Goal: Task Accomplishment & Management: Use online tool/utility

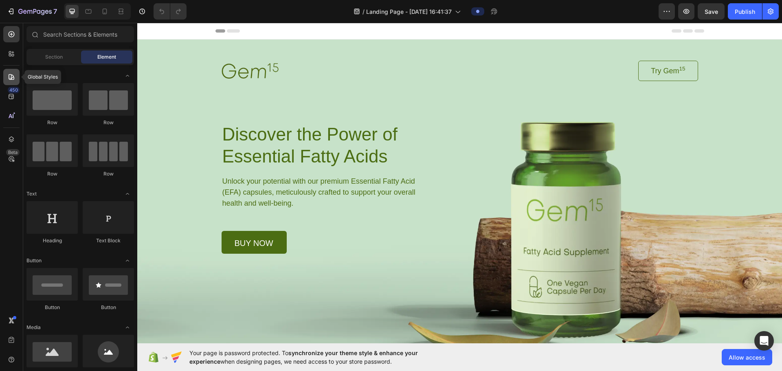
click at [11, 75] on icon at bounding box center [12, 77] width 6 height 6
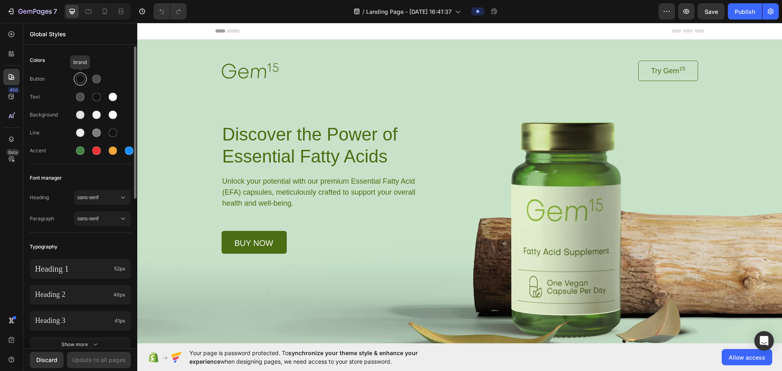
click at [79, 84] on div at bounding box center [80, 79] width 13 height 13
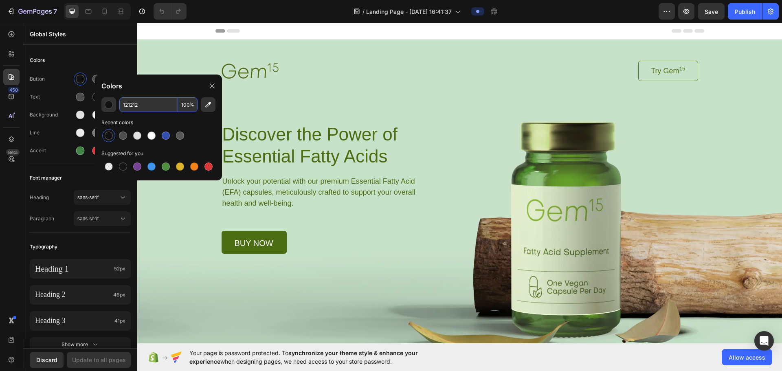
paste input "e7c6b5"
type input "E7C6B5"
click at [112, 296] on div "Update to all pages" at bounding box center [99, 360] width 54 height 9
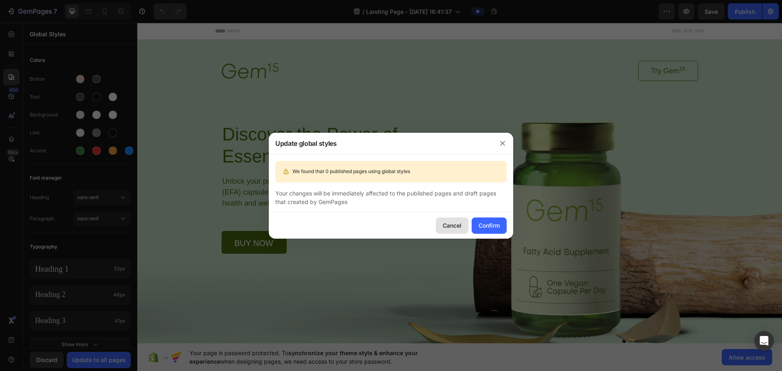
click at [385, 227] on div "Cancel" at bounding box center [452, 225] width 19 height 9
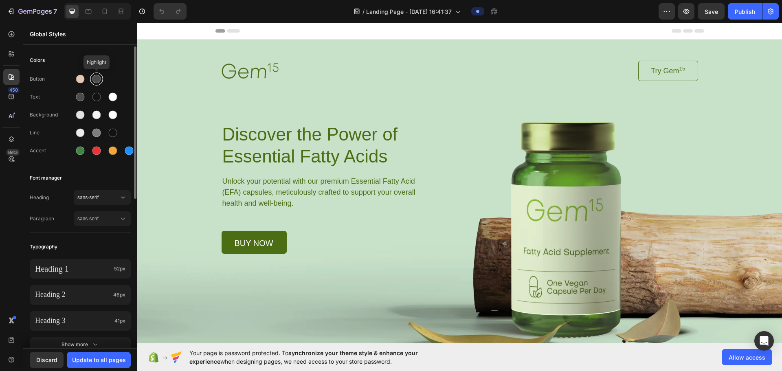
click at [99, 76] on div at bounding box center [96, 79] width 9 height 9
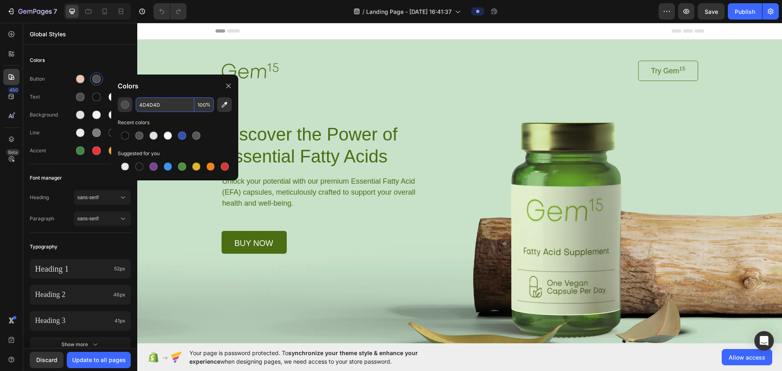
paste input "5b3a33"
type input "5B3A33"
click at [53, 89] on div "Button Text Background Line Accent" at bounding box center [80, 116] width 101 height 96
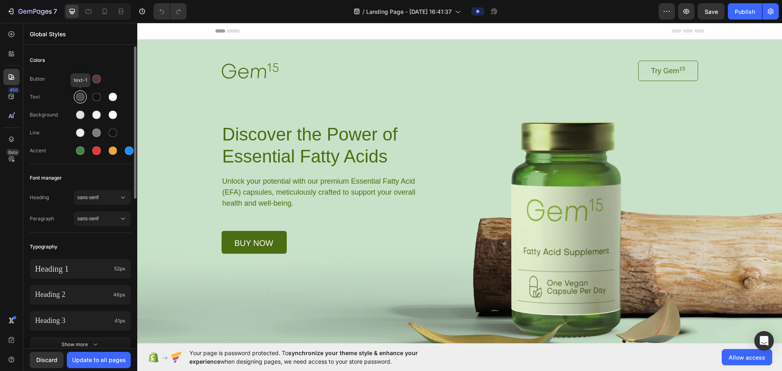
click at [81, 97] on div at bounding box center [80, 97] width 9 height 9
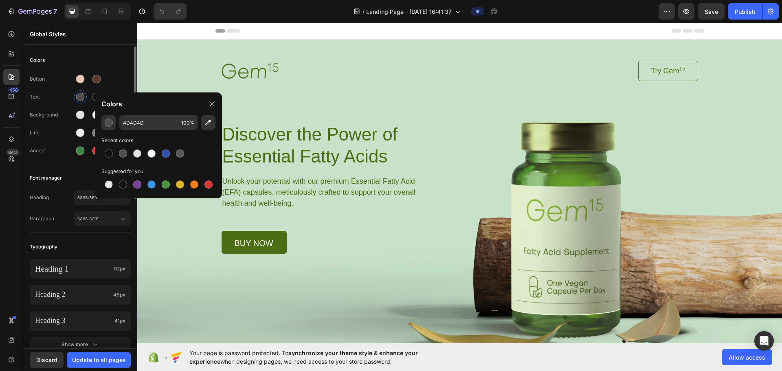
click at [66, 100] on div "Text" at bounding box center [52, 96] width 44 height 7
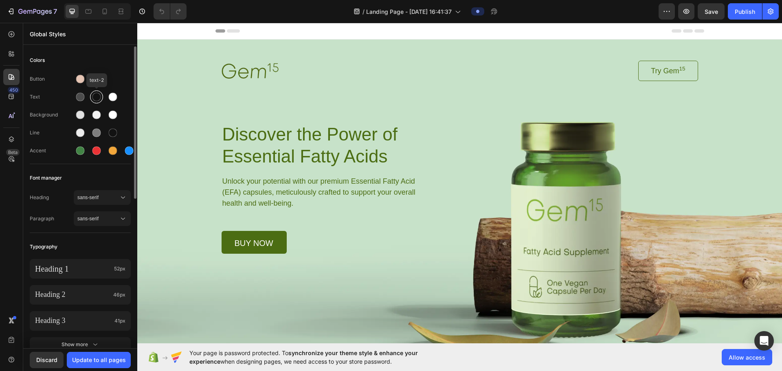
click at [100, 95] on div at bounding box center [96, 97] width 9 height 9
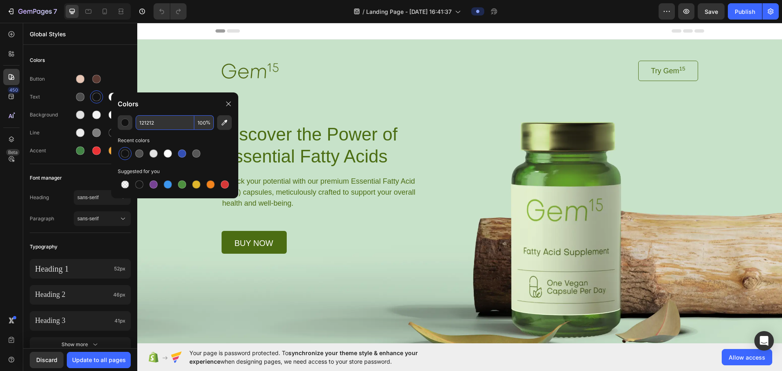
click at [163, 122] on input "121212" at bounding box center [165, 122] width 59 height 15
paste input "35231a"
type input "35231A"
click at [76, 100] on div at bounding box center [80, 97] width 10 height 10
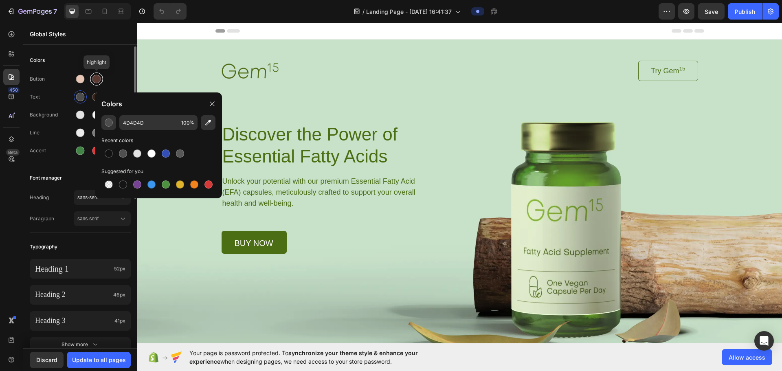
click at [95, 75] on div at bounding box center [96, 79] width 9 height 9
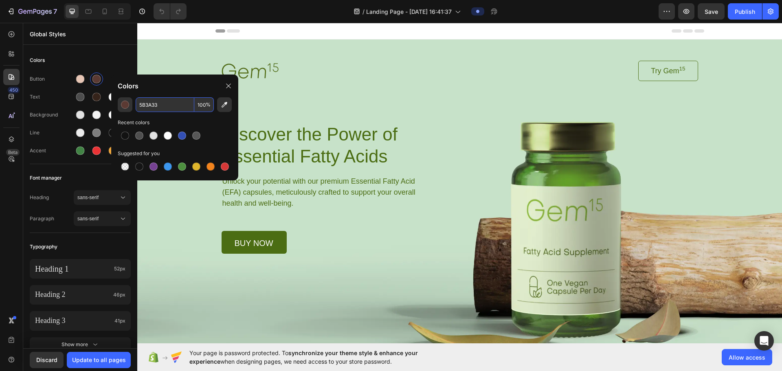
click at [161, 103] on input "5B3A33" at bounding box center [165, 104] width 59 height 15
click at [82, 94] on div at bounding box center [80, 97] width 9 height 9
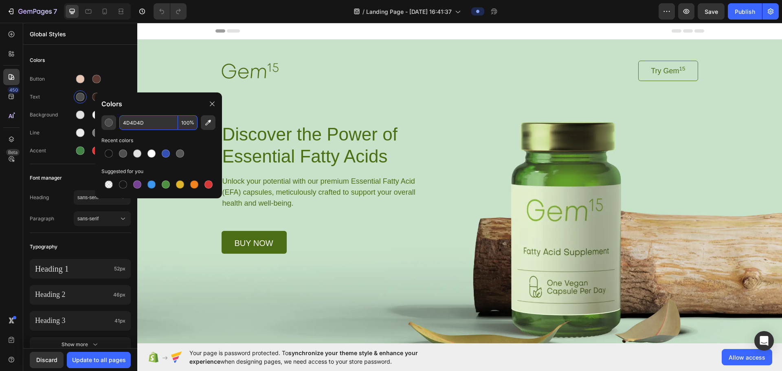
click at [142, 120] on input "4D4D4D" at bounding box center [148, 122] width 59 height 15
paste input "5B3A33"
type input "5B3A33"
click at [48, 100] on div "Text" at bounding box center [52, 96] width 44 height 7
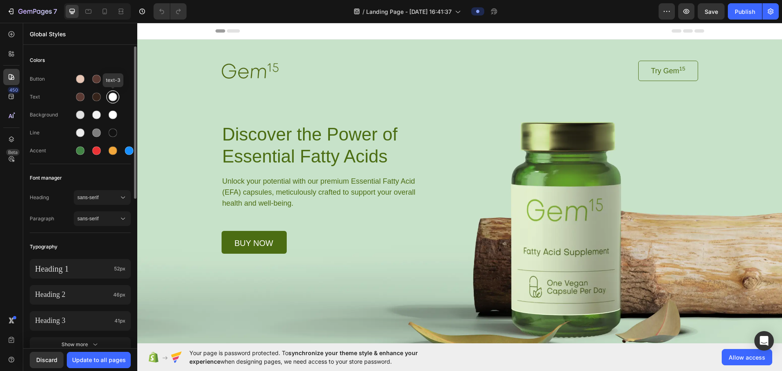
click at [115, 99] on div at bounding box center [113, 97] width 9 height 9
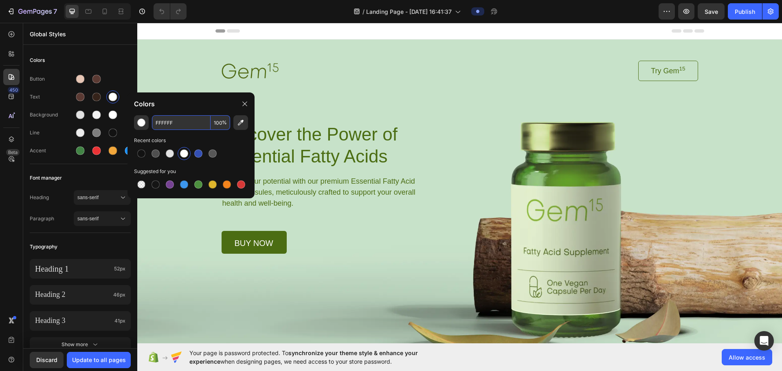
click at [186, 123] on input "FFFFFF" at bounding box center [181, 122] width 59 height 15
paste input "f7f3ea"
type input "F7F3EA"
click at [82, 114] on div at bounding box center [80, 115] width 9 height 9
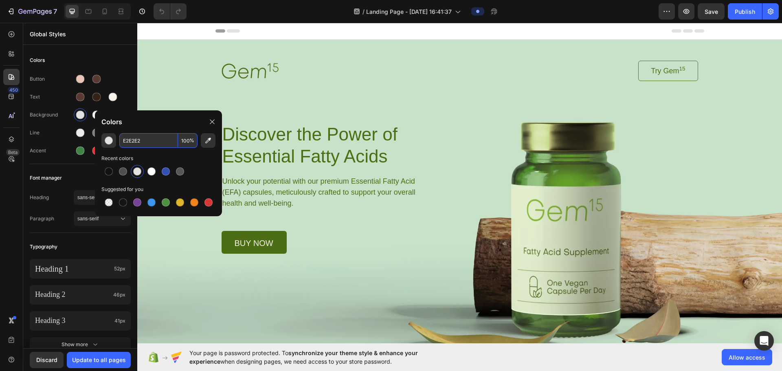
click at [145, 142] on input "E2E2E2" at bounding box center [148, 140] width 59 height 15
paste input "f7f3ea"
type input "F7F3EA"
click at [52, 124] on div "Button Text Background Line Accent" at bounding box center [80, 116] width 101 height 96
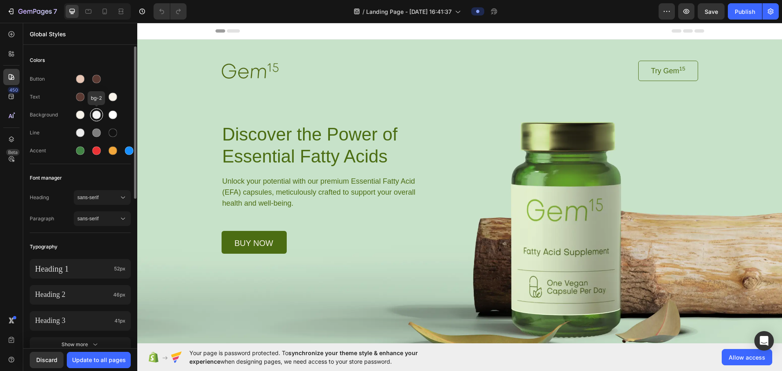
click at [95, 118] on div at bounding box center [96, 115] width 9 height 9
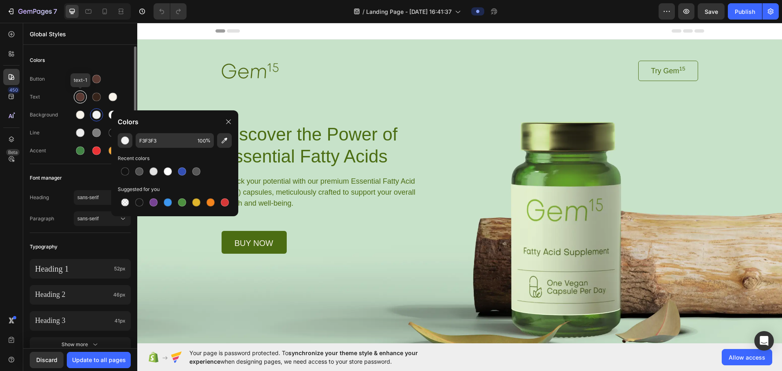
click at [79, 95] on div at bounding box center [80, 97] width 9 height 9
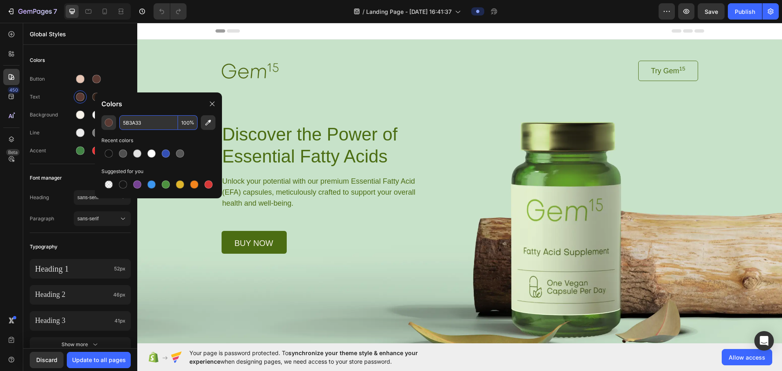
click at [155, 121] on input "5B3A33" at bounding box center [148, 122] width 59 height 15
click at [55, 114] on div "Background" at bounding box center [52, 114] width 44 height 7
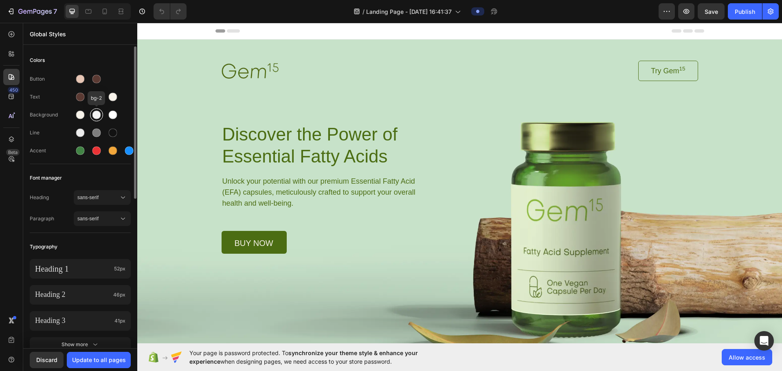
click at [96, 112] on div at bounding box center [96, 115] width 9 height 9
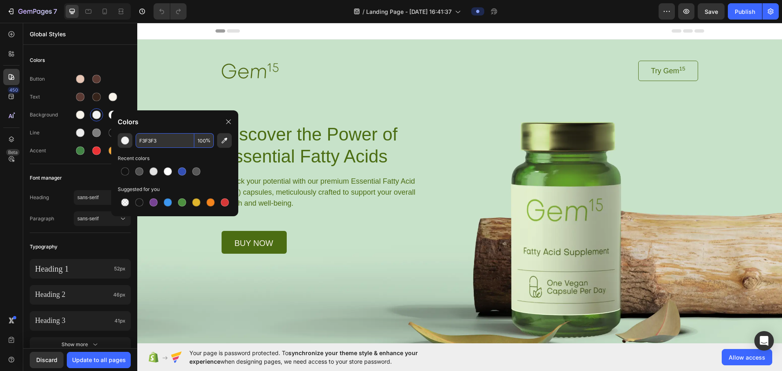
click at [165, 142] on input "F3F3F3" at bounding box center [165, 140] width 59 height 15
paste input "5B3A3"
type input "5B3A33"
click at [59, 120] on div "Background" at bounding box center [80, 114] width 101 height 13
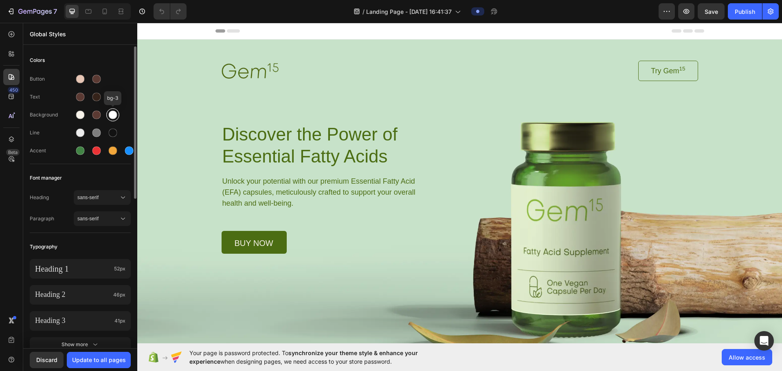
click at [108, 117] on div at bounding box center [112, 114] width 13 height 13
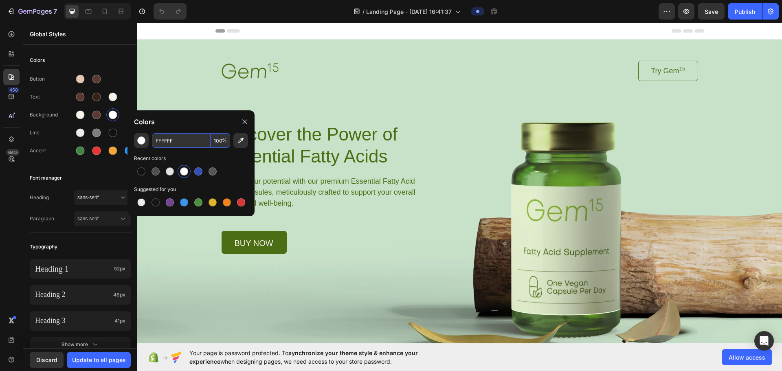
click at [182, 139] on input "FFFFFF" at bounding box center [181, 140] width 59 height 15
paste input "e7c6b5"
type input "E7C6B5"
click at [54, 138] on div "Line" at bounding box center [80, 132] width 101 height 13
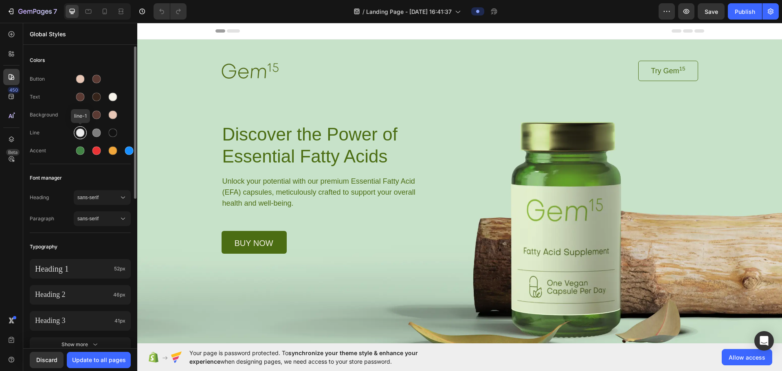
click at [77, 133] on div at bounding box center [80, 133] width 9 height 9
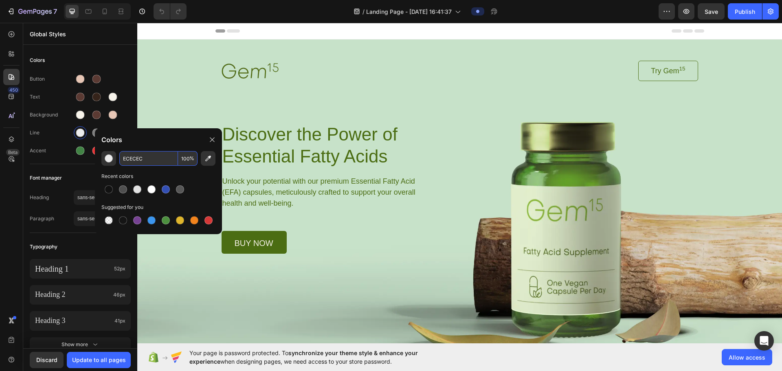
click at [157, 160] on input "ECECEC" at bounding box center [148, 158] width 59 height 15
paste input "e7c6b5"
type input "E7C6B5"
drag, startPoint x: 68, startPoint y: 140, endPoint x: 95, endPoint y: 136, distance: 27.5
click at [68, 139] on div "Button Text Background Line Accent" at bounding box center [80, 116] width 101 height 96
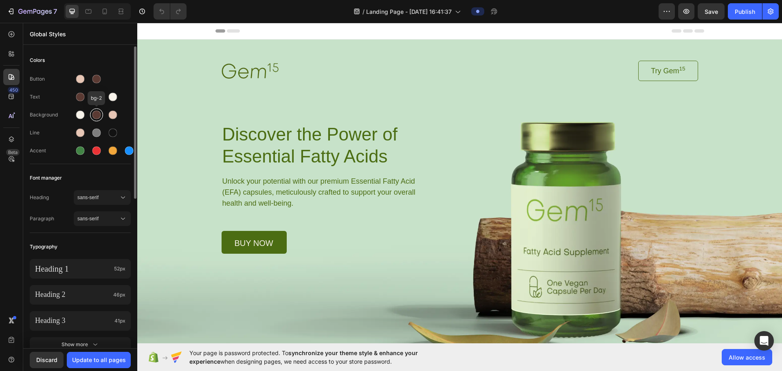
click at [96, 113] on div at bounding box center [96, 115] width 9 height 9
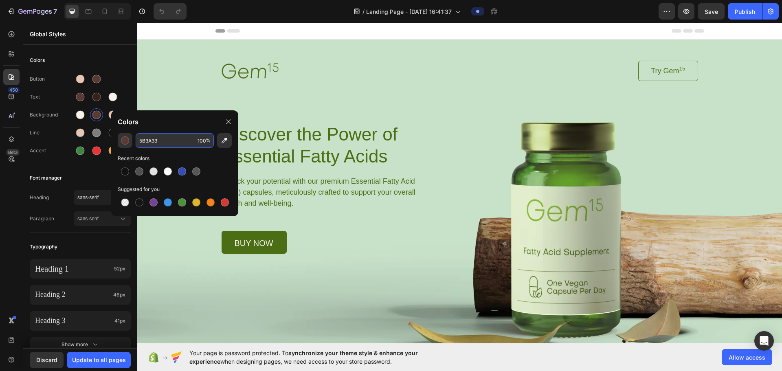
click at [179, 144] on input "5B3A33" at bounding box center [165, 140] width 59 height 15
click at [55, 138] on div "Line" at bounding box center [80, 132] width 101 height 13
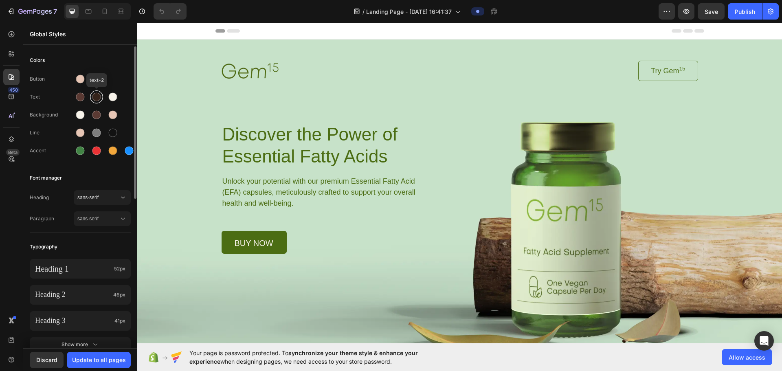
click at [98, 99] on div at bounding box center [96, 97] width 9 height 9
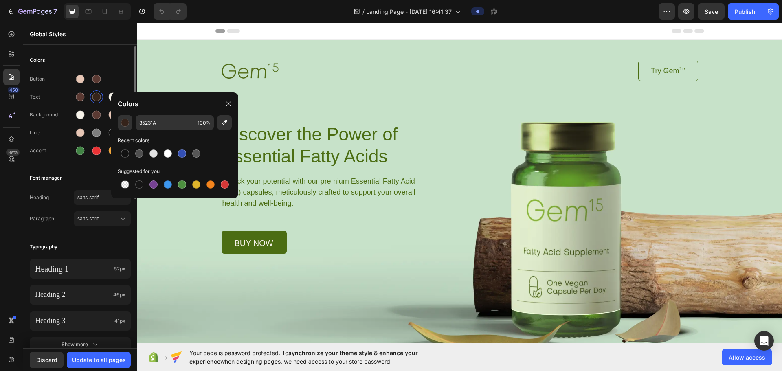
click at [55, 130] on div "Line" at bounding box center [52, 132] width 44 height 7
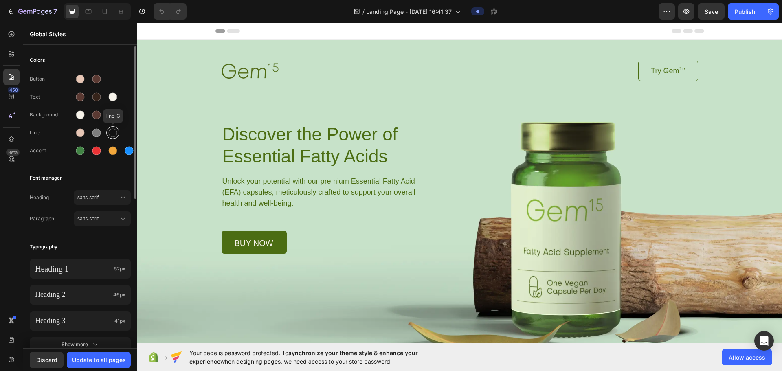
click at [117, 134] on div at bounding box center [113, 133] width 10 height 10
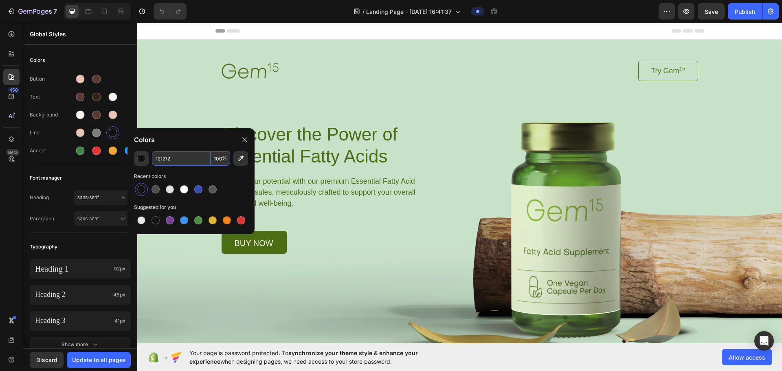
click at [178, 156] on input "121212" at bounding box center [181, 158] width 59 height 15
paste input "5B3A33"
type input "5B3A33"
click at [97, 132] on div at bounding box center [96, 133] width 9 height 9
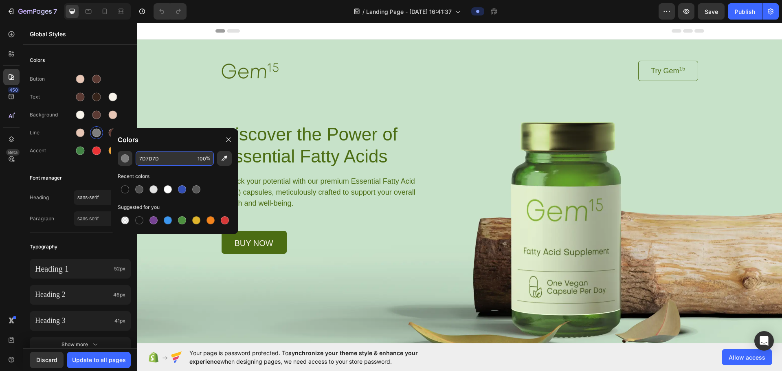
click at [162, 155] on input "7D7D7D" at bounding box center [165, 158] width 59 height 15
paste input "96d53"
type input "796D53"
click at [55, 141] on div "Button Text Background Line Accent" at bounding box center [80, 116] width 101 height 96
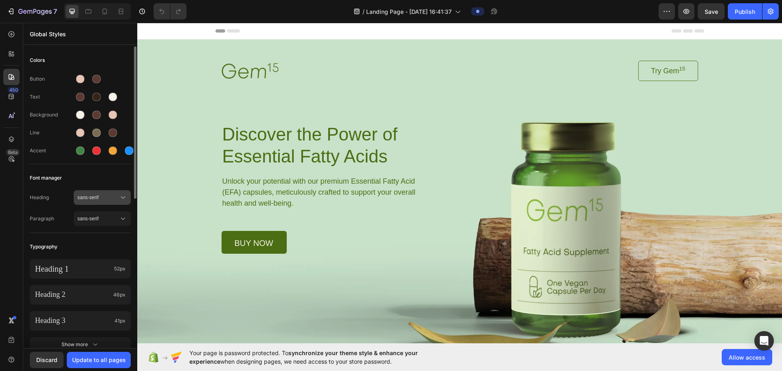
click at [99, 198] on span "sans-serif" at bounding box center [98, 197] width 42 height 7
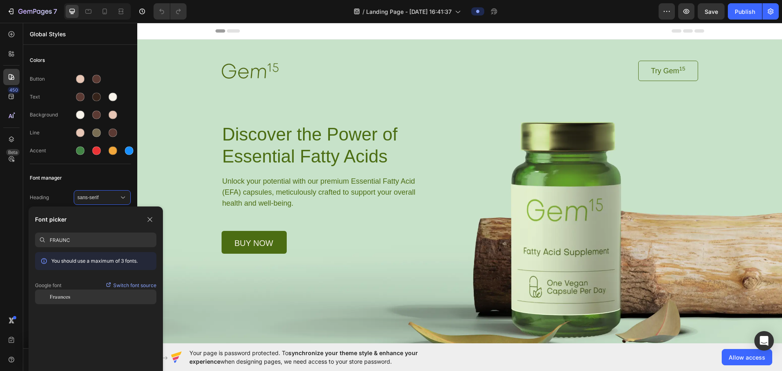
type input "FRAUNC"
click at [70, 295] on span "Fraunces" at bounding box center [60, 296] width 21 height 7
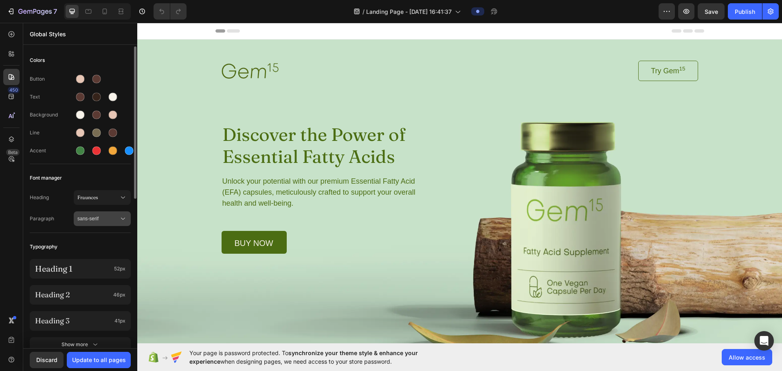
click at [118, 223] on button "sans-serif" at bounding box center [102, 218] width 57 height 15
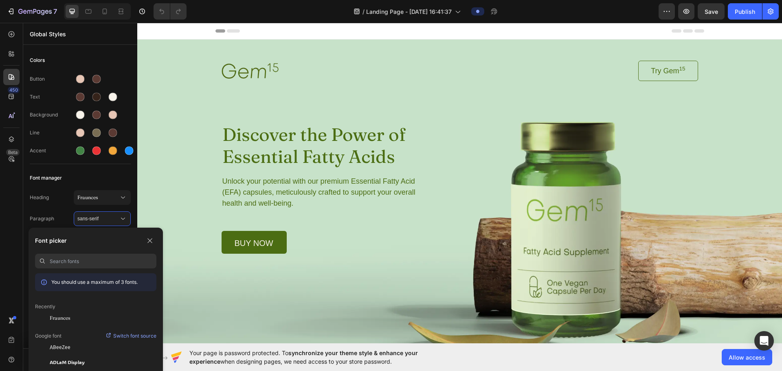
click at [88, 258] on input at bounding box center [103, 261] width 107 height 15
type input "SOR"
click at [73, 296] on div "Sora" at bounding box center [95, 332] width 121 height 15
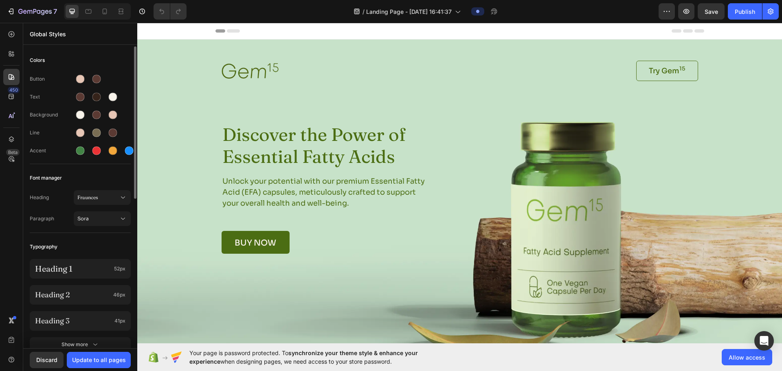
scroll to position [81, 0]
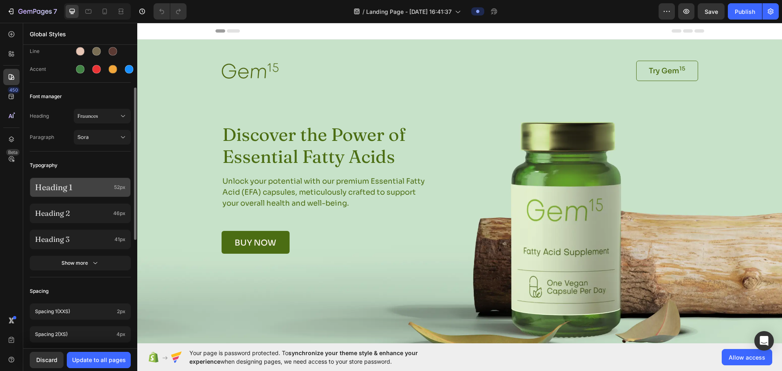
click at [92, 189] on p "Heading 1" at bounding box center [73, 187] width 76 height 11
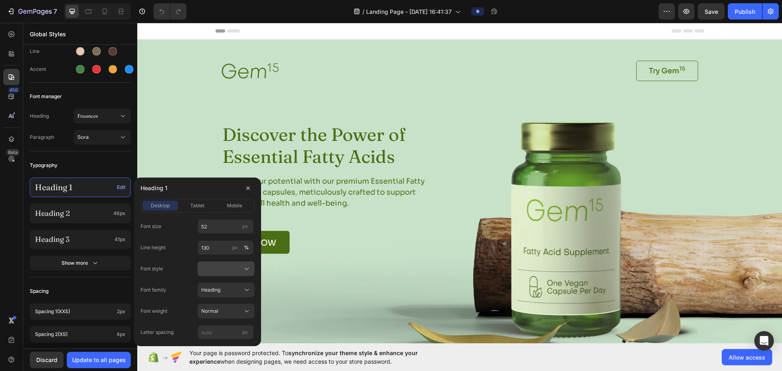
click at [242, 262] on button at bounding box center [226, 269] width 57 height 15
click at [219, 296] on div "Italic" at bounding box center [224, 302] width 47 height 7
click at [247, 296] on icon at bounding box center [247, 311] width 8 height 8
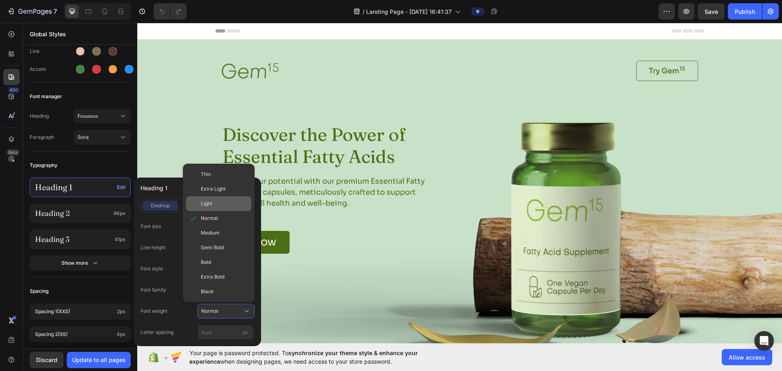
drag, startPoint x: 220, startPoint y: 195, endPoint x: 220, endPoint y: 201, distance: 5.7
click at [220, 201] on div "Thin Extra Light Light Normal Medium Semi Bold Bold Extra Bold Black" at bounding box center [219, 233] width 72 height 132
click at [220, 200] on div "Light" at bounding box center [224, 203] width 47 height 7
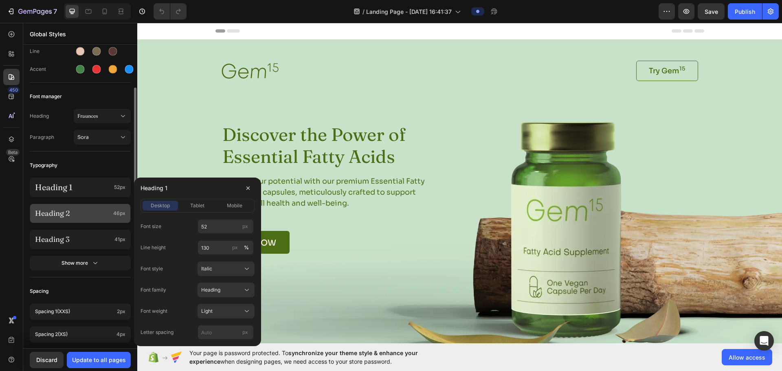
click at [75, 210] on p "Heading 2" at bounding box center [72, 213] width 75 height 9
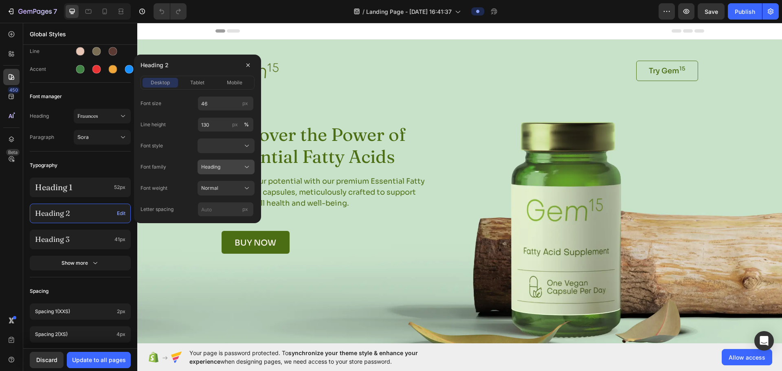
click at [246, 169] on icon at bounding box center [247, 167] width 8 height 8
click at [241, 168] on div "Heading" at bounding box center [226, 167] width 50 height 8
click at [220, 138] on button at bounding box center [226, 145] width 57 height 15
click at [208, 182] on span "Italic" at bounding box center [206, 179] width 11 height 7
click at [232, 191] on div "Normal" at bounding box center [221, 188] width 40 height 7
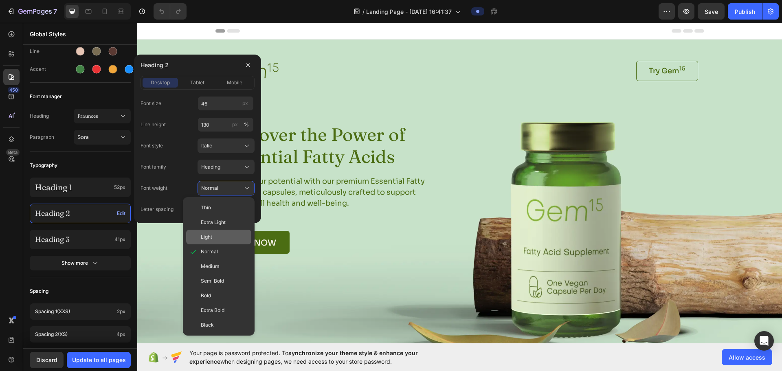
click at [212, 237] on span "Light" at bounding box center [206, 236] width 11 height 7
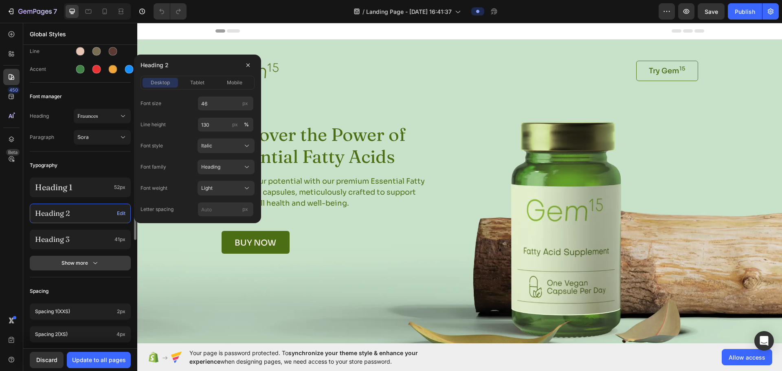
click at [79, 260] on div "Show more" at bounding box center [81, 263] width 38 height 8
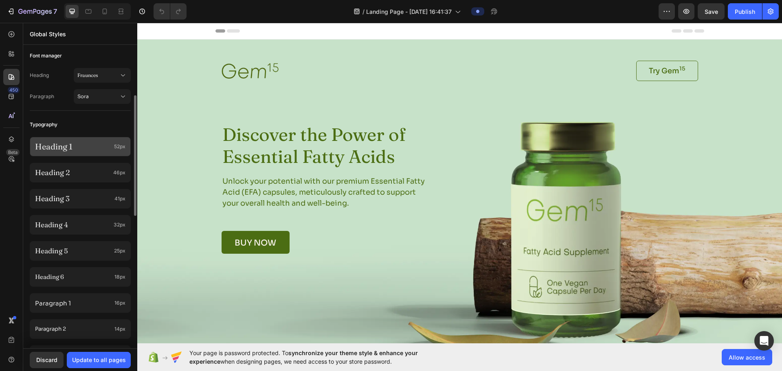
scroll to position [204, 0]
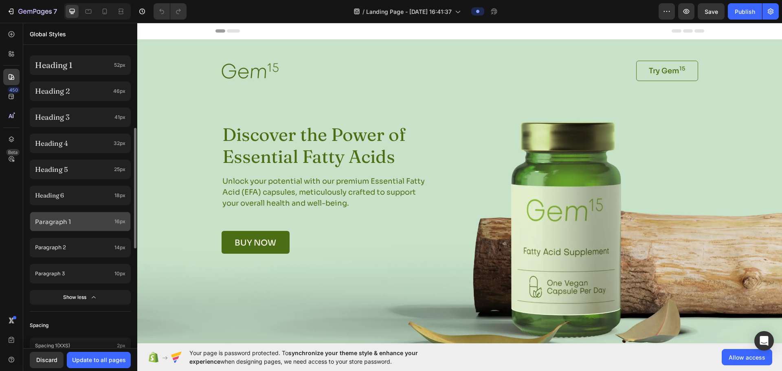
click at [81, 217] on p "Paragraph 1" at bounding box center [73, 221] width 76 height 11
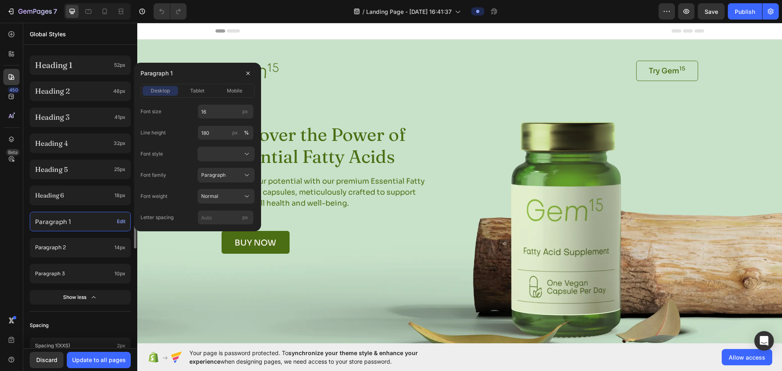
click at [85, 218] on p "Paragraph 1" at bounding box center [74, 221] width 79 height 11
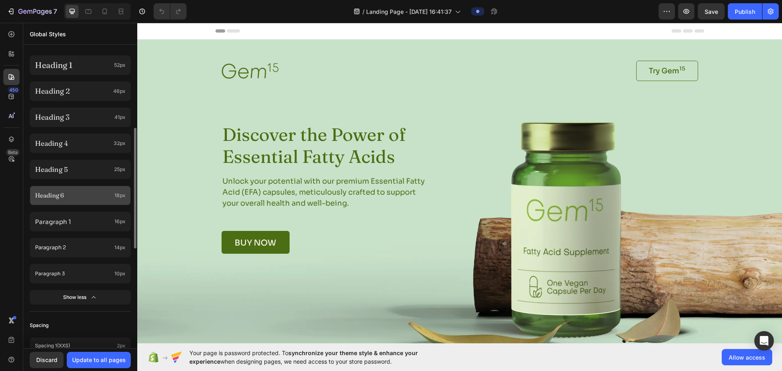
click at [81, 197] on p "Heading 6" at bounding box center [73, 195] width 76 height 8
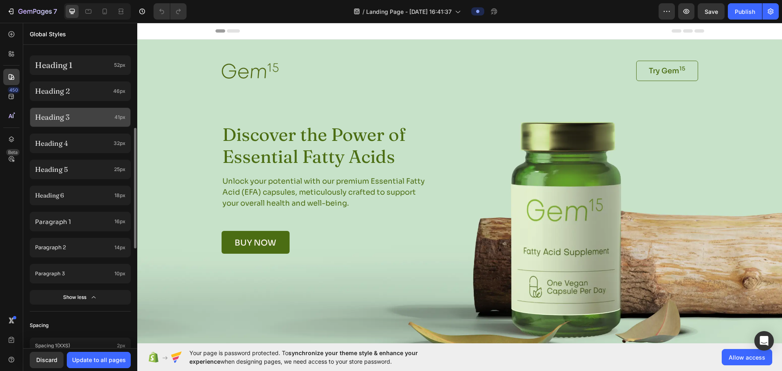
click at [79, 124] on div "Heading 3 41px" at bounding box center [80, 118] width 101 height 20
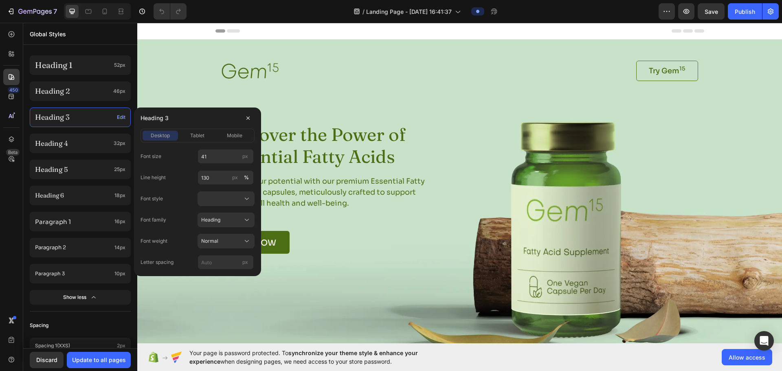
click at [232, 206] on div "Font size 41 px Line height 130 px % Font style Font family Heading Font weight…" at bounding box center [198, 209] width 114 height 121
click at [238, 197] on div at bounding box center [226, 199] width 50 height 8
click at [222, 231] on div "Italic" at bounding box center [224, 232] width 47 height 7
click at [232, 244] on div "Normal" at bounding box center [221, 240] width 40 height 7
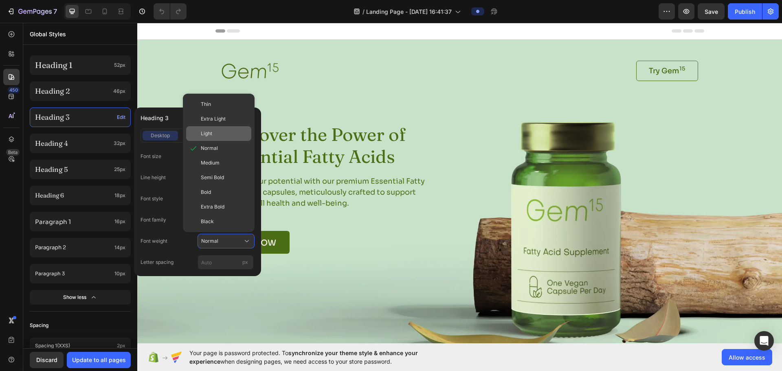
click at [224, 129] on div "Light" at bounding box center [218, 133] width 65 height 15
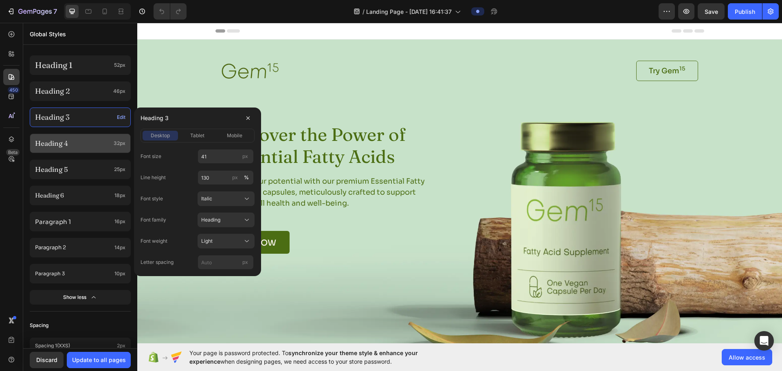
click at [89, 149] on div "Heading 4 32px" at bounding box center [80, 144] width 101 height 20
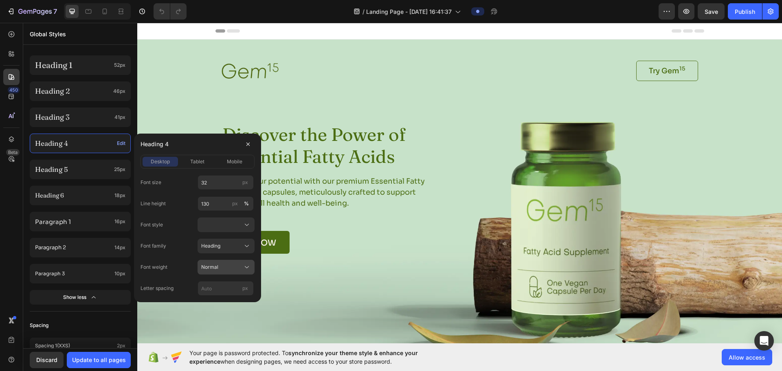
click at [226, 266] on div "Normal" at bounding box center [221, 267] width 40 height 7
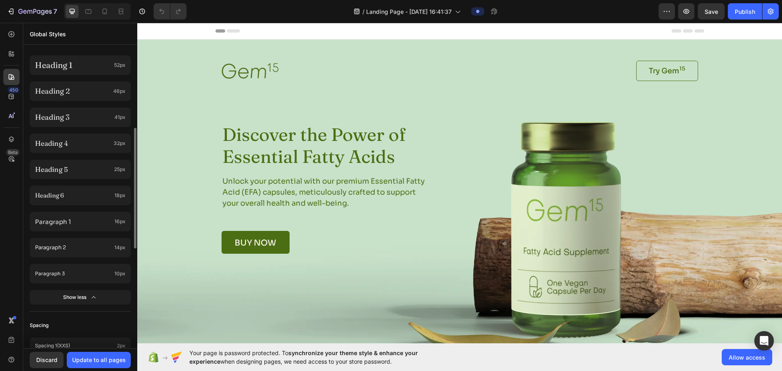
click at [26, 169] on div "Colors Button Text Background Line Accent Font manager Heading Fraunces Paragra…" at bounding box center [80, 219] width 114 height 753
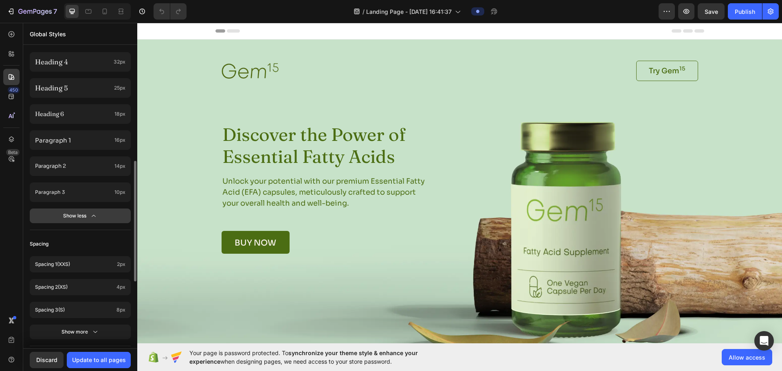
click at [85, 215] on div "Show less" at bounding box center [80, 216] width 35 height 8
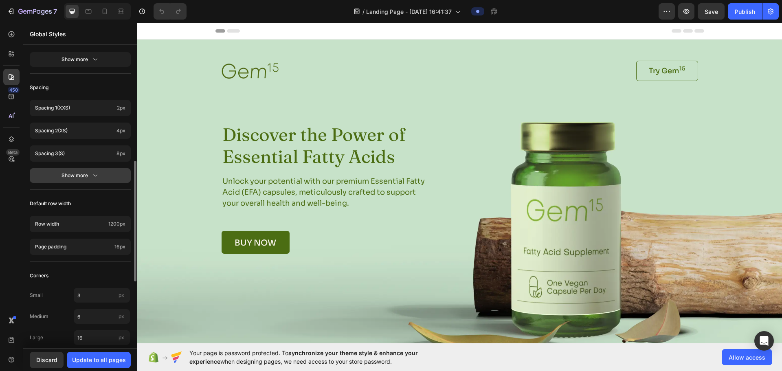
click at [85, 180] on button "Show more" at bounding box center [80, 175] width 101 height 15
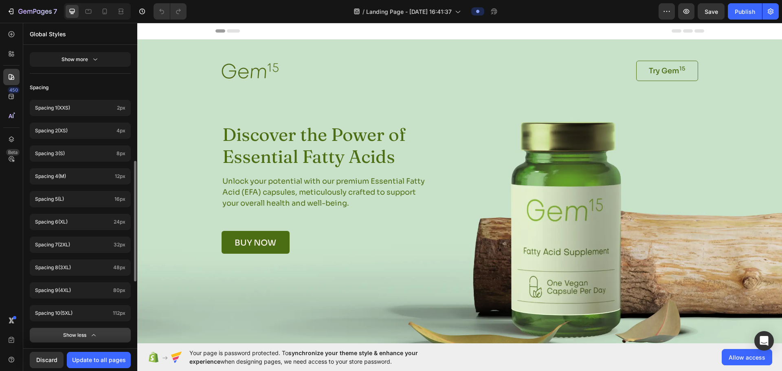
click at [81, 296] on button "Show less" at bounding box center [80, 335] width 101 height 15
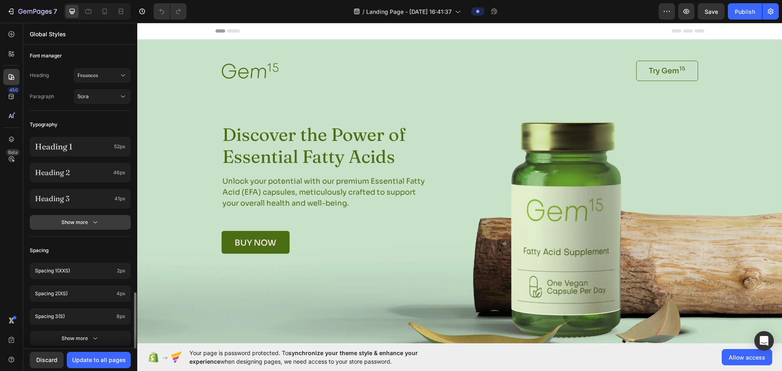
scroll to position [81, 0]
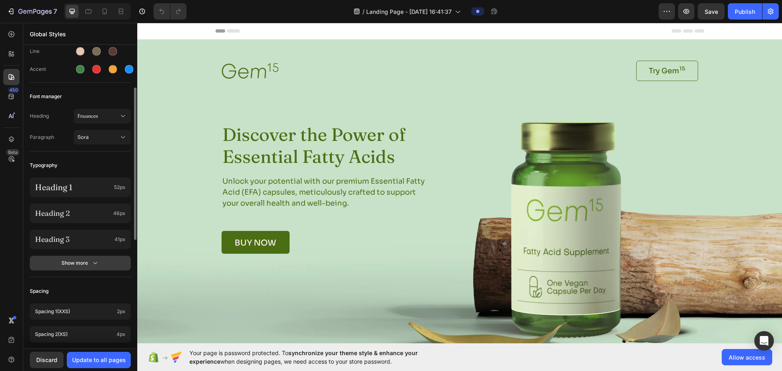
click at [68, 259] on button "Show more" at bounding box center [80, 263] width 101 height 15
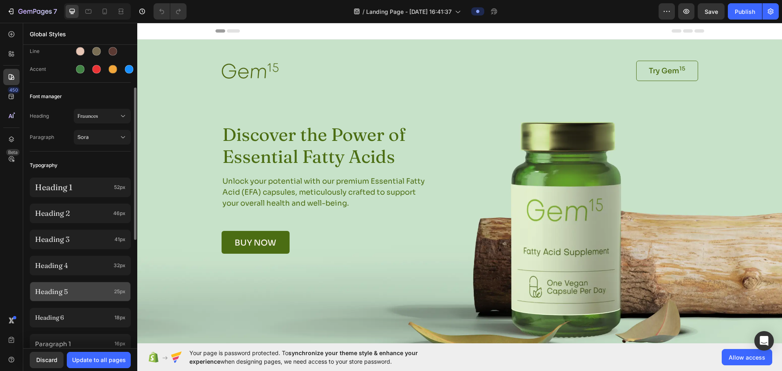
scroll to position [163, 0]
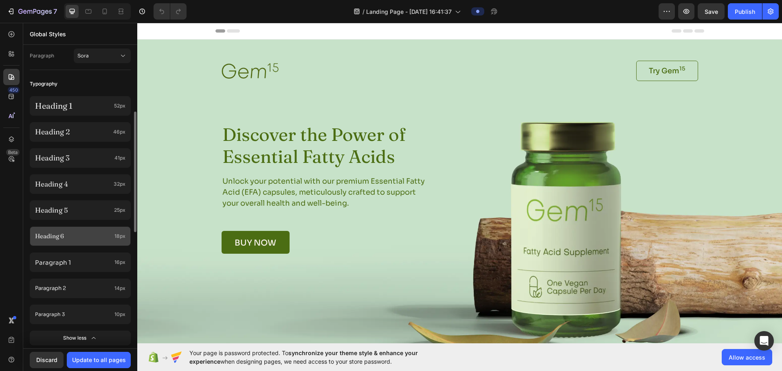
click at [66, 236] on p "Heading 6" at bounding box center [73, 236] width 76 height 8
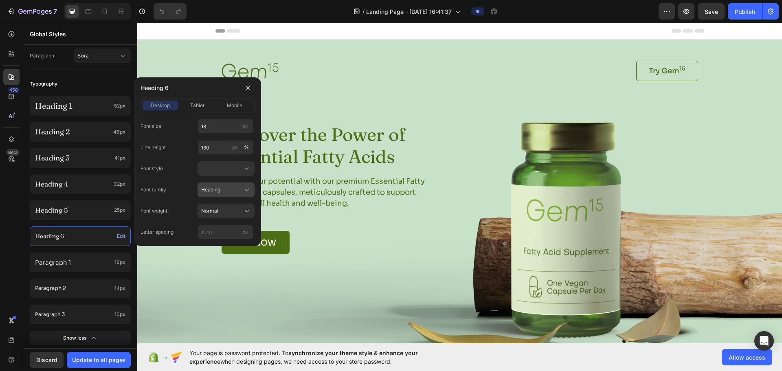
click at [233, 189] on div "Heading" at bounding box center [221, 189] width 40 height 7
click at [221, 213] on div "Paragraph" at bounding box center [218, 209] width 65 height 15
click at [235, 213] on div "Normal" at bounding box center [221, 210] width 40 height 7
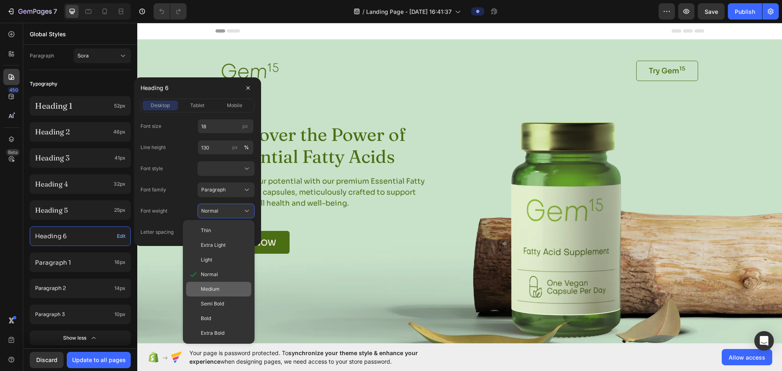
click at [222, 286] on div "Medium" at bounding box center [224, 289] width 47 height 7
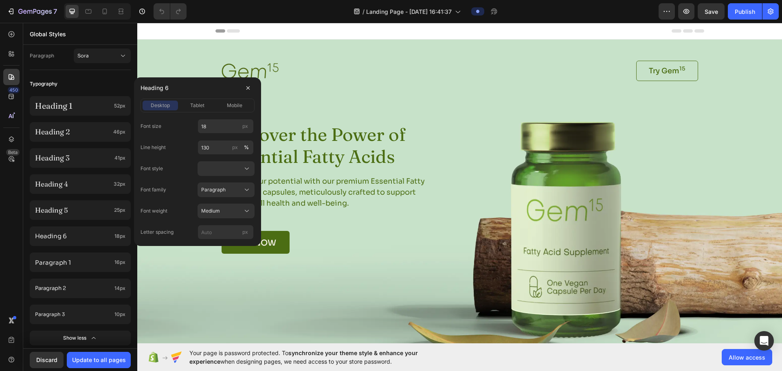
click at [24, 240] on div "Colors Button Text Background Line Accent Font manager Heading Fraunces Paragra…" at bounding box center [80, 260] width 114 height 753
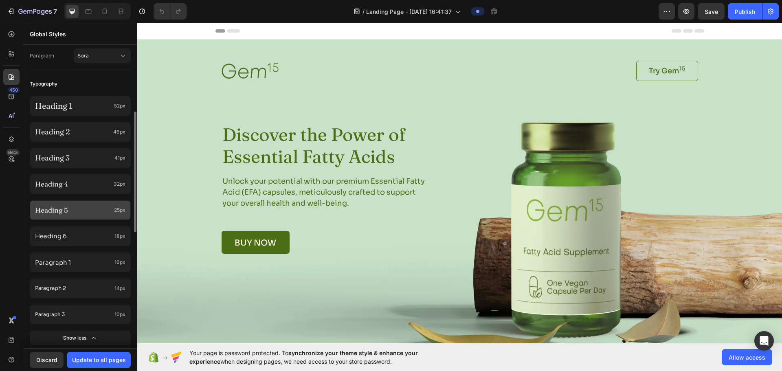
scroll to position [285, 0]
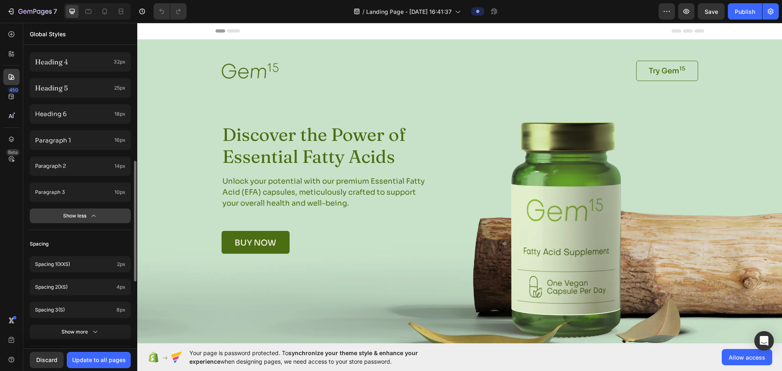
click at [76, 217] on div "Show less" at bounding box center [80, 216] width 35 height 8
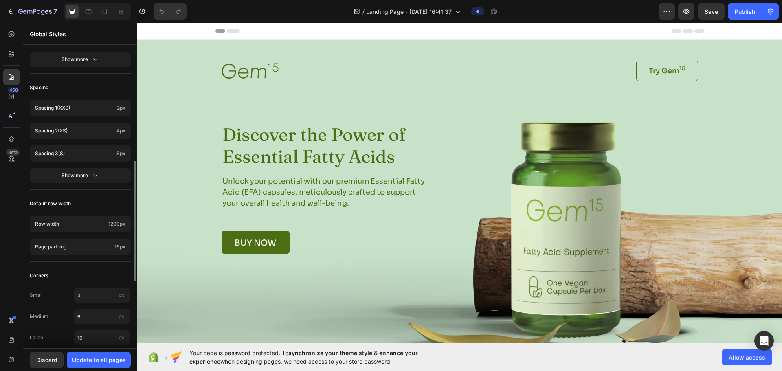
scroll to position [295, 0]
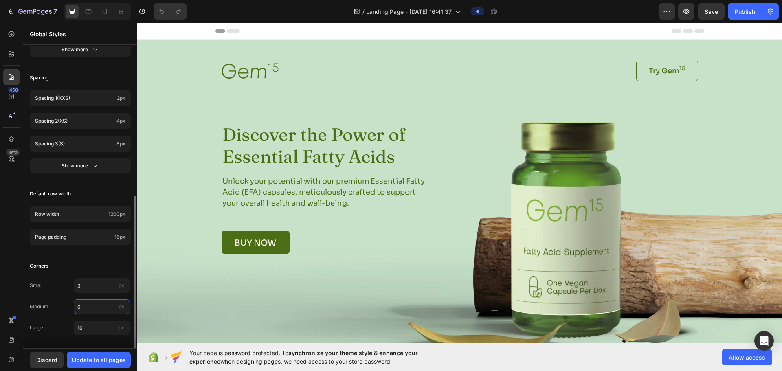
click at [82, 296] on input "6" at bounding box center [102, 306] width 56 height 15
type input "8"
click at [88, 284] on input "3" at bounding box center [102, 285] width 56 height 15
type input "4"
click at [86, 264] on div "Corners" at bounding box center [80, 266] width 101 height 15
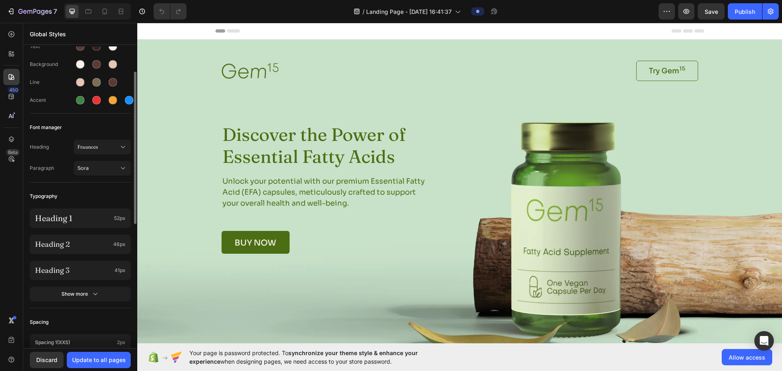
scroll to position [0, 0]
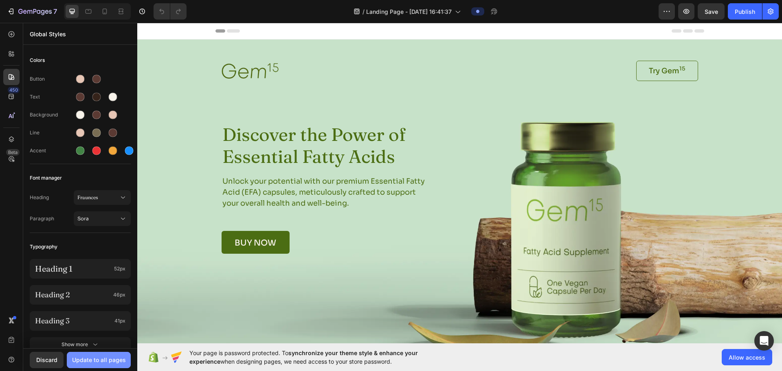
click at [112, 296] on div "Update to all pages" at bounding box center [99, 360] width 54 height 9
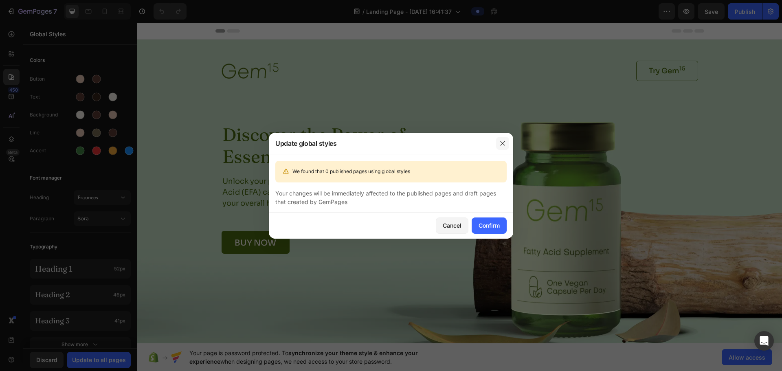
click at [385, 146] on icon "button" at bounding box center [502, 143] width 7 height 7
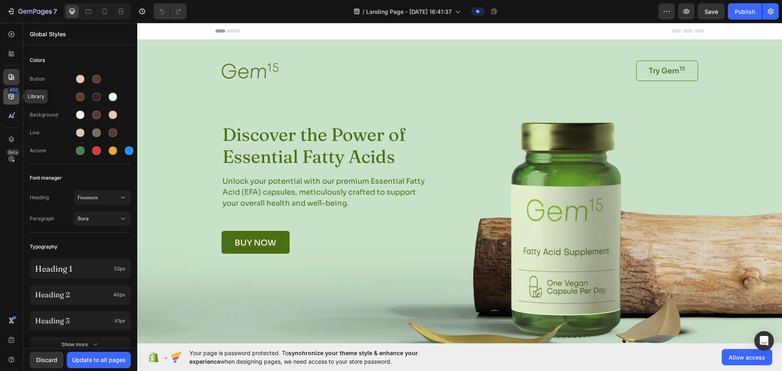
click at [8, 96] on icon at bounding box center [11, 96] width 8 height 8
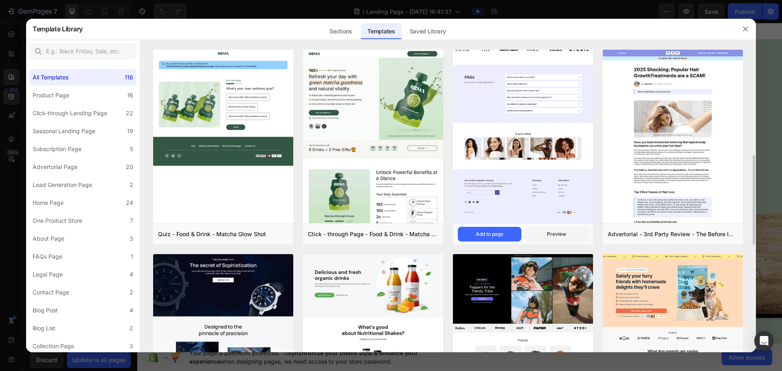
scroll to position [122, 0]
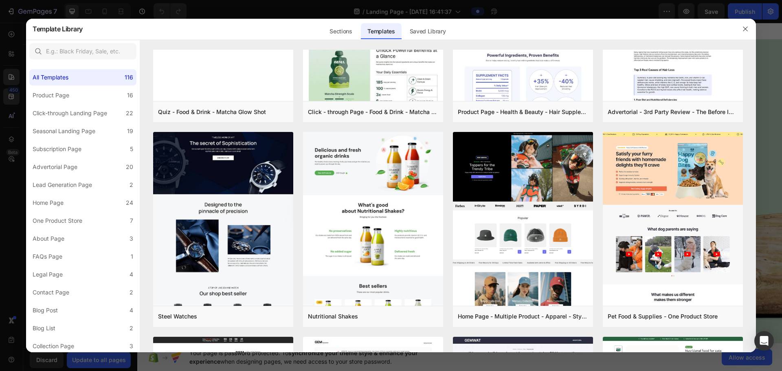
click at [0, 81] on div at bounding box center [391, 185] width 782 height 371
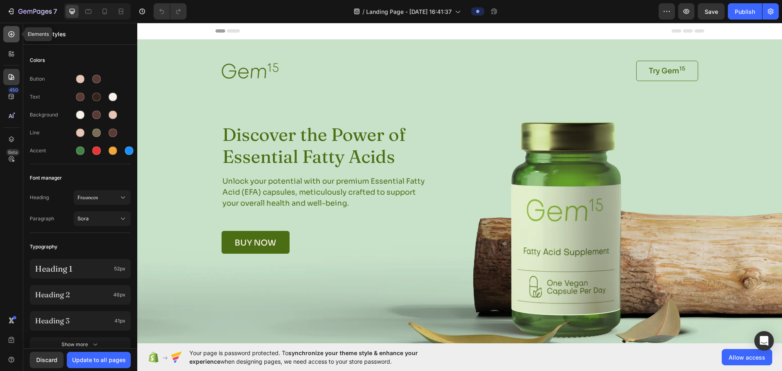
click at [12, 35] on icon at bounding box center [11, 34] width 8 height 8
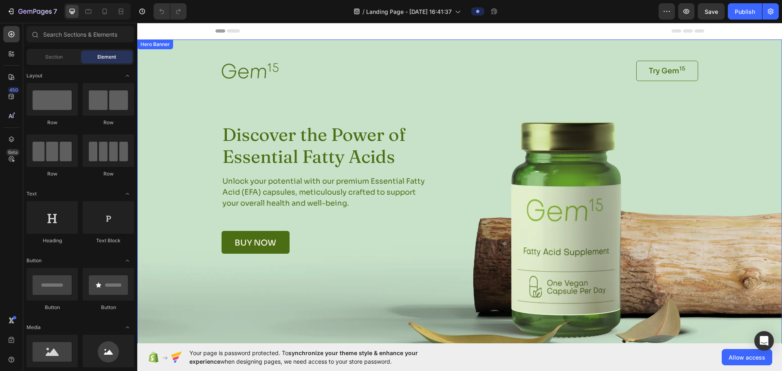
click at [385, 267] on div "Background Image" at bounding box center [459, 194] width 645 height 308
click at [150, 46] on div "Hero Banner" at bounding box center [155, 44] width 33 height 7
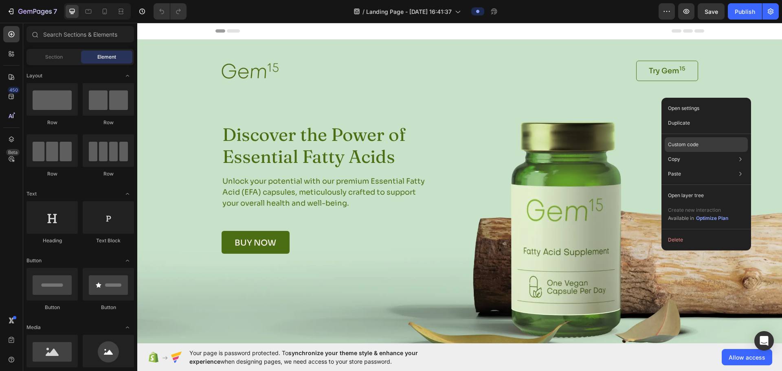
click at [385, 147] on p "Custom code" at bounding box center [683, 144] width 31 height 7
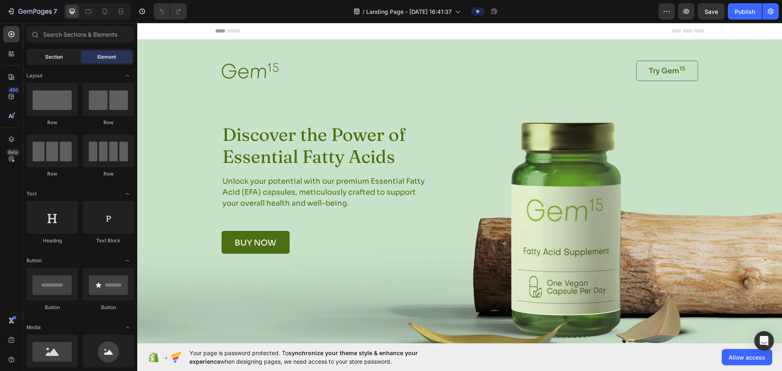
click at [49, 55] on span "Section" at bounding box center [54, 56] width 18 height 7
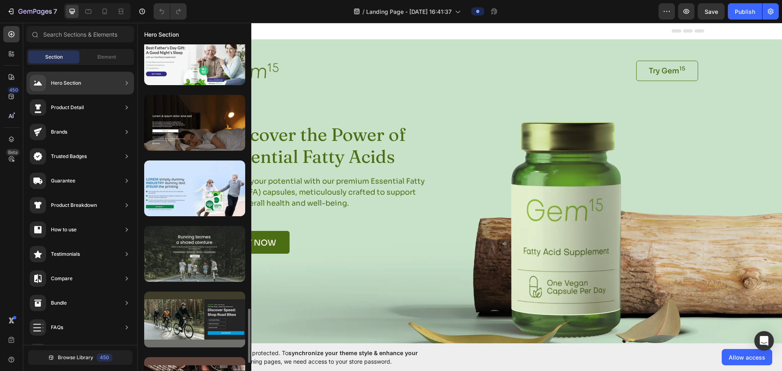
scroll to position [1636, 0]
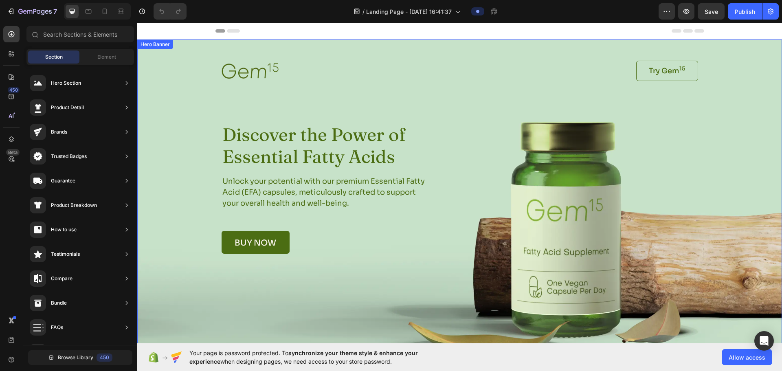
click at [200, 117] on div "Background Image" at bounding box center [459, 194] width 645 height 308
click at [159, 45] on div "Hero Banner" at bounding box center [155, 44] width 33 height 7
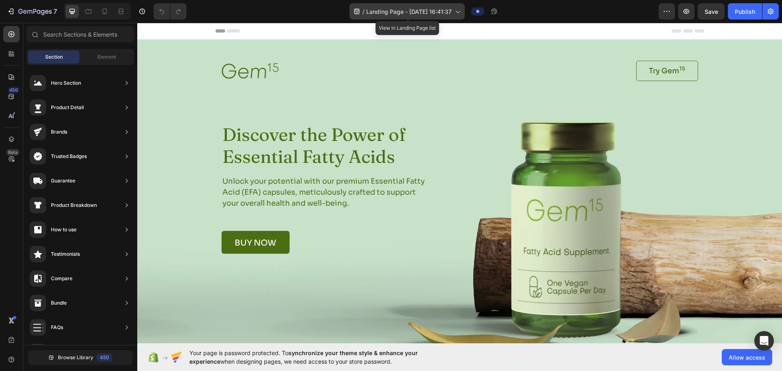
click at [385, 13] on div "/ Landing Page - Aug 27, 16:41:37" at bounding box center [406, 11] width 115 height 16
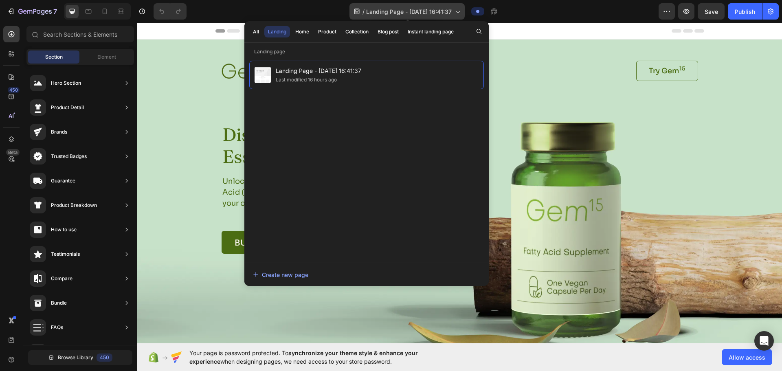
click at [385, 13] on div "/ Landing Page - Aug 27, 16:41:37" at bounding box center [406, 11] width 115 height 16
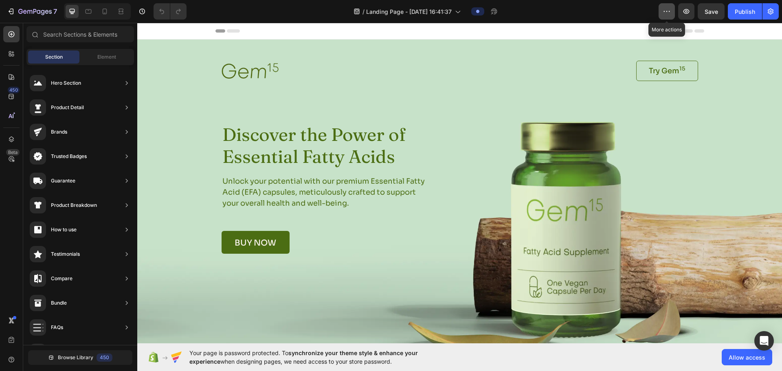
click at [385, 14] on icon "button" at bounding box center [667, 11] width 8 height 8
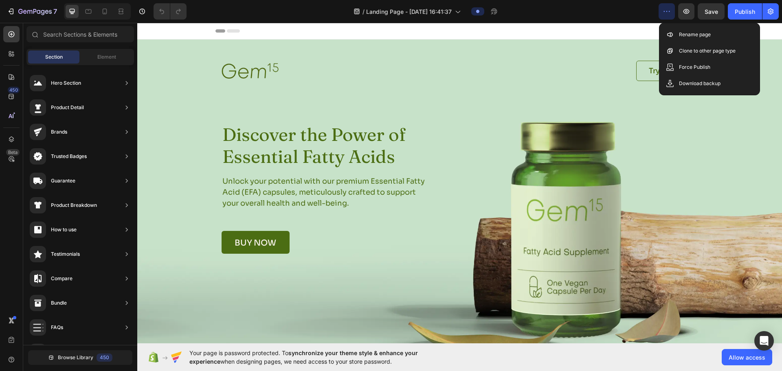
click at [385, 14] on icon "button" at bounding box center [667, 11] width 8 height 8
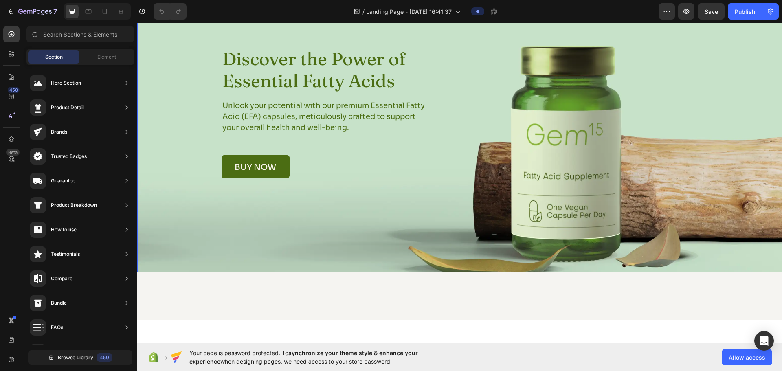
scroll to position [81, 0]
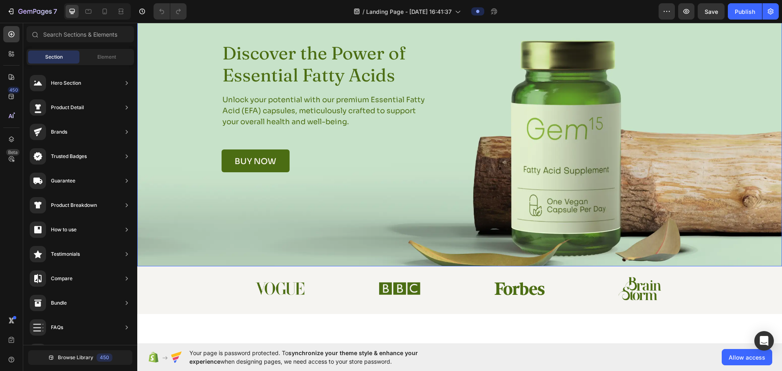
click at [385, 213] on div "Background Image" at bounding box center [459, 112] width 645 height 308
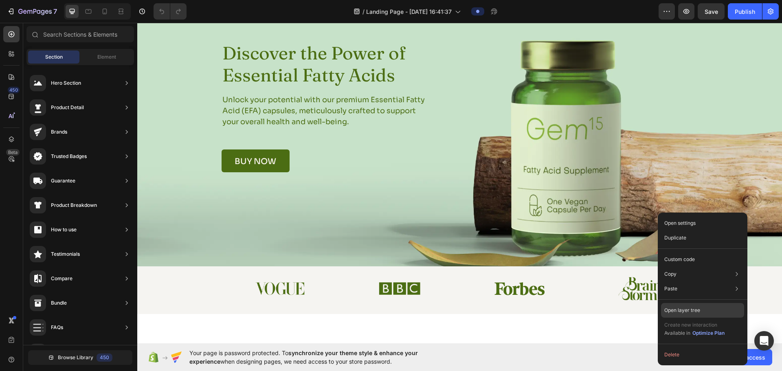
click at [385, 296] on div "Open layer tree" at bounding box center [702, 310] width 83 height 15
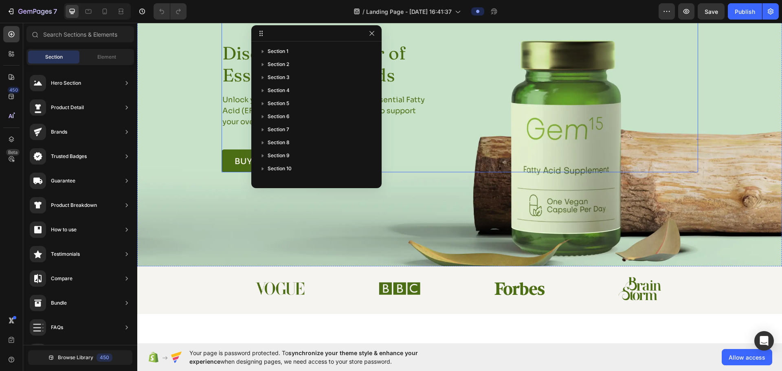
click at [385, 165] on div "Image Try Gem 15 Button Row Discover the Power of Essential Fatty Acids Heading…" at bounding box center [460, 75] width 477 height 193
click at [385, 205] on div "Background Image" at bounding box center [459, 112] width 645 height 308
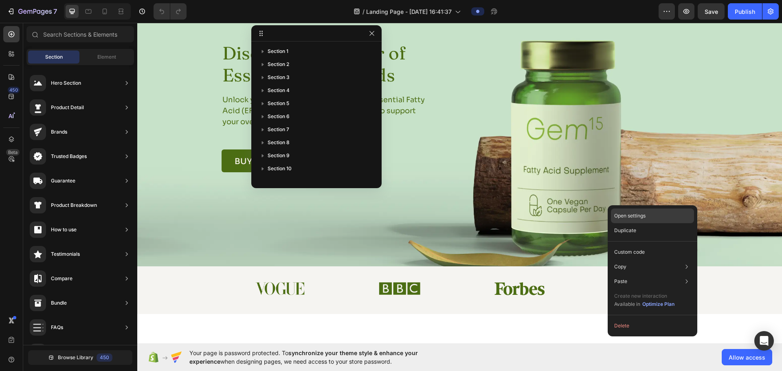
click at [385, 217] on div "Open settings" at bounding box center [652, 216] width 83 height 15
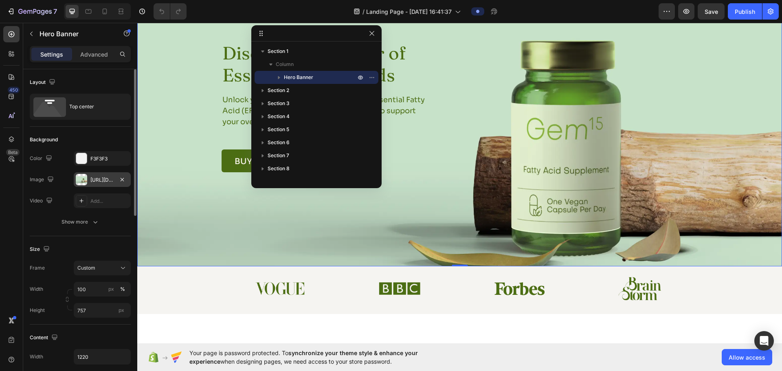
click at [90, 182] on div "https://cdn.shopify.com/s/files/1/0766/2737/8199/files/gempages_581823684407198…" at bounding box center [102, 179] width 57 height 15
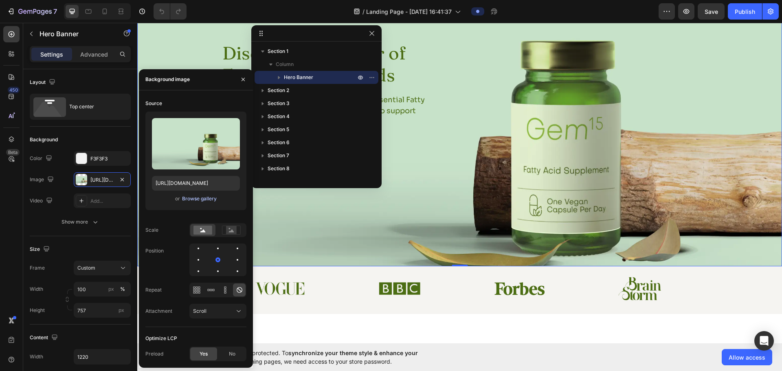
click at [198, 201] on div "Browse gallery" at bounding box center [199, 198] width 35 height 7
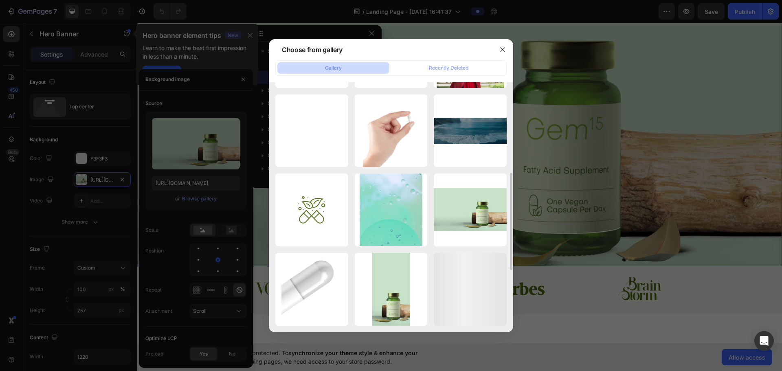
scroll to position [0, 0]
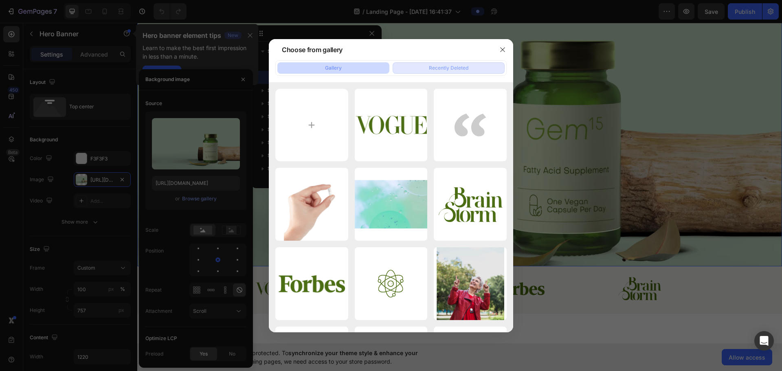
click at [385, 67] on button "Recently Deleted" at bounding box center [449, 67] width 112 height 11
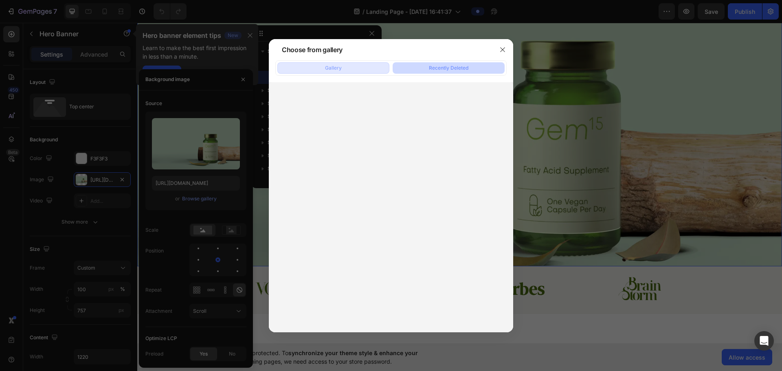
click at [349, 65] on button "Gallery" at bounding box center [333, 67] width 112 height 11
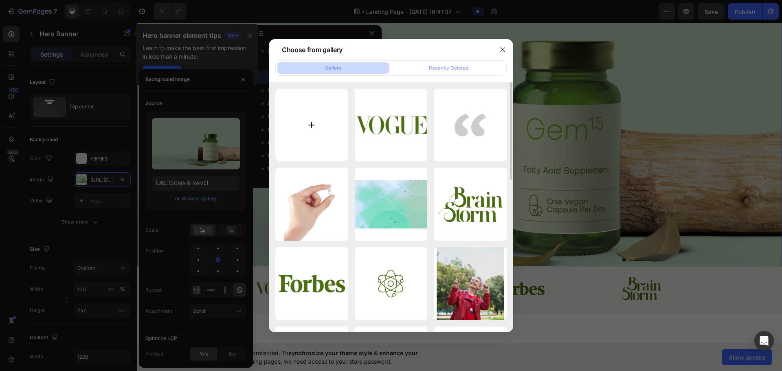
click at [313, 137] on input "file" at bounding box center [311, 125] width 73 height 73
type input "C:\fakepath\cocoa-fruits-raw-cocoa-beans-with-defocused-cocoa-plantation.jpg"
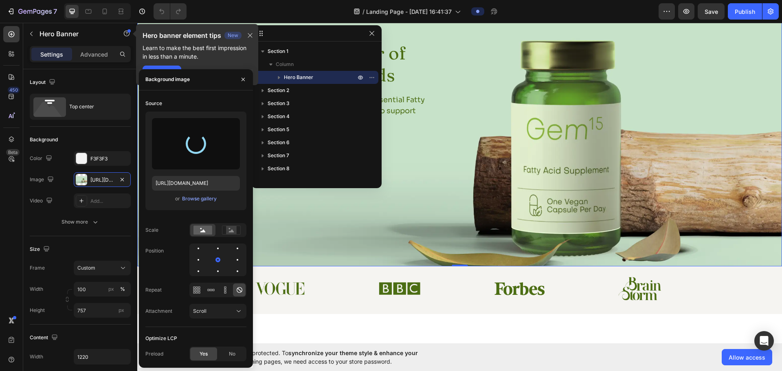
type input "[URL][DOMAIN_NAME]"
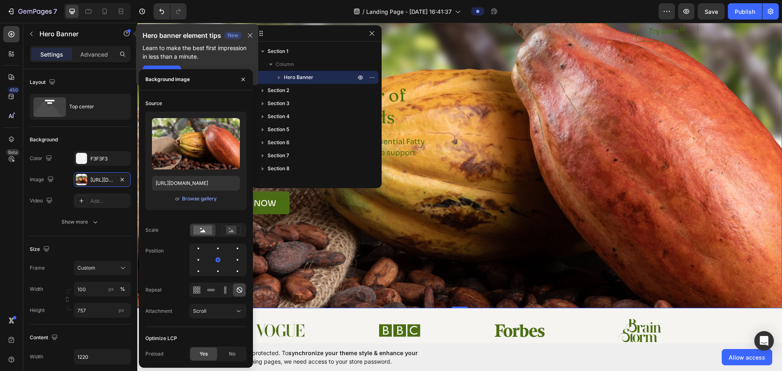
scroll to position [41, 0]
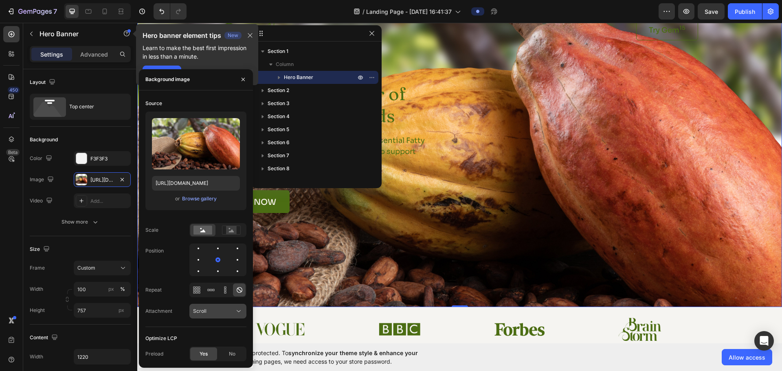
click at [213, 296] on div "Scroll" at bounding box center [214, 311] width 42 height 7
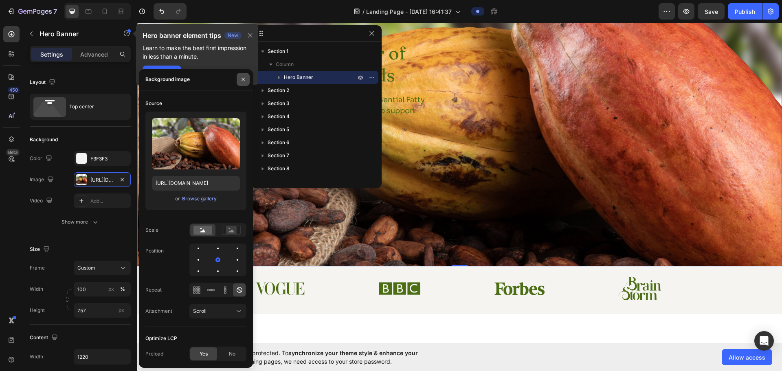
click at [244, 77] on icon "button" at bounding box center [243, 79] width 7 height 7
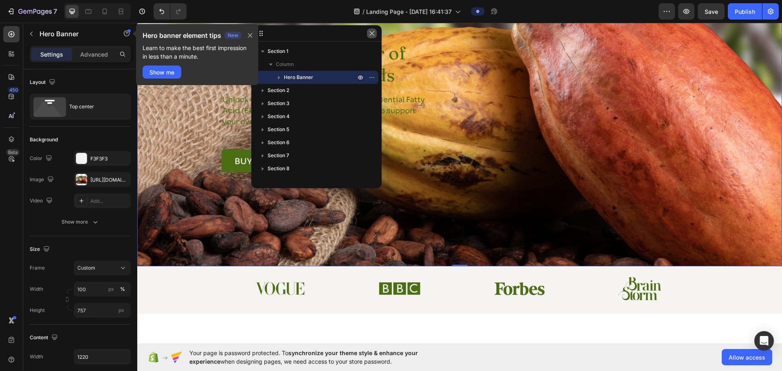
click at [375, 33] on icon "button" at bounding box center [372, 33] width 7 height 7
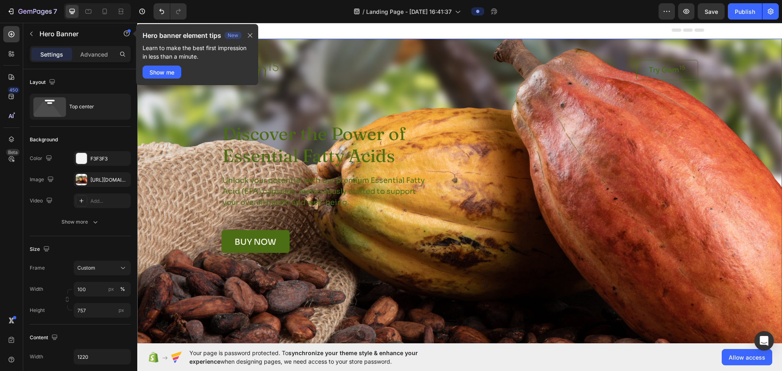
scroll to position [0, 0]
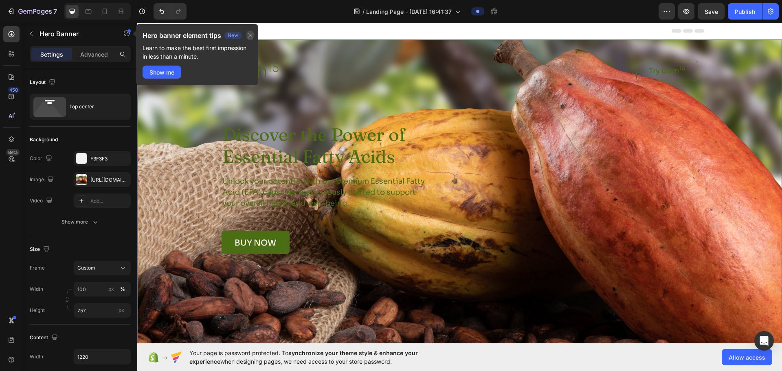
click at [253, 33] on icon "button" at bounding box center [250, 35] width 4 height 4
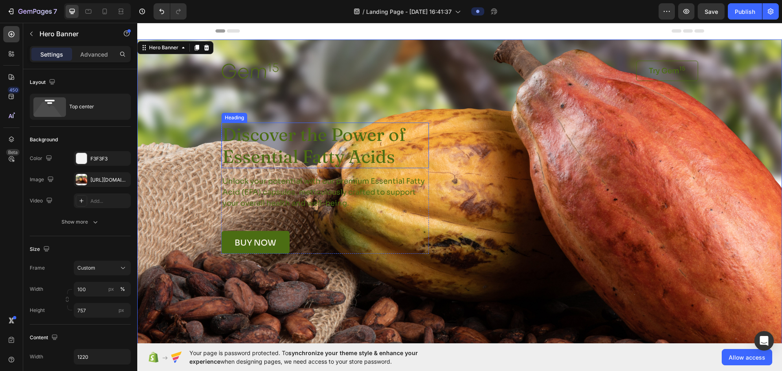
click at [255, 125] on h1 "Discover the Power of Essential Fatty Acids" at bounding box center [325, 146] width 207 height 46
click at [226, 149] on h1 "Discover the Power of Essential Fatty Acids" at bounding box center [325, 146] width 207 height 46
click at [100, 160] on div "F3F3F3" at bounding box center [102, 158] width 24 height 7
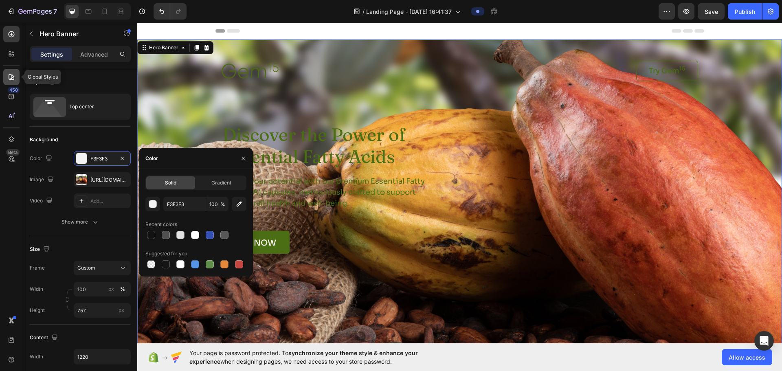
click at [14, 79] on icon at bounding box center [12, 77] width 6 height 6
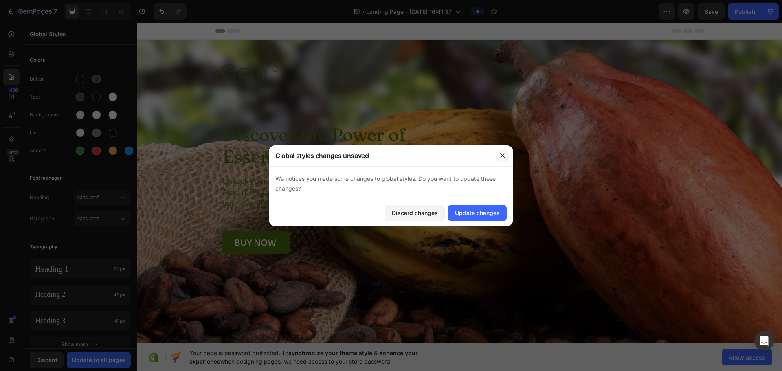
click at [385, 155] on icon "button" at bounding box center [502, 155] width 4 height 4
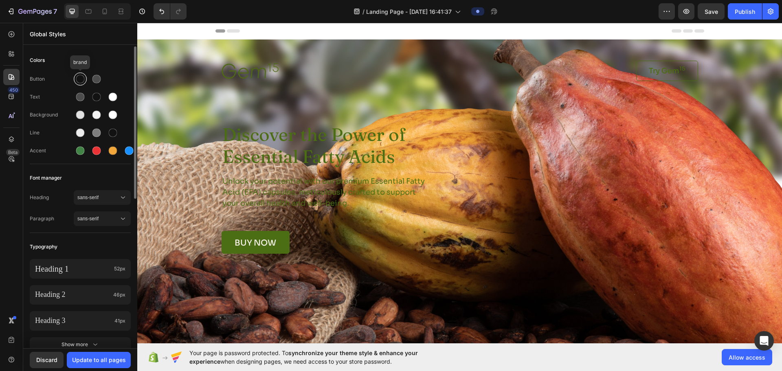
click at [81, 81] on div at bounding box center [80, 79] width 9 height 9
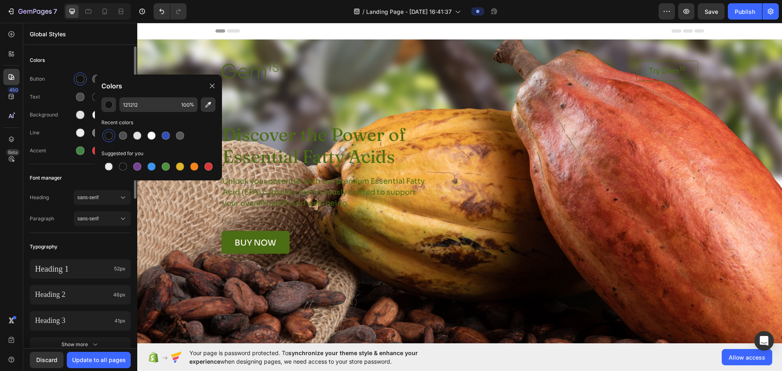
click at [51, 84] on div "Button" at bounding box center [80, 79] width 101 height 13
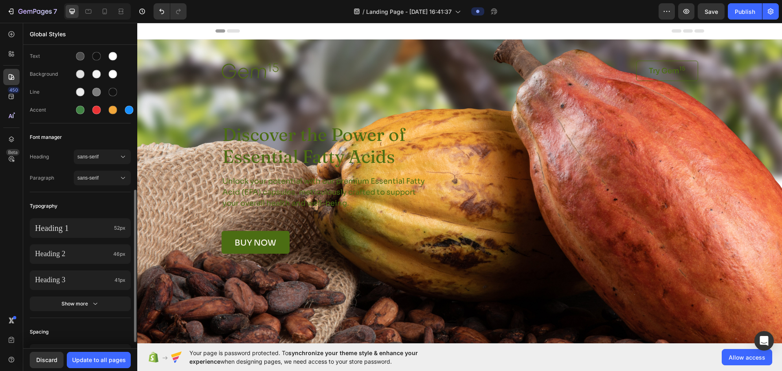
scroll to position [122, 0]
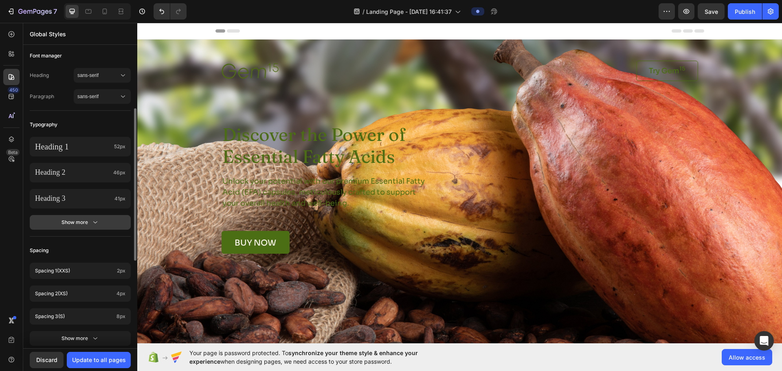
click at [77, 229] on div "Heading 1 52px Heading 2 46px Heading 3 41px Show more" at bounding box center [80, 184] width 101 height 104
click at [81, 222] on div "Show more" at bounding box center [81, 222] width 38 height 8
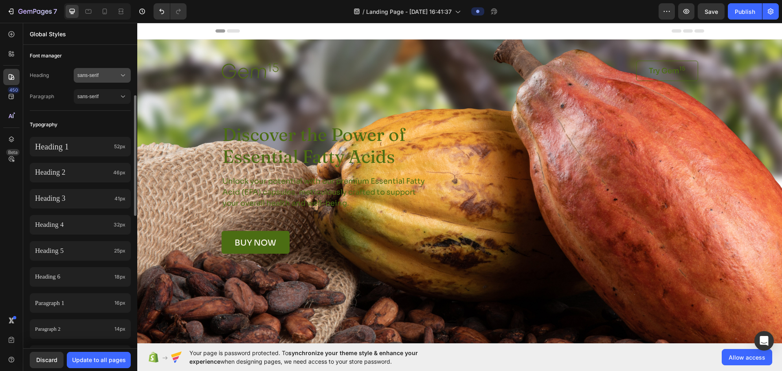
click at [95, 75] on span "sans-serif" at bounding box center [98, 75] width 42 height 7
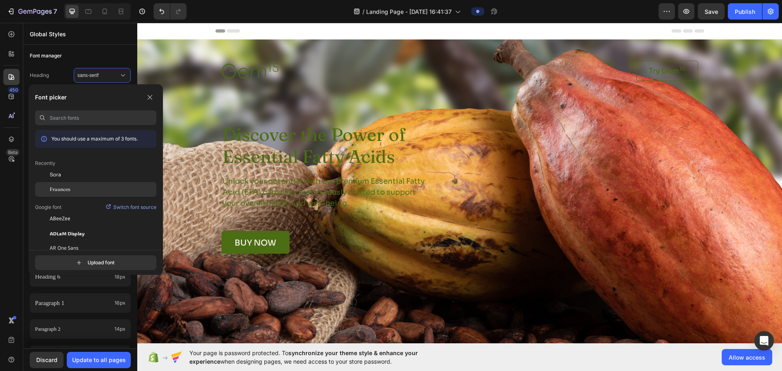
click at [70, 188] on span "Fraunces" at bounding box center [60, 189] width 21 height 7
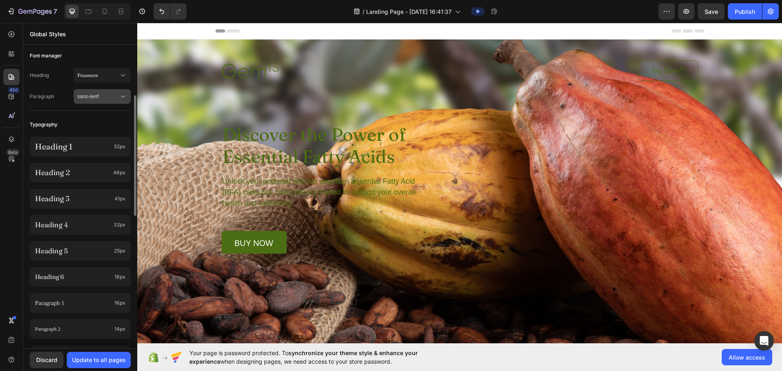
click at [100, 95] on span "sans-serif" at bounding box center [98, 96] width 42 height 7
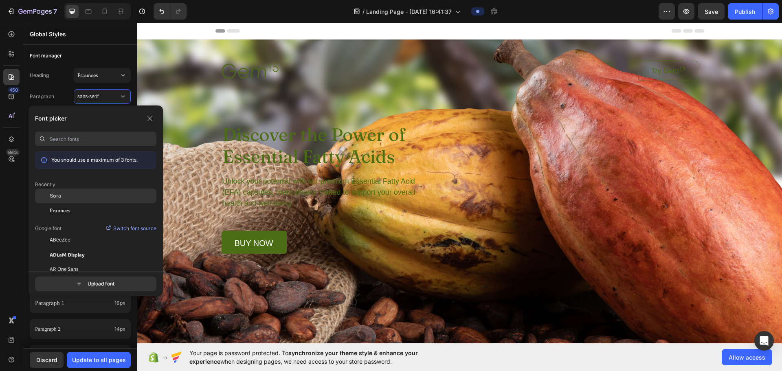
click at [66, 193] on div "Sora" at bounding box center [103, 195] width 107 height 7
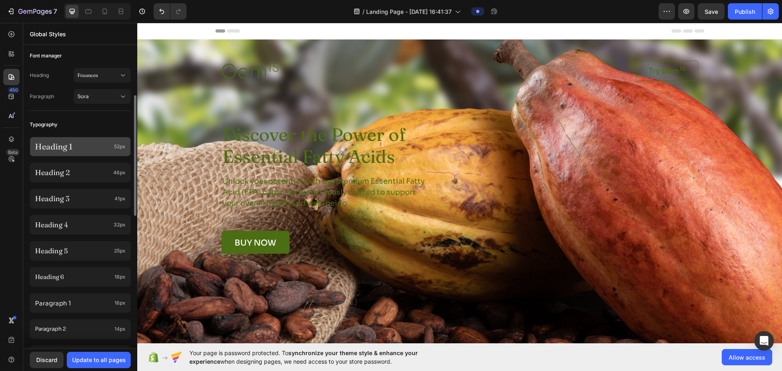
click at [78, 155] on div "Heading 1 52px" at bounding box center [80, 147] width 101 height 20
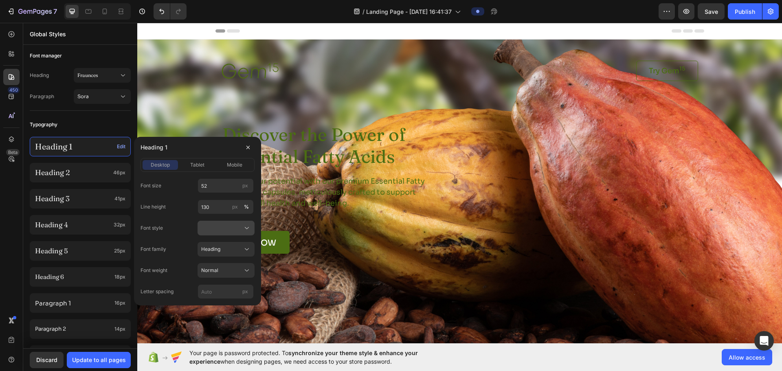
click at [229, 229] on div at bounding box center [226, 228] width 50 height 8
click at [223, 264] on div "Italic" at bounding box center [224, 262] width 47 height 7
click at [218, 269] on div "Normal" at bounding box center [221, 270] width 40 height 7
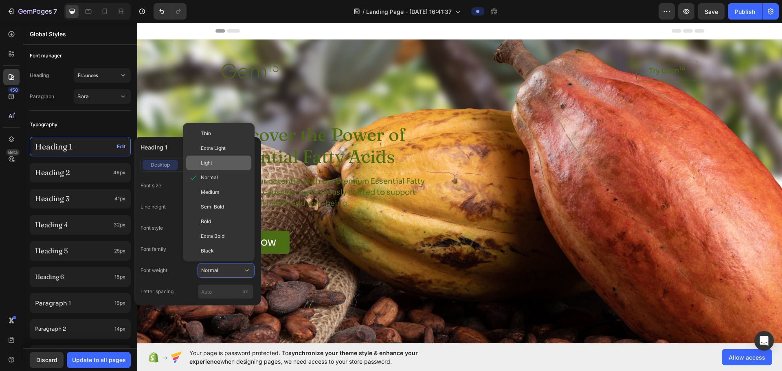
click at [207, 165] on span "Light" at bounding box center [206, 162] width 11 height 7
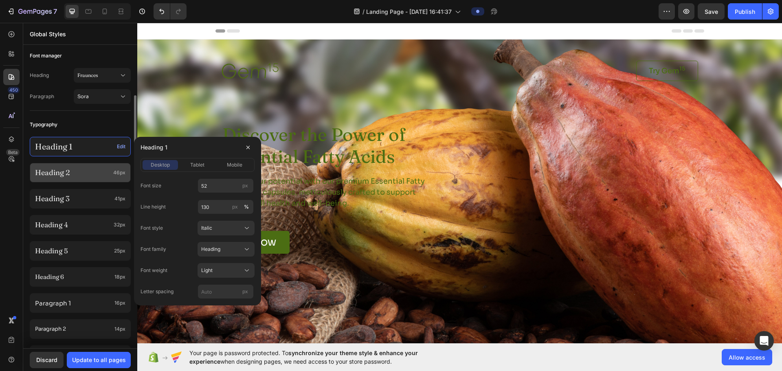
click at [89, 293] on div "Heading 2 46px" at bounding box center [80, 303] width 101 height 20
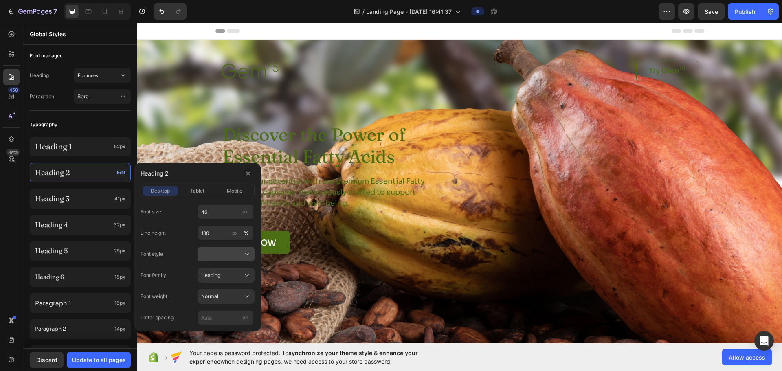
click at [226, 253] on div at bounding box center [226, 254] width 50 height 8
click at [212, 288] on div "Italic" at bounding box center [224, 288] width 47 height 7
click at [218, 295] on span "Normal" at bounding box center [209, 296] width 17 height 7
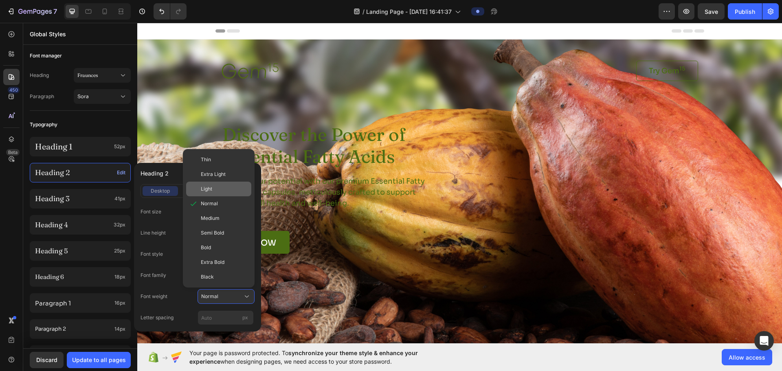
click at [218, 191] on div "Light" at bounding box center [224, 188] width 47 height 7
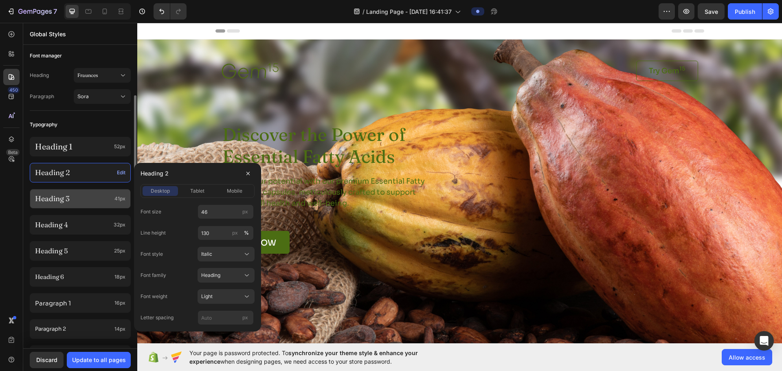
click at [91, 200] on p "Heading 3" at bounding box center [73, 198] width 76 height 9
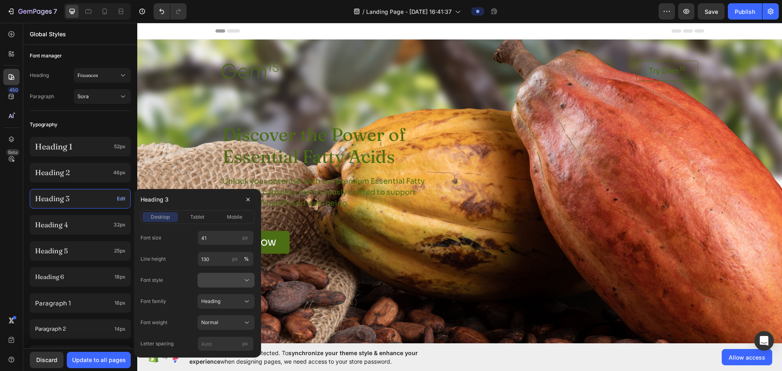
click at [220, 277] on div at bounding box center [226, 280] width 50 height 8
click at [210, 296] on div "Italic" at bounding box center [218, 314] width 65 height 15
click at [232, 296] on button "Normal" at bounding box center [226, 322] width 57 height 15
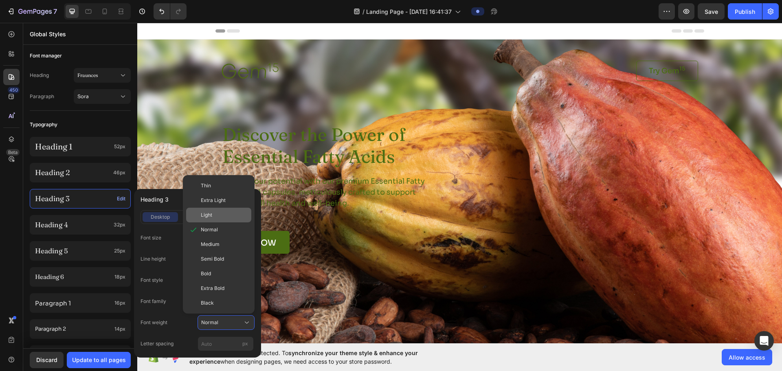
click at [210, 218] on span "Light" at bounding box center [206, 214] width 11 height 7
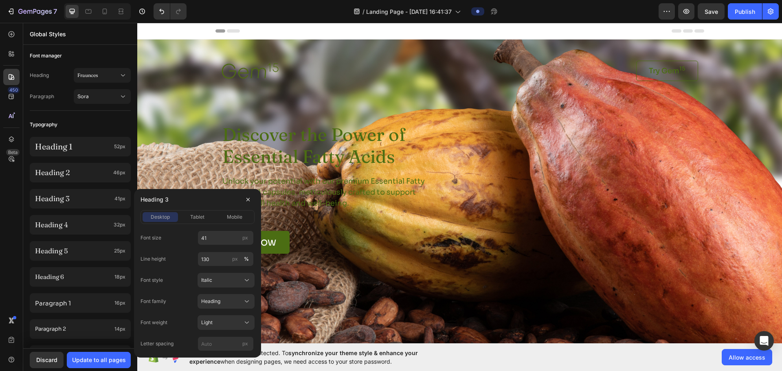
click at [23, 236] on div "450 Beta" at bounding box center [11, 197] width 23 height 348
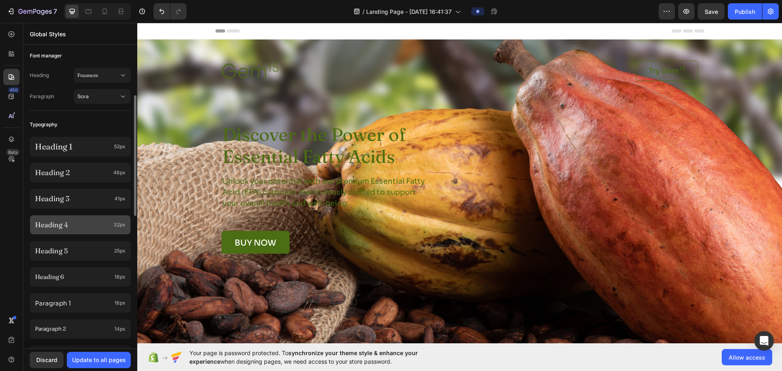
click at [87, 228] on p "Heading 4" at bounding box center [72, 224] width 75 height 9
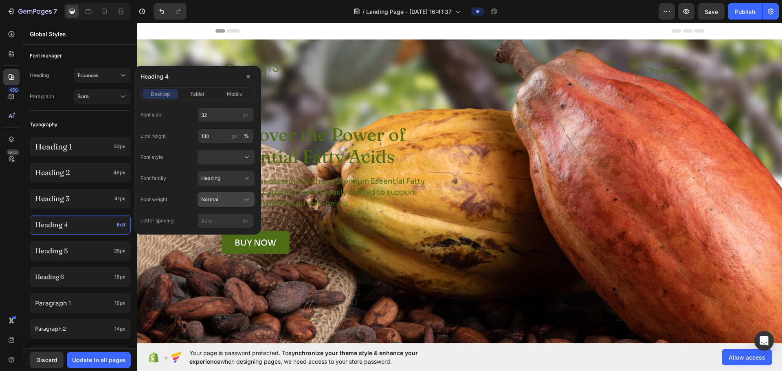
click at [219, 205] on button "Normal" at bounding box center [226, 199] width 57 height 15
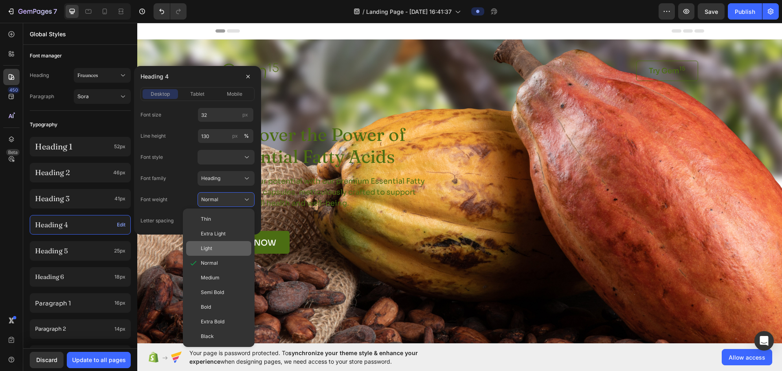
click at [218, 249] on div "Light" at bounding box center [224, 248] width 47 height 7
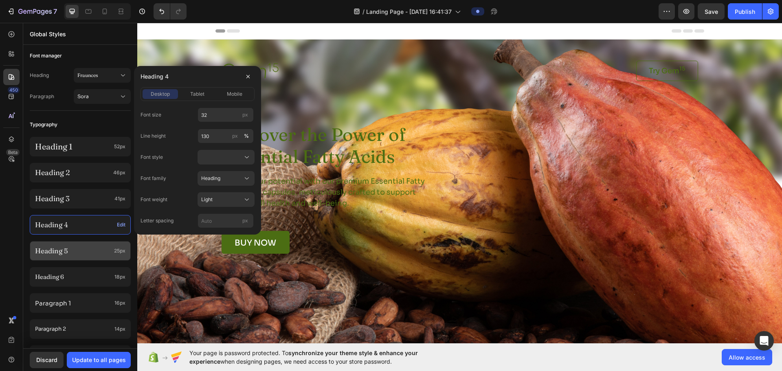
click at [86, 252] on p "Heading 5" at bounding box center [73, 250] width 76 height 9
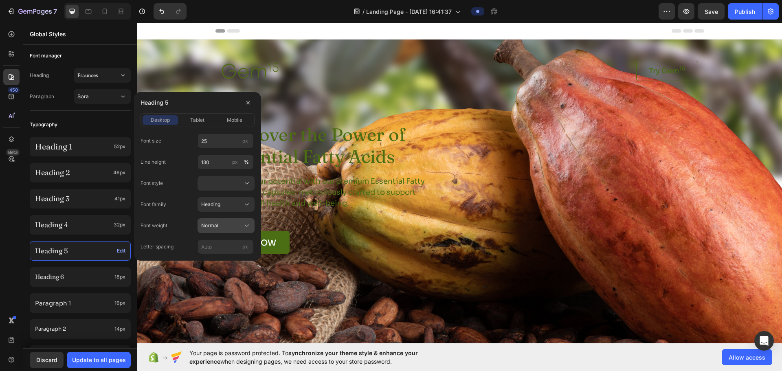
click at [233, 222] on div "Normal" at bounding box center [221, 225] width 40 height 7
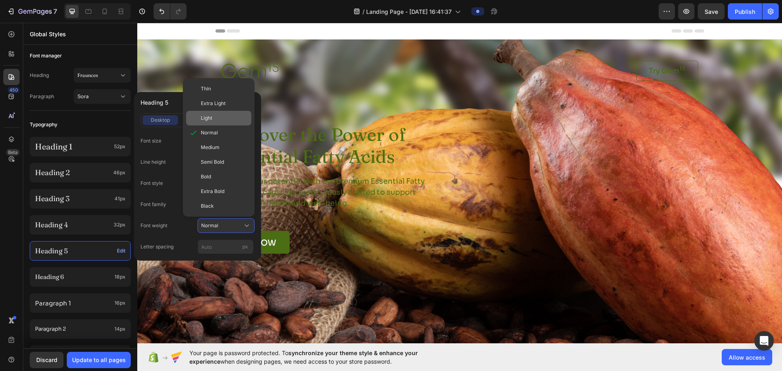
click at [215, 120] on div "Light" at bounding box center [224, 117] width 47 height 7
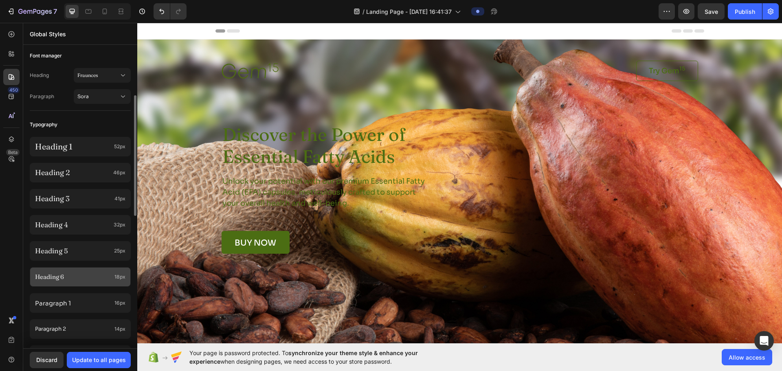
click at [94, 286] on div "Heading 6 18px" at bounding box center [80, 277] width 101 height 20
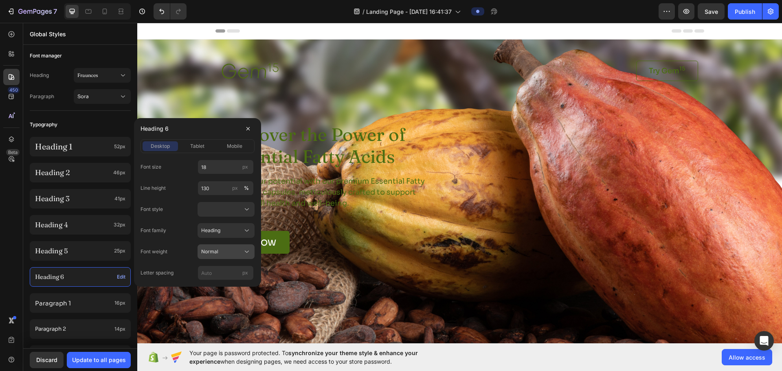
click at [220, 254] on div "Normal" at bounding box center [221, 251] width 40 height 7
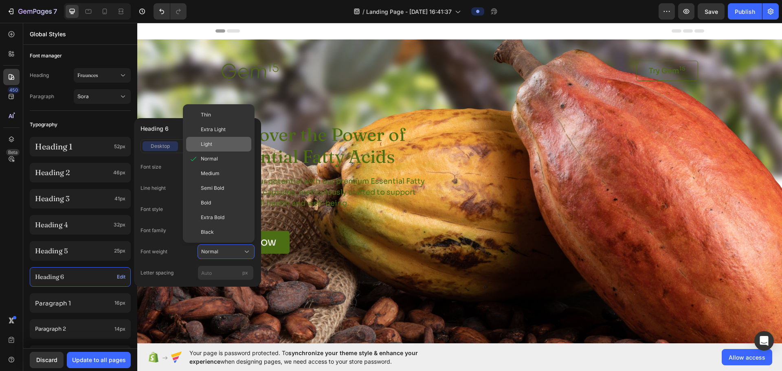
click at [207, 147] on span "Light" at bounding box center [206, 144] width 11 height 7
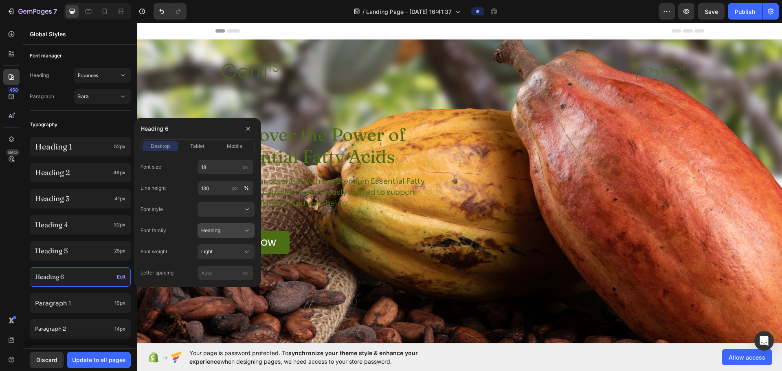
click at [228, 233] on div "Heading" at bounding box center [221, 230] width 40 height 7
click at [213, 255] on div "Paragraph" at bounding box center [218, 250] width 65 height 15
click at [224, 255] on div "Light" at bounding box center [221, 251] width 40 height 7
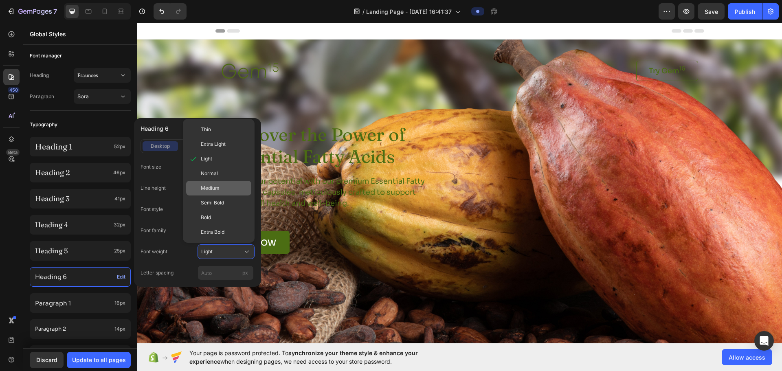
click at [213, 187] on span "Medium" at bounding box center [210, 188] width 19 height 7
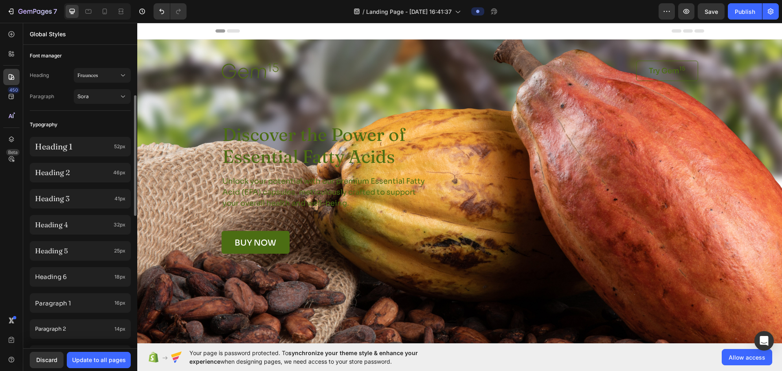
click at [27, 293] on div "Colors Button Text Background Line Accent Font manager Heading Fraunces Paragra…" at bounding box center [80, 300] width 114 height 753
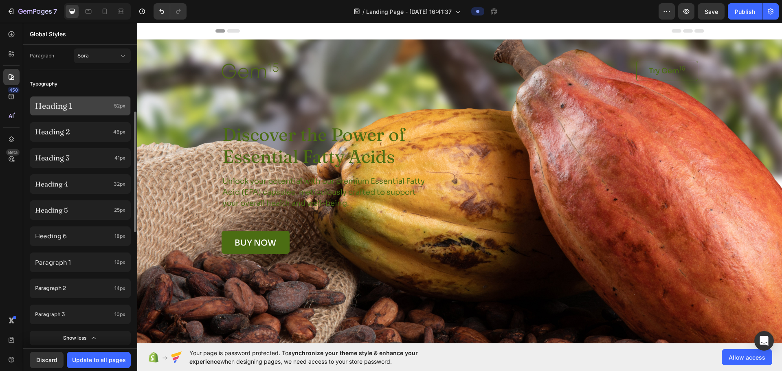
scroll to position [285, 0]
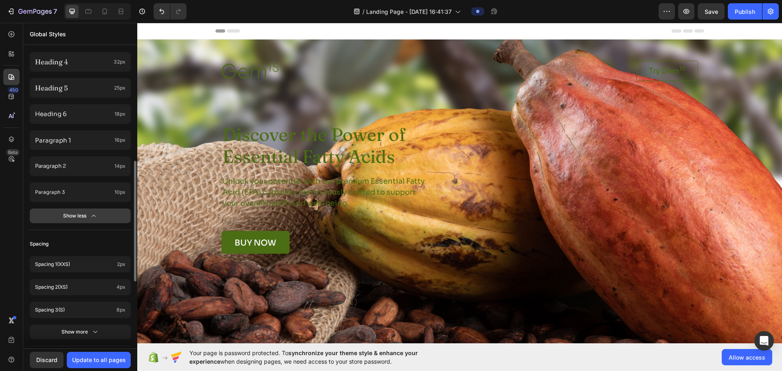
click at [81, 220] on div "Show less" at bounding box center [80, 216] width 35 height 8
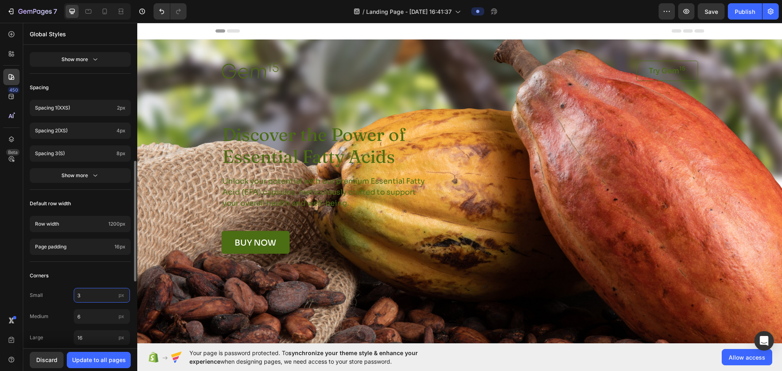
click at [85, 293] on input "3" at bounding box center [102, 295] width 56 height 15
type input "4"
click at [83, 296] on input "6" at bounding box center [102, 316] width 56 height 15
type input "8"
click at [73, 271] on div "Corners" at bounding box center [80, 275] width 101 height 15
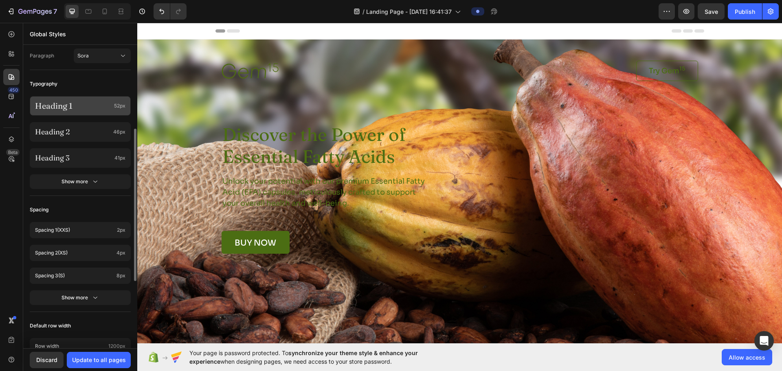
scroll to position [0, 0]
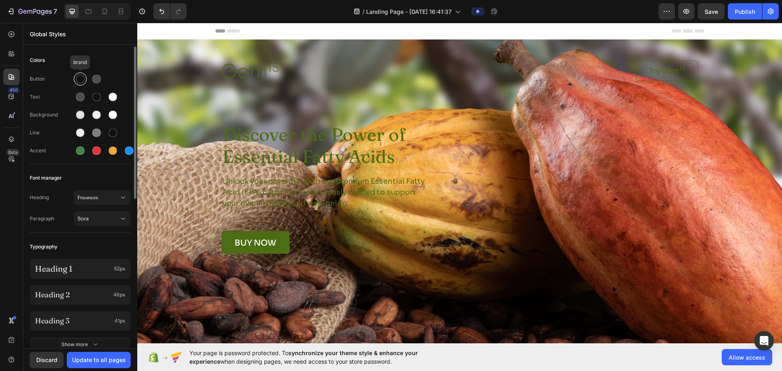
click at [79, 79] on div at bounding box center [80, 79] width 9 height 9
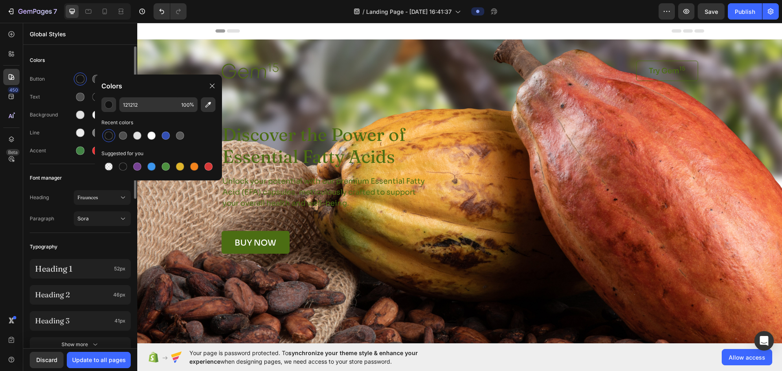
click at [52, 95] on div "Text" at bounding box center [52, 96] width 44 height 7
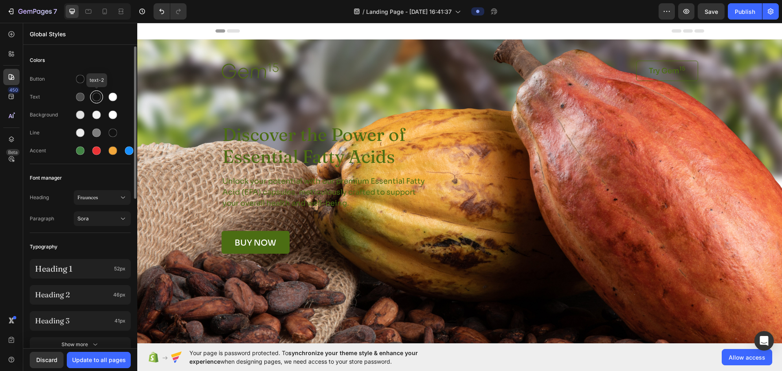
click at [98, 97] on div at bounding box center [96, 97] width 9 height 9
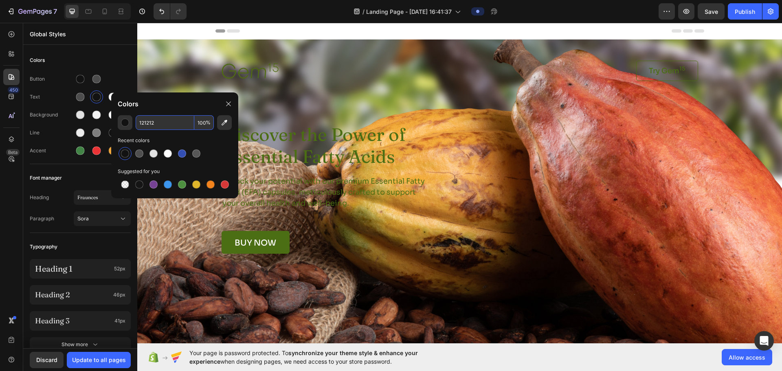
click at [157, 123] on input "121212" at bounding box center [165, 122] width 59 height 15
paste input "35231a"
type input "35231A"
click at [115, 79] on div "Button" at bounding box center [80, 79] width 101 height 13
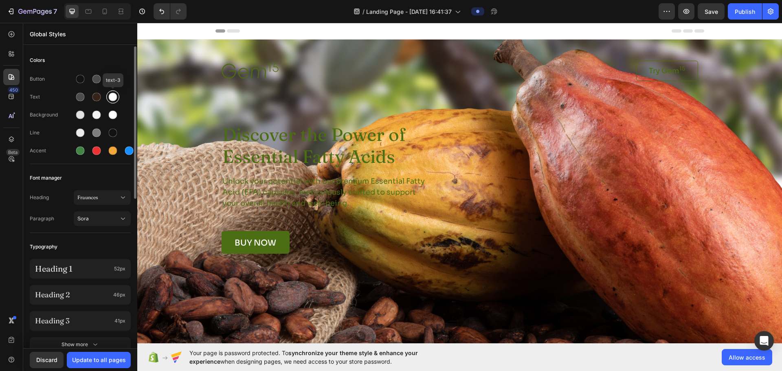
click at [113, 100] on div at bounding box center [113, 97] width 9 height 9
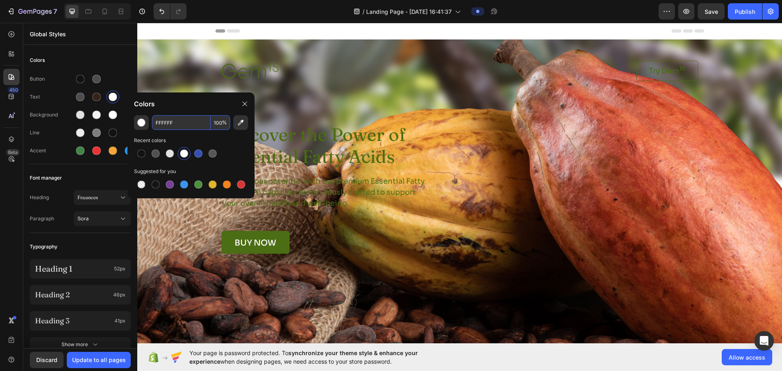
click at [171, 119] on input "FFFFFF" at bounding box center [181, 122] width 59 height 15
paste input "f7f3ea"
type input "F7F3EA"
click at [80, 101] on div at bounding box center [80, 97] width 9 height 9
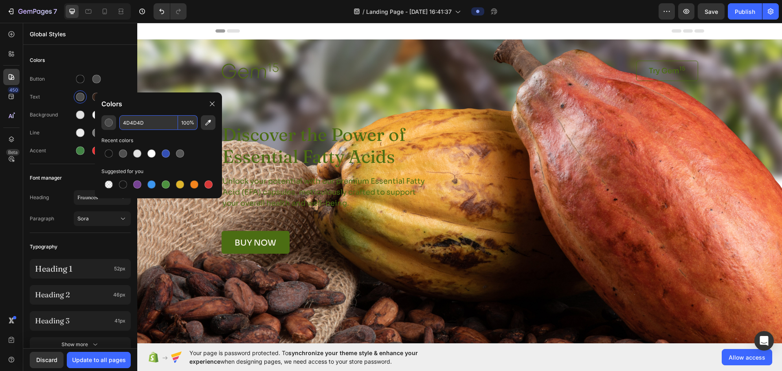
click at [161, 119] on input "4D4D4D" at bounding box center [148, 122] width 59 height 15
paste input "5b3a33"
type input "5B3A33"
click at [59, 103] on div "Text" at bounding box center [80, 96] width 101 height 13
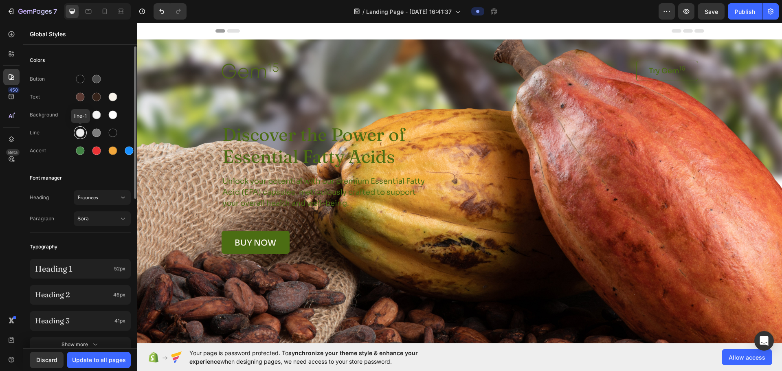
click at [79, 133] on div at bounding box center [80, 133] width 9 height 9
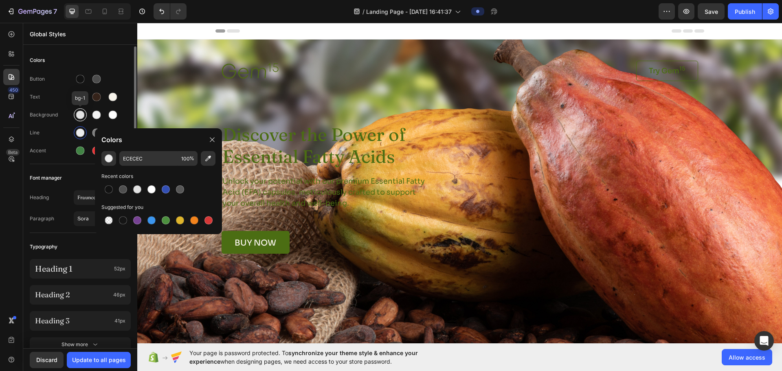
click at [81, 120] on div at bounding box center [80, 114] width 13 height 13
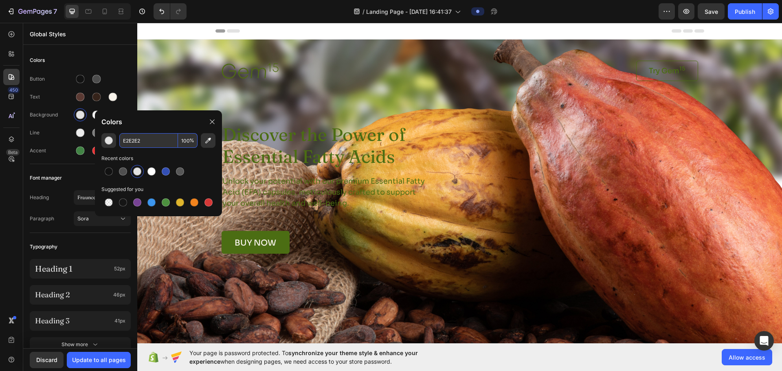
click at [143, 140] on input "E2E2E2" at bounding box center [148, 140] width 59 height 15
paste input "e7c6b5"
type input "E7C6B5"
click at [62, 127] on div "Line" at bounding box center [80, 132] width 101 height 13
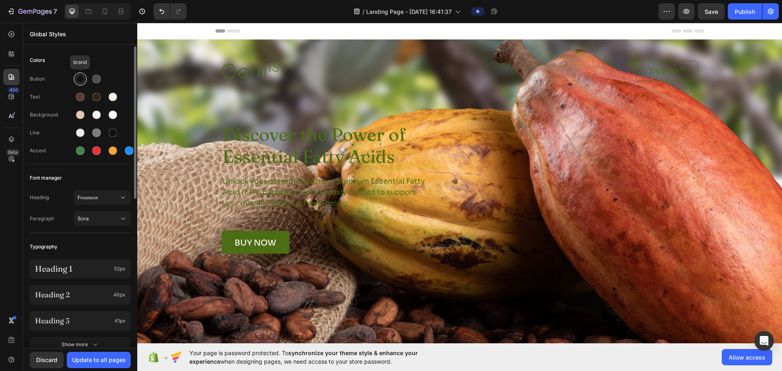
click at [80, 80] on div at bounding box center [80, 79] width 9 height 9
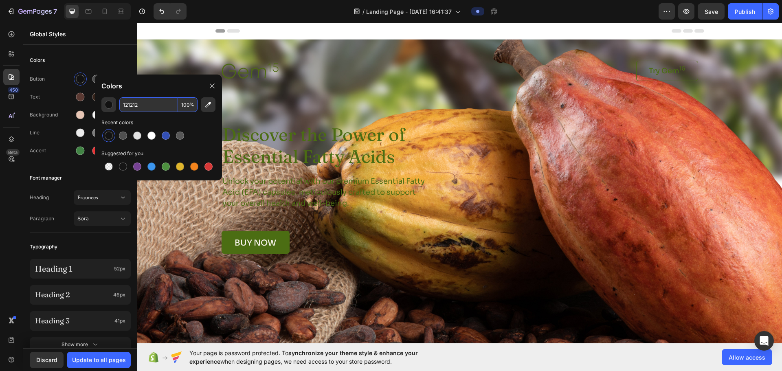
click at [148, 110] on input "121212" at bounding box center [148, 104] width 59 height 15
paste input "e7c6b5"
type input "E7C6B5"
click at [67, 87] on div "Button Text Background Line Accent" at bounding box center [80, 116] width 101 height 96
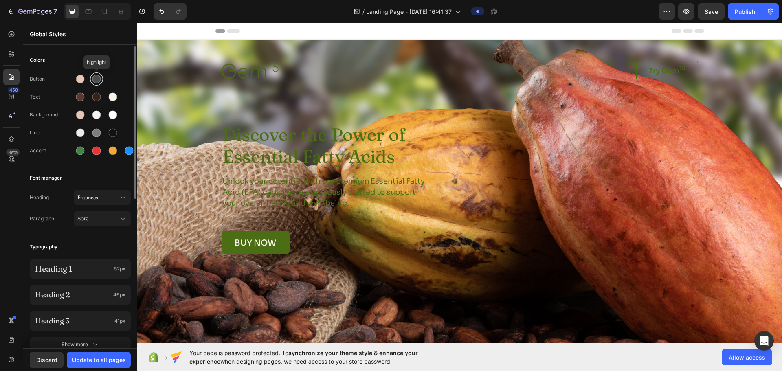
click at [96, 77] on div at bounding box center [96, 79] width 9 height 9
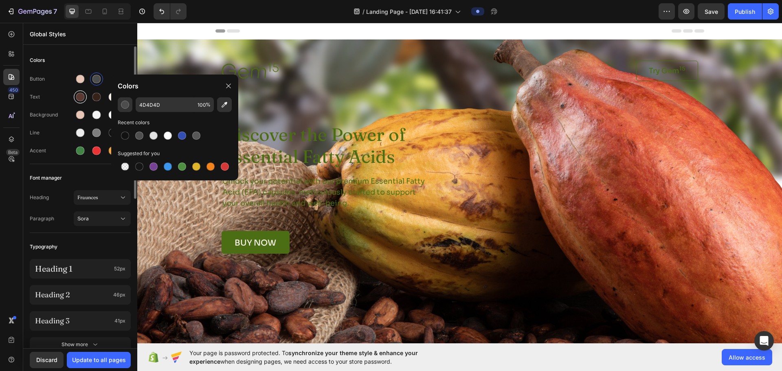
drag, startPoint x: 60, startPoint y: 95, endPoint x: 77, endPoint y: 96, distance: 17.1
click at [62, 95] on div "Text" at bounding box center [52, 96] width 44 height 7
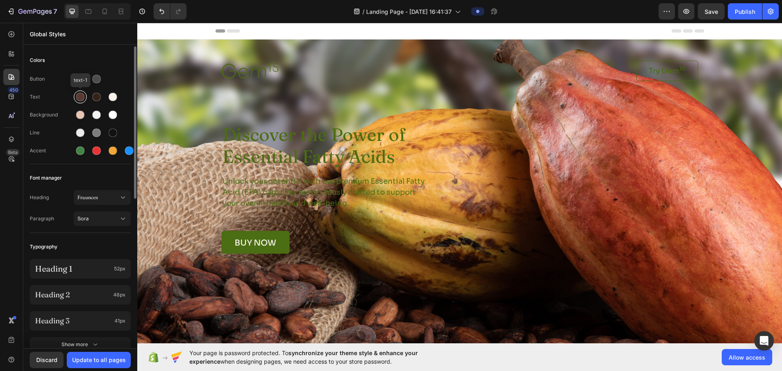
click at [77, 96] on div at bounding box center [80, 97] width 9 height 9
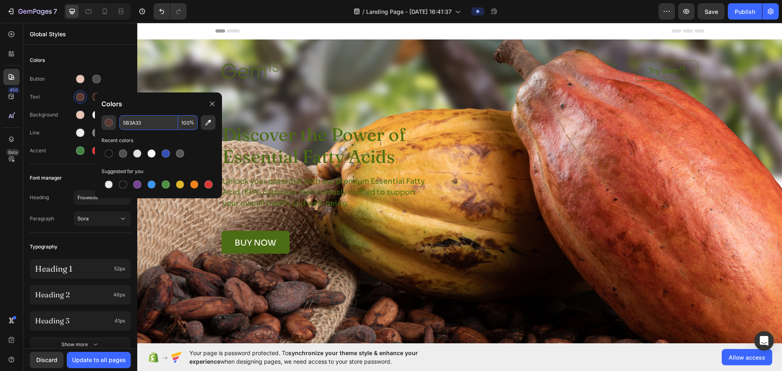
click at [144, 123] on input "5B3A33" at bounding box center [148, 122] width 59 height 15
click at [101, 78] on div at bounding box center [97, 79] width 10 height 10
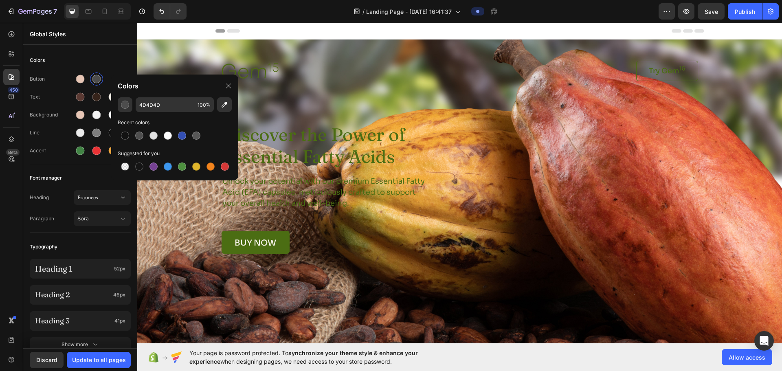
click at [178, 112] on div "4D4D4D 100 % Recent colors Suggested for you" at bounding box center [174, 135] width 127 height 77
click at [178, 108] on input "4D4D4D" at bounding box center [165, 104] width 59 height 15
paste input "5B3A33"
type input "5B3A33"
click at [102, 60] on div "Colors" at bounding box center [80, 60] width 101 height 15
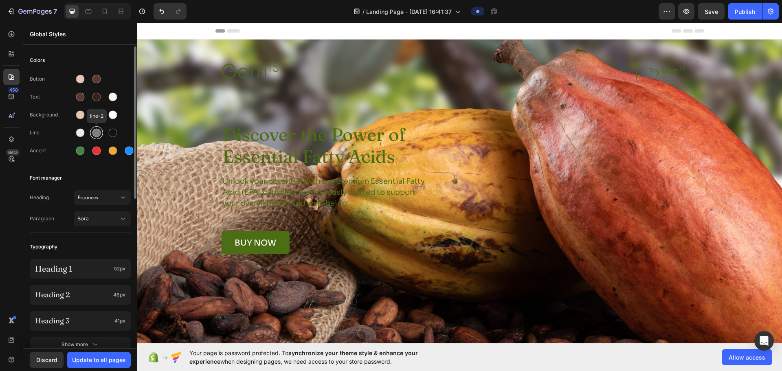
click at [97, 133] on div at bounding box center [96, 133] width 9 height 9
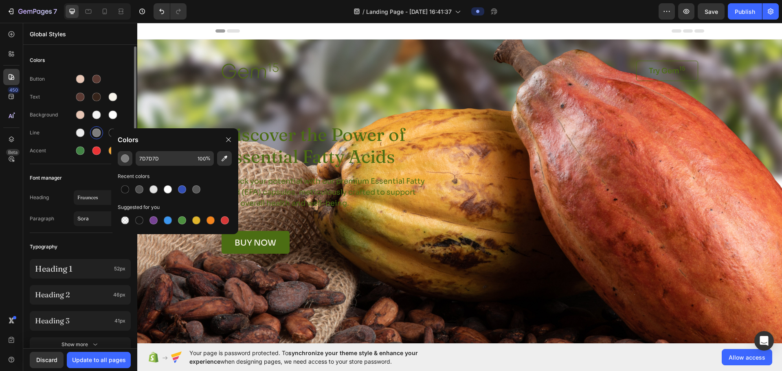
click at [62, 134] on div "Line" at bounding box center [52, 132] width 44 height 7
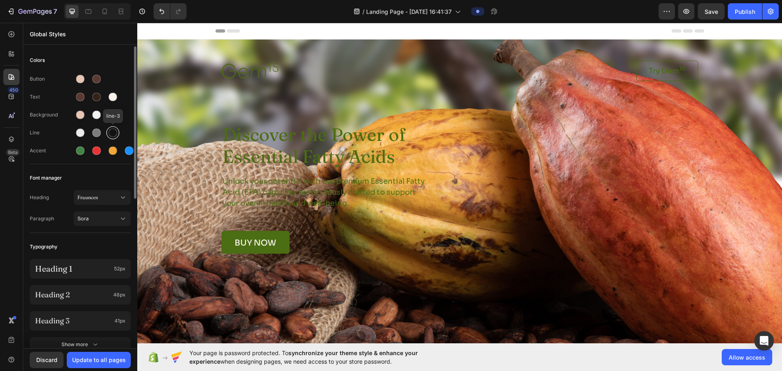
click at [109, 132] on div at bounding box center [113, 133] width 9 height 9
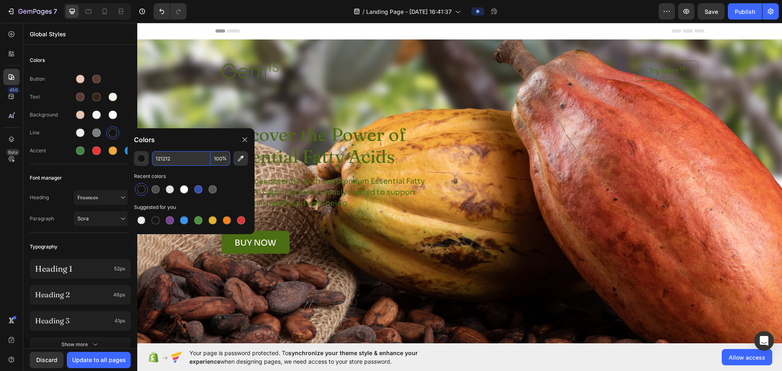
click at [165, 159] on input "121212" at bounding box center [181, 158] width 59 height 15
paste input "5B3A33"
type input "5B3A33"
click at [78, 132] on div at bounding box center [80, 133] width 9 height 9
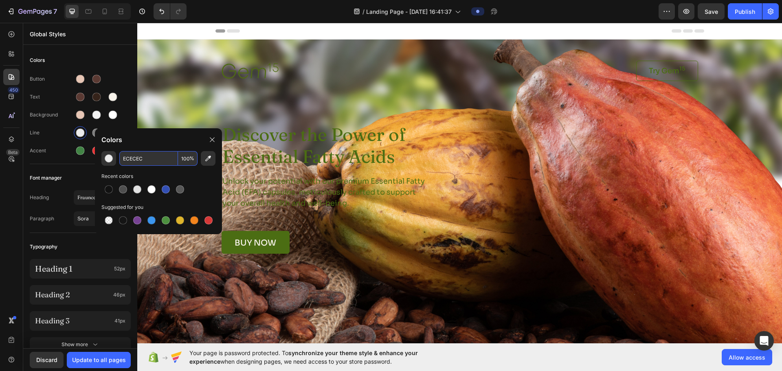
click at [157, 159] on input "ECECEC" at bounding box center [148, 158] width 59 height 15
paste input "f7f3ea"
type input "F7F3EA"
click at [93, 134] on div at bounding box center [96, 133] width 9 height 9
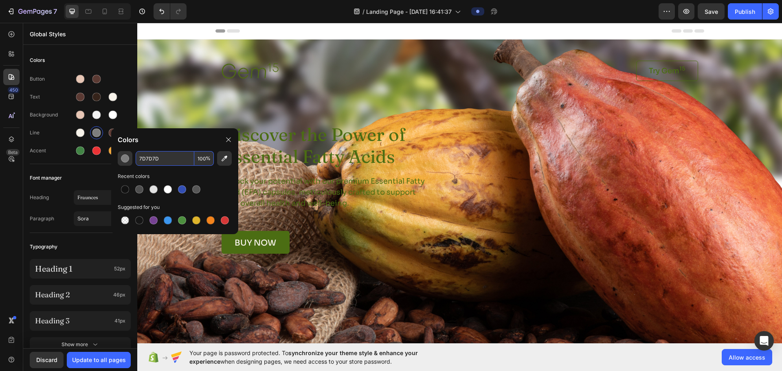
click at [160, 158] on input "7D7D7D" at bounding box center [165, 158] width 59 height 15
paste input "e7c6b5"
type input "E7C6B5"
click at [56, 142] on div "Button Text Background Line Accent" at bounding box center [80, 116] width 101 height 96
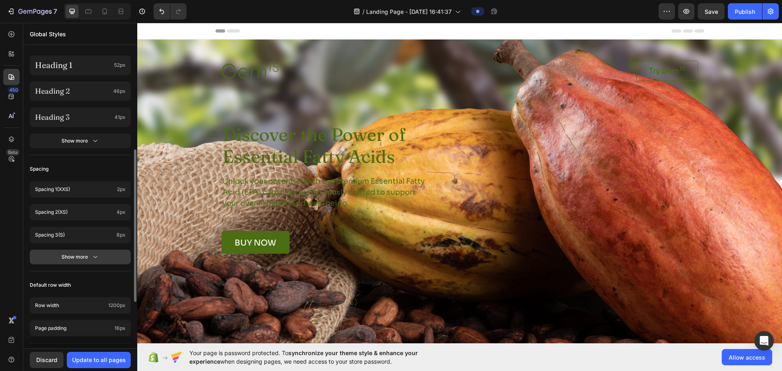
scroll to position [295, 0]
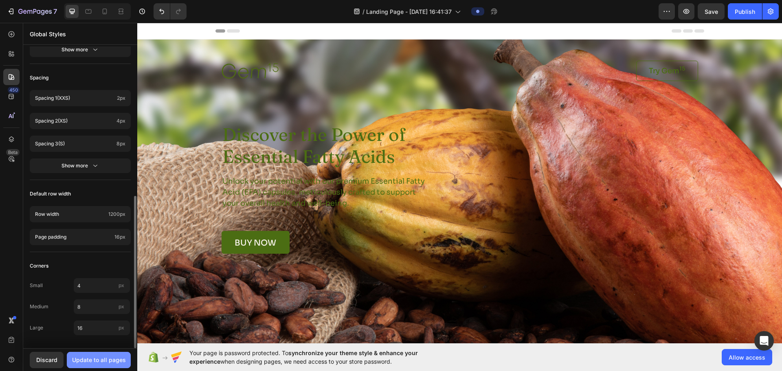
click at [87, 296] on div "Update to all pages" at bounding box center [99, 360] width 54 height 9
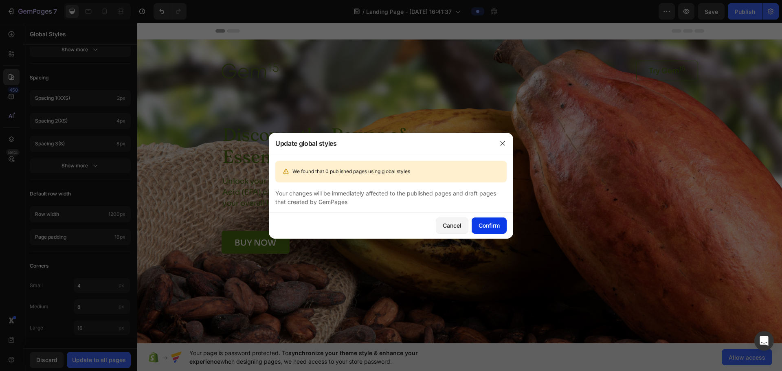
click at [385, 226] on div "Confirm" at bounding box center [489, 225] width 21 height 9
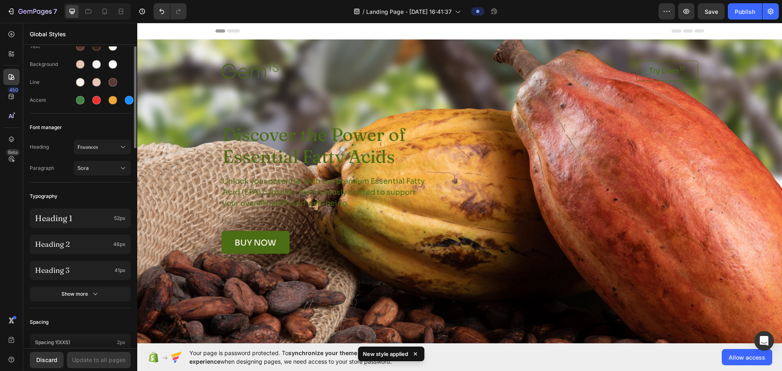
scroll to position [0, 0]
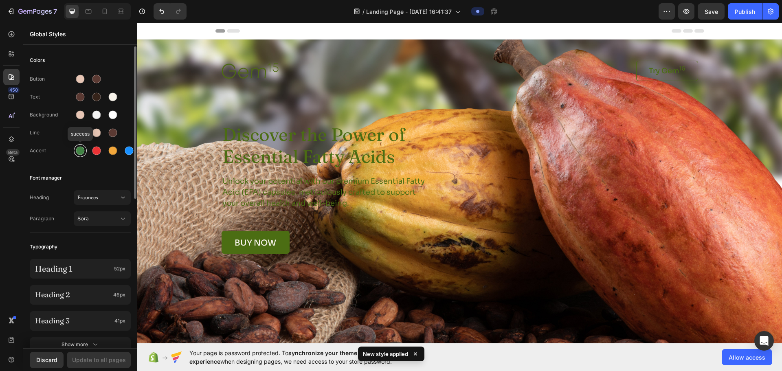
click at [79, 150] on div at bounding box center [80, 151] width 9 height 9
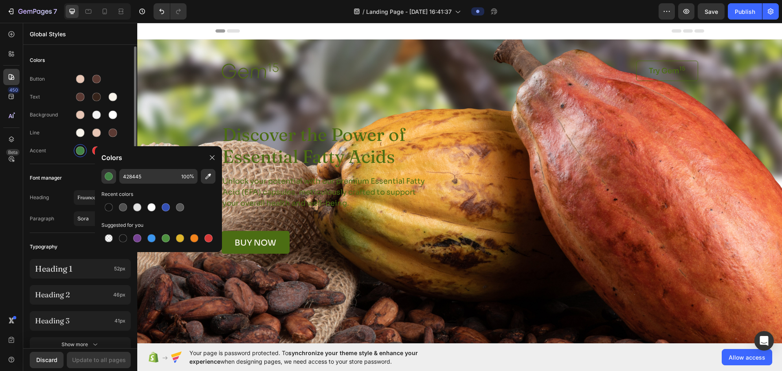
click at [126, 109] on div "Background" at bounding box center [80, 114] width 101 height 13
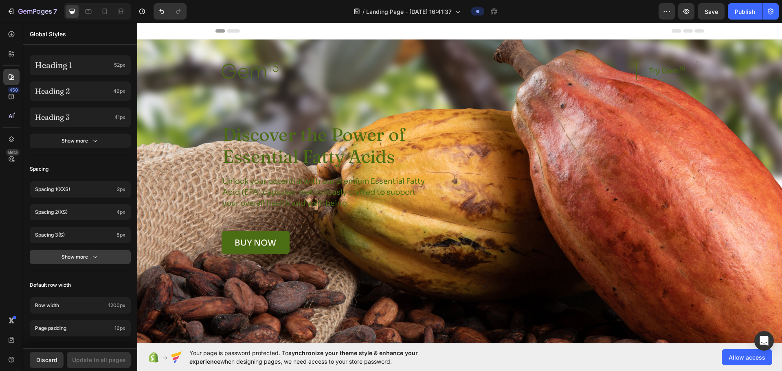
scroll to position [295, 0]
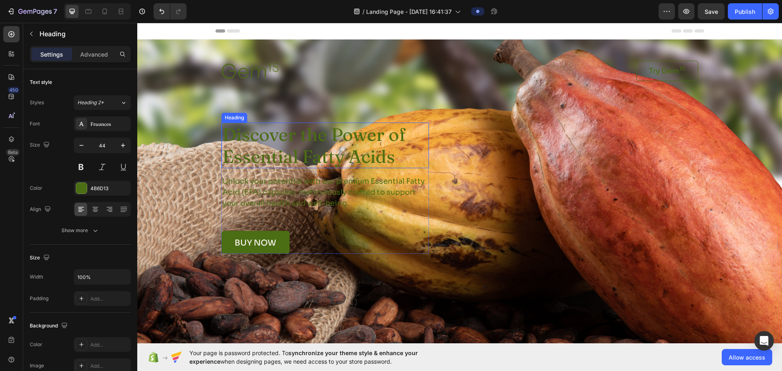
click at [274, 146] on h1 "Discover the Power of Essential Fatty Acids" at bounding box center [325, 146] width 207 height 46
click at [243, 114] on div "Heading" at bounding box center [243, 114] width 22 height 7
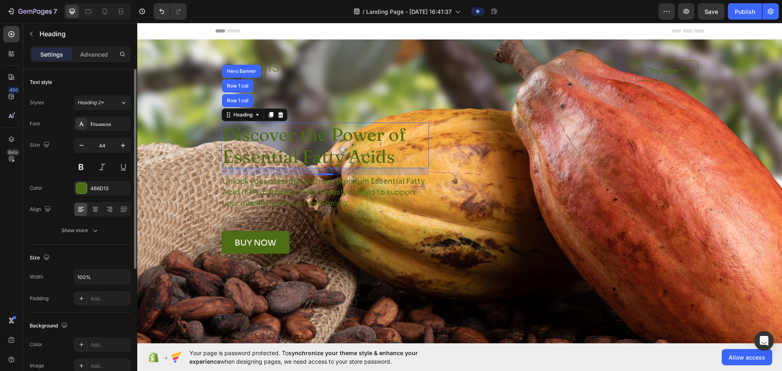
click at [42, 166] on div "Size 44" at bounding box center [80, 156] width 101 height 37
click at [73, 79] on div "Text style" at bounding box center [80, 82] width 101 height 13
click at [96, 191] on div "4B6D13" at bounding box center [102, 188] width 24 height 7
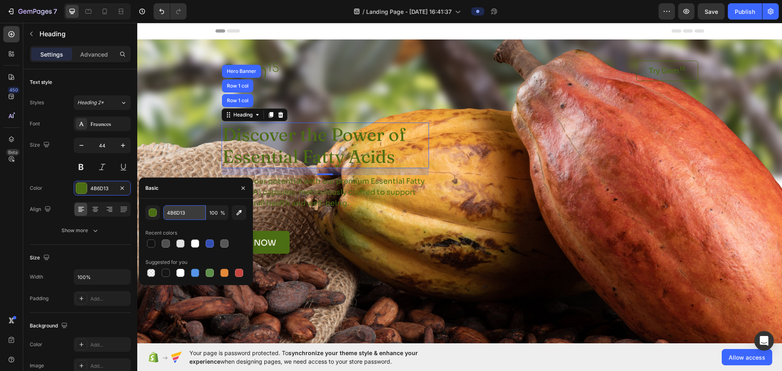
click at [180, 213] on input "4B6D13" at bounding box center [184, 212] width 42 height 15
click at [187, 211] on input "4B6D13" at bounding box center [184, 212] width 42 height 15
drag, startPoint x: 190, startPoint y: 215, endPoint x: 160, endPoint y: 215, distance: 30.2
click at [160, 215] on div "4B6D13 100 %" at bounding box center [195, 212] width 101 height 15
paste input "f7f3ea"
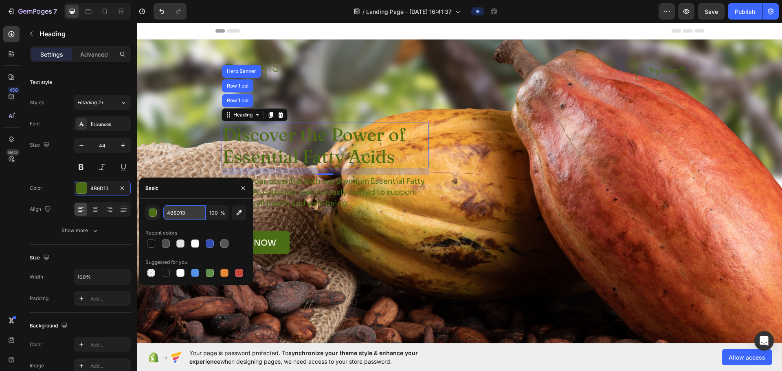
type input "f7f3ea"
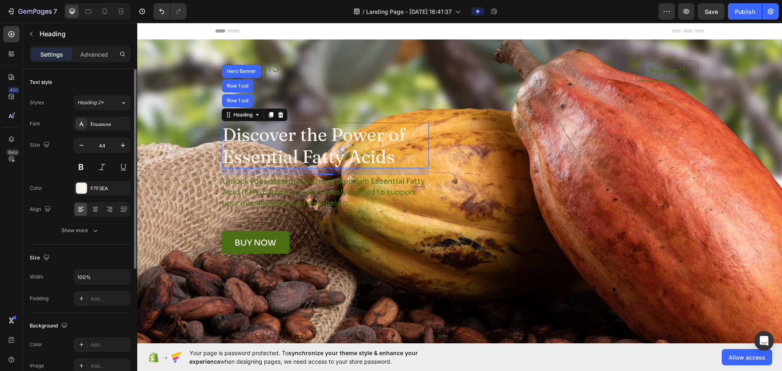
click at [48, 171] on div "Size 44" at bounding box center [80, 156] width 101 height 37
click at [101, 165] on button at bounding box center [102, 167] width 15 height 15
click at [124, 105] on icon at bounding box center [123, 103] width 7 height 8
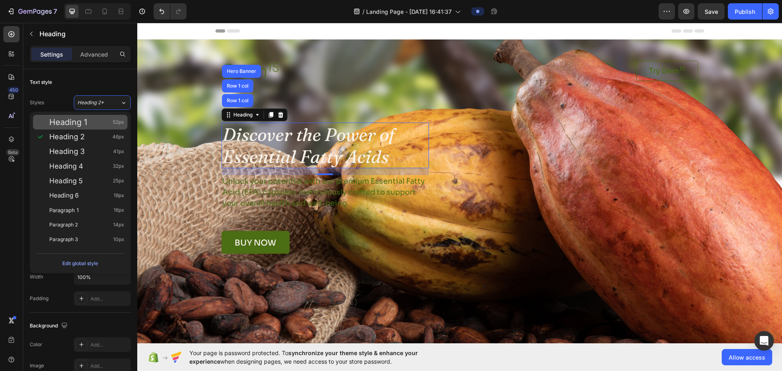
click at [95, 119] on div "Heading 1 52px" at bounding box center [86, 122] width 75 height 8
type input "52"
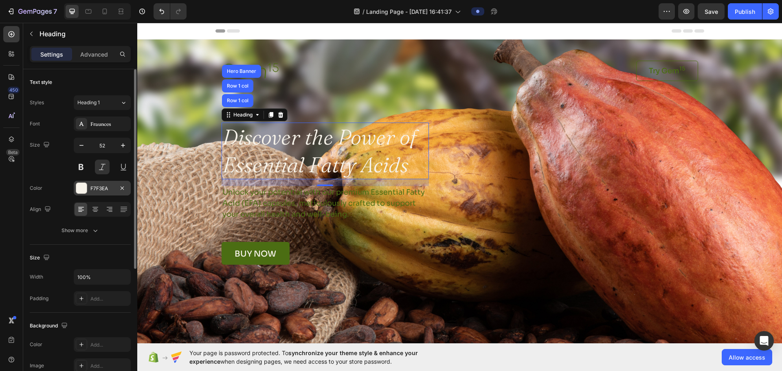
click at [74, 190] on div "F7F3EA" at bounding box center [102, 188] width 57 height 15
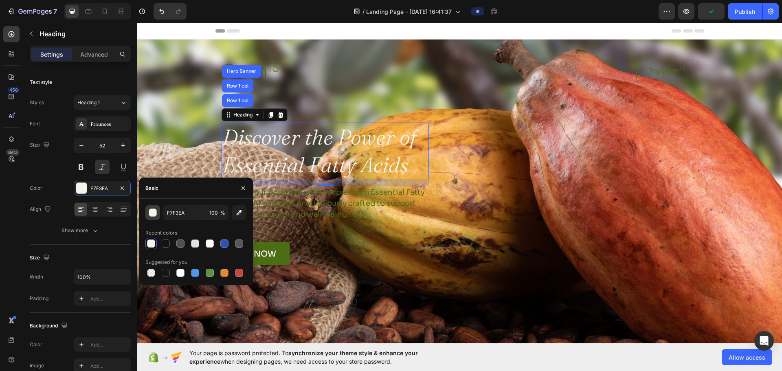
click at [149, 220] on button "button" at bounding box center [152, 212] width 15 height 15
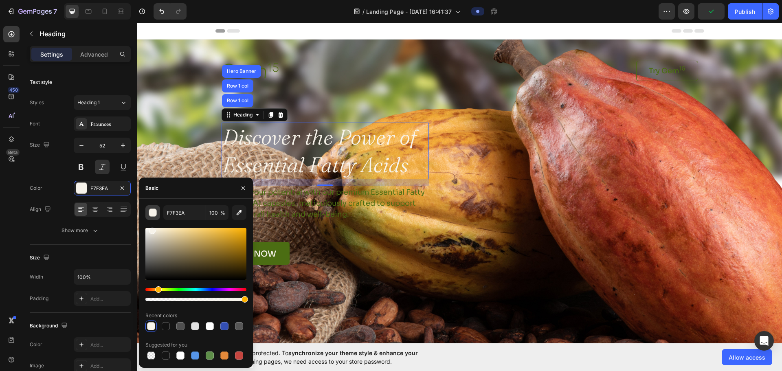
click at [149, 220] on button "button" at bounding box center [152, 212] width 15 height 15
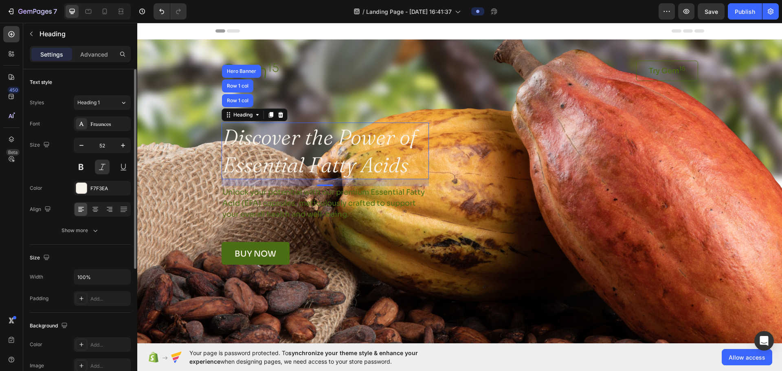
click at [52, 167] on div "Size 52" at bounding box center [80, 156] width 101 height 37
click at [81, 231] on div "Show more" at bounding box center [81, 230] width 38 height 8
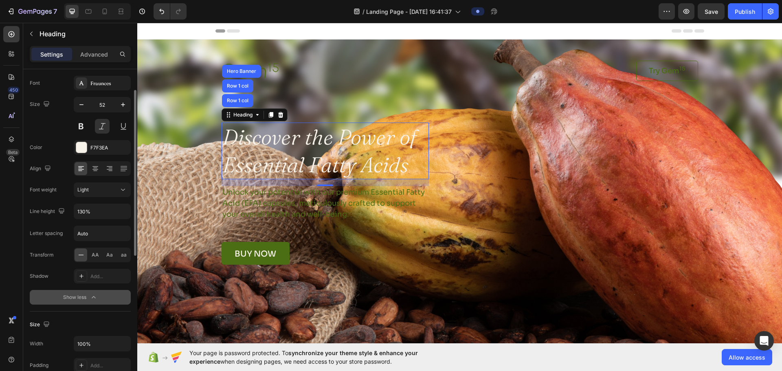
click at [65, 296] on div "Show less" at bounding box center [80, 297] width 35 height 8
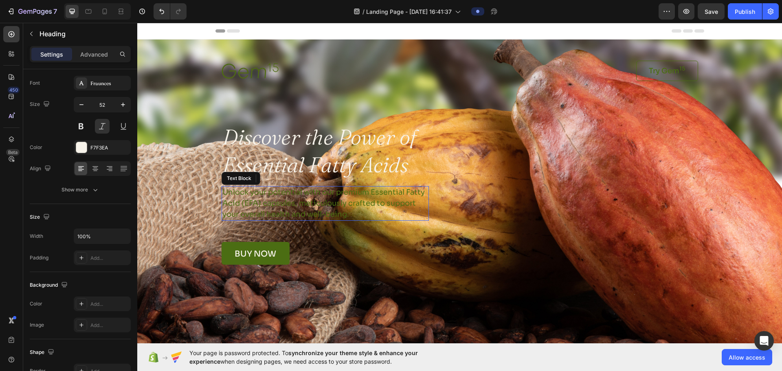
click at [253, 193] on p "Unlock your potential with our premium Essential Fatty Acid (EFA) capsules, met…" at bounding box center [324, 203] width 205 height 33
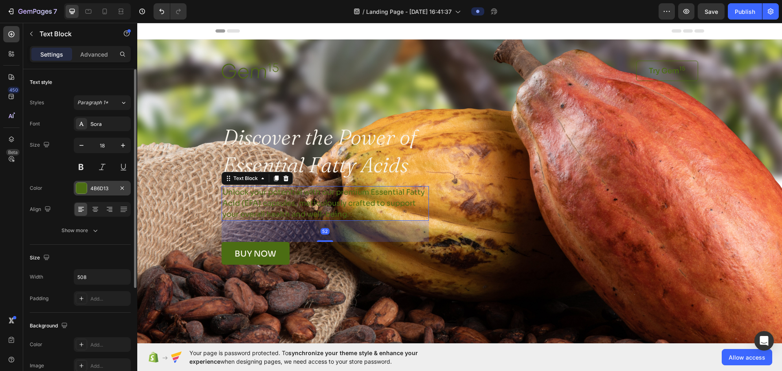
click at [93, 189] on div "4B6D13" at bounding box center [102, 188] width 24 height 7
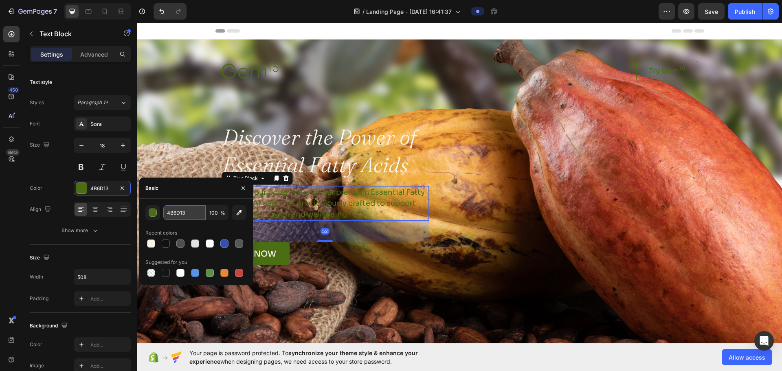
click at [198, 214] on input "4B6D13" at bounding box center [184, 212] width 42 height 15
paste input "f7f3ea"
type input "f7f3ea"
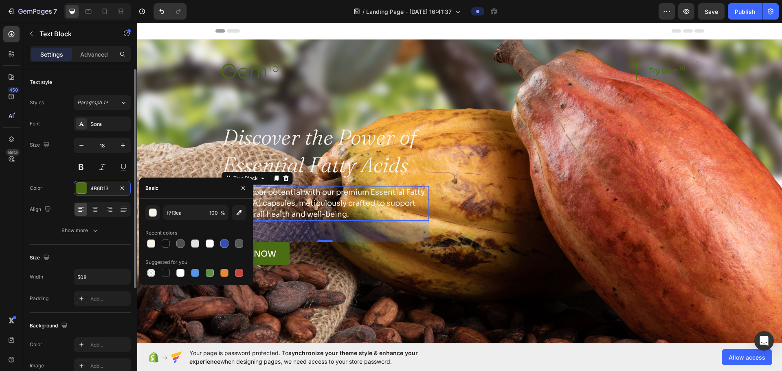
click at [24, 179] on div "Text style Styles Paragraph 1* Font Sora Size 18 Color 4B6D13 Align Show more S…" at bounding box center [80, 310] width 114 height 483
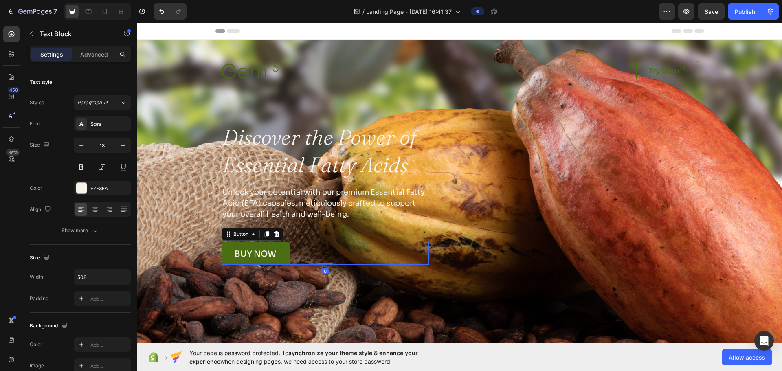
click at [275, 257] on link "buy now" at bounding box center [256, 253] width 68 height 23
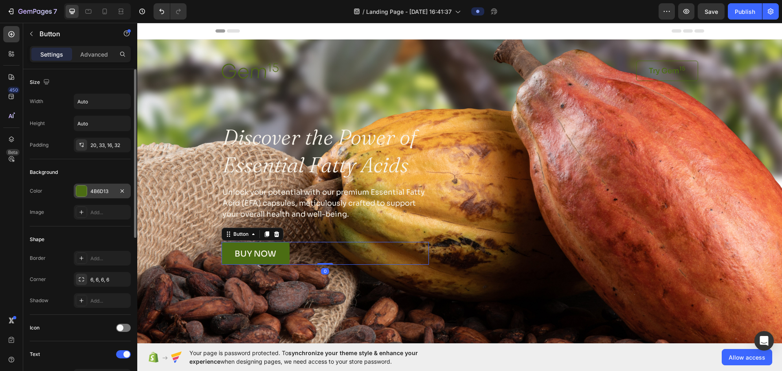
click at [93, 195] on div "4B6D13" at bounding box center [102, 191] width 57 height 15
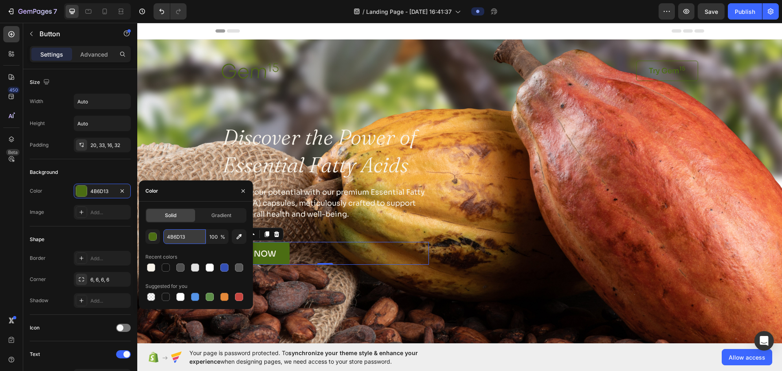
click at [193, 234] on input "4B6D13" at bounding box center [184, 236] width 42 height 15
click at [192, 237] on input "4B6D13" at bounding box center [184, 236] width 42 height 15
drag, startPoint x: 185, startPoint y: 236, endPoint x: 160, endPoint y: 234, distance: 24.9
click at [164, 235] on input "4B6D13" at bounding box center [184, 236] width 42 height 15
paste input "e7c6b5"
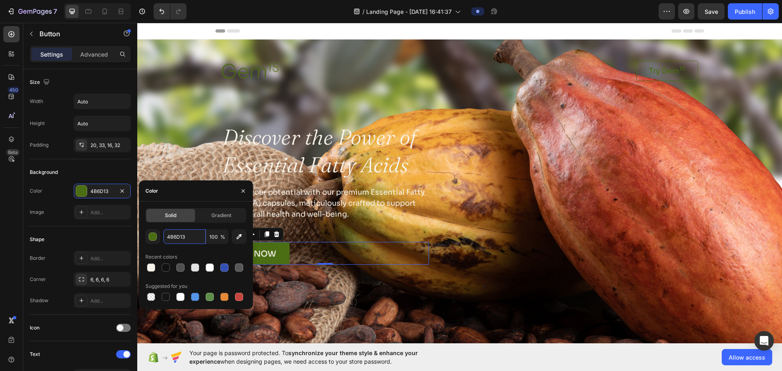
type input "e7c6b5"
click at [266, 255] on p "buy now" at bounding box center [256, 254] width 42 height 8
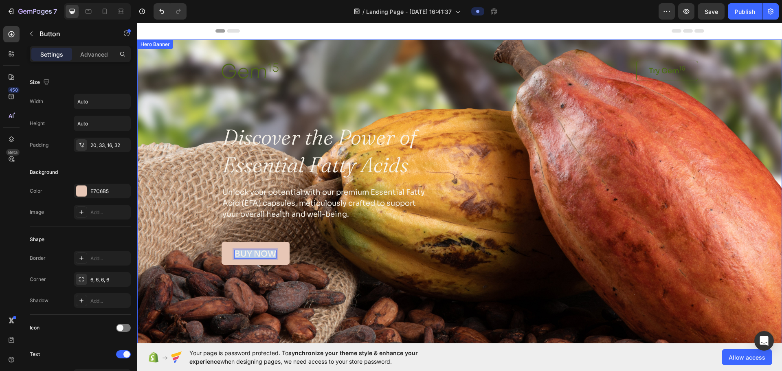
drag, startPoint x: 271, startPoint y: 251, endPoint x: 214, endPoint y: 248, distance: 56.7
click at [216, 249] on div "Image Try Gem 15 Button Row Discover the Power of Essential Fatty Acids Heading…" at bounding box center [459, 152] width 497 height 225
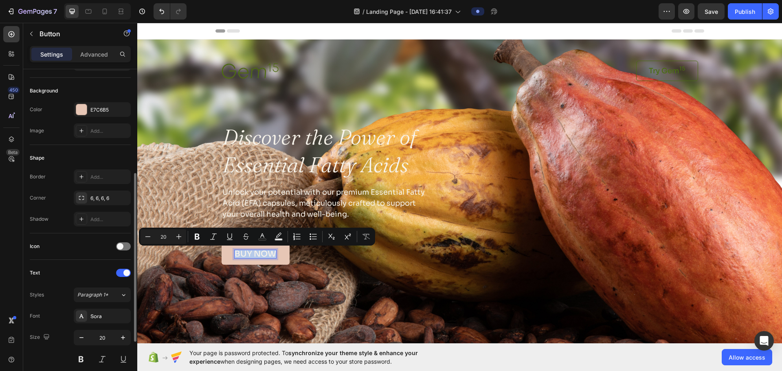
scroll to position [244, 0]
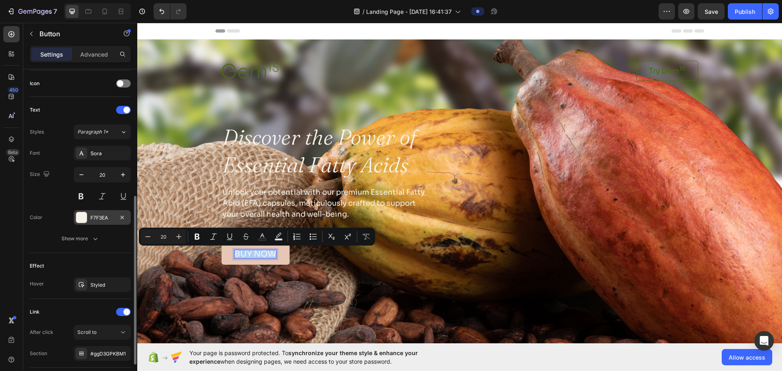
click at [97, 219] on div "F7F3EA" at bounding box center [102, 217] width 24 height 7
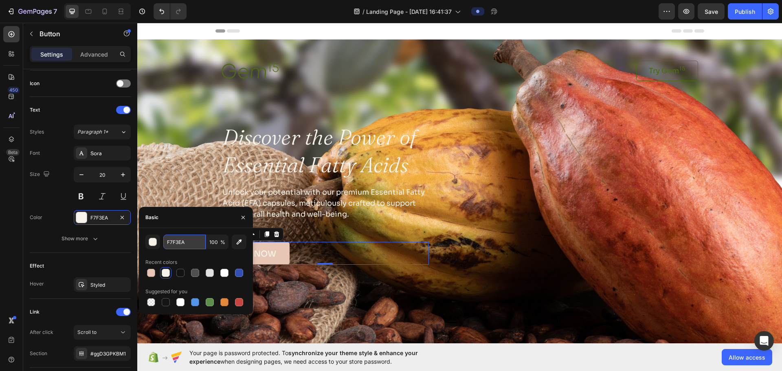
click at [0, 0] on input "F7F3EA" at bounding box center [0, 0] width 0 height 0
paste input "5b3a33"
type input "5b3a33"
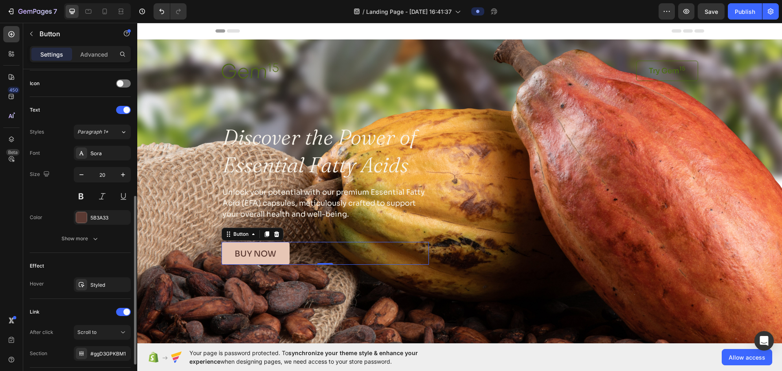
click at [40, 231] on div "Font Sora Size 20 Color 5B3A33 Show more" at bounding box center [80, 196] width 101 height 100
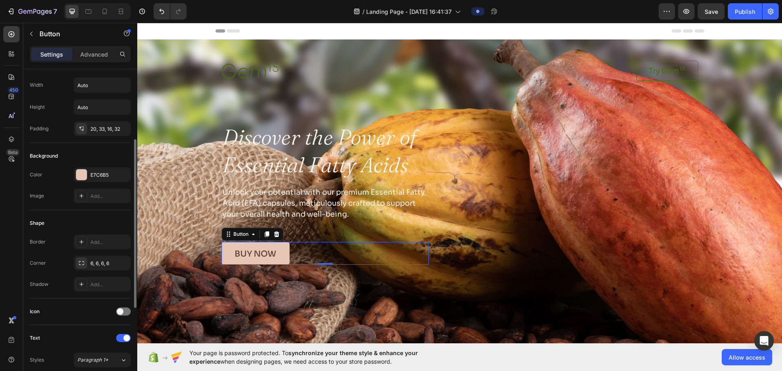
scroll to position [0, 0]
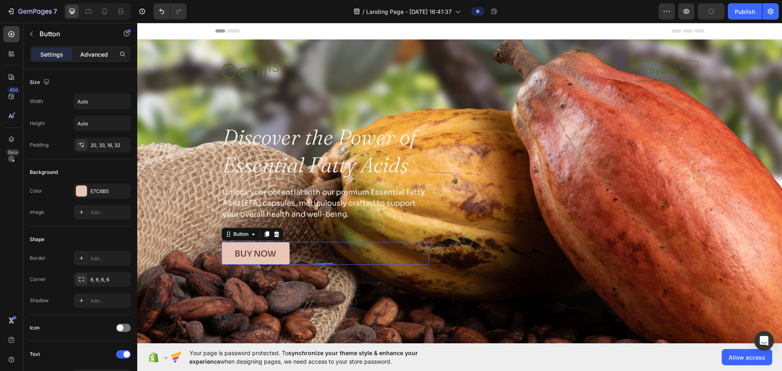
click at [92, 58] on p "Advanced" at bounding box center [94, 54] width 28 height 9
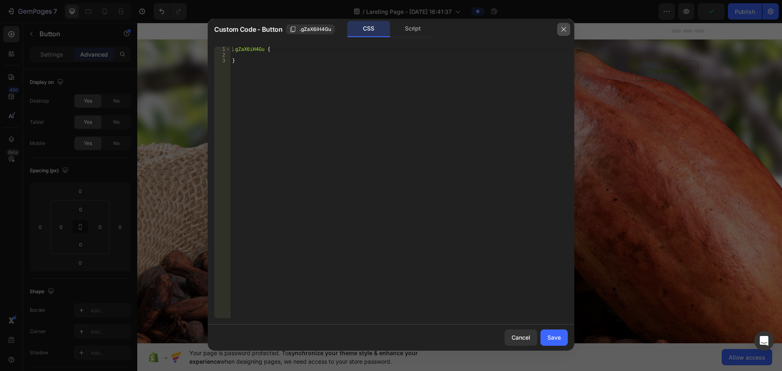
click at [385, 25] on button "button" at bounding box center [563, 29] width 13 height 13
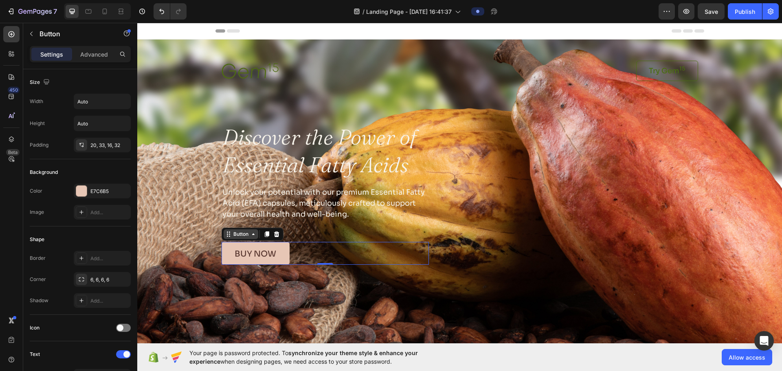
click at [250, 234] on icon at bounding box center [253, 234] width 7 height 7
click at [247, 234] on div "Button" at bounding box center [241, 234] width 18 height 7
click at [236, 249] on link "buy now" at bounding box center [256, 253] width 68 height 23
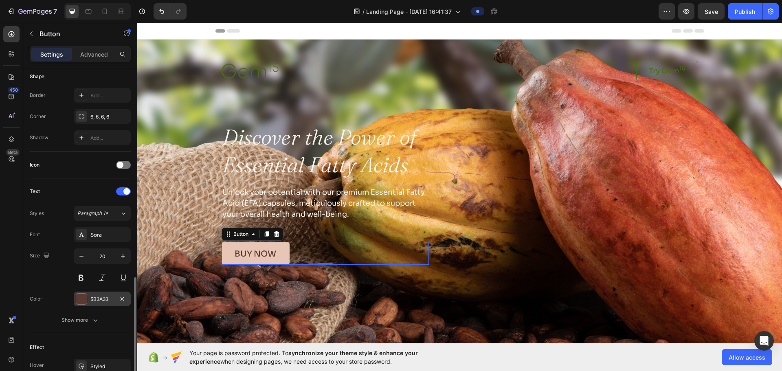
scroll to position [244, 0]
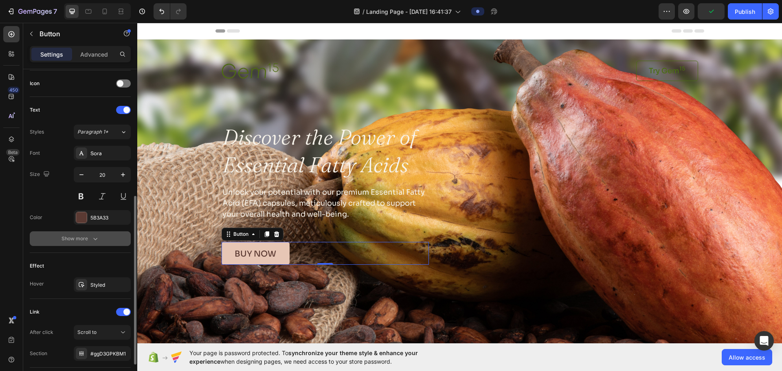
click at [83, 240] on div "Show more" at bounding box center [81, 239] width 38 height 8
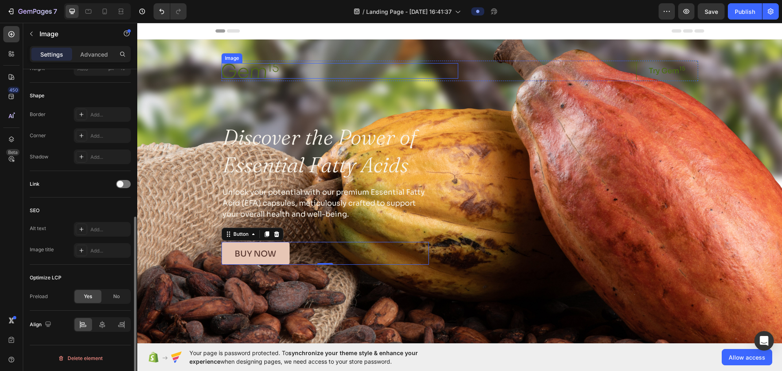
scroll to position [0, 0]
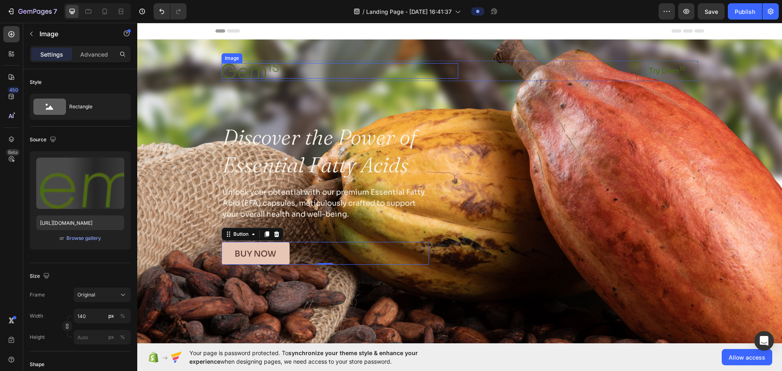
click at [257, 71] on img at bounding box center [250, 70] width 57 height 15
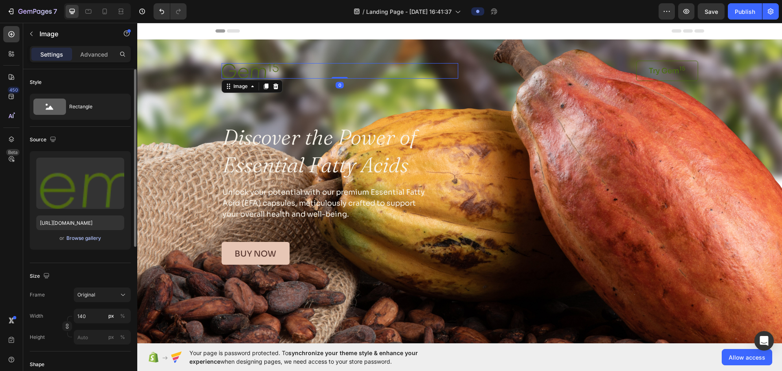
click at [77, 239] on div "Browse gallery" at bounding box center [83, 238] width 35 height 7
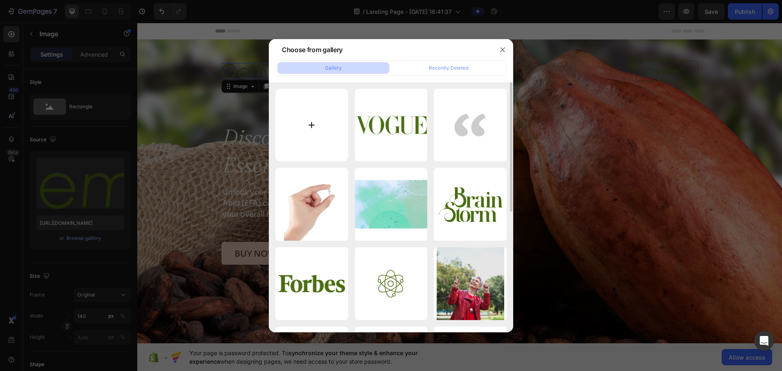
click at [308, 121] on input "file" at bounding box center [311, 125] width 73 height 73
type input "C:\fakepath\LOGO.png"
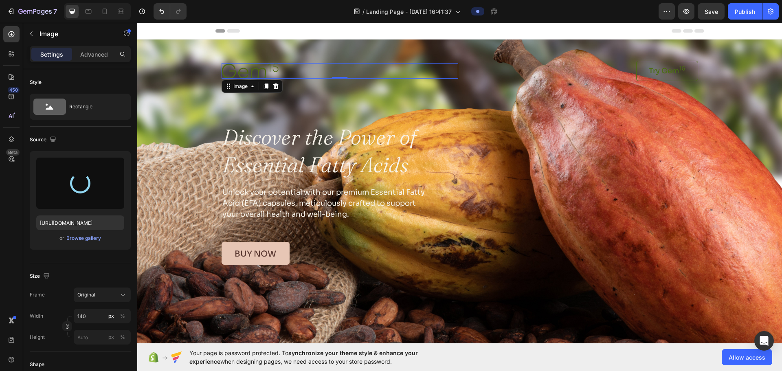
type input "https://cdn.shopify.com/s/files/1/0766/2737/8199/files/gempages_581823684407198…"
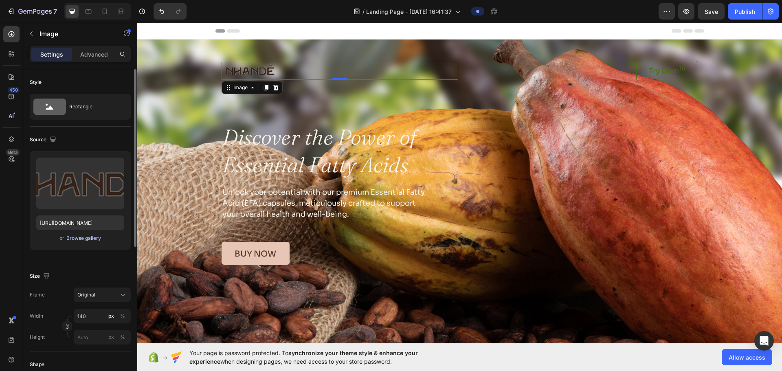
click at [79, 241] on div "Browse gallery" at bounding box center [83, 238] width 35 height 7
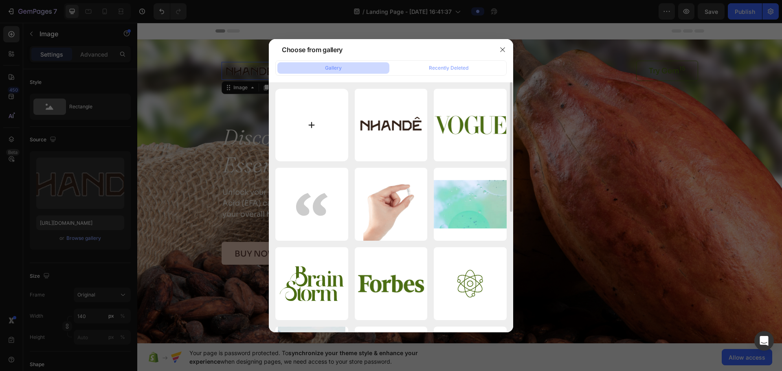
click at [319, 116] on input "file" at bounding box center [311, 125] width 73 height 73
type input "C:\fakepath\LOGO.png"
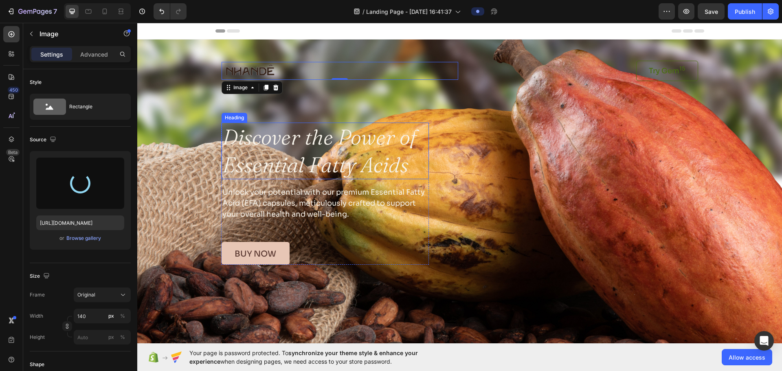
type input "https://cdn.shopify.com/s/files/1/0766/2737/8199/files/gempages_581823684407198…"
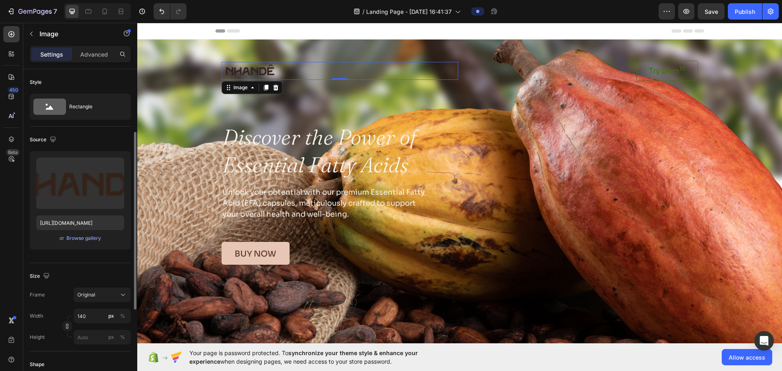
scroll to position [41, 0]
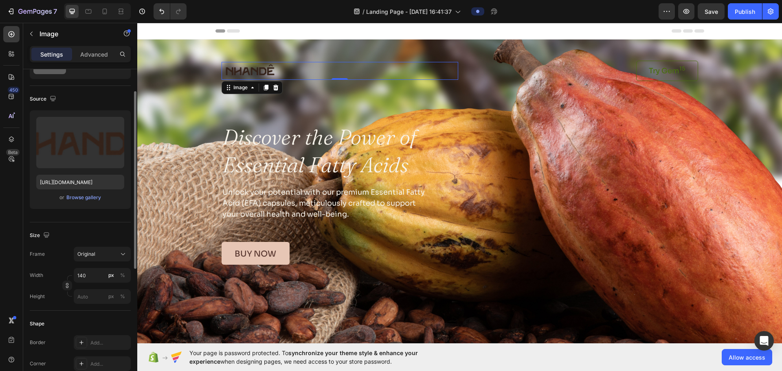
click at [114, 246] on div "Size Frame Original Width 140 px % Height px %" at bounding box center [80, 266] width 101 height 88
click at [114, 248] on button "Original" at bounding box center [102, 254] width 57 height 15
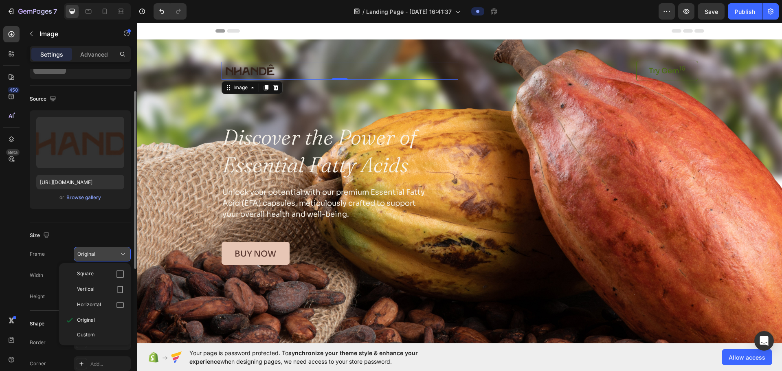
click at [114, 247] on button "Original" at bounding box center [102, 254] width 57 height 15
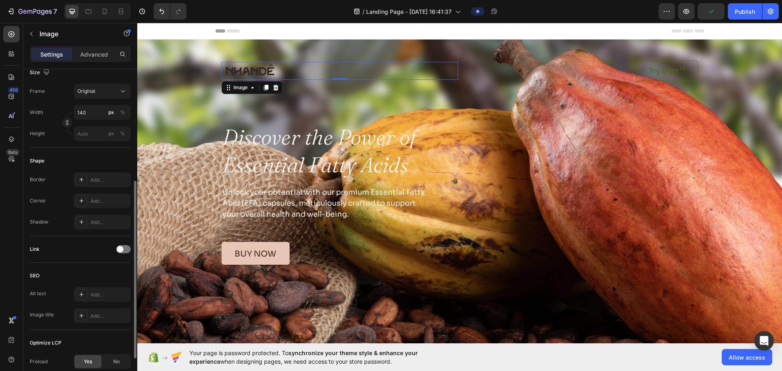
scroll to position [269, 0]
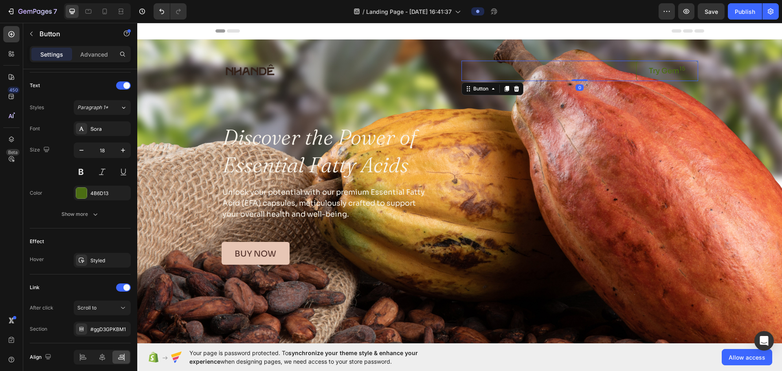
click at [385, 64] on link "Try Gem 15" at bounding box center [667, 71] width 62 height 20
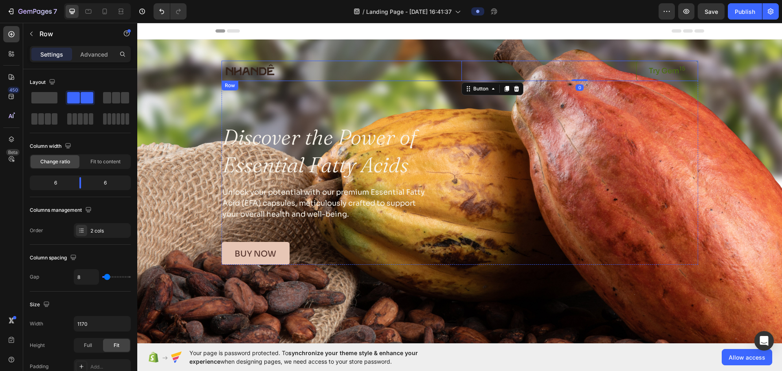
click at [385, 69] on div "Image Try Gem 15 Button 0 Row" at bounding box center [460, 71] width 477 height 20
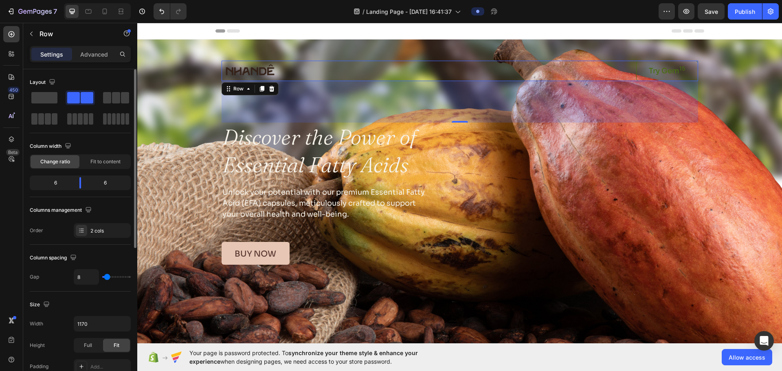
scroll to position [81, 0]
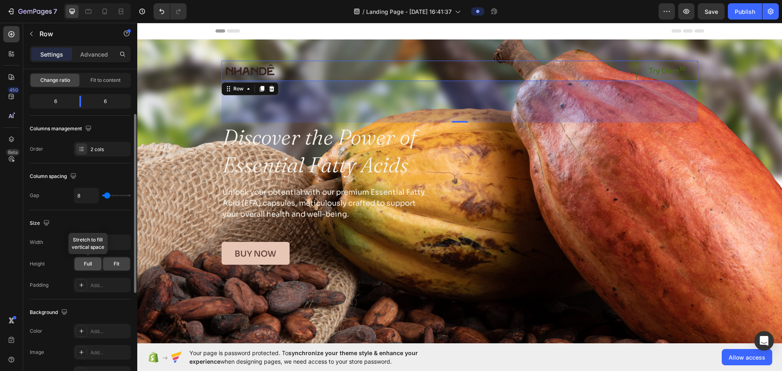
click at [88, 266] on span "Full" at bounding box center [88, 263] width 8 height 7
click at [92, 286] on div "Add..." at bounding box center [109, 285] width 38 height 7
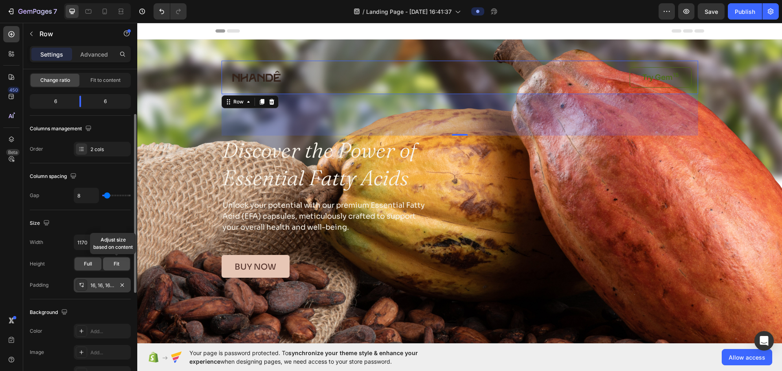
click at [120, 269] on div "Fit" at bounding box center [116, 263] width 27 height 13
click at [87, 265] on span "Full" at bounding box center [88, 263] width 8 height 7
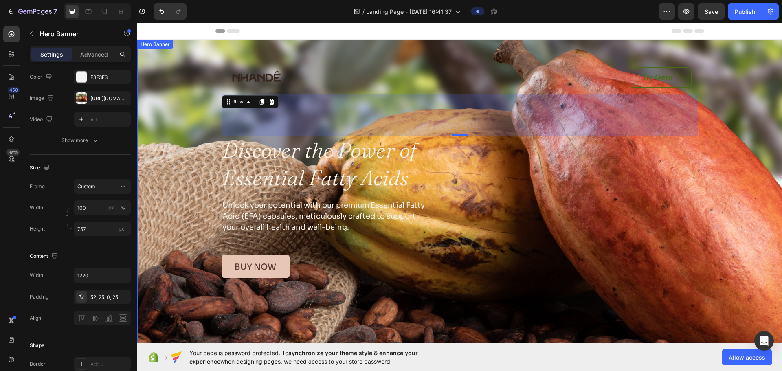
click at [196, 178] on div "Background Image" at bounding box center [459, 194] width 645 height 308
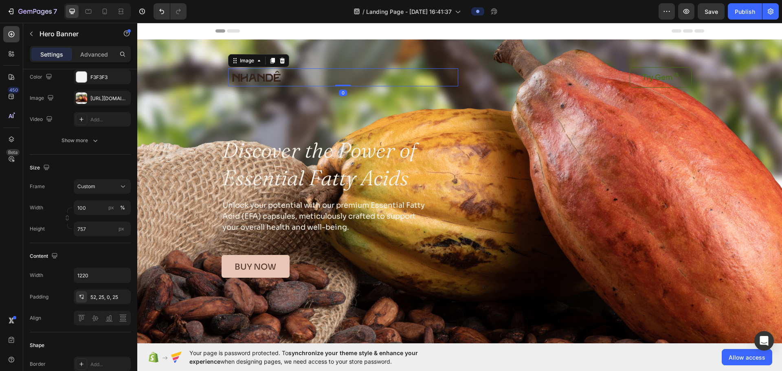
click at [323, 71] on div at bounding box center [343, 77] width 230 height 18
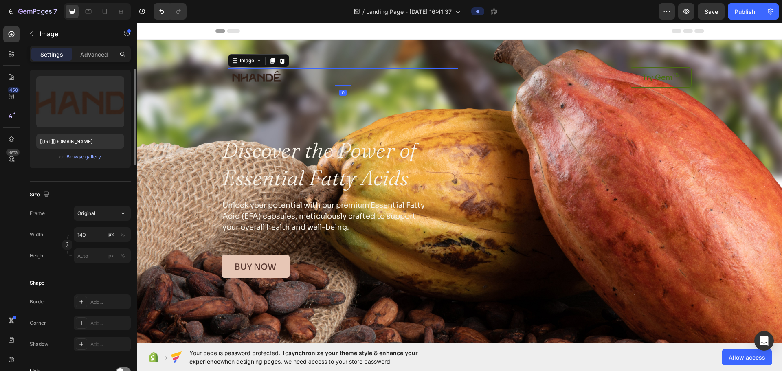
scroll to position [0, 0]
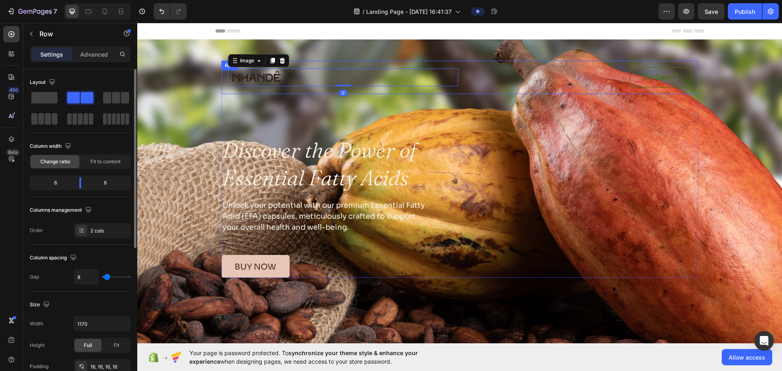
click at [334, 64] on div "Image 0 Try Gem 15 Button Row" at bounding box center [460, 77] width 477 height 33
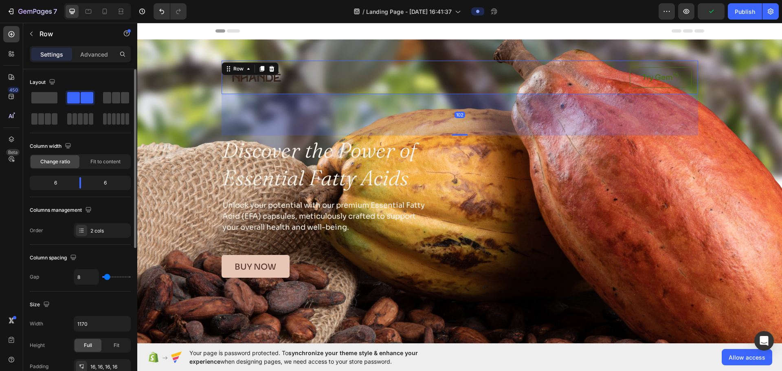
scroll to position [81, 0]
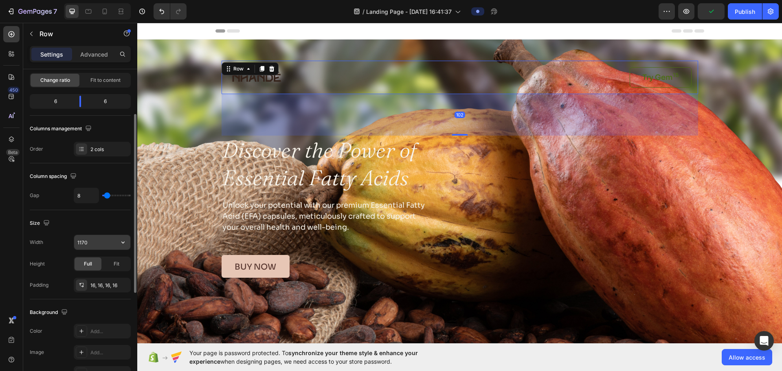
click at [86, 235] on div "1170" at bounding box center [102, 242] width 57 height 15
click at [84, 244] on input "1170" at bounding box center [102, 242] width 56 height 15
type input "1220"
click at [104, 288] on div "16, 16, 16, 16" at bounding box center [102, 285] width 24 height 7
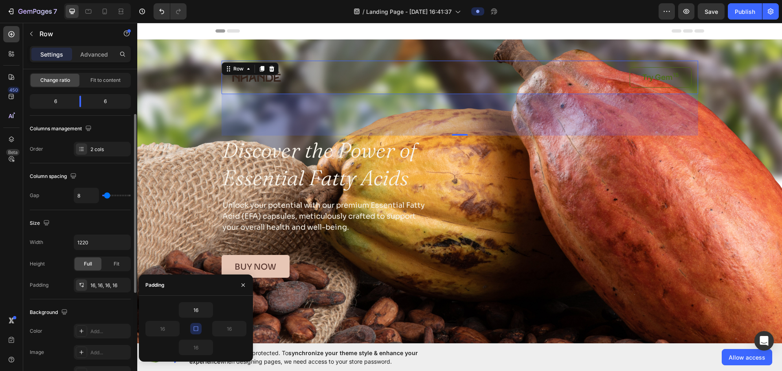
click at [59, 259] on div "Height Full Fit" at bounding box center [80, 264] width 101 height 15
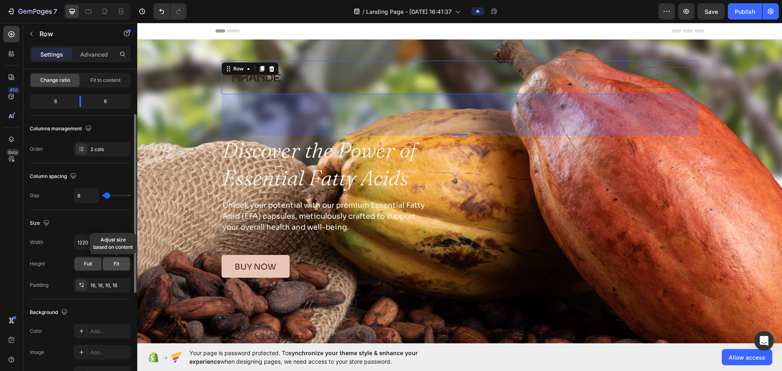
click at [121, 270] on div "Fit" at bounding box center [116, 263] width 27 height 13
click at [81, 261] on div "Full" at bounding box center [88, 263] width 27 height 13
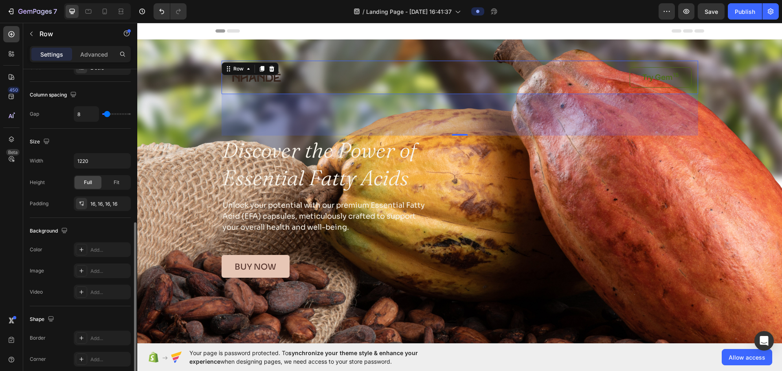
scroll to position [204, 0]
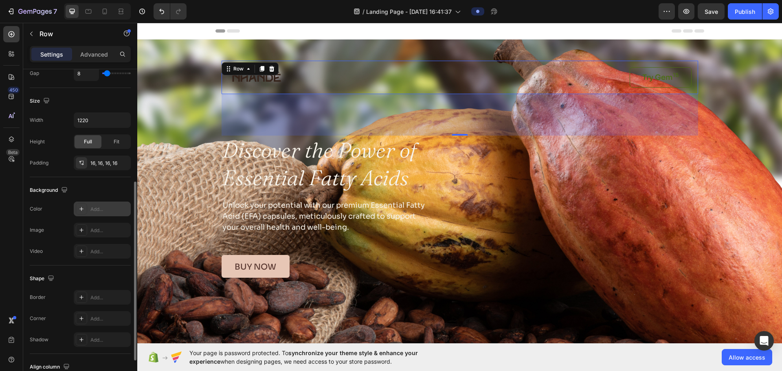
click at [91, 206] on div "Add..." at bounding box center [109, 209] width 38 height 7
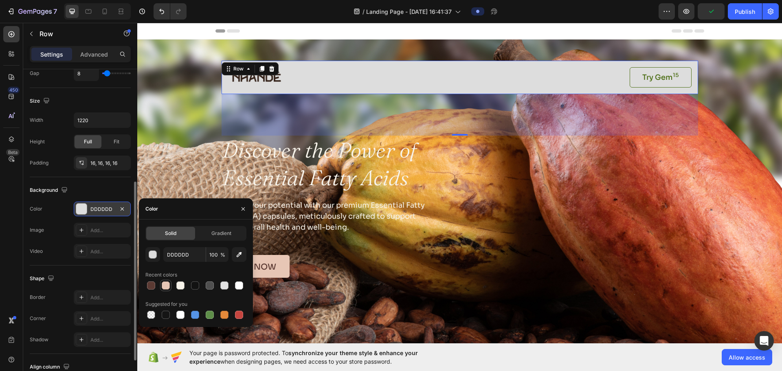
click at [164, 286] on div at bounding box center [166, 285] width 8 height 8
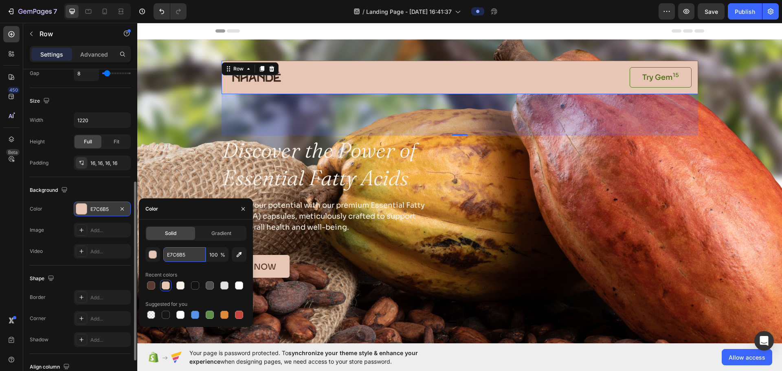
click at [187, 255] on input "E7C6B5" at bounding box center [184, 254] width 42 height 15
click at [168, 251] on input "E7C6B5" at bounding box center [184, 254] width 42 height 15
drag, startPoint x: 187, startPoint y: 253, endPoint x: 158, endPoint y: 254, distance: 29.0
click at [158, 254] on div "E7C6B5 100 %" at bounding box center [195, 254] width 101 height 15
paste input "f7f3ea"
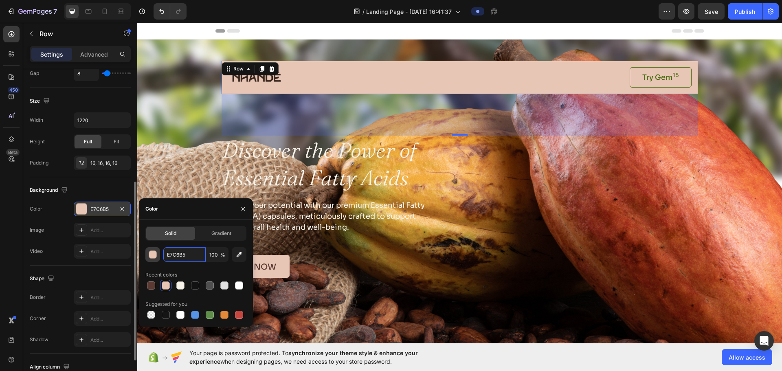
type input "f7f3ea"
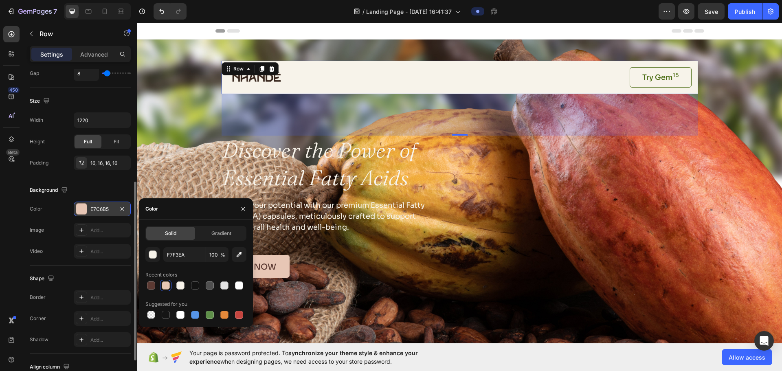
click at [57, 237] on div "Image Add..." at bounding box center [80, 230] width 101 height 15
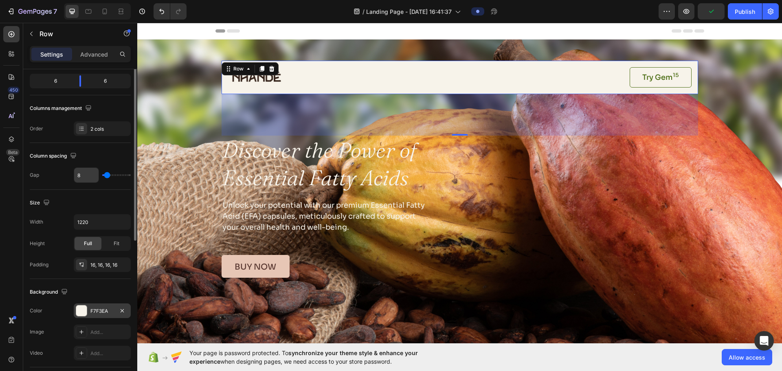
scroll to position [61, 0]
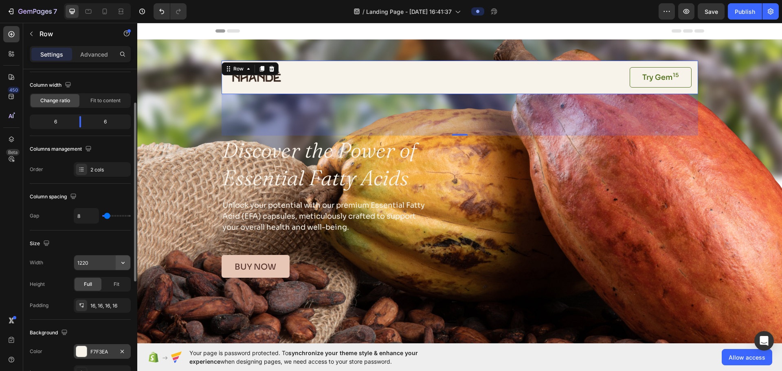
click at [125, 265] on icon "button" at bounding box center [123, 263] width 8 height 8
click at [95, 280] on p "Default 1200px" at bounding box center [100, 283] width 46 height 7
type input "1200"
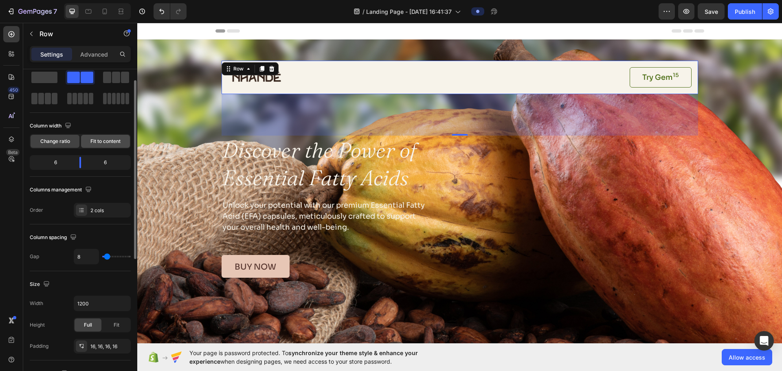
click at [110, 140] on span "Fit to content" at bounding box center [105, 141] width 30 height 7
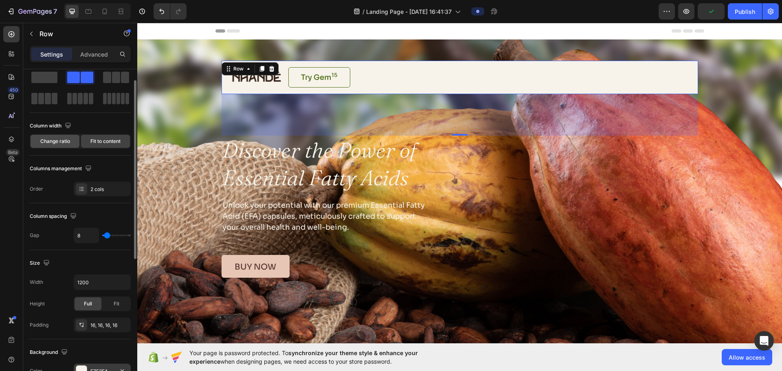
click at [46, 141] on span "Change ratio" at bounding box center [55, 141] width 30 height 7
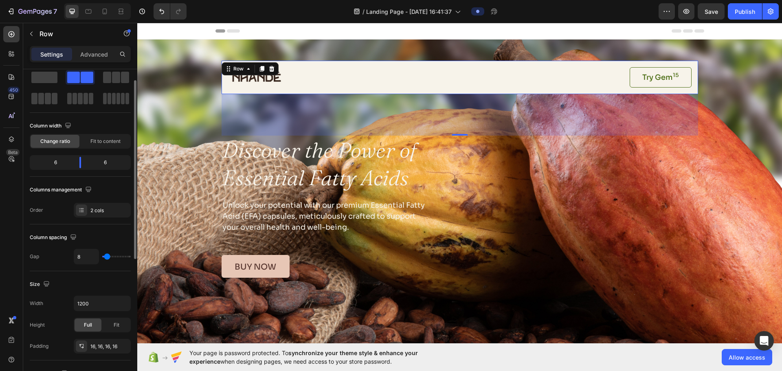
scroll to position [0, 0]
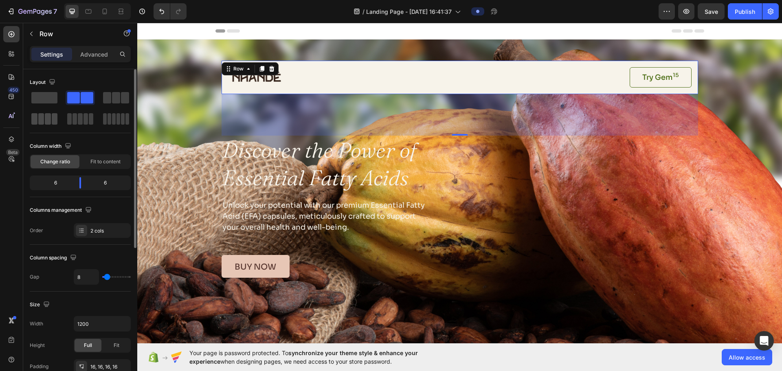
click at [49, 123] on span at bounding box center [48, 118] width 6 height 11
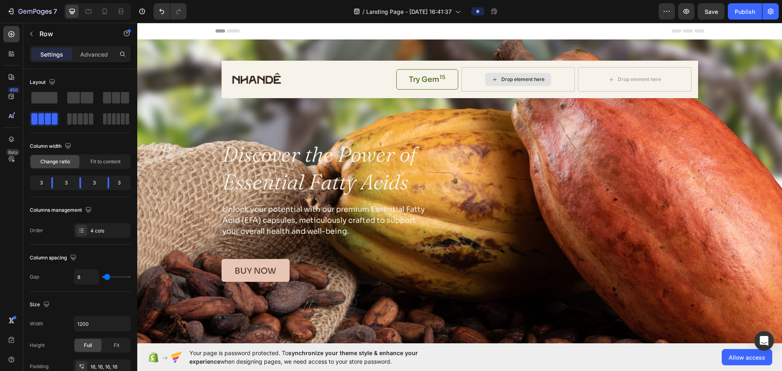
click at [385, 77] on div "Drop element here" at bounding box center [522, 79] width 43 height 7
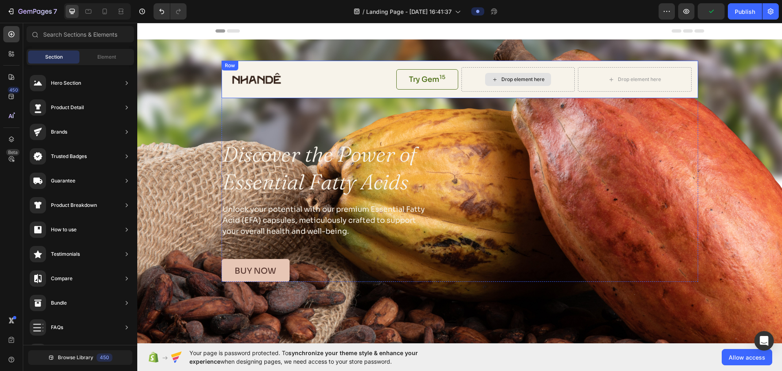
click at [385, 81] on div "Drop element here" at bounding box center [522, 79] width 43 height 7
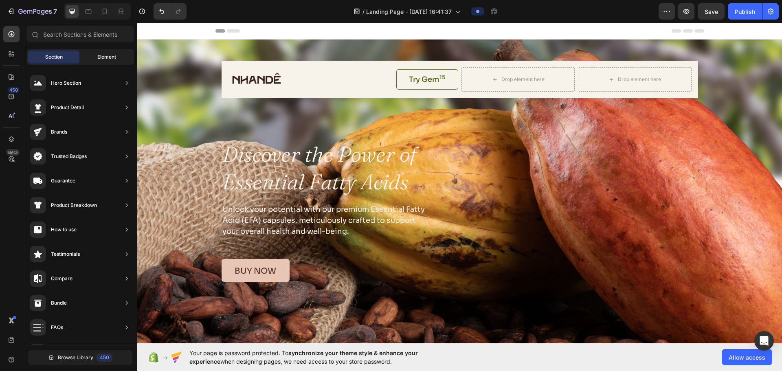
click at [108, 58] on span "Element" at bounding box center [106, 56] width 19 height 7
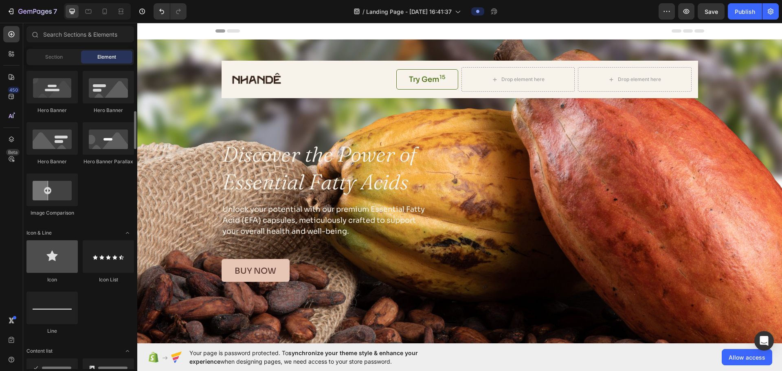
scroll to position [407, 0]
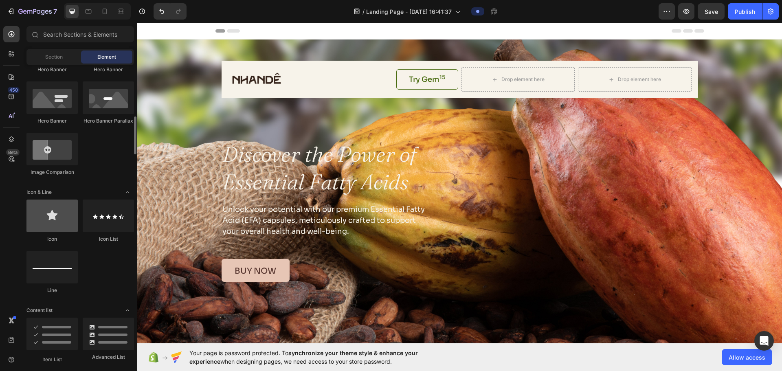
click at [60, 229] on div at bounding box center [51, 216] width 51 height 33
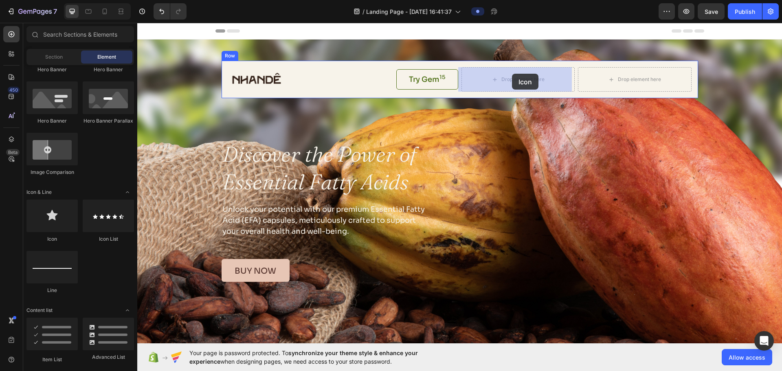
drag, startPoint x: 191, startPoint y: 249, endPoint x: 512, endPoint y: 74, distance: 365.7
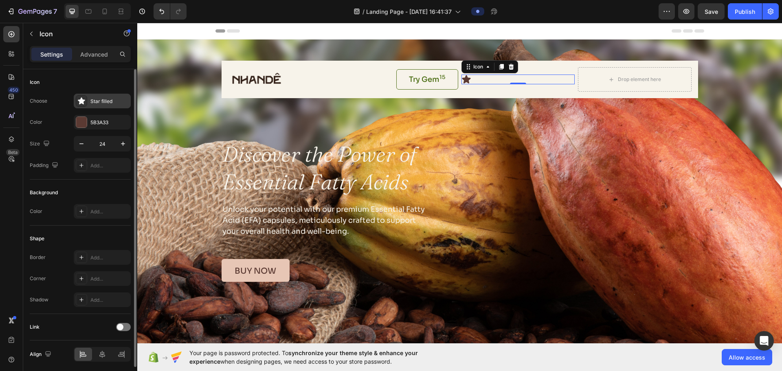
click at [121, 101] on div "Star filled" at bounding box center [109, 101] width 38 height 7
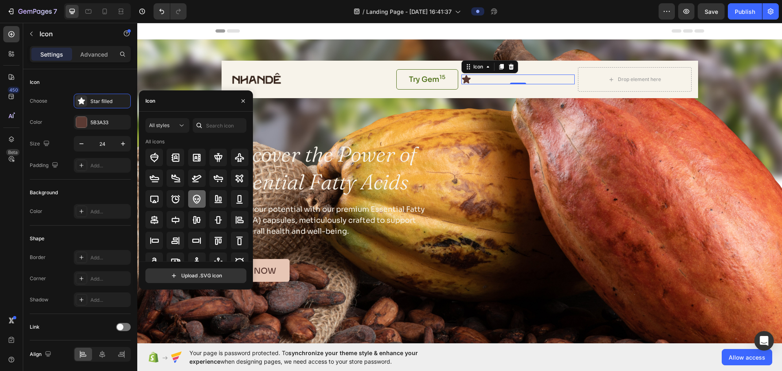
scroll to position [0, 0]
click at [209, 126] on input "text" at bounding box center [220, 125] width 54 height 15
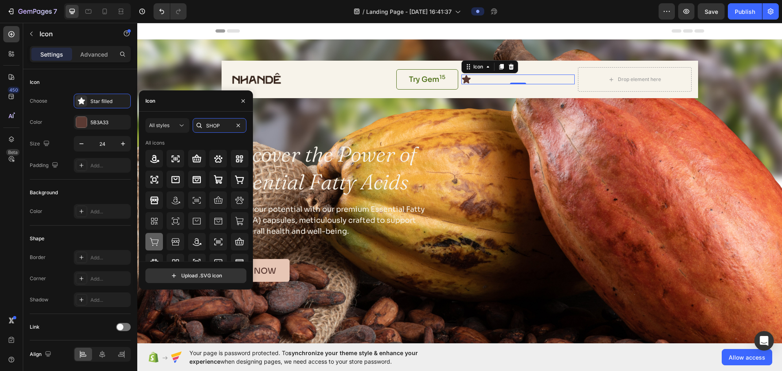
type input "SHOP"
click at [158, 240] on icon at bounding box center [153, 242] width 9 height 8
click at [240, 177] on icon at bounding box center [239, 179] width 9 height 9
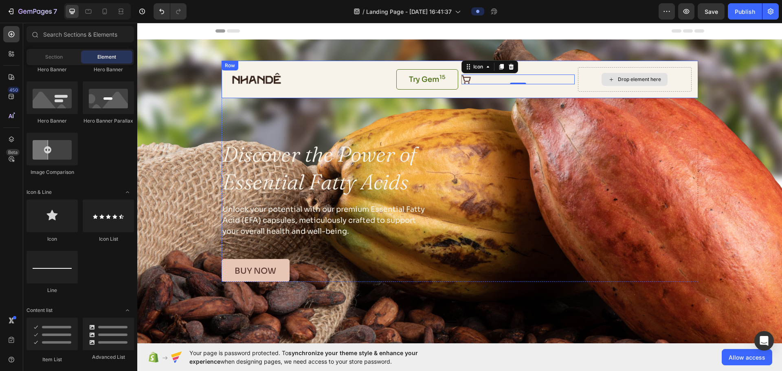
click at [385, 80] on icon at bounding box center [611, 79] width 3 height 3
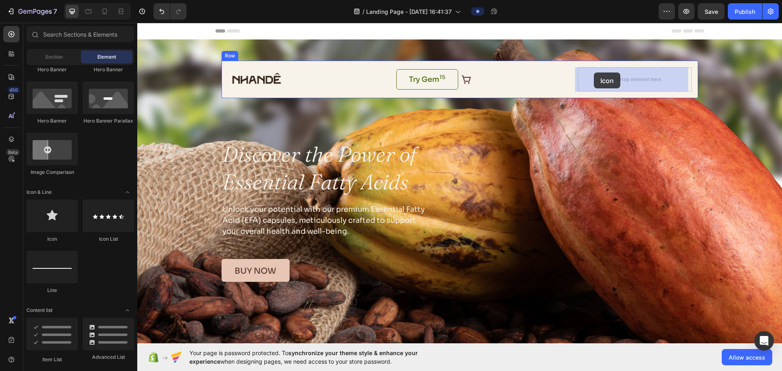
drag, startPoint x: 188, startPoint y: 248, endPoint x: 593, endPoint y: 73, distance: 440.8
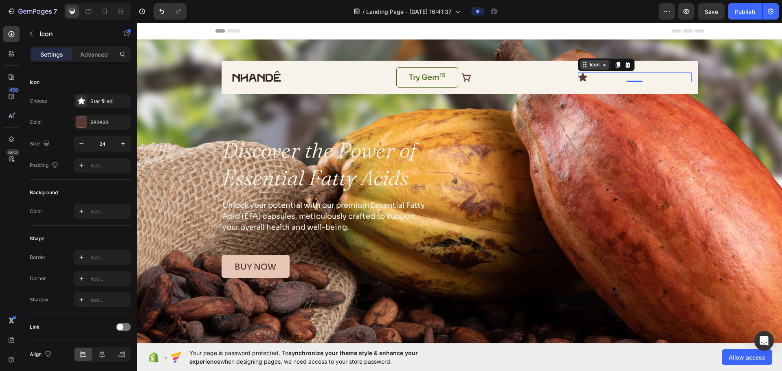
click at [385, 68] on div "Icon" at bounding box center [594, 65] width 29 height 10
click at [95, 96] on div "Star filled" at bounding box center [102, 101] width 57 height 15
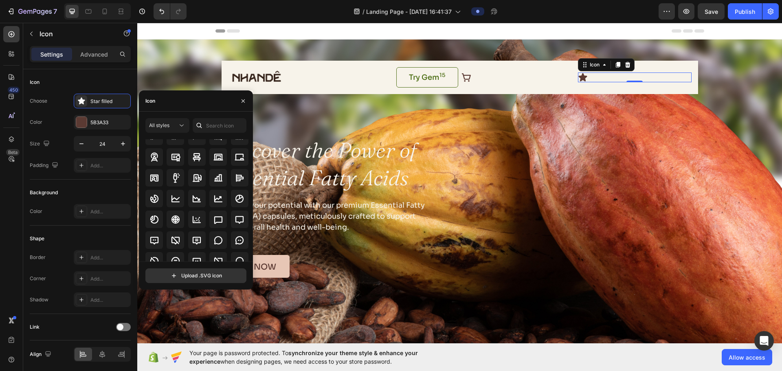
scroll to position [1141, 0]
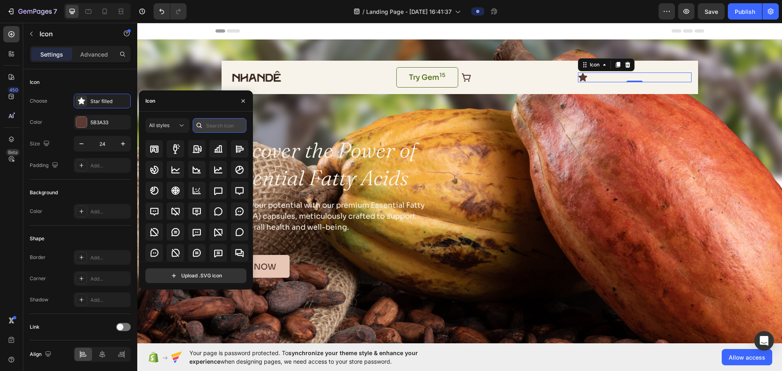
click at [223, 123] on input "text" at bounding box center [220, 125] width 54 height 15
type input "ACCOUNT"
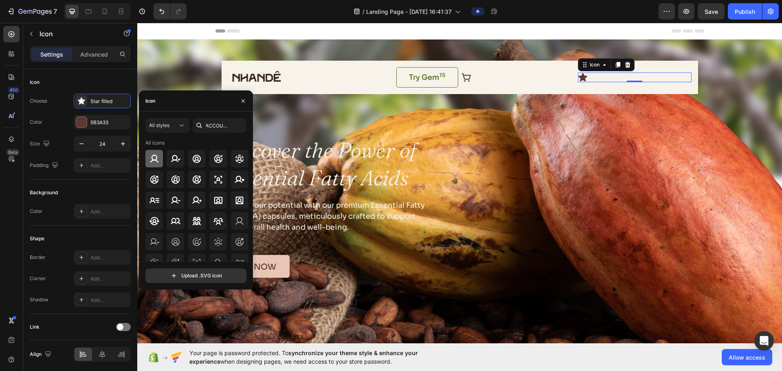
scroll to position [0, 0]
click at [152, 162] on icon at bounding box center [154, 159] width 10 height 10
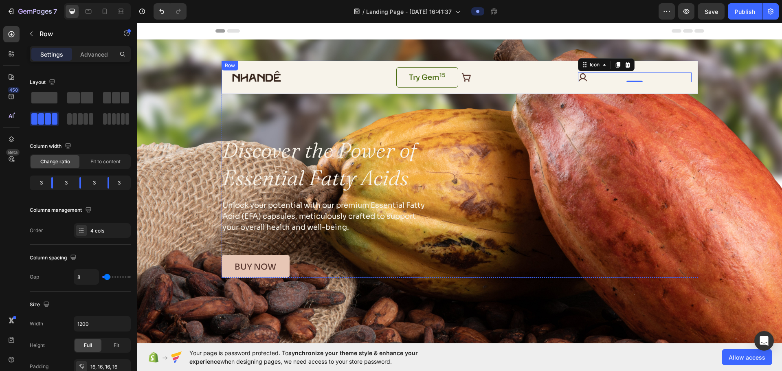
click at [280, 64] on div "Image Try Gem 15 Button Icon Icon 0 Row" at bounding box center [460, 77] width 477 height 33
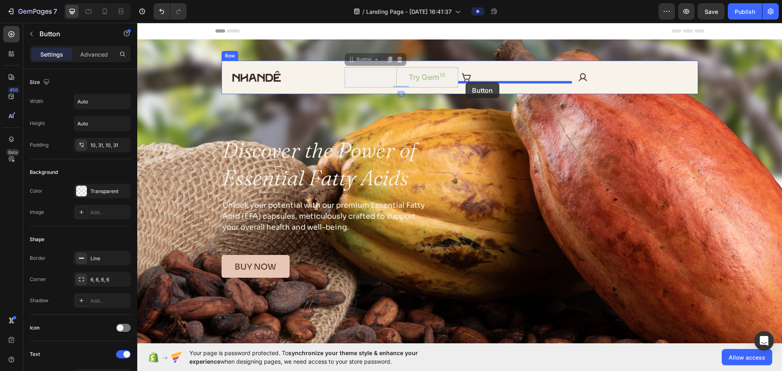
drag, startPoint x: 396, startPoint y: 83, endPoint x: 466, endPoint y: 82, distance: 70.1
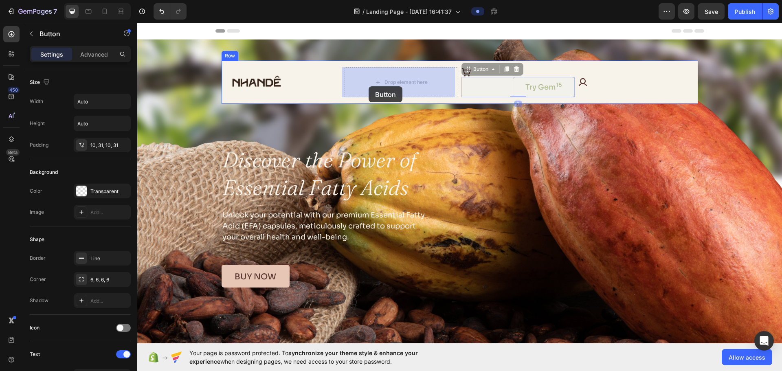
drag, startPoint x: 538, startPoint y: 94, endPoint x: 368, endPoint y: 86, distance: 170.1
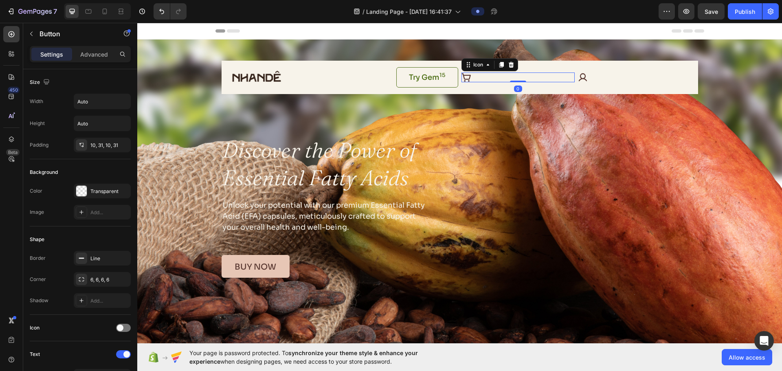
click at [385, 78] on div "Icon 0" at bounding box center [519, 78] width 114 height 10
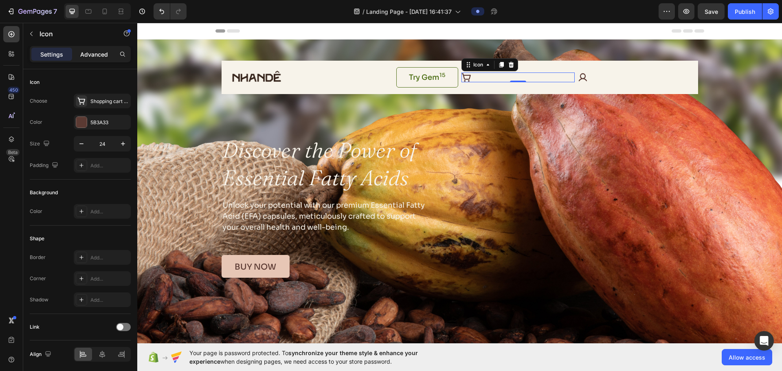
click at [83, 54] on p "Advanced" at bounding box center [94, 54] width 28 height 9
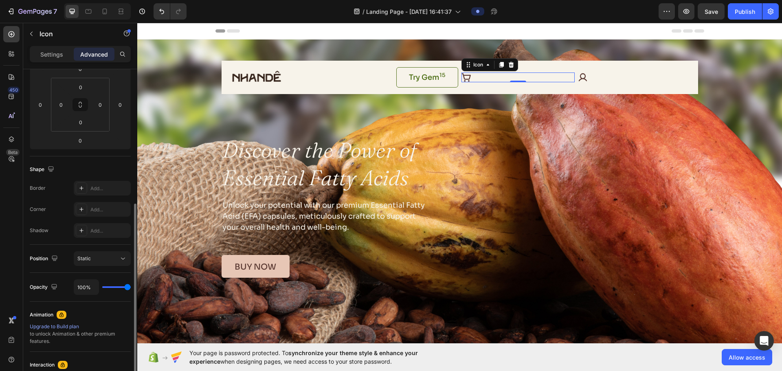
scroll to position [163, 0]
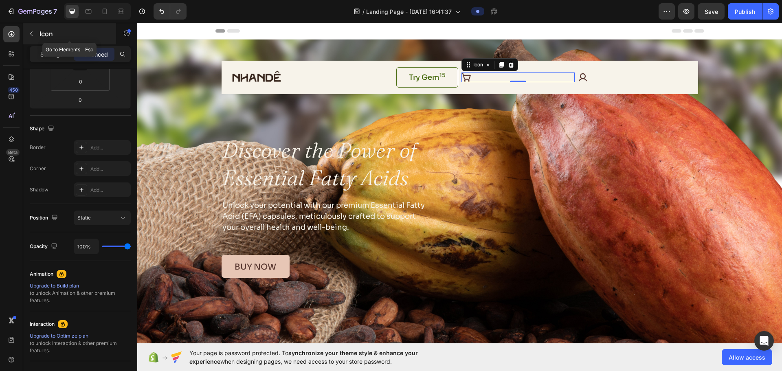
click at [34, 32] on icon "button" at bounding box center [31, 34] width 7 height 7
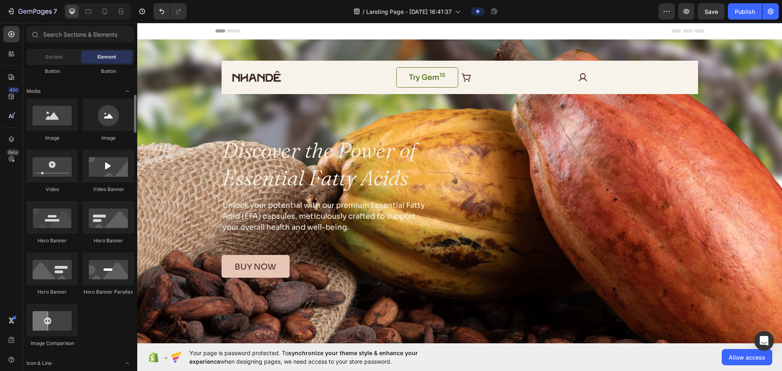
scroll to position [0, 0]
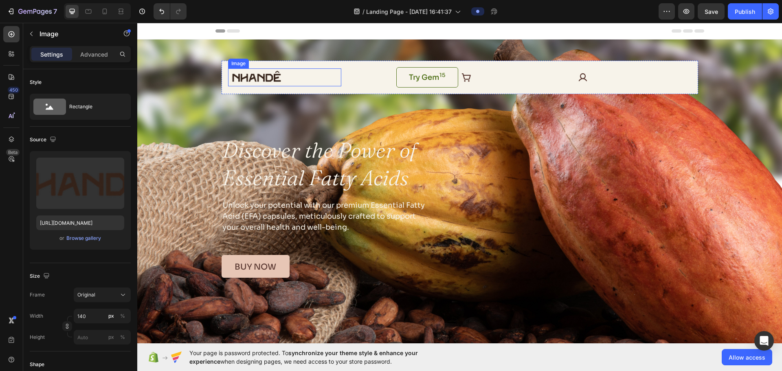
click at [311, 80] on div at bounding box center [285, 77] width 114 height 18
click at [370, 79] on div "Try Gem 15 Button 0" at bounding box center [402, 77] width 114 height 20
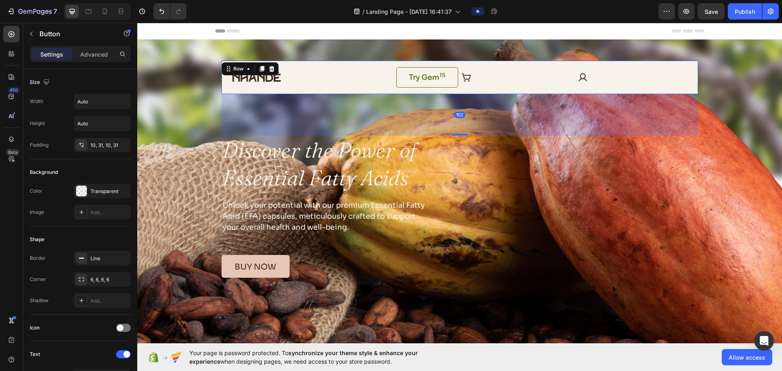
click at [338, 64] on div "Image Try Gem 15 Button Icon Icon Row 102" at bounding box center [460, 77] width 477 height 33
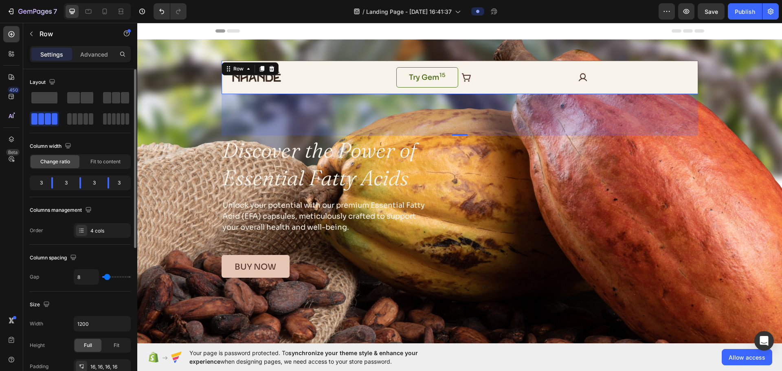
click at [97, 182] on div "3" at bounding box center [94, 182] width 13 height 11
click at [95, 182] on div "3" at bounding box center [94, 182] width 13 height 11
click at [110, 167] on div "Fit to content" at bounding box center [105, 161] width 49 height 13
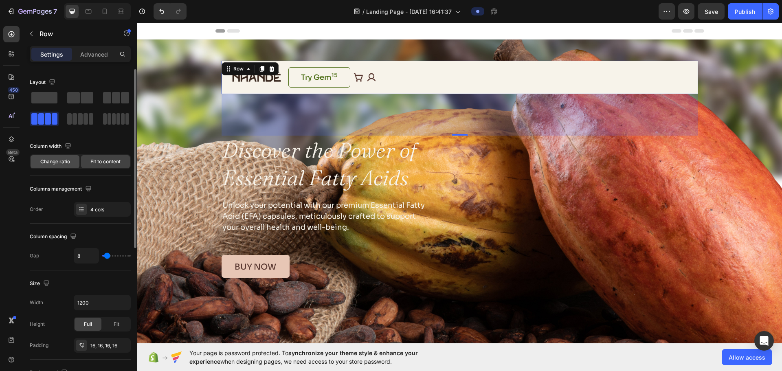
click at [55, 165] on span "Change ratio" at bounding box center [55, 161] width 30 height 7
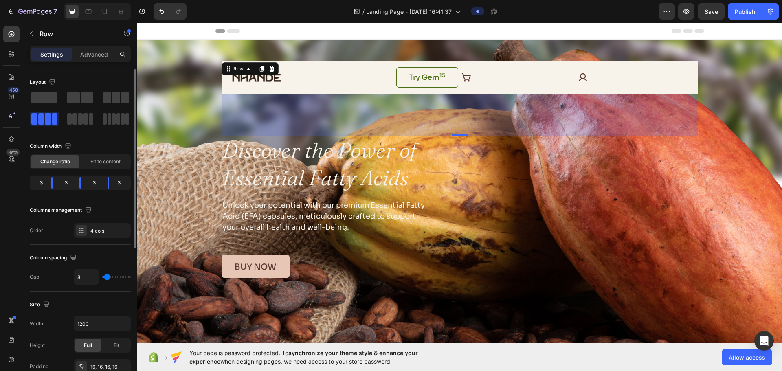
scroll to position [41, 0]
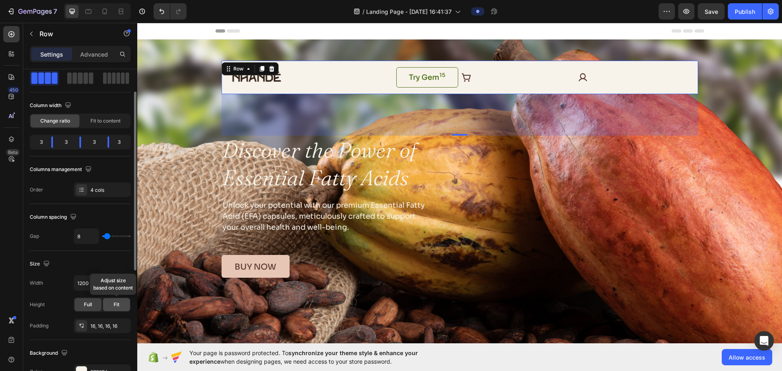
click at [118, 296] on div "Fit" at bounding box center [116, 304] width 27 height 13
click at [91, 296] on div "Full" at bounding box center [88, 304] width 27 height 13
click at [98, 296] on div "16, 16, 16, 16" at bounding box center [102, 326] width 24 height 7
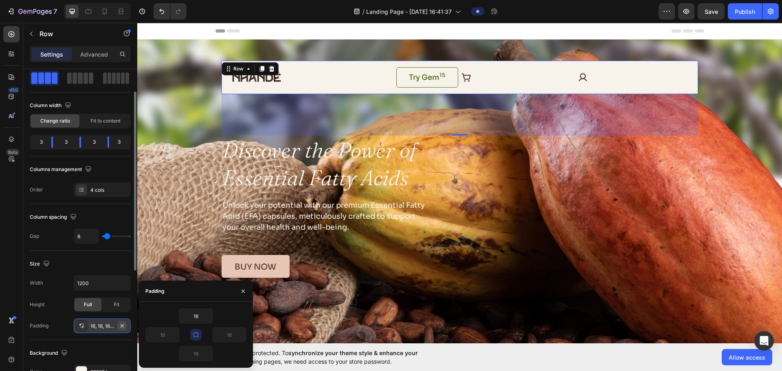
click at [125, 296] on icon "button" at bounding box center [122, 326] width 7 height 7
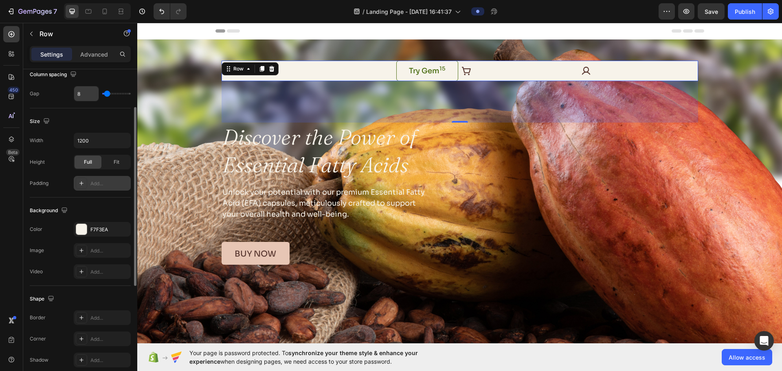
scroll to position [102, 0]
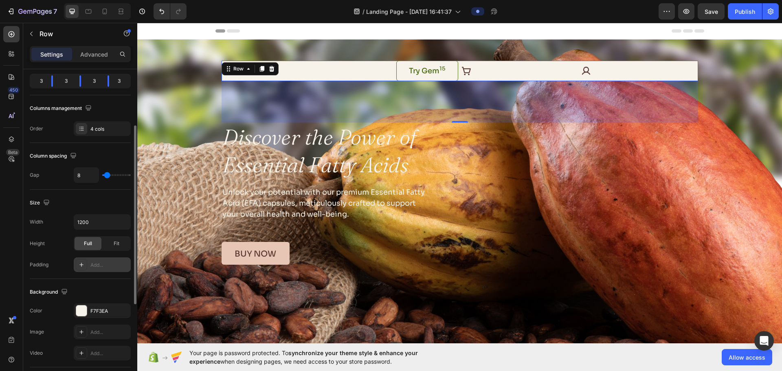
type input "0"
click at [102, 175] on input "range" at bounding box center [116, 175] width 29 height 2
type input "2"
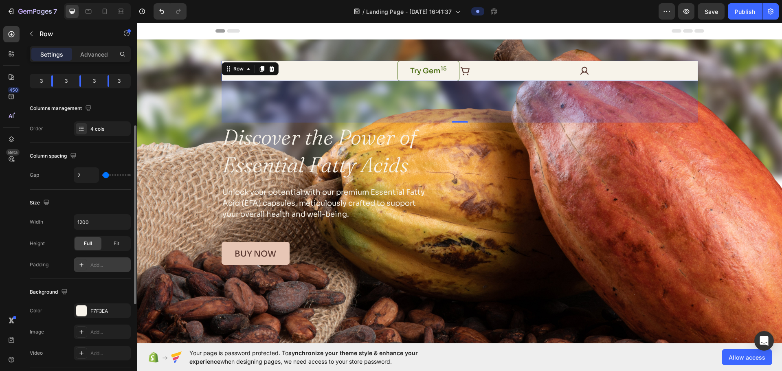
type input "4"
type input "7"
type input "9"
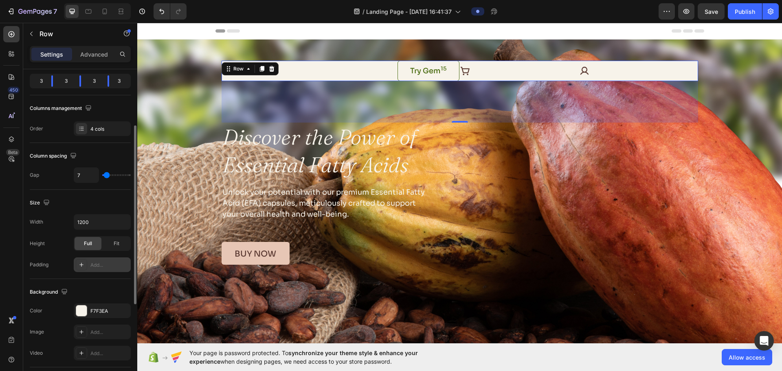
type input "9"
type input "11"
type input "13"
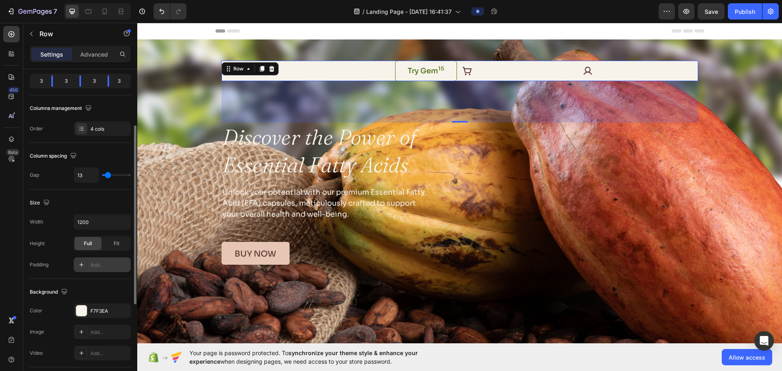
type input "11"
type input "9"
type input "7"
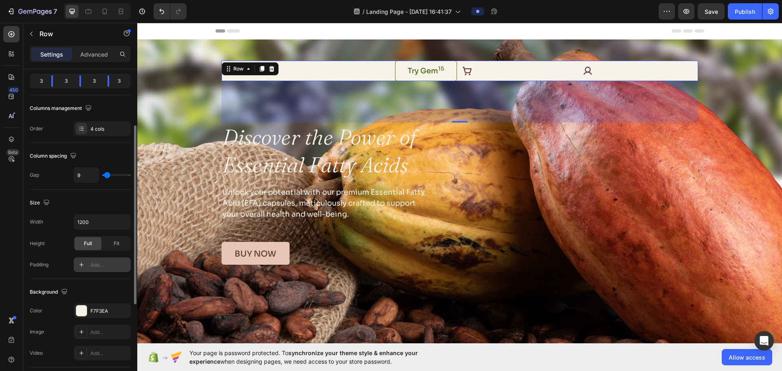
type input "7"
type input "9"
type input "11"
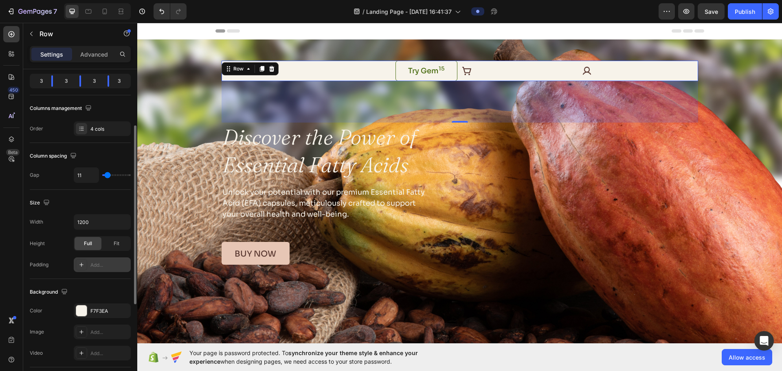
type input "16"
type input "18"
type input "20"
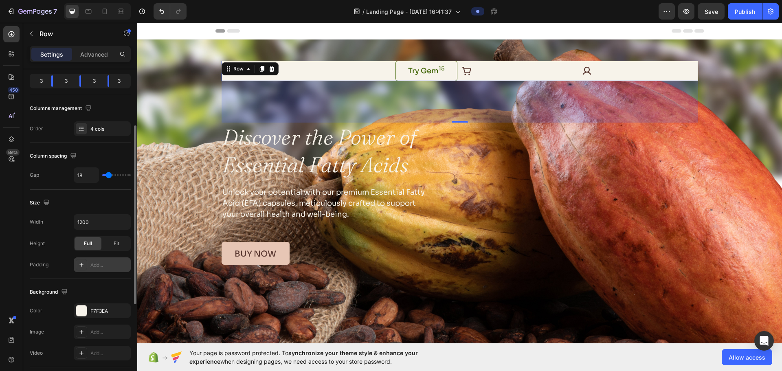
type input "20"
type input "22"
type input "24"
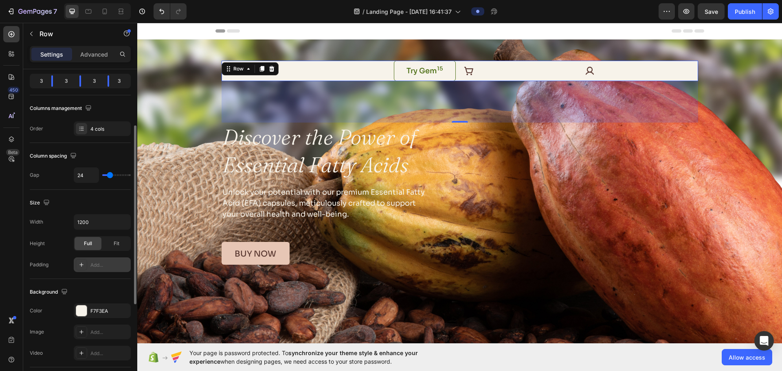
type input "27"
type input "24"
type input "22"
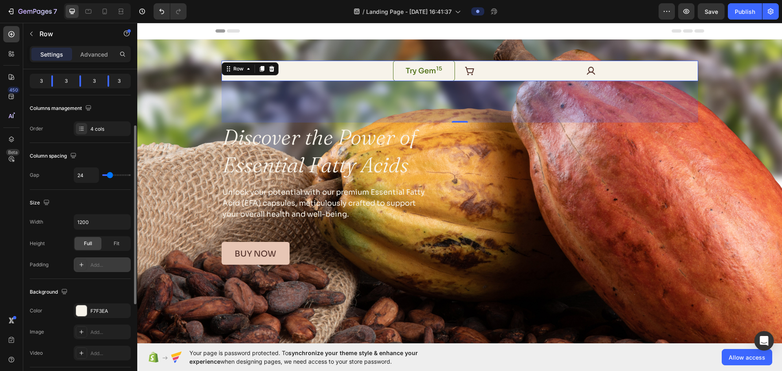
type input "22"
type input "20"
type input "18"
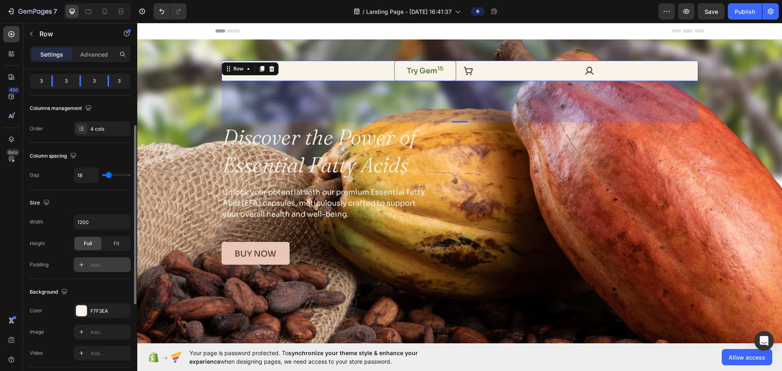
type input "16"
type input "18"
type input "20"
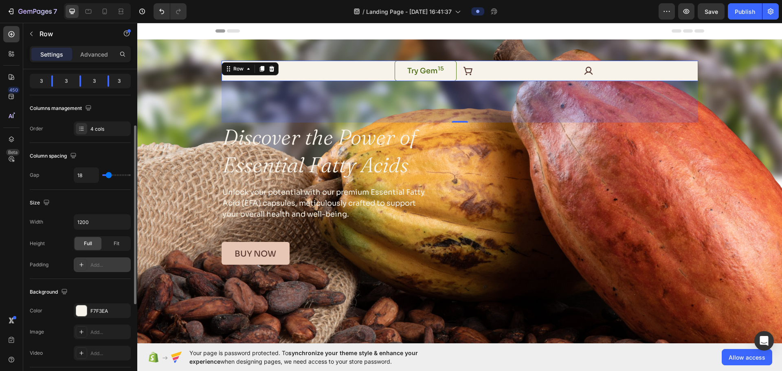
type input "20"
type input "18"
click at [109, 175] on input "range" at bounding box center [116, 175] width 29 height 2
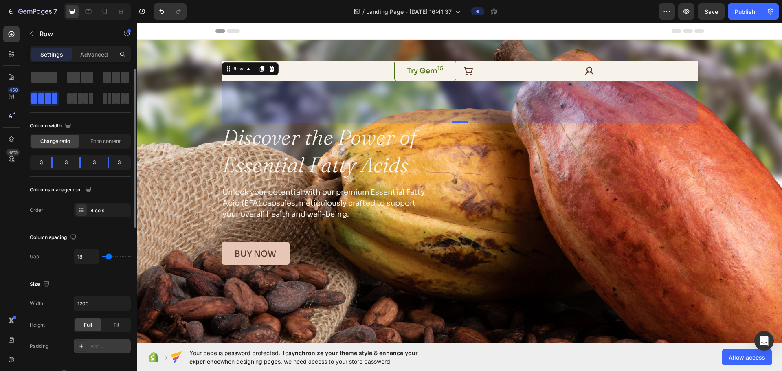
scroll to position [0, 0]
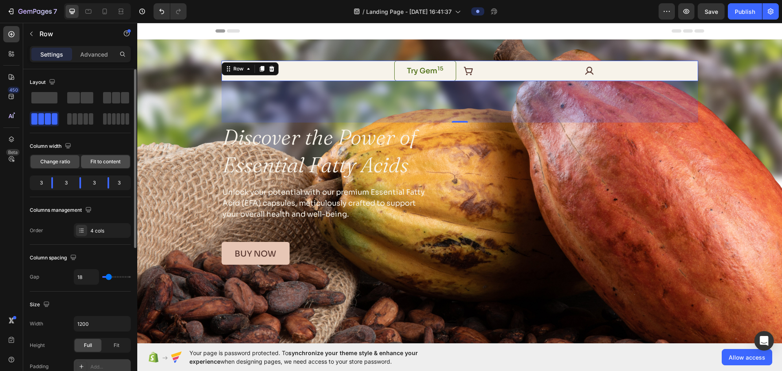
click at [105, 161] on span "Fit to content" at bounding box center [105, 161] width 30 height 7
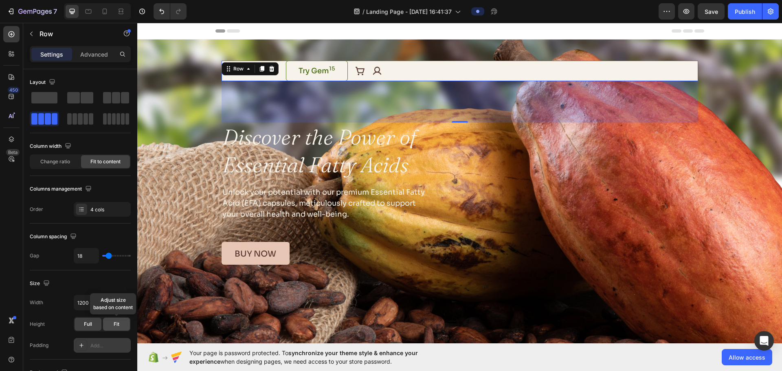
click at [115, 296] on div "Fit" at bounding box center [116, 324] width 27 height 13
click at [89, 296] on div "Full" at bounding box center [88, 324] width 27 height 13
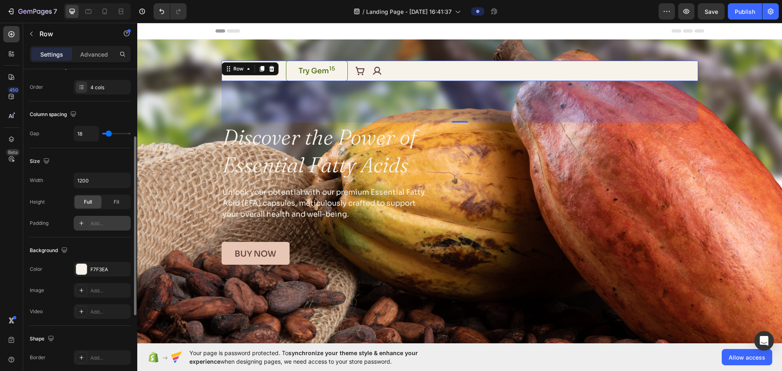
scroll to position [163, 0]
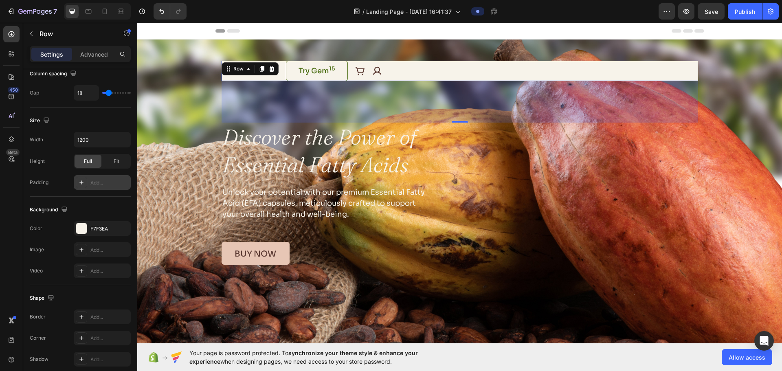
type input "40"
type input "44"
type input "47"
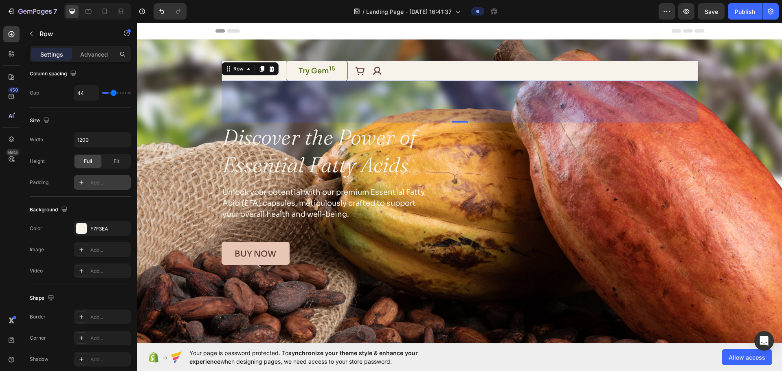
type input "47"
type input "49"
type input "51"
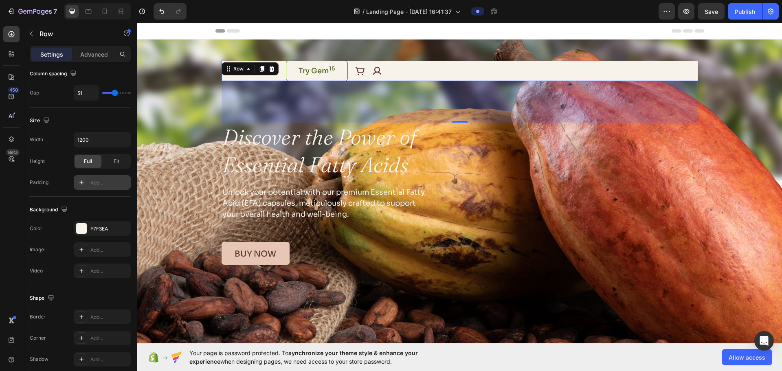
type input "53"
type input "58"
type input "60"
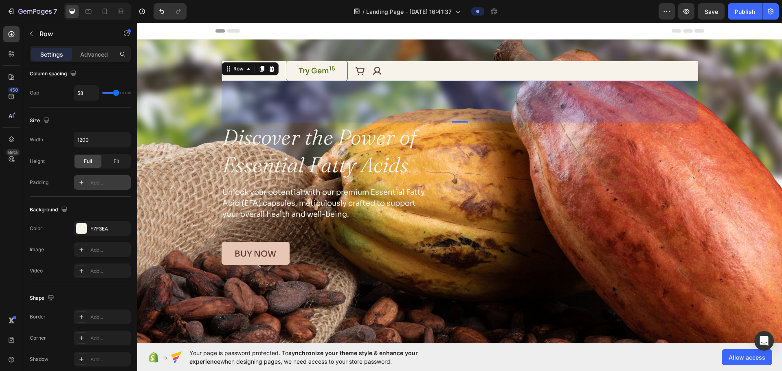
type input "60"
type input "62"
type input "64"
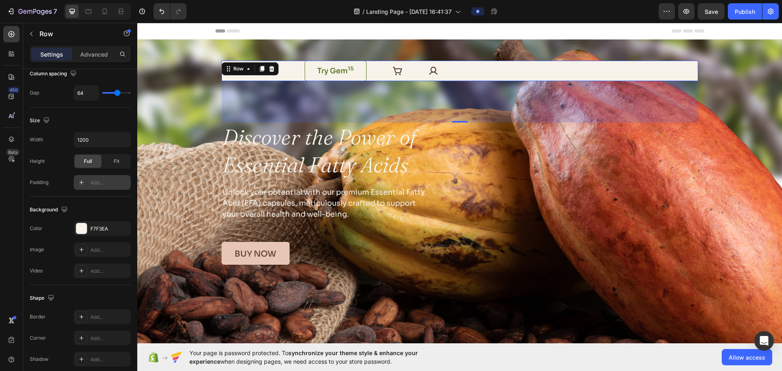
type input "67"
type input "69"
type input "71"
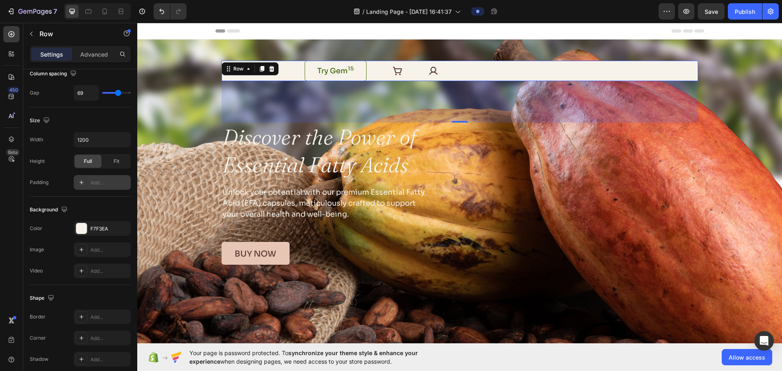
type input "71"
type input "73"
type input "76"
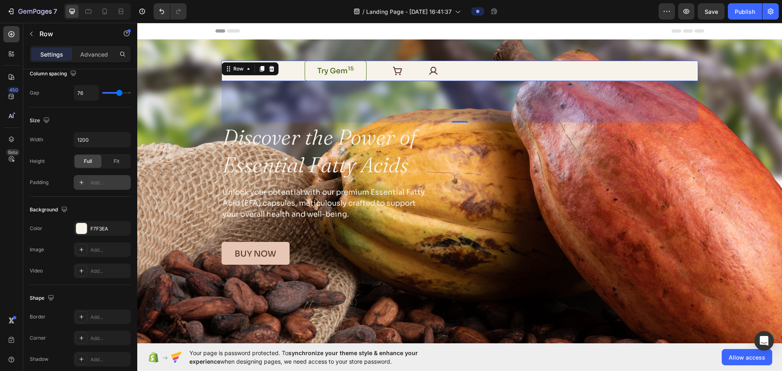
type input "78"
type input "80"
type input "82"
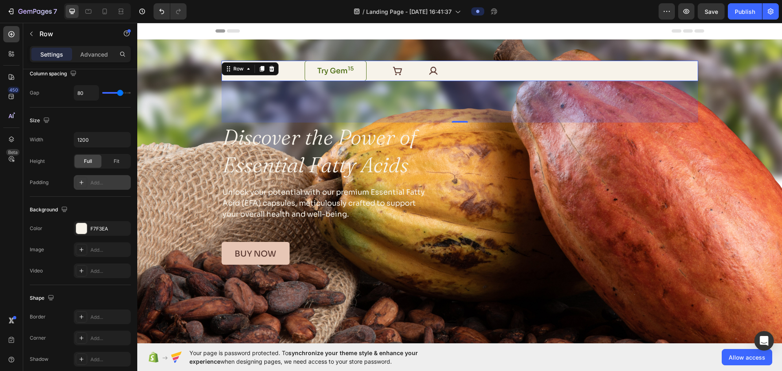
type input "82"
type input "93"
type input "98"
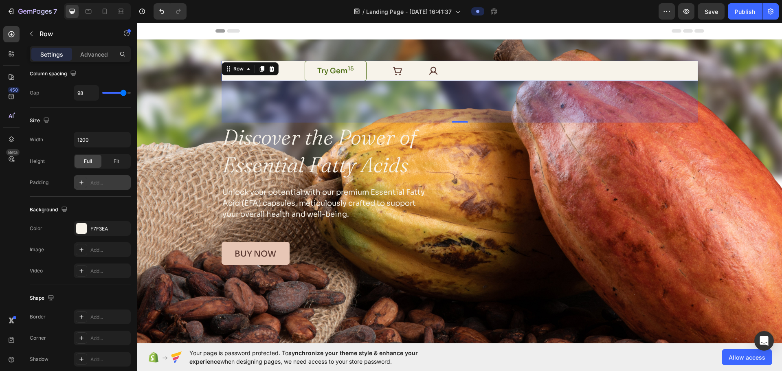
type input "107"
type input "111"
type input "113"
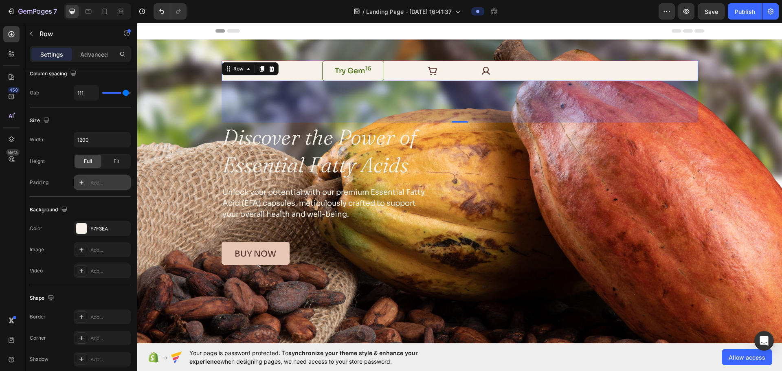
type input "113"
type input "116"
type input "120"
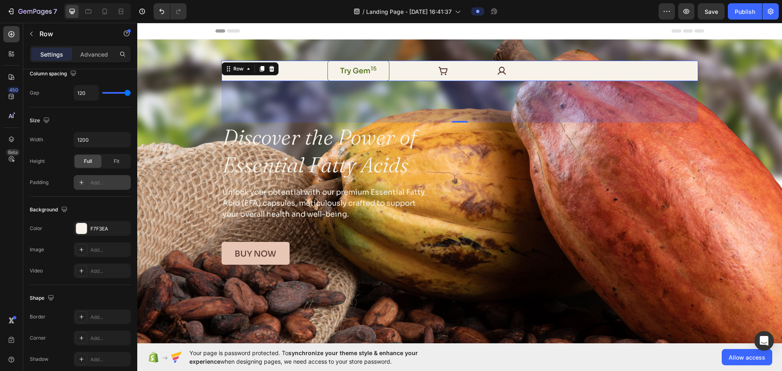
type input "118"
type input "104"
type input "98"
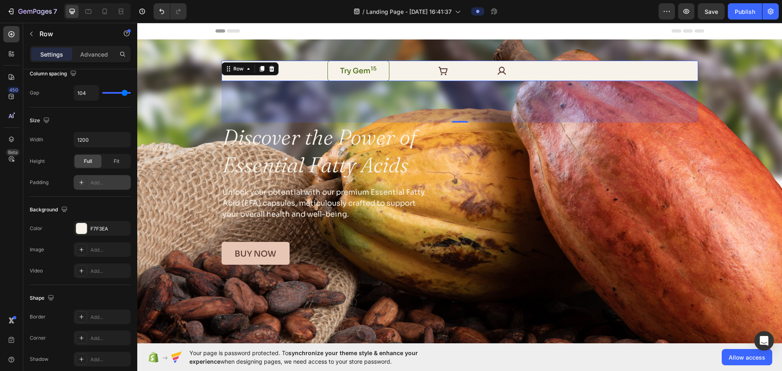
type input "98"
type input "89"
type input "82"
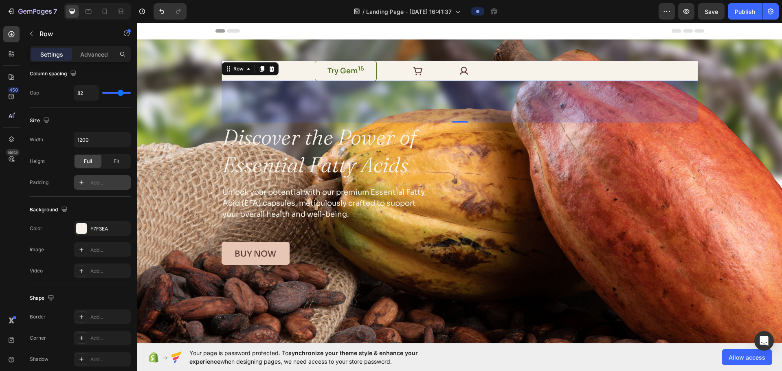
type input "71"
type input "67"
type input "64"
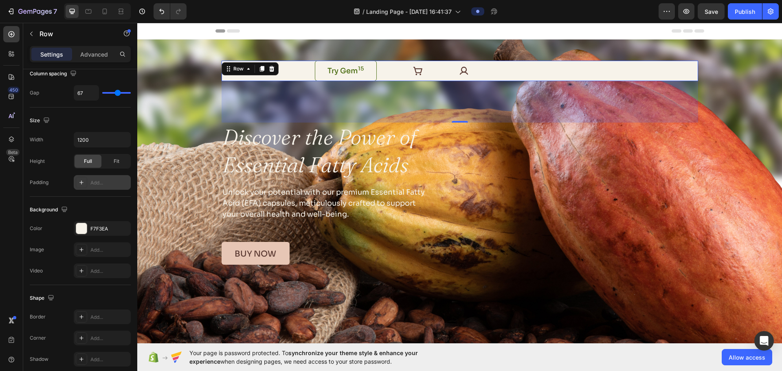
type input "64"
type input "60"
type input "51"
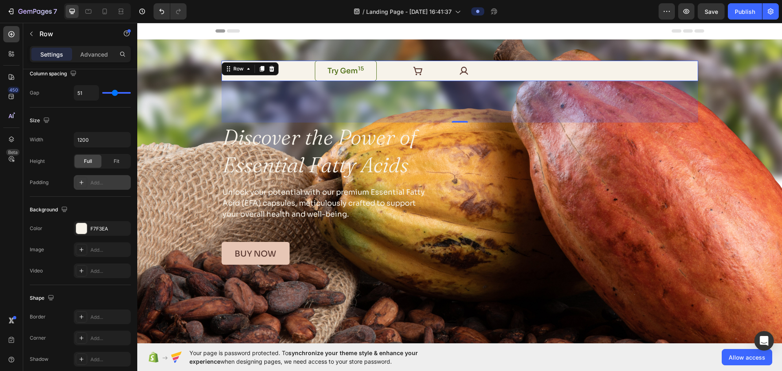
type input "47"
type input "42"
type input "38"
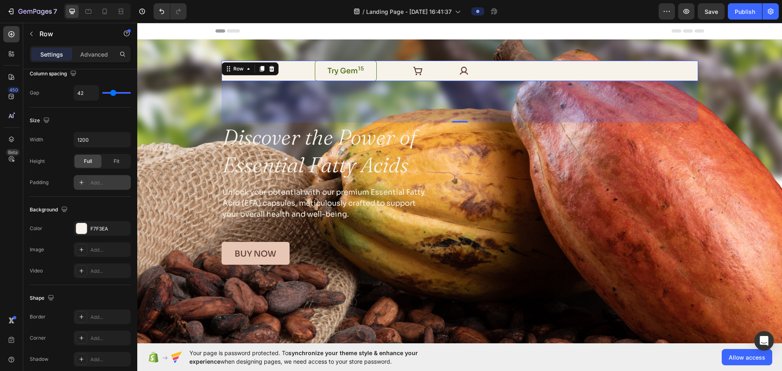
type input "38"
type input "31"
type input "27"
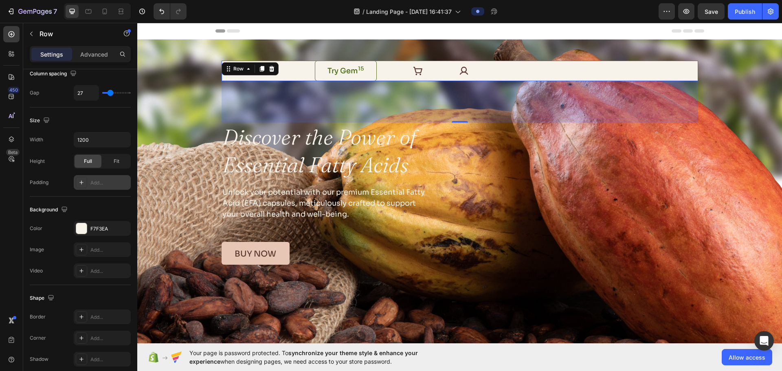
type input "18"
type input "13"
type input "7"
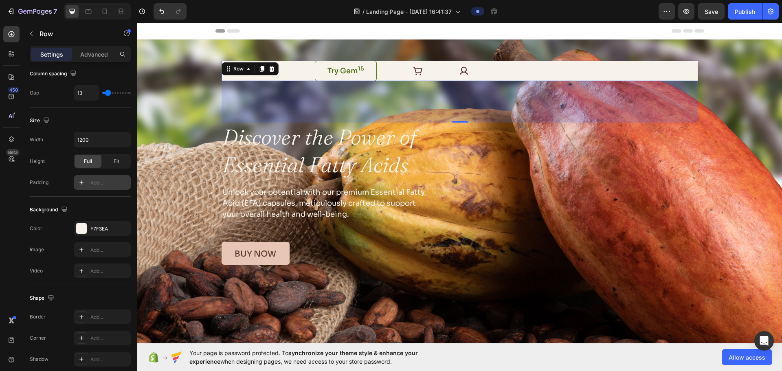
type input "7"
type input "2"
type input "0"
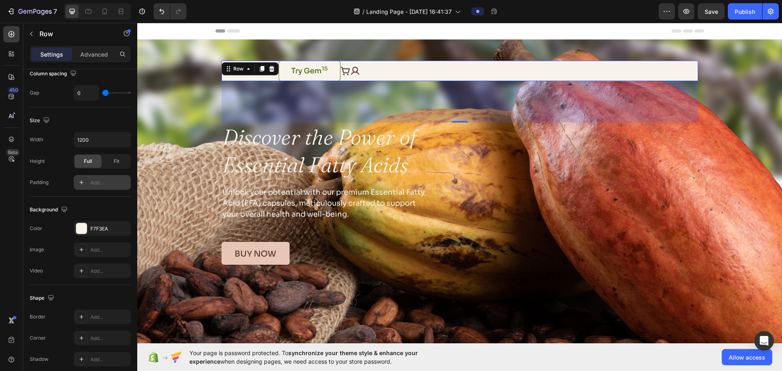
type input "2"
type input "4"
type input "7"
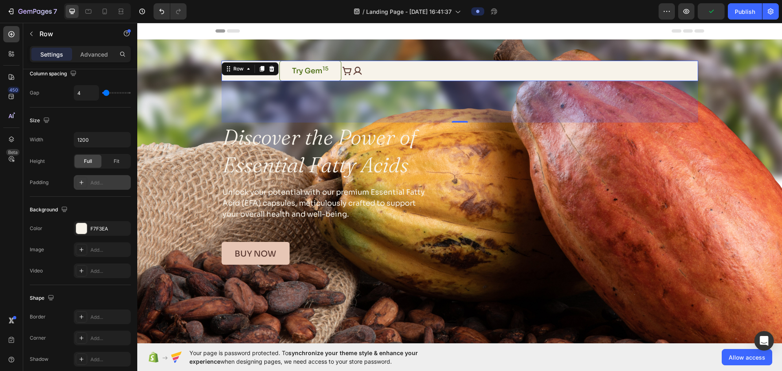
type input "7"
type input "9"
type input "11"
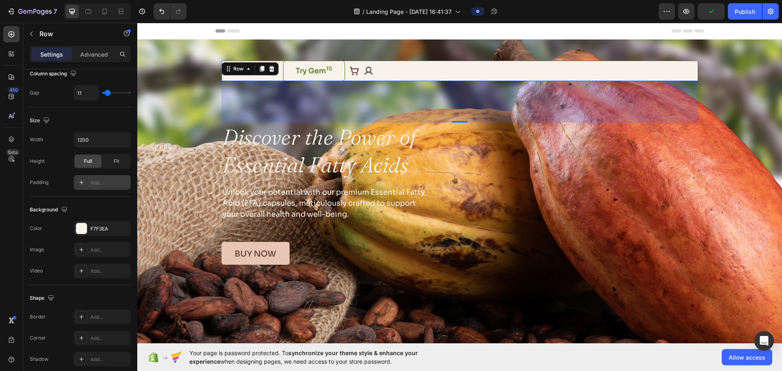
type input "9"
type input "7"
type input "9"
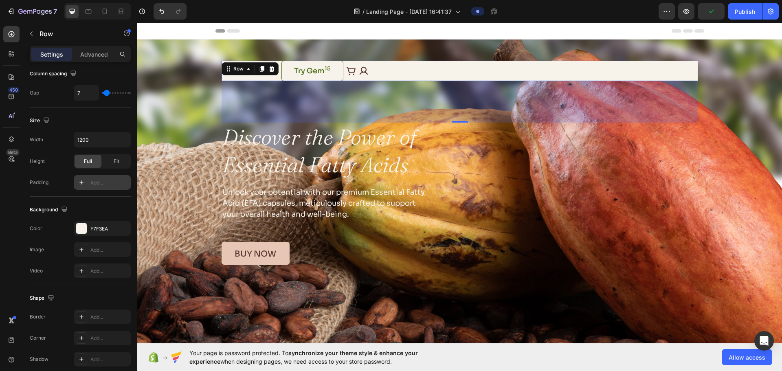
type input "9"
drag, startPoint x: 114, startPoint y: 93, endPoint x: 108, endPoint y: 94, distance: 6.1
click at [108, 94] on input "range" at bounding box center [116, 93] width 29 height 2
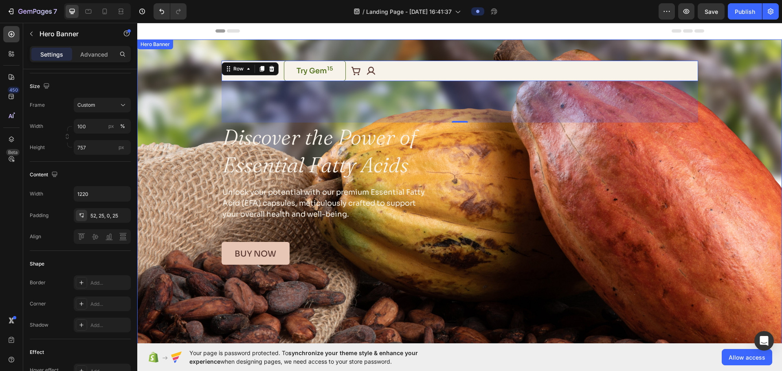
click at [165, 127] on div "Background Image" at bounding box center [459, 194] width 645 height 308
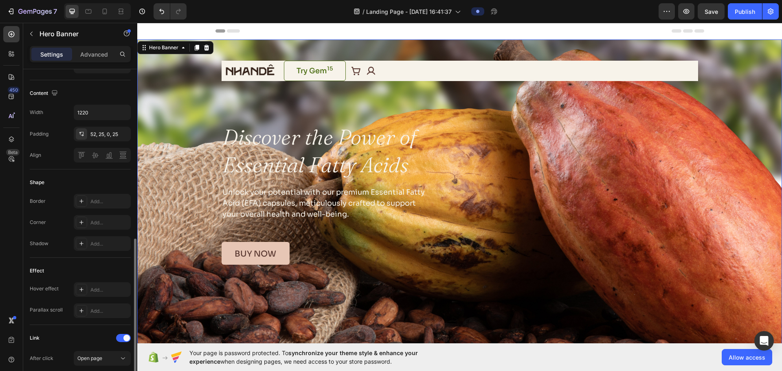
scroll to position [326, 0]
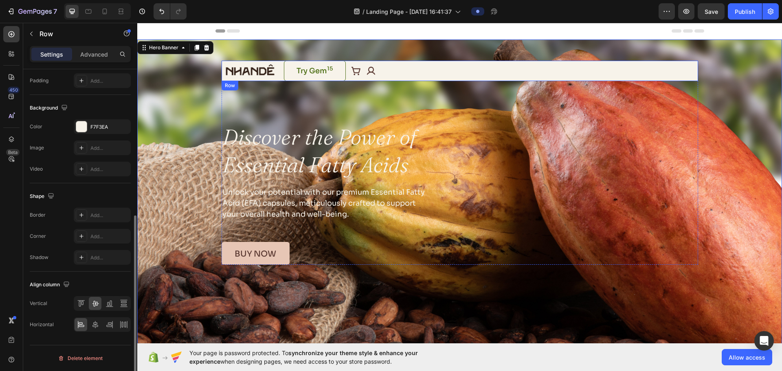
click at [385, 68] on div "Image Try Gem 15 Button Icon Icon Row" at bounding box center [460, 71] width 477 height 20
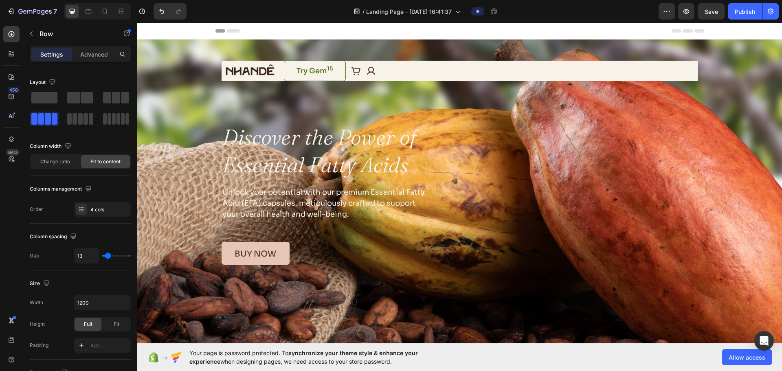
click at [182, 24] on div "Header" at bounding box center [459, 31] width 645 height 17
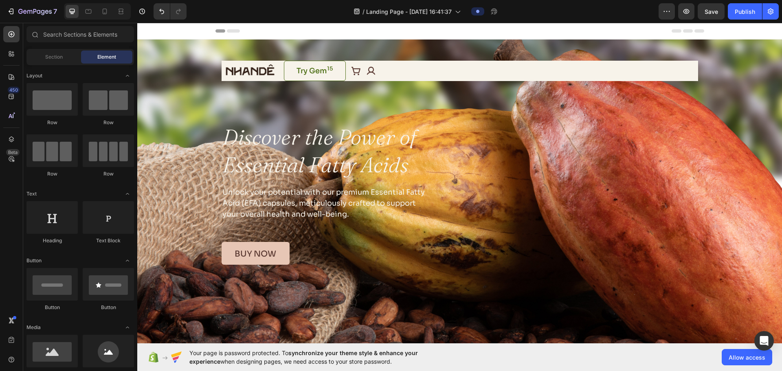
click at [160, 29] on span "Header" at bounding box center [162, 31] width 18 height 8
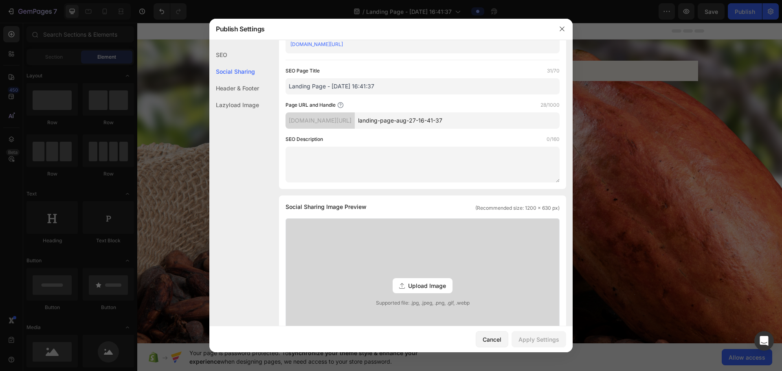
scroll to position [34, 0]
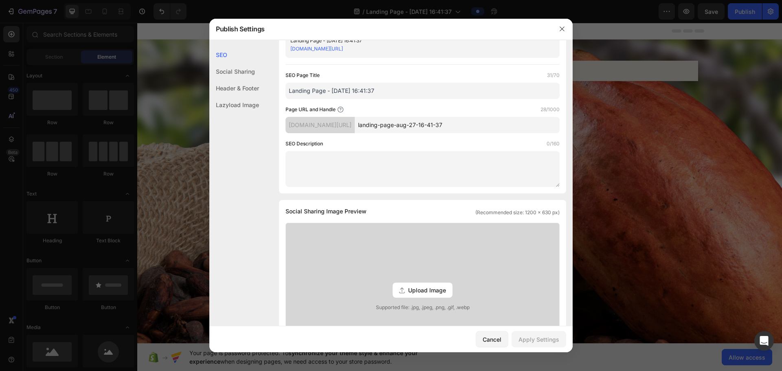
click at [231, 97] on div "Header & Footer" at bounding box center [234, 105] width 50 height 17
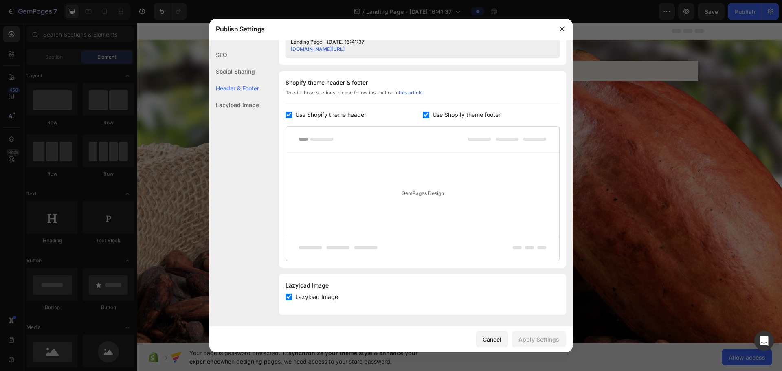
scroll to position [360, 0]
click at [385, 28] on button "button" at bounding box center [562, 28] width 13 height 13
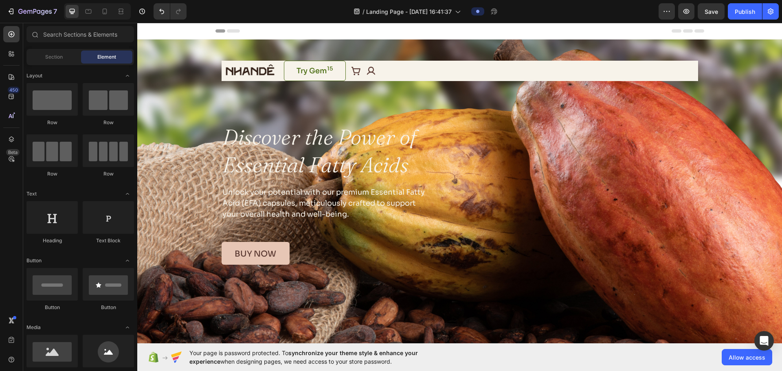
click at [385, 30] on icon at bounding box center [700, 30] width 10 height 3
click at [196, 29] on div "Header" at bounding box center [459, 31] width 645 height 17
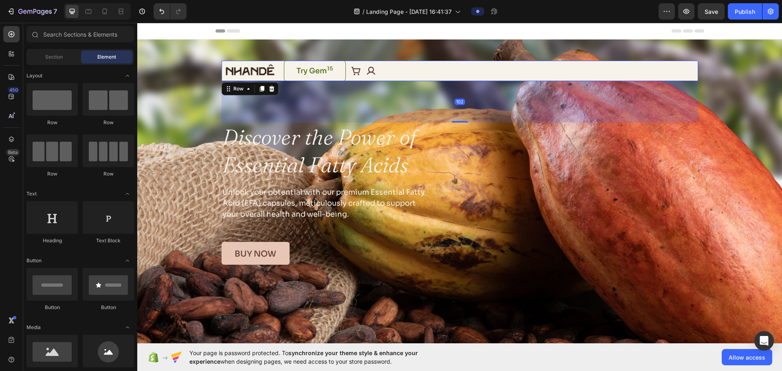
click at [385, 68] on div "Image Try Gem 15 Button Icon Icon Row 102" at bounding box center [460, 71] width 477 height 20
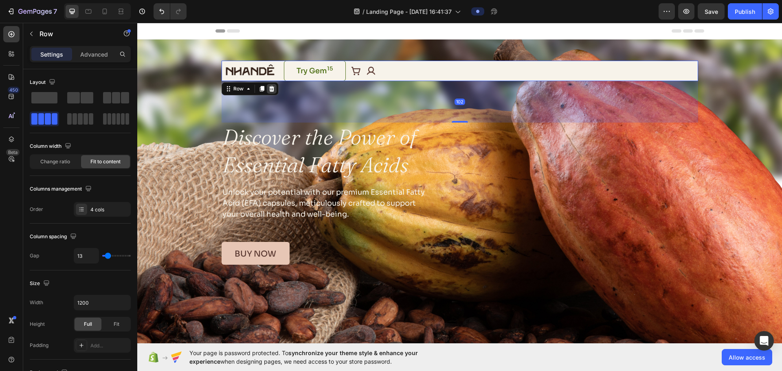
click at [269, 91] on icon at bounding box center [271, 89] width 5 height 6
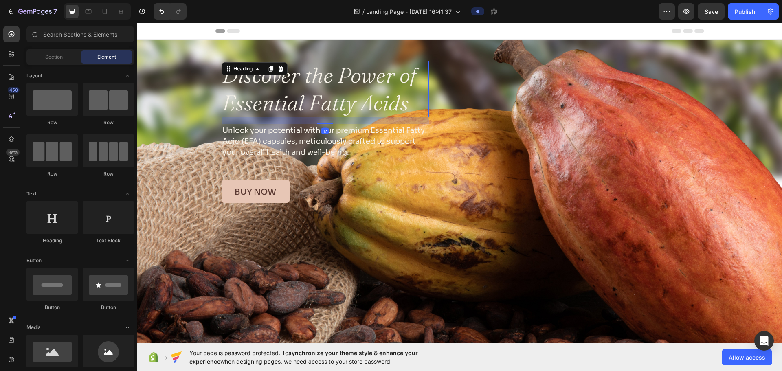
click at [222, 76] on h1 "Discover the Power of Essential Fatty Acids" at bounding box center [325, 89] width 207 height 57
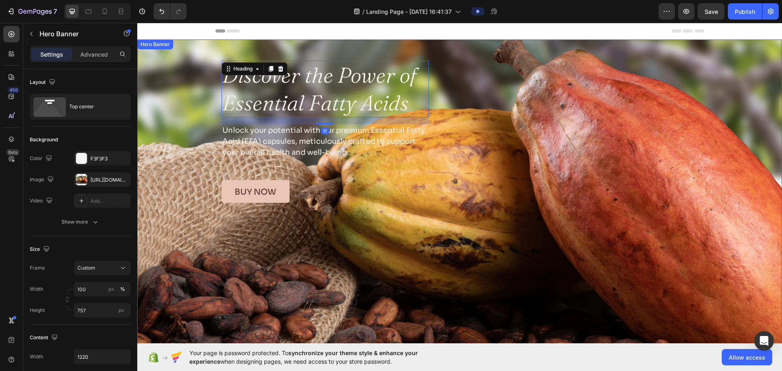
click at [200, 95] on div "Background Image" at bounding box center [459, 194] width 645 height 308
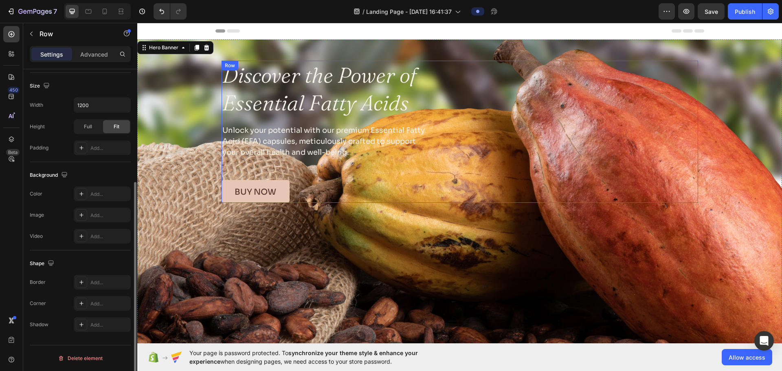
scroll to position [0, 0]
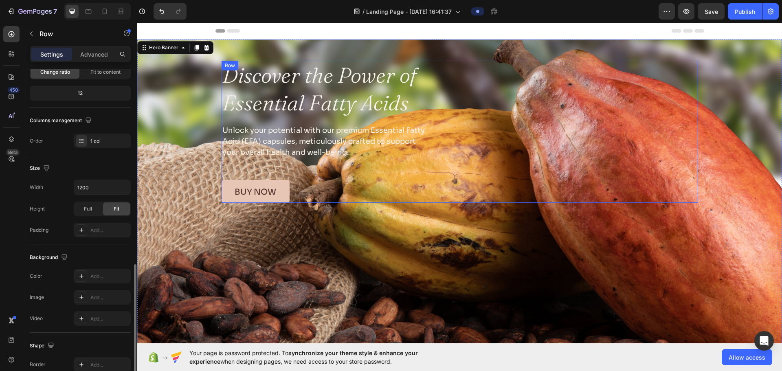
click at [385, 154] on div "Discover the Power of Essential Fatty Acids Heading Unlock your potential with …" at bounding box center [460, 132] width 477 height 142
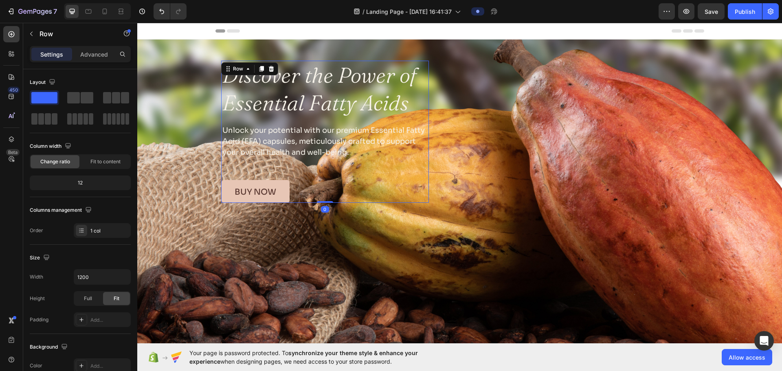
click at [385, 121] on div "Discover the Power of Essential Fatty Acids Heading Unlock your potential with …" at bounding box center [325, 132] width 207 height 142
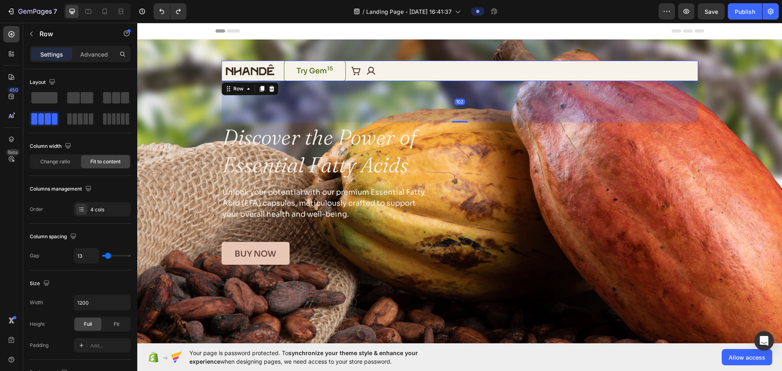
click at [385, 74] on div "Image Try Gem 15 Button Icon Icon Row 102" at bounding box center [460, 71] width 477 height 20
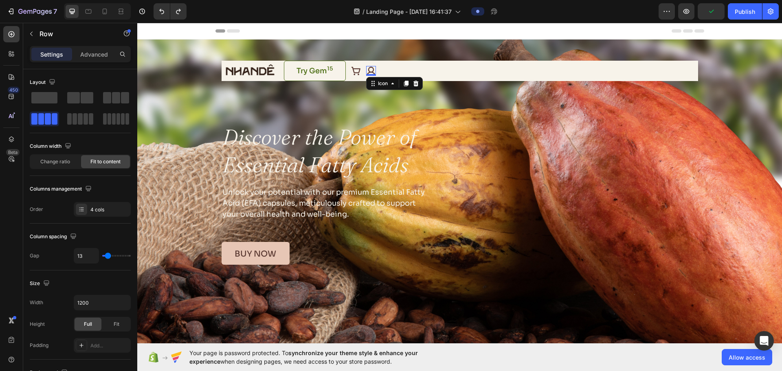
click at [372, 73] on icon at bounding box center [371, 71] width 10 height 10
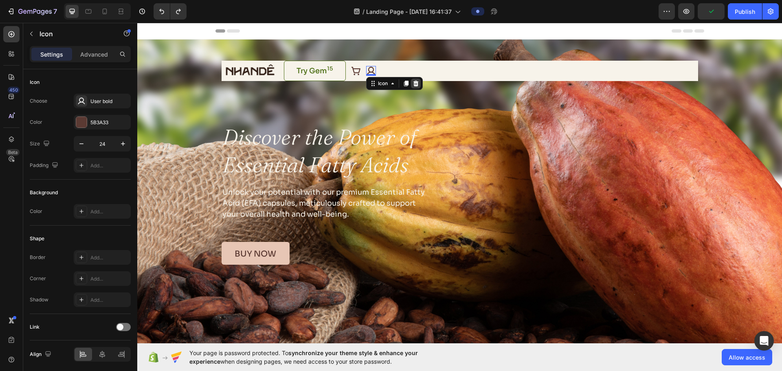
click at [385, 83] on icon at bounding box center [415, 84] width 5 height 6
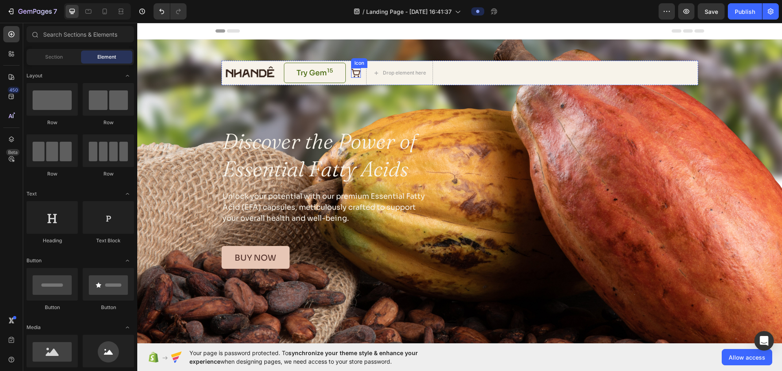
click at [354, 72] on icon at bounding box center [356, 73] width 10 height 10
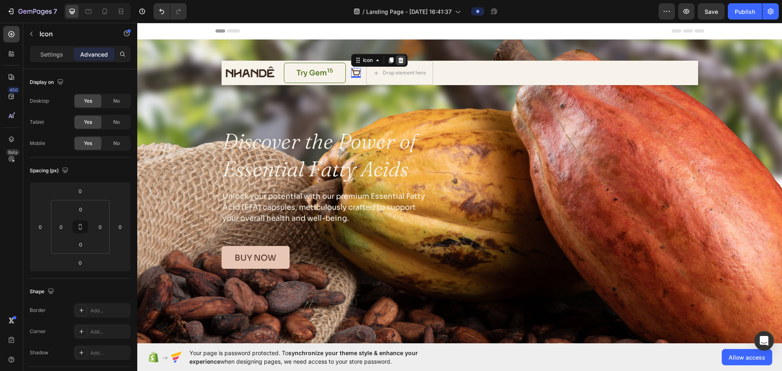
click at [385, 59] on icon at bounding box center [400, 60] width 5 height 6
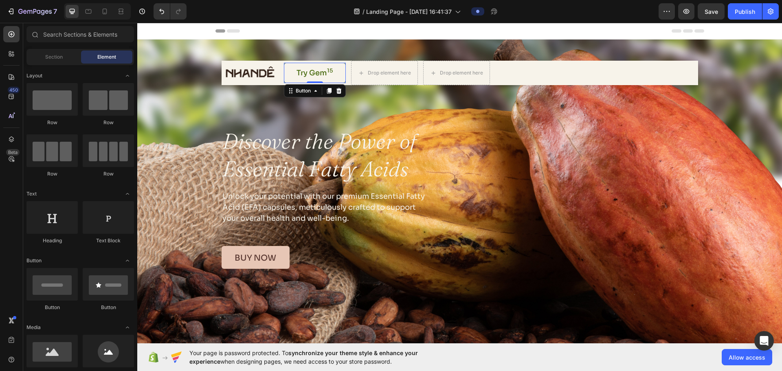
click at [286, 77] on link "Try Gem 15" at bounding box center [315, 73] width 62 height 20
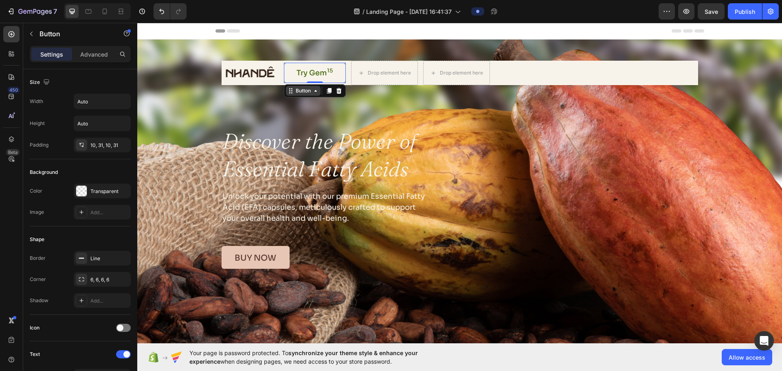
click at [305, 88] on div "Button" at bounding box center [303, 90] width 18 height 7
click at [89, 103] on input "Auto" at bounding box center [102, 101] width 56 height 15
click at [66, 119] on div "Height Auto" at bounding box center [80, 123] width 101 height 15
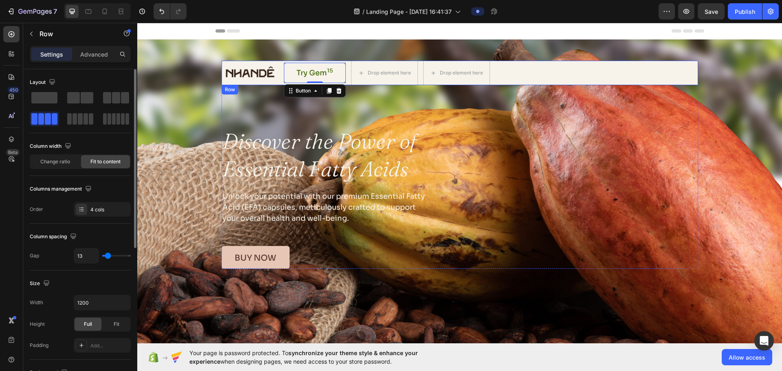
click at [385, 68] on div "Image Try Gem 15 Button 0 Drop element here Drop element here Row" at bounding box center [460, 73] width 477 height 24
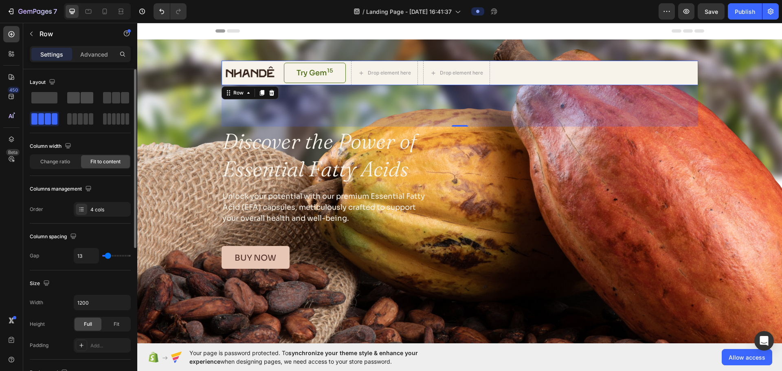
click at [84, 98] on span at bounding box center [87, 97] width 13 height 11
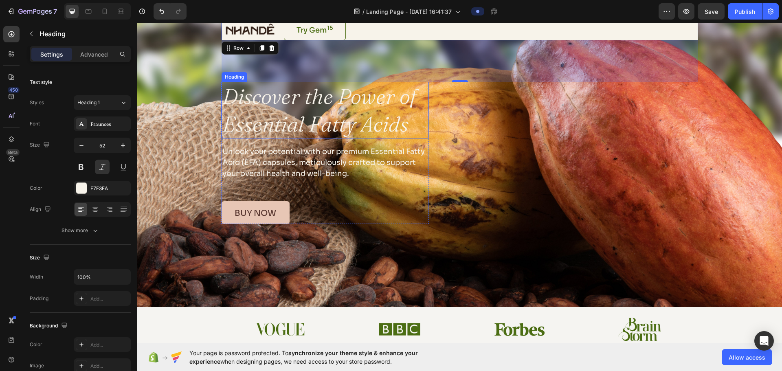
click at [240, 90] on h1 "Discover the Power of Essential Fatty Acids" at bounding box center [325, 110] width 207 height 57
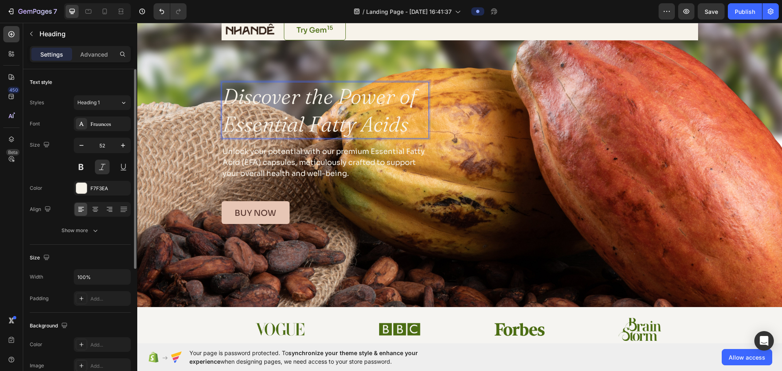
click at [237, 92] on h1 "Discover the Power of Essential Fatty Acids" at bounding box center [325, 110] width 207 height 57
click at [237, 92] on p "Discover the Power of Essential Fatty Acids" at bounding box center [325, 110] width 206 height 55
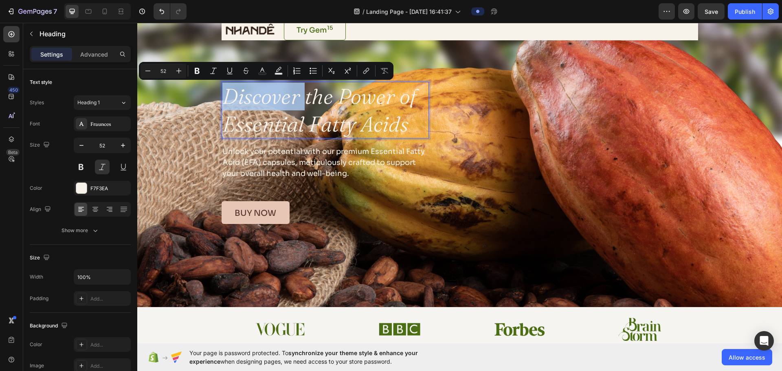
click at [224, 96] on p "Discover the Power of Essential Fatty Acids" at bounding box center [325, 110] width 206 height 55
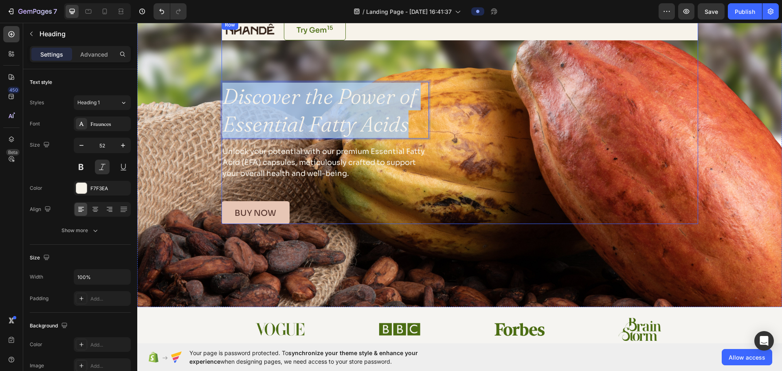
drag, startPoint x: 224, startPoint y: 92, endPoint x: 443, endPoint y: 134, distance: 223.2
click at [385, 134] on div "Image Try Gem 15 Button Row Discover the Power of Essential Fatty Acids Heading…" at bounding box center [460, 122] width 477 height 204
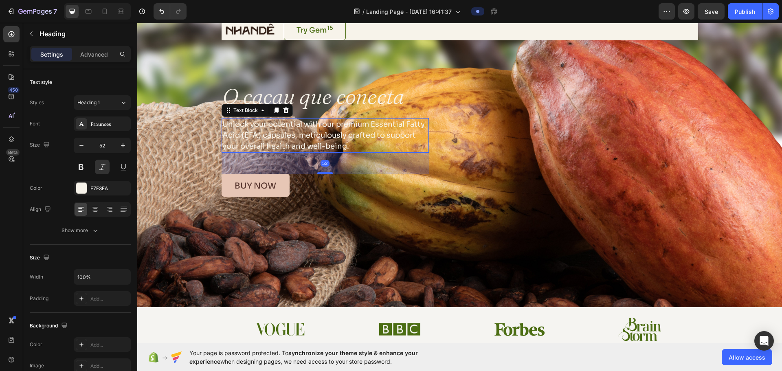
click at [298, 125] on p "Unlock your potential with our premium Essential Fatty Acid (EFA) capsules, met…" at bounding box center [324, 135] width 205 height 33
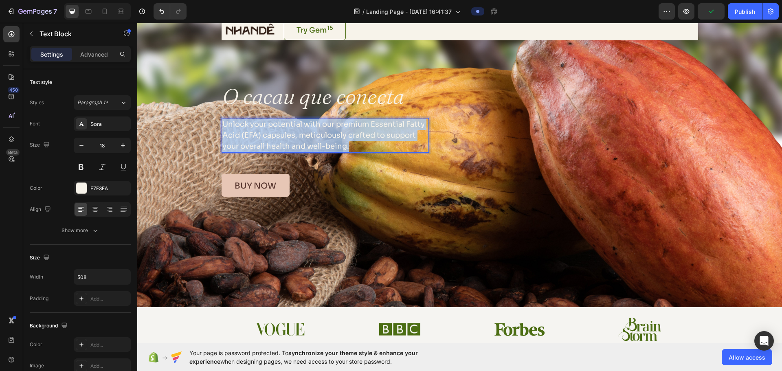
drag, startPoint x: 346, startPoint y: 144, endPoint x: 221, endPoint y: 122, distance: 126.9
click at [222, 122] on p "Unlock your potential with our premium Essential Fatty Acid (EFA) capsules, met…" at bounding box center [324, 135] width 205 height 33
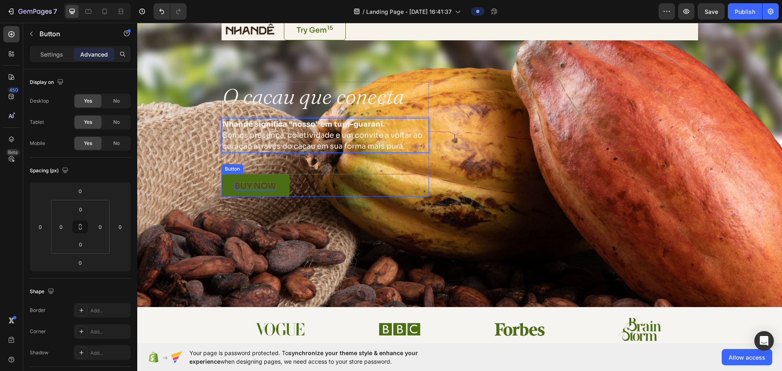
click at [261, 185] on p "buy now" at bounding box center [256, 186] width 42 height 8
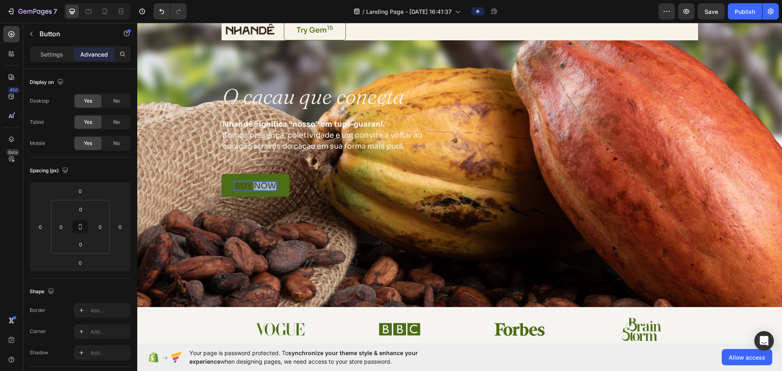
click at [251, 188] on p "buy now" at bounding box center [256, 186] width 42 height 8
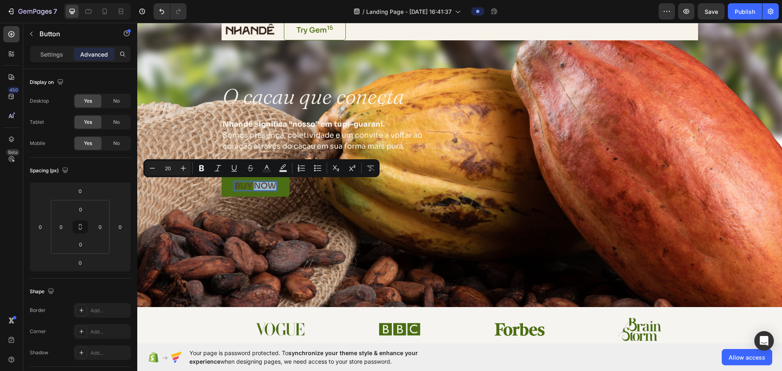
click at [269, 186] on p "buy now" at bounding box center [256, 186] width 42 height 8
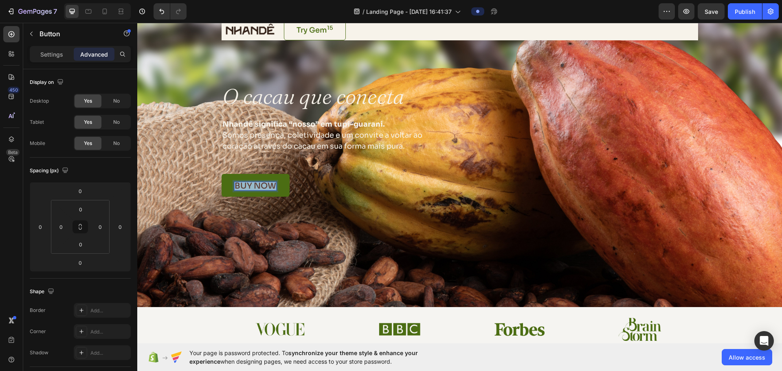
drag, startPoint x: 272, startPoint y: 185, endPoint x: 229, endPoint y: 184, distance: 42.8
click at [229, 184] on link "buy now" at bounding box center [256, 185] width 68 height 23
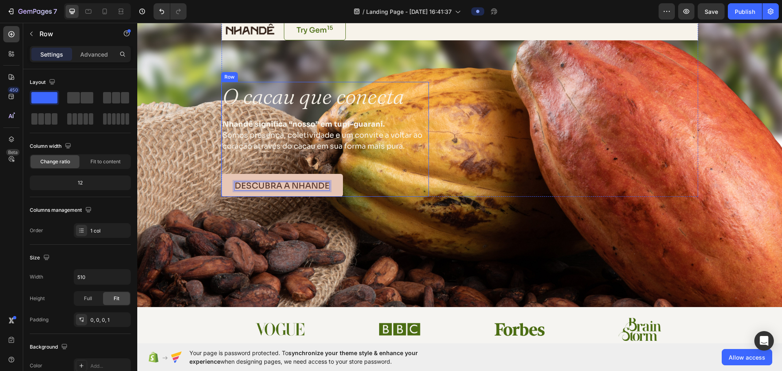
click at [385, 163] on div "⁠⁠⁠⁠⁠⁠⁠ O cacau que conecta Heading Nhandê significa “nosso” em tupi-guarani. S…" at bounding box center [325, 139] width 207 height 115
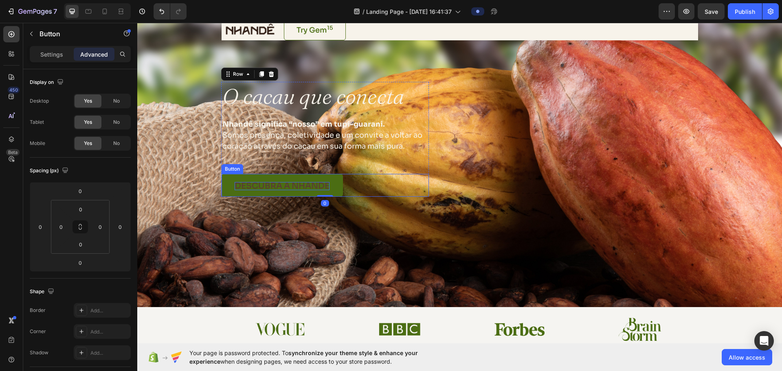
click at [315, 185] on p "descubra a nhandê" at bounding box center [282, 186] width 95 height 8
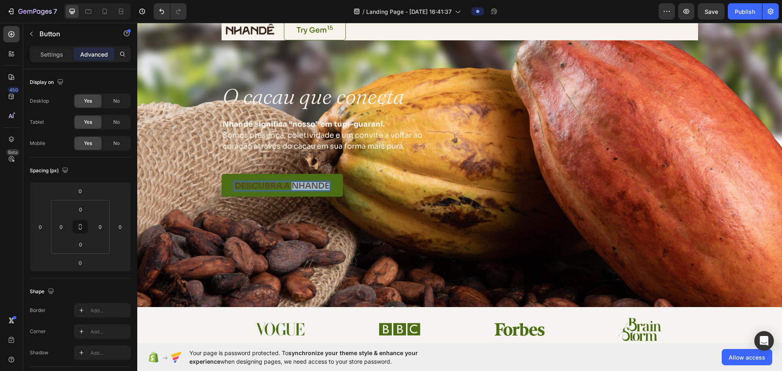
click at [317, 185] on p "descubra a nhandê" at bounding box center [282, 186] width 95 height 8
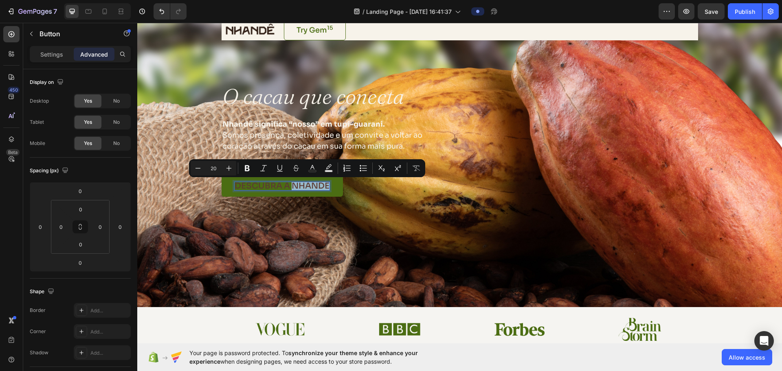
click at [323, 185] on p "descubra a nhandê" at bounding box center [282, 186] width 95 height 8
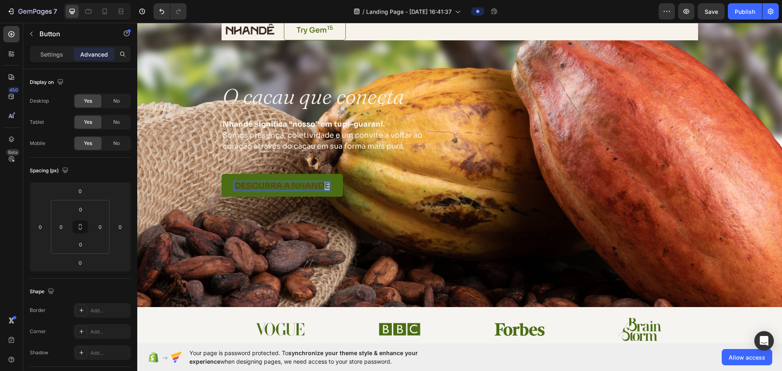
drag, startPoint x: 321, startPoint y: 187, endPoint x: 326, endPoint y: 187, distance: 5.8
click at [326, 187] on p "descubra a nhandê" at bounding box center [282, 186] width 95 height 8
click at [336, 187] on link "descubra a nhandê" at bounding box center [282, 185] width 121 height 23
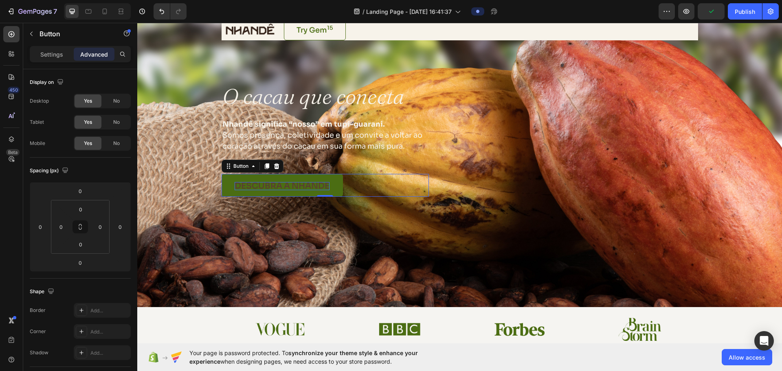
click at [260, 182] on p "descubra a nhandê" at bounding box center [282, 186] width 95 height 8
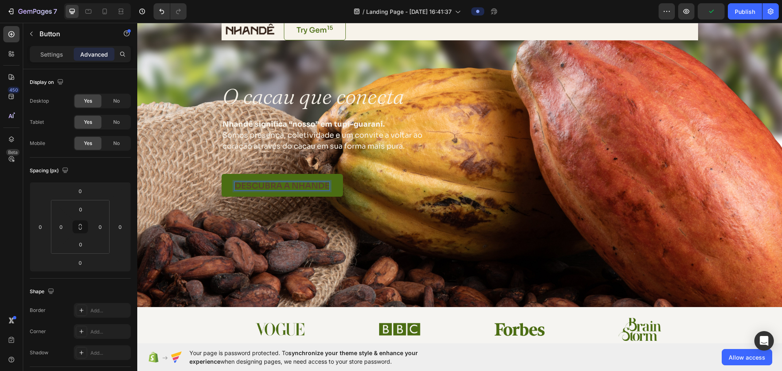
click at [253, 177] on link "descubra a nhandê" at bounding box center [282, 185] width 121 height 23
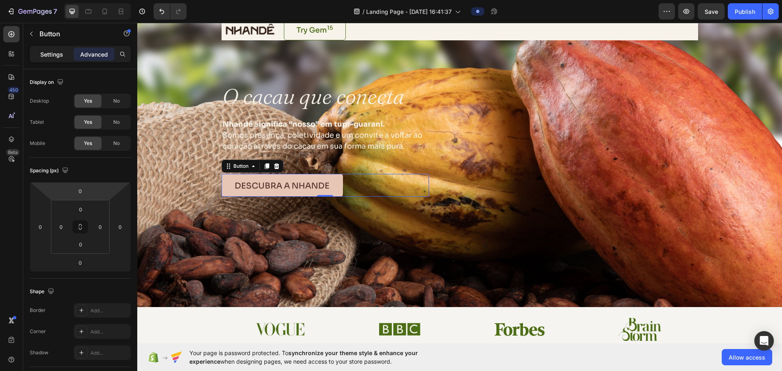
click at [45, 57] on p "Settings" at bounding box center [51, 54] width 23 height 9
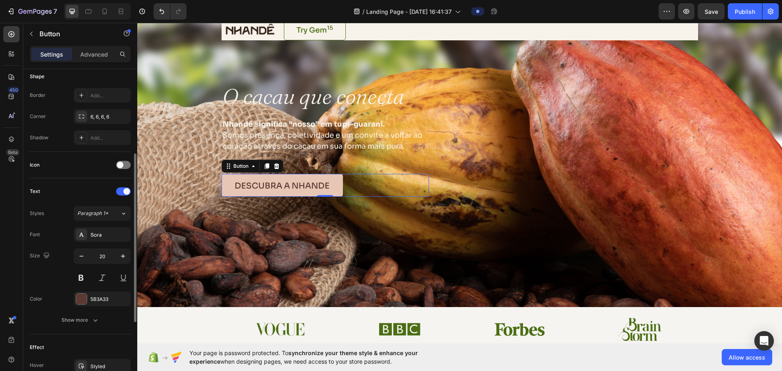
scroll to position [204, 0]
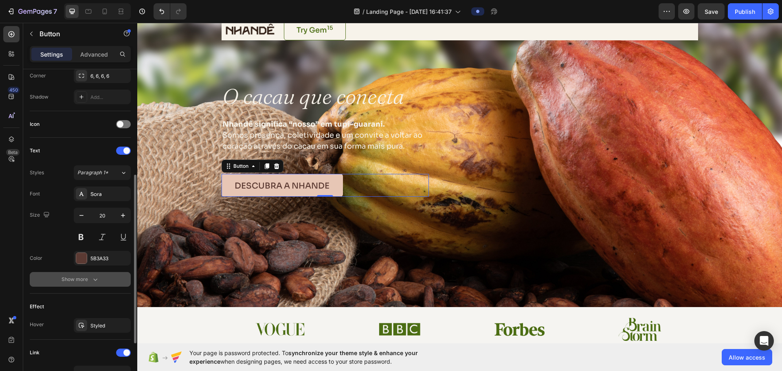
click at [85, 284] on button "Show more" at bounding box center [80, 279] width 101 height 15
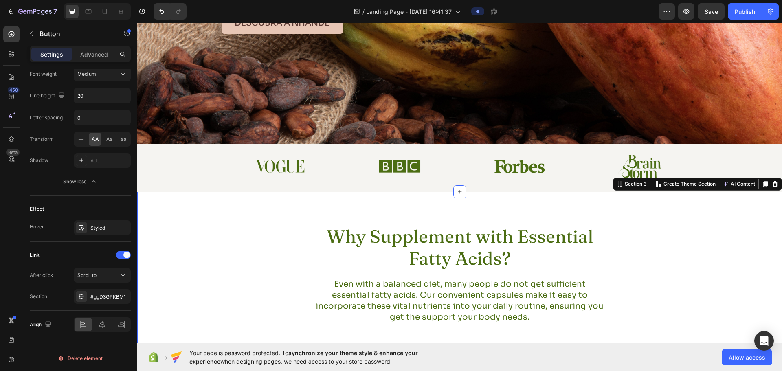
scroll to position [0, 0]
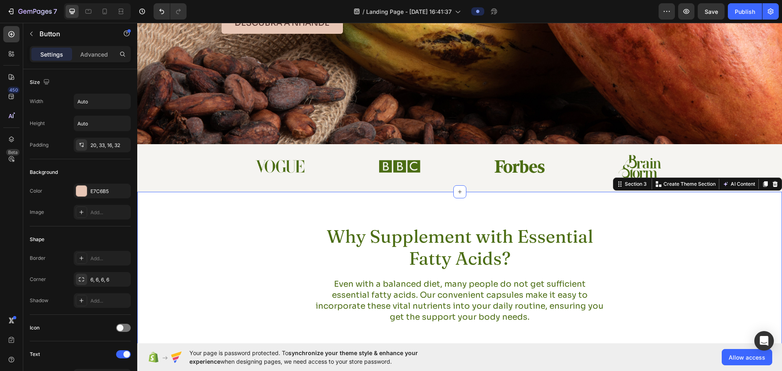
click at [230, 222] on div "Why Supplement with Essential Fatty Acids? Heading Even with a balanced diet, m…" at bounding box center [459, 281] width 645 height 179
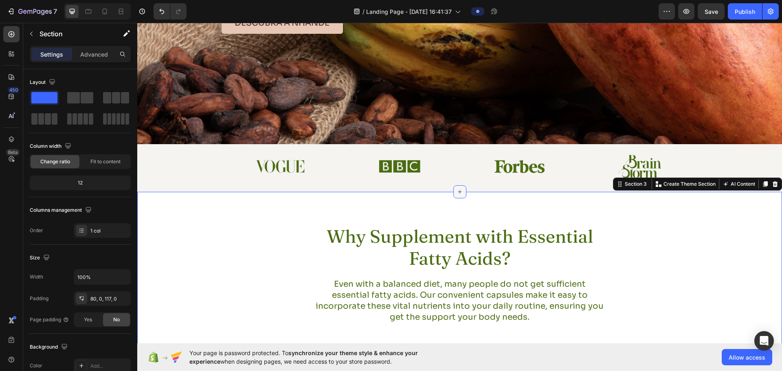
click at [385, 190] on div at bounding box center [459, 191] width 13 height 13
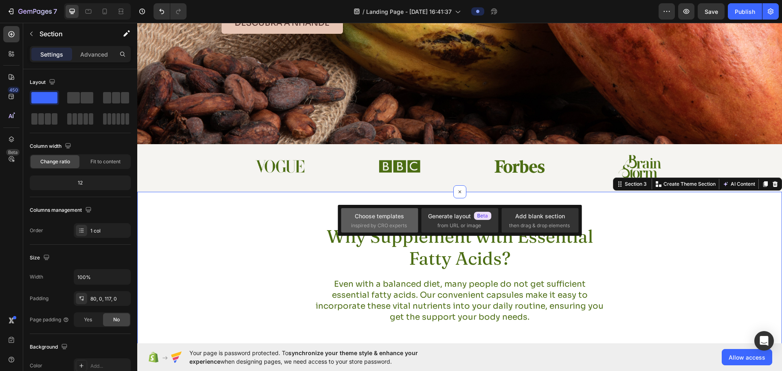
click at [385, 226] on span "inspired by CRO experts" at bounding box center [379, 225] width 56 height 7
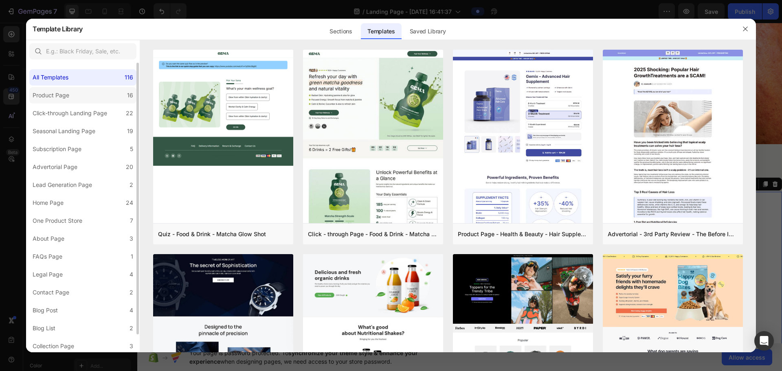
click at [72, 97] on div "Product Page" at bounding box center [53, 95] width 40 height 10
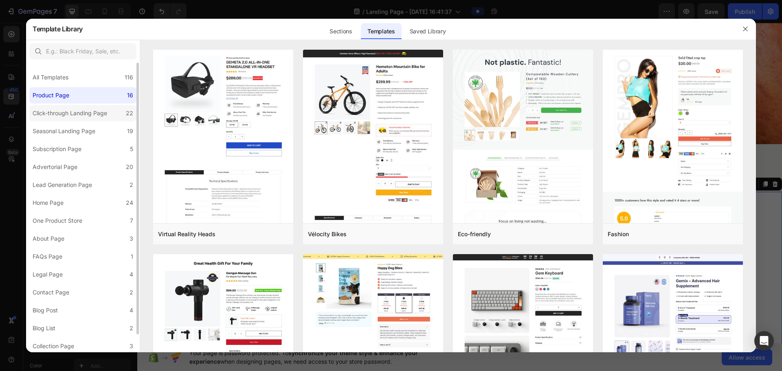
click at [84, 115] on div "Click-through Landing Page" at bounding box center [70, 113] width 75 height 10
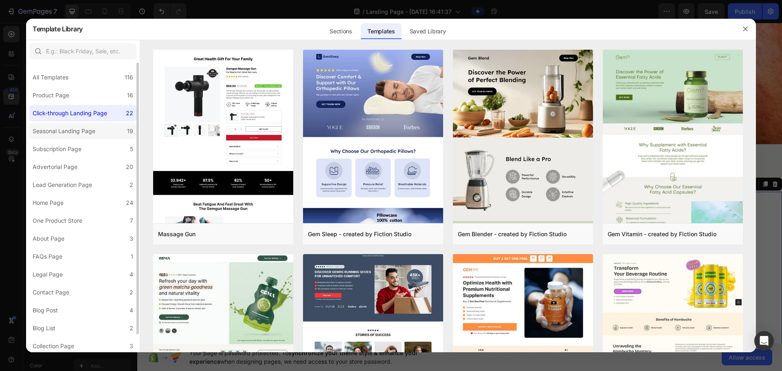
click at [85, 134] on div "Seasonal Landing Page" at bounding box center [64, 131] width 63 height 10
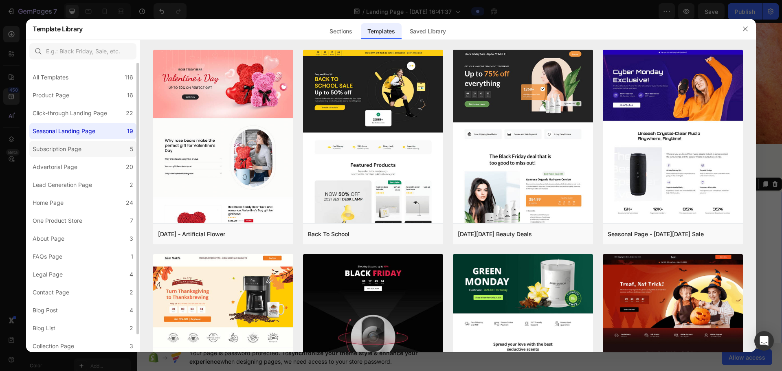
click at [74, 152] on div "Subscription Page" at bounding box center [57, 149] width 49 height 10
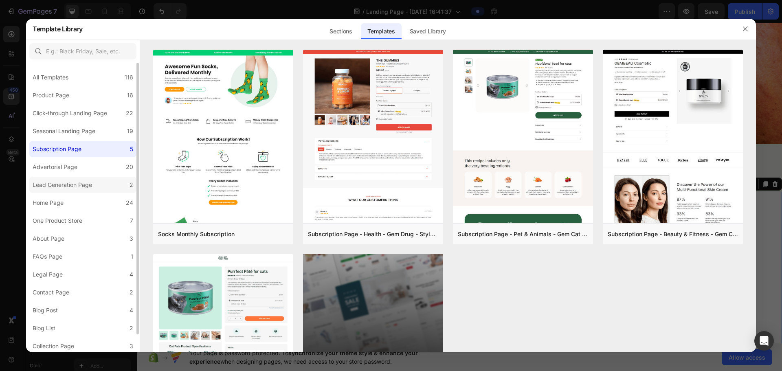
click at [72, 180] on div "Lead Generation Page" at bounding box center [62, 185] width 59 height 10
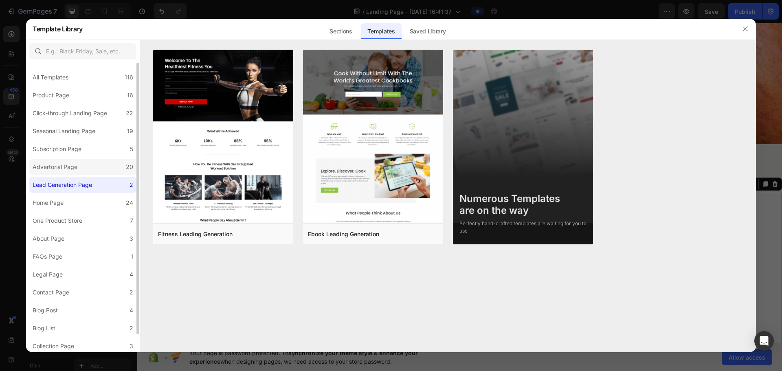
click at [75, 161] on label "Advertorial Page 20" at bounding box center [82, 167] width 107 height 16
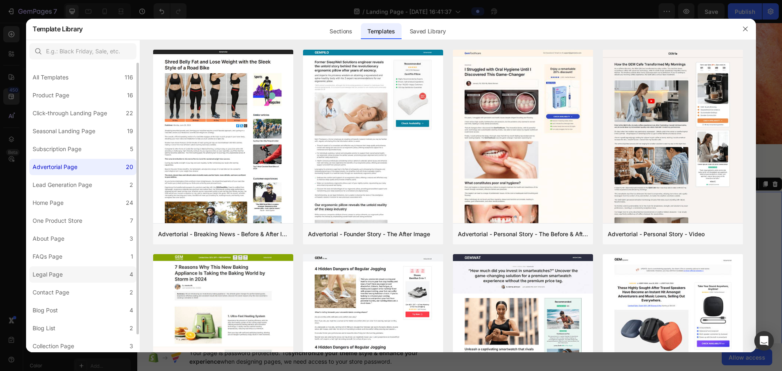
scroll to position [20, 0]
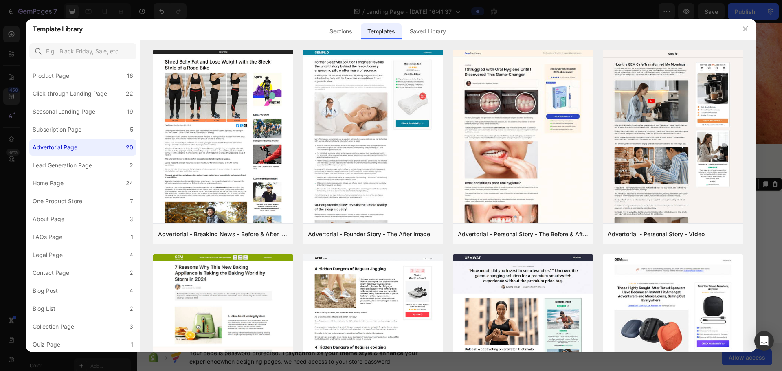
click at [4, 296] on div at bounding box center [391, 185] width 782 height 371
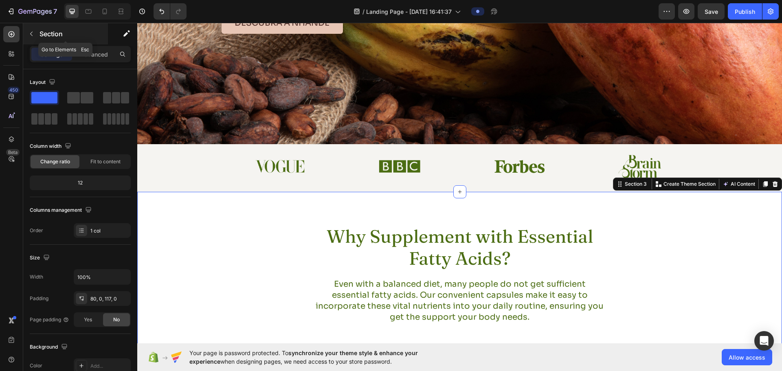
click at [34, 34] on icon "button" at bounding box center [31, 34] width 7 height 7
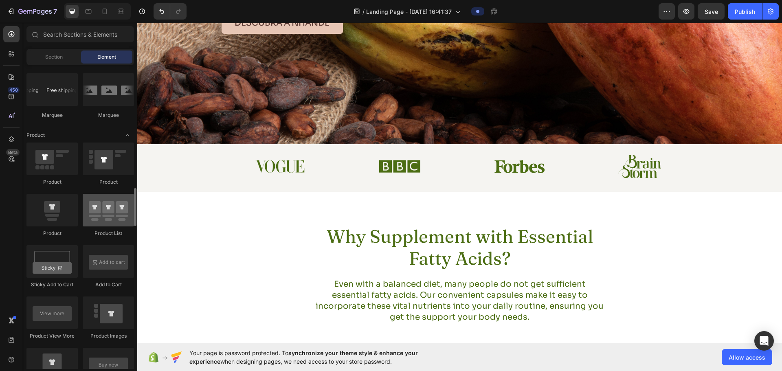
scroll to position [855, 0]
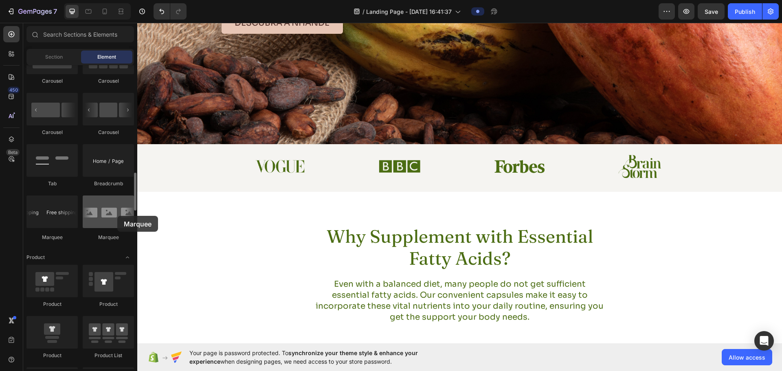
click at [117, 216] on div at bounding box center [108, 212] width 51 height 33
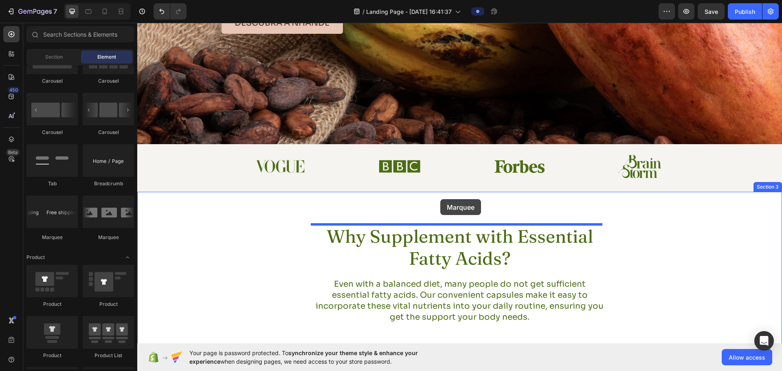
drag, startPoint x: 242, startPoint y: 234, endPoint x: 440, endPoint y: 199, distance: 201.4
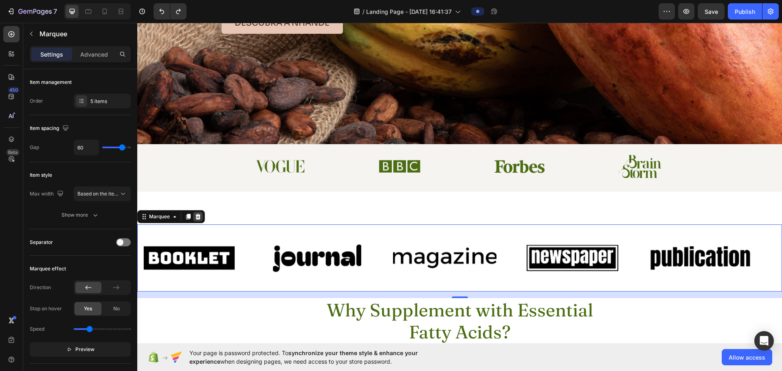
click at [202, 215] on div at bounding box center [198, 217] width 10 height 10
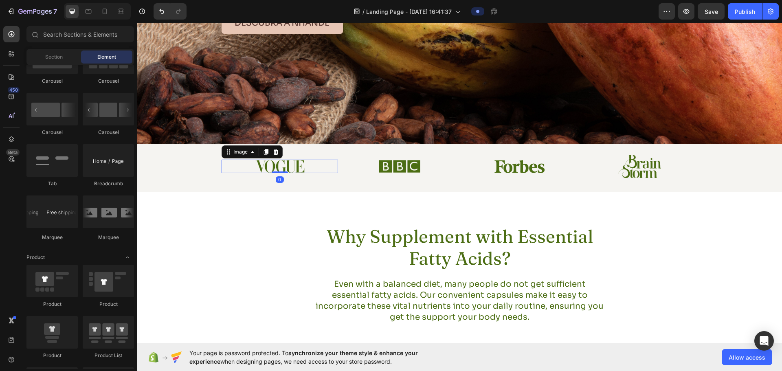
click at [281, 166] on img at bounding box center [280, 166] width 50 height 13
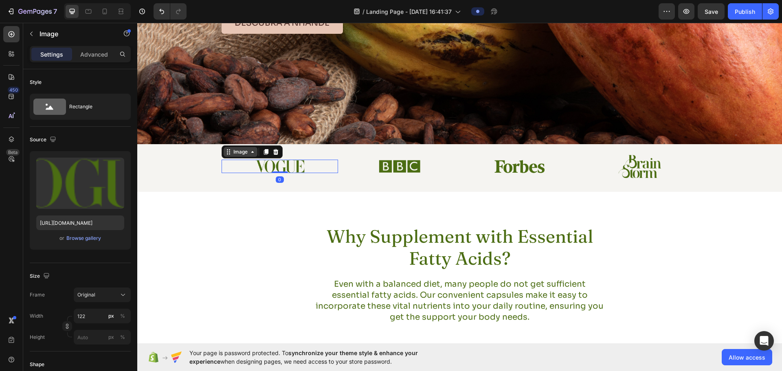
click at [244, 156] on div "Image" at bounding box center [241, 151] width 18 height 7
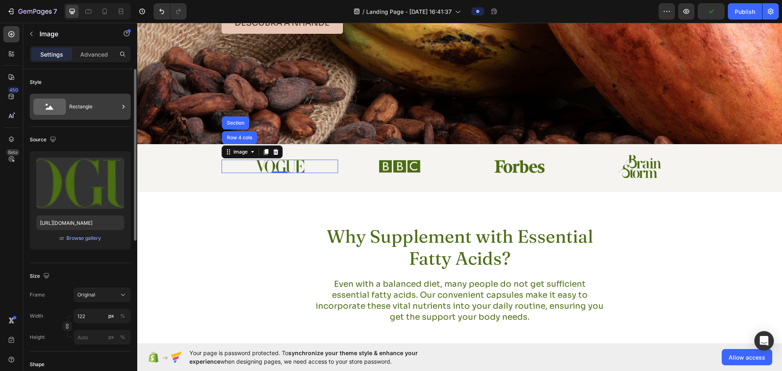
click at [105, 107] on div "Rectangle" at bounding box center [94, 106] width 50 height 19
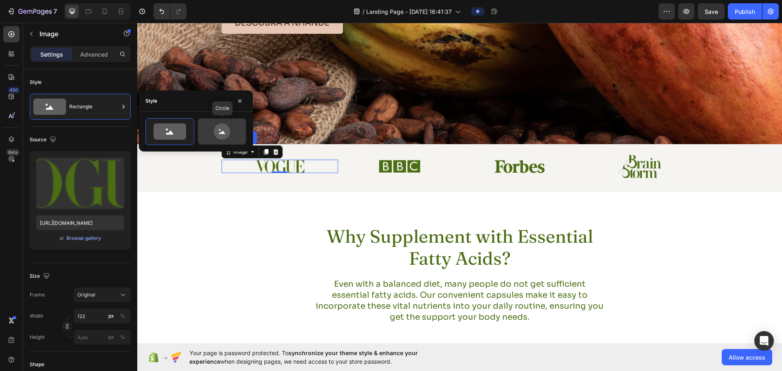
click at [212, 134] on icon at bounding box center [222, 131] width 38 height 16
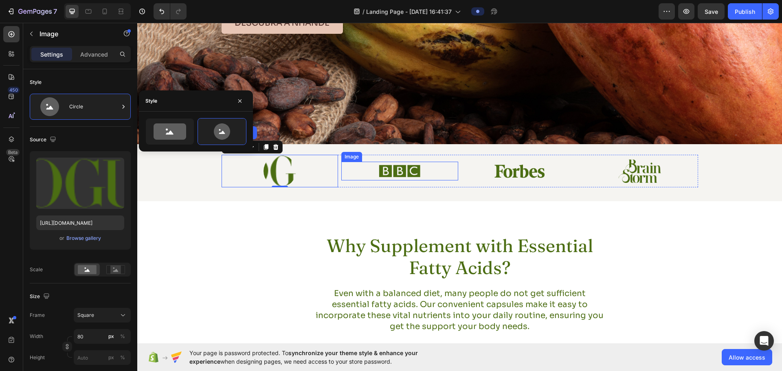
click at [385, 163] on img at bounding box center [399, 171] width 42 height 19
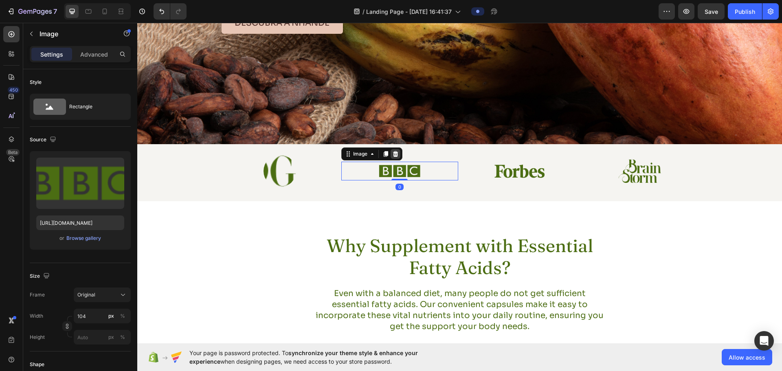
click at [385, 154] on icon at bounding box center [395, 154] width 7 height 7
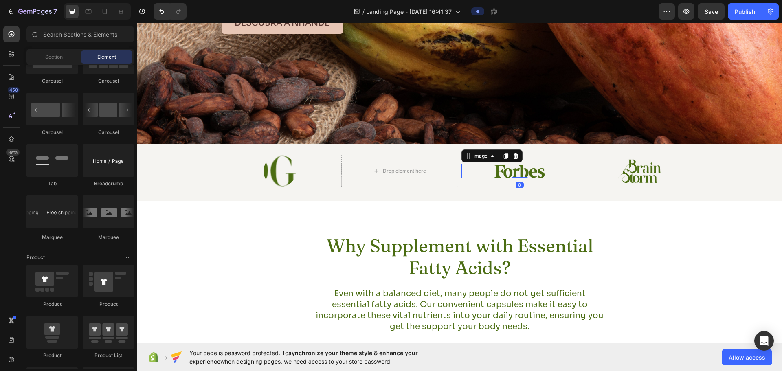
click at [385, 174] on img at bounding box center [519, 171] width 55 height 15
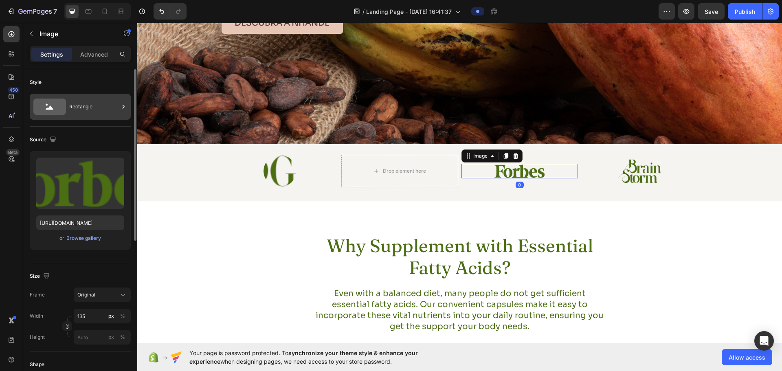
click at [81, 110] on div "Rectangle" at bounding box center [94, 106] width 50 height 19
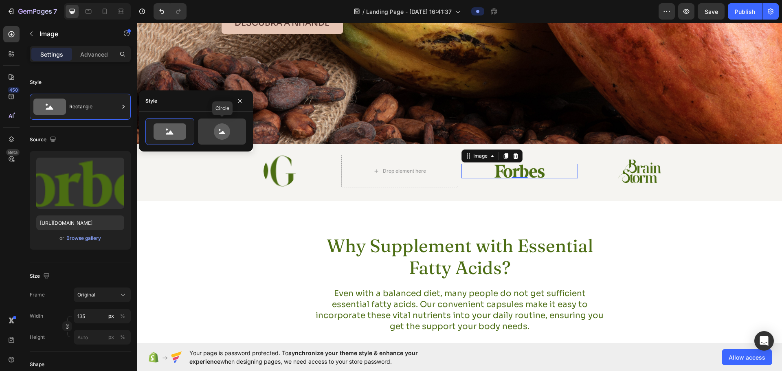
drag, startPoint x: 230, startPoint y: 132, endPoint x: 488, endPoint y: 137, distance: 258.3
click at [230, 132] on icon at bounding box center [222, 131] width 38 height 16
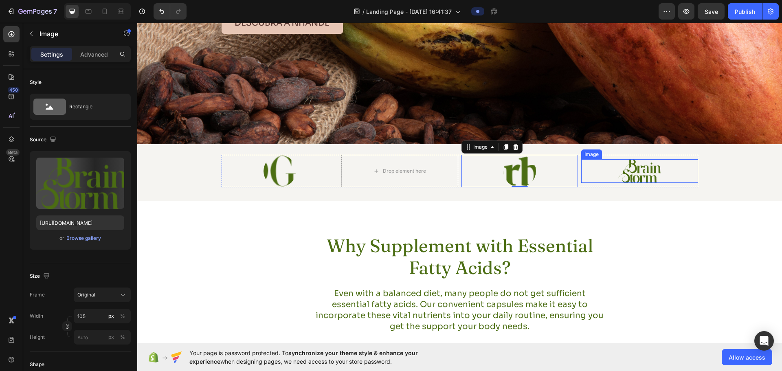
click at [385, 172] on img at bounding box center [639, 170] width 43 height 23
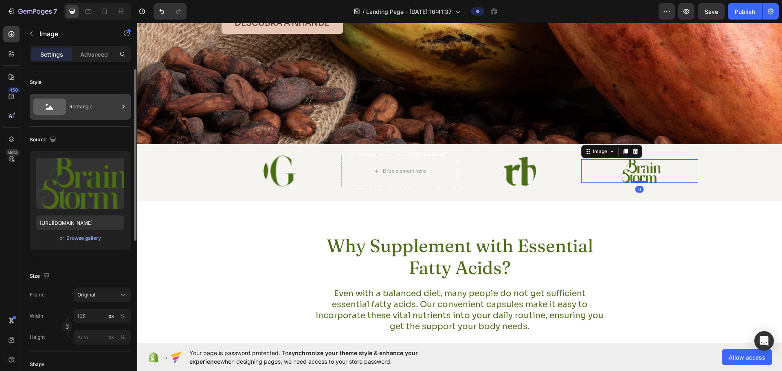
click at [105, 111] on div "Rectangle" at bounding box center [94, 106] width 50 height 19
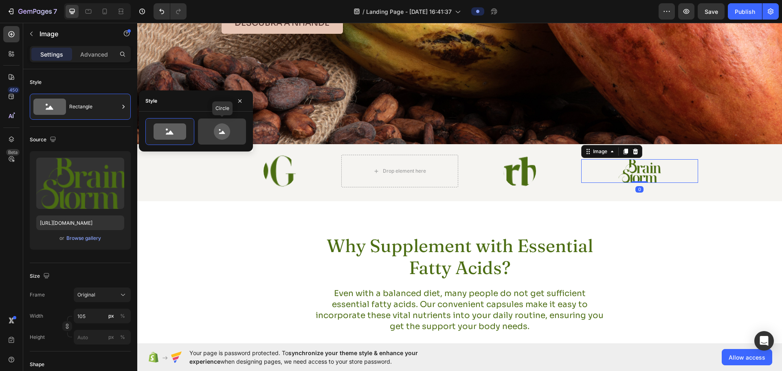
click at [229, 139] on icon at bounding box center [222, 131] width 38 height 16
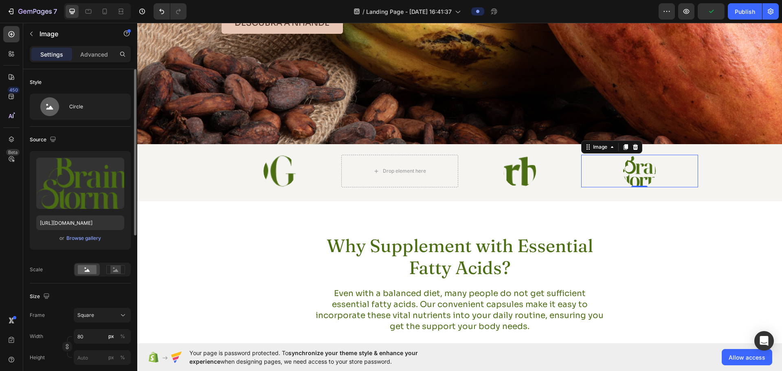
click at [44, 274] on div "Scale" at bounding box center [80, 270] width 101 height 14
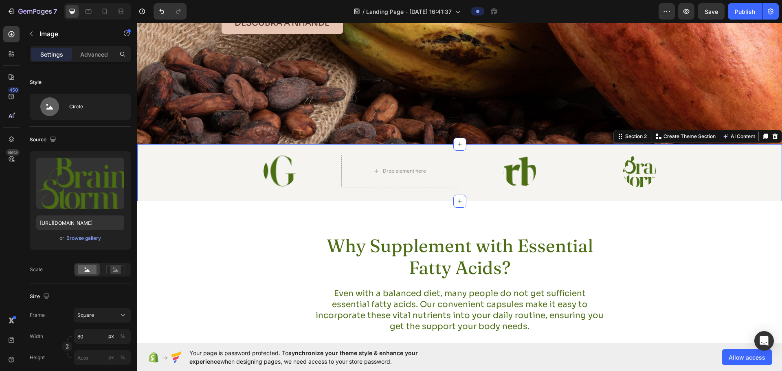
click at [173, 160] on div "Image Drop element here Image Image Row" at bounding box center [459, 171] width 624 height 33
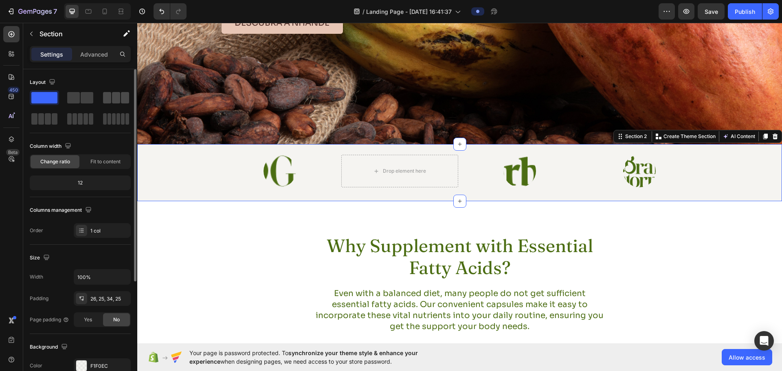
click at [114, 101] on span at bounding box center [116, 97] width 8 height 11
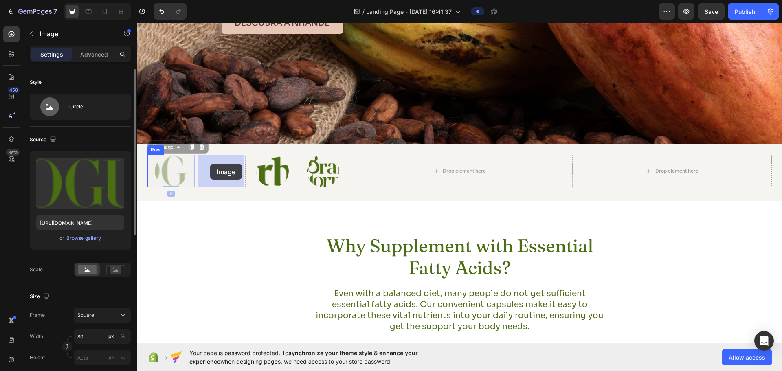
drag, startPoint x: 169, startPoint y: 165, endPoint x: 210, endPoint y: 164, distance: 40.8
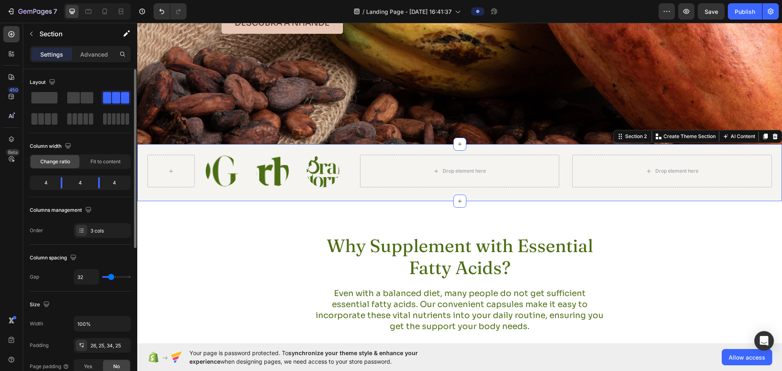
click at [344, 196] on div "Image Image Image Row Drop element here Drop element here Section 2 You can cre…" at bounding box center [459, 172] width 645 height 57
click at [98, 162] on span "Fit to content" at bounding box center [105, 161] width 30 height 7
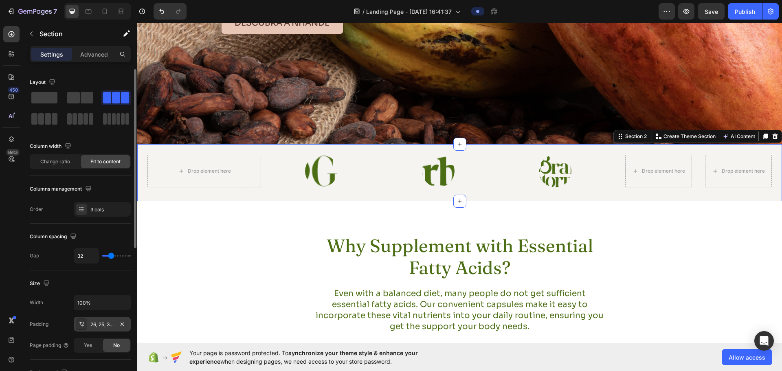
click at [105, 296] on div "26, 25, 34, 25" at bounding box center [102, 324] width 24 height 7
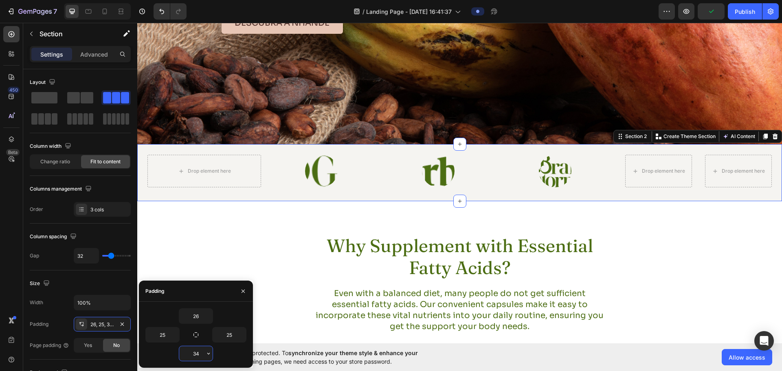
click at [192, 296] on input "34" at bounding box center [195, 353] width 33 height 15
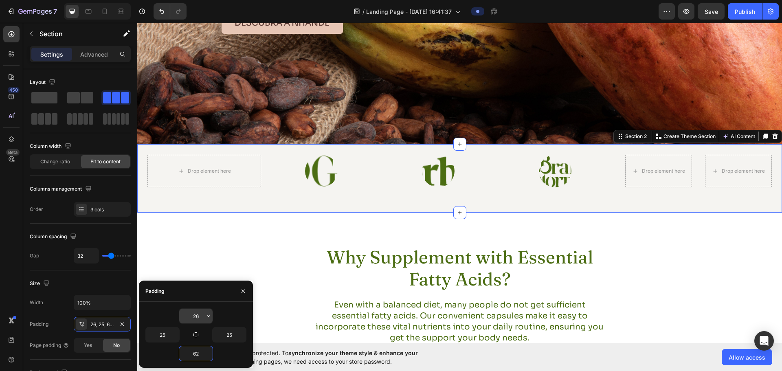
click at [197, 296] on input "26" at bounding box center [195, 316] width 33 height 15
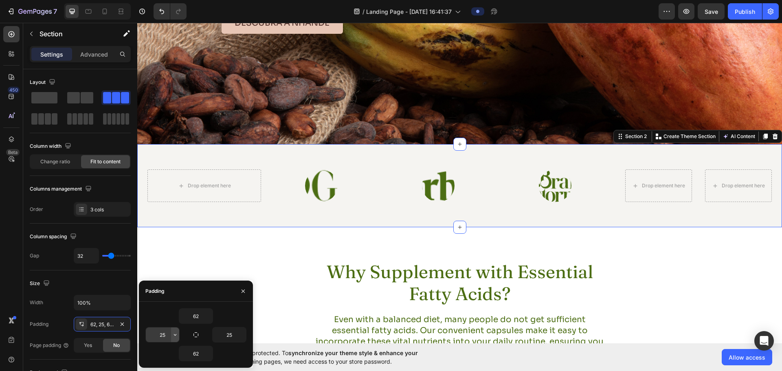
click at [175, 296] on icon "button" at bounding box center [175, 335] width 7 height 7
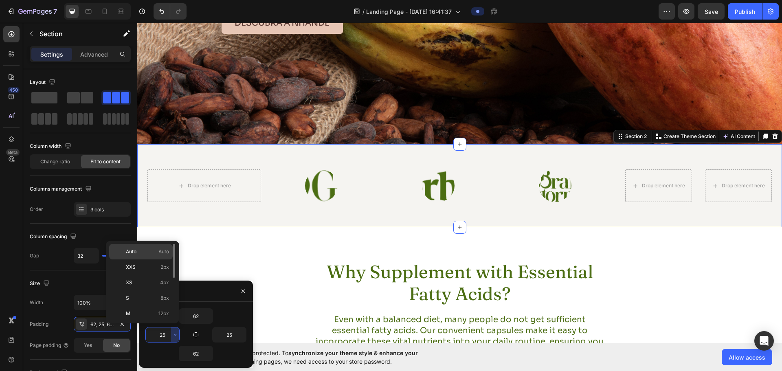
drag, startPoint x: 146, startPoint y: 256, endPoint x: 31, endPoint y: 245, distance: 116.2
click at [146, 259] on div "Auto Auto" at bounding box center [141, 266] width 64 height 15
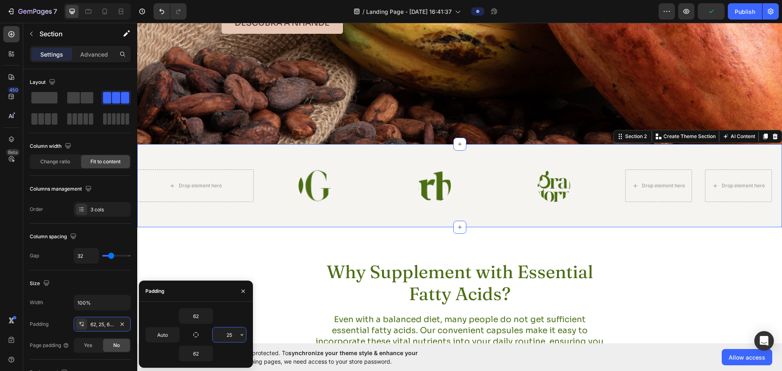
click at [229, 296] on input "25" at bounding box center [229, 334] width 33 height 15
click at [236, 296] on input "25" at bounding box center [229, 334] width 33 height 15
click at [241, 296] on icon "button" at bounding box center [242, 335] width 7 height 7
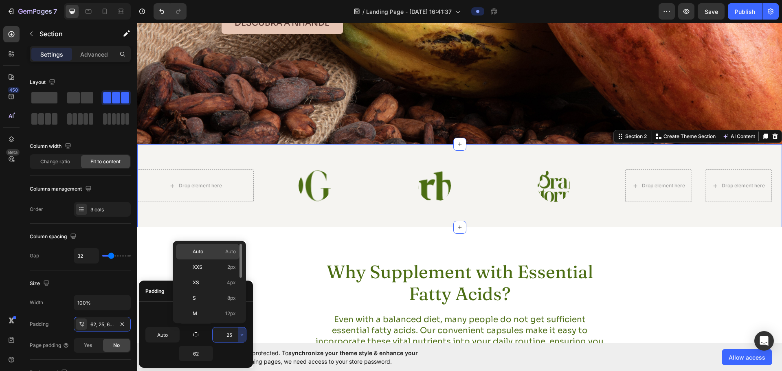
click at [194, 259] on div "Auto Auto" at bounding box center [208, 266] width 64 height 15
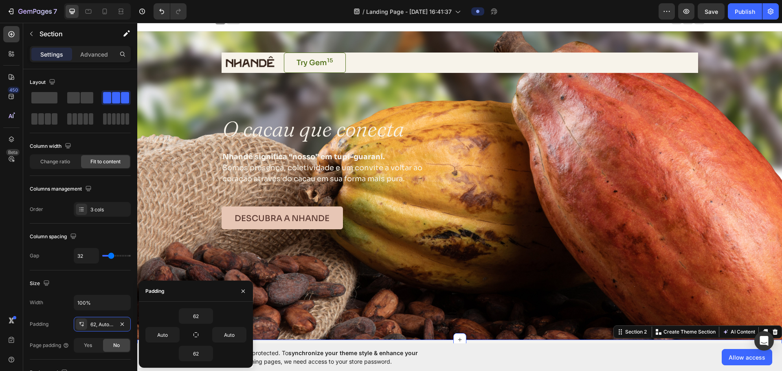
scroll to position [0, 0]
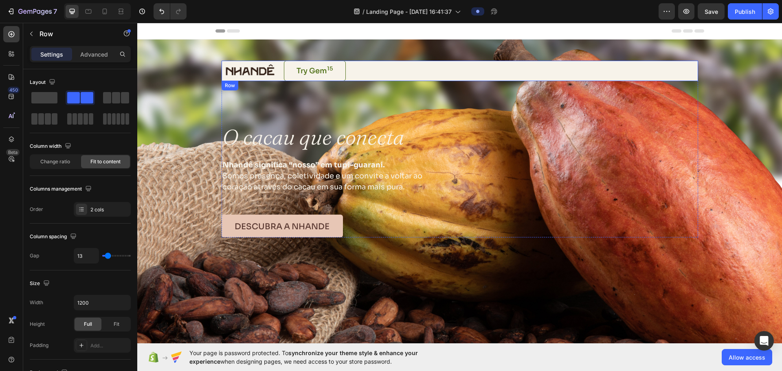
click at [385, 75] on div "Image Try Gem 15 Button Row" at bounding box center [460, 71] width 477 height 20
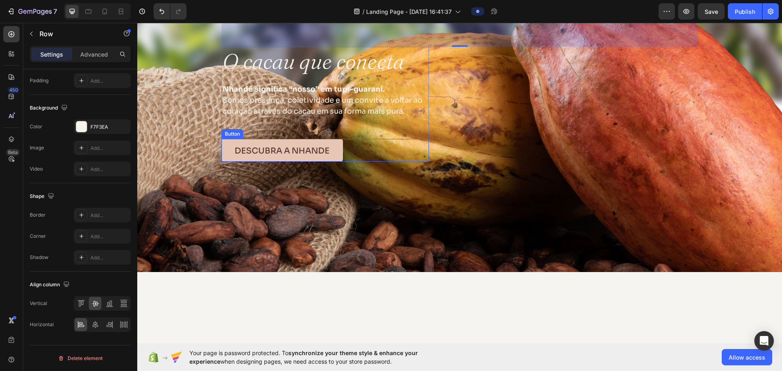
scroll to position [204, 0]
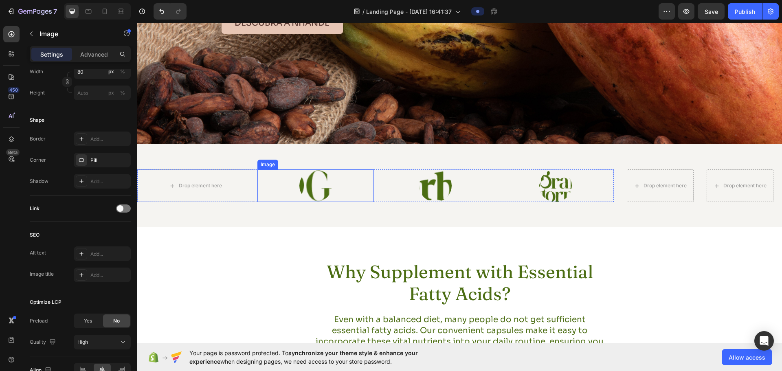
click at [360, 198] on div at bounding box center [315, 185] width 117 height 33
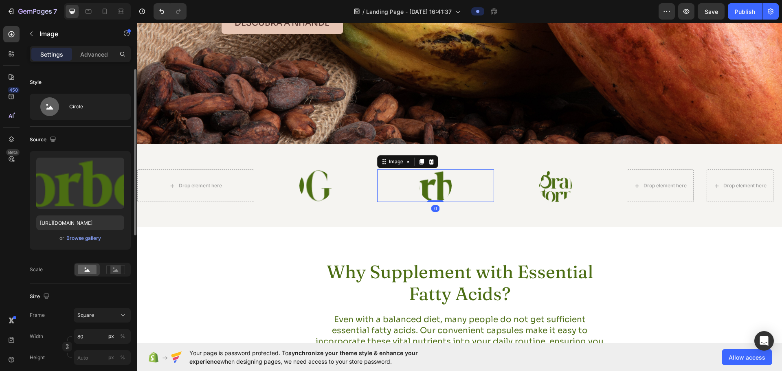
click at [385, 181] on div at bounding box center [435, 185] width 117 height 33
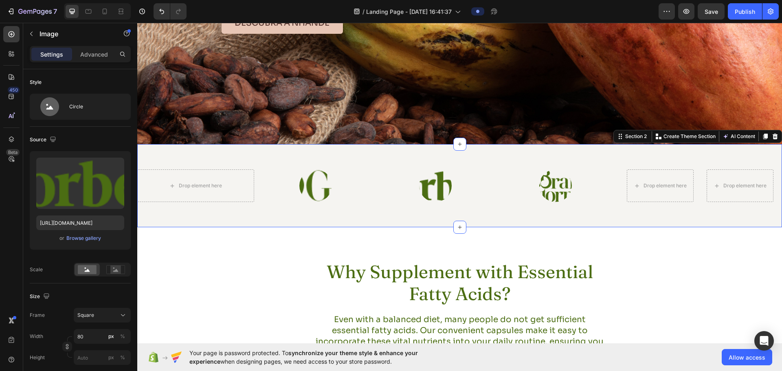
click at [385, 220] on div "Drop element here Image Image Image Row Drop element here Drop element here Sec…" at bounding box center [459, 185] width 645 height 83
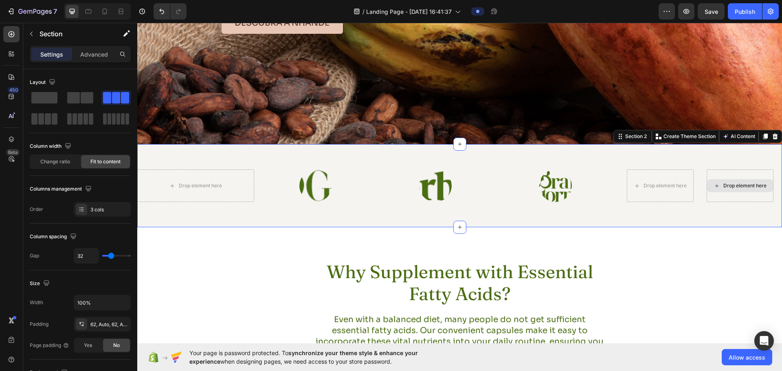
click at [385, 171] on div "Drop element here" at bounding box center [740, 185] width 67 height 33
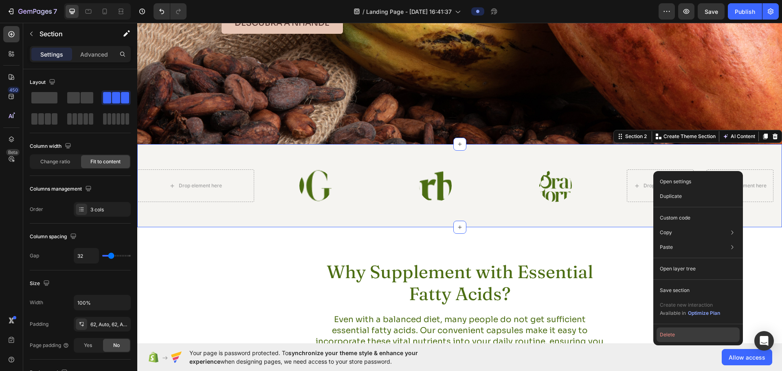
click at [385, 296] on button "Delete" at bounding box center [698, 334] width 83 height 15
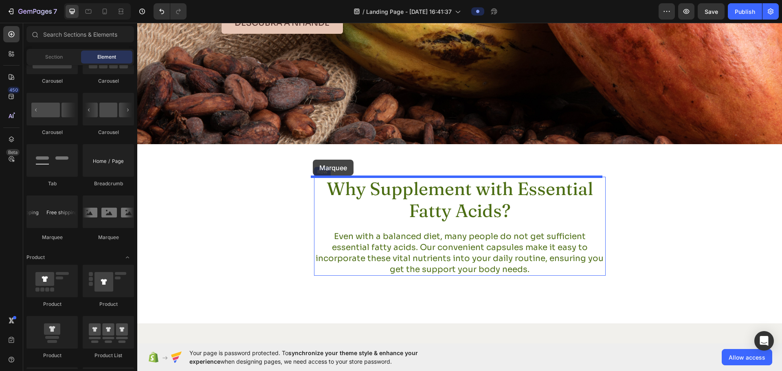
drag, startPoint x: 253, startPoint y: 246, endPoint x: 313, endPoint y: 160, distance: 104.9
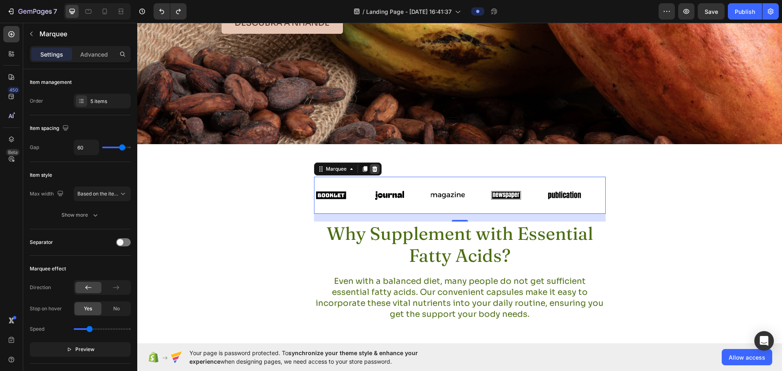
click at [373, 169] on icon at bounding box center [374, 169] width 5 height 6
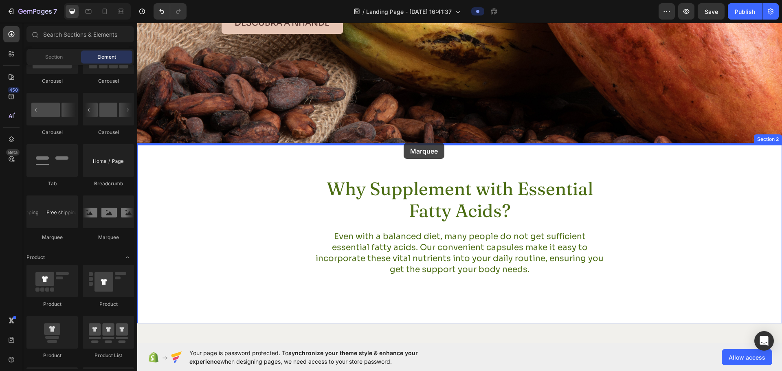
drag, startPoint x: 241, startPoint y: 245, endPoint x: 404, endPoint y: 143, distance: 192.1
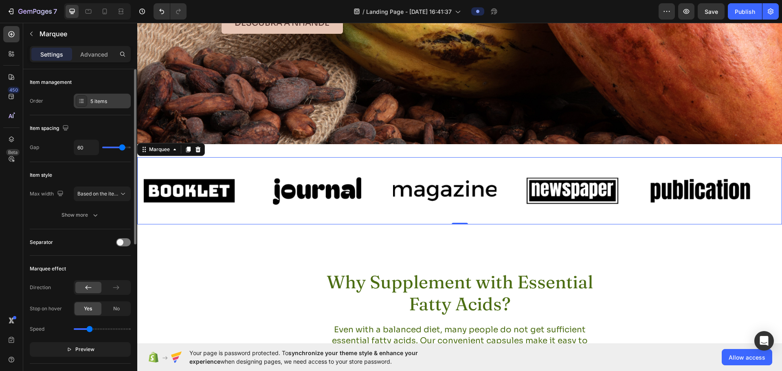
click at [94, 105] on div "5 items" at bounding box center [102, 101] width 57 height 15
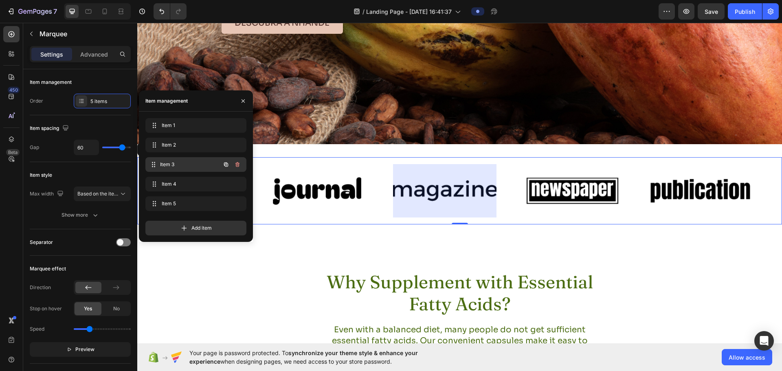
click at [185, 163] on span "Item 3" at bounding box center [190, 164] width 60 height 7
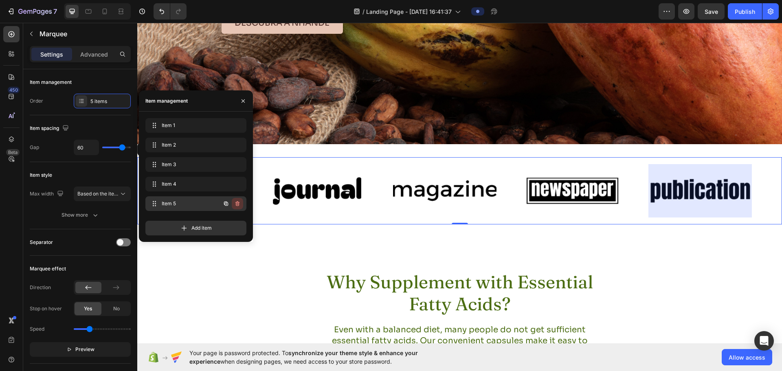
click at [237, 204] on icon "button" at bounding box center [237, 203] width 7 height 7
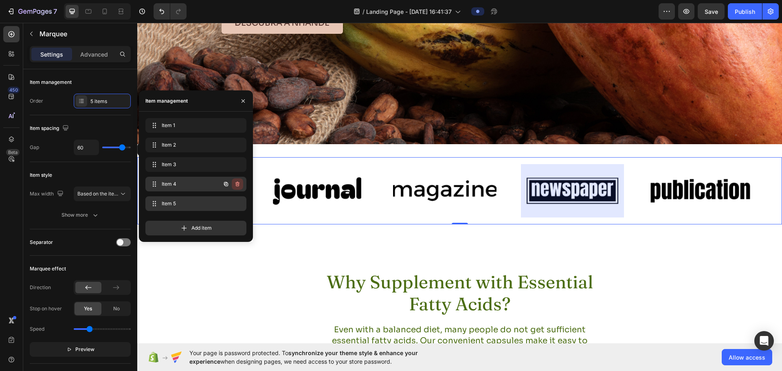
click at [238, 185] on icon "button" at bounding box center [238, 185] width 0 height 2
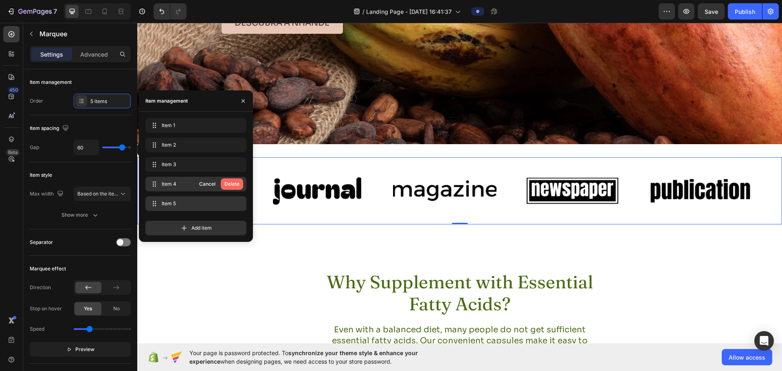
click at [242, 184] on button "Delete" at bounding box center [232, 183] width 22 height 11
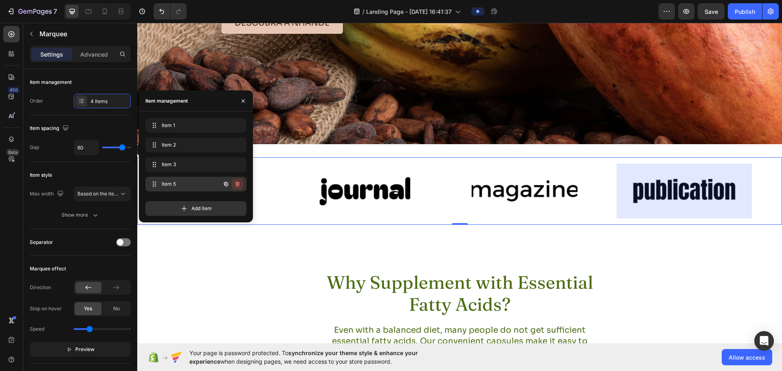
click at [237, 184] on icon "button" at bounding box center [237, 184] width 7 height 7
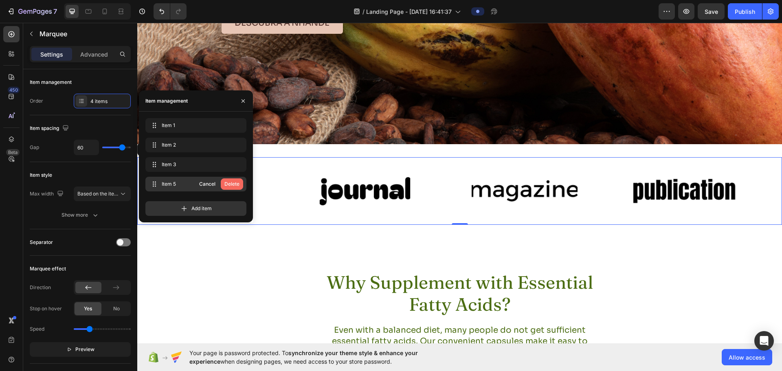
click at [231, 183] on div "Delete" at bounding box center [231, 183] width 15 height 7
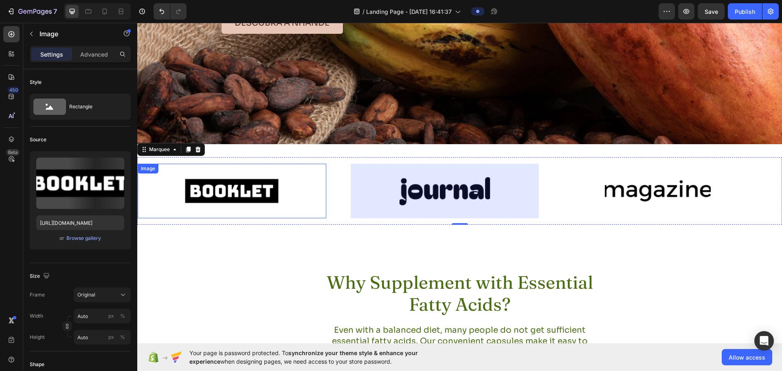
click at [275, 189] on img at bounding box center [232, 191] width 106 height 45
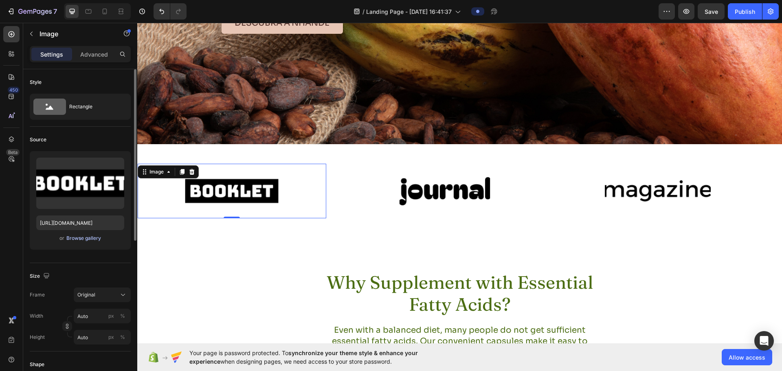
click at [77, 239] on div "Browse gallery" at bounding box center [83, 238] width 35 height 7
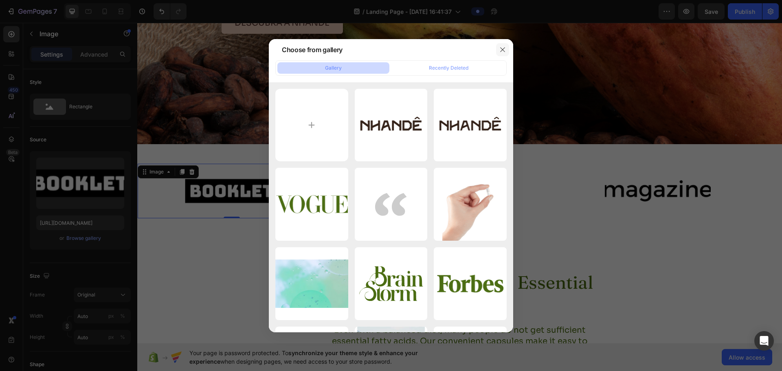
click at [385, 48] on icon "button" at bounding box center [502, 49] width 7 height 7
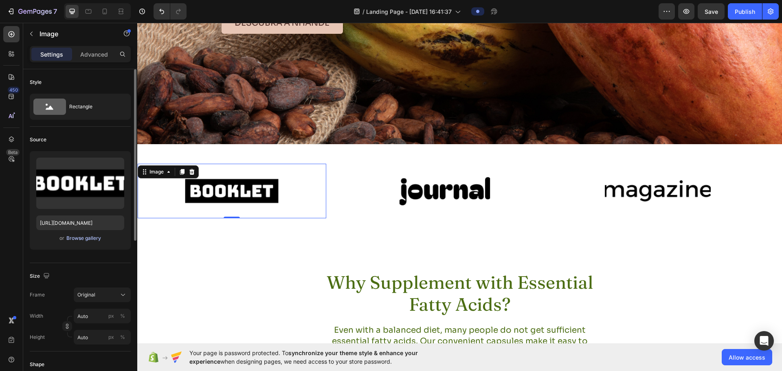
click at [87, 241] on div "Browse gallery" at bounding box center [83, 238] width 35 height 7
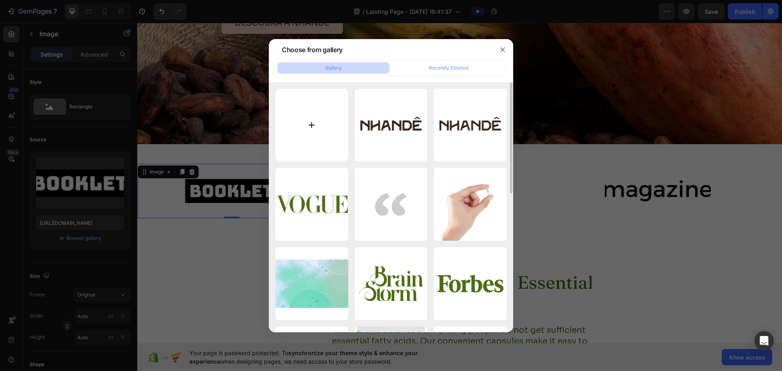
click at [309, 119] on input "file" at bounding box center [311, 125] width 73 height 73
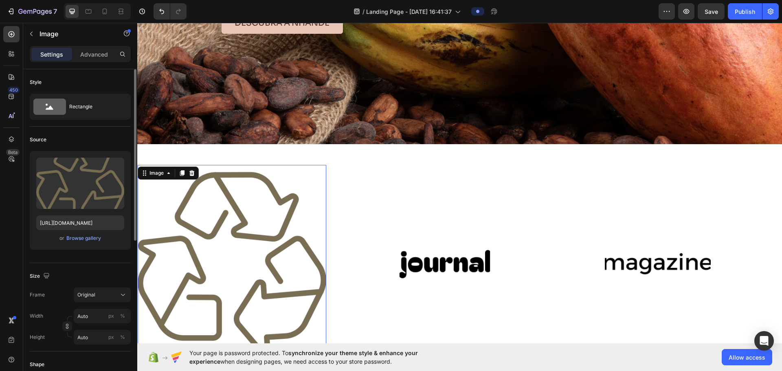
scroll to position [122, 0]
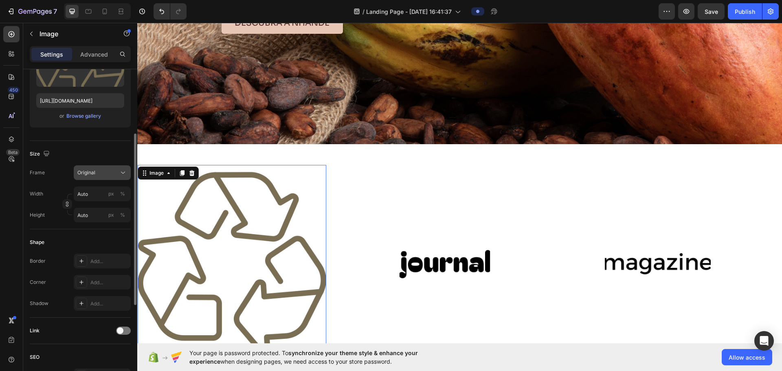
click at [105, 166] on button "Original" at bounding box center [102, 172] width 57 height 15
click at [103, 170] on div "Original" at bounding box center [97, 172] width 40 height 7
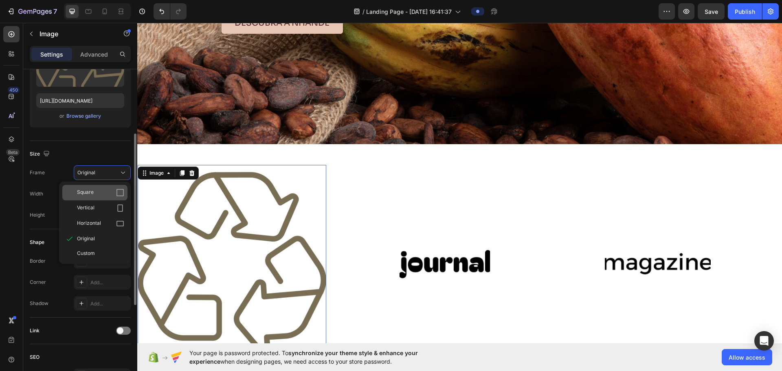
click at [100, 195] on div "Square" at bounding box center [100, 193] width 47 height 8
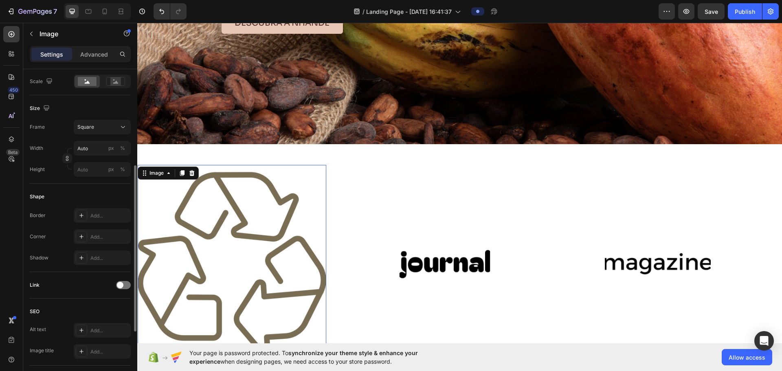
scroll to position [107, 0]
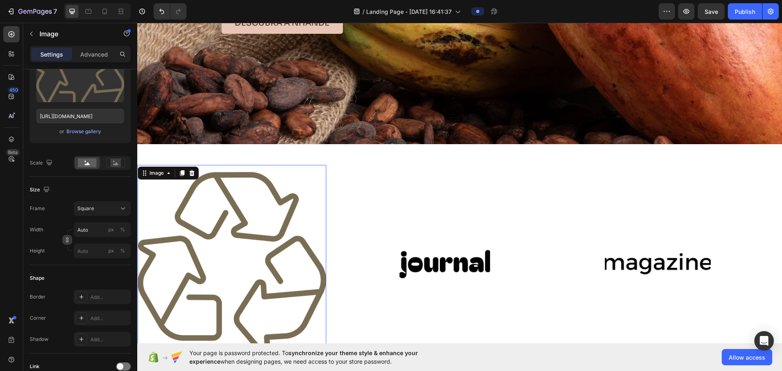
click at [68, 242] on icon "button" at bounding box center [67, 240] width 6 height 6
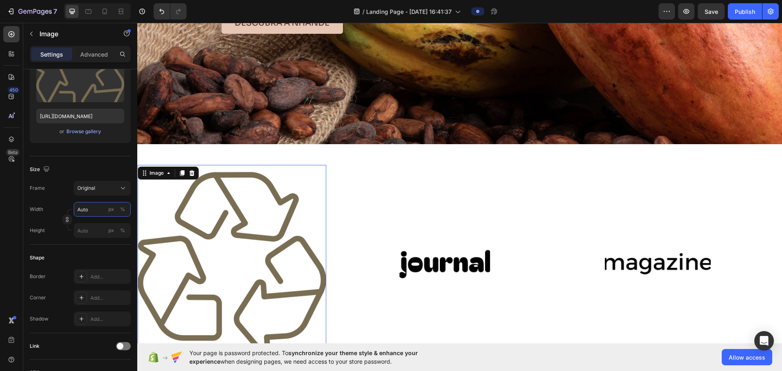
click at [79, 210] on input "Auto" at bounding box center [102, 209] width 57 height 15
click at [55, 204] on div "Width Auto px %" at bounding box center [80, 209] width 101 height 15
click at [264, 191] on img at bounding box center [232, 264] width 189 height 189
click at [87, 210] on input "Auto" at bounding box center [102, 209] width 57 height 15
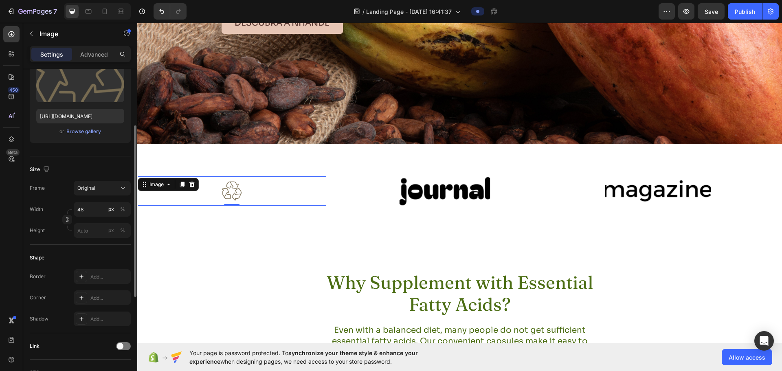
click at [51, 246] on div "Shape Border Add... Corner Add... Shadow Add..." at bounding box center [80, 289] width 101 height 88
click at [83, 217] on div "Width 62 px % Height px %" at bounding box center [80, 220] width 101 height 36
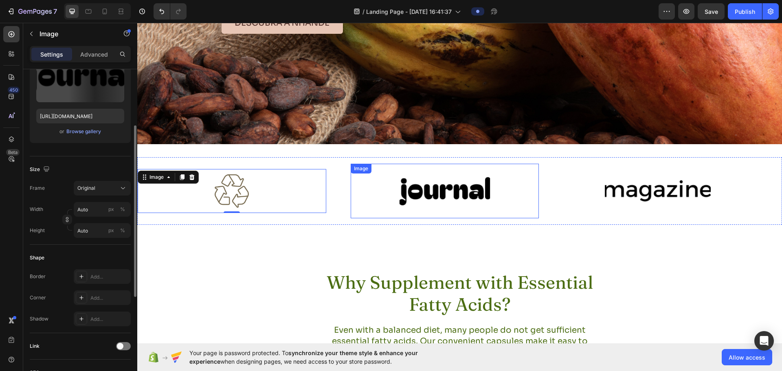
click at [385, 200] on img at bounding box center [445, 191] width 106 height 45
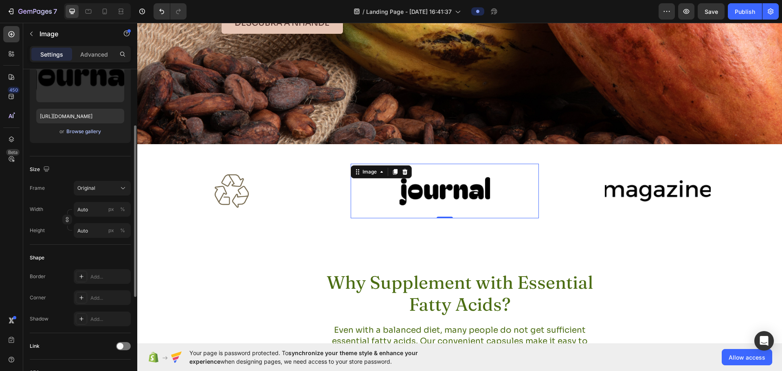
click at [80, 128] on div "Browse gallery" at bounding box center [83, 131] width 35 height 7
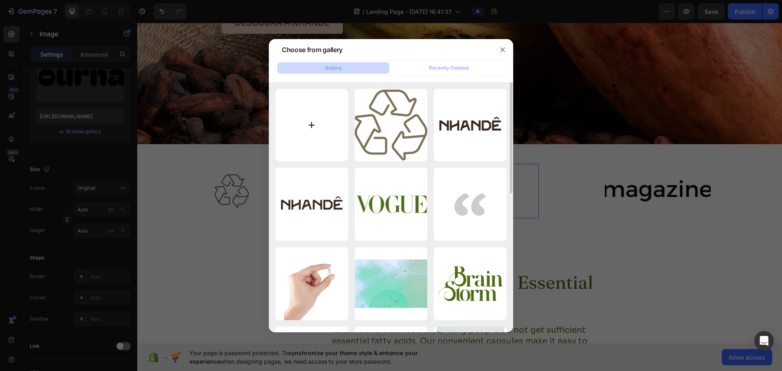
click at [319, 137] on input "file" at bounding box center [311, 125] width 73 height 73
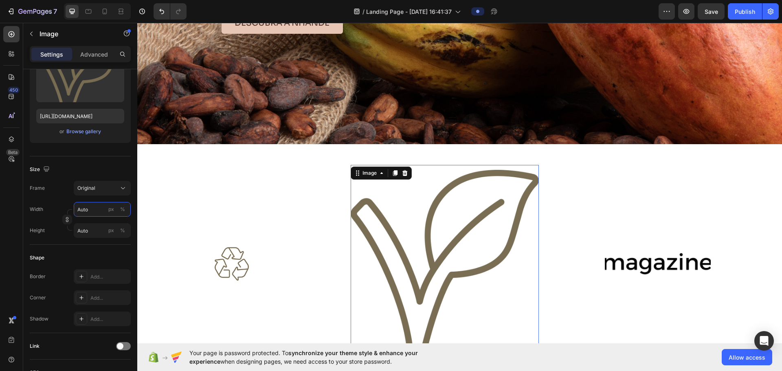
click at [91, 207] on input "Auto" at bounding box center [102, 209] width 57 height 15
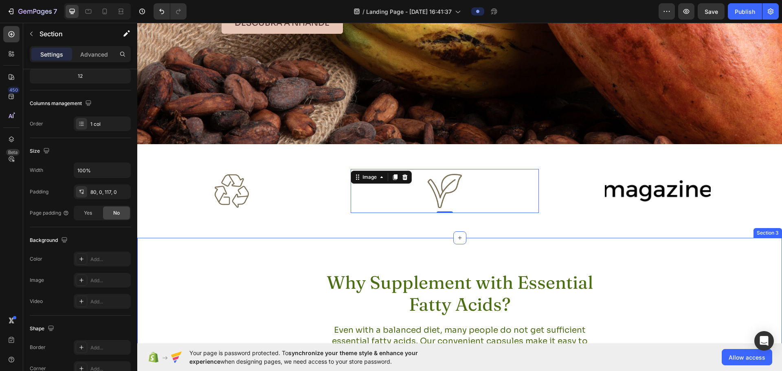
click at [340, 256] on div "Why Supplement with Essential Fatty Acids? Heading Even with a balanced diet, m…" at bounding box center [459, 327] width 645 height 179
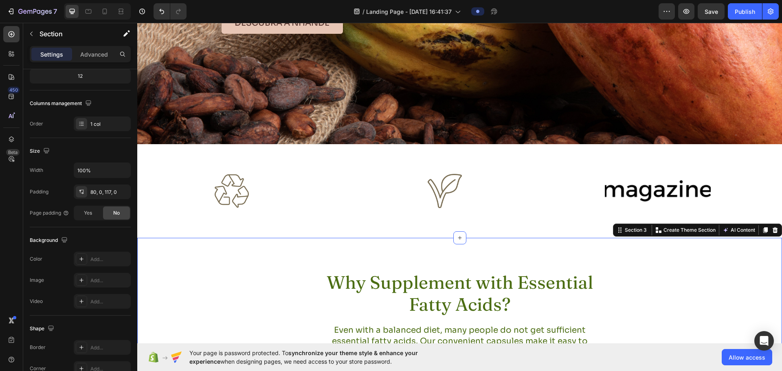
scroll to position [0, 0]
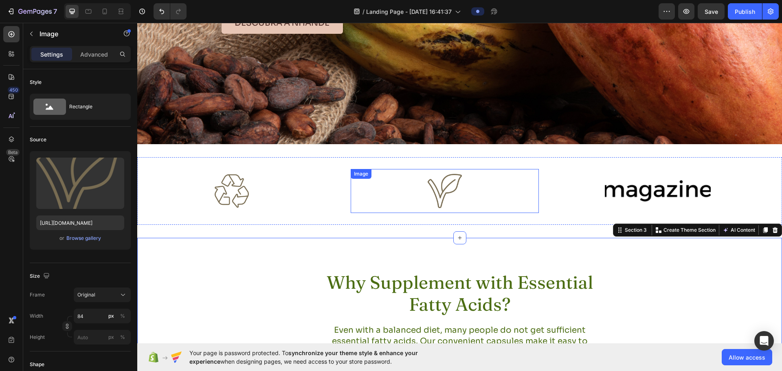
click at [385, 188] on div at bounding box center [445, 191] width 189 height 34
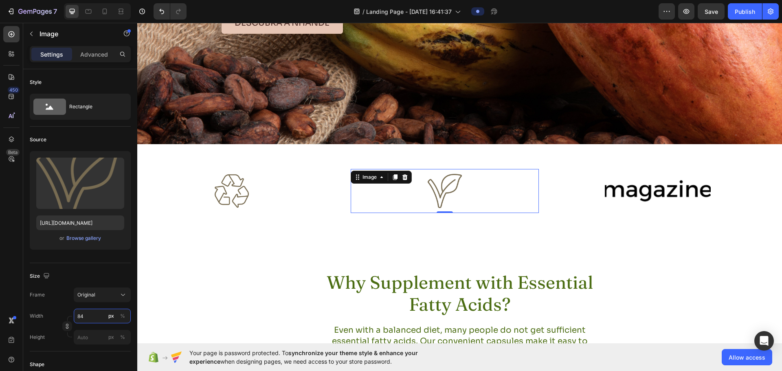
click at [88, 296] on input "84" at bounding box center [102, 316] width 57 height 15
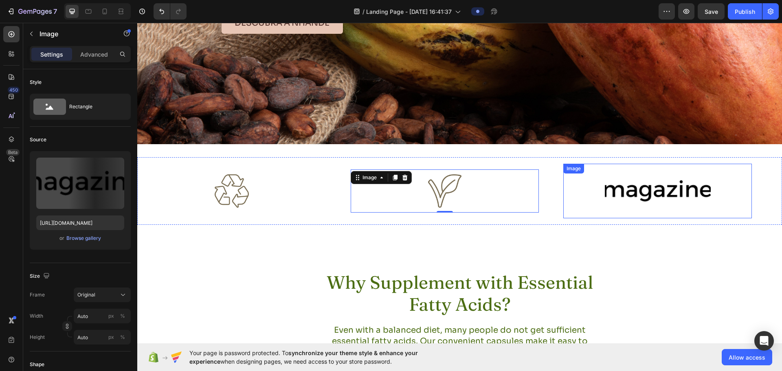
click at [385, 202] on img at bounding box center [658, 191] width 106 height 45
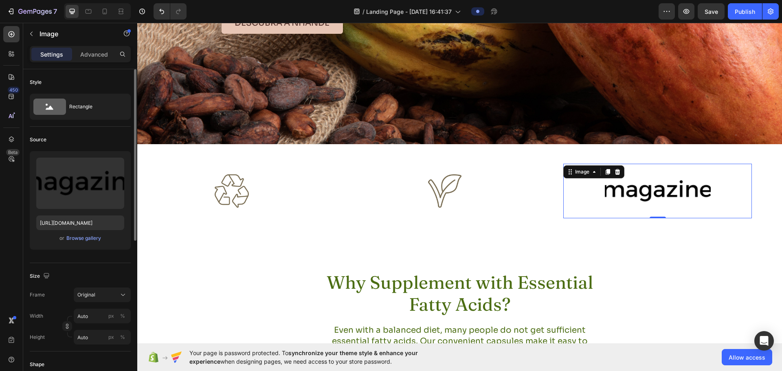
click at [71, 233] on div "or Browse gallery" at bounding box center [80, 238] width 88 height 10
click at [73, 237] on div "Browse gallery" at bounding box center [83, 238] width 35 height 7
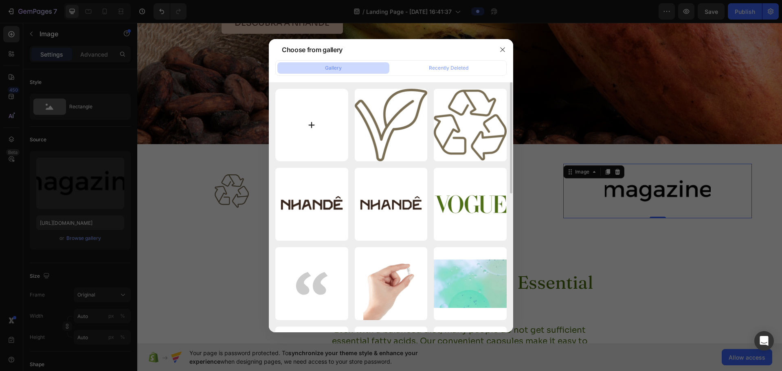
click at [310, 108] on input "file" at bounding box center [311, 125] width 73 height 73
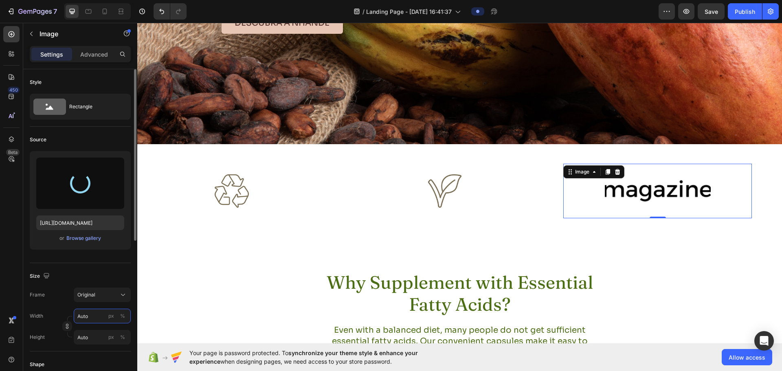
click at [89, 296] on input "Auto" at bounding box center [102, 316] width 57 height 15
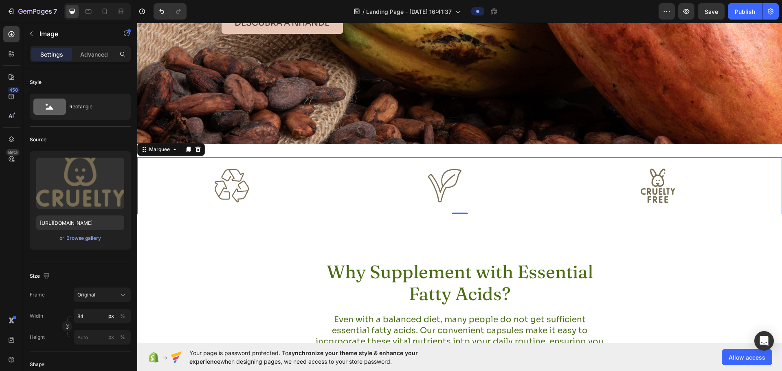
click at [349, 170] on div "Image" at bounding box center [244, 186] width 213 height 44
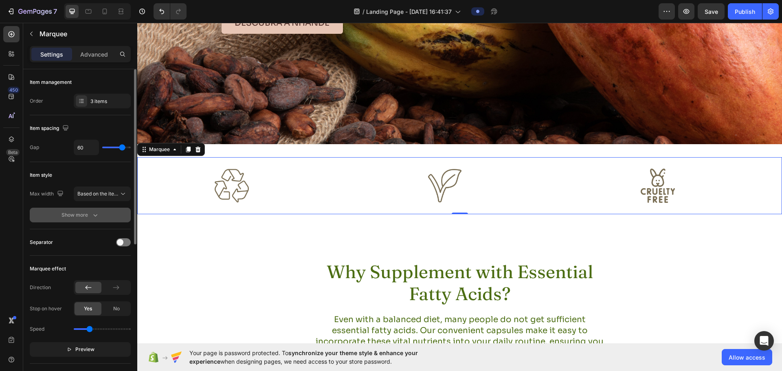
click at [88, 216] on div "Show more" at bounding box center [81, 215] width 38 height 8
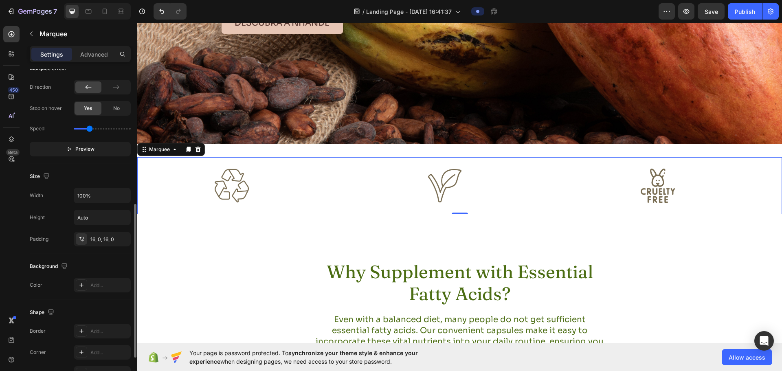
scroll to position [362, 0]
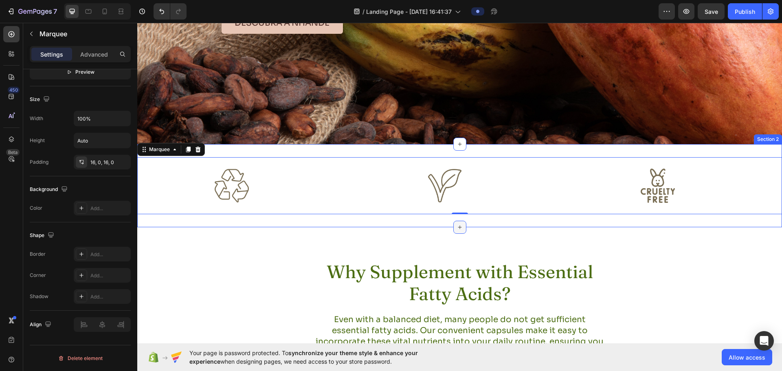
click at [385, 224] on icon at bounding box center [460, 227] width 7 height 7
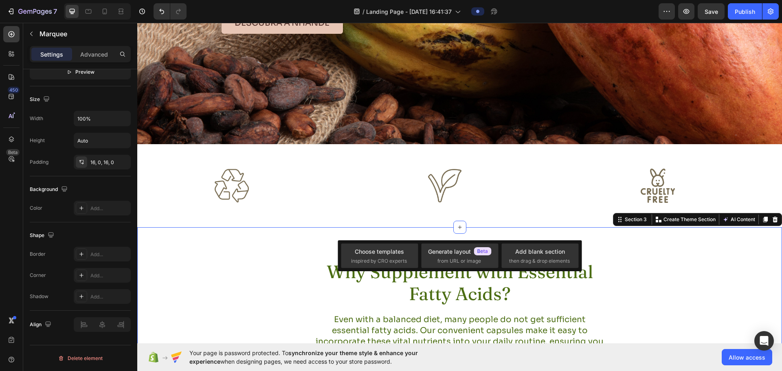
click at [276, 246] on div "Why Supplement with Essential Fatty Acids? Heading Even with a balanced diet, m…" at bounding box center [459, 316] width 645 height 179
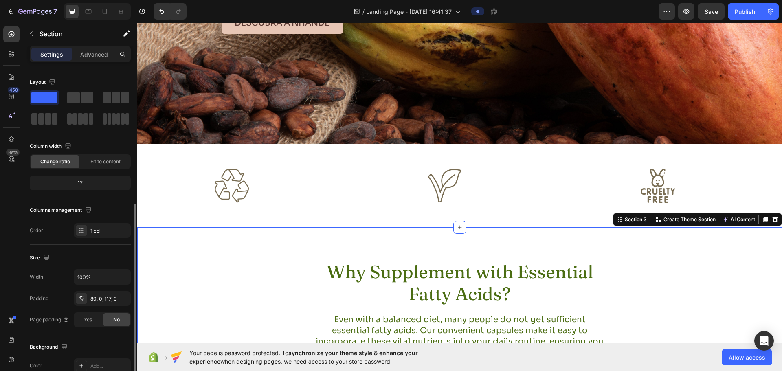
scroll to position [172, 0]
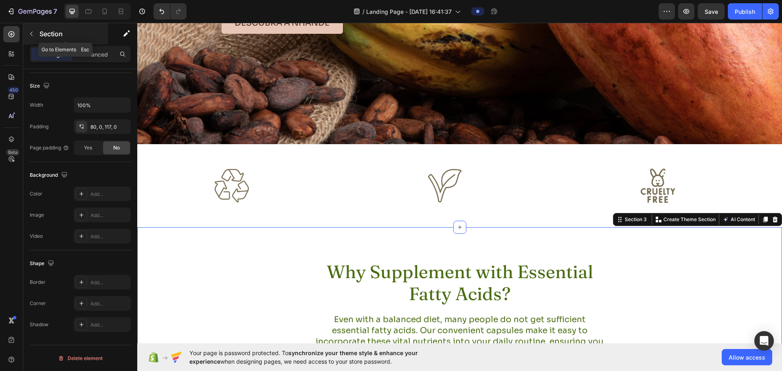
click at [33, 31] on icon "button" at bounding box center [31, 34] width 7 height 7
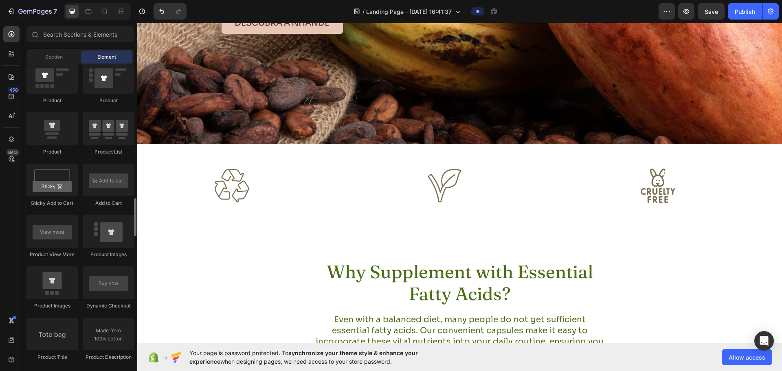
scroll to position [1181, 0]
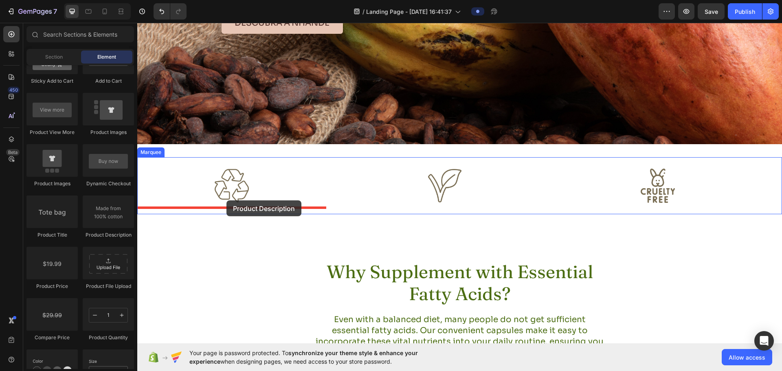
drag, startPoint x: 247, startPoint y: 237, endPoint x: 226, endPoint y: 201, distance: 41.2
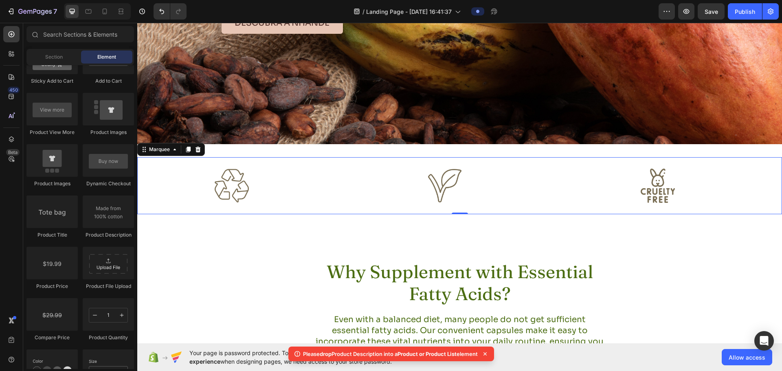
click at [341, 200] on div "Image" at bounding box center [244, 186] width 213 height 44
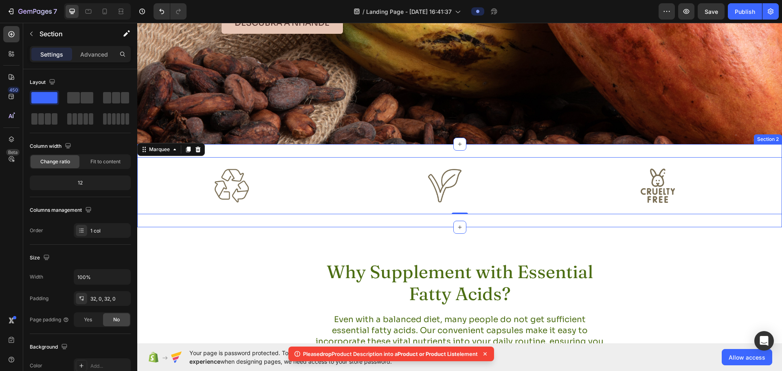
click at [290, 152] on div "Image Image Image Image Image Image Marquee 0 Section 2" at bounding box center [459, 185] width 645 height 83
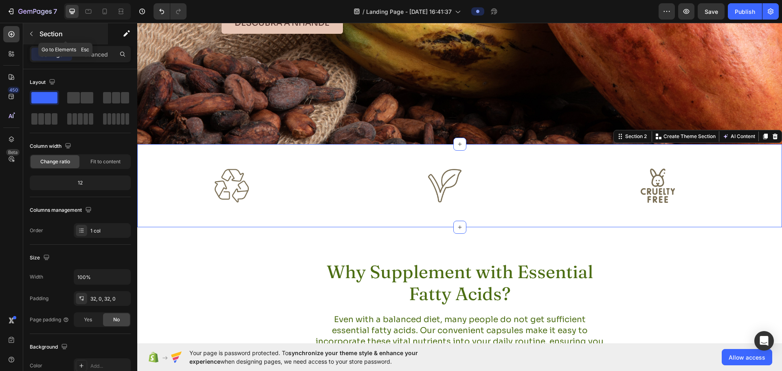
click at [31, 34] on icon "button" at bounding box center [31, 34] width 7 height 7
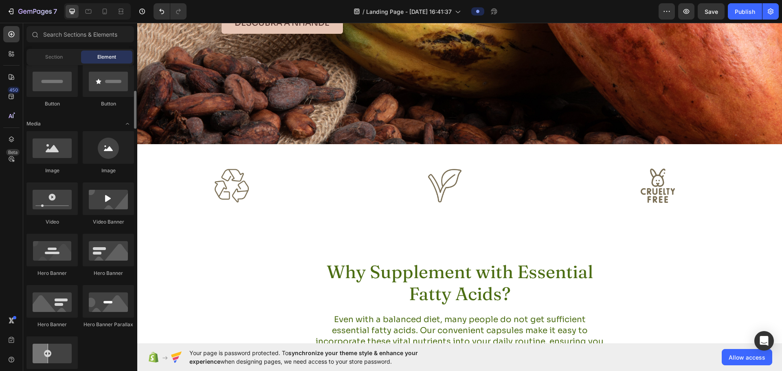
scroll to position [0, 0]
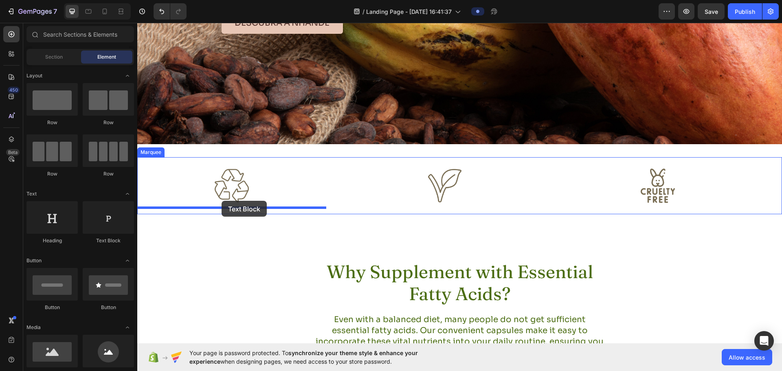
drag, startPoint x: 248, startPoint y: 251, endPoint x: 222, endPoint y: 201, distance: 56.9
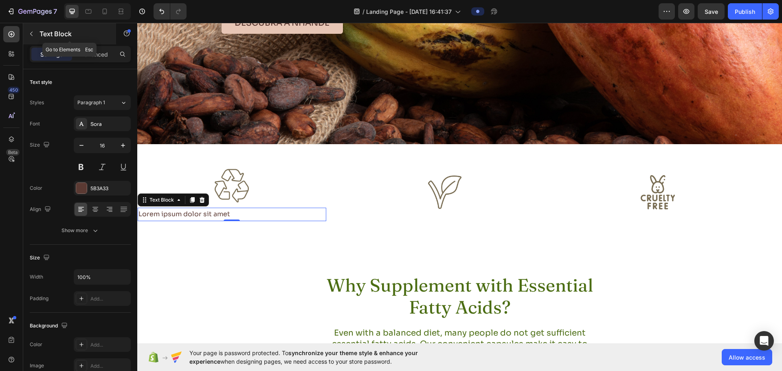
click at [46, 34] on p "Text Block" at bounding box center [74, 34] width 69 height 10
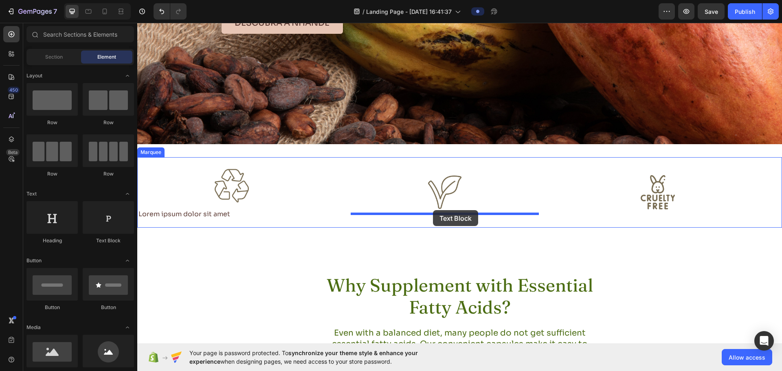
drag, startPoint x: 274, startPoint y: 244, endPoint x: 433, endPoint y: 210, distance: 162.7
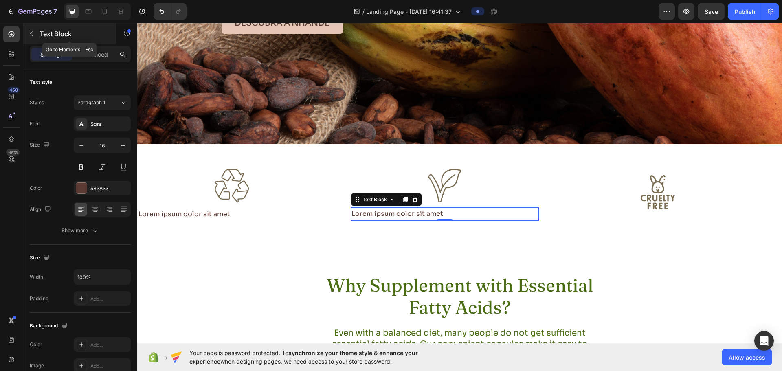
click at [41, 30] on p "Text Block" at bounding box center [74, 34] width 69 height 10
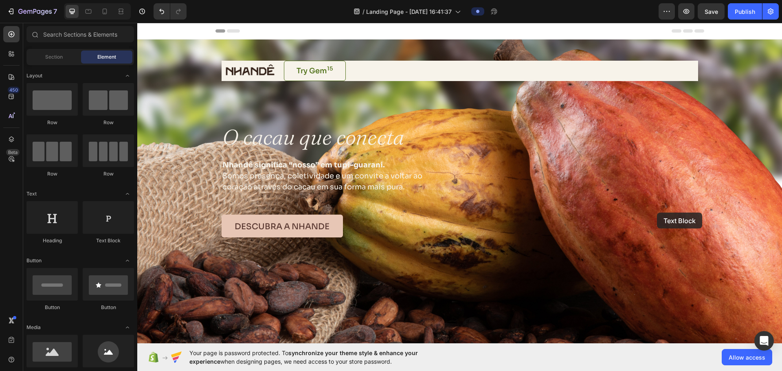
scroll to position [204, 0]
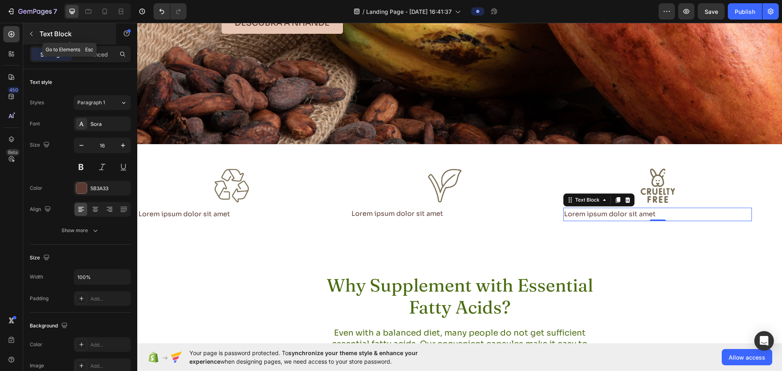
click at [46, 37] on p "Text Block" at bounding box center [74, 34] width 69 height 10
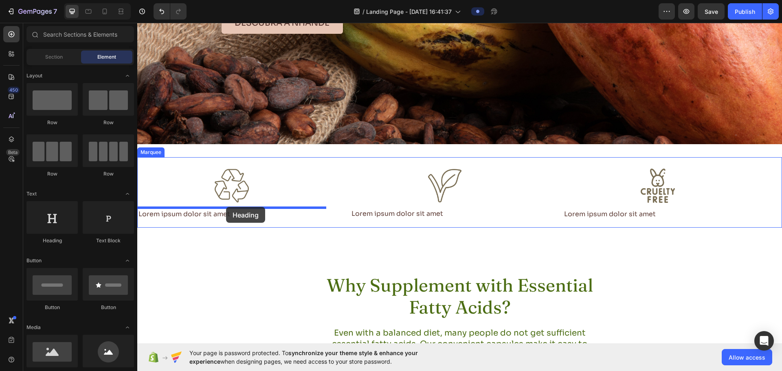
drag, startPoint x: 193, startPoint y: 244, endPoint x: 226, endPoint y: 207, distance: 49.7
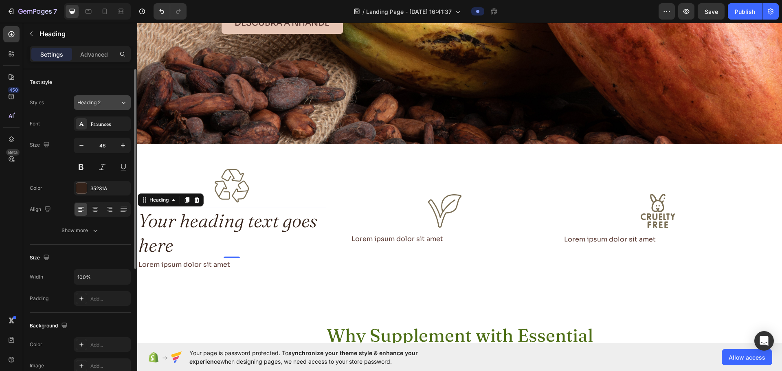
click at [103, 100] on div "Heading 2" at bounding box center [93, 102] width 33 height 7
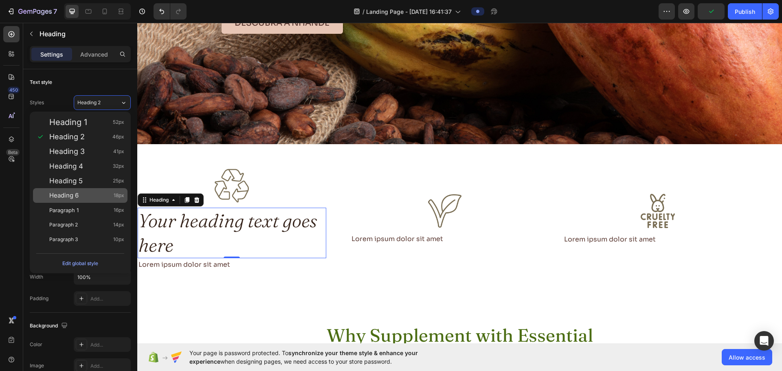
click at [84, 191] on div "Heading 6 18px" at bounding box center [86, 195] width 75 height 8
type input "18"
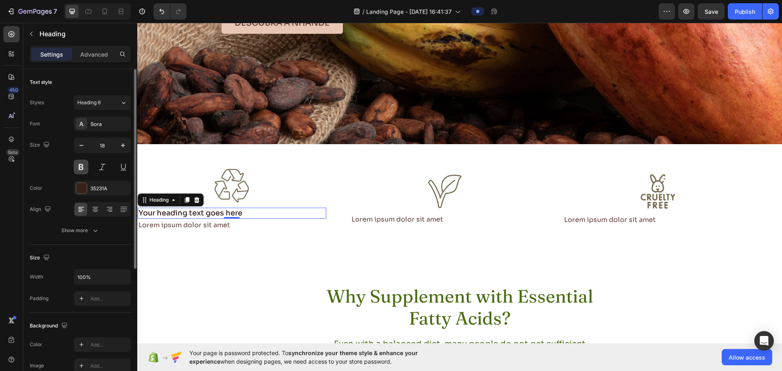
click at [81, 169] on button at bounding box center [81, 167] width 15 height 15
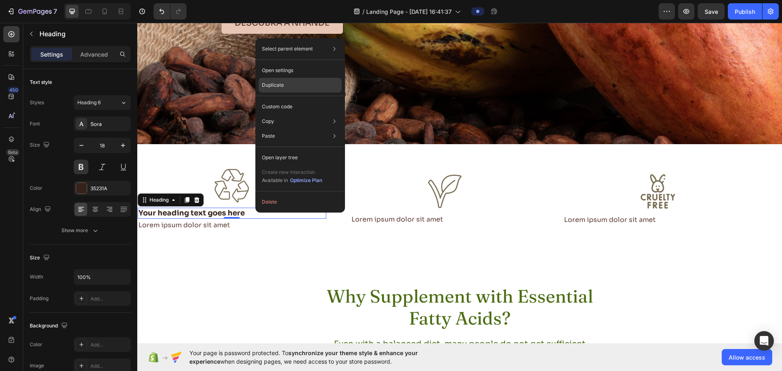
click at [284, 88] on p "Duplicate" at bounding box center [273, 84] width 22 height 7
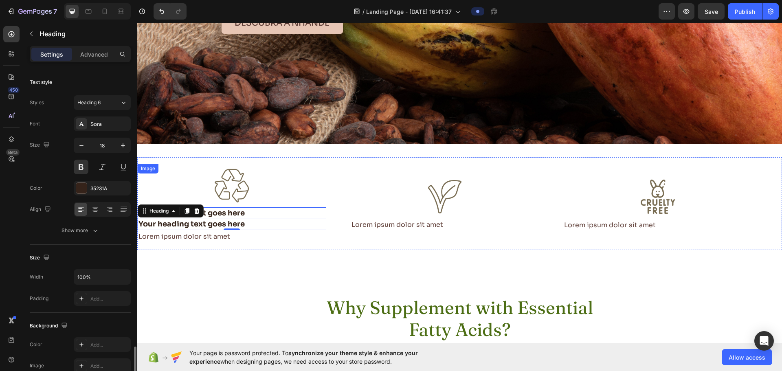
scroll to position [172, 0]
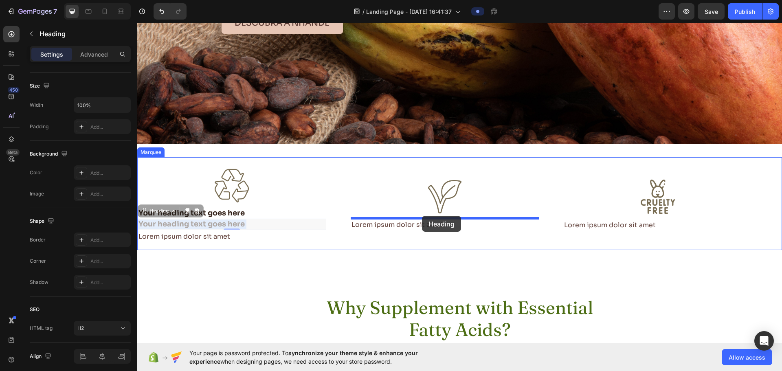
drag, startPoint x: 229, startPoint y: 224, endPoint x: 422, endPoint y: 216, distance: 193.2
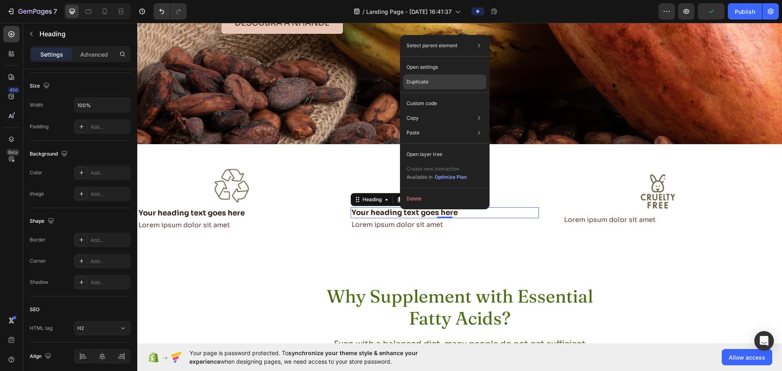
drag, startPoint x: 430, startPoint y: 79, endPoint x: 279, endPoint y: 147, distance: 165.4
click at [430, 96] on div "Duplicate" at bounding box center [444, 103] width 83 height 15
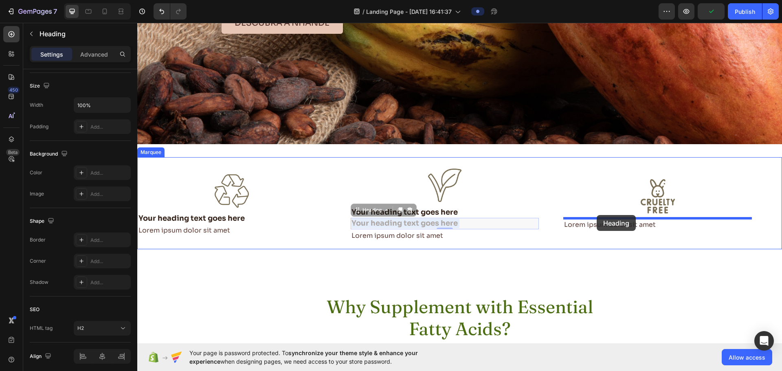
drag, startPoint x: 397, startPoint y: 225, endPoint x: 486, endPoint y: 222, distance: 88.9
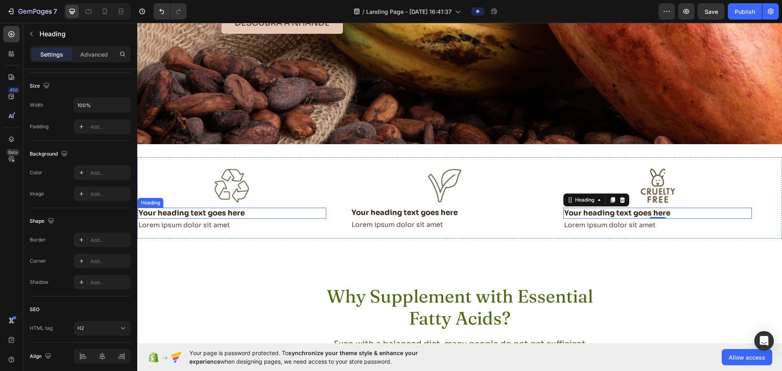
click at [281, 215] on h2 "Your heading text goes here" at bounding box center [232, 213] width 189 height 11
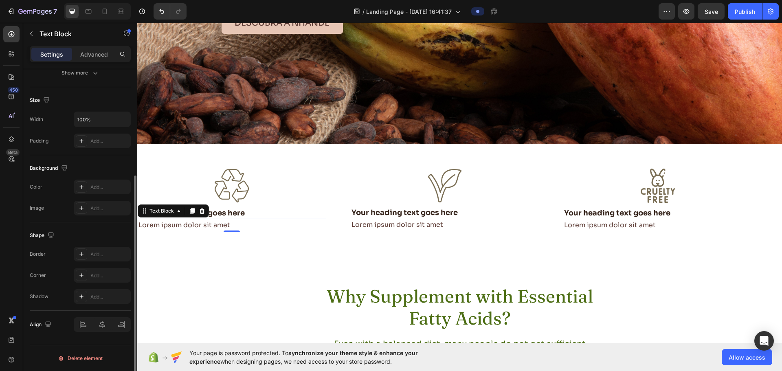
click at [261, 225] on div "Lorem ipsum dolor sit amet" at bounding box center [232, 225] width 189 height 13
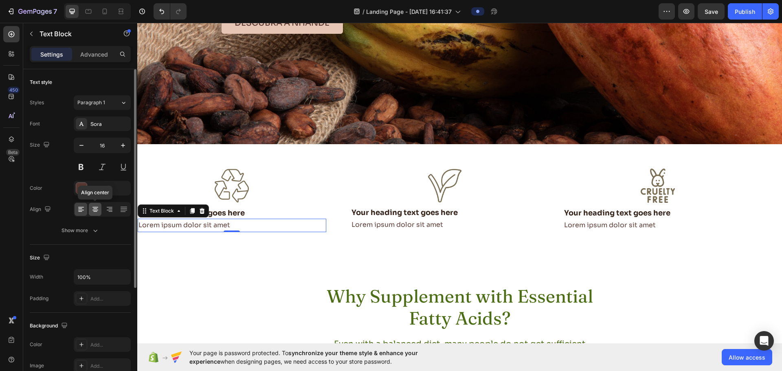
click at [89, 212] on div at bounding box center [95, 209] width 13 height 13
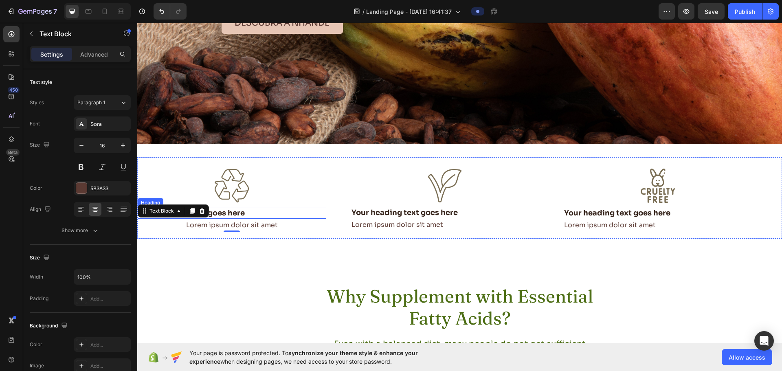
click at [252, 213] on h2 "Your heading text goes here" at bounding box center [232, 213] width 189 height 11
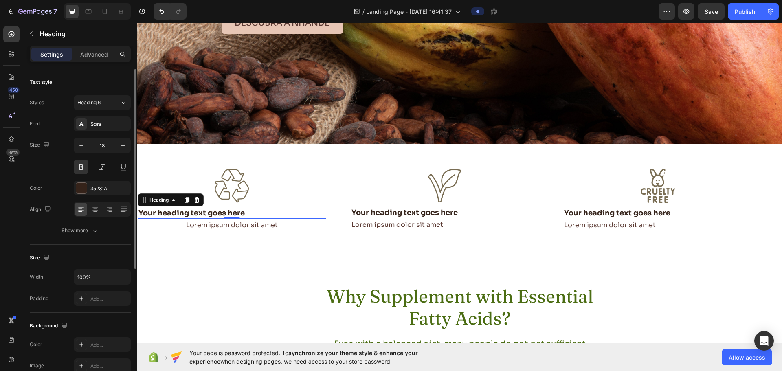
click at [87, 207] on div at bounding box center [102, 209] width 57 height 15
click at [92, 208] on icon at bounding box center [95, 209] width 8 height 8
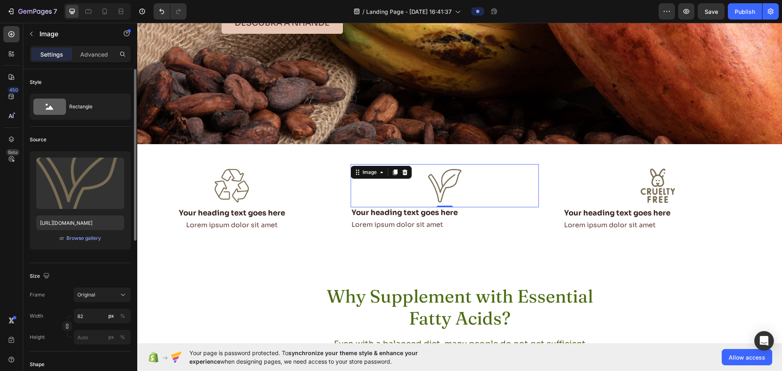
click at [431, 207] on div "Image 0" at bounding box center [445, 185] width 189 height 43
click at [430, 212] on h2 "Your heading text goes here" at bounding box center [445, 212] width 189 height 11
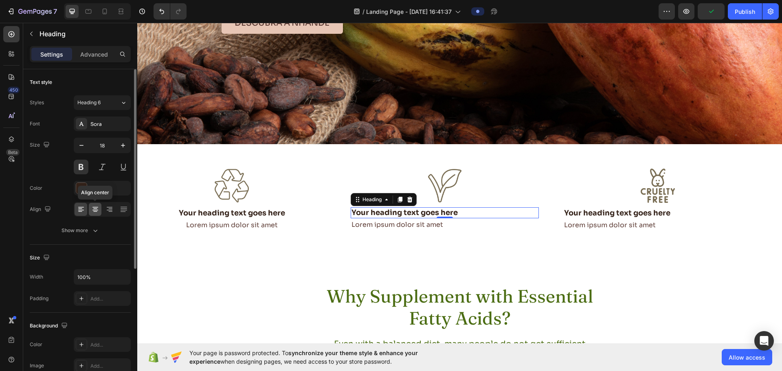
click at [94, 214] on div at bounding box center [95, 209] width 13 height 13
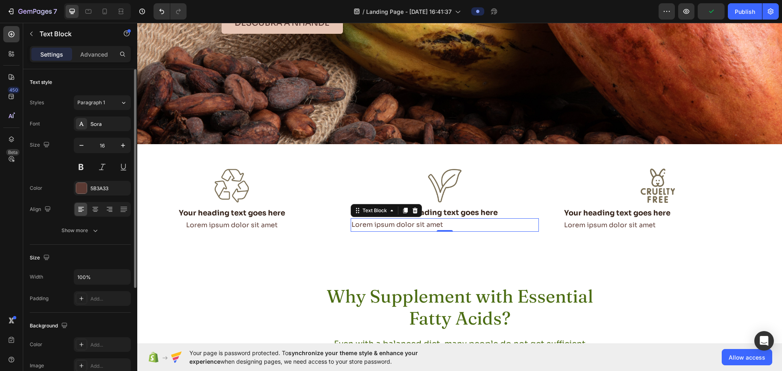
drag, startPoint x: 372, startPoint y: 224, endPoint x: 244, endPoint y: 244, distance: 129.5
click at [372, 224] on div "Lorem ipsum dolor sit amet" at bounding box center [445, 224] width 189 height 13
click at [98, 214] on div at bounding box center [95, 209] width 13 height 13
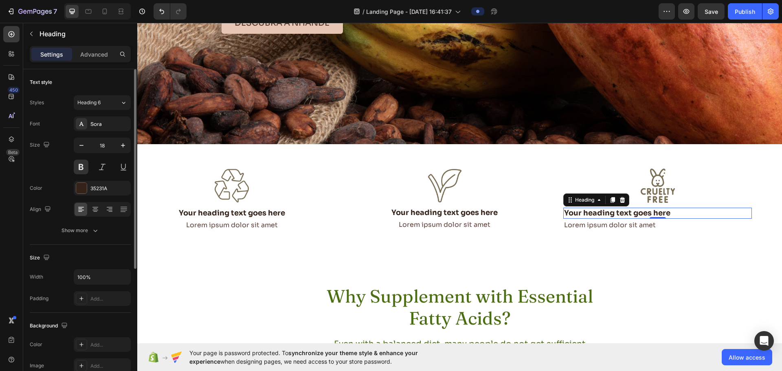
click at [627, 212] on h2 "Your heading text goes here" at bounding box center [657, 213] width 189 height 11
click at [95, 210] on icon at bounding box center [95, 210] width 6 height 1
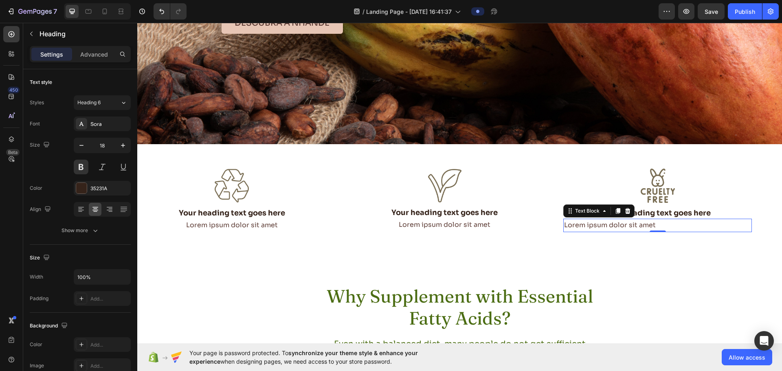
click at [582, 223] on div "Lorem ipsum dolor sit amet" at bounding box center [657, 225] width 189 height 13
click at [91, 211] on icon at bounding box center [95, 209] width 8 height 8
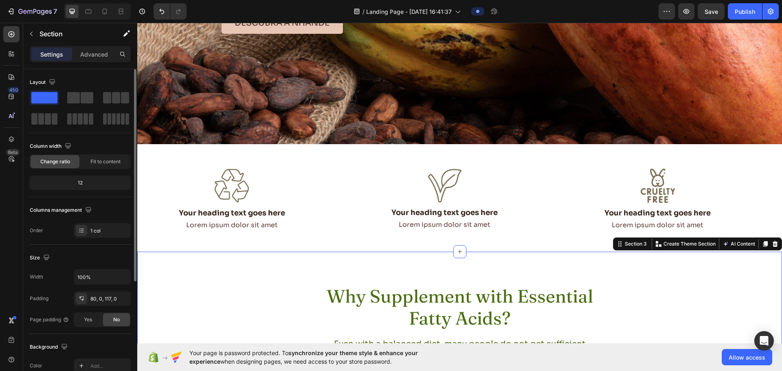
click at [306, 273] on div "Why Supplement with Essential Fatty Acids? Heading Even with a balanced diet, m…" at bounding box center [459, 341] width 645 height 179
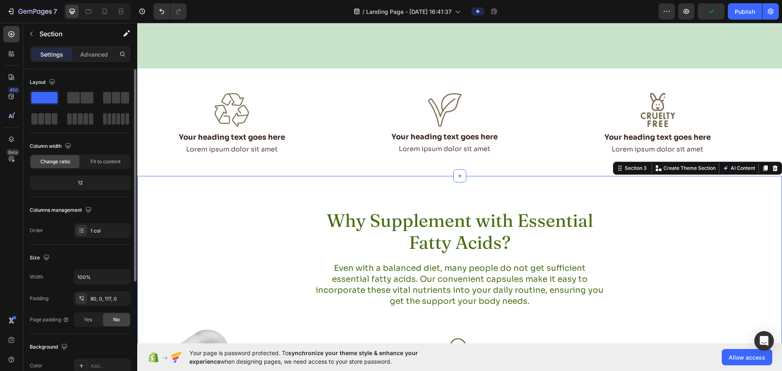
scroll to position [367, 0]
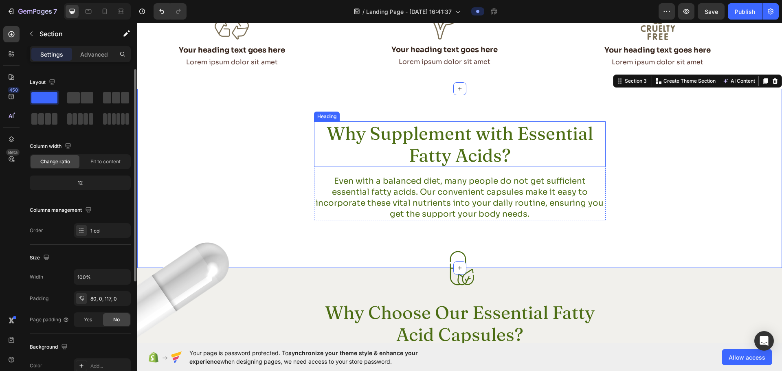
click at [473, 146] on h2 "Why Supplement with Essential Fatty Acids?" at bounding box center [460, 144] width 292 height 46
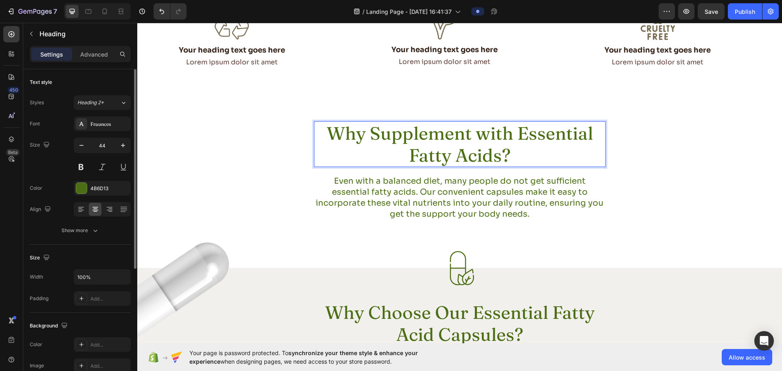
click at [433, 134] on h2 "Why Supplement with Essential Fatty Acids?" at bounding box center [460, 144] width 292 height 46
click at [433, 134] on p "Why Supplement with Essential Fatty Acids?" at bounding box center [460, 144] width 290 height 44
click at [503, 150] on p "Why Supplement with Essential Fatty Acids?" at bounding box center [460, 144] width 290 height 44
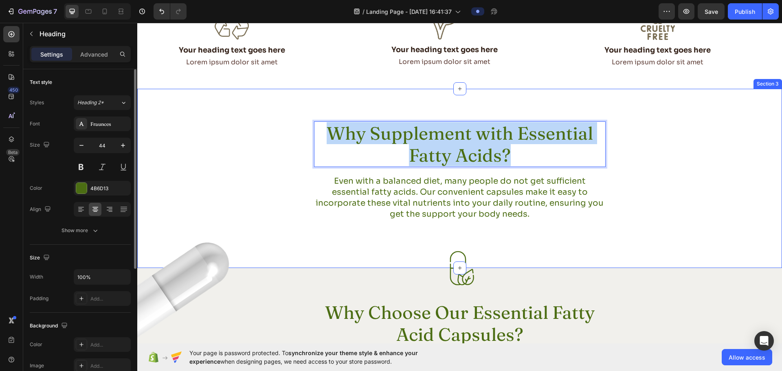
drag, startPoint x: 506, startPoint y: 152, endPoint x: 276, endPoint y: 127, distance: 231.4
click at [276, 127] on div "Why Supplement with Essential Fatty Acids? Heading 19 Even with a balanced diet…" at bounding box center [459, 170] width 645 height 99
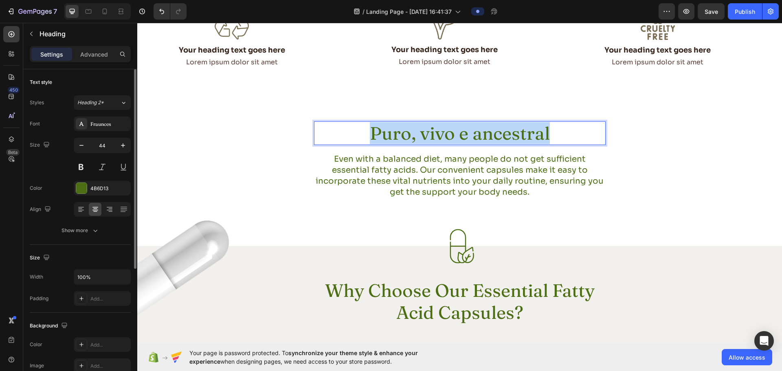
drag, startPoint x: 553, startPoint y: 135, endPoint x: 347, endPoint y: 138, distance: 206.1
click at [347, 138] on p "Puro, vivo e ancestral" at bounding box center [460, 133] width 290 height 22
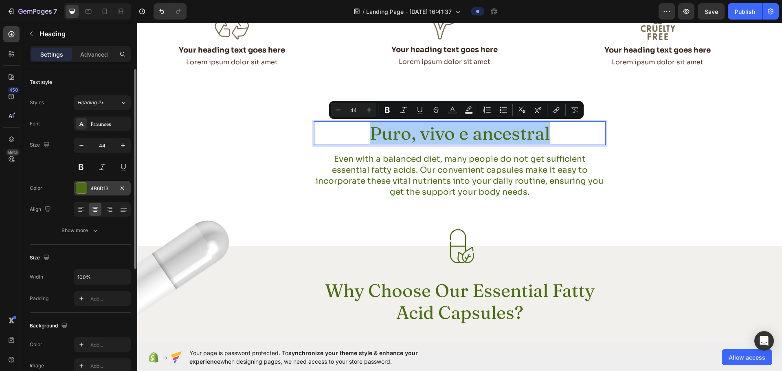
click at [78, 191] on div at bounding box center [81, 188] width 11 height 11
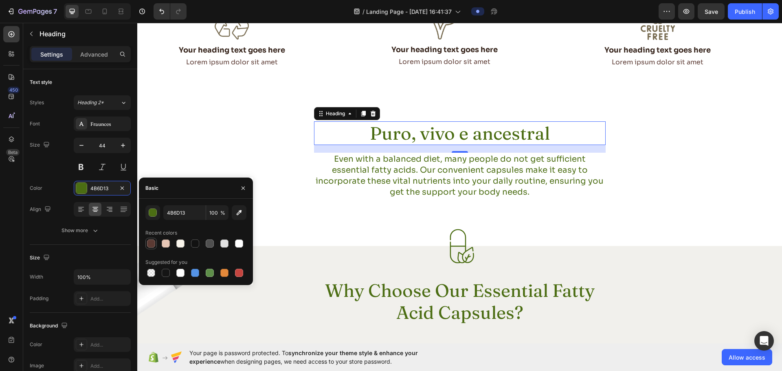
click at [150, 247] on div at bounding box center [151, 244] width 8 height 8
type input "5B3A33"
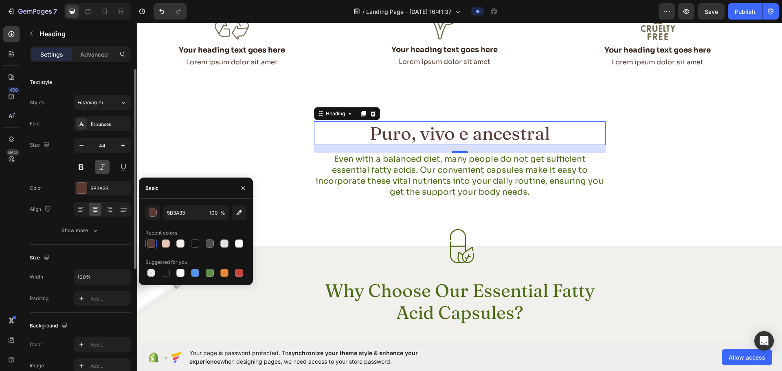
click at [96, 170] on button at bounding box center [102, 167] width 15 height 15
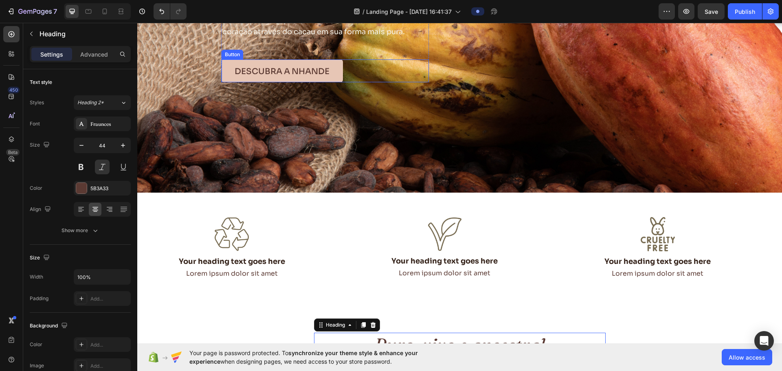
scroll to position [0, 0]
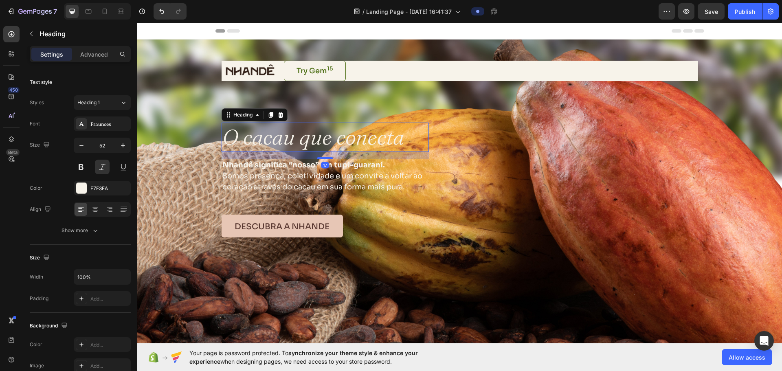
click at [290, 139] on icon "O cacau que conecta" at bounding box center [313, 137] width 182 height 26
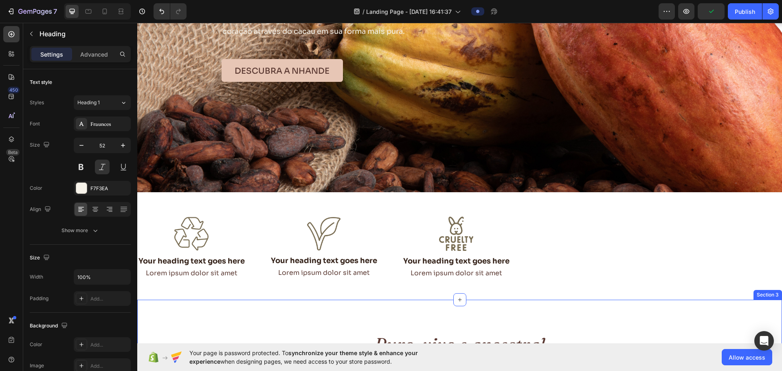
scroll to position [326, 0]
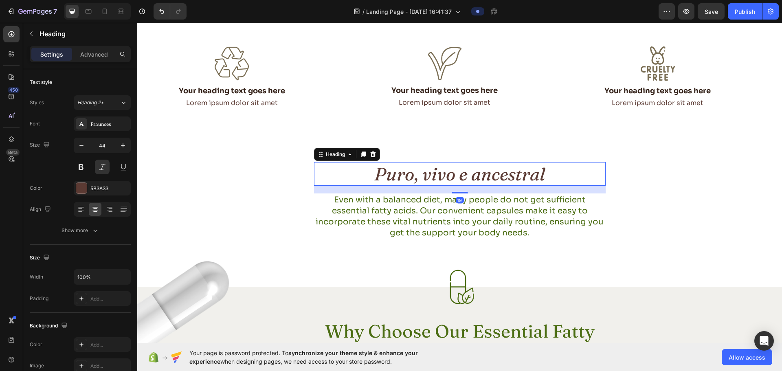
click at [413, 177] on h2 "Puro, vivo e ancestral" at bounding box center [460, 174] width 292 height 24
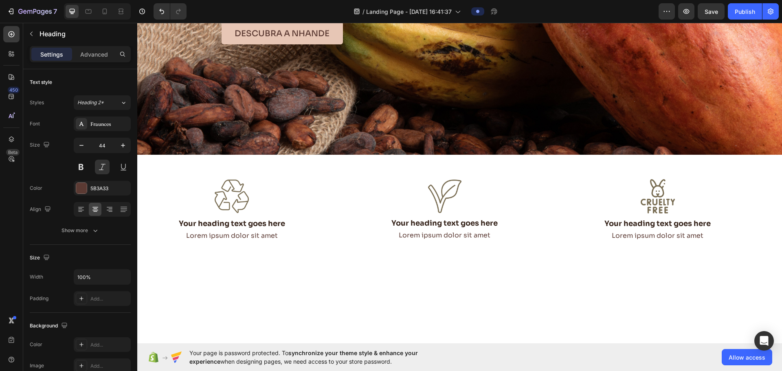
scroll to position [41, 0]
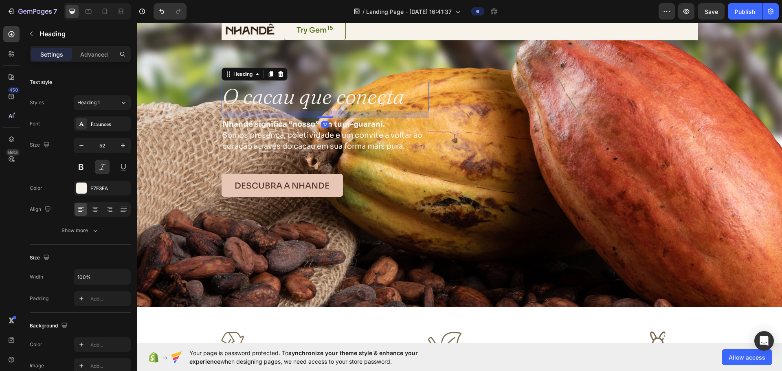
click at [294, 100] on icon "O cacau que conecta" at bounding box center [313, 96] width 182 height 26
click at [111, 104] on div "Heading 1" at bounding box center [98, 102] width 43 height 7
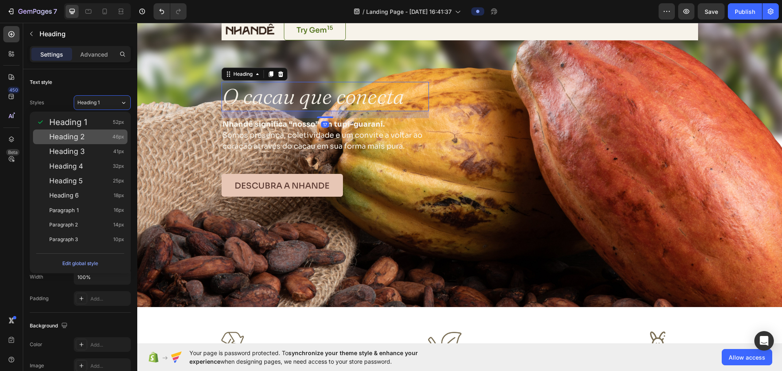
click at [75, 140] on span "Heading 2" at bounding box center [66, 137] width 35 height 8
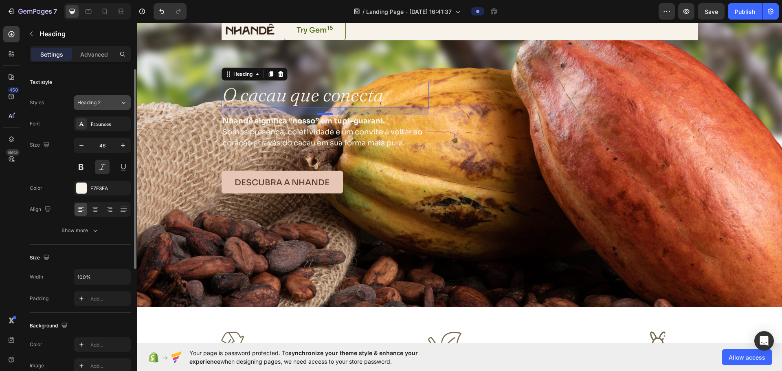
click at [106, 100] on div "Heading 2" at bounding box center [93, 102] width 33 height 7
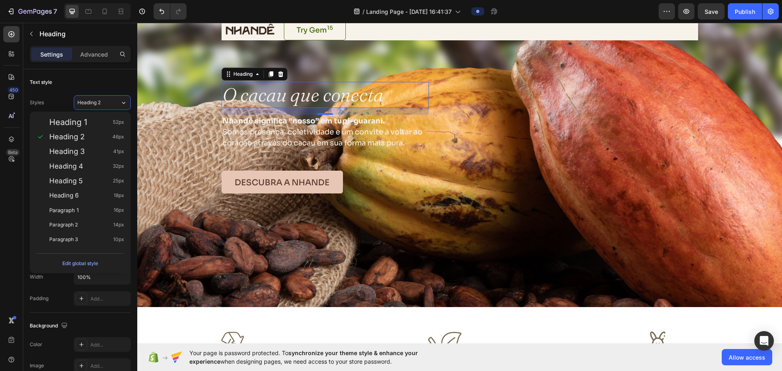
click at [86, 112] on div "Heading 1 52px Heading 2 46px Heading 3 41px Heading 4 32px Heading 5 25px Head…" at bounding box center [80, 181] width 101 height 138
click at [85, 121] on span "Heading 1" at bounding box center [68, 122] width 38 height 8
type input "52"
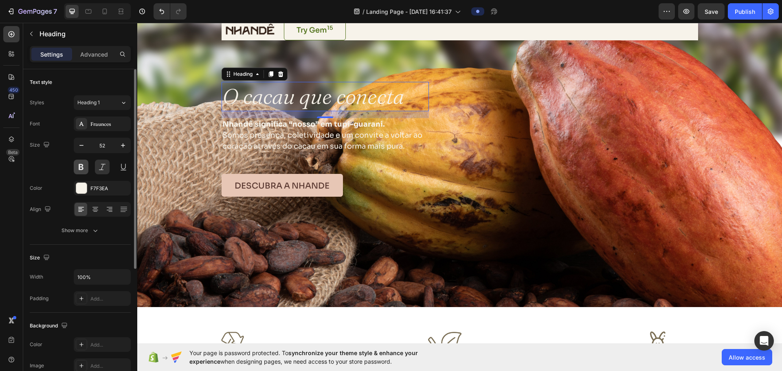
click at [81, 169] on button at bounding box center [81, 167] width 15 height 15
click at [85, 169] on button at bounding box center [81, 167] width 15 height 15
click at [113, 123] on div "Fraunces" at bounding box center [109, 124] width 38 height 7
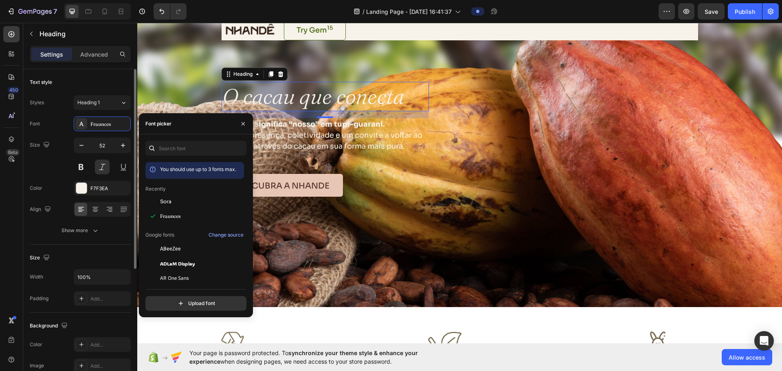
click at [57, 163] on div "Size 52" at bounding box center [80, 156] width 101 height 37
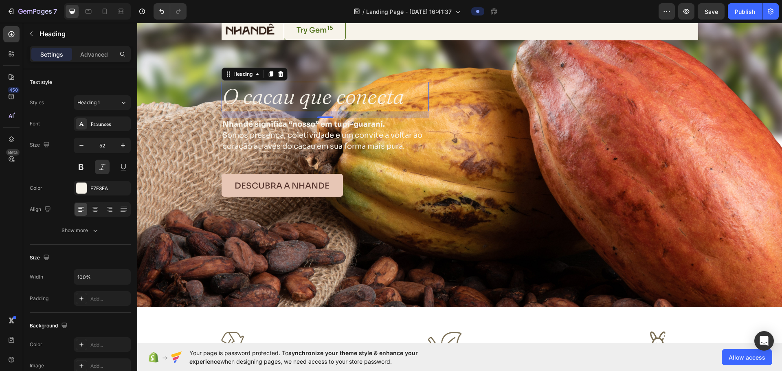
scroll to position [367, 0]
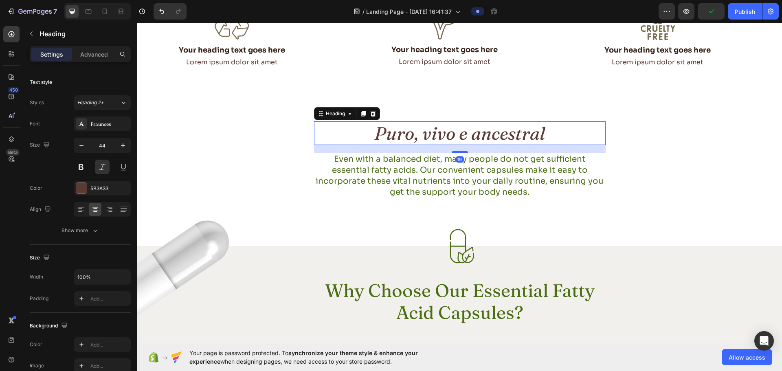
click at [390, 136] on h2 "Puro, vivo e ancestral" at bounding box center [460, 133] width 292 height 24
click at [97, 130] on div "Fraunces" at bounding box center [102, 123] width 57 height 15
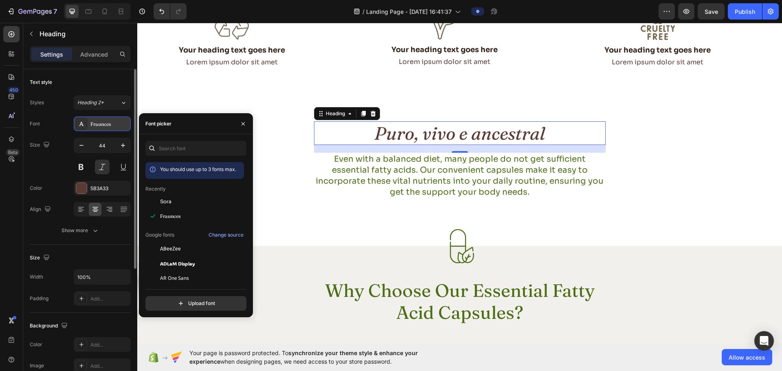
click at [97, 130] on div "Fraunces" at bounding box center [102, 123] width 57 height 15
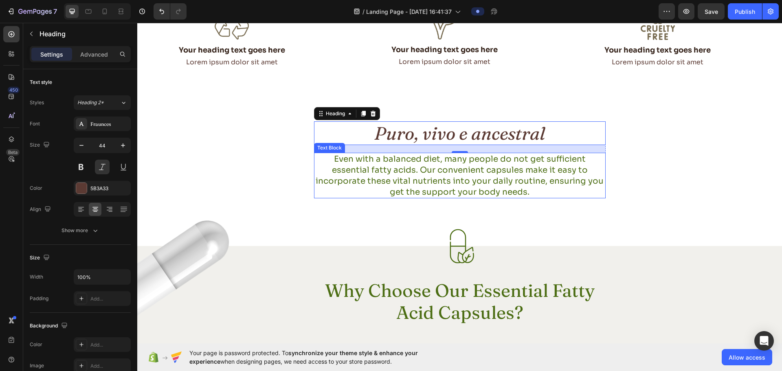
click at [398, 171] on p "Even with a balanced diet, many people do not get sufficient essential fatty ac…" at bounding box center [460, 176] width 290 height 44
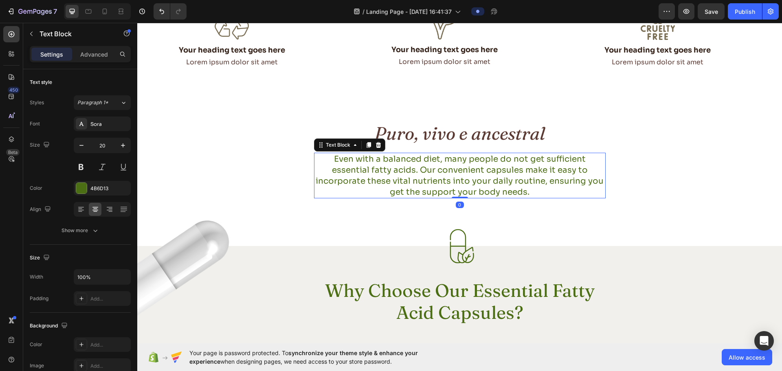
click at [398, 171] on p "Even with a balanced diet, many people do not get sufficient essential fatty ac…" at bounding box center [460, 176] width 290 height 44
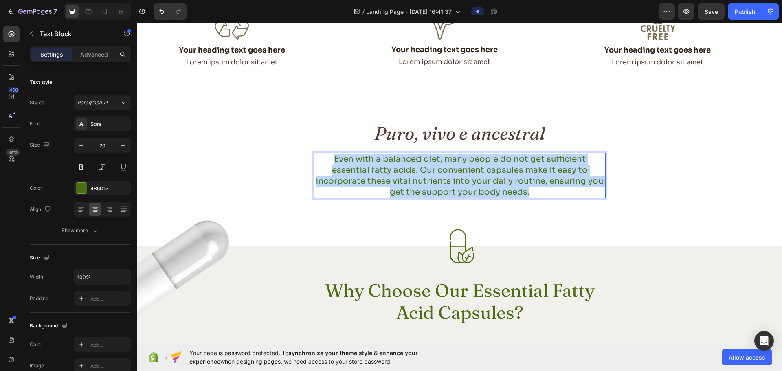
drag, startPoint x: 518, startPoint y: 193, endPoint x: 312, endPoint y: 157, distance: 209.3
click at [315, 157] on p "Even with a balanced diet, many people do not get sufficient essential fatty ac…" at bounding box center [460, 176] width 290 height 44
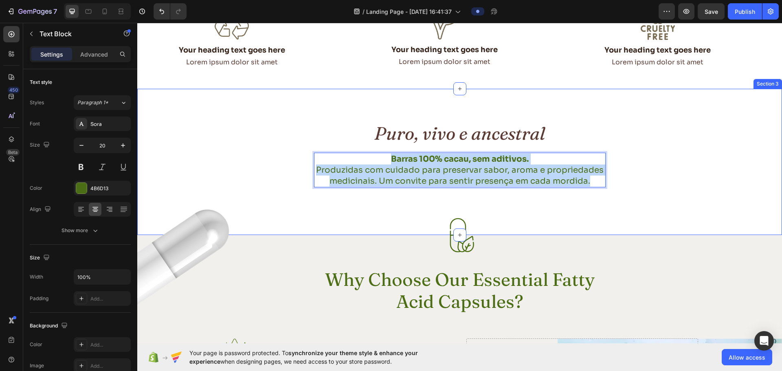
drag, startPoint x: 385, startPoint y: 156, endPoint x: 611, endPoint y: 196, distance: 230.0
click at [639, 207] on div "Puro, vivo e ancestral Heading Barras 100% cacau, sem aditivos. Produzidas com …" at bounding box center [459, 162] width 645 height 146
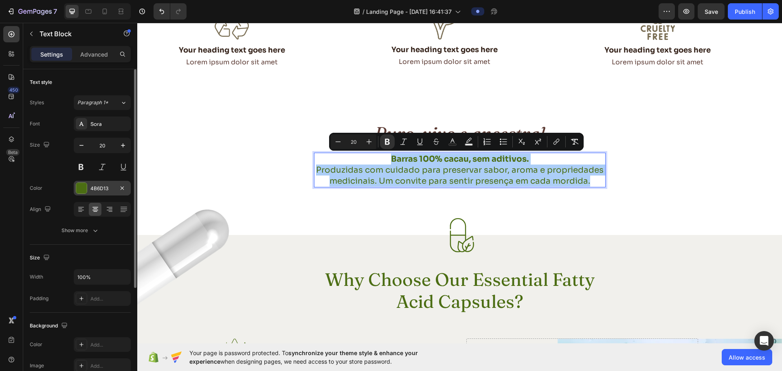
click at [84, 193] on div at bounding box center [81, 188] width 11 height 11
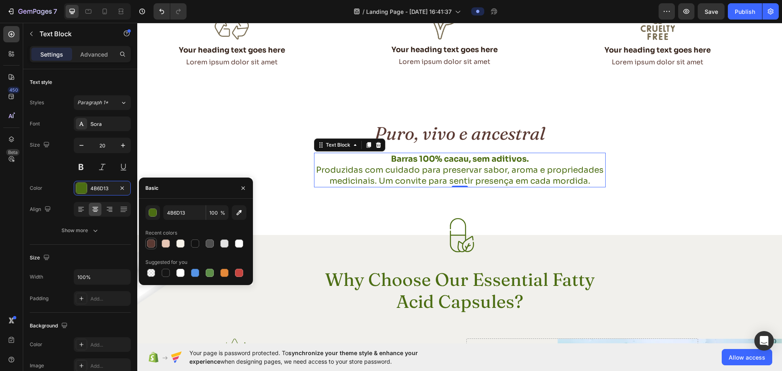
click at [153, 246] on div at bounding box center [151, 244] width 8 height 8
type input "5B3A33"
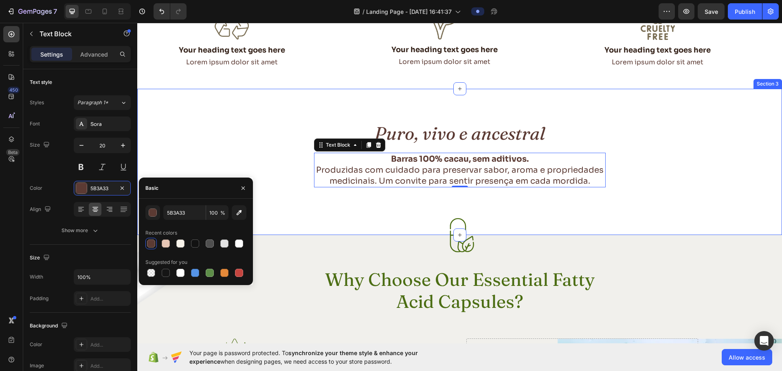
click at [416, 194] on div "Puro, vivo e ancestral Heading Barras 100% cacau, sem aditivos. Produzidas com …" at bounding box center [459, 162] width 645 height 146
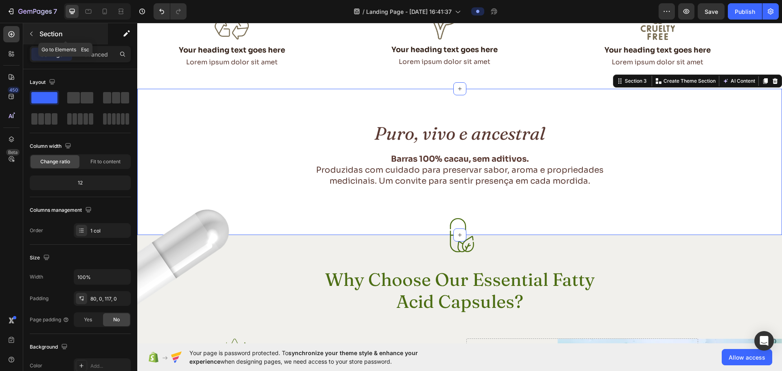
click at [40, 32] on p "Section" at bounding box center [73, 34] width 67 height 10
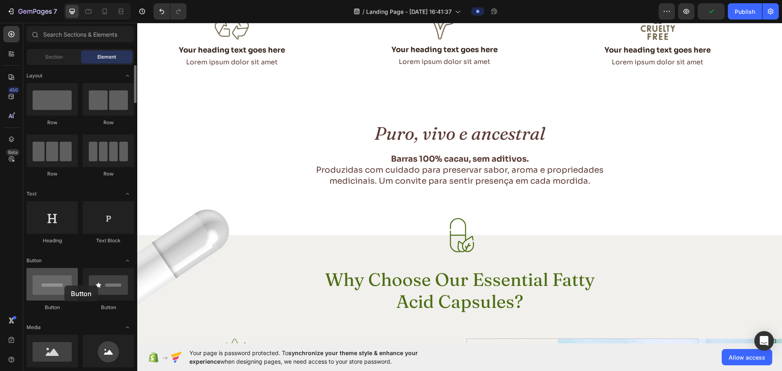
click at [64, 286] on div at bounding box center [51, 284] width 51 height 33
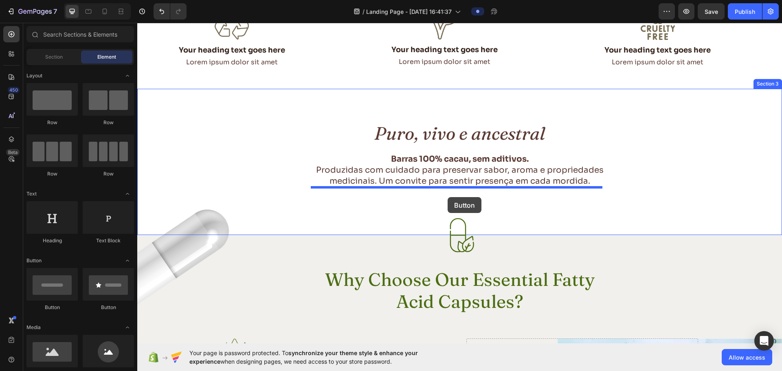
drag, startPoint x: 192, startPoint y: 306, endPoint x: 448, endPoint y: 197, distance: 277.7
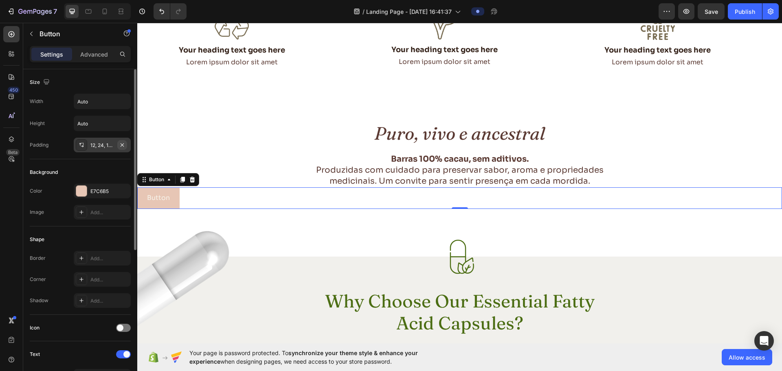
click at [123, 145] on icon "button" at bounding box center [122, 144] width 3 height 3
click at [101, 126] on input "Auto" at bounding box center [102, 123] width 56 height 15
click at [53, 189] on div "Color E7C6B5" at bounding box center [80, 191] width 101 height 15
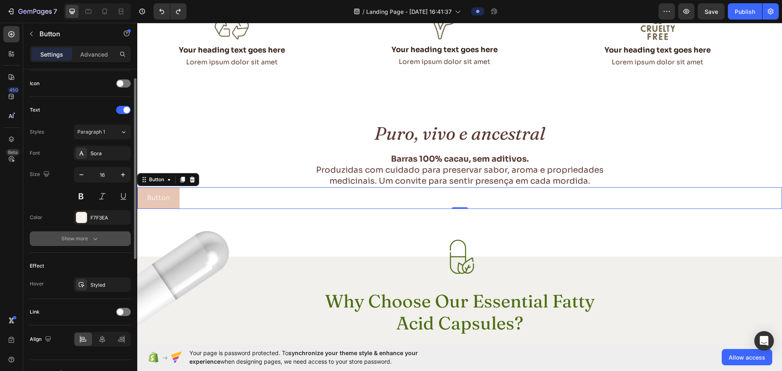
scroll to position [259, 0]
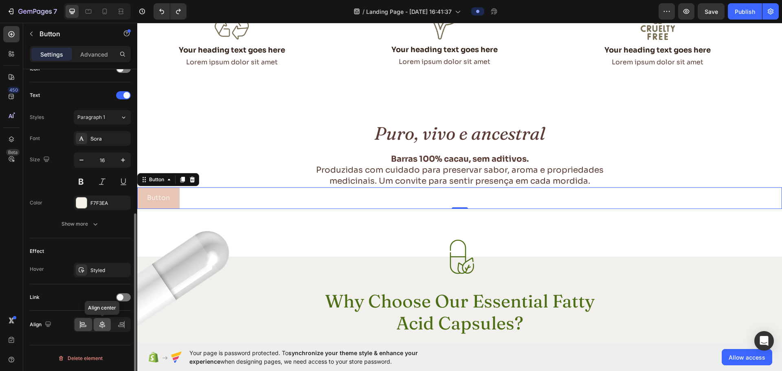
click at [105, 325] on icon at bounding box center [102, 325] width 8 height 8
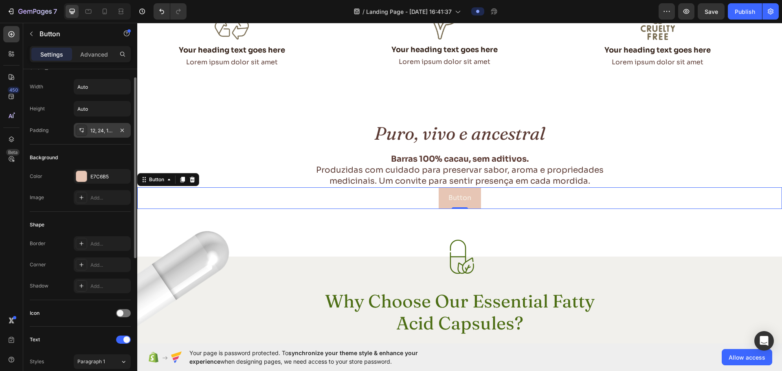
scroll to position [0, 0]
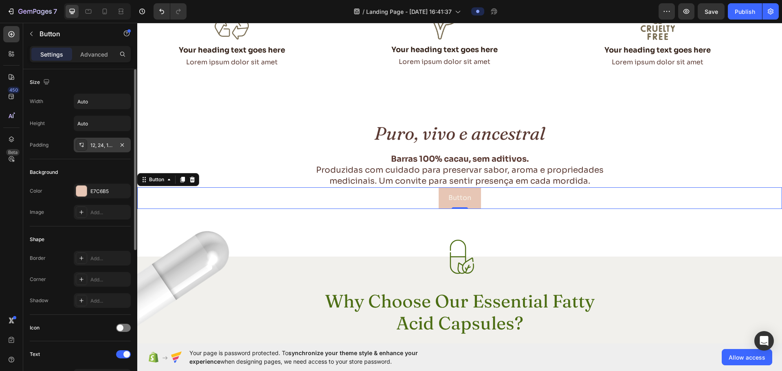
click at [107, 150] on div "12, 24, 12, 24" at bounding box center [102, 145] width 57 height 15
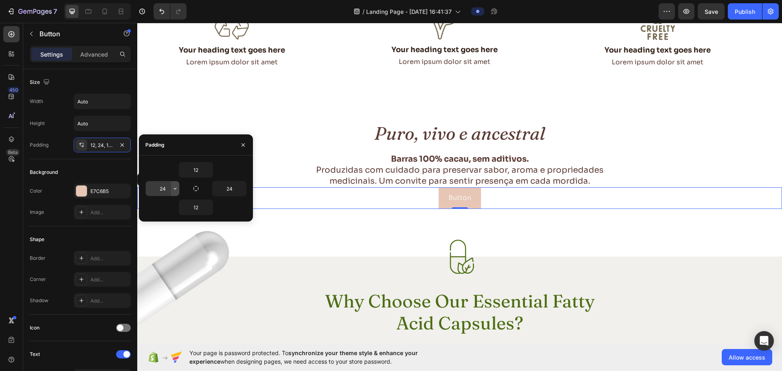
click at [173, 190] on icon "button" at bounding box center [175, 188] width 7 height 7
click at [160, 189] on input "24" at bounding box center [162, 188] width 33 height 15
type input "60"
click at [224, 188] on input "24" at bounding box center [229, 188] width 33 height 15
click at [226, 189] on input "60" at bounding box center [229, 188] width 33 height 15
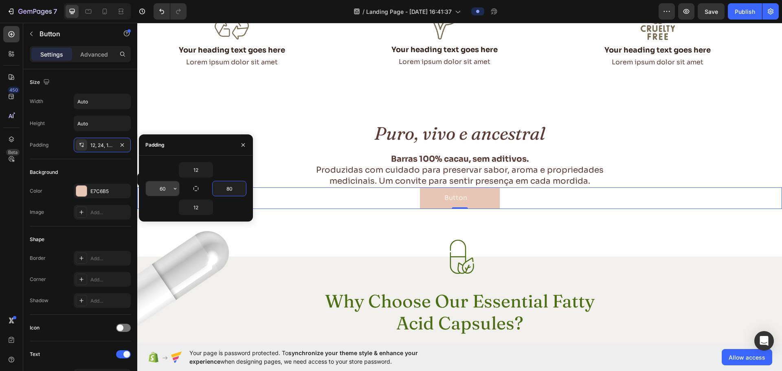
type input "80"
click at [160, 192] on input "60" at bounding box center [162, 188] width 33 height 15
click at [161, 189] on input "60" at bounding box center [162, 188] width 33 height 15
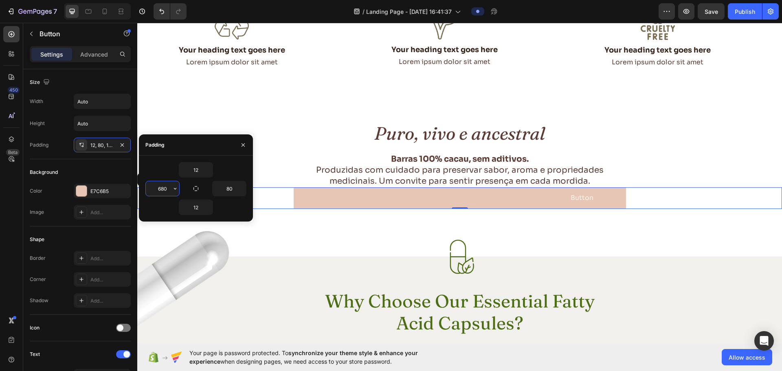
click at [161, 187] on input "680" at bounding box center [162, 188] width 33 height 15
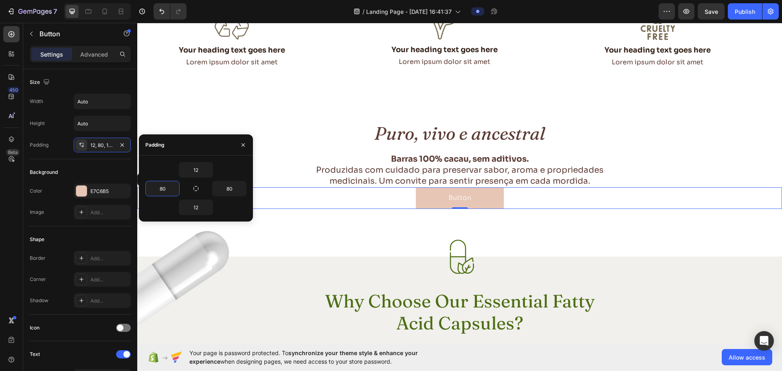
type input "80"
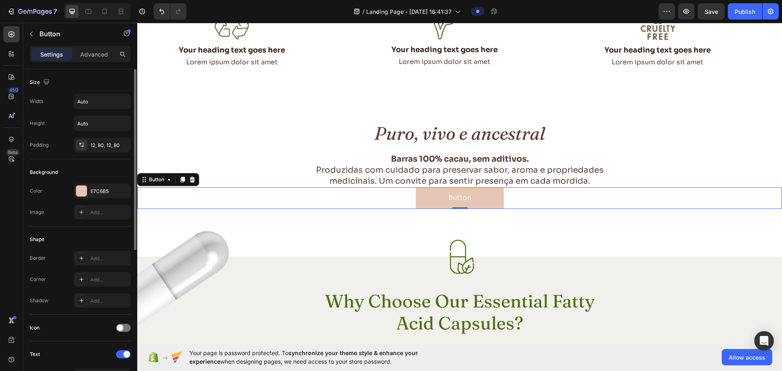
click at [76, 171] on div "Background" at bounding box center [80, 172] width 101 height 13
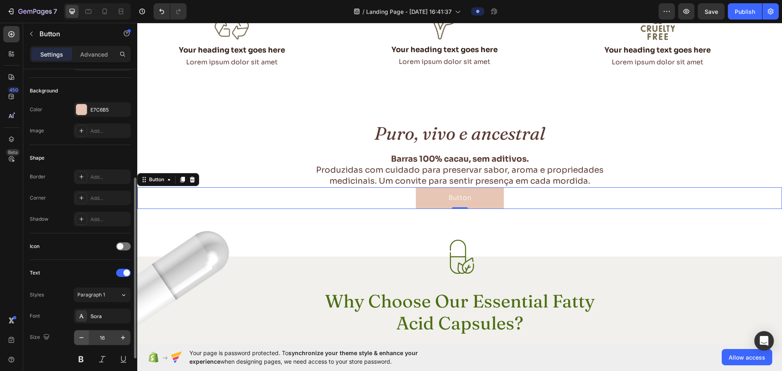
scroll to position [244, 0]
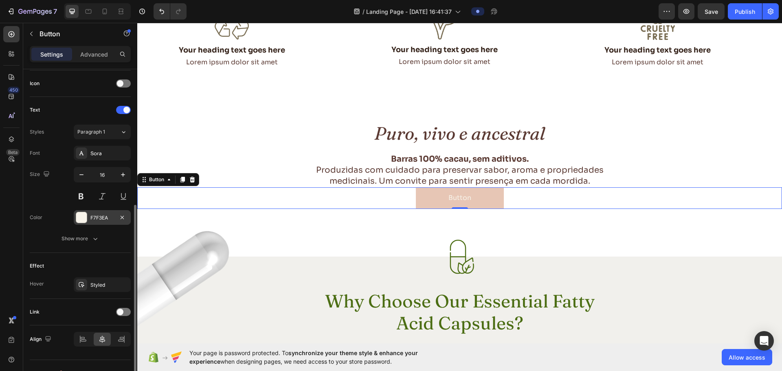
click at [81, 217] on div at bounding box center [81, 217] width 11 height 11
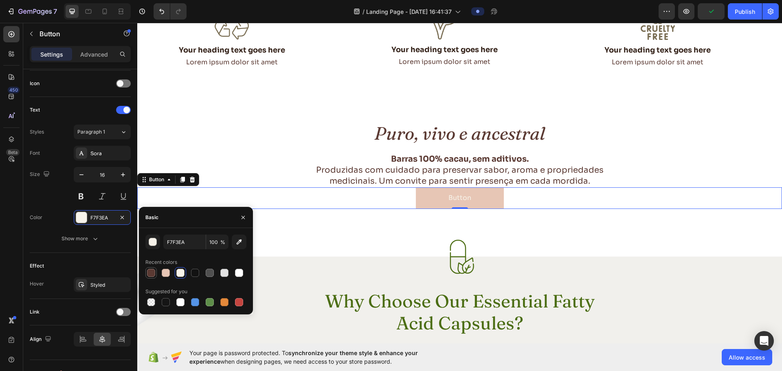
click at [147, 272] on div at bounding box center [151, 273] width 8 height 8
type input "5B3A33"
click at [463, 200] on p "Button" at bounding box center [459, 198] width 23 height 12
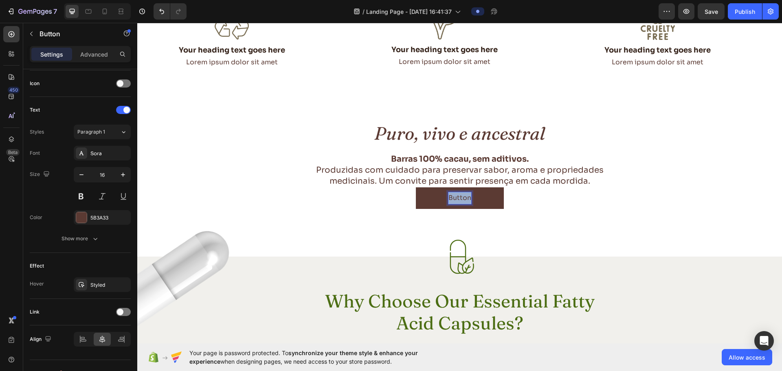
drag, startPoint x: 466, startPoint y: 197, endPoint x: 431, endPoint y: 200, distance: 35.6
click at [431, 200] on button "Button" at bounding box center [460, 198] width 88 height 22
click at [412, 187] on button "Comprar" at bounding box center [459, 198] width 95 height 22
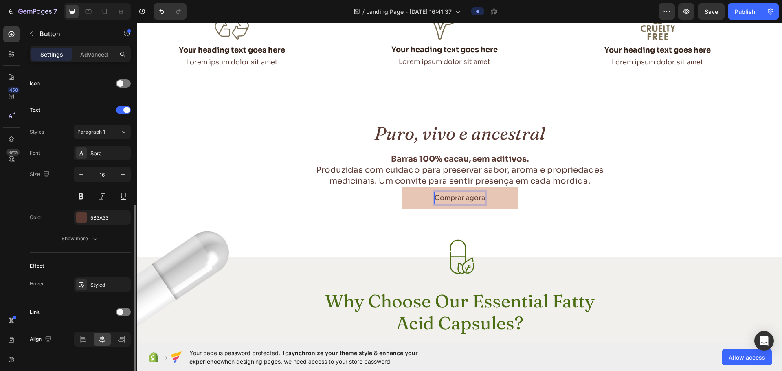
click at [42, 198] on div "Size 16" at bounding box center [80, 185] width 101 height 37
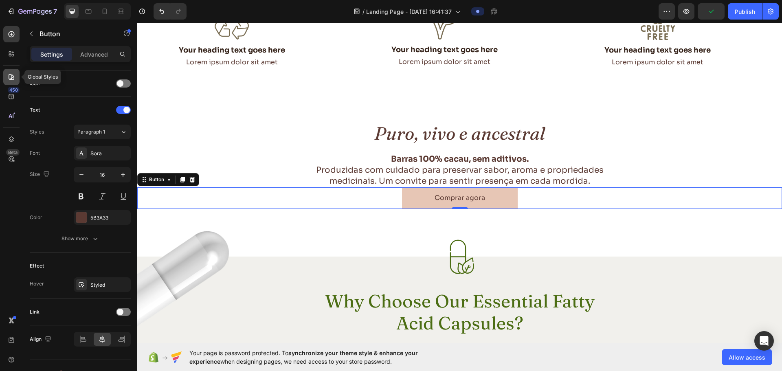
click at [7, 72] on div at bounding box center [11, 77] width 16 height 16
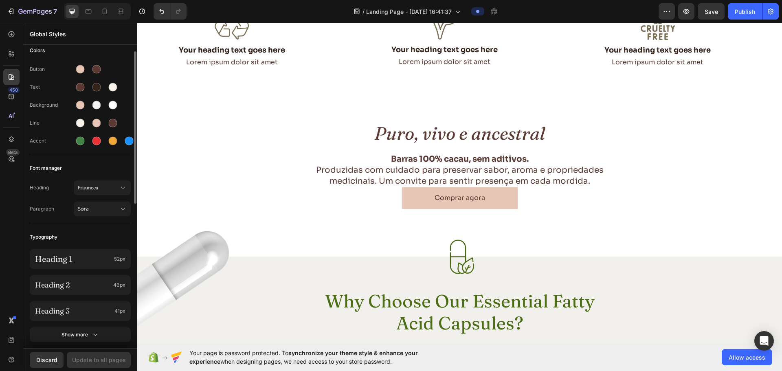
scroll to position [0, 0]
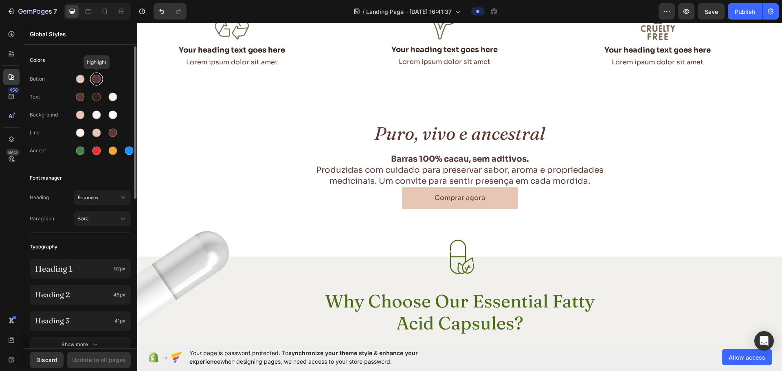
click at [97, 79] on div at bounding box center [96, 79] width 9 height 9
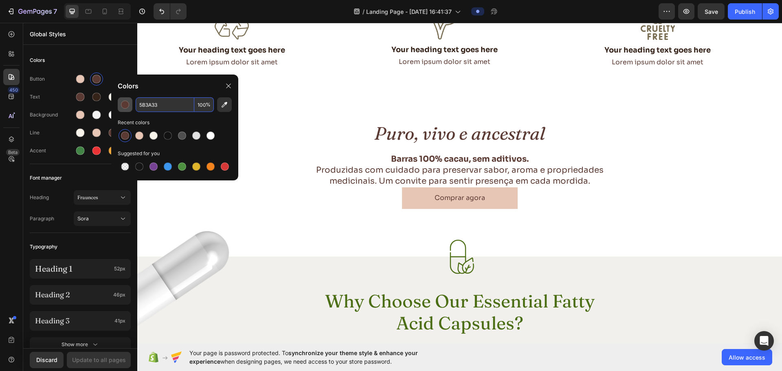
paste input "796d5"
type input "796D53"
click at [57, 75] on div "Button" at bounding box center [80, 79] width 101 height 13
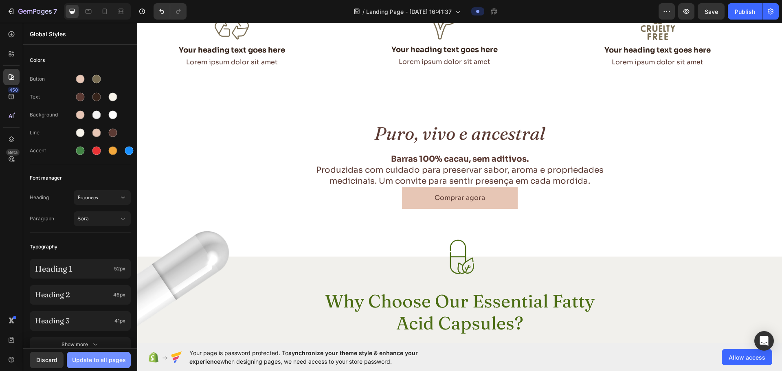
click at [98, 357] on div "Update to all pages" at bounding box center [99, 360] width 54 height 9
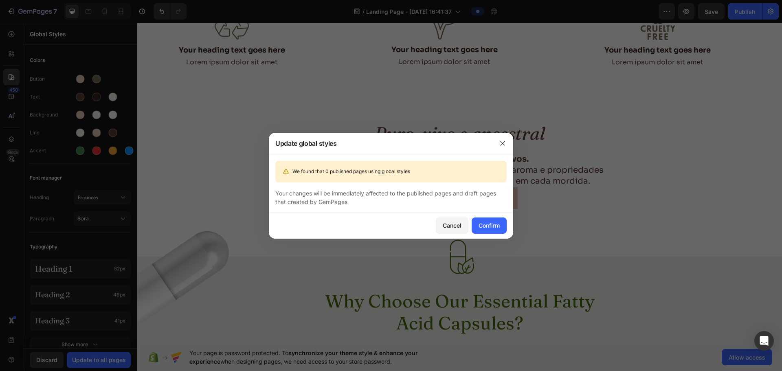
click at [486, 234] on div "Cancel Confirm" at bounding box center [391, 226] width 244 height 26
click at [493, 215] on div "Cancel Confirm" at bounding box center [391, 226] width 244 height 26
click at [493, 226] on div "Confirm" at bounding box center [489, 225] width 21 height 9
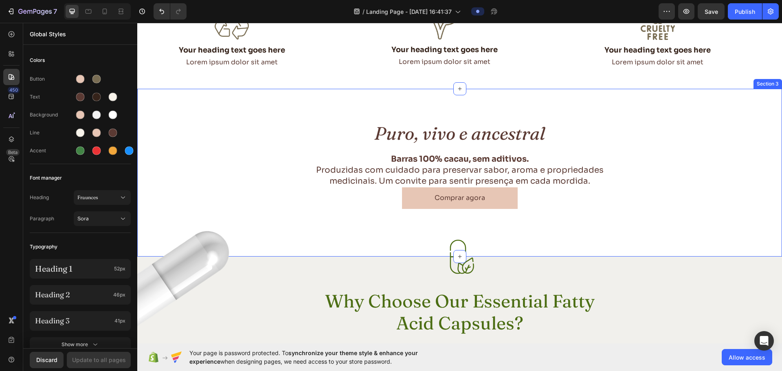
click at [212, 143] on div "Puro, vivo e ancestral Heading Barras 100% cacau, sem aditivos. Produzidas com …" at bounding box center [459, 165] width 645 height 88
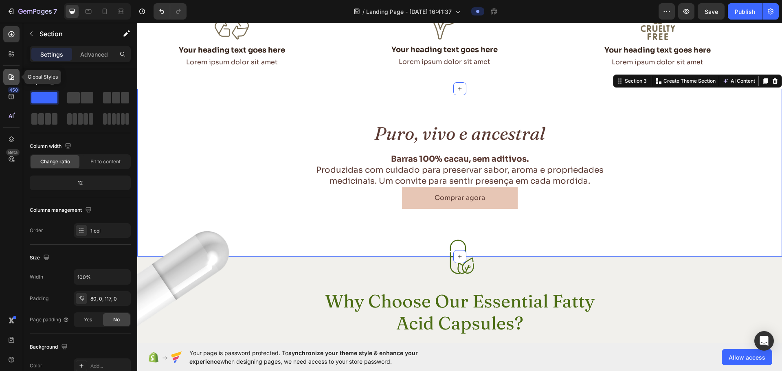
click at [11, 73] on icon at bounding box center [11, 77] width 8 height 8
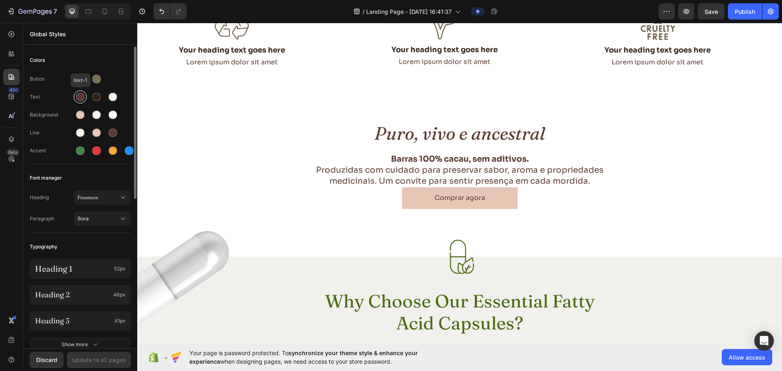
click at [79, 99] on div at bounding box center [80, 97] width 9 height 9
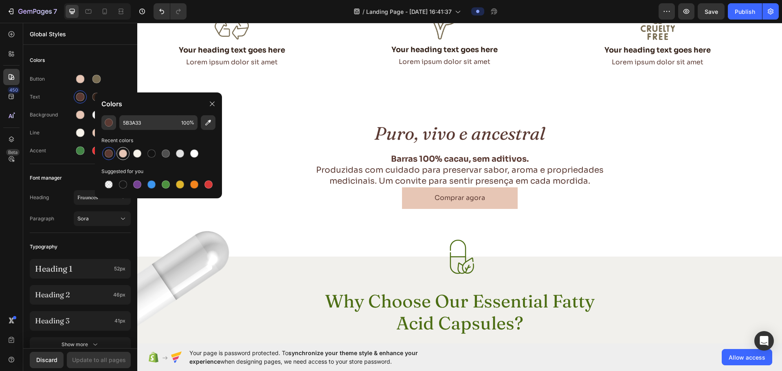
click at [123, 152] on div at bounding box center [123, 153] width 8 height 8
type input "E7C6B5"
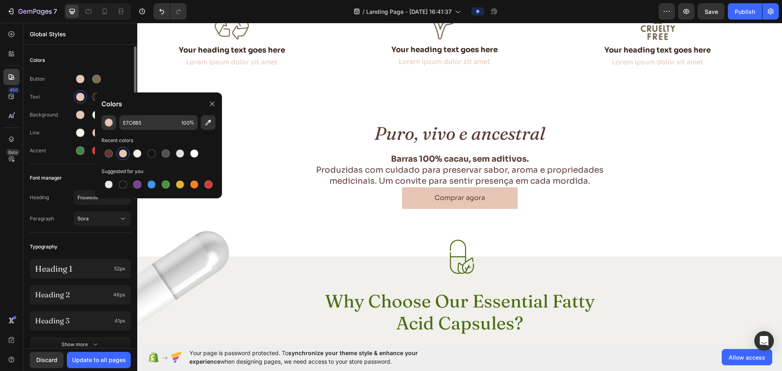
click at [59, 93] on div "Text" at bounding box center [80, 96] width 101 height 13
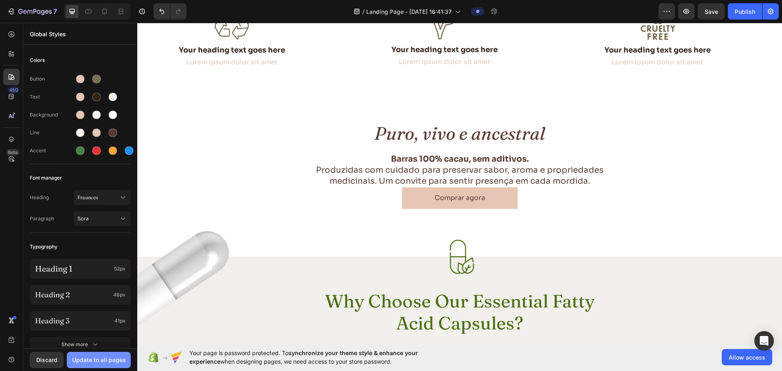
click at [99, 359] on div "Update to all pages" at bounding box center [99, 360] width 54 height 9
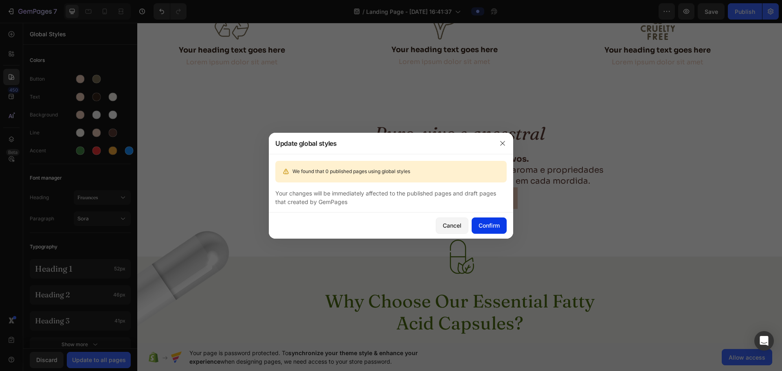
click at [488, 229] on div "Confirm" at bounding box center [489, 225] width 21 height 9
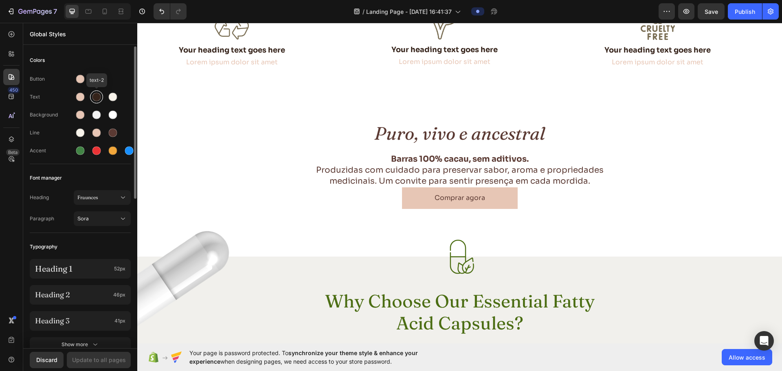
click at [96, 100] on div at bounding box center [96, 97] width 9 height 9
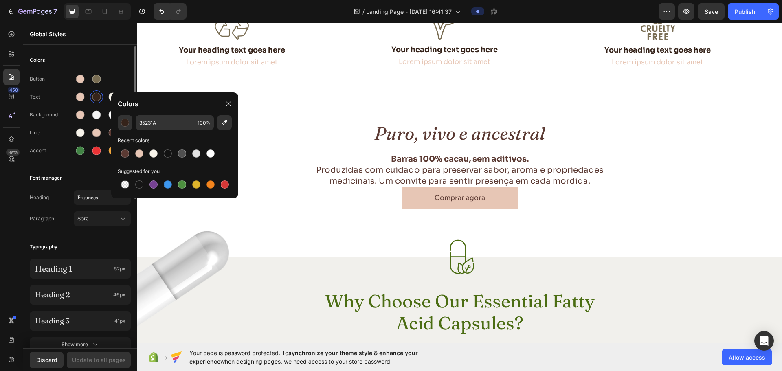
click at [108, 58] on div "Colors" at bounding box center [80, 60] width 101 height 15
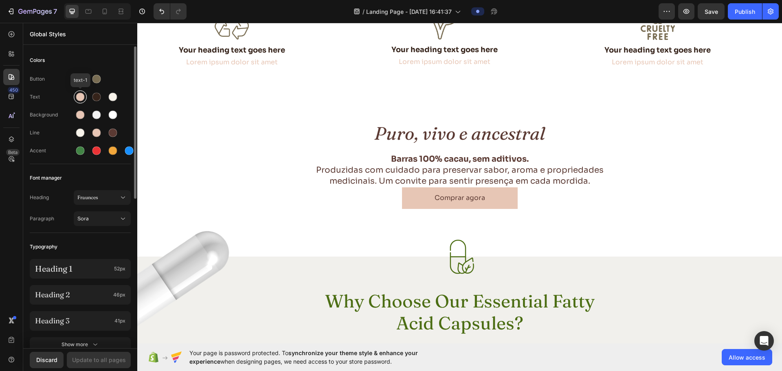
click at [80, 99] on div at bounding box center [80, 97] width 9 height 9
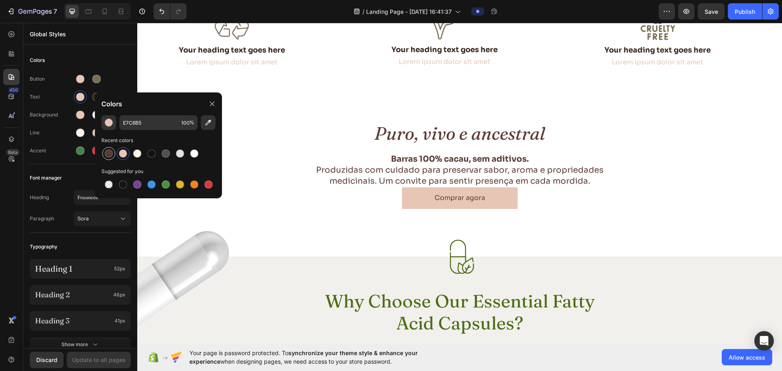
click at [108, 152] on div at bounding box center [109, 153] width 8 height 8
type input "5B3A33"
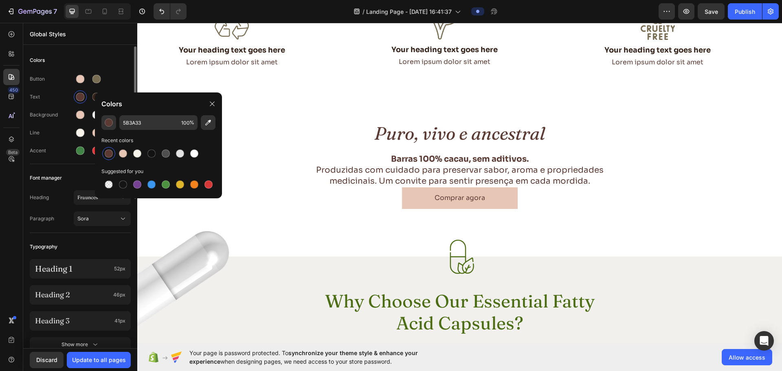
click at [118, 67] on div "Colors" at bounding box center [80, 60] width 101 height 15
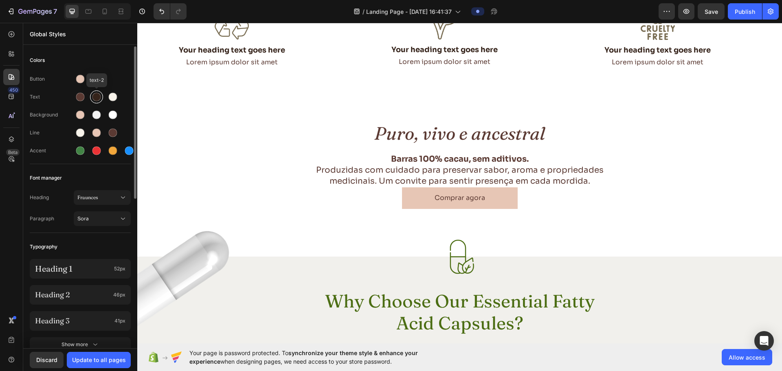
click at [94, 95] on div at bounding box center [96, 97] width 9 height 9
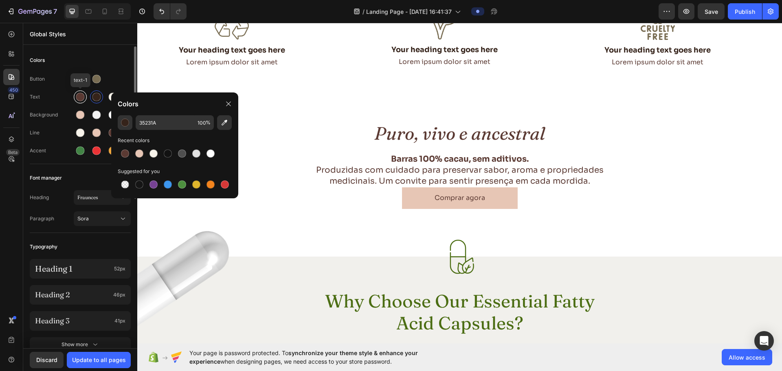
click at [82, 95] on div at bounding box center [80, 97] width 9 height 9
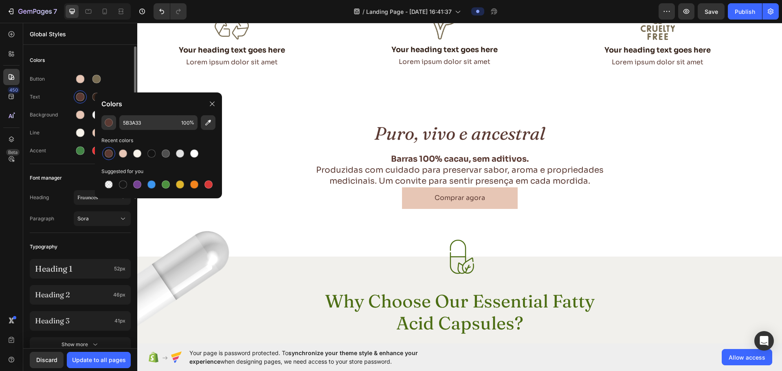
click at [112, 67] on div "Colors" at bounding box center [80, 60] width 101 height 15
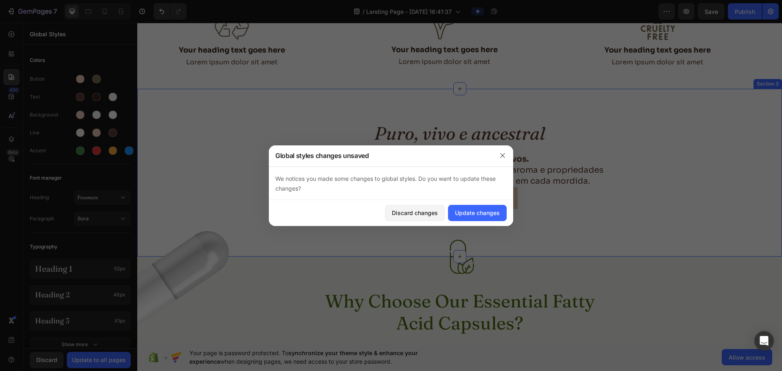
click at [658, 171] on div "Puro, vivo e ancestral Heading Barras 100% cacau, sem aditivos. Produzidas com …" at bounding box center [459, 165] width 645 height 88
click at [481, 208] on button "Update changes" at bounding box center [477, 213] width 59 height 16
click at [235, 158] on div "Puro, vivo e ancestral Heading Barras 100% cacau, sem aditivos. Produzidas com …" at bounding box center [459, 165] width 645 height 88
click at [503, 153] on icon "button" at bounding box center [502, 155] width 7 height 7
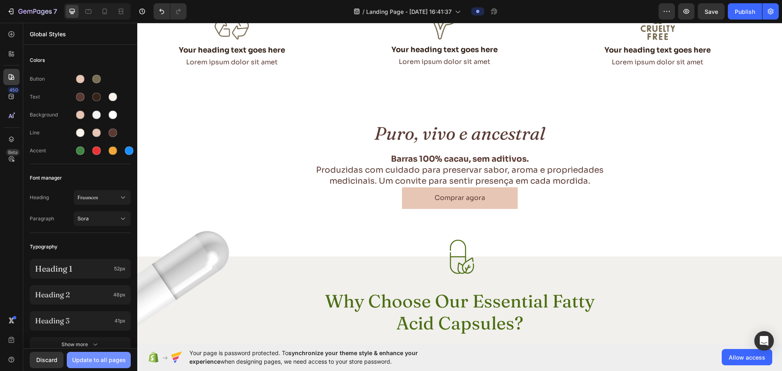
click at [87, 363] on div "Update to all pages" at bounding box center [99, 360] width 54 height 9
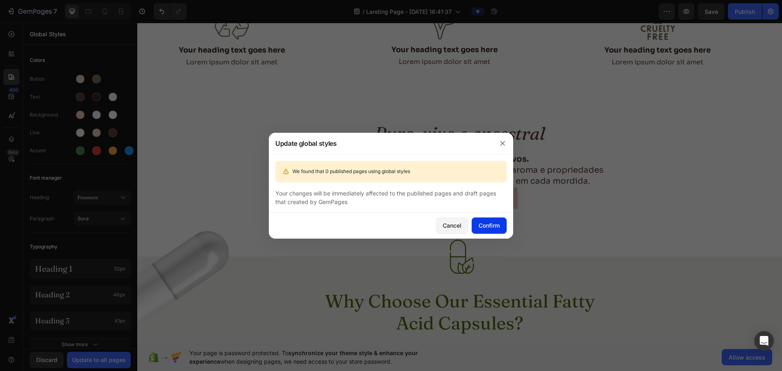
click at [481, 229] on div "Confirm" at bounding box center [489, 225] width 21 height 9
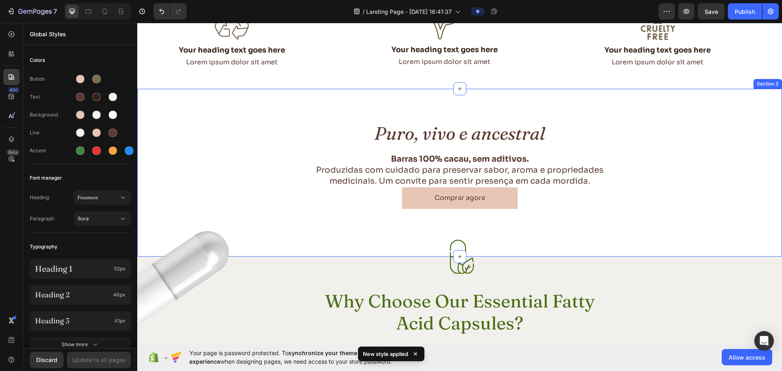
click at [261, 181] on div "Puro, vivo e ancestral Heading Barras 100% cacau, sem aditivos. Produzidas com …" at bounding box center [459, 165] width 645 height 88
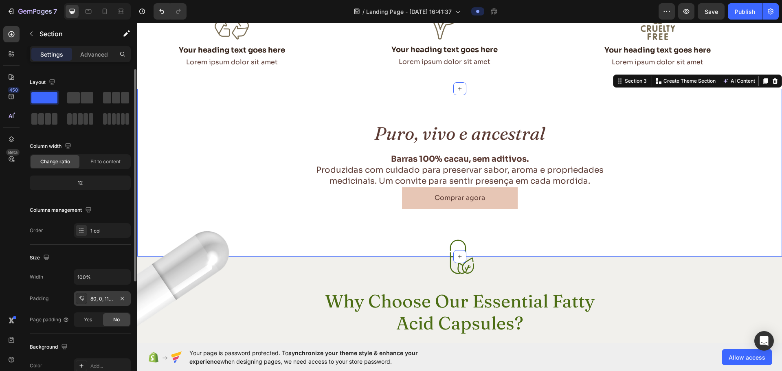
click at [94, 298] on div "80, 0, 117, 0" at bounding box center [102, 298] width 24 height 7
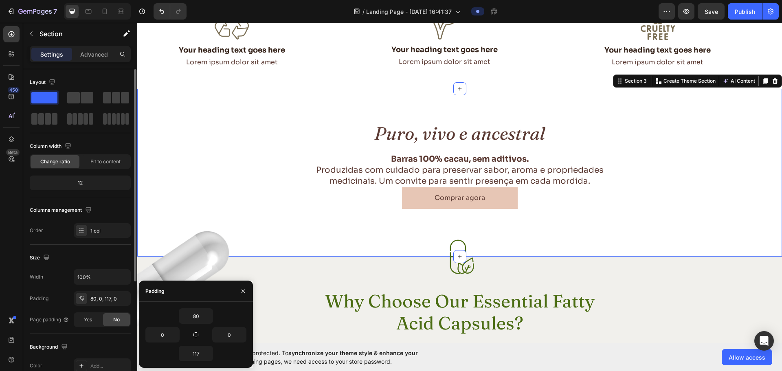
click at [86, 254] on div "Size" at bounding box center [80, 257] width 101 height 13
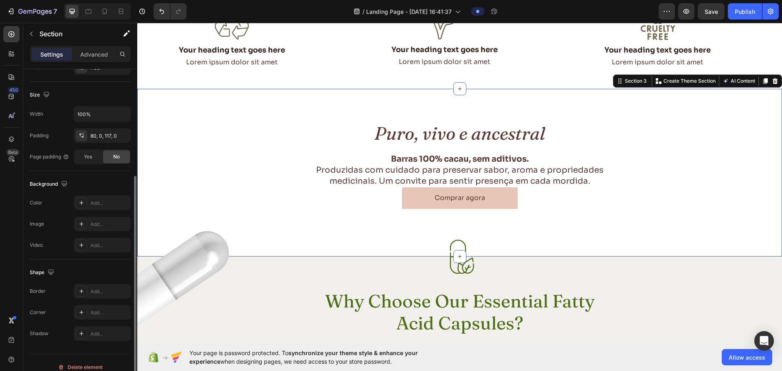
scroll to position [172, 0]
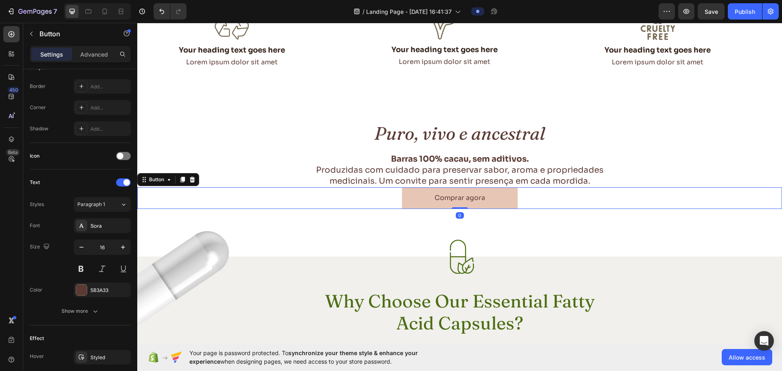
click at [374, 193] on div "Comprar agora Button 0" at bounding box center [459, 198] width 645 height 22
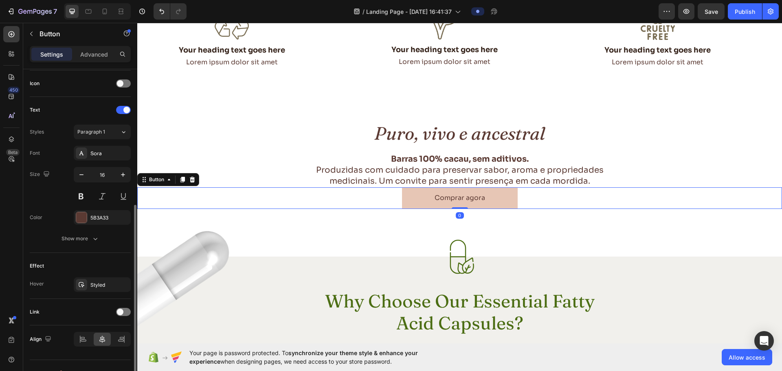
scroll to position [259, 0]
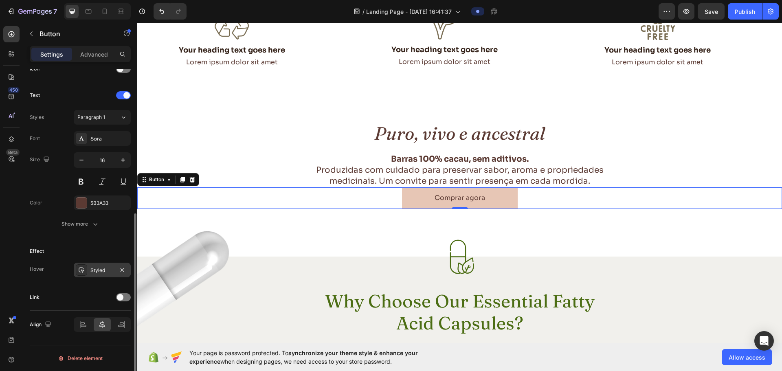
click at [106, 267] on div "Styled" at bounding box center [102, 270] width 24 height 7
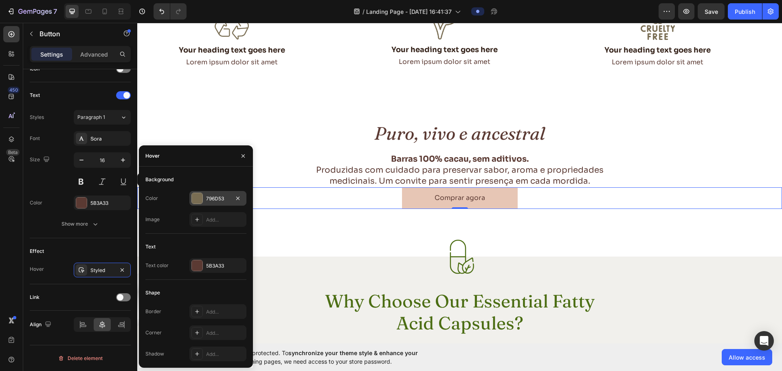
click at [214, 200] on div "796D53" at bounding box center [218, 198] width 24 height 7
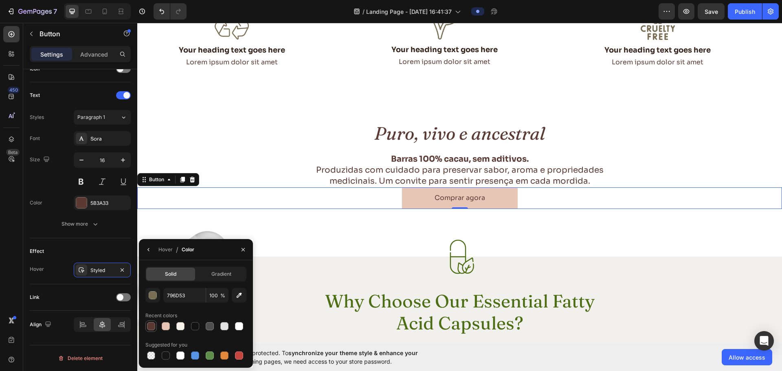
click at [153, 326] on div at bounding box center [151, 326] width 8 height 8
type input "5B3A33"
click at [166, 249] on div "Hover" at bounding box center [165, 249] width 14 height 7
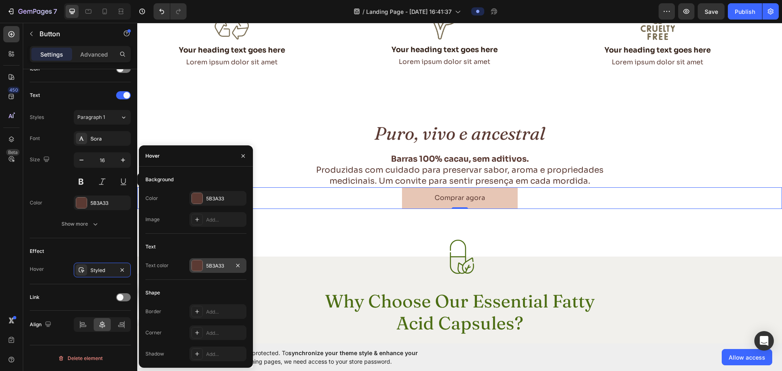
click at [218, 269] on div "5B3A33" at bounding box center [218, 265] width 24 height 7
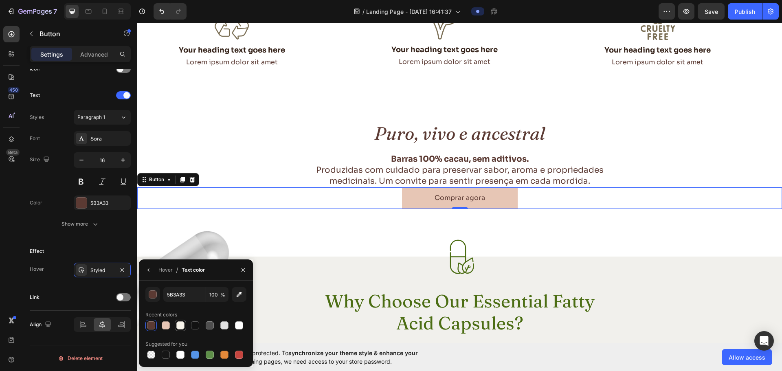
click at [184, 325] on div at bounding box center [180, 325] width 8 height 8
type input "F7F3EA"
click at [92, 253] on div "Effect" at bounding box center [80, 251] width 101 height 13
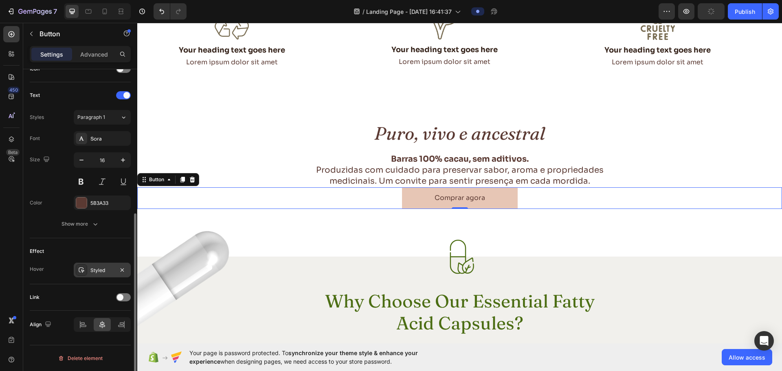
click at [92, 268] on div "Styled" at bounding box center [102, 270] width 24 height 7
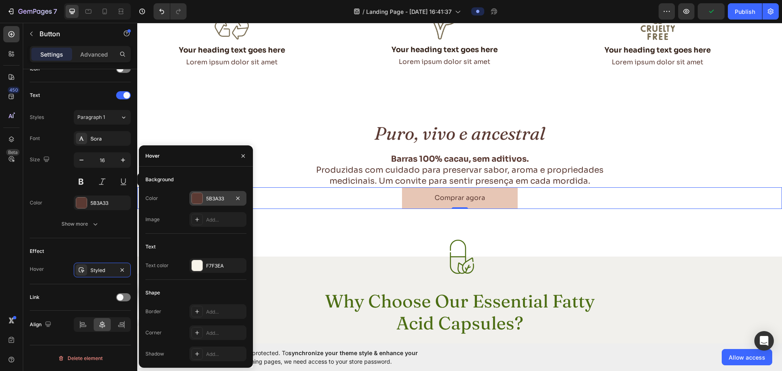
click at [210, 201] on div "5B3A33" at bounding box center [218, 198] width 24 height 7
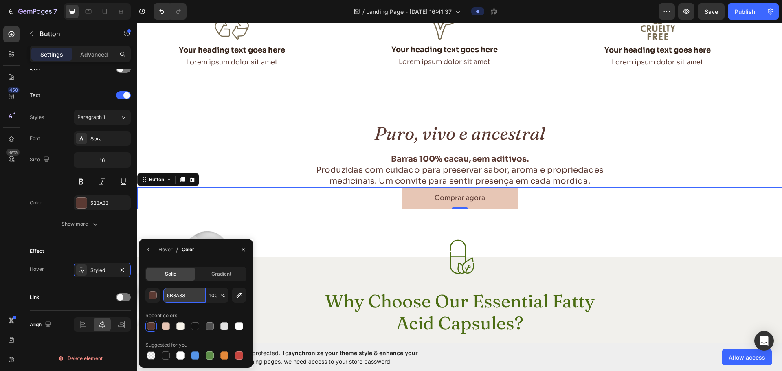
click at [185, 297] on input "5B3A33" at bounding box center [184, 295] width 42 height 15
paste input "796d5"
type input "796d53"
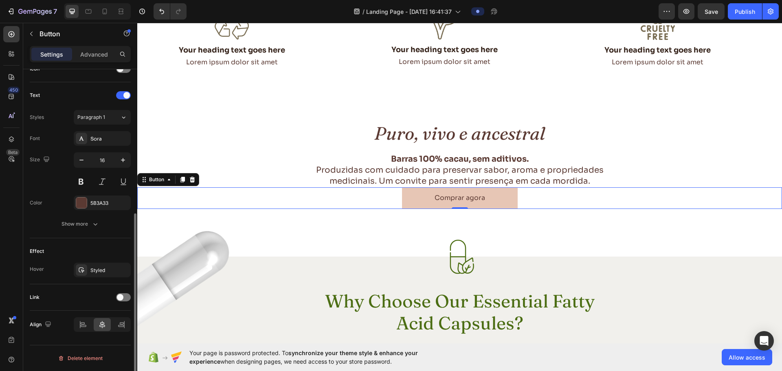
click at [121, 252] on div "Effect" at bounding box center [80, 251] width 101 height 13
click at [73, 229] on button "Show more" at bounding box center [80, 224] width 101 height 15
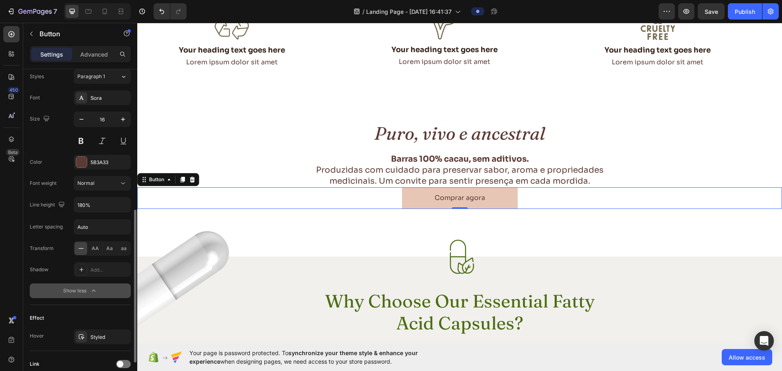
click at [72, 289] on div "Show less" at bounding box center [80, 291] width 35 height 8
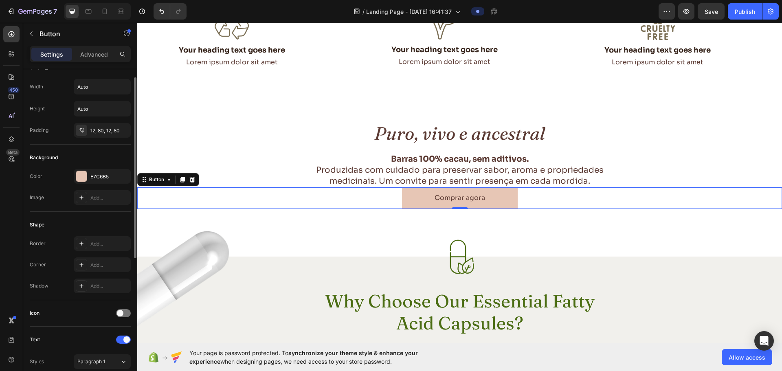
scroll to position [0, 0]
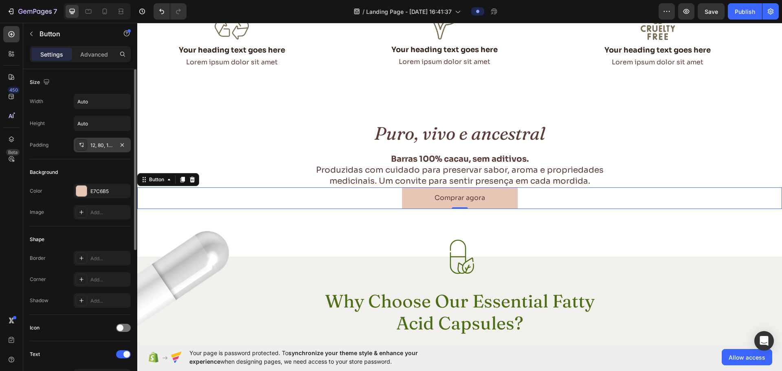
click at [97, 145] on div "12, 80, 12, 80" at bounding box center [102, 145] width 24 height 7
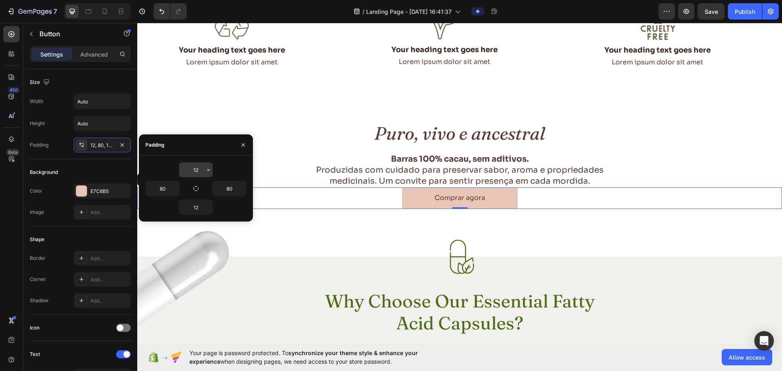
click at [194, 170] on input "12" at bounding box center [195, 170] width 33 height 15
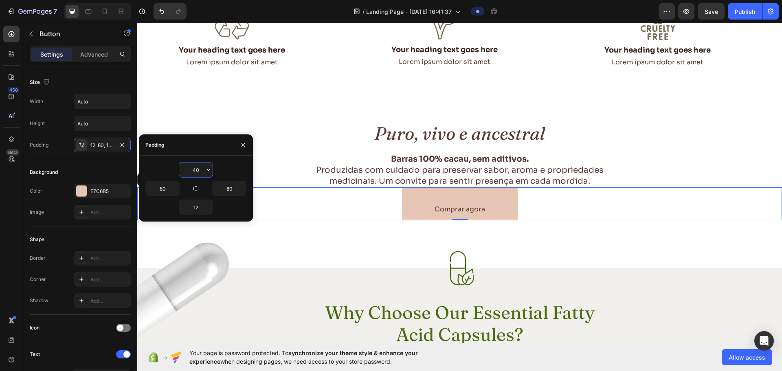
click at [198, 168] on input "40" at bounding box center [195, 170] width 33 height 15
drag, startPoint x: 198, startPoint y: 168, endPoint x: 190, endPoint y: 169, distance: 8.6
click at [190, 169] on input "40" at bounding box center [195, 170] width 33 height 15
type input "4"
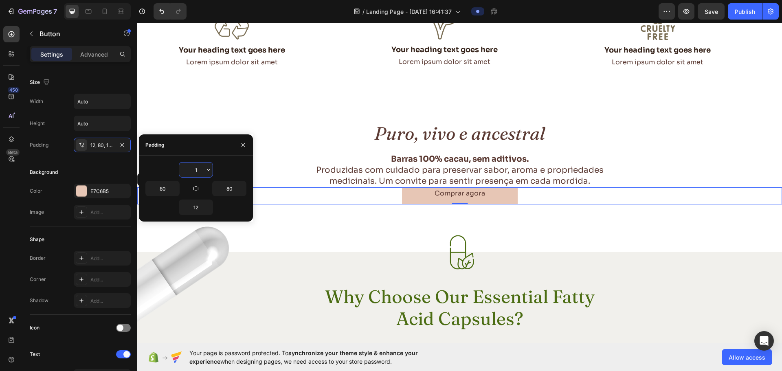
type input "12"
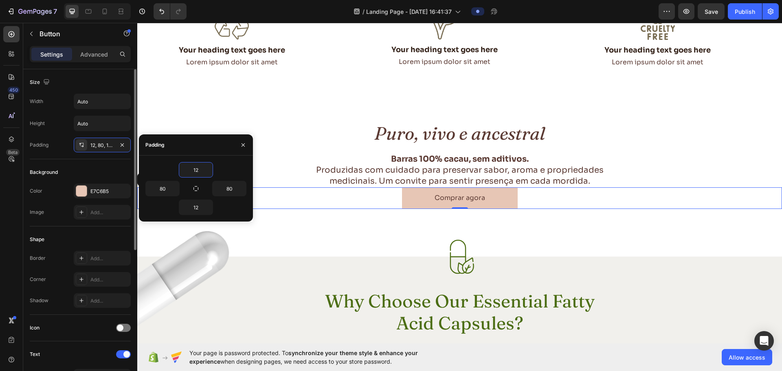
click at [70, 226] on div "Size Width Auto Height Auto Padding 12, 80, 12, 80" at bounding box center [80, 270] width 101 height 88
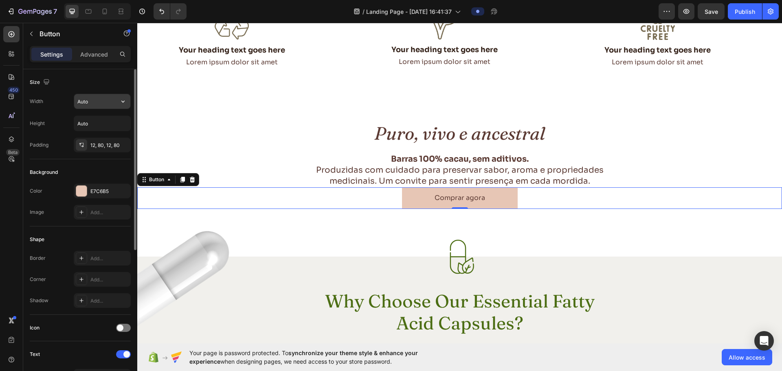
click at [96, 100] on input "Auto" at bounding box center [102, 101] width 56 height 15
click at [122, 105] on icon "button" at bounding box center [123, 101] width 8 height 8
click at [48, 119] on div "Height Auto" at bounding box center [80, 123] width 101 height 15
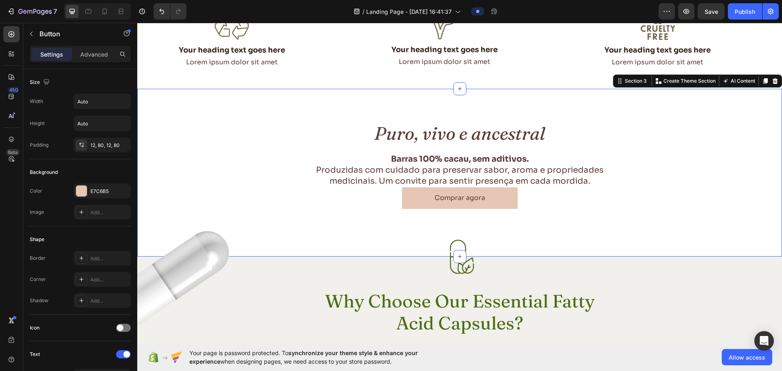
click at [279, 180] on div "Puro, vivo e ancestral Heading Barras 100% cacau, sem aditivos. Produzidas com …" at bounding box center [459, 165] width 645 height 88
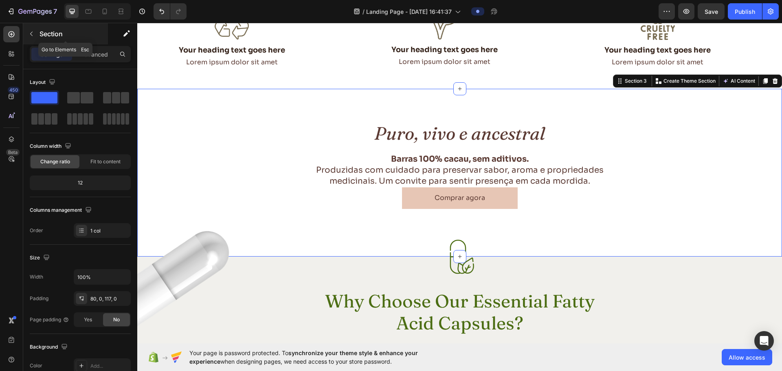
click at [36, 36] on button "button" at bounding box center [31, 33] width 13 height 13
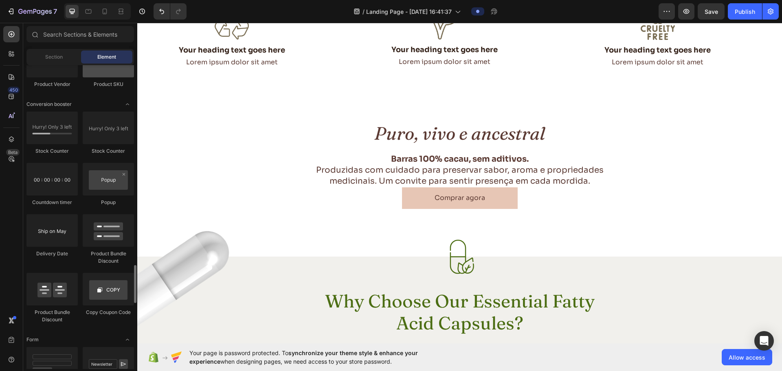
scroll to position [1466, 0]
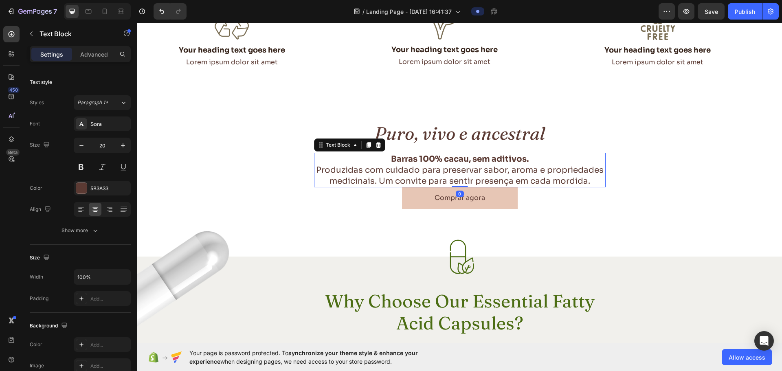
click at [545, 180] on p "Barras 100% cacau, sem aditivos. Produzidas com cuidado para preservar sabor, a…" at bounding box center [460, 170] width 290 height 33
click at [590, 182] on p "Barras 100% cacau, sem aditivos. Produzidas com cuidado para preservar sabor, a…" at bounding box center [460, 170] width 290 height 33
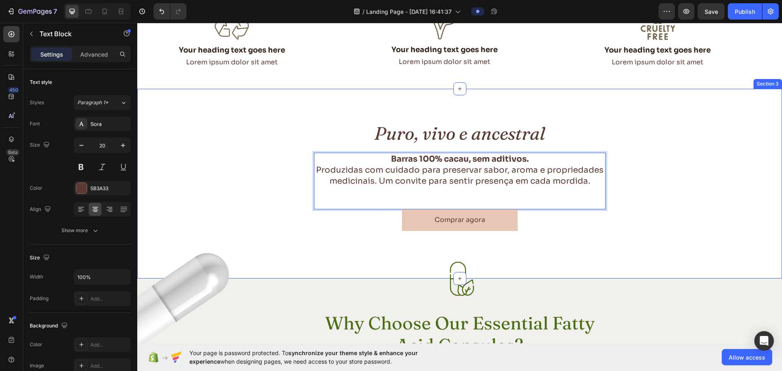
click at [655, 185] on div "Puro, vivo e ancestral Heading Barras 100% cacau, sem aditivos. Produzidas com …" at bounding box center [459, 176] width 645 height 110
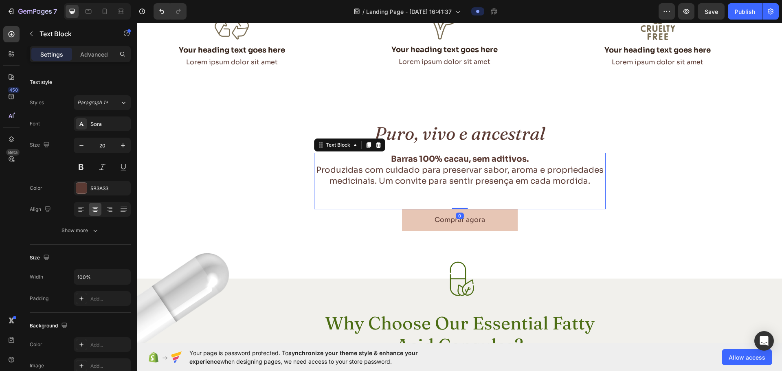
click at [478, 193] on p "Rich Text Editor. Editing area: main" at bounding box center [460, 192] width 290 height 11
click at [474, 195] on p "Rich Text Editor. Editing area: main" at bounding box center [460, 192] width 290 height 11
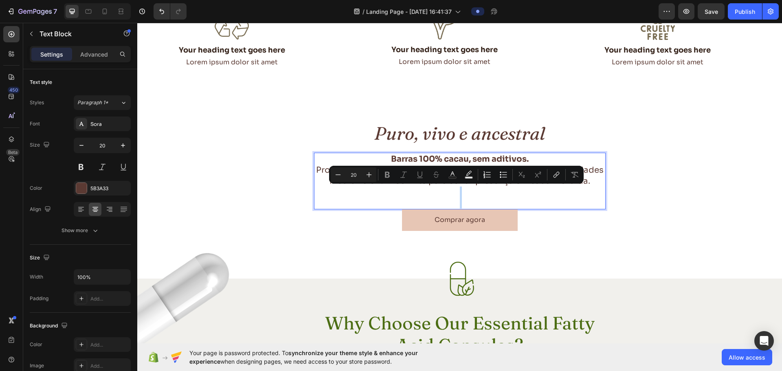
click at [448, 202] on p "Rich Text Editor. Editing area: main" at bounding box center [460, 203] width 290 height 11
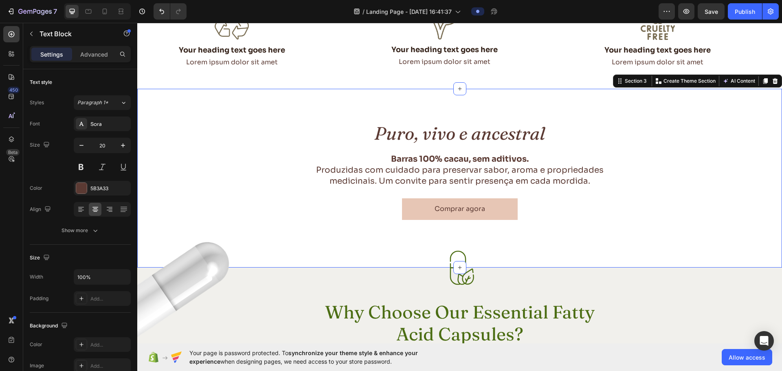
click at [644, 231] on div "Puro, vivo e ancestral Heading Barras 100% cacau, sem aditivos. Produzidas com …" at bounding box center [459, 178] width 645 height 179
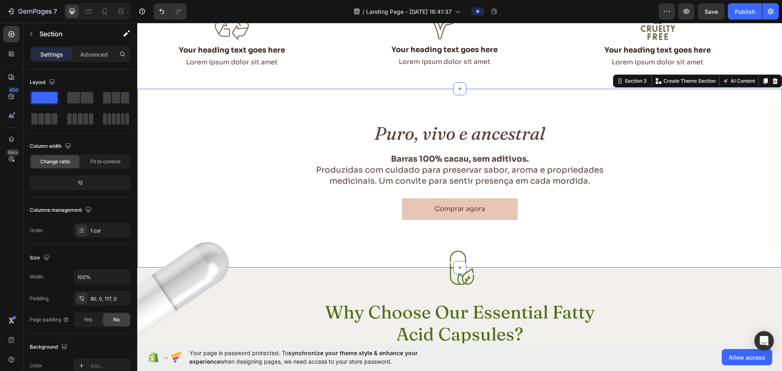
click at [174, 154] on div "Puro, vivo e ancestral Heading Barras 100% cacau, sem aditivos. Produzidas com …" at bounding box center [459, 170] width 645 height 99
click at [217, 123] on div "Puro, vivo e ancestral Heading Barras 100% cacau, sem aditivos. Produzidas com …" at bounding box center [459, 170] width 645 height 99
click at [302, 123] on div "Puro, vivo e ancestral Heading Barras 100% cacau, sem aditivos. Produzidas com …" at bounding box center [459, 170] width 645 height 99
click at [492, 139] on h2 "Puro, vivo e ancestral" at bounding box center [460, 133] width 292 height 24
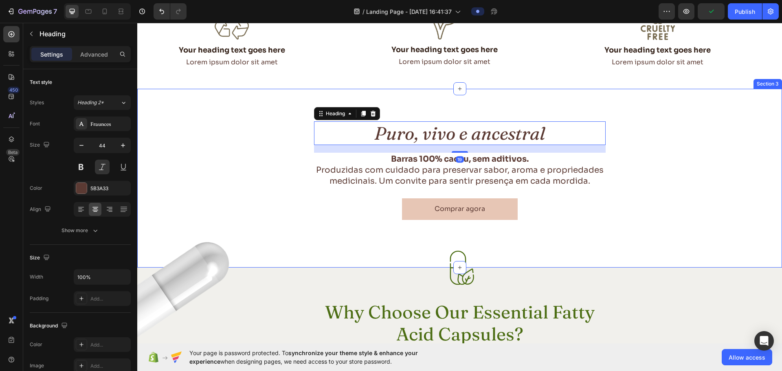
click at [660, 145] on div "Puro, vivo e ancestral Heading 19 Barras 100% cacau, sem aditivos. Produzidas c…" at bounding box center [459, 170] width 645 height 99
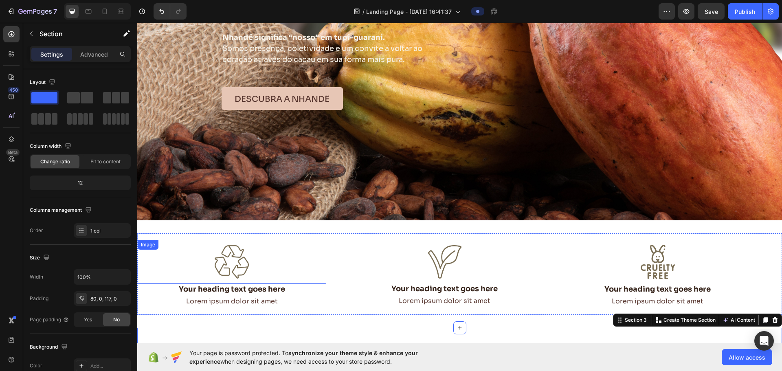
scroll to position [122, 0]
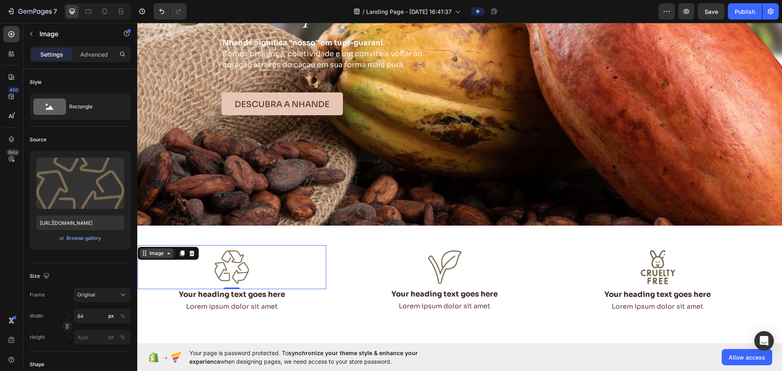
click at [164, 250] on div "Image 0" at bounding box center [232, 267] width 189 height 44
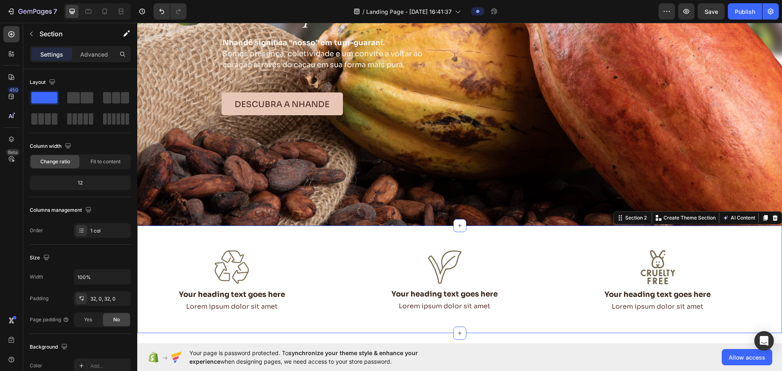
click at [203, 229] on div "Image Your heading text goes here Heading Lorem ipsum dolor sit amet Text Block…" at bounding box center [459, 280] width 645 height 108
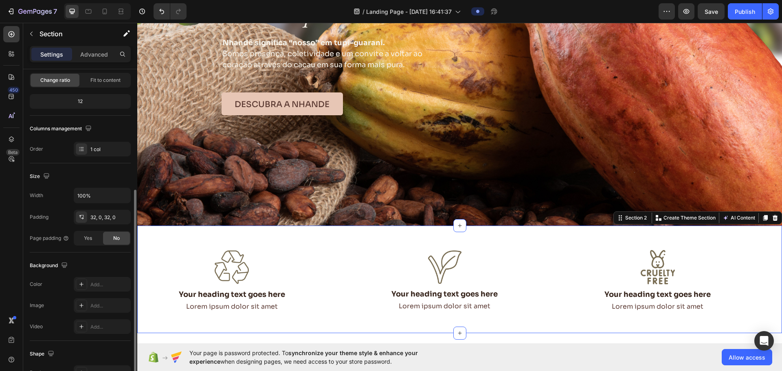
scroll to position [172, 0]
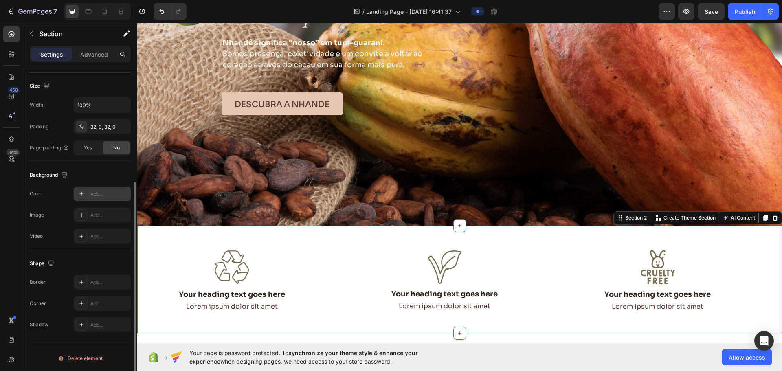
click at [99, 197] on div "Add..." at bounding box center [109, 194] width 38 height 7
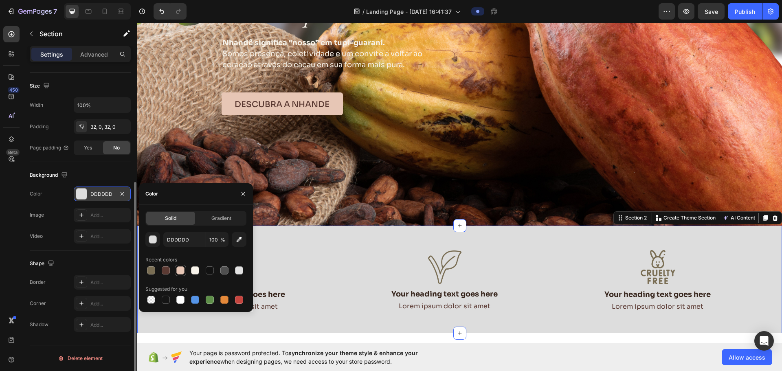
click at [184, 272] on div at bounding box center [180, 270] width 8 height 8
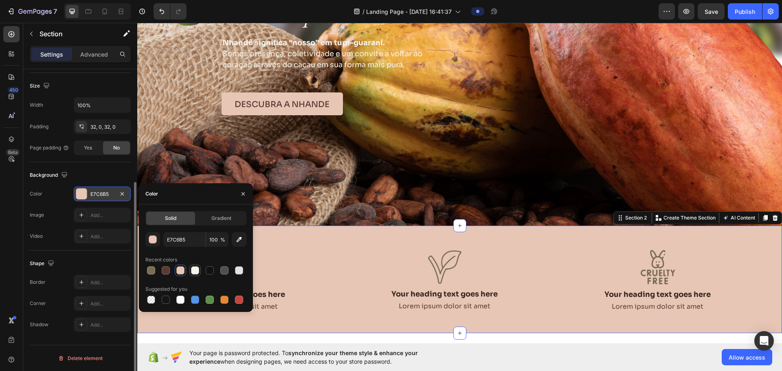
click at [193, 272] on div at bounding box center [195, 270] width 8 height 8
type input "F7F3EA"
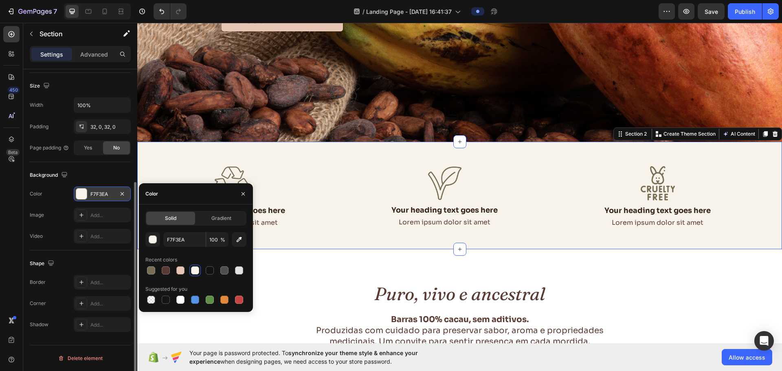
scroll to position [326, 0]
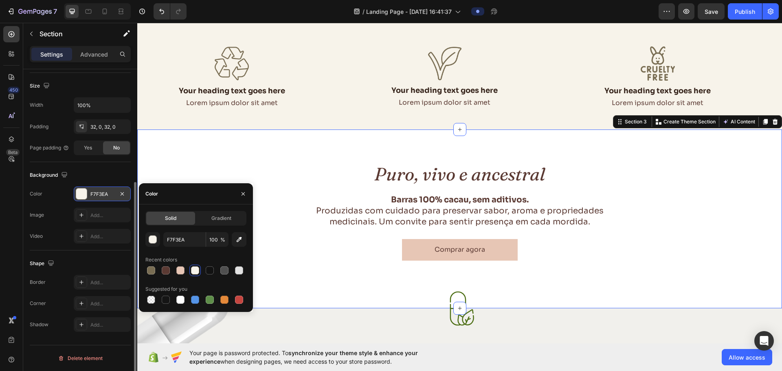
click at [273, 154] on div "Puro, vivo e ancestral Heading Barras 100% cacau, sem aditivos. Produzidas com …" at bounding box center [459, 219] width 645 height 179
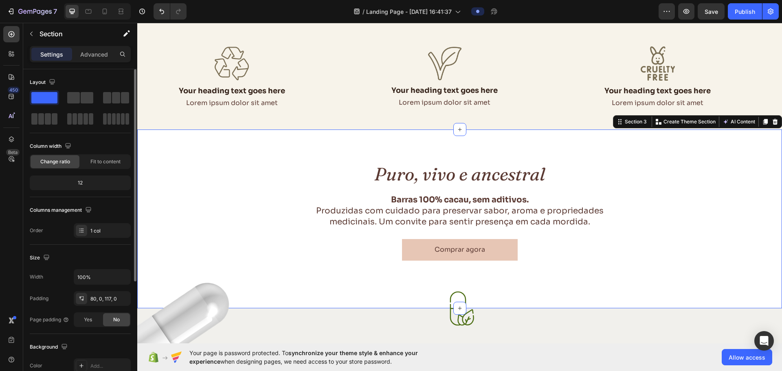
scroll to position [172, 0]
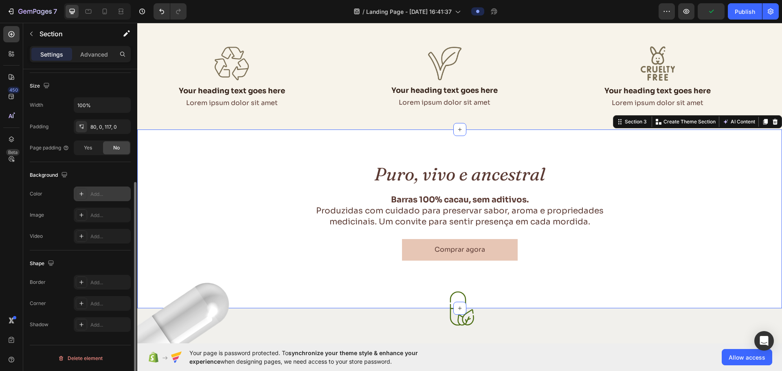
click at [91, 192] on div "Add..." at bounding box center [109, 194] width 38 height 7
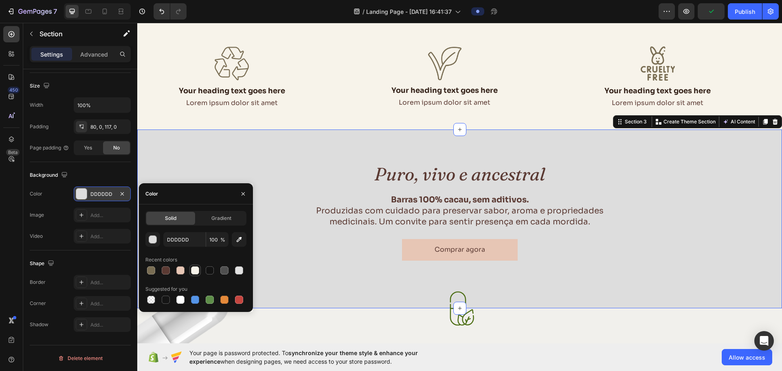
click at [192, 271] on div at bounding box center [195, 270] width 8 height 8
type input "F7F3EA"
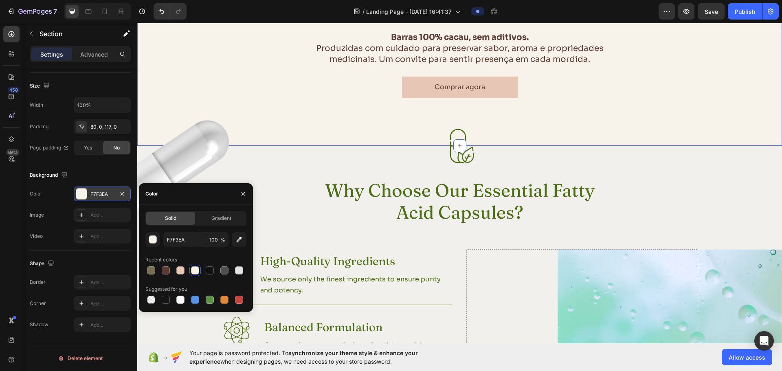
scroll to position [489, 0]
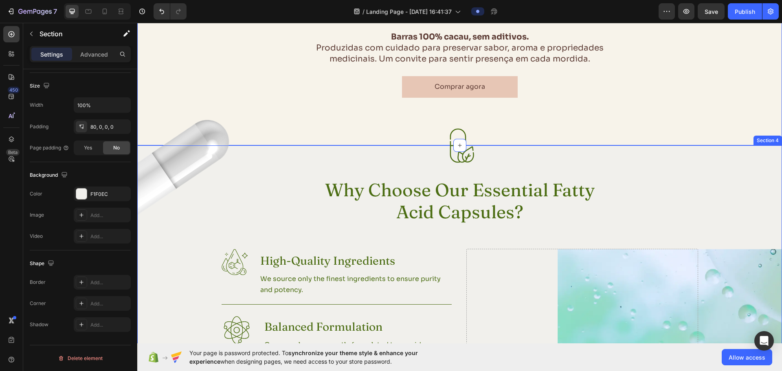
click at [345, 166] on div "Image Image Why Choose Our Essential Fatty Acid Capsules? Heading Row Image Hig…" at bounding box center [459, 327] width 645 height 365
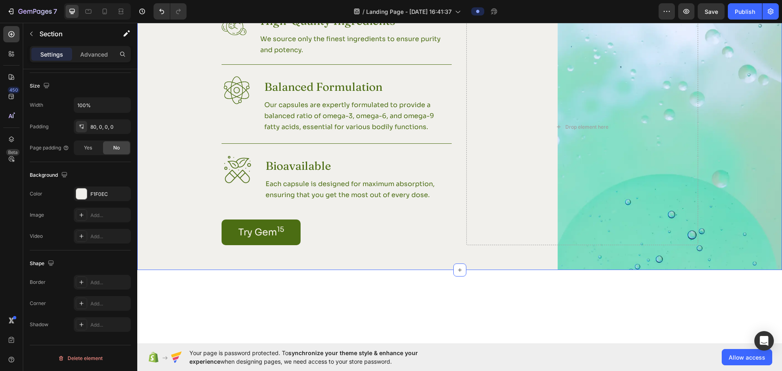
scroll to position [733, 0]
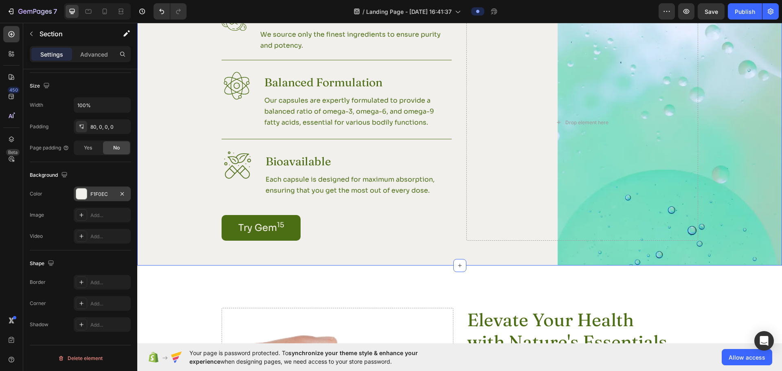
click at [101, 191] on div "F1F0EC" at bounding box center [102, 194] width 24 height 7
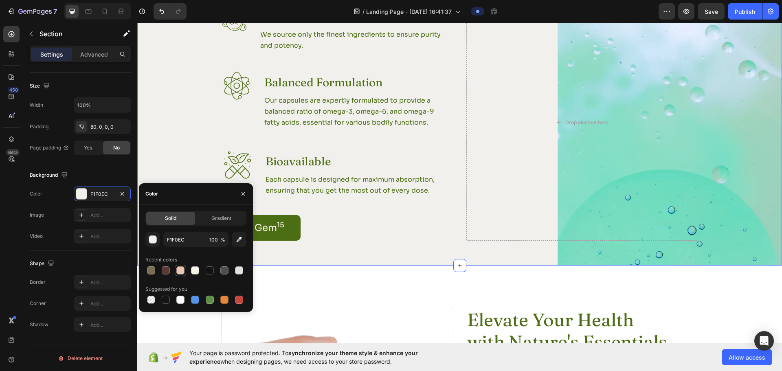
click at [181, 272] on div at bounding box center [180, 270] width 8 height 8
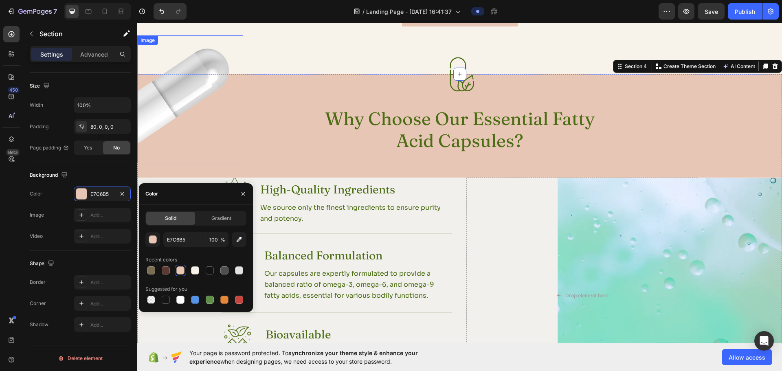
scroll to position [530, 0]
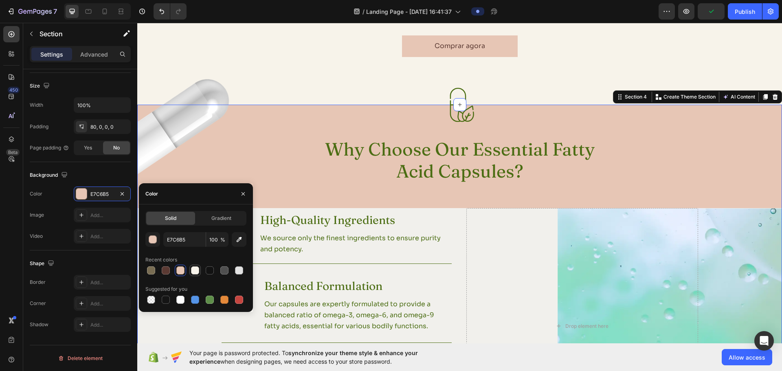
click at [194, 270] on div at bounding box center [195, 270] width 8 height 8
type input "F7F3EA"
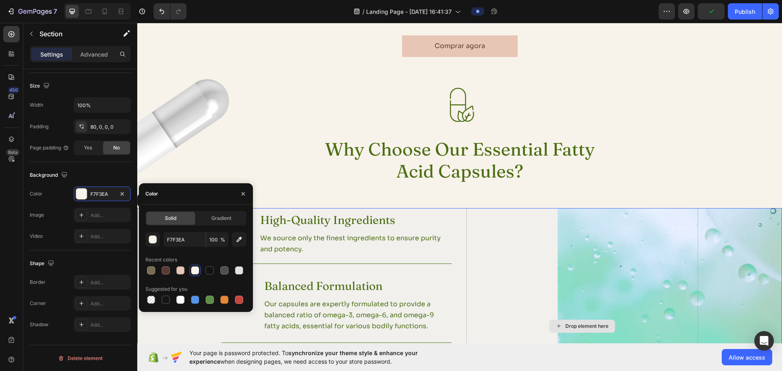
click at [498, 234] on div "Drop element here" at bounding box center [582, 326] width 232 height 236
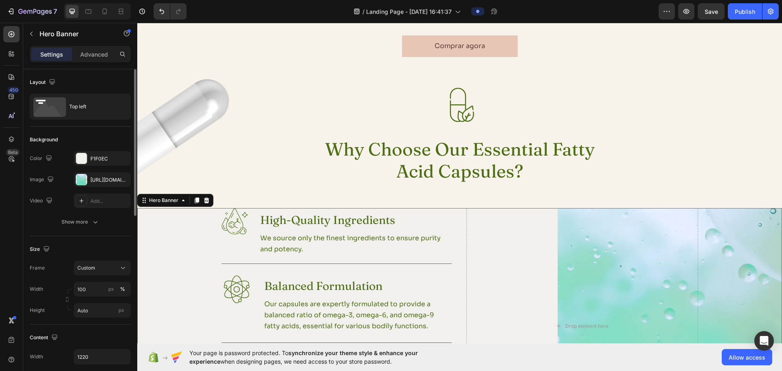
click at [171, 236] on div "Background Image" at bounding box center [459, 338] width 645 height 261
click at [100, 158] on div "F1F0EC" at bounding box center [102, 158] width 24 height 7
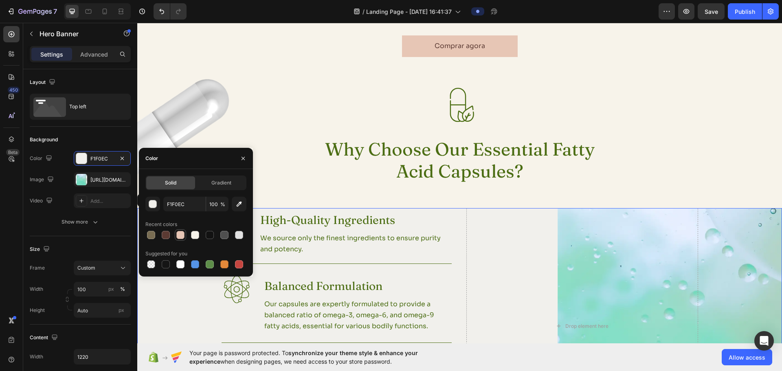
click at [179, 234] on div at bounding box center [180, 235] width 8 height 8
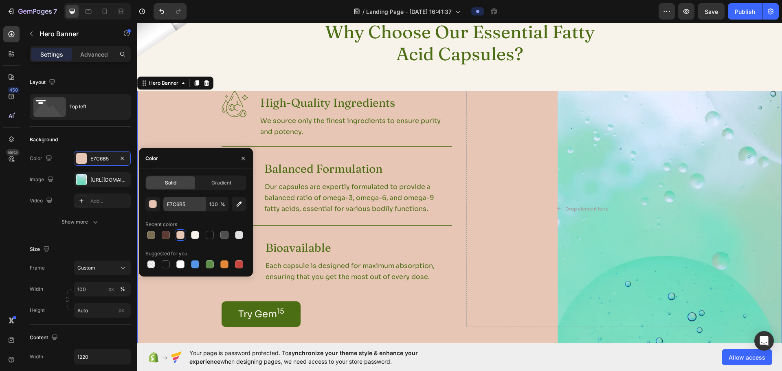
scroll to position [652, 0]
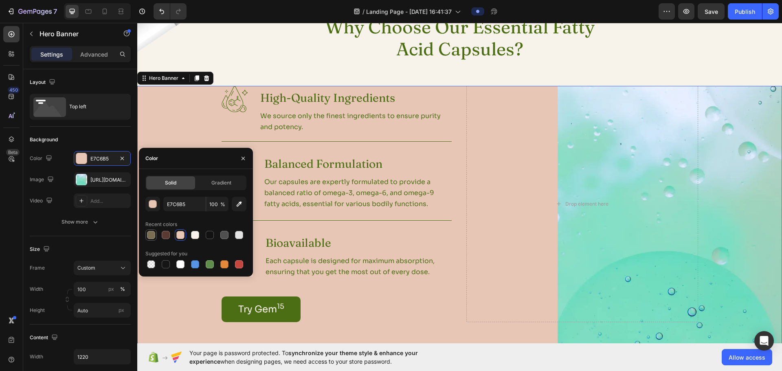
click at [152, 237] on div at bounding box center [151, 235] width 8 height 8
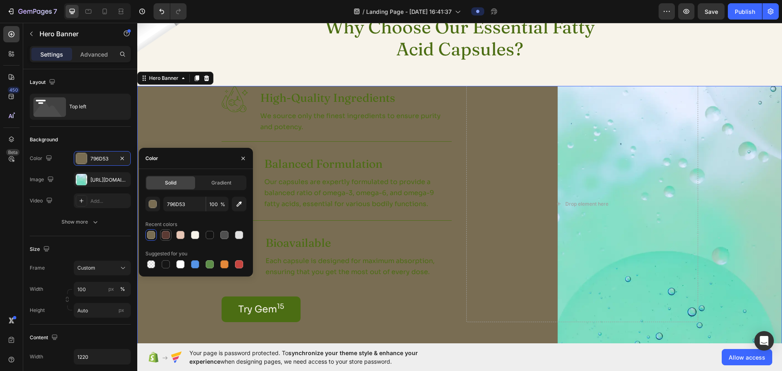
click at [165, 237] on div at bounding box center [166, 235] width 8 height 8
type input "5B3A33"
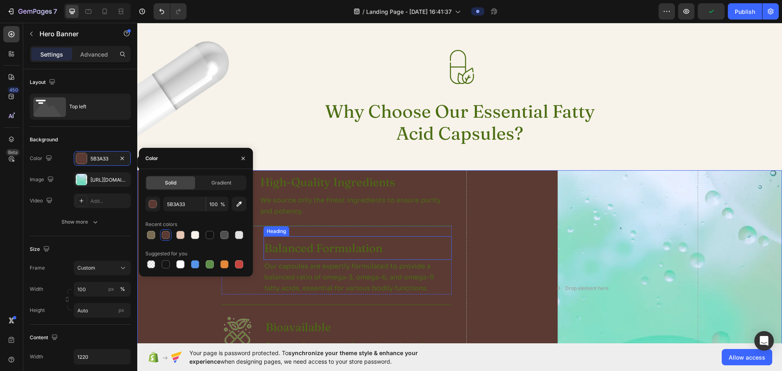
scroll to position [530, 0]
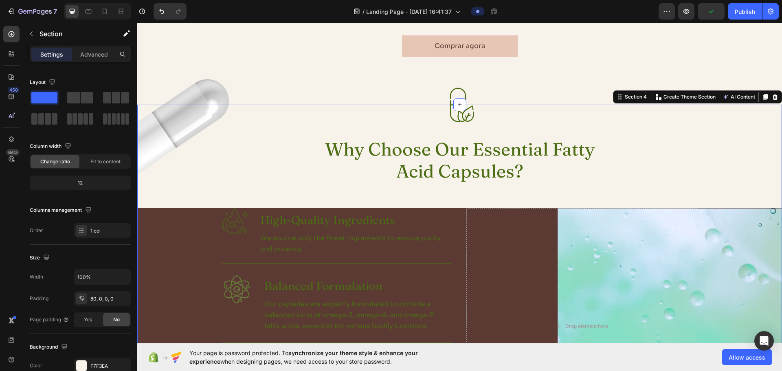
click at [334, 199] on div "Image Image Why Choose Our Essential Fatty Acid Capsules? Heading Row Image Hig…" at bounding box center [459, 303] width 645 height 332
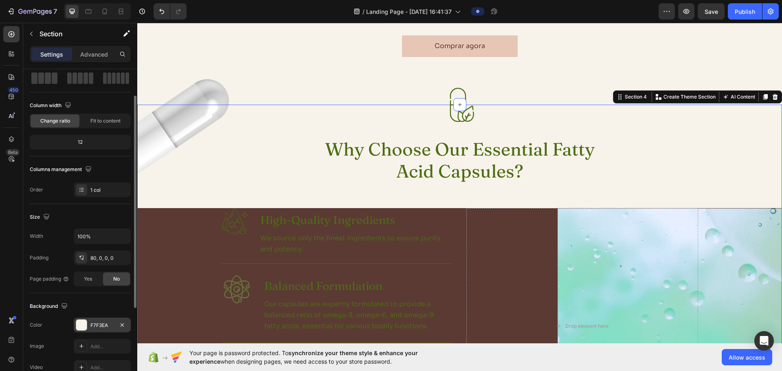
click at [101, 327] on div "F7F3EA" at bounding box center [102, 325] width 24 height 7
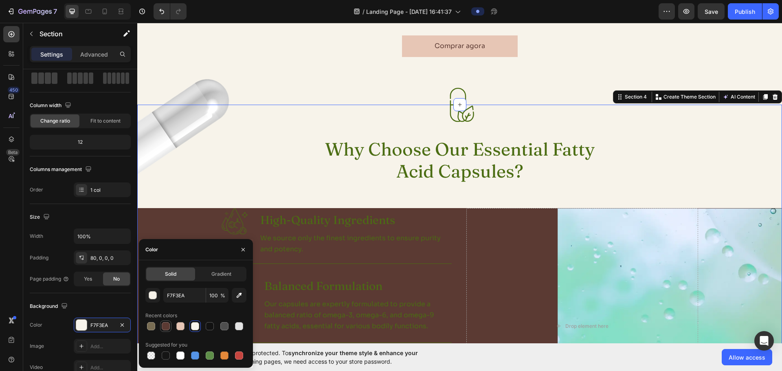
click at [164, 327] on div at bounding box center [166, 326] width 8 height 8
type input "5B3A33"
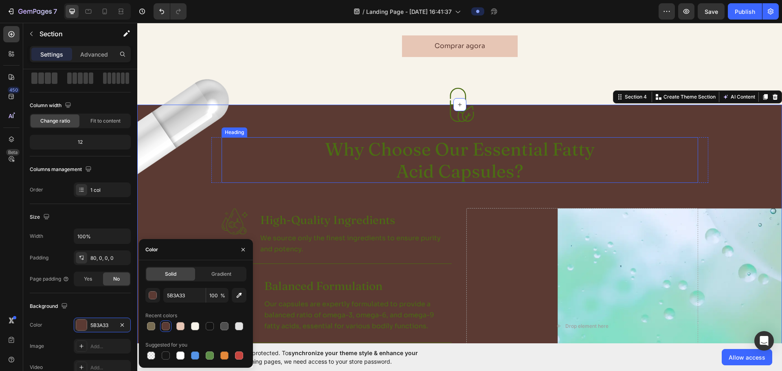
click at [474, 152] on h2 "Why Choose Our Essential Fatty Acid Capsules?" at bounding box center [460, 160] width 292 height 46
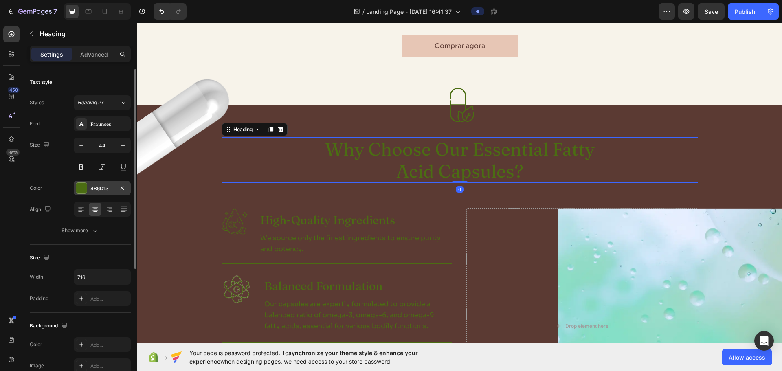
click at [97, 190] on div "4B6D13" at bounding box center [102, 188] width 24 height 7
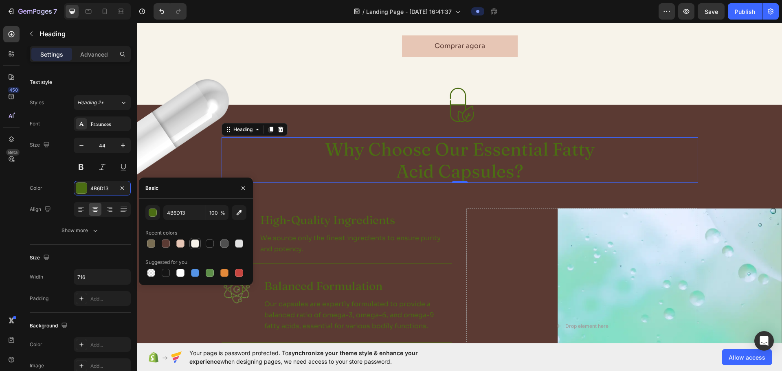
click at [193, 246] on div at bounding box center [195, 244] width 8 height 8
type input "F7F3EA"
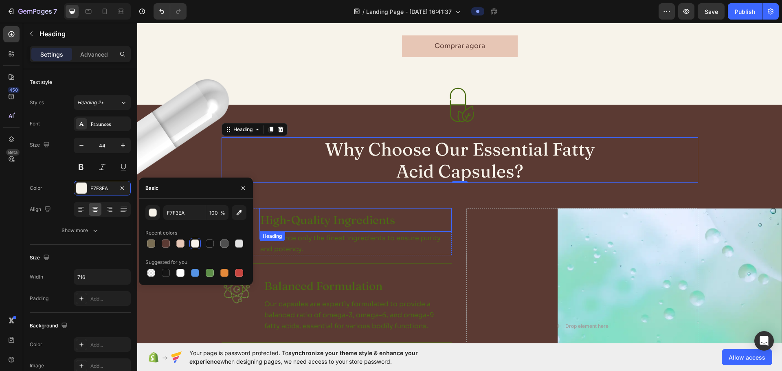
click at [343, 220] on h3 "High-Quality Ingredients" at bounding box center [355, 220] width 192 height 24
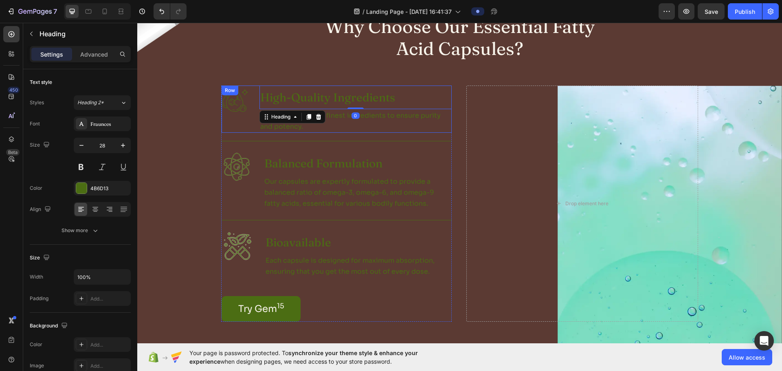
scroll to position [652, 0]
click at [222, 134] on div "Image High-Quality Ingredients Heading 0 We source only the finest ingredients …" at bounding box center [337, 204] width 230 height 236
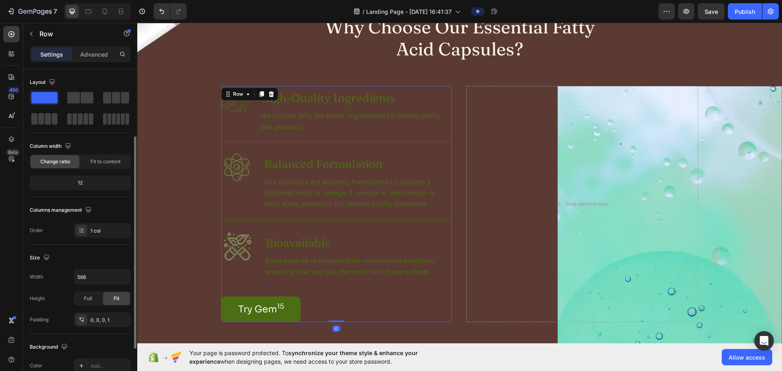
scroll to position [172, 0]
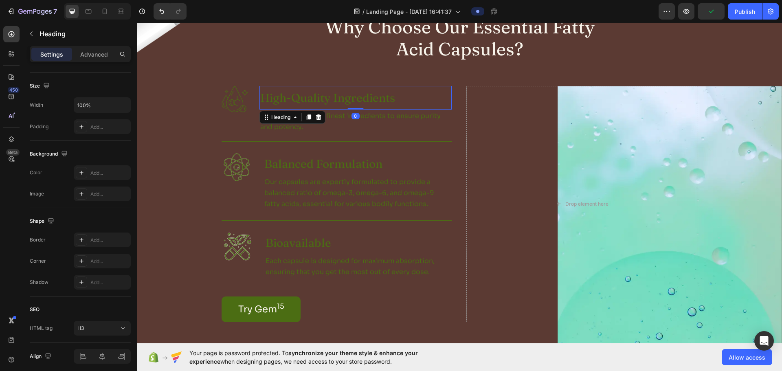
click at [305, 98] on h3 "High-Quality Ingredients" at bounding box center [355, 98] width 192 height 24
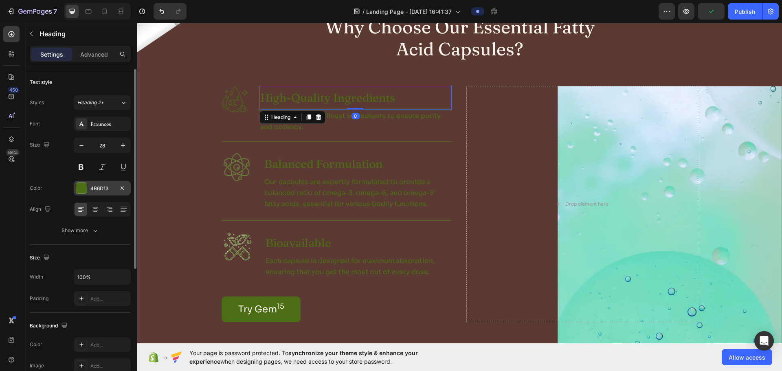
click at [90, 186] on div "4B6D13" at bounding box center [102, 188] width 24 height 7
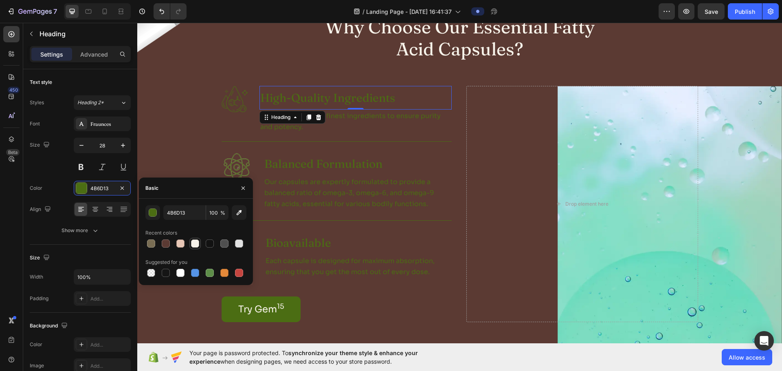
click at [191, 246] on div at bounding box center [195, 244] width 8 height 8
type input "F7F3EA"
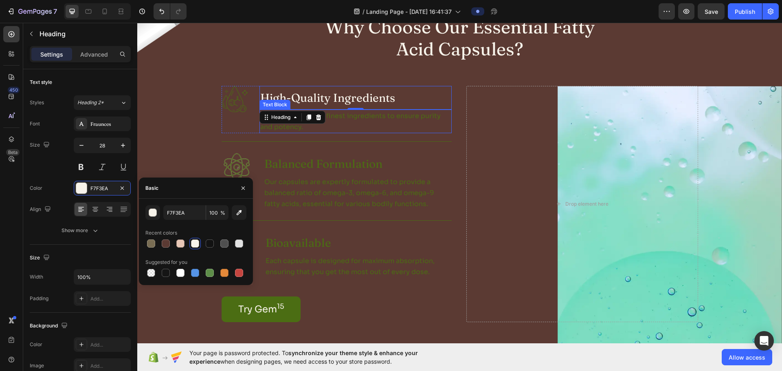
click at [353, 121] on p "We source only the finest ingredients to ensure purity and potency." at bounding box center [355, 121] width 191 height 22
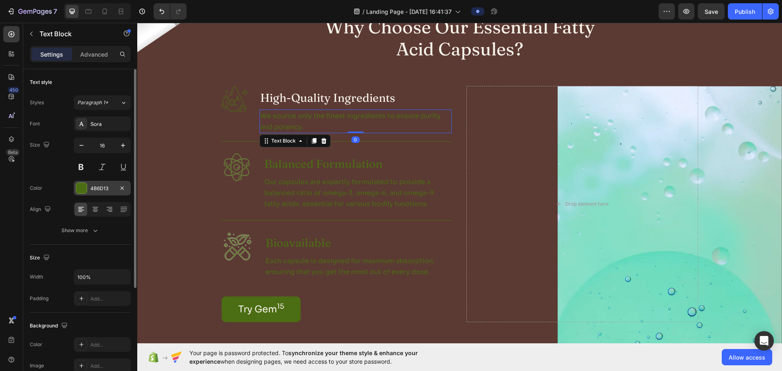
click at [107, 184] on div "4B6D13" at bounding box center [102, 188] width 57 height 15
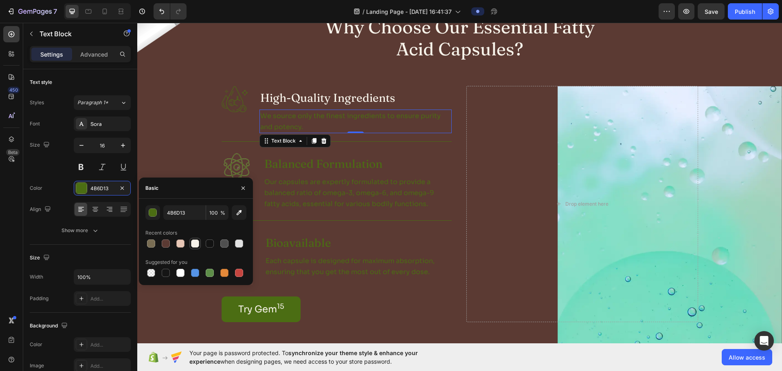
click at [192, 245] on div at bounding box center [195, 244] width 8 height 8
type input "F7F3EA"
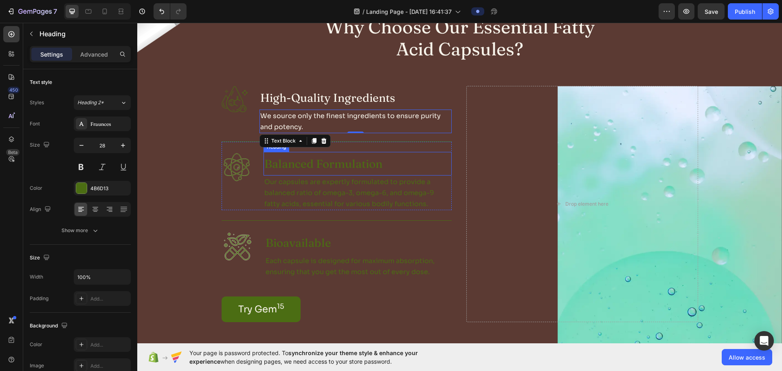
click at [338, 168] on h3 "Balanced Formulation" at bounding box center [358, 164] width 188 height 24
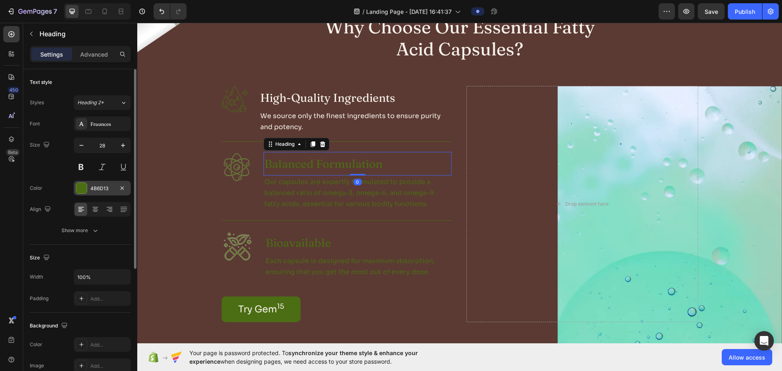
click at [104, 191] on div "4B6D13" at bounding box center [102, 188] width 24 height 7
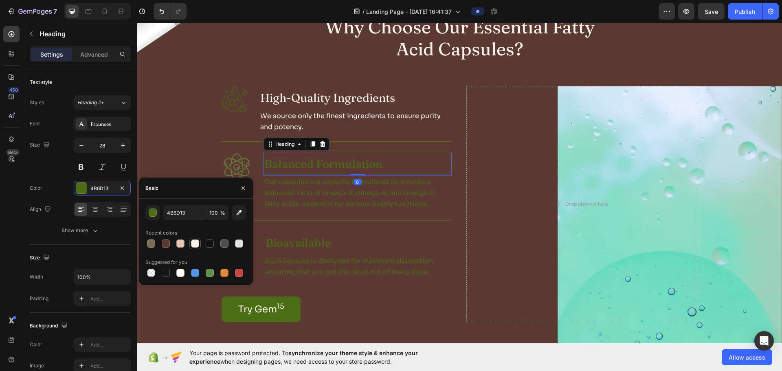
click at [190, 245] on div at bounding box center [195, 244] width 10 height 10
type input "F7F3EA"
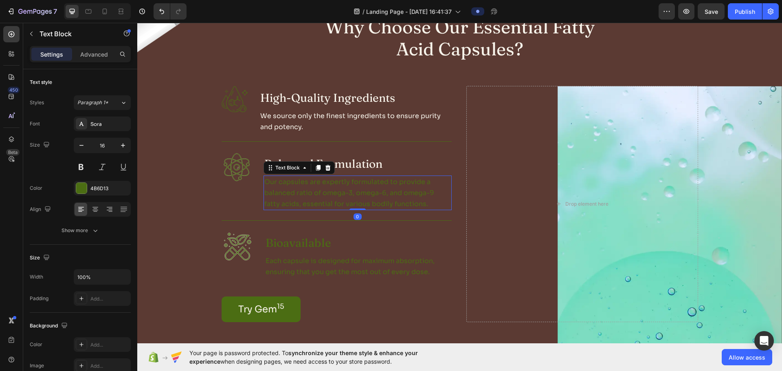
click at [352, 189] on p "Our capsules are expertly formulated to provide a balanced ratio of omega-3, om…" at bounding box center [357, 192] width 187 height 33
click at [103, 192] on div "4B6D13" at bounding box center [102, 188] width 57 height 15
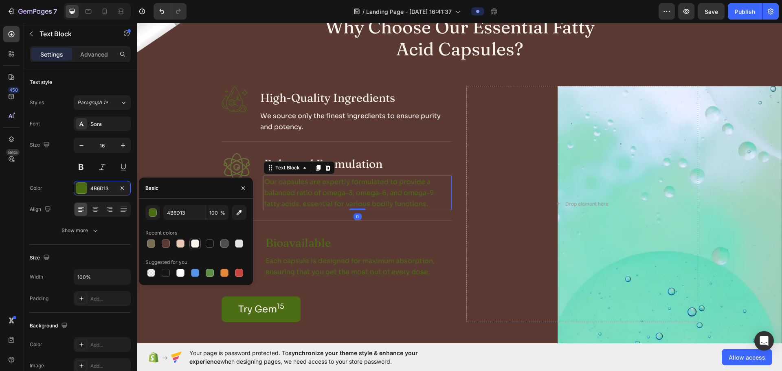
click at [191, 242] on div at bounding box center [195, 244] width 8 height 8
type input "F7F3EA"
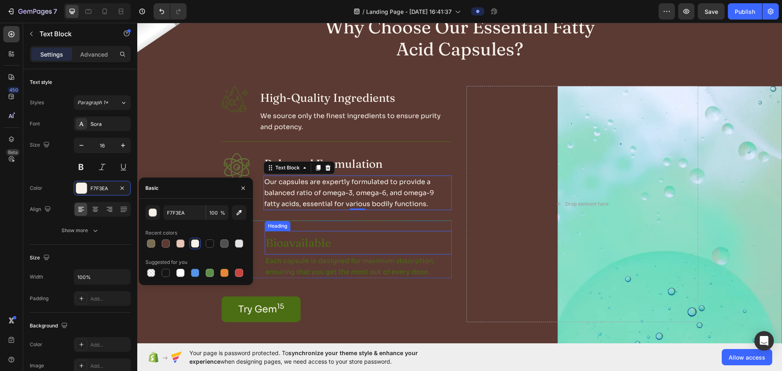
click at [284, 245] on h3 "Bioavailable" at bounding box center [358, 243] width 187 height 24
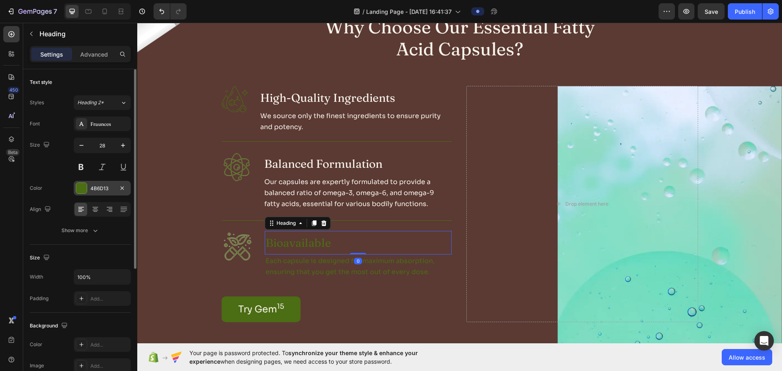
click at [95, 192] on div "4B6D13" at bounding box center [102, 188] width 24 height 7
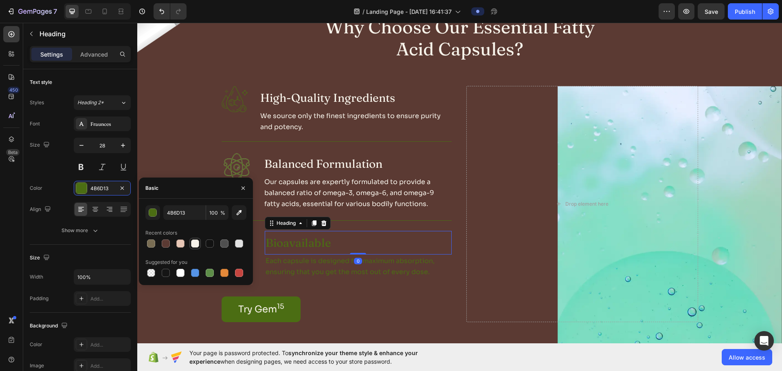
click at [195, 246] on div at bounding box center [195, 244] width 8 height 8
type input "F7F3EA"
click at [308, 257] on p "Each capsule is designed for maximum absorption, ensuring that you get the most…" at bounding box center [358, 266] width 185 height 22
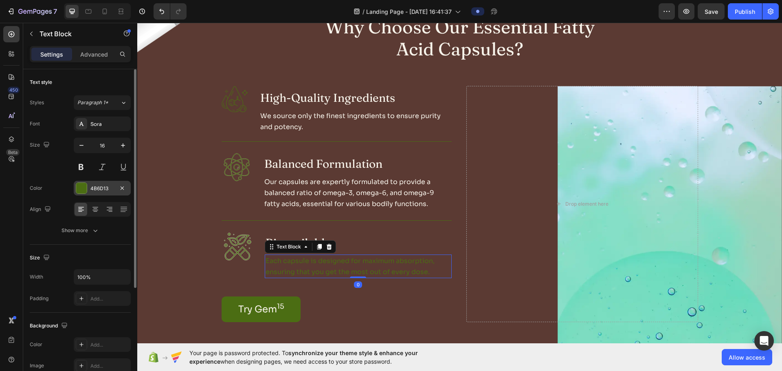
click at [96, 192] on div "4B6D13" at bounding box center [102, 188] width 57 height 15
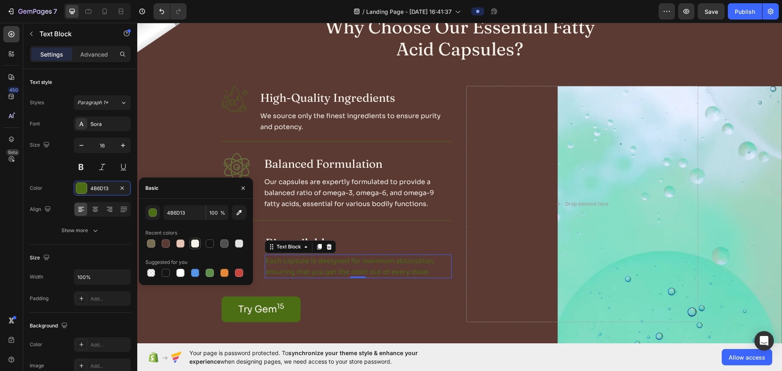
click at [192, 244] on div at bounding box center [195, 244] width 8 height 8
type input "F7F3EA"
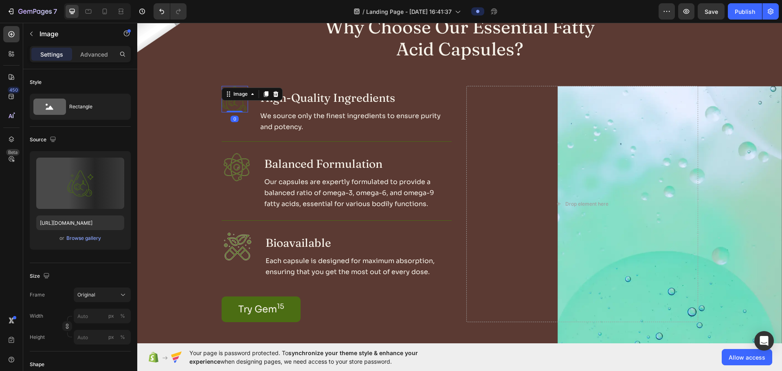
click at [226, 99] on div "Image 0" at bounding box center [235, 99] width 26 height 26
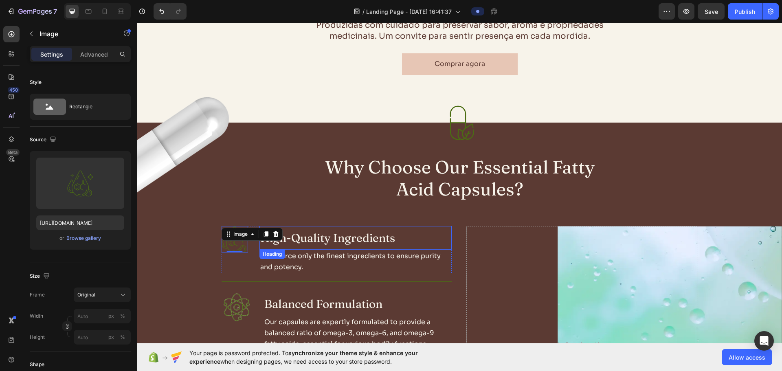
scroll to position [489, 0]
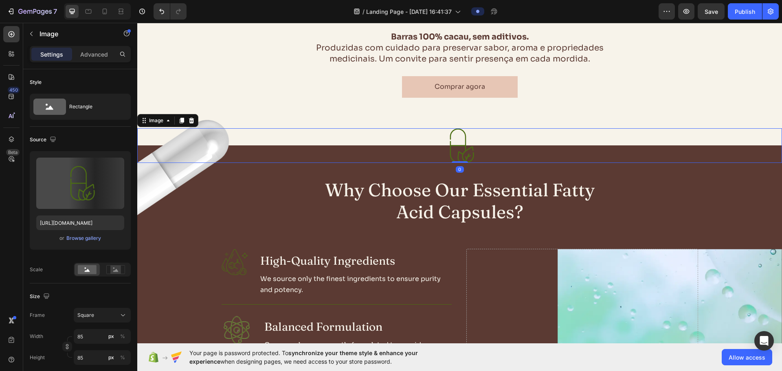
click at [177, 152] on div at bounding box center [459, 145] width 645 height 35
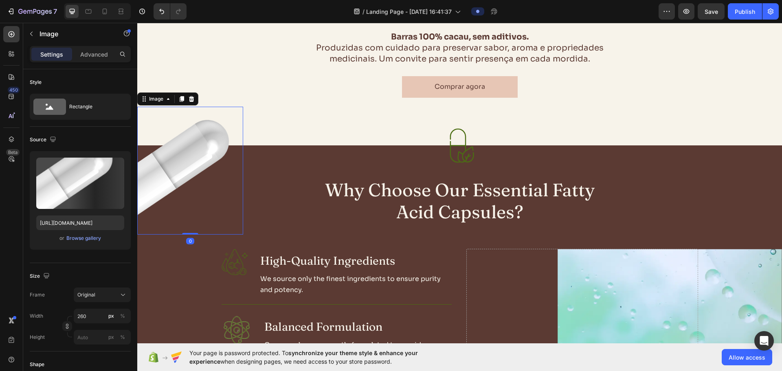
click at [159, 192] on img at bounding box center [190, 171] width 106 height 128
click at [72, 240] on div "Browse gallery" at bounding box center [83, 238] width 35 height 7
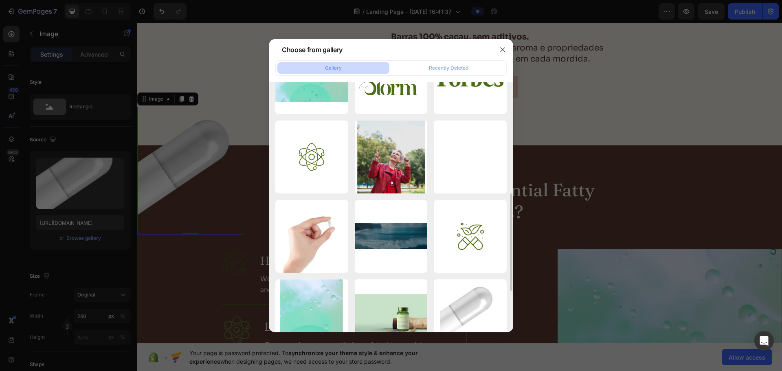
scroll to position [204, 0]
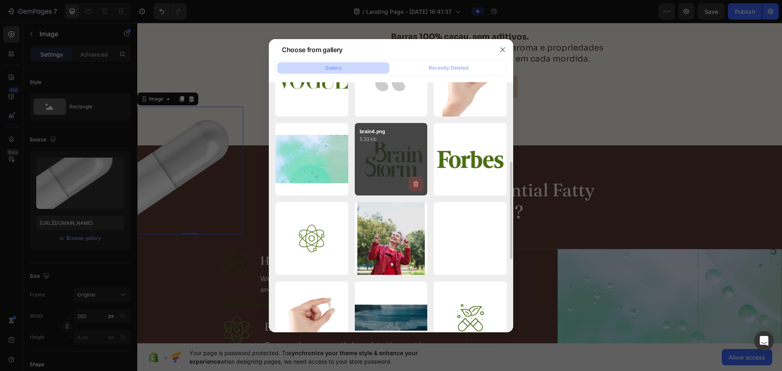
click at [415, 185] on icon "button" at bounding box center [416, 184] width 8 height 8
click at [415, 184] on div "Delete" at bounding box center [411, 185] width 15 height 7
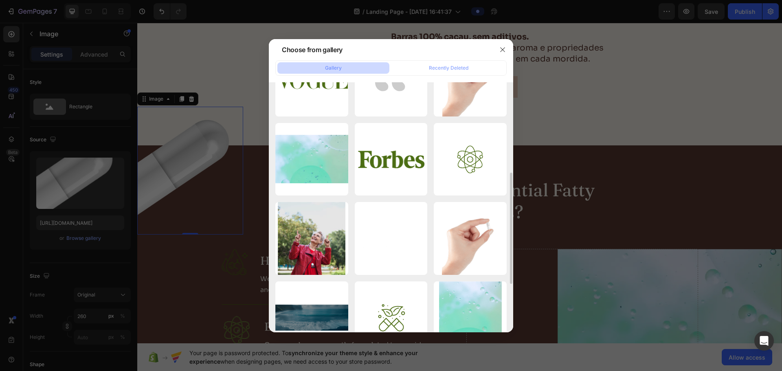
click at [0, 0] on icon "button" at bounding box center [0, 0] width 0 height 0
click at [0, 0] on div "Delete" at bounding box center [0, 0] width 0 height 0
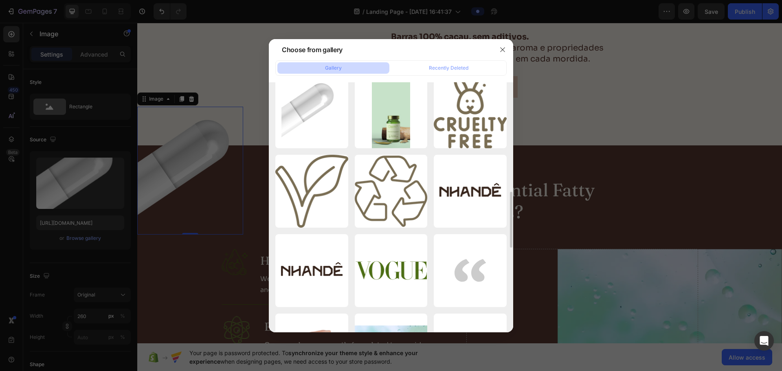
scroll to position [530, 0]
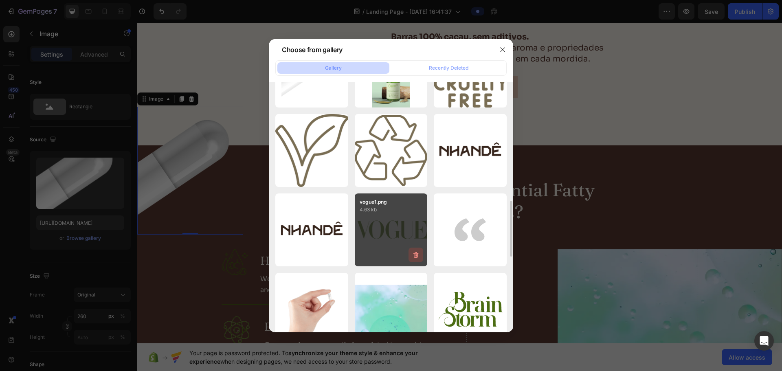
click at [418, 255] on icon "button" at bounding box center [415, 255] width 5 height 6
click at [415, 259] on div "Delete" at bounding box center [411, 256] width 15 height 7
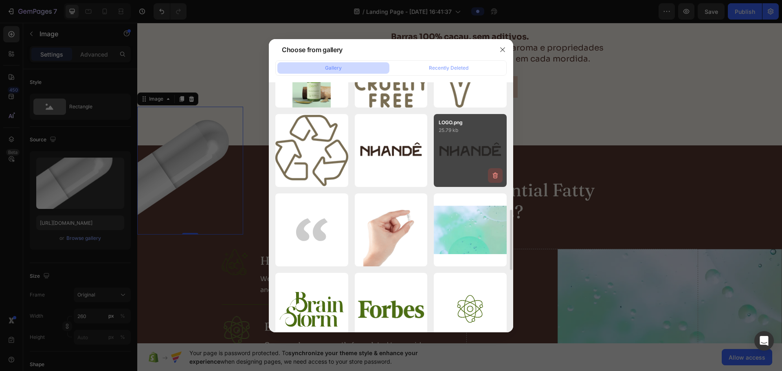
click at [495, 176] on icon "button" at bounding box center [495, 175] width 8 height 8
click at [490, 180] on div "Delete" at bounding box center [490, 177] width 15 height 7
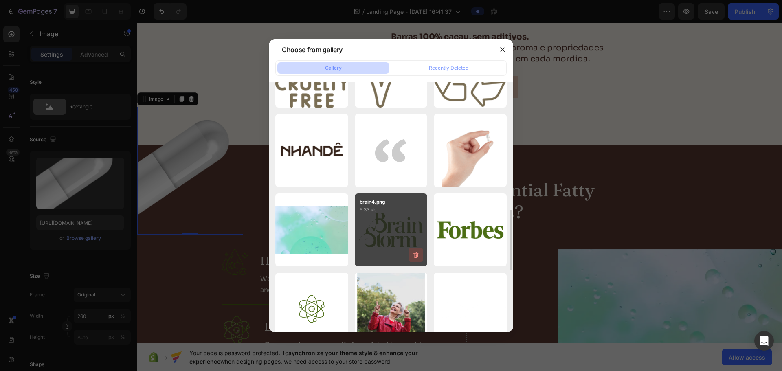
click at [417, 255] on icon "button" at bounding box center [416, 255] width 1 height 2
click at [417, 255] on div "Delete" at bounding box center [411, 256] width 15 height 7
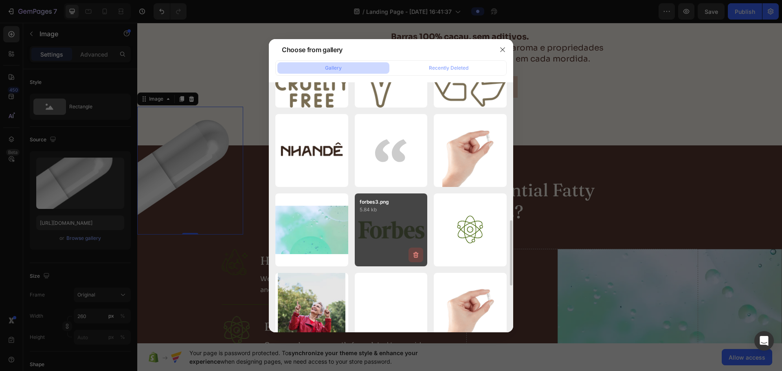
click at [415, 257] on icon "button" at bounding box center [415, 255] width 5 height 6
click at [415, 257] on div "Delete" at bounding box center [411, 256] width 15 height 7
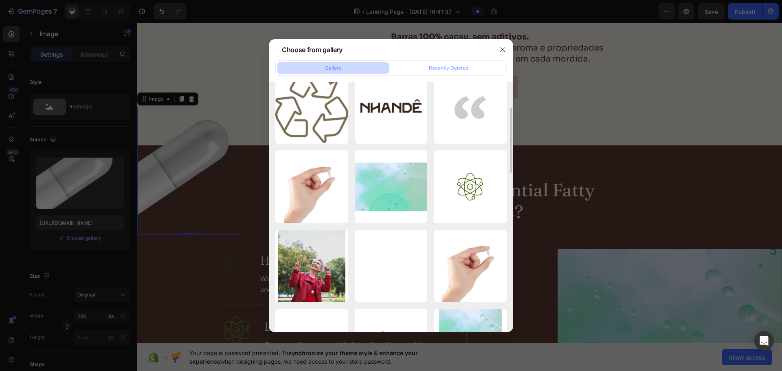
scroll to position [0, 0]
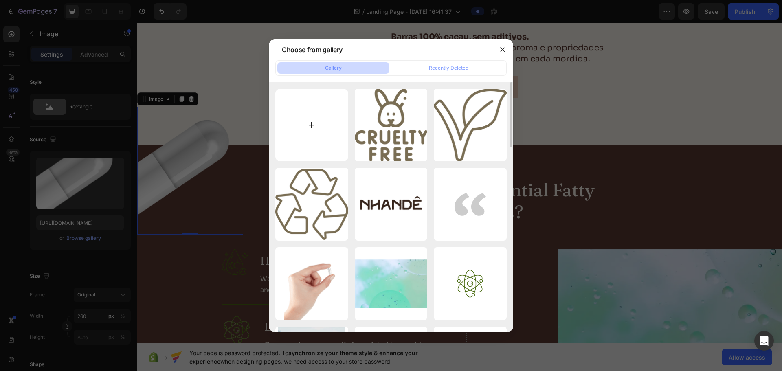
click at [324, 138] on input "file" at bounding box center [311, 125] width 73 height 73
type input "C:\fakepath\CACAU FRUTO PNG.png"
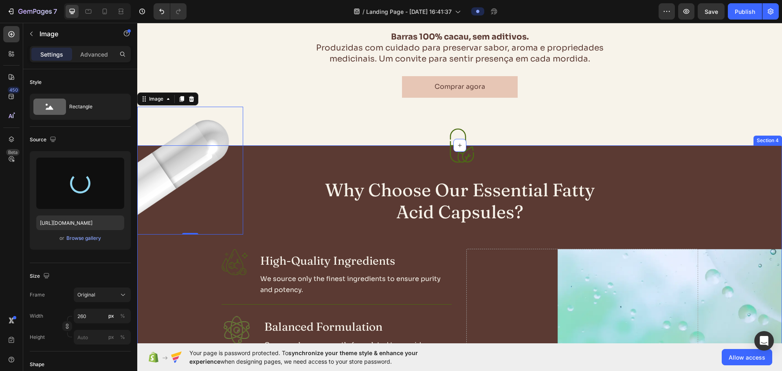
type input "[URL][DOMAIN_NAME]"
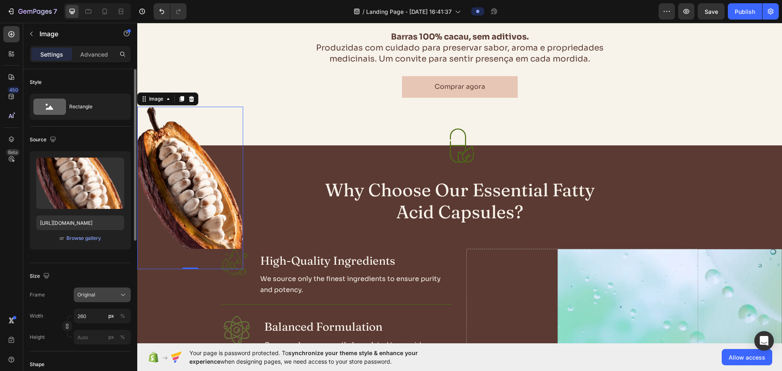
click at [100, 300] on button "Original" at bounding box center [102, 295] width 57 height 15
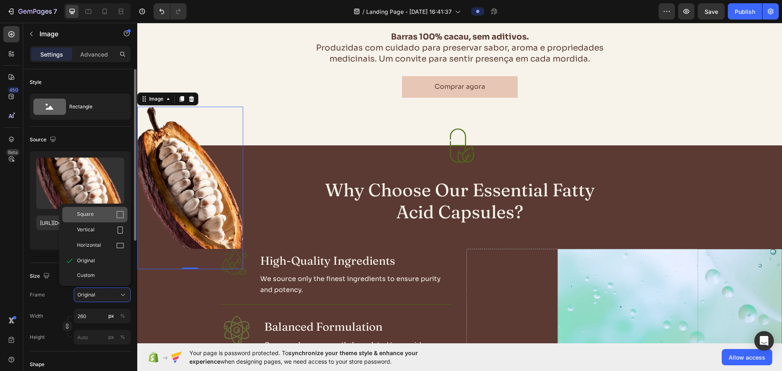
click at [105, 218] on div "Square" at bounding box center [100, 215] width 47 height 8
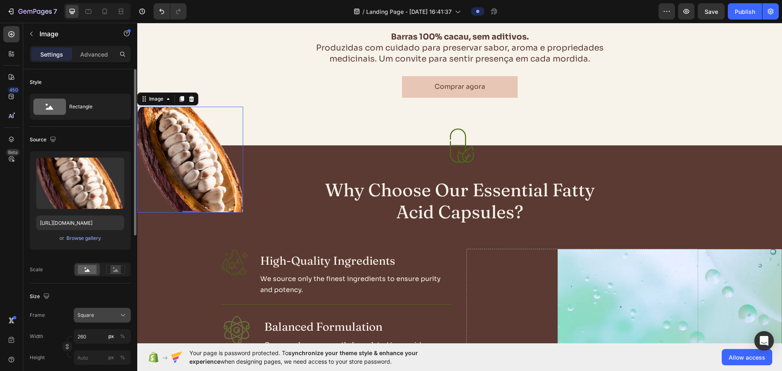
click at [106, 319] on div "Square" at bounding box center [102, 315] width 50 height 8
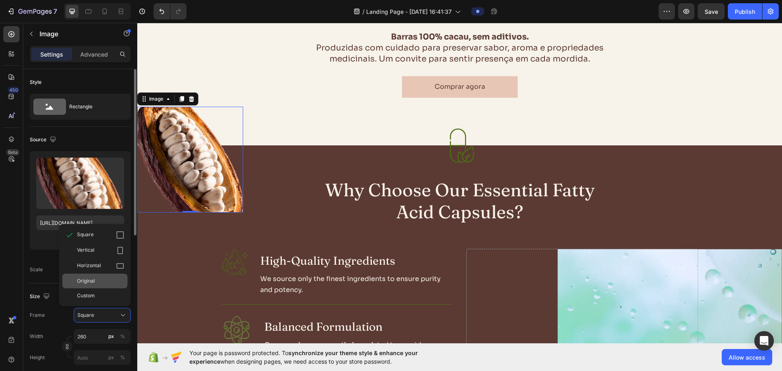
click at [103, 279] on div "Original" at bounding box center [100, 280] width 47 height 7
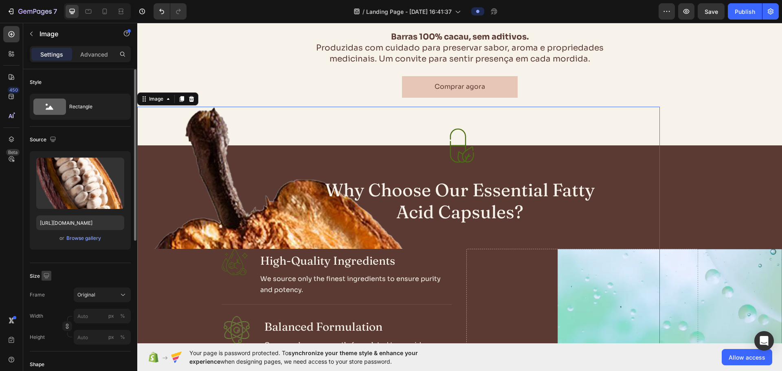
type input "260"
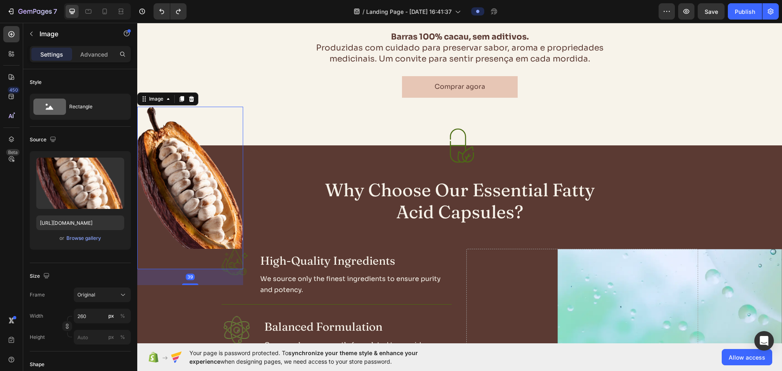
drag, startPoint x: 190, startPoint y: 269, endPoint x: 190, endPoint y: 286, distance: 16.7
click at [190, 285] on div at bounding box center [190, 285] width 16 height 2
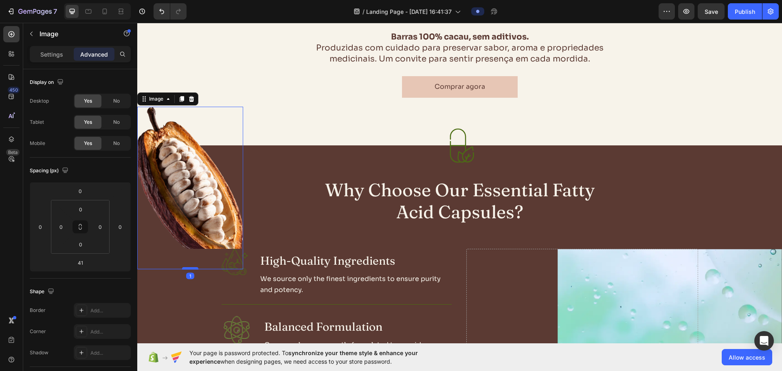
drag, startPoint x: 190, startPoint y: 284, endPoint x: 193, endPoint y: 268, distance: 16.6
click at [193, 268] on div at bounding box center [190, 268] width 16 height 2
type input "1"
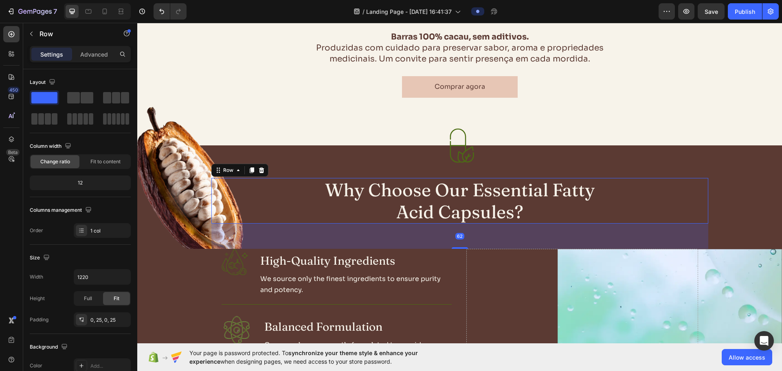
click at [213, 181] on div "Why Choose Our Essential Fatty Acid Capsules? Heading Row 62" at bounding box center [459, 201] width 497 height 46
click at [157, 174] on img at bounding box center [190, 188] width 106 height 163
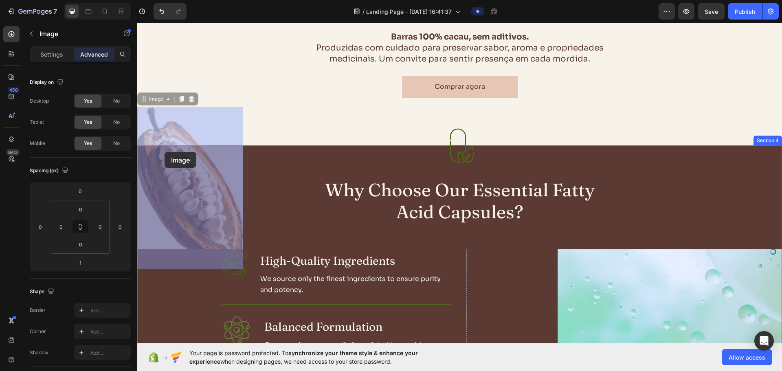
drag, startPoint x: 165, startPoint y: 167, endPoint x: 165, endPoint y: 154, distance: 13.5
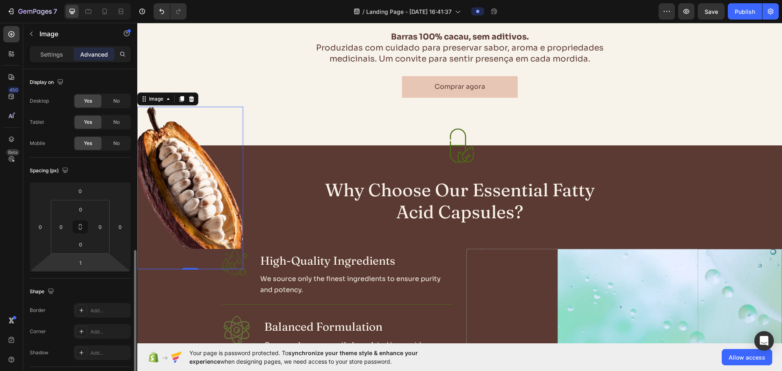
scroll to position [163, 0]
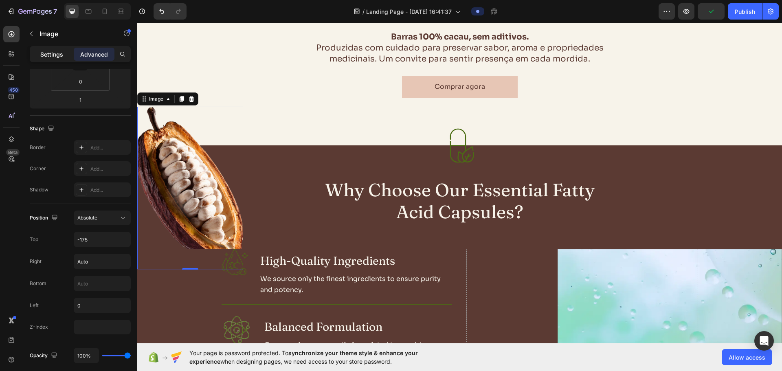
click at [45, 53] on p "Settings" at bounding box center [51, 54] width 23 height 9
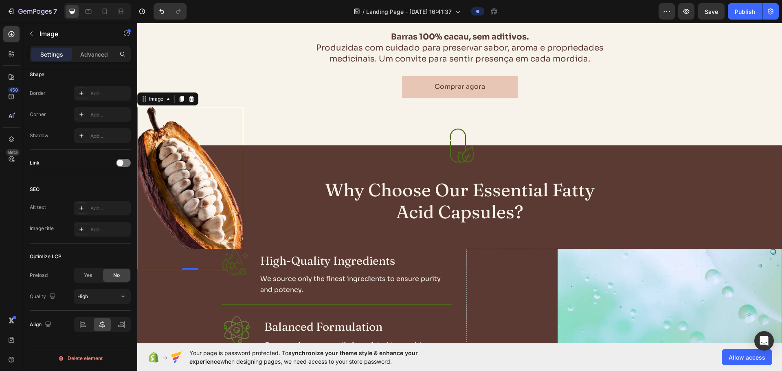
scroll to position [46, 0]
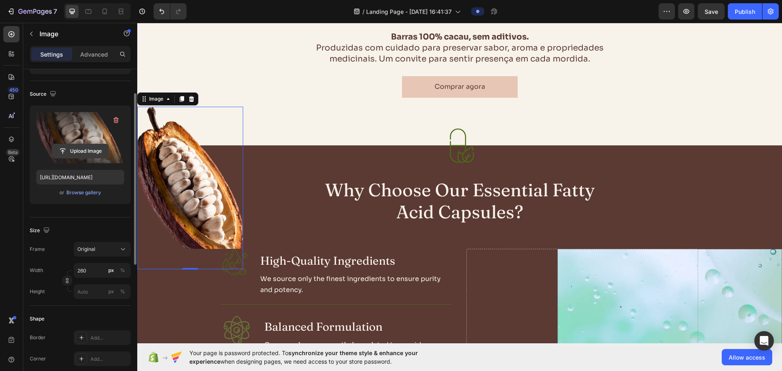
click at [76, 145] on input "file" at bounding box center [80, 151] width 56 height 14
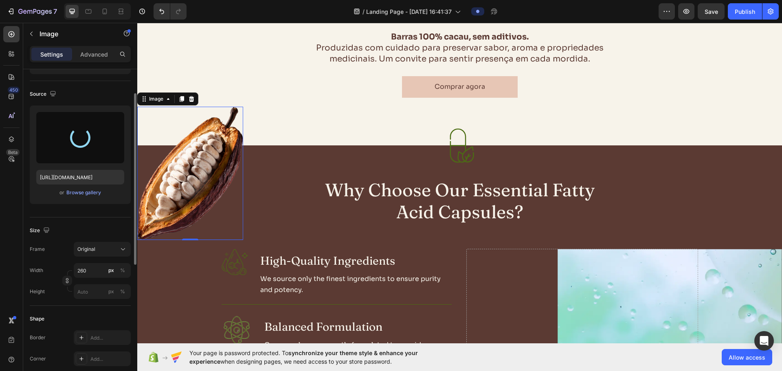
type input "[URL][DOMAIN_NAME]"
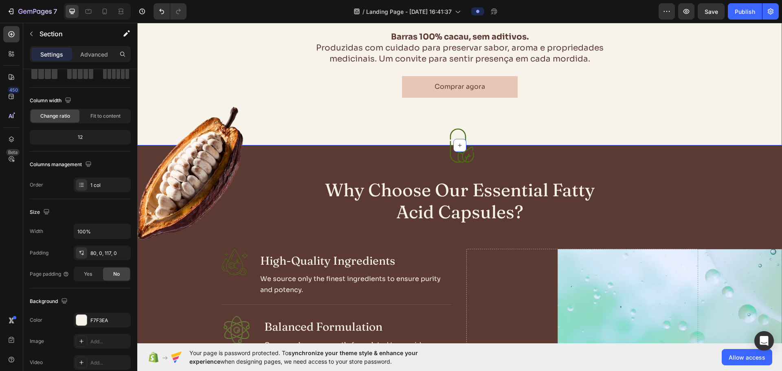
click at [343, 127] on div "Puro, vivo e ancestral Heading Barras 100% cacau, sem aditivos. Produzidas com …" at bounding box center [459, 56] width 645 height 179
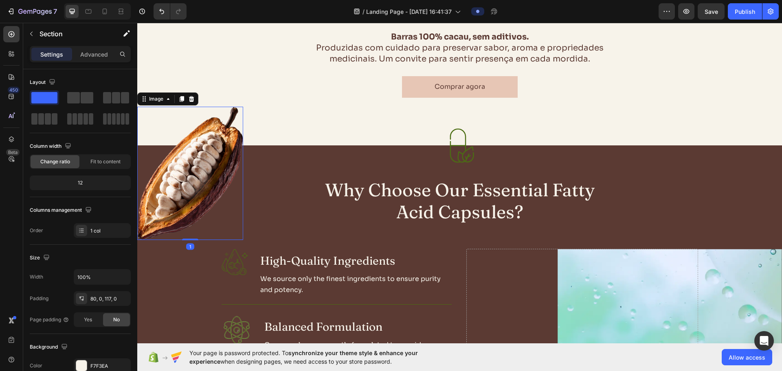
click at [165, 204] on img at bounding box center [190, 173] width 106 height 133
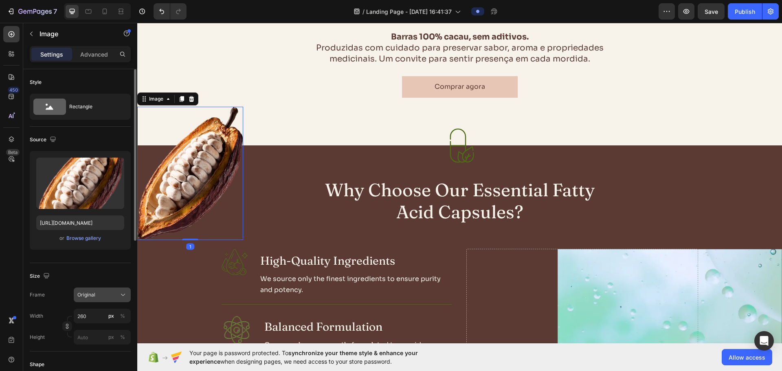
click at [97, 297] on div "Original" at bounding box center [97, 294] width 40 height 7
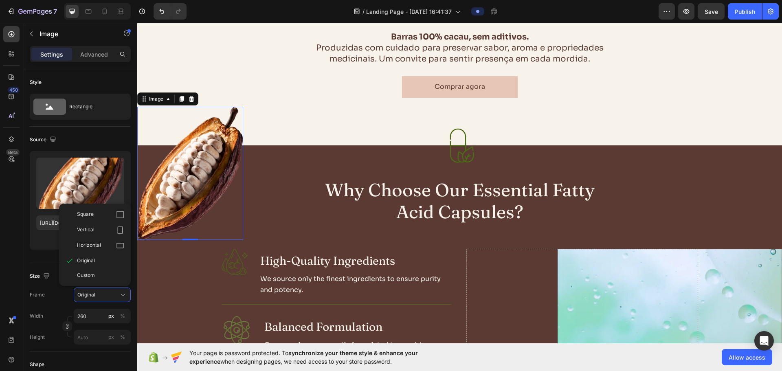
click at [148, 206] on img at bounding box center [190, 173] width 106 height 133
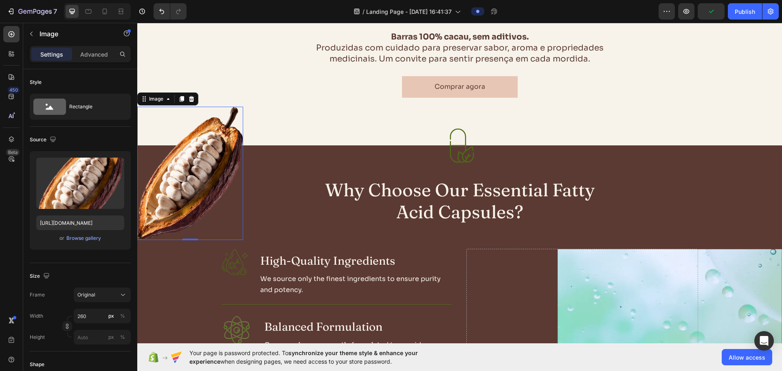
click at [148, 206] on img at bounding box center [190, 173] width 106 height 133
click at [150, 223] on img at bounding box center [190, 173] width 106 height 133
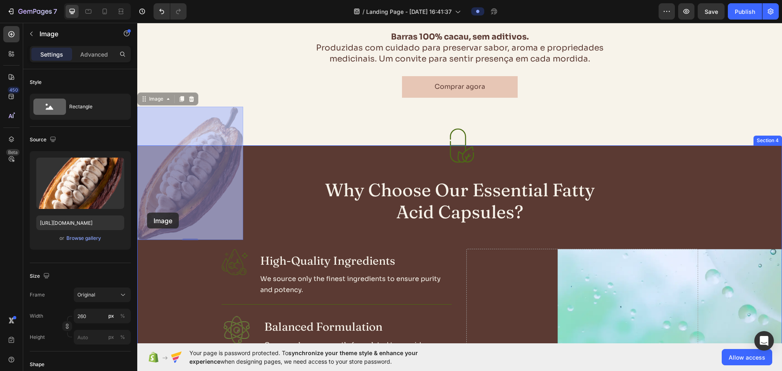
drag, startPoint x: 163, startPoint y: 212, endPoint x: 147, endPoint y: 213, distance: 15.9
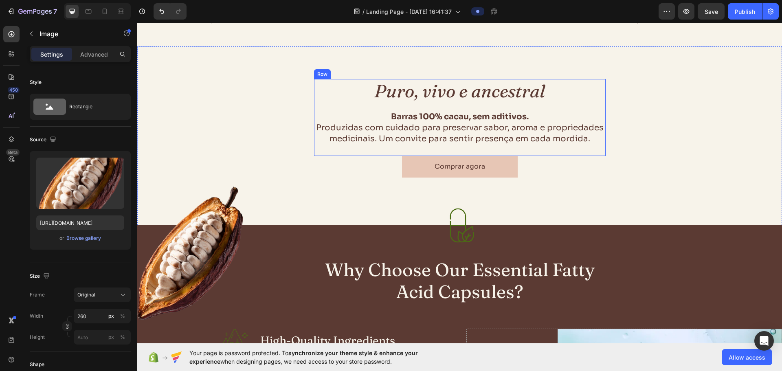
scroll to position [489, 0]
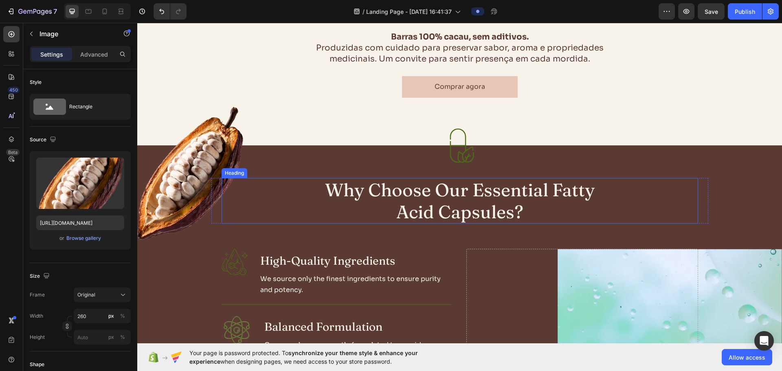
click at [336, 185] on h2 "Why Choose Our Essential Fatty Acid Capsules?" at bounding box center [460, 201] width 292 height 46
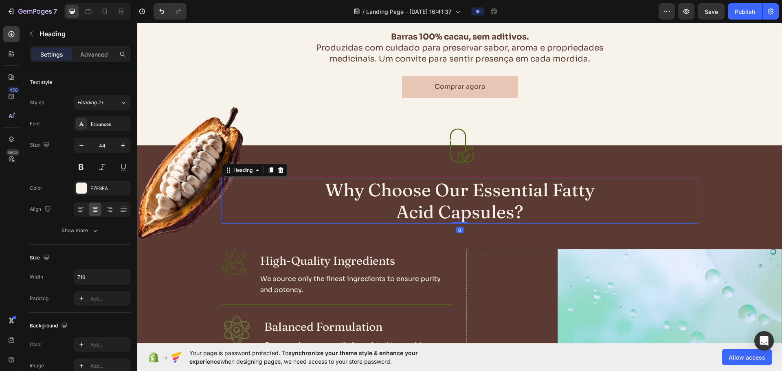
click at [336, 185] on h2 "Why Choose Our Essential Fatty Acid Capsules?" at bounding box center [460, 201] width 292 height 46
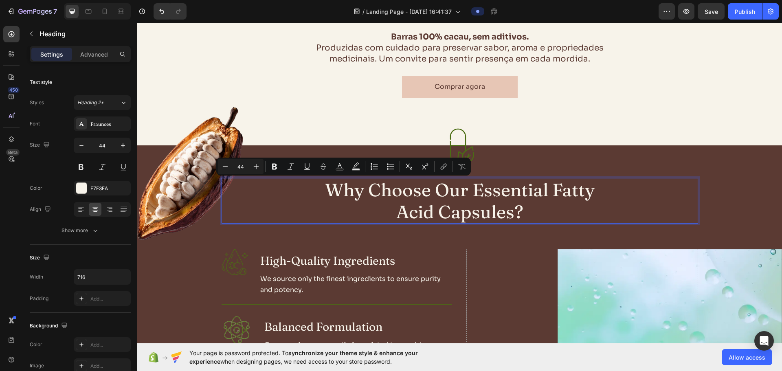
click at [442, 195] on p "Why Choose Our Essential Fatty Acid Capsules?" at bounding box center [460, 201] width 290 height 44
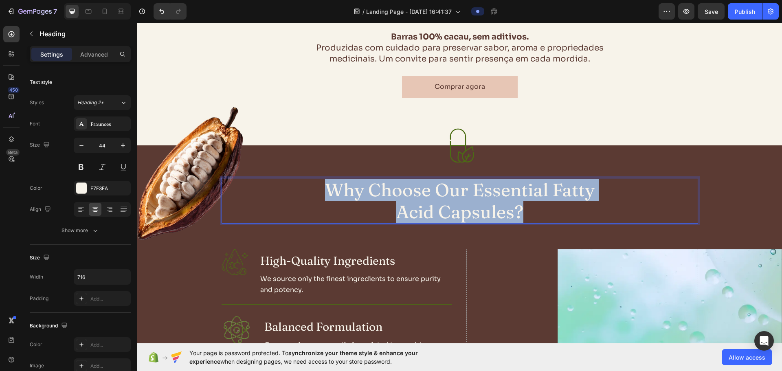
drag, startPoint x: 524, startPoint y: 214, endPoint x: 303, endPoint y: 192, distance: 222.7
click at [303, 192] on div "Why Choose Our Essential Fatty Acid Capsules?" at bounding box center [460, 201] width 477 height 46
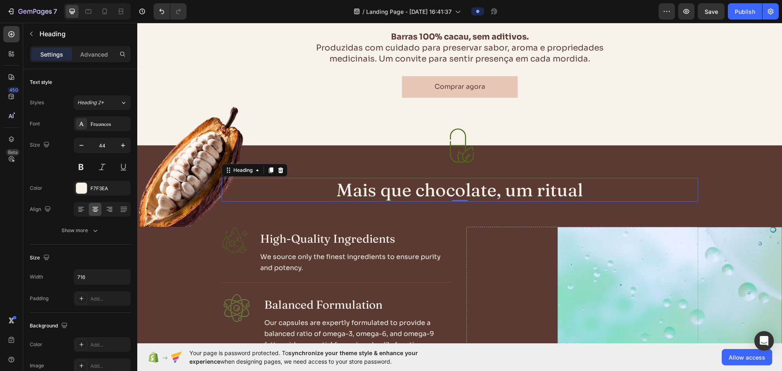
drag, startPoint x: 591, startPoint y: 193, endPoint x: 363, endPoint y: 188, distance: 228.2
click at [363, 188] on div "Mais que chocolate, um ritual" at bounding box center [460, 190] width 477 height 24
click at [101, 165] on button at bounding box center [102, 167] width 15 height 15
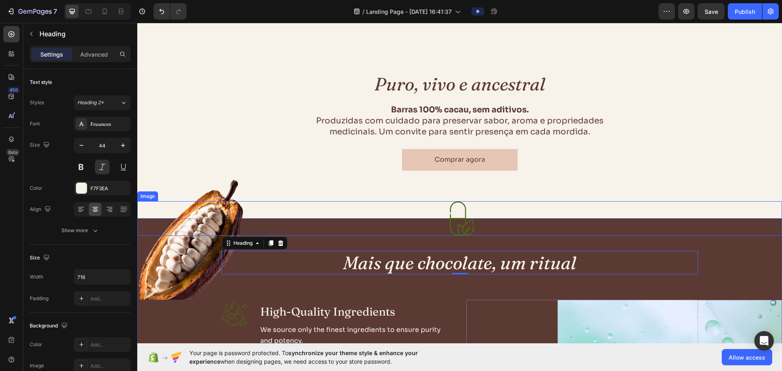
scroll to position [407, 0]
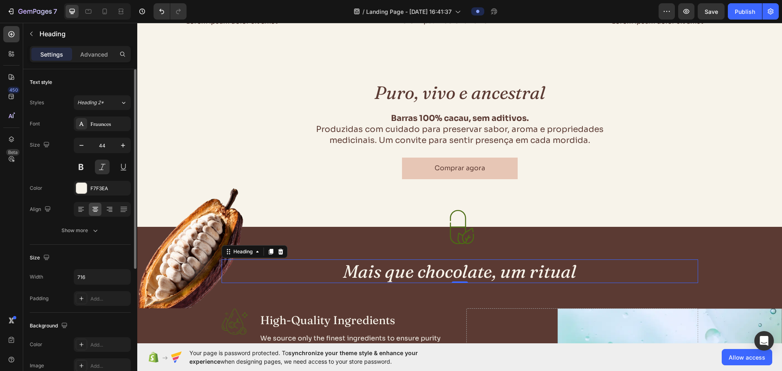
click at [99, 113] on div "Styles Heading 2* Font Fraunces Size 44 Color F7F3EA Align Show more" at bounding box center [80, 166] width 101 height 143
click at [101, 105] on span "Heading 2*" at bounding box center [90, 102] width 26 height 7
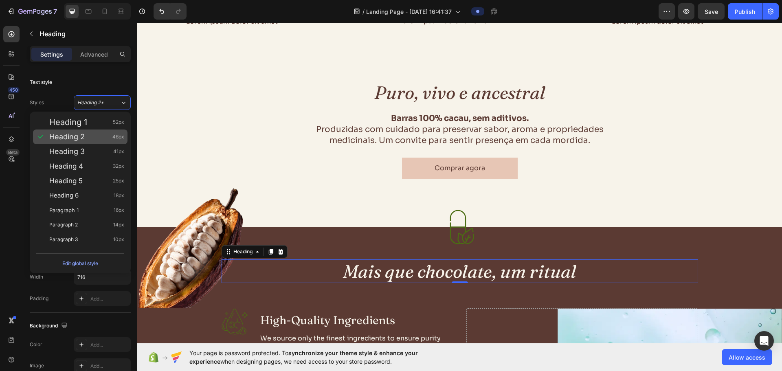
click at [82, 136] on span "Heading 2" at bounding box center [66, 137] width 35 height 8
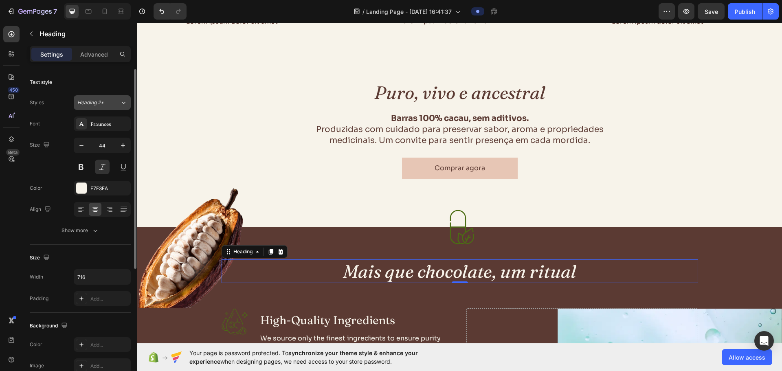
click at [96, 103] on span "Heading 2*" at bounding box center [90, 102] width 26 height 7
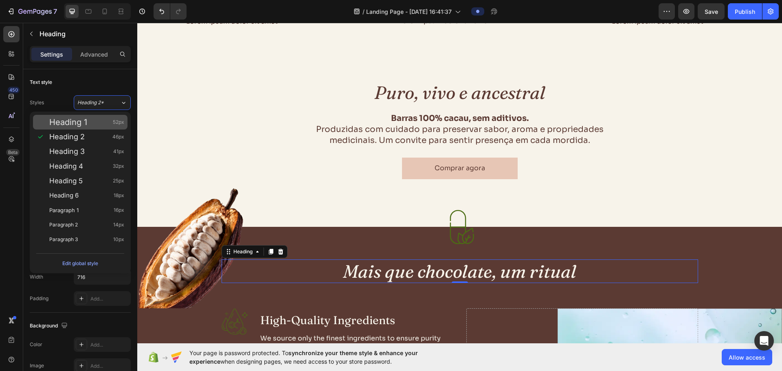
click at [85, 126] on span "Heading 1" at bounding box center [68, 122] width 38 height 8
type input "52"
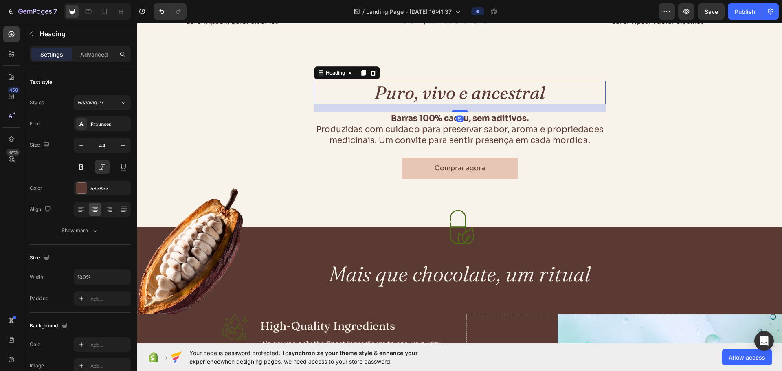
click at [496, 95] on h2 "Puro, vivo e ancestral" at bounding box center [460, 93] width 292 height 24
click at [110, 105] on div "Heading 2*" at bounding box center [98, 102] width 43 height 7
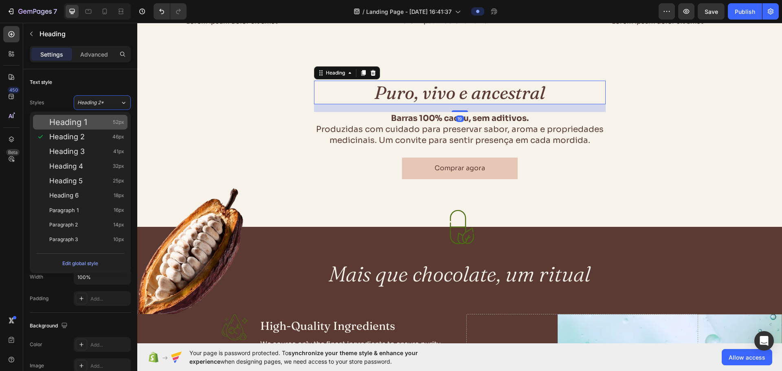
click at [86, 119] on span "Heading 1" at bounding box center [68, 122] width 38 height 8
type input "52"
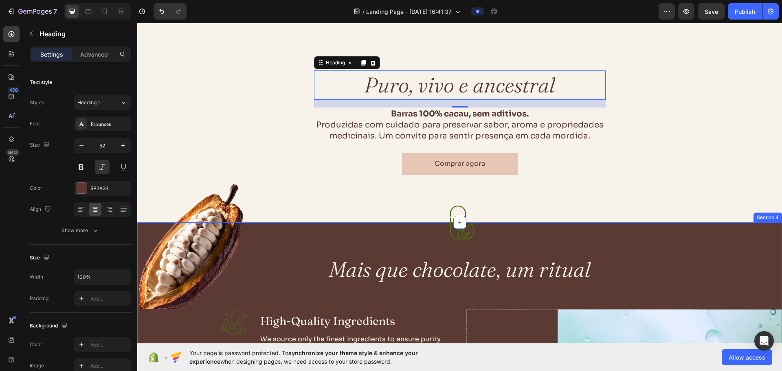
scroll to position [489, 0]
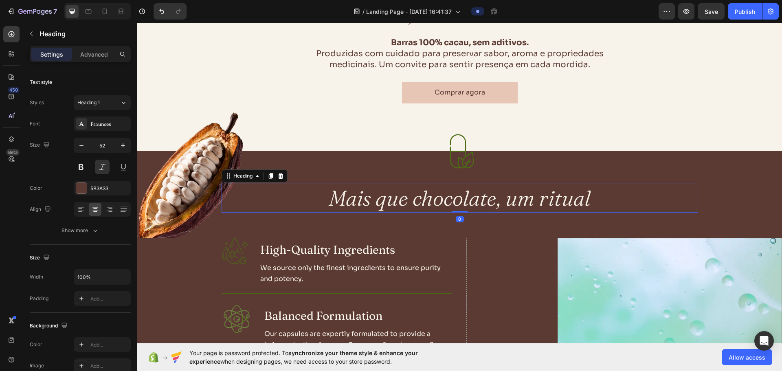
click at [378, 205] on h2 "Mais que chocolate, um ritual" at bounding box center [460, 198] width 292 height 29
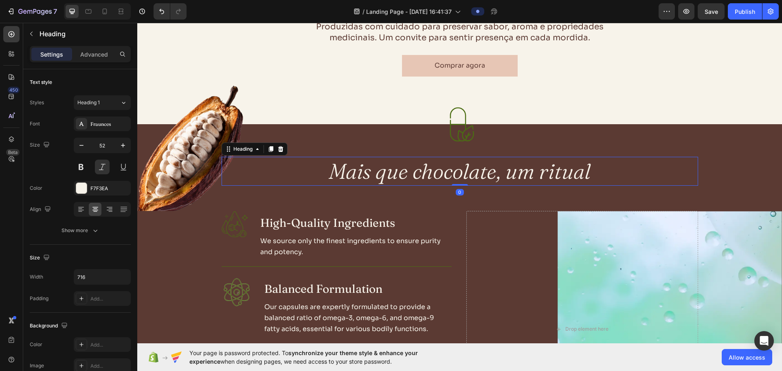
scroll to position [611, 0]
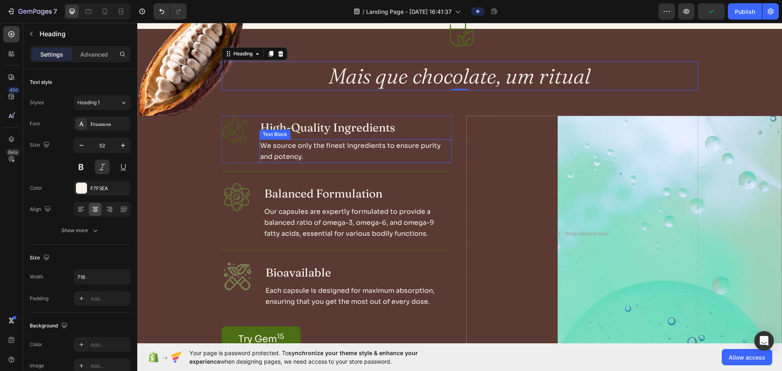
click at [277, 152] on p "We source only the finest ingredients to ensure purity and potency." at bounding box center [355, 151] width 191 height 22
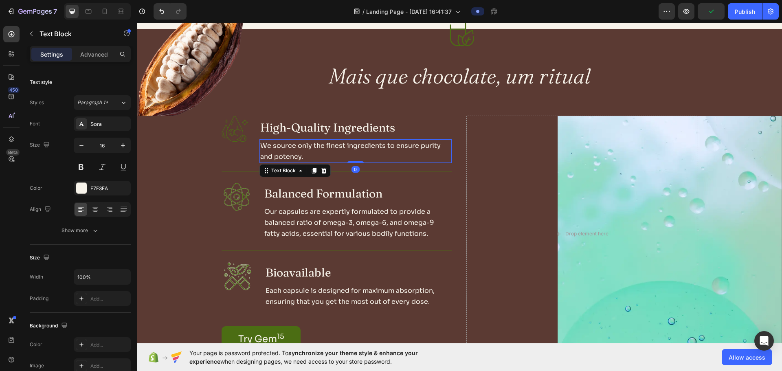
click at [277, 152] on p "We source only the finest ingredients to ensure purity and potency." at bounding box center [355, 151] width 191 height 22
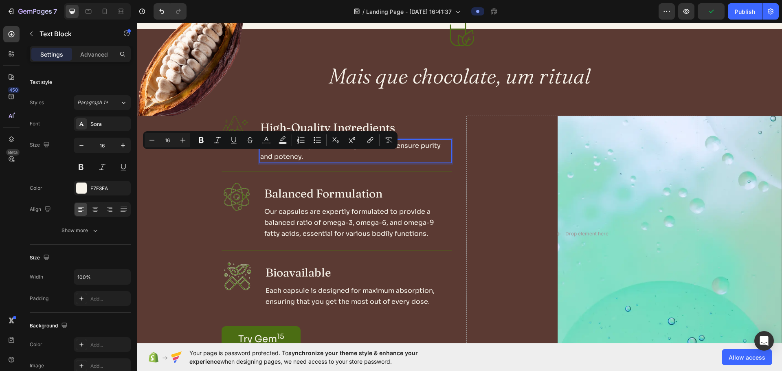
click at [289, 156] on p "We source only the finest ingredients to ensure purity and potency." at bounding box center [355, 151] width 191 height 22
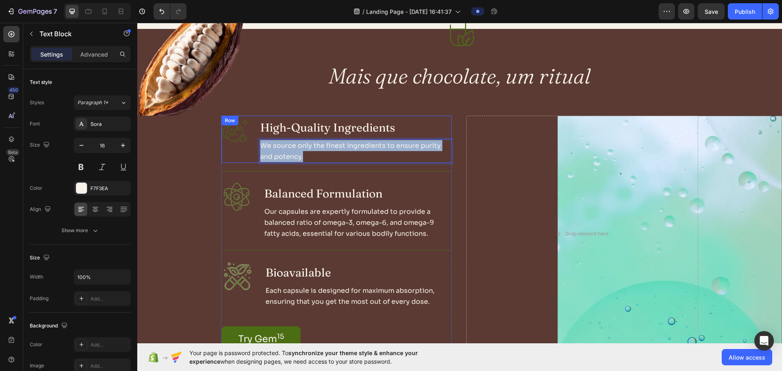
drag, startPoint x: 288, startPoint y: 157, endPoint x: 255, endPoint y: 146, distance: 34.7
click at [255, 146] on div "Image High-Quality Ingredients Heading We source only the finest ingredients to…" at bounding box center [337, 139] width 230 height 47
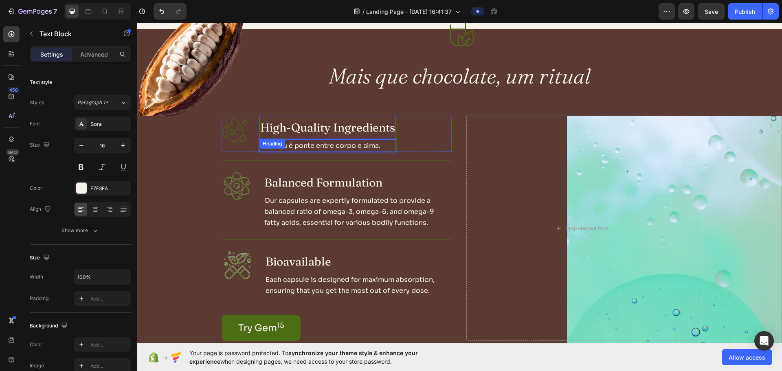
click at [374, 129] on h3 "High-Quality Ingredients" at bounding box center [327, 128] width 136 height 24
click at [387, 129] on h3 "High-Quality Ingredients" at bounding box center [327, 128] width 136 height 24
click at [387, 129] on p "High-Quality Ingredients" at bounding box center [327, 127] width 135 height 22
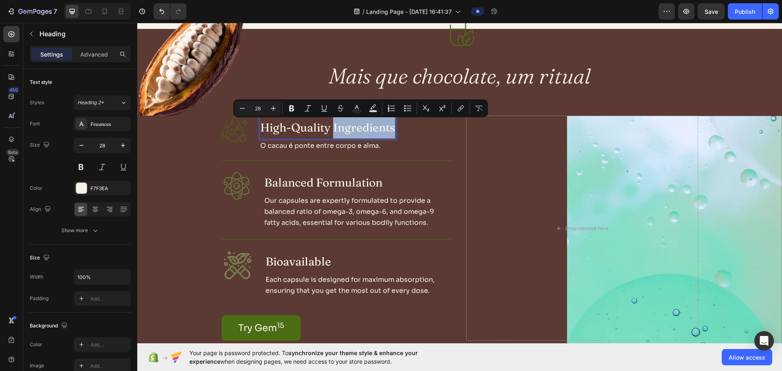
click at [389, 127] on p "High-Quality Ingredients" at bounding box center [327, 127] width 135 height 22
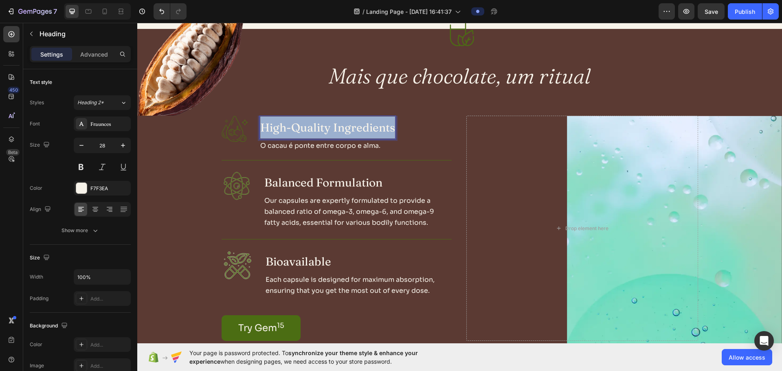
drag, startPoint x: 261, startPoint y: 132, endPoint x: 398, endPoint y: 132, distance: 136.5
click at [398, 132] on div "Image High-Quality Ingredients Heading 0 O cacau é ponte entre corpo e alma. Te…" at bounding box center [337, 134] width 230 height 36
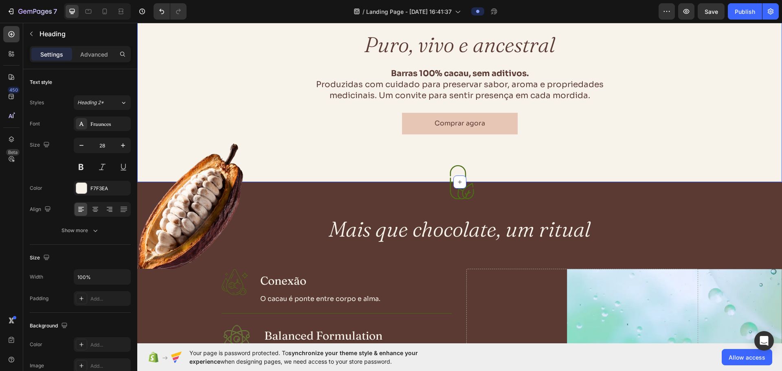
scroll to position [489, 0]
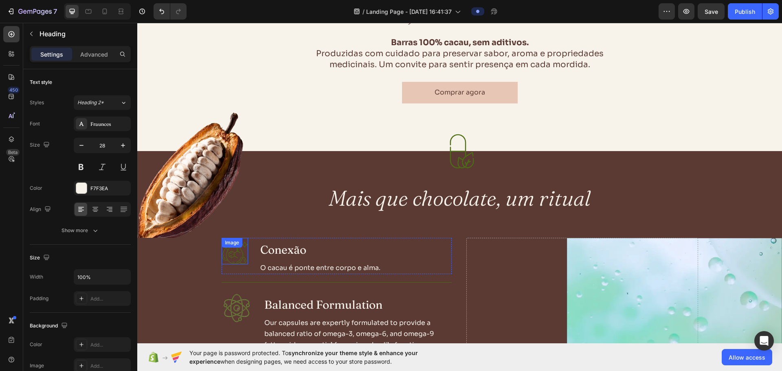
click at [237, 257] on img at bounding box center [235, 251] width 26 height 26
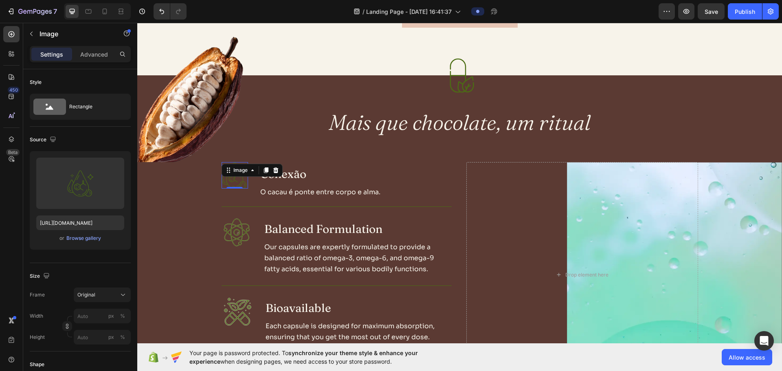
scroll to position [570, 0]
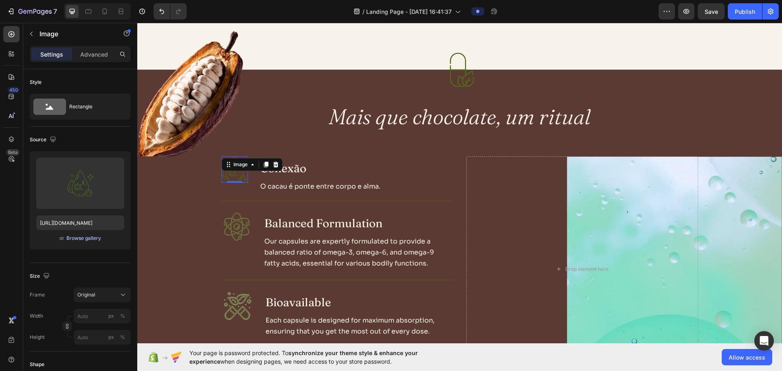
click at [85, 239] on div "Browse gallery" at bounding box center [83, 238] width 35 height 7
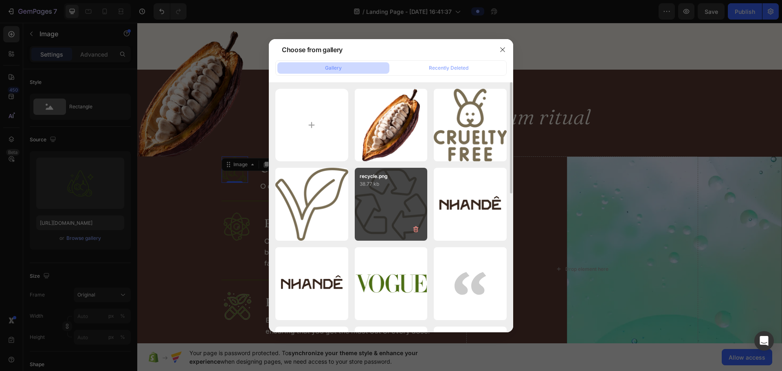
click at [375, 196] on div "recycle.png 38.77 kb" at bounding box center [391, 204] width 73 height 73
type input "[URL][DOMAIN_NAME]"
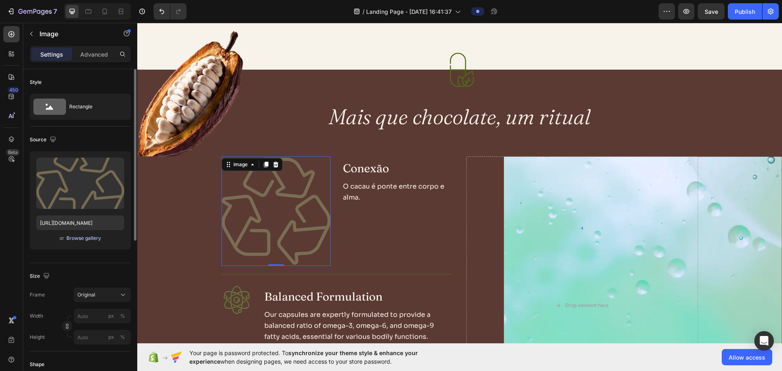
click at [86, 237] on div "Browse gallery" at bounding box center [83, 238] width 35 height 7
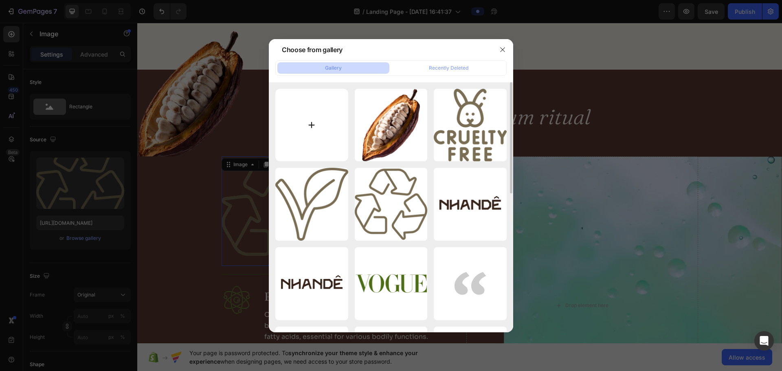
click at [315, 135] on input "file" at bounding box center [311, 125] width 73 height 73
type input "C:\fakepath\recycle.png"
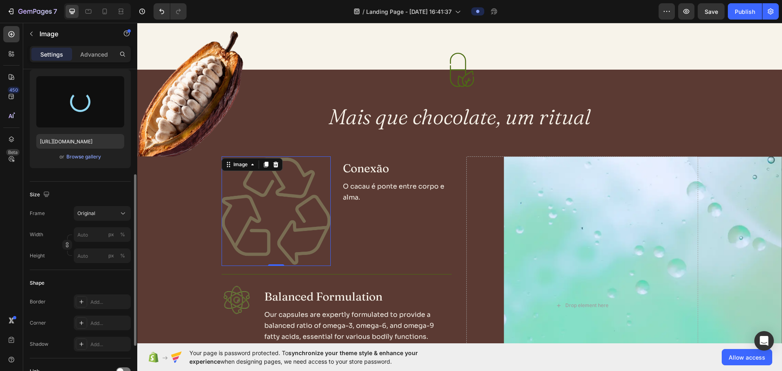
scroll to position [163, 0]
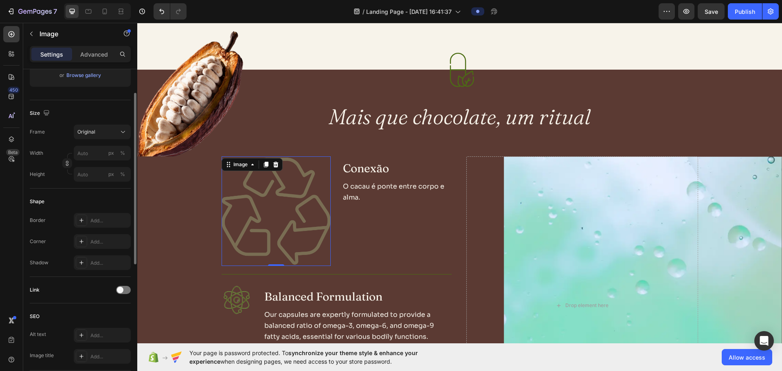
type input "[URL][DOMAIN_NAME]"
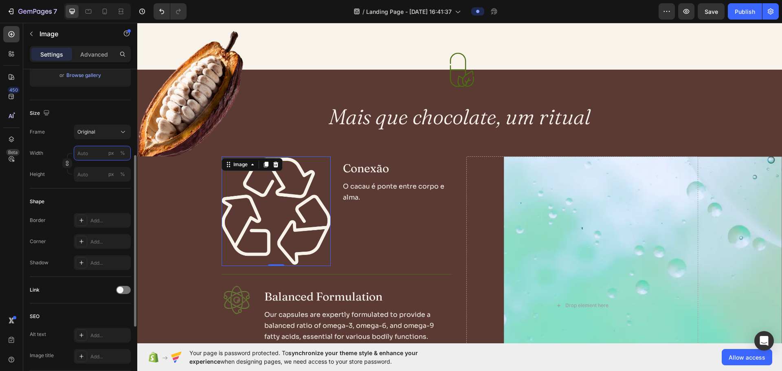
click at [87, 156] on input "px %" at bounding box center [102, 153] width 57 height 15
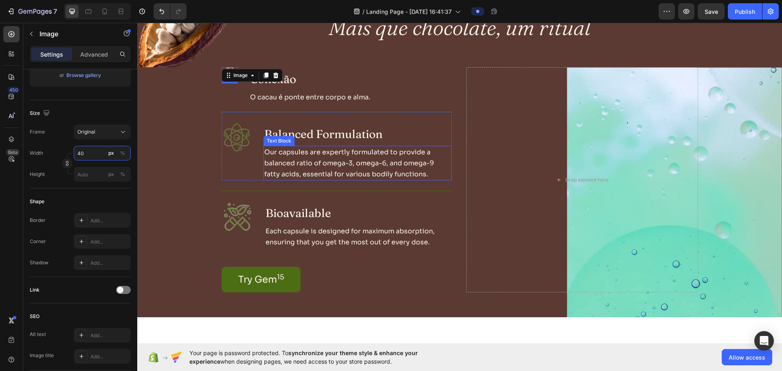
scroll to position [652, 0]
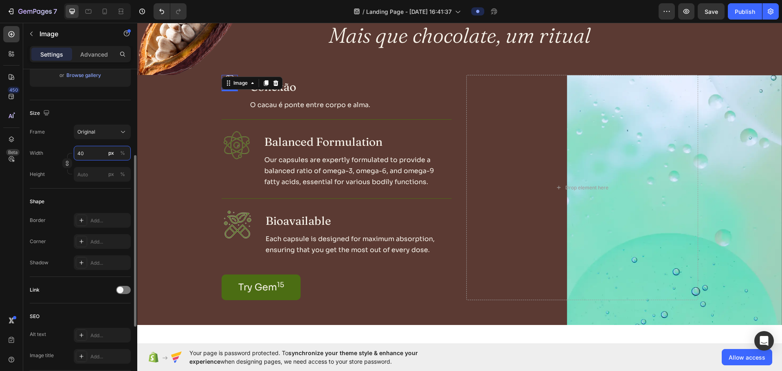
click at [85, 155] on input "40" at bounding box center [102, 153] width 57 height 15
drag, startPoint x: 81, startPoint y: 154, endPoint x: 62, endPoint y: 160, distance: 20.0
click at [63, 160] on div "Width 40 px % Height px %" at bounding box center [80, 164] width 101 height 36
type input "80"
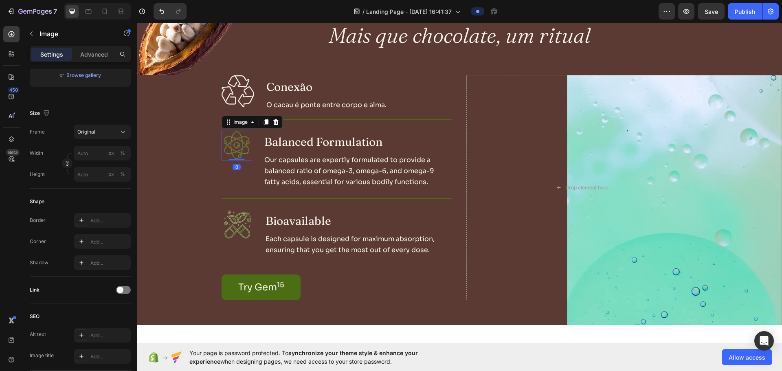
click at [228, 144] on img at bounding box center [237, 145] width 31 height 31
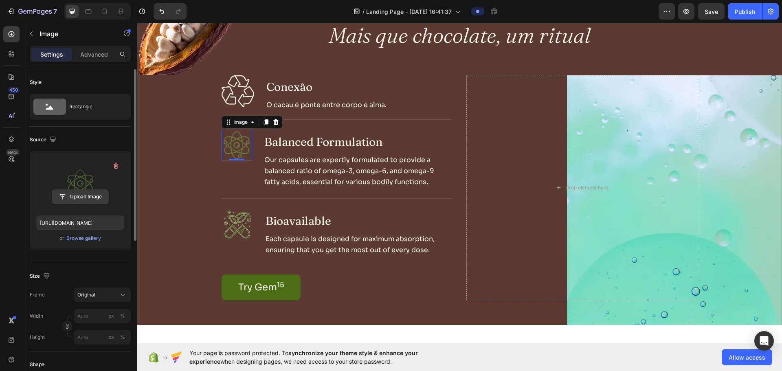
click at [88, 198] on input "file" at bounding box center [80, 197] width 56 height 14
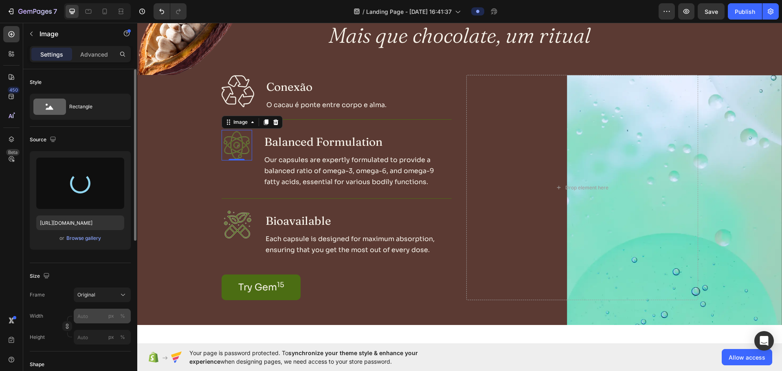
type input "[URL][DOMAIN_NAME]"
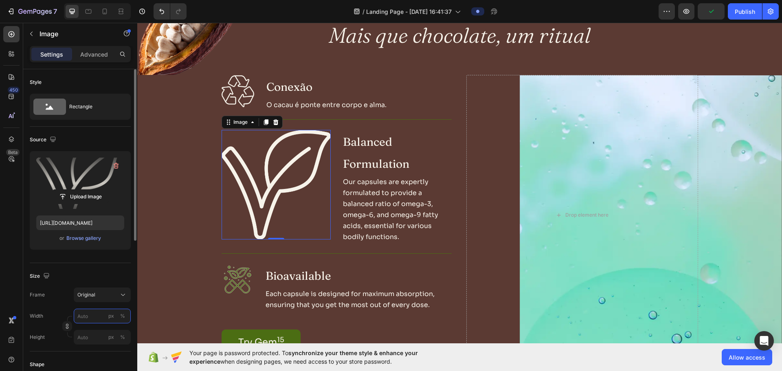
click at [93, 317] on input "px %" at bounding box center [102, 316] width 57 height 15
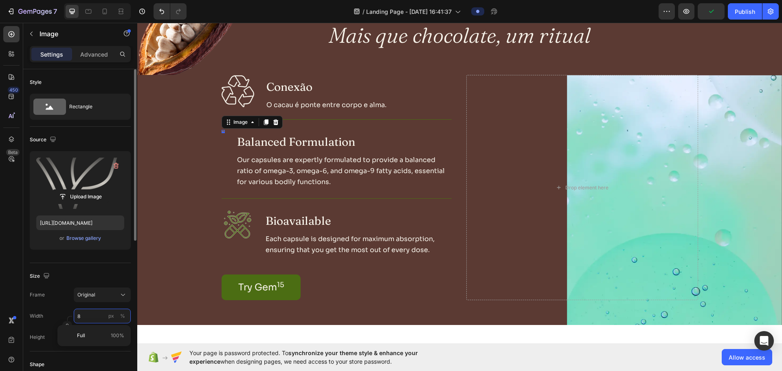
type input "80"
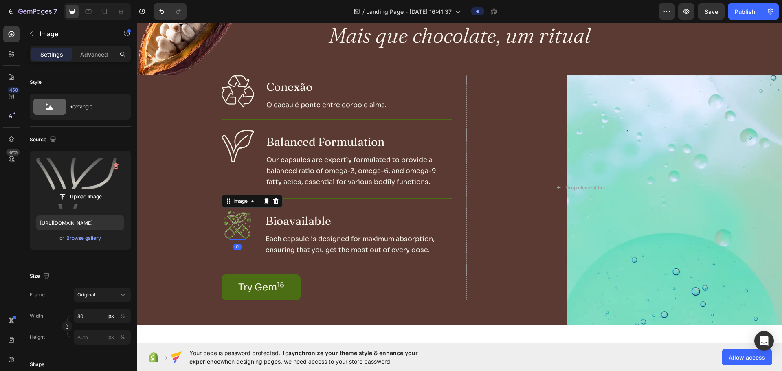
click at [230, 230] on img at bounding box center [238, 224] width 32 height 31
click at [92, 187] on label at bounding box center [80, 183] width 88 height 51
click at [92, 190] on input "file" at bounding box center [80, 197] width 56 height 14
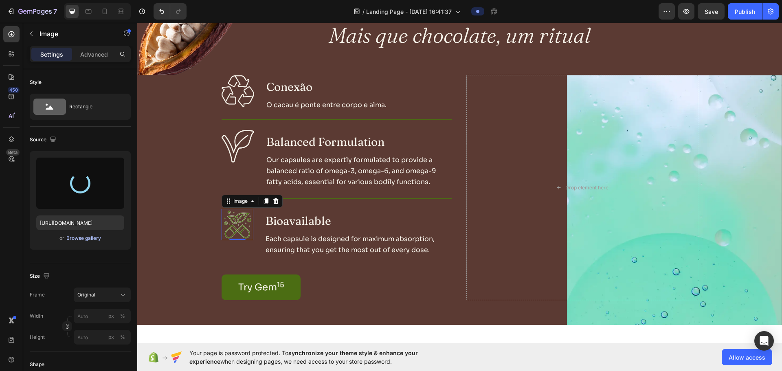
click at [93, 241] on div "Browse gallery" at bounding box center [83, 238] width 35 height 7
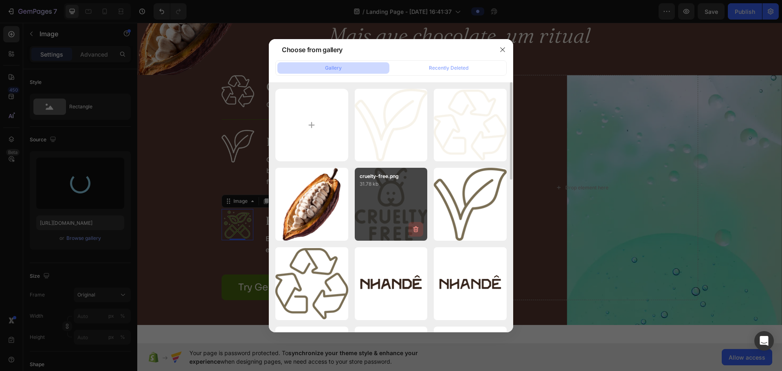
click at [418, 232] on icon "button" at bounding box center [416, 229] width 8 height 8
type input "[URL][DOMAIN_NAME]"
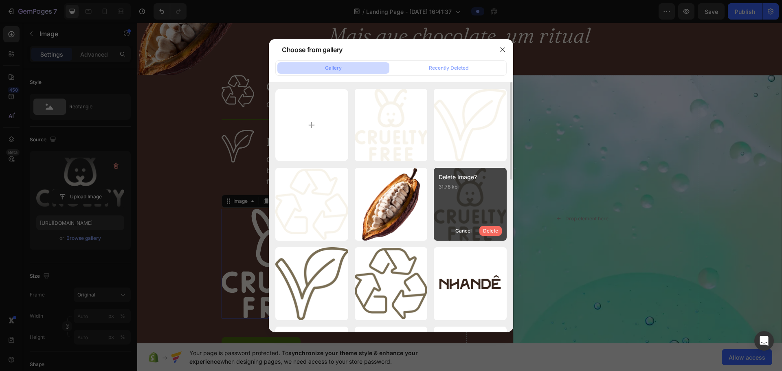
click at [490, 228] on div "Delete" at bounding box center [490, 230] width 15 height 7
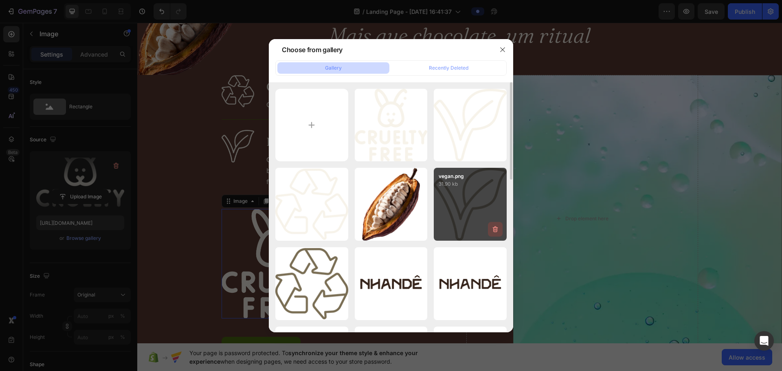
click at [490, 229] on button "button" at bounding box center [495, 229] width 15 height 15
click at [490, 229] on div "Delete" at bounding box center [490, 230] width 15 height 7
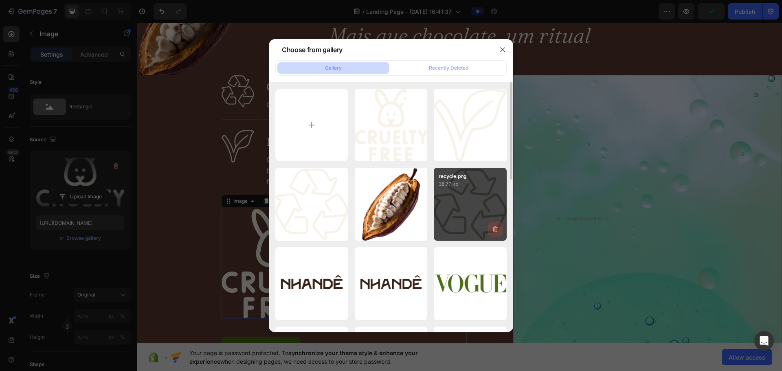
click at [494, 230] on icon "button" at bounding box center [495, 229] width 5 height 6
click at [494, 230] on div "Delete" at bounding box center [490, 230] width 15 height 7
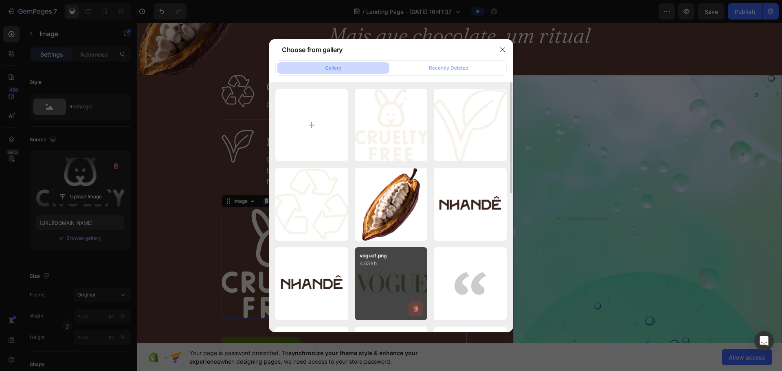
click at [418, 312] on button "button" at bounding box center [416, 308] width 15 height 15
click at [418, 312] on div "Delete" at bounding box center [411, 310] width 15 height 7
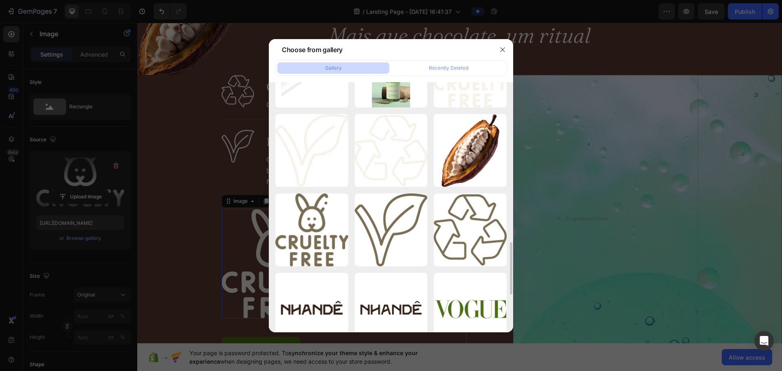
scroll to position [570, 0]
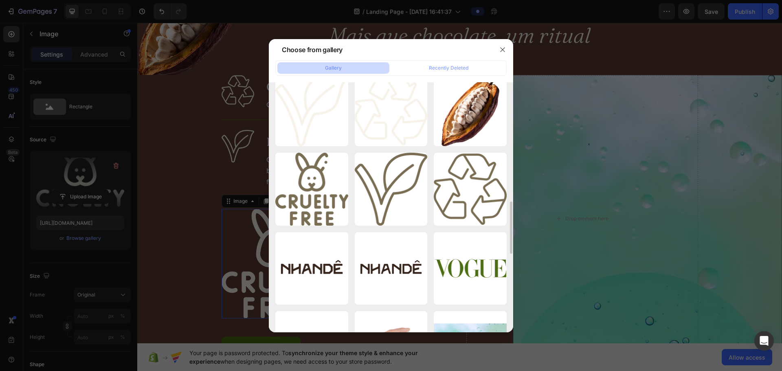
click at [224, 251] on div at bounding box center [391, 185] width 782 height 371
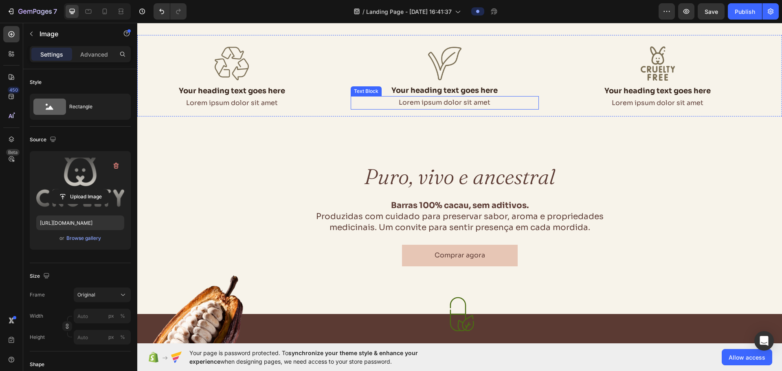
scroll to position [204, 0]
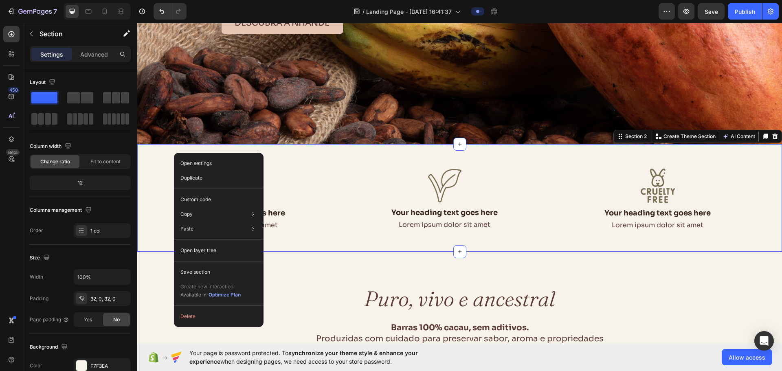
click at [161, 155] on div "Image Your heading text goes here Heading Lorem ipsum dolor sit amet Text Block…" at bounding box center [459, 198] width 645 height 108
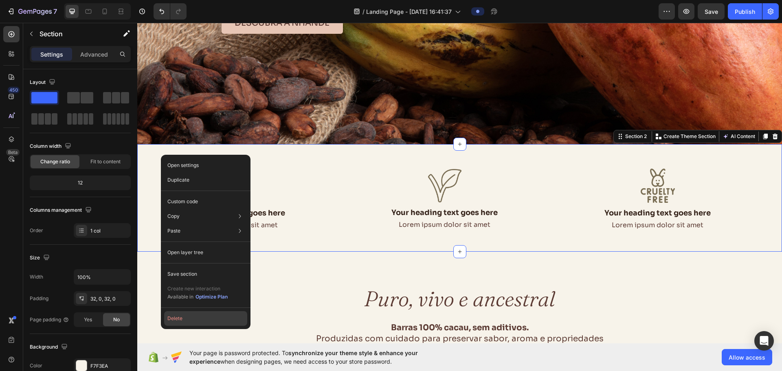
click at [171, 323] on button "Delete" at bounding box center [205, 318] width 83 height 15
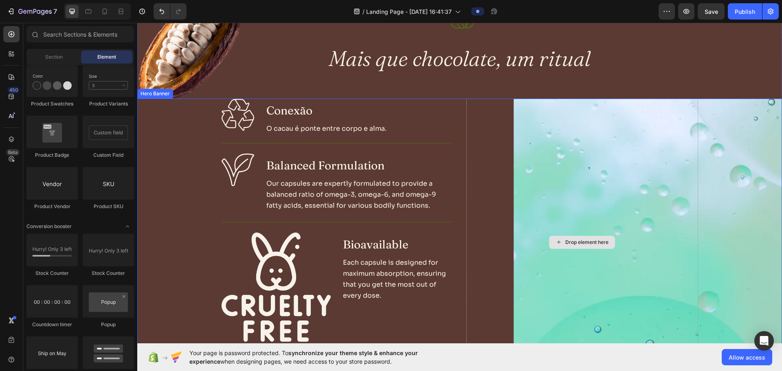
scroll to position [530, 0]
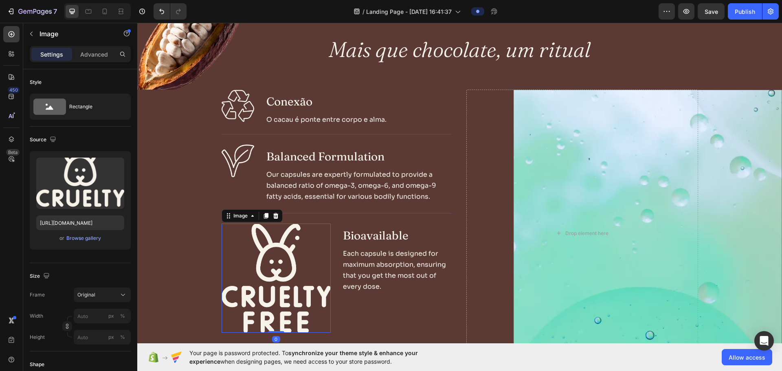
click at [284, 272] on img at bounding box center [277, 279] width 110 height 110
click at [84, 318] on input "px %" at bounding box center [102, 316] width 57 height 15
type input "80"
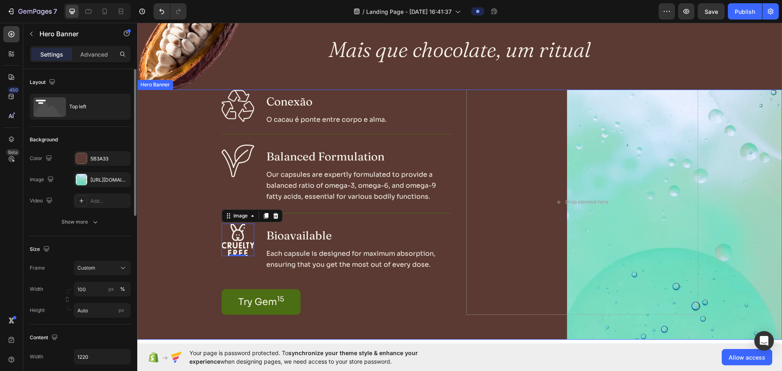
click at [203, 191] on div "Background Image" at bounding box center [459, 215] width 645 height 250
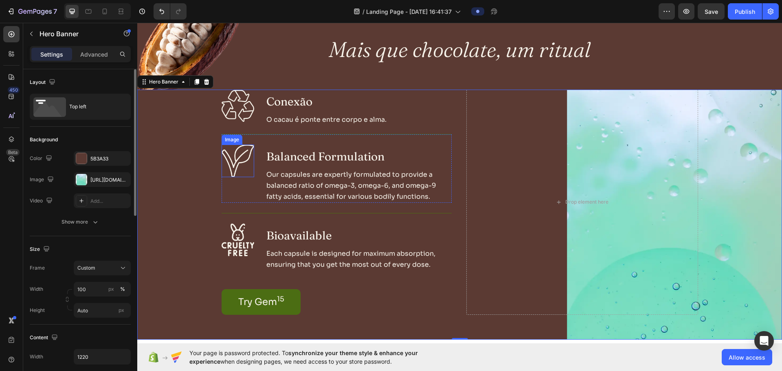
click at [243, 166] on img at bounding box center [238, 161] width 33 height 33
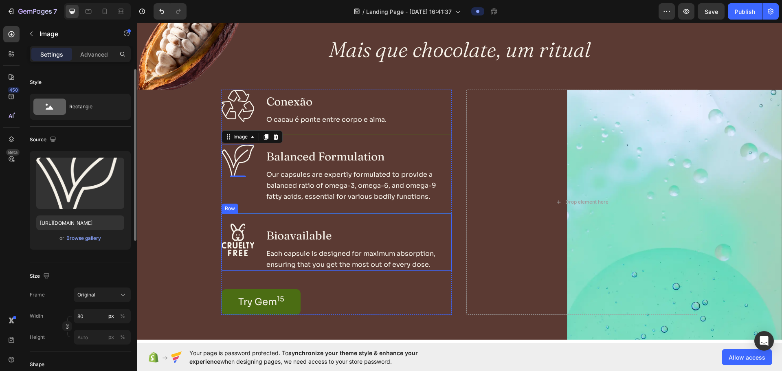
click at [257, 225] on div "Image Bioavailable Heading Each capsule is designed for maximum absorption, ens…" at bounding box center [337, 242] width 230 height 58
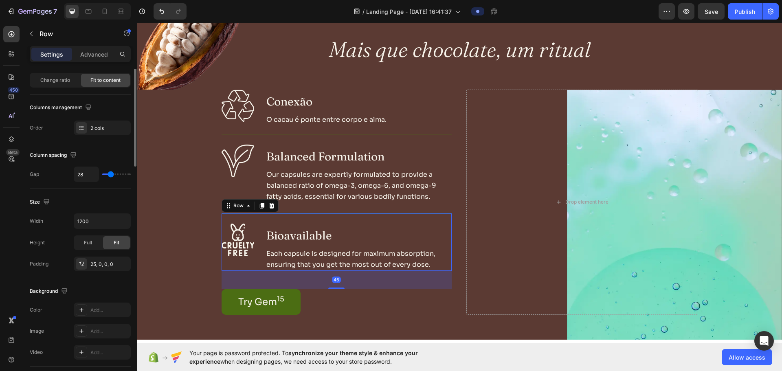
scroll to position [122, 0]
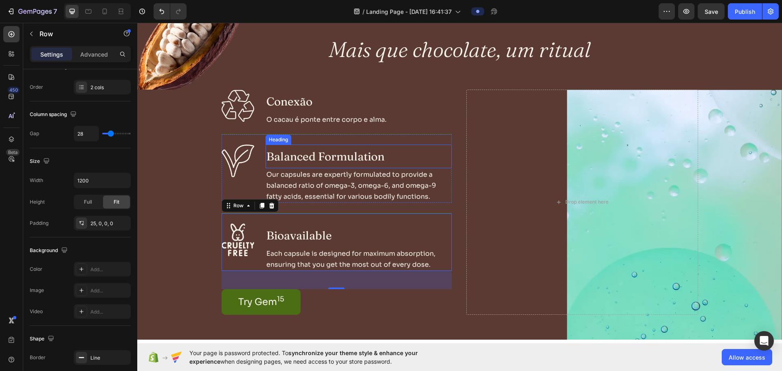
click at [301, 150] on h3 "Balanced Formulation" at bounding box center [359, 157] width 186 height 24
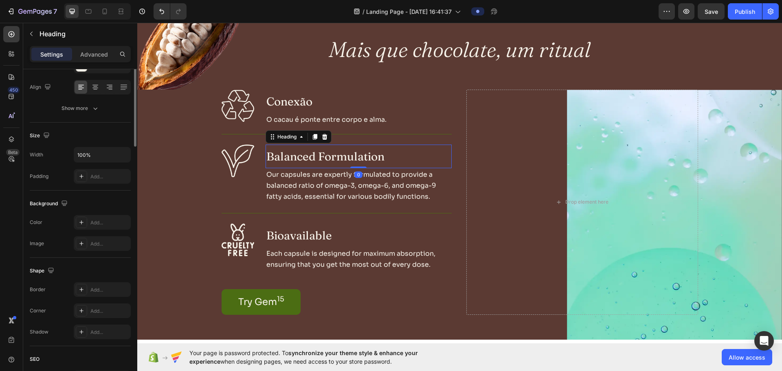
scroll to position [0, 0]
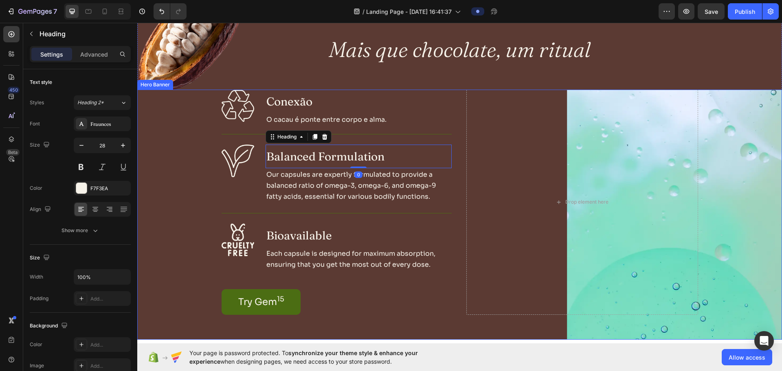
click at [163, 265] on div "Background Image" at bounding box center [459, 215] width 645 height 250
click at [279, 161] on h3 "Balanced Formulation" at bounding box center [359, 157] width 186 height 24
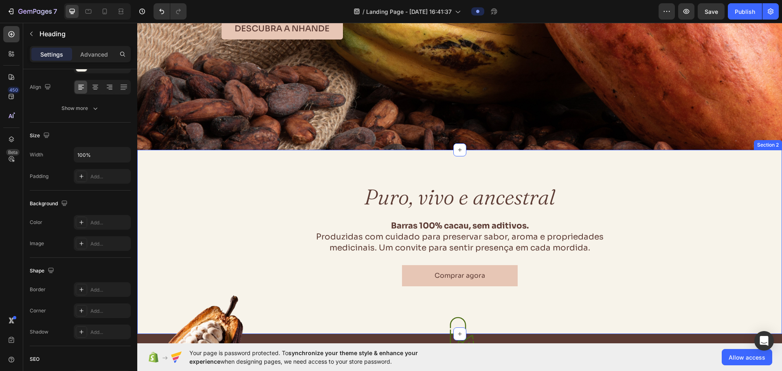
scroll to position [407, 0]
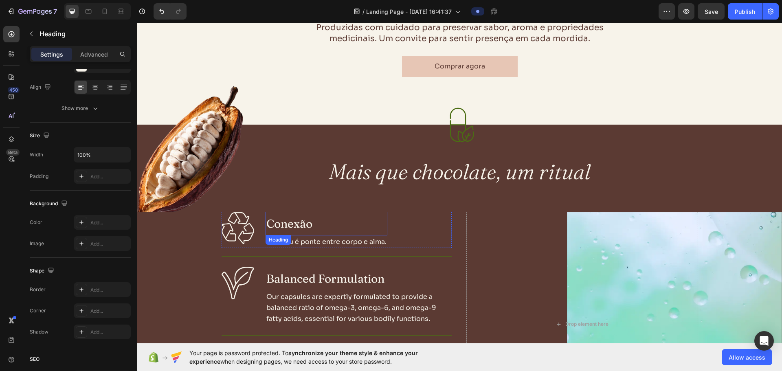
click at [280, 224] on h3 "Conexão" at bounding box center [327, 224] width 122 height 24
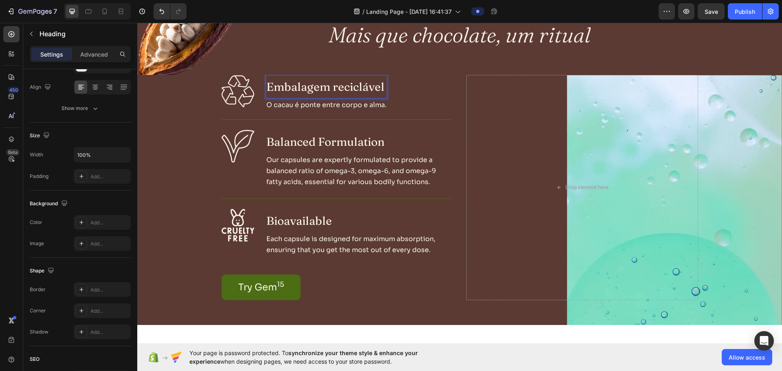
scroll to position [570, 0]
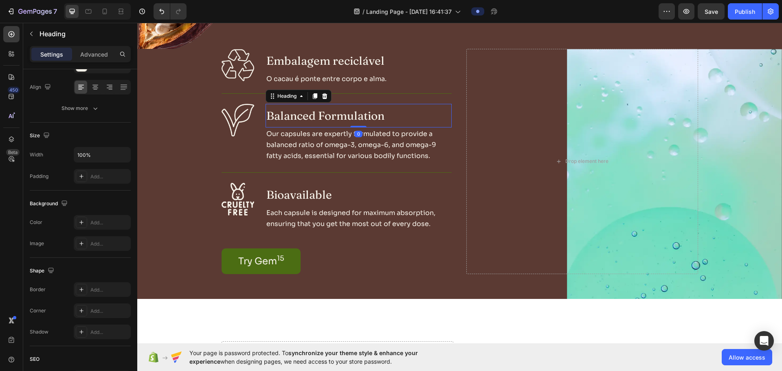
click at [266, 115] on h3 "Balanced Formulation" at bounding box center [359, 116] width 186 height 24
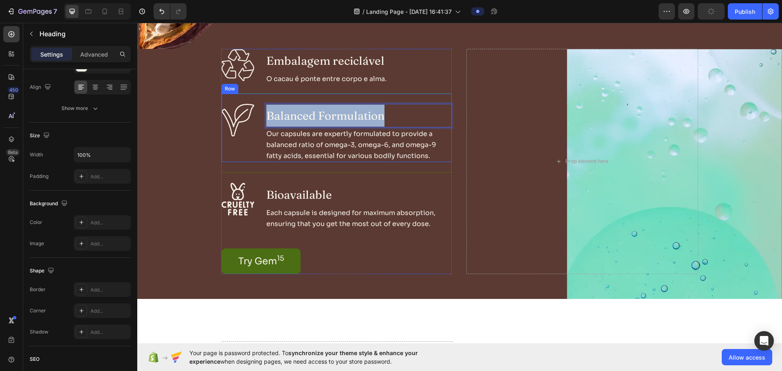
drag, startPoint x: 388, startPoint y: 115, endPoint x: 257, endPoint y: 120, distance: 130.4
click at [257, 120] on div "Image Balanced Formulation Heading 0 Our capsules are expertly formulated to pr…" at bounding box center [337, 127] width 230 height 69
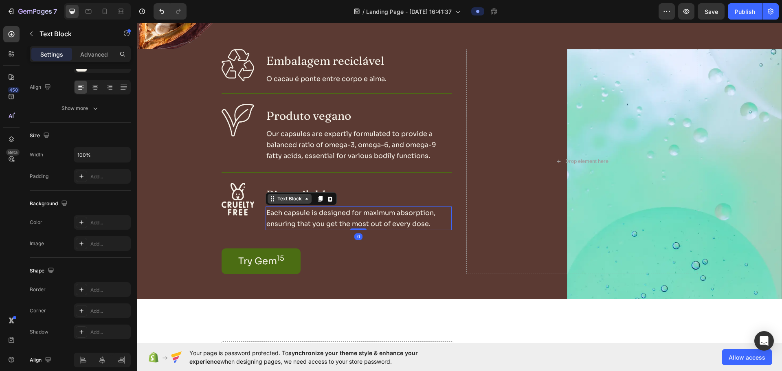
click at [276, 198] on div "Text Block" at bounding box center [290, 198] width 28 height 7
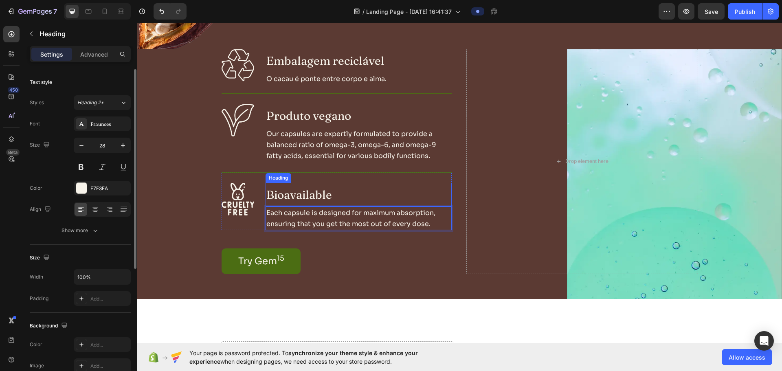
click at [330, 196] on h3 "Bioavailable" at bounding box center [359, 195] width 186 height 24
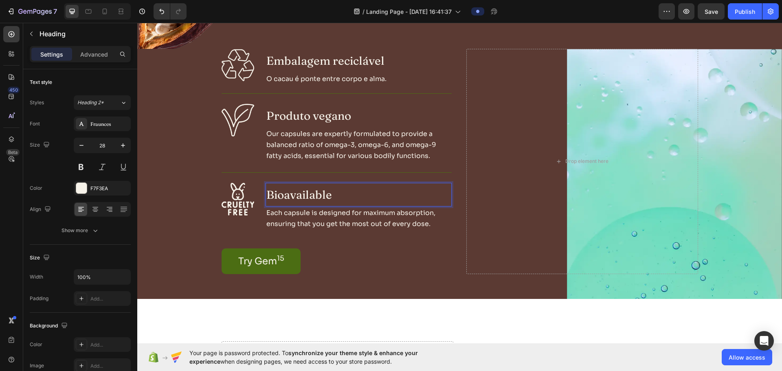
click at [316, 195] on h3 "Bioavailable" at bounding box center [359, 195] width 186 height 24
click at [316, 195] on p "Bioavailable" at bounding box center [358, 195] width 185 height 22
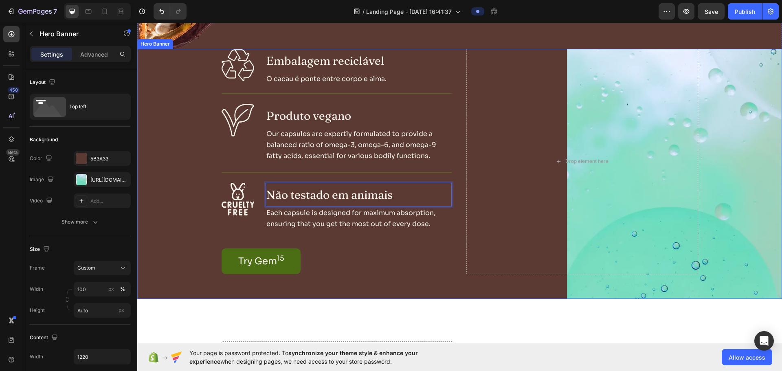
click at [169, 212] on div "Background Image" at bounding box center [459, 174] width 645 height 250
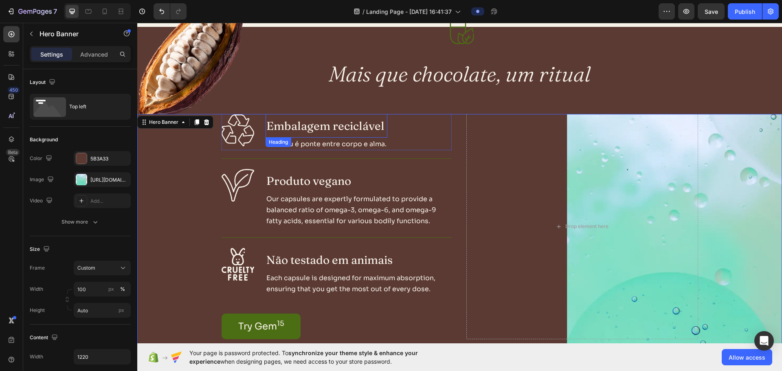
scroll to position [489, 0]
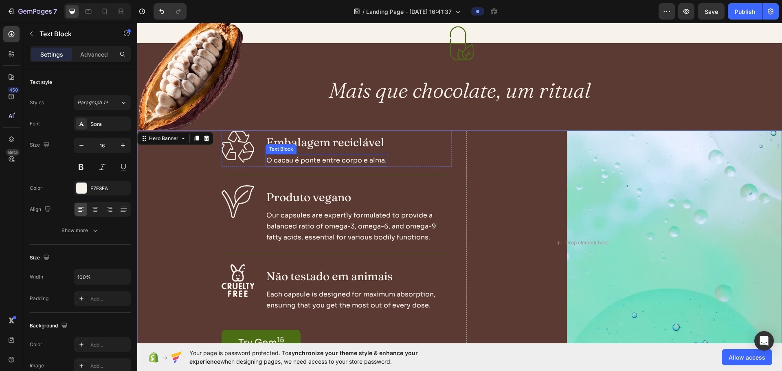
click at [349, 160] on p "O cacau é ponte entre corpo e alma." at bounding box center [326, 160] width 120 height 11
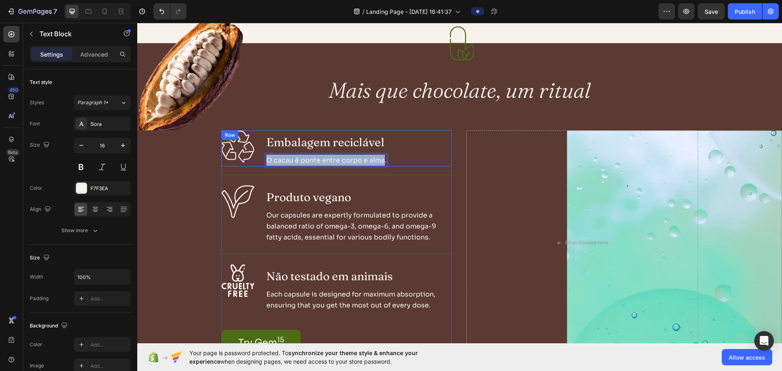
drag, startPoint x: 379, startPoint y: 162, endPoint x: 246, endPoint y: 164, distance: 133.6
click at [246, 164] on div "Image Embalagem reciclável Heading O cacau é ponte entre corpo e alma. Text Blo…" at bounding box center [337, 148] width 230 height 36
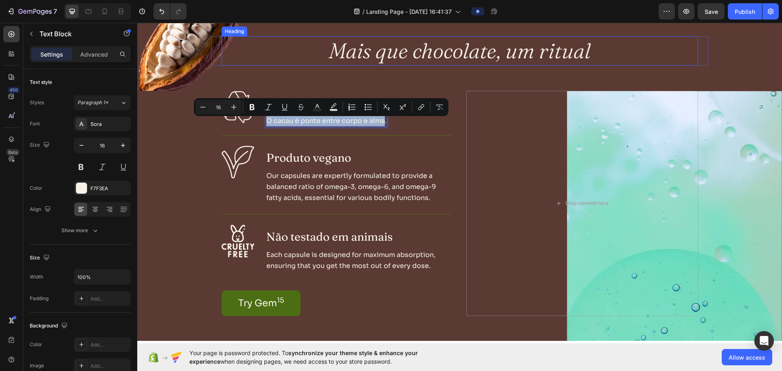
scroll to position [530, 0]
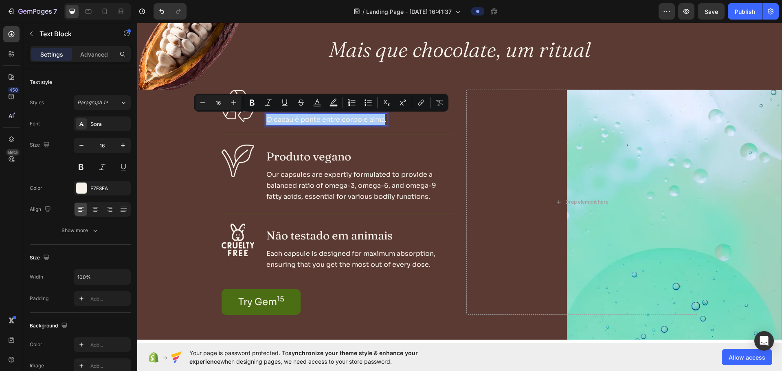
click at [551, 348] on div "Your page is password protected. To synchronize your theme style & enhance your…" at bounding box center [459, 357] width 645 height 28
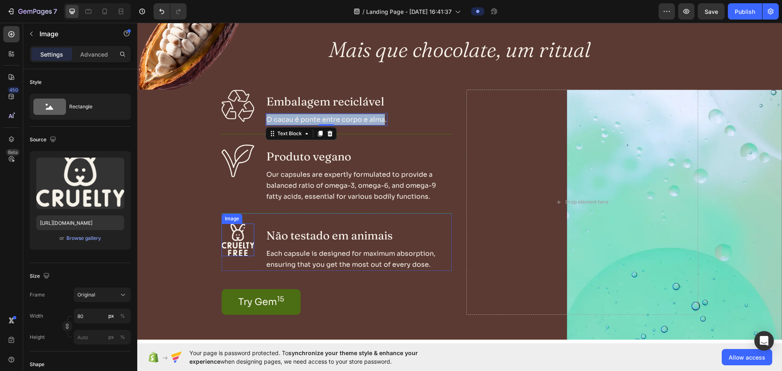
click at [226, 245] on img at bounding box center [238, 240] width 33 height 33
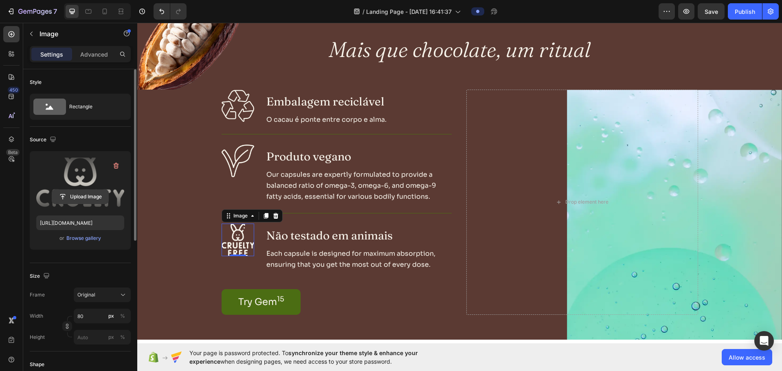
click at [69, 193] on input "file" at bounding box center [80, 197] width 56 height 14
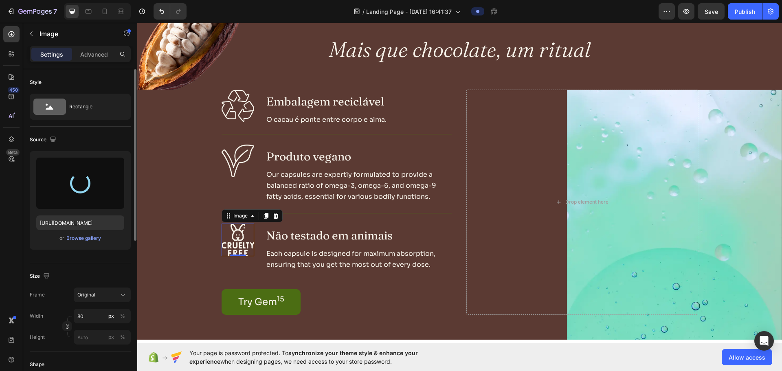
type input "[URL][DOMAIN_NAME]"
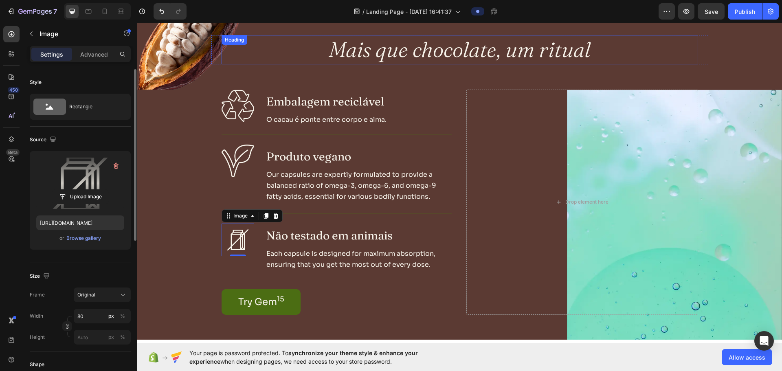
click at [385, 52] on h2 "Mais que chocolate, um ritual" at bounding box center [460, 49] width 292 height 29
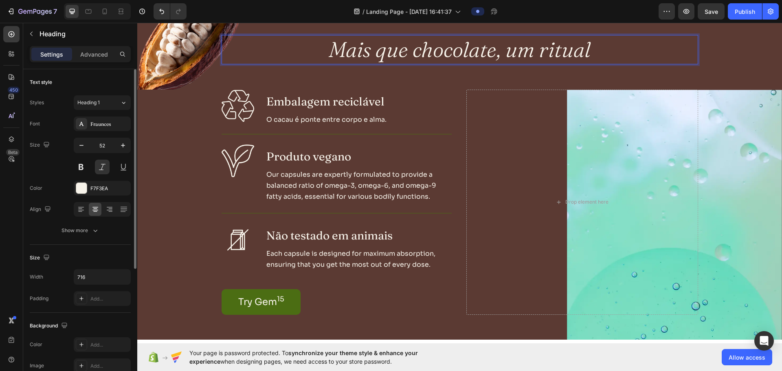
click at [385, 52] on h2 "Mais que chocolate, um ritual" at bounding box center [460, 49] width 292 height 29
click at [571, 49] on p "Mais que chocolate, um ritual" at bounding box center [460, 50] width 290 height 28
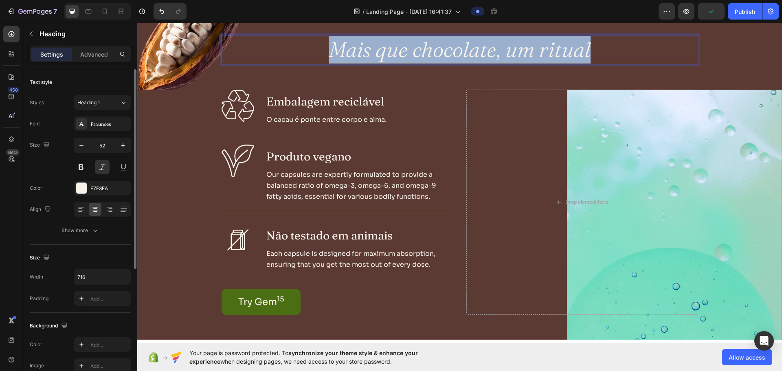
drag, startPoint x: 582, startPoint y: 51, endPoint x: 310, endPoint y: 56, distance: 271.7
click at [310, 56] on div "Mais que chocolate, um ritual" at bounding box center [460, 49] width 477 height 29
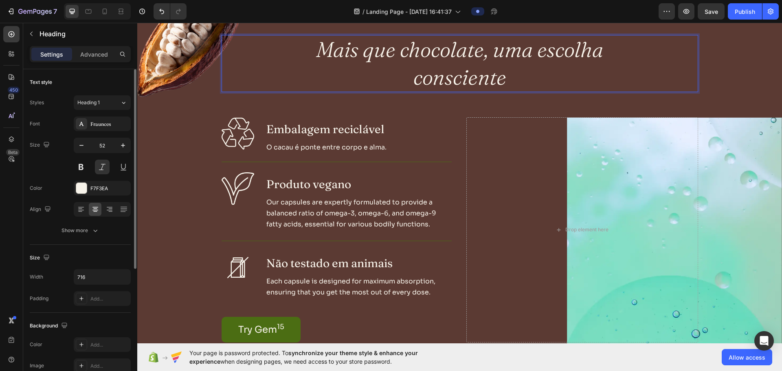
click at [537, 51] on p "Mais que chocolate, uma escolha consciente" at bounding box center [460, 63] width 290 height 55
click at [491, 44] on p "Mais que chocolate, uma escolha consciente" at bounding box center [460, 63] width 290 height 55
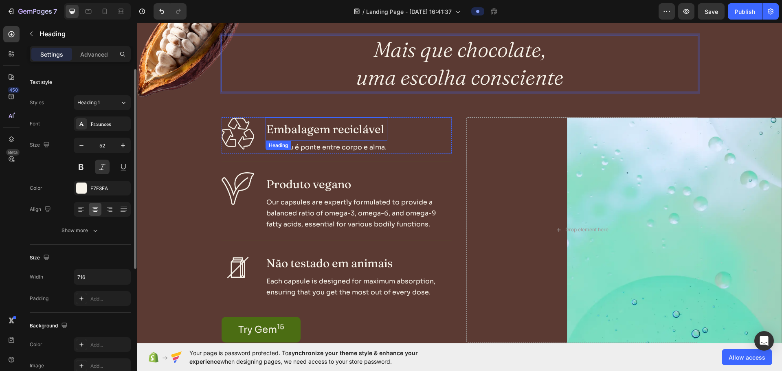
click at [296, 134] on p "Embalagem reciclável" at bounding box center [326, 129] width 120 height 22
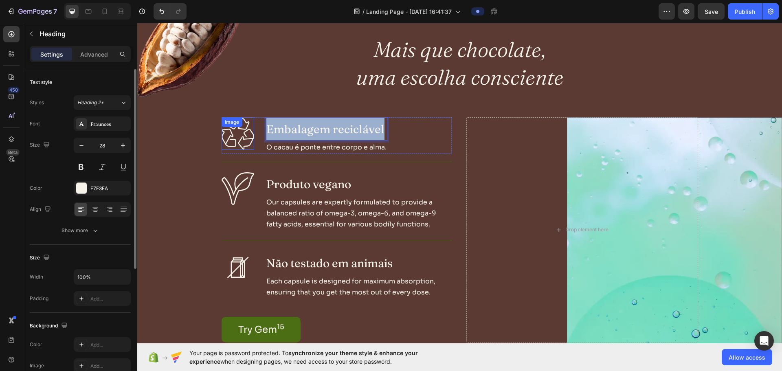
drag, startPoint x: 379, startPoint y: 129, endPoint x: 247, endPoint y: 136, distance: 132.6
click at [247, 136] on div "Image Embalagem reciclável Heading 0 O cacau é ponte entre corpo e alma. Text B…" at bounding box center [337, 135] width 230 height 36
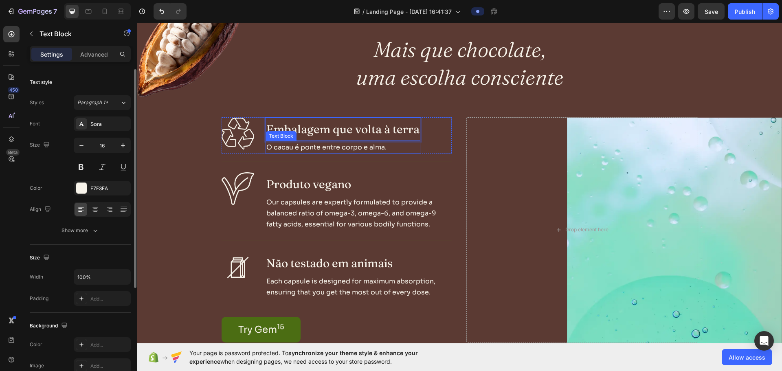
click at [298, 147] on p "O cacau é ponte entre corpo e alma." at bounding box center [342, 147] width 153 height 11
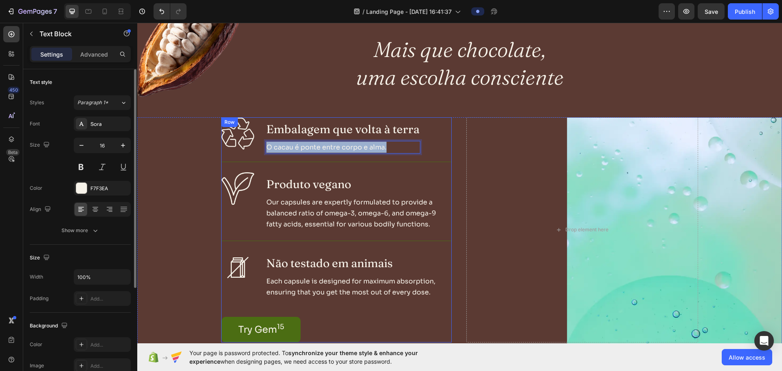
drag, startPoint x: 393, startPoint y: 149, endPoint x: 251, endPoint y: 156, distance: 142.3
click at [251, 156] on div "Image Embalagem que volta à terra Heading O cacau é ponte entre corpo e alma. T…" at bounding box center [337, 229] width 230 height 225
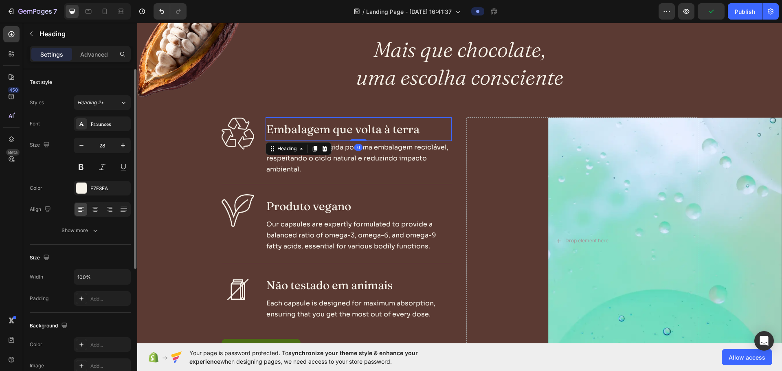
click at [346, 127] on p "Embalagem que volta à terra" at bounding box center [358, 129] width 185 height 22
click at [92, 104] on span "Heading 2*" at bounding box center [90, 102] width 26 height 7
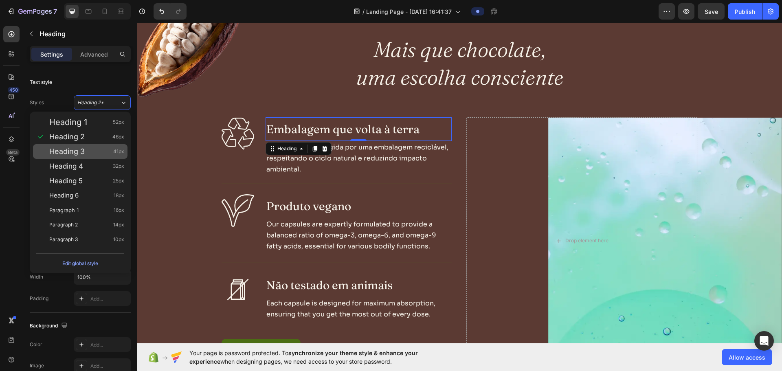
click at [80, 150] on span "Heading 3" at bounding box center [66, 151] width 35 height 8
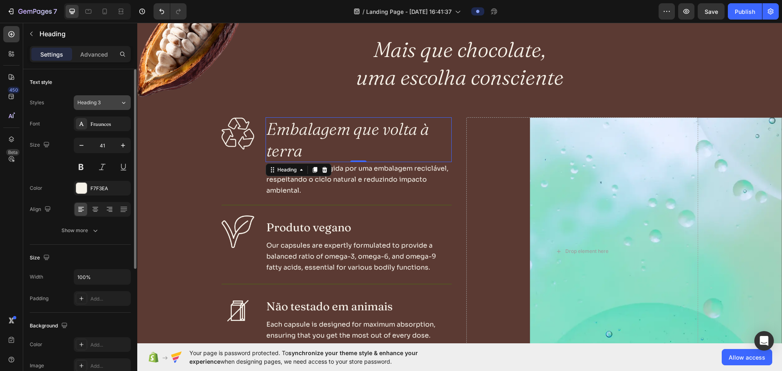
click at [116, 104] on div "Heading 3" at bounding box center [98, 102] width 43 height 7
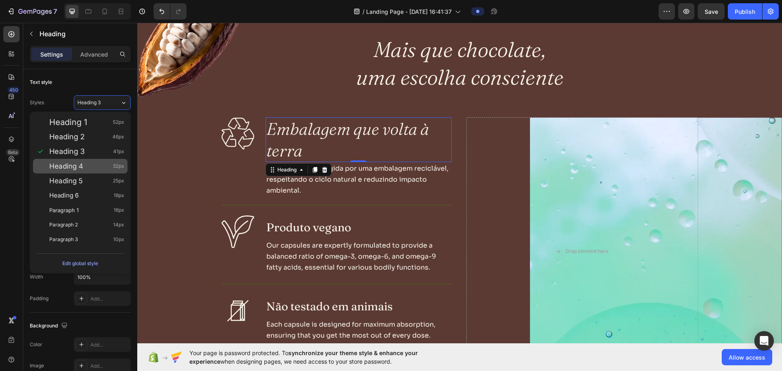
click at [105, 172] on div "Heading 4 32px" at bounding box center [80, 166] width 95 height 15
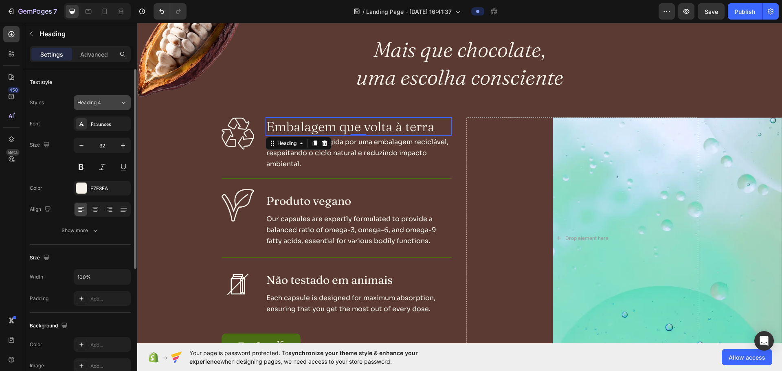
click at [90, 105] on span "Heading 4" at bounding box center [89, 102] width 24 height 7
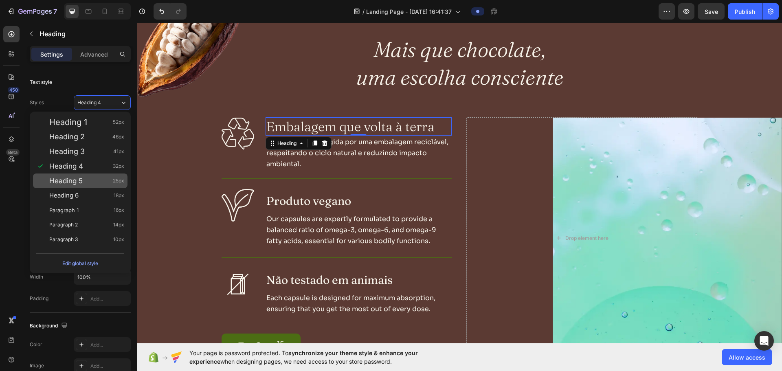
click at [90, 184] on div "Heading 5 25px" at bounding box center [86, 181] width 75 height 8
type input "25"
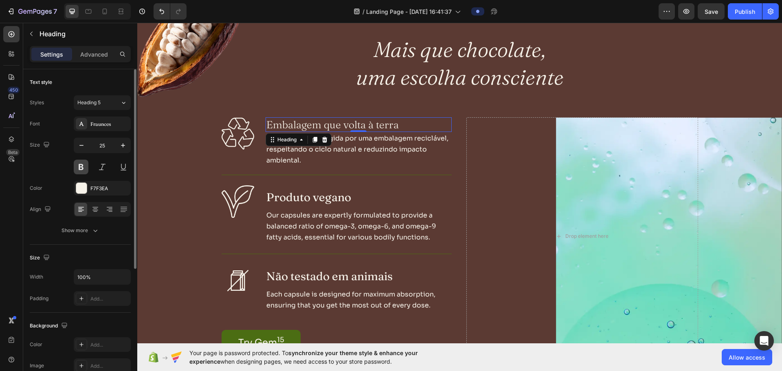
click at [81, 171] on button at bounding box center [81, 167] width 15 height 15
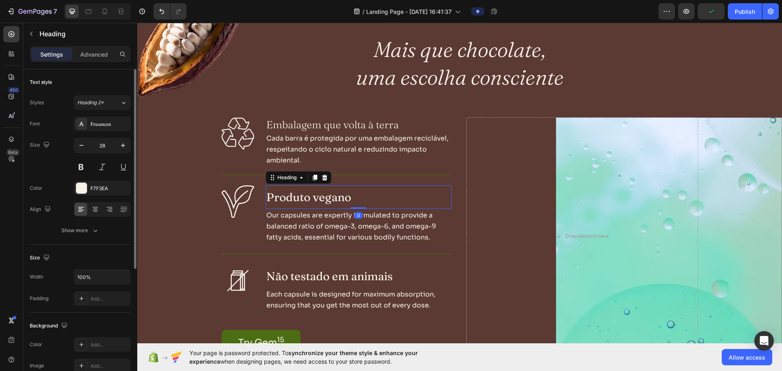
click at [277, 192] on p "Produto vegano" at bounding box center [358, 197] width 185 height 22
click at [97, 105] on span "Heading 2*" at bounding box center [90, 102] width 26 height 7
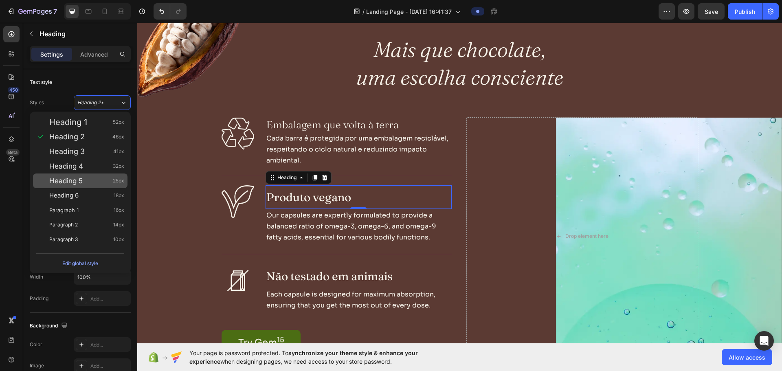
click at [83, 179] on div "Heading 5 25px" at bounding box center [86, 181] width 75 height 8
type input "25"
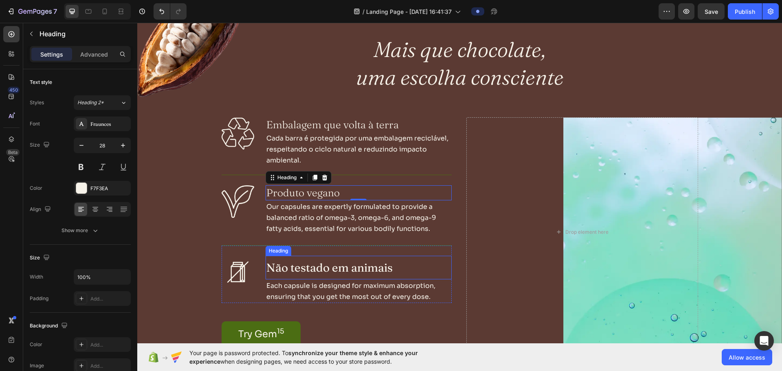
click at [285, 273] on p "Não testado em animais" at bounding box center [358, 268] width 185 height 22
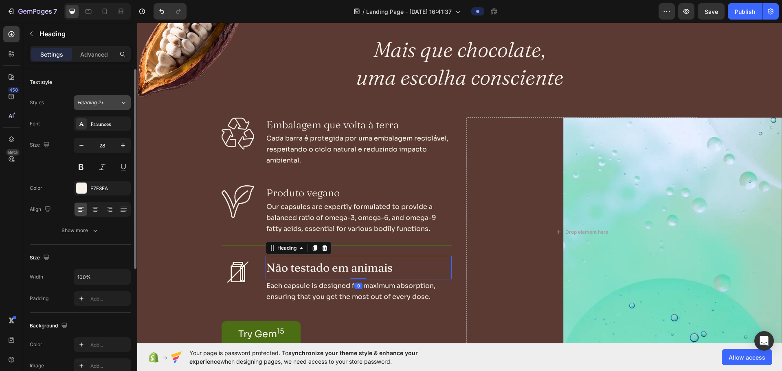
click at [94, 107] on button "Heading 2*" at bounding box center [102, 102] width 57 height 15
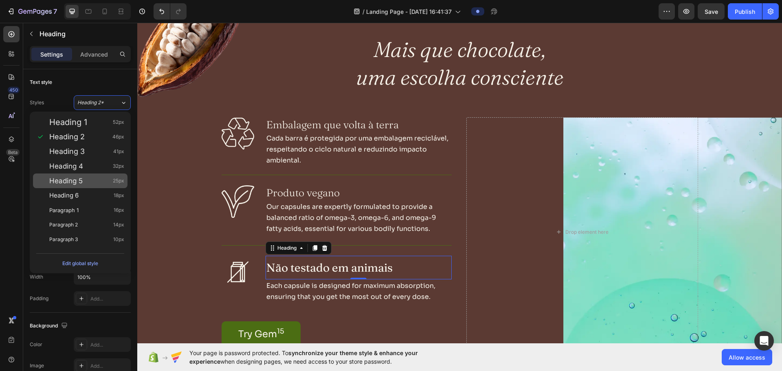
click at [88, 177] on div "Heading 5 25px" at bounding box center [86, 181] width 75 height 8
type input "25"
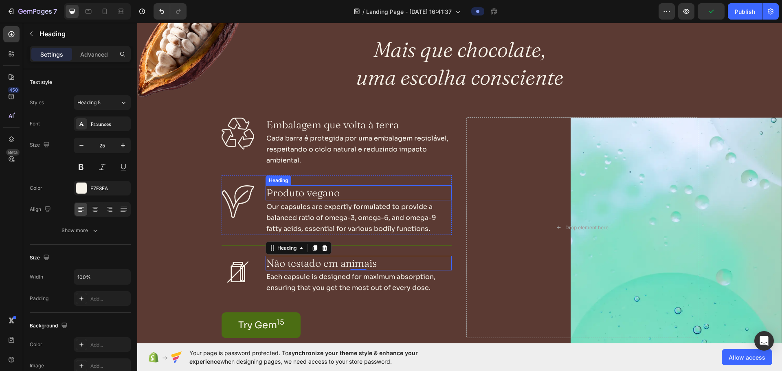
click at [330, 193] on p "Produto vegano" at bounding box center [358, 192] width 185 height 13
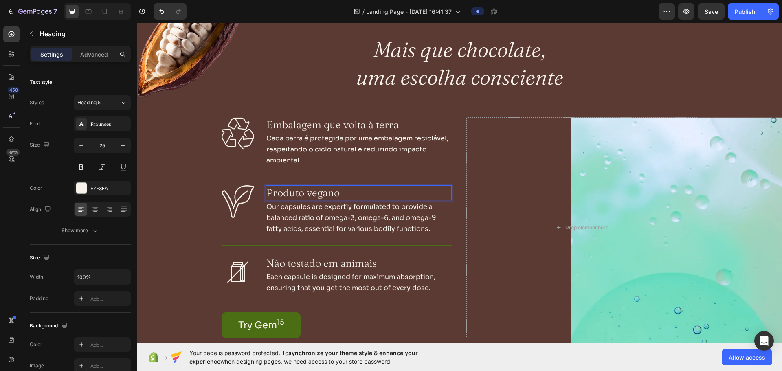
click at [333, 193] on p "Produto vegano" at bounding box center [358, 192] width 185 height 13
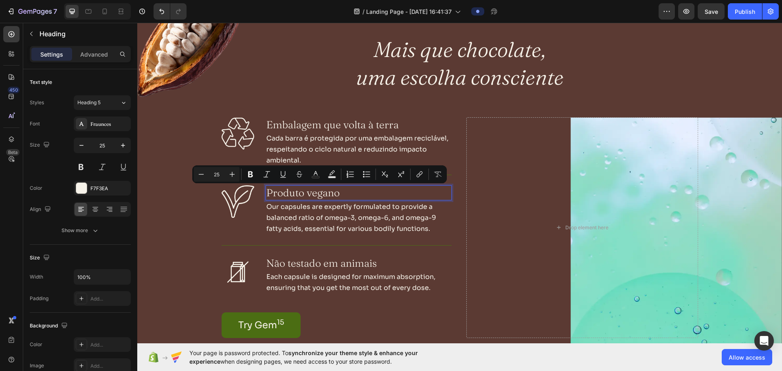
click at [302, 195] on p "Produto vegano" at bounding box center [358, 192] width 185 height 13
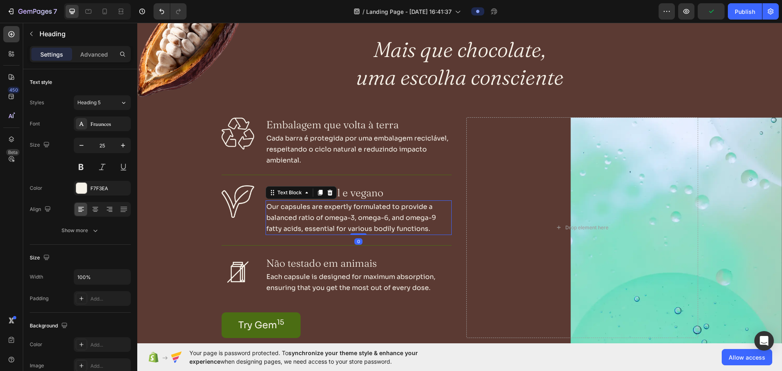
click at [295, 218] on p "Our capsules are expertly formulated to provide a balanced ratio of omega-3, om…" at bounding box center [358, 217] width 185 height 33
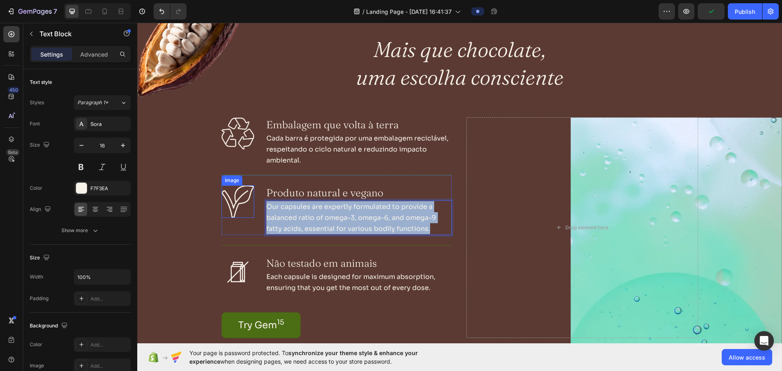
drag, startPoint x: 431, startPoint y: 229, endPoint x: 250, endPoint y: 198, distance: 183.0
click at [250, 198] on div "Image Produto natural e vegano Heading Our capsules are expertly formulated to …" at bounding box center [337, 205] width 230 height 60
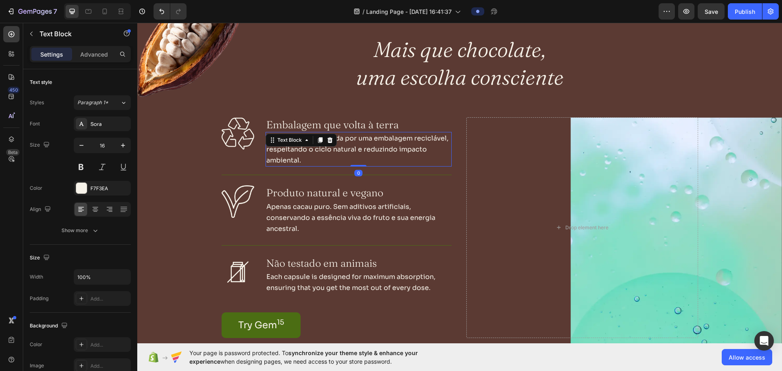
click at [425, 146] on p "Cada barra é protegida por uma embalagem reciclável, respeitando o ciclo natura…" at bounding box center [358, 149] width 185 height 33
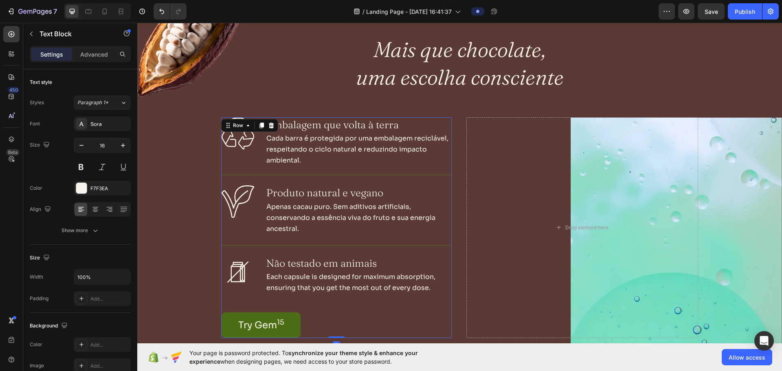
click at [227, 169] on div "Image Embalagem que volta à [GEOGRAPHIC_DATA] Cada barra é protegida por uma em…" at bounding box center [337, 227] width 230 height 221
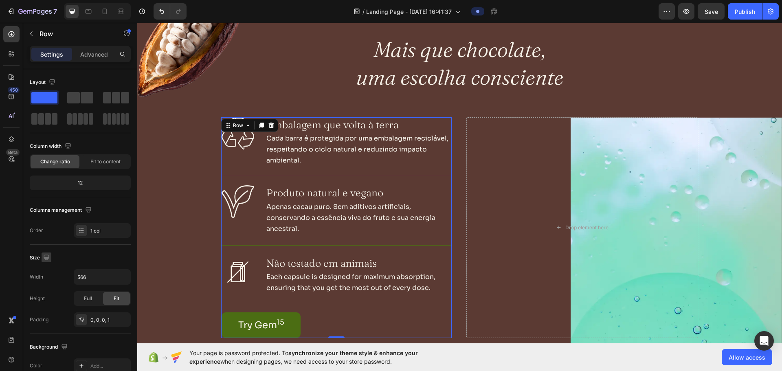
scroll to position [41, 0]
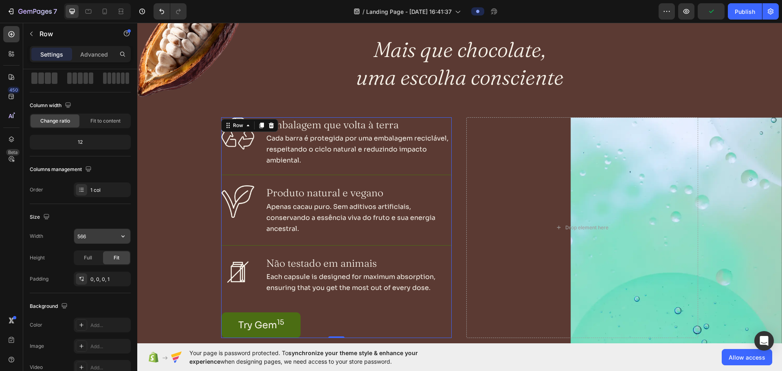
click at [86, 237] on input "566" at bounding box center [102, 236] width 56 height 15
click at [87, 235] on input "560" at bounding box center [102, 236] width 56 height 15
click at [83, 237] on input "560" at bounding box center [102, 236] width 56 height 15
type input "550"
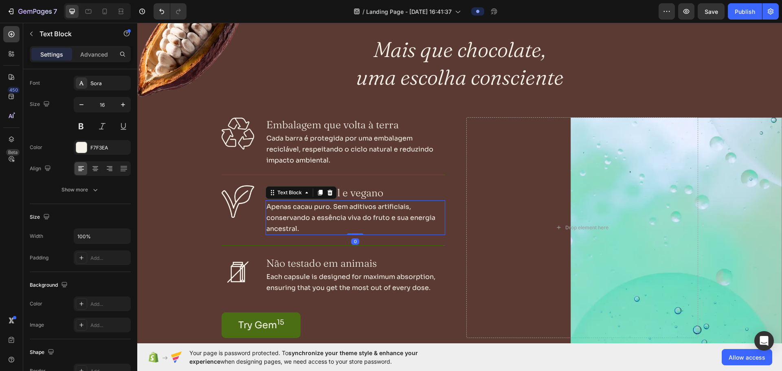
click at [395, 217] on p "Apenas cacau puro. Sem aditivos artificiais, conservando a essência viva do fru…" at bounding box center [355, 217] width 178 height 33
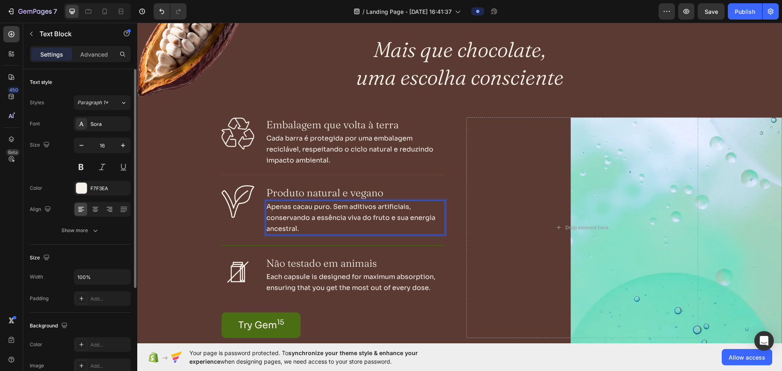
click at [328, 205] on p "Apenas cacau puro. Sem aditivos artificiais, conservando a essência viva do fru…" at bounding box center [355, 217] width 178 height 33
drag, startPoint x: 327, startPoint y: 207, endPoint x: 260, endPoint y: 211, distance: 67.0
click at [260, 211] on div "Image Produto natural e vegano Heading Apenas cacau puro. Sem aditivos artifici…" at bounding box center [334, 205] width 224 height 60
drag, startPoint x: 328, startPoint y: 208, endPoint x: 258, endPoint y: 212, distance: 69.8
click at [258, 212] on div "Image Produto natural e vegano Heading Apenas cacau puro. Sem aditivos artifici…" at bounding box center [334, 205] width 224 height 60
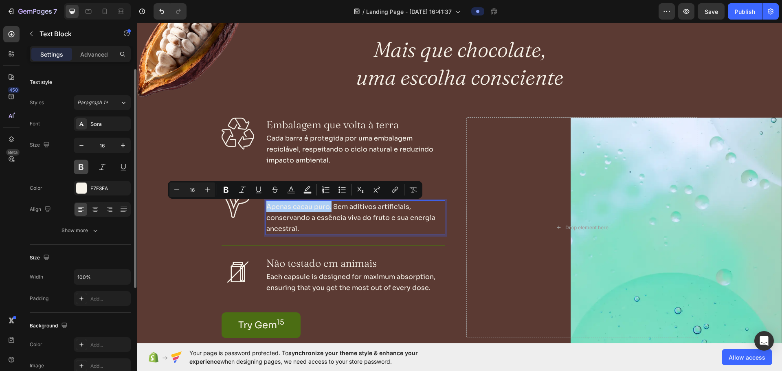
click at [85, 163] on button at bounding box center [81, 167] width 15 height 15
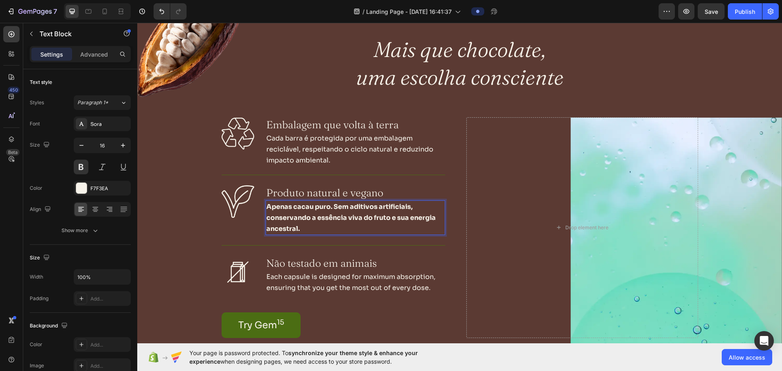
click at [327, 208] on p "Apenas cacau puro. Sem aditivos artificiais, conservando a essência viva do fru…" at bounding box center [355, 217] width 178 height 33
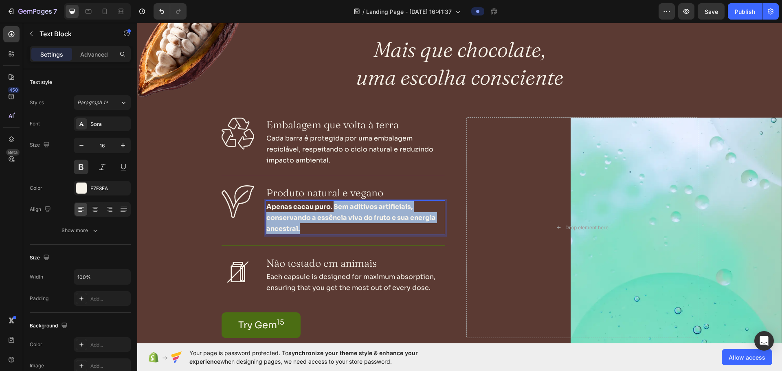
drag, startPoint x: 330, startPoint y: 207, endPoint x: 336, endPoint y: 234, distance: 27.5
click at [336, 234] on div "Apenas cacau puro. Sem aditivos artificiais, conservando a essência viva do fru…" at bounding box center [356, 217] width 180 height 35
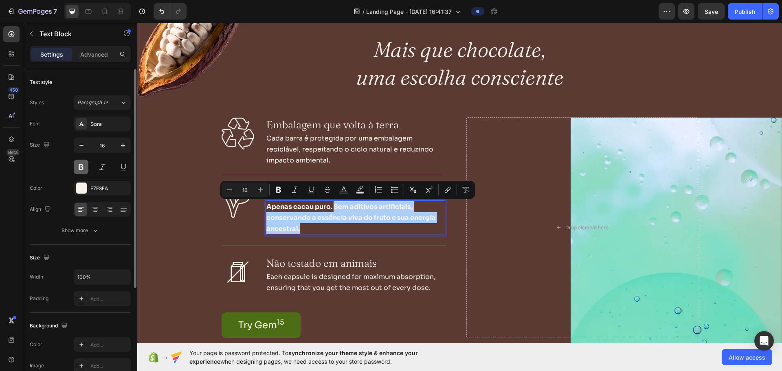
click at [85, 170] on button at bounding box center [81, 167] width 15 height 15
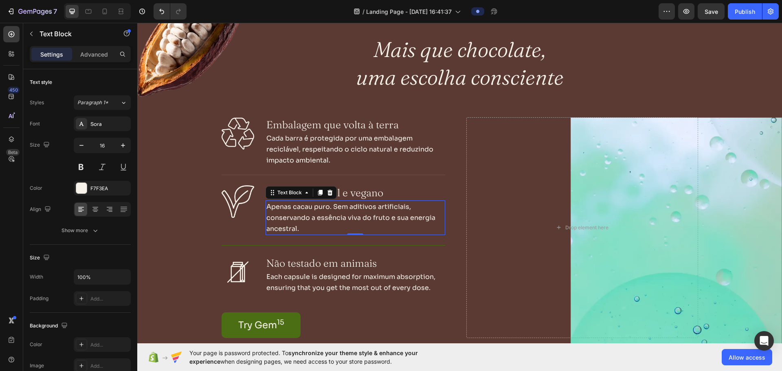
click at [293, 229] on p "Apenas cacau puro. Sem aditivos artificiais, conservando a essência viva do fru…" at bounding box center [355, 217] width 178 height 33
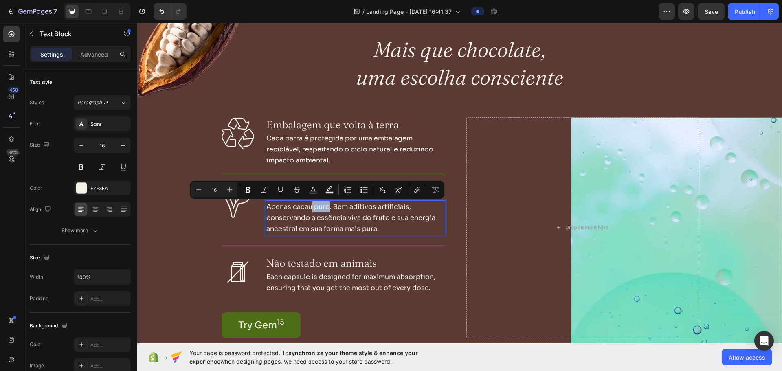
drag, startPoint x: 327, startPoint y: 206, endPoint x: 308, endPoint y: 210, distance: 19.6
click at [308, 210] on p "Apenas cacau puro. Sem aditivos artificiais, conservando a essência viva do fru…" at bounding box center [355, 217] width 178 height 33
drag, startPoint x: 265, startPoint y: 208, endPoint x: 325, endPoint y: 208, distance: 60.7
click at [325, 208] on p "Apenas cacau puro. Sem aditivos artificiais, conservando a essência viva do fru…" at bounding box center [355, 217] width 178 height 33
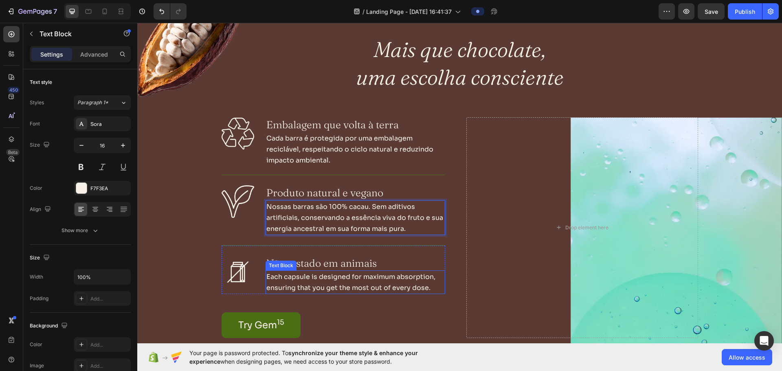
scroll to position [570, 0]
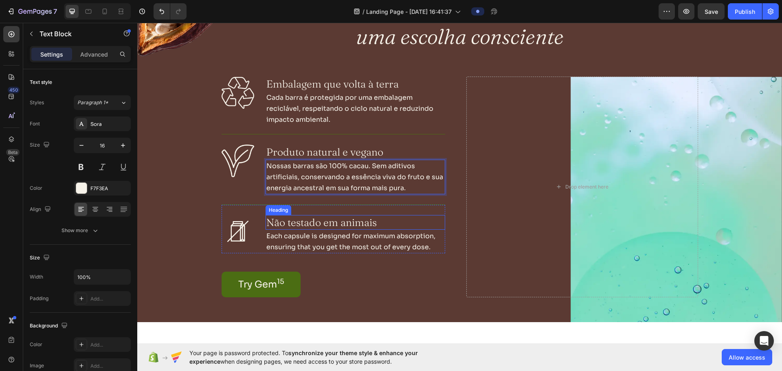
click at [266, 221] on p "Não testado em animais" at bounding box center [355, 222] width 178 height 13
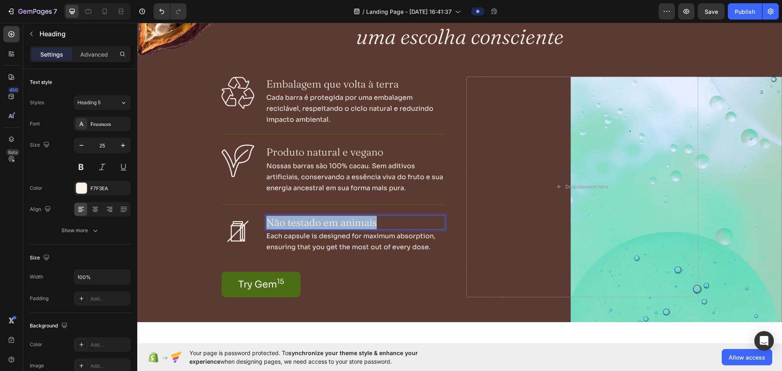
drag, startPoint x: 361, startPoint y: 224, endPoint x: 249, endPoint y: 227, distance: 112.1
click at [249, 227] on div "Image Não testado em animais Heading 0 Each capsule is designed for maximum abs…" at bounding box center [334, 228] width 224 height 49
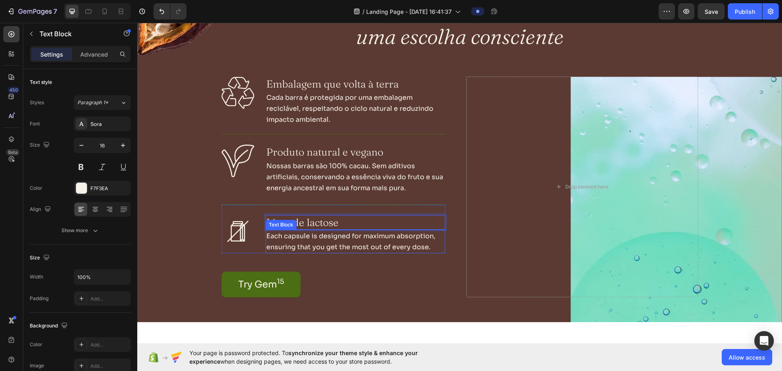
click at [327, 233] on p "Each capsule is designed for maximum absorption, ensuring that you get the most…" at bounding box center [355, 242] width 178 height 22
click at [434, 249] on p "Each capsule is designed for maximum absorption, ensuring that you get the most…" at bounding box center [355, 242] width 178 height 22
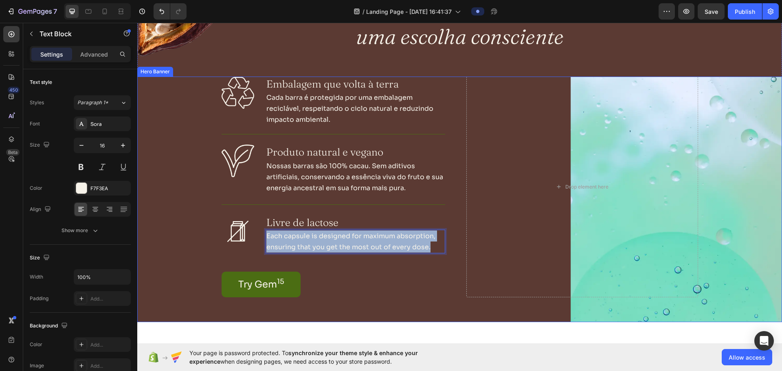
drag, startPoint x: 428, startPoint y: 247, endPoint x: 198, endPoint y: 236, distance: 229.6
click at [199, 237] on div "Image Embalagem que volta à [GEOGRAPHIC_DATA] Cada barra é protegida por uma em…" at bounding box center [459, 200] width 645 height 246
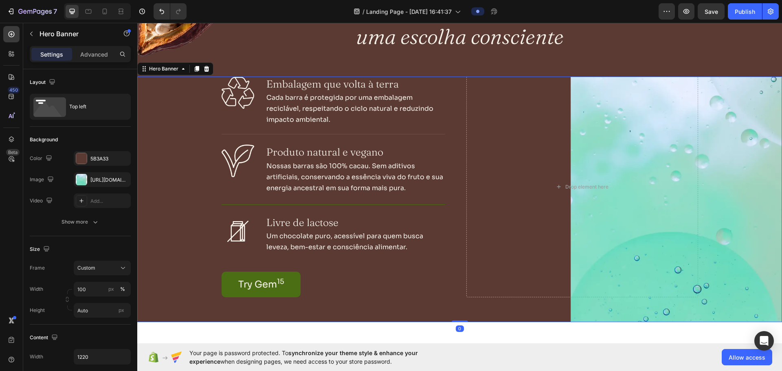
click at [167, 235] on div "Background Image" at bounding box center [459, 200] width 645 height 246
click at [287, 288] on link "Try Gem 15" at bounding box center [261, 285] width 79 height 26
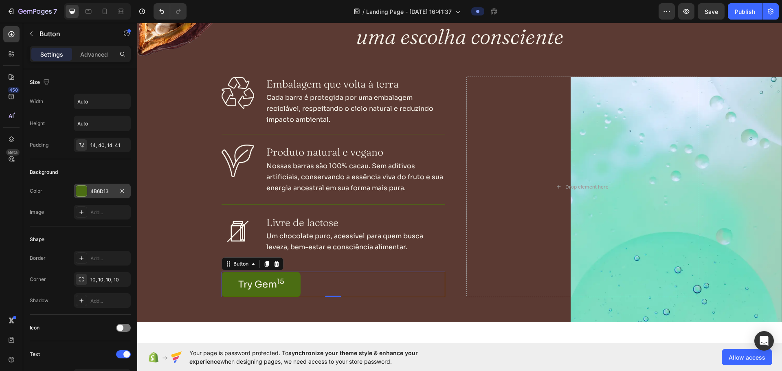
click at [103, 192] on div "4B6D13" at bounding box center [102, 191] width 24 height 7
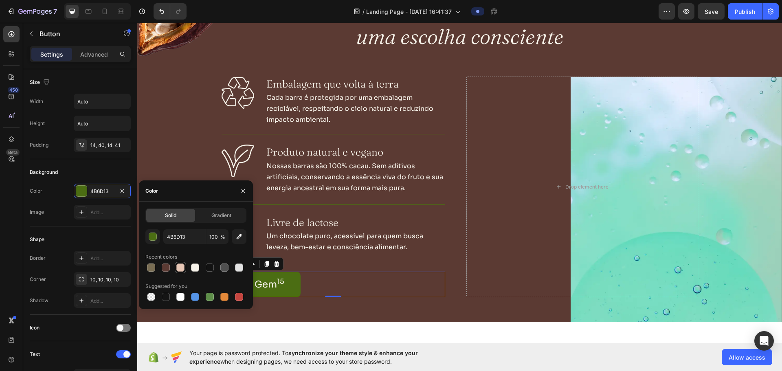
click at [180, 270] on div at bounding box center [180, 268] width 8 height 8
type input "E7C6B5"
click at [294, 287] on link "Try Gem 15" at bounding box center [261, 285] width 79 height 26
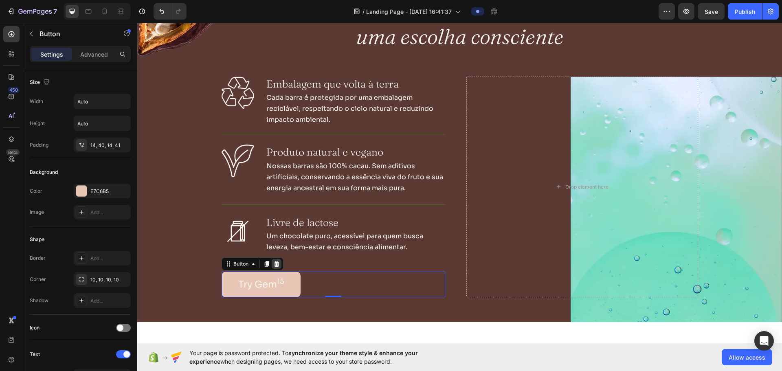
click at [277, 262] on div at bounding box center [277, 264] width 10 height 10
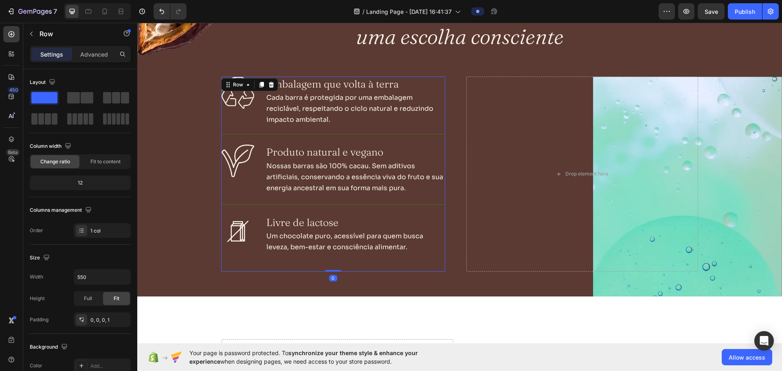
click at [297, 267] on div "Image Embalagem que volta à [GEOGRAPHIC_DATA] Cada barra é protegida por uma em…" at bounding box center [334, 175] width 224 height 196
click at [34, 26] on div "Row" at bounding box center [69, 33] width 93 height 21
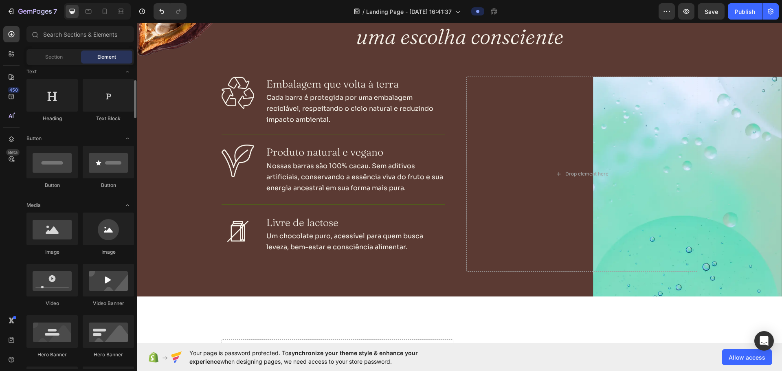
scroll to position [0, 0]
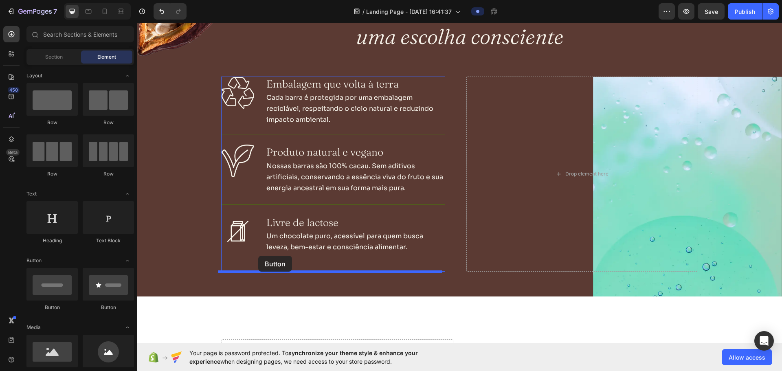
drag, startPoint x: 193, startPoint y: 318, endPoint x: 258, endPoint y: 256, distance: 90.2
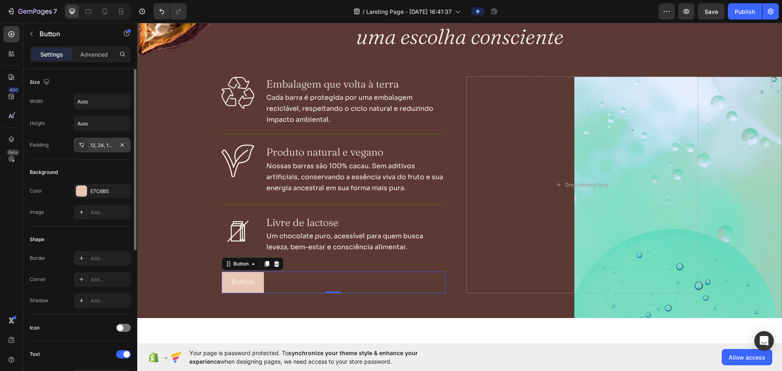
click at [95, 144] on div "12, 24, 12, 24" at bounding box center [102, 145] width 24 height 7
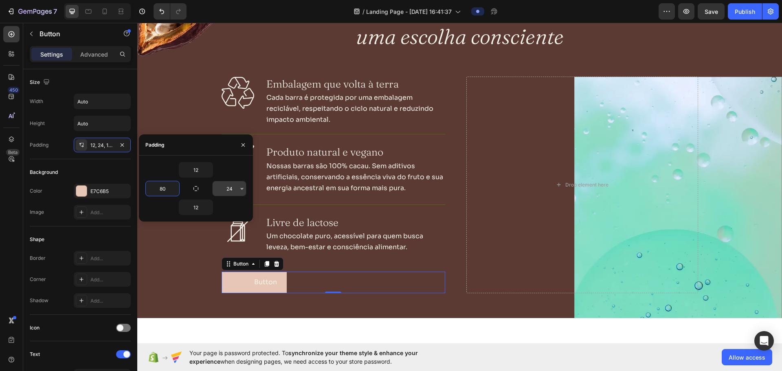
type input "80"
click at [229, 188] on input "24" at bounding box center [229, 188] width 33 height 15
click at [229, 189] on input "80" at bounding box center [229, 188] width 33 height 15
type input "120"
click at [163, 188] on input "80" at bounding box center [162, 188] width 33 height 15
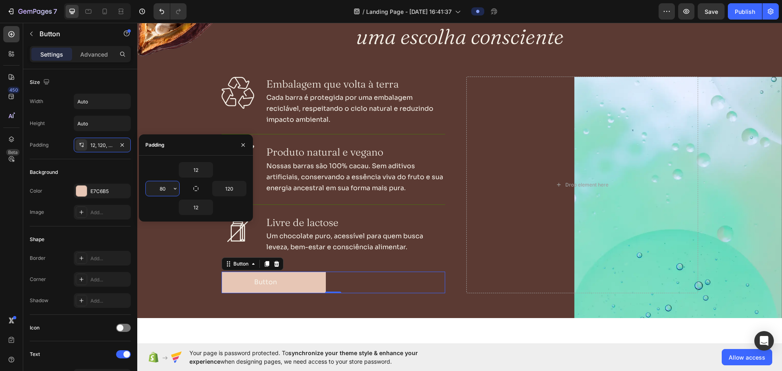
click at [161, 189] on input "80" at bounding box center [162, 188] width 33 height 15
click at [159, 189] on input "80" at bounding box center [162, 188] width 33 height 15
type input "120"
click at [93, 175] on div "Background" at bounding box center [80, 172] width 101 height 13
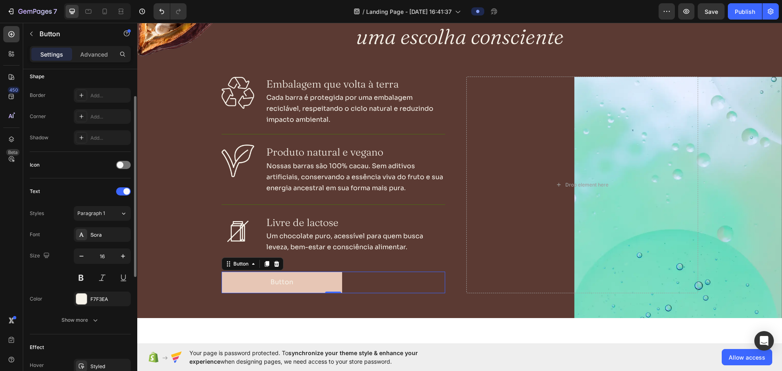
scroll to position [204, 0]
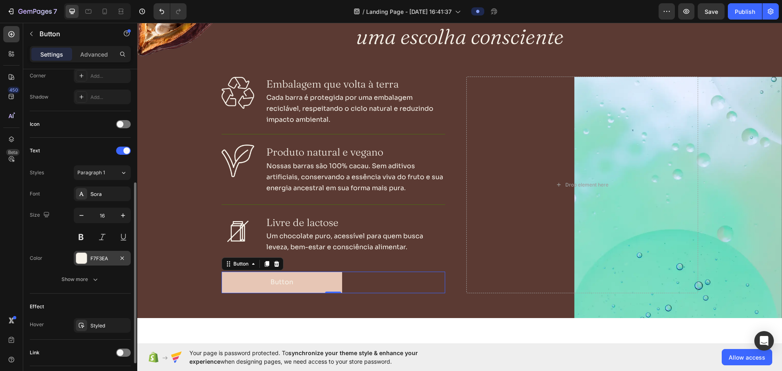
click at [92, 256] on div "F7F3EA" at bounding box center [102, 258] width 24 height 7
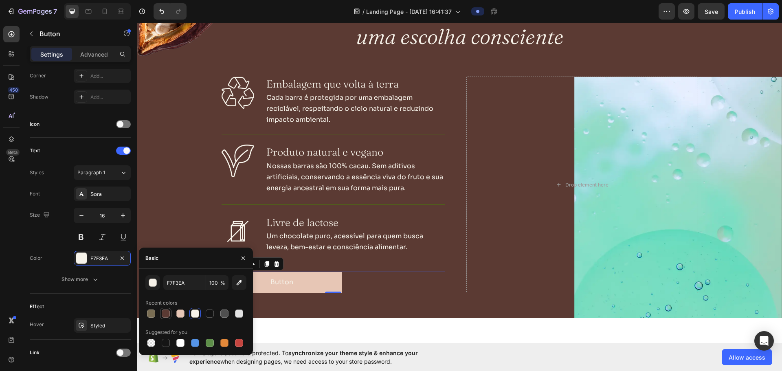
click at [166, 315] on div at bounding box center [166, 314] width 8 height 8
type input "5B3A33"
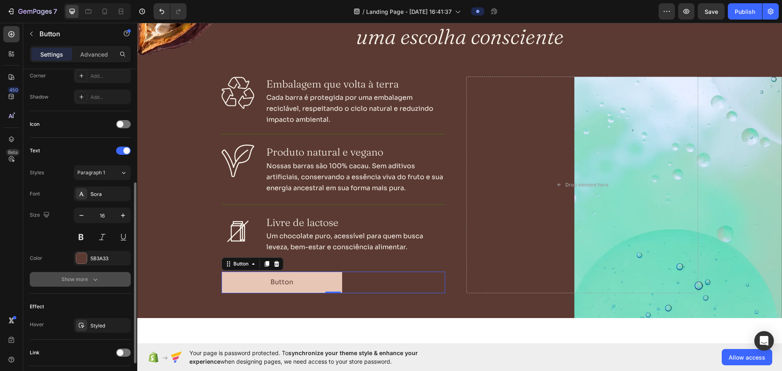
click at [84, 281] on div "Show more" at bounding box center [81, 279] width 38 height 8
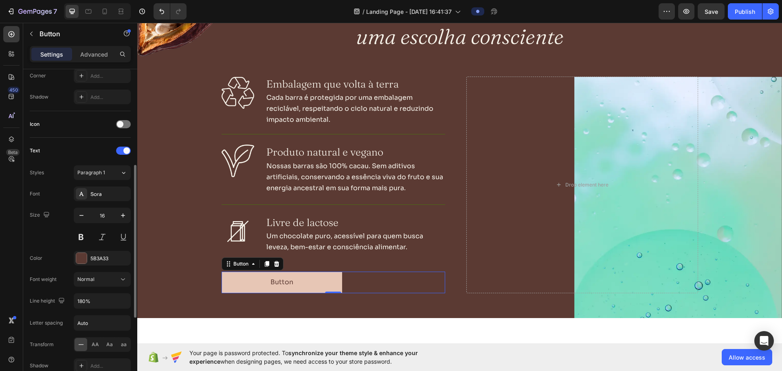
scroll to position [367, 0]
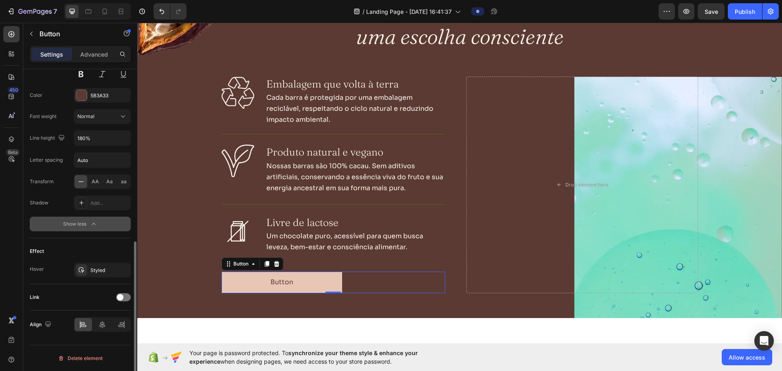
click at [70, 223] on div "Show less" at bounding box center [80, 224] width 35 height 8
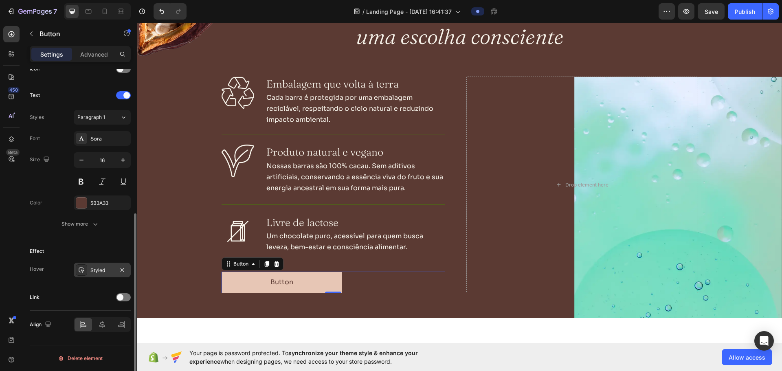
click at [94, 275] on div "Styled" at bounding box center [102, 270] width 57 height 15
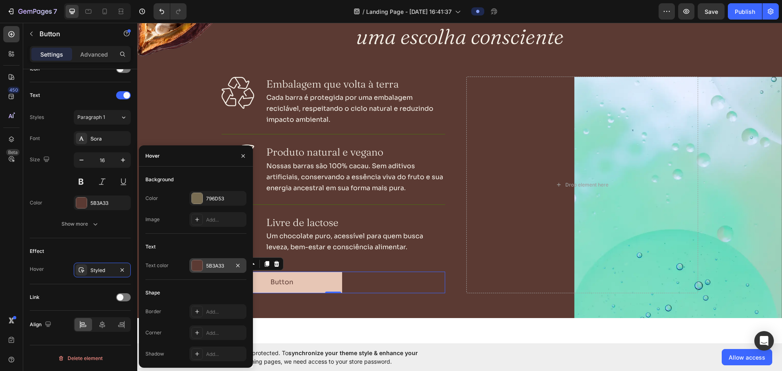
click at [212, 263] on div "5B3A33" at bounding box center [218, 265] width 24 height 7
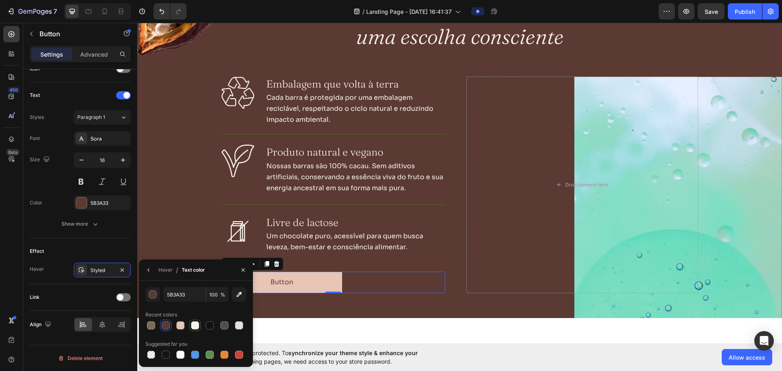
click at [196, 328] on div at bounding box center [195, 325] width 8 height 8
type input "F7F3EA"
click at [91, 266] on div "Styled" at bounding box center [102, 270] width 57 height 15
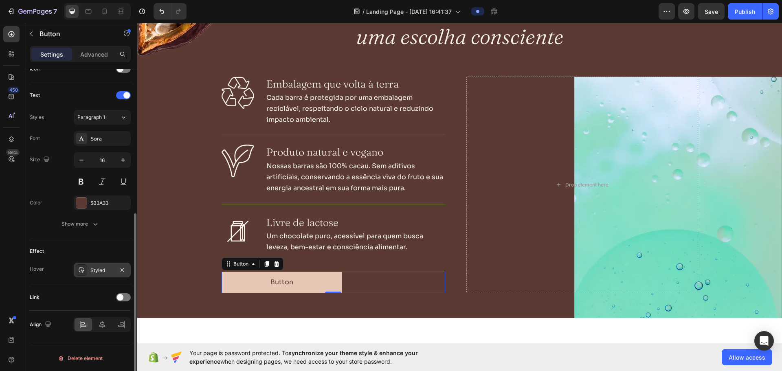
click at [97, 267] on div "Styled" at bounding box center [102, 270] width 24 height 7
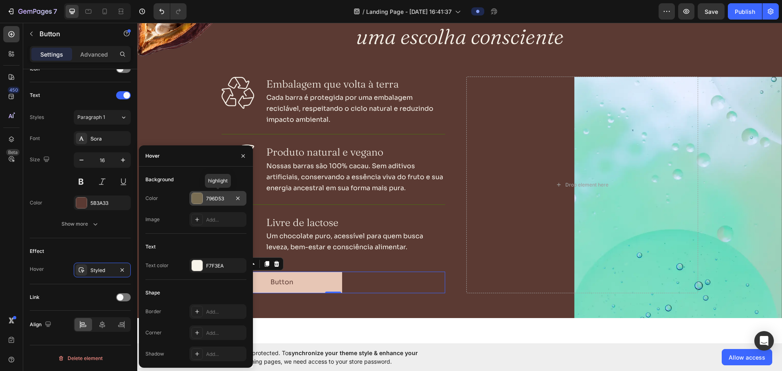
click at [203, 198] on div "796D53" at bounding box center [217, 198] width 57 height 15
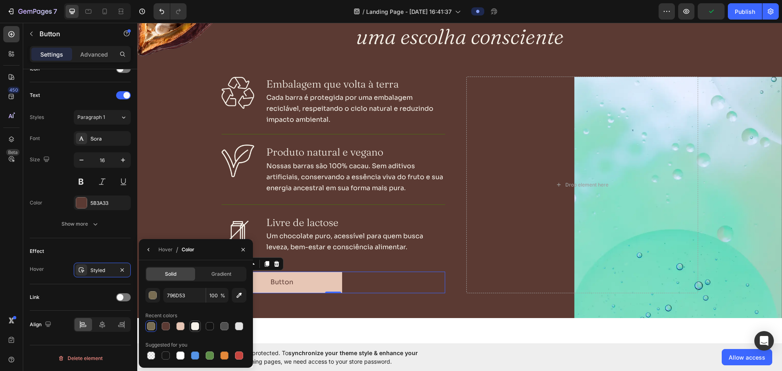
click at [198, 325] on div at bounding box center [195, 326] width 8 height 8
type input "F7F3EA"
click at [98, 271] on div "Styled" at bounding box center [102, 270] width 24 height 7
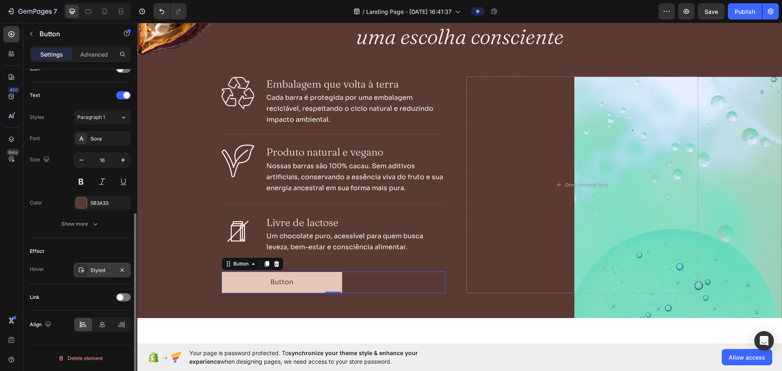
click at [101, 270] on div "Styled" at bounding box center [102, 270] width 24 height 7
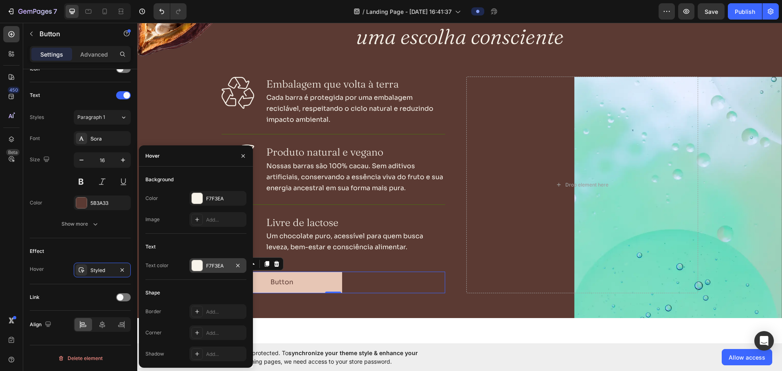
click at [207, 269] on div "F7F3EA" at bounding box center [218, 265] width 24 height 7
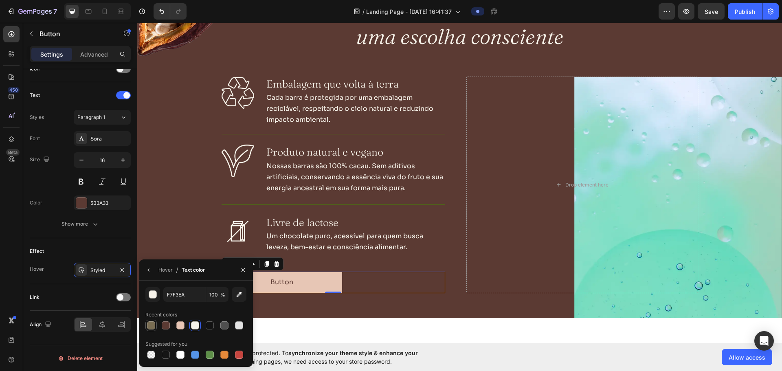
click at [154, 327] on div at bounding box center [151, 325] width 8 height 8
type input "796D53"
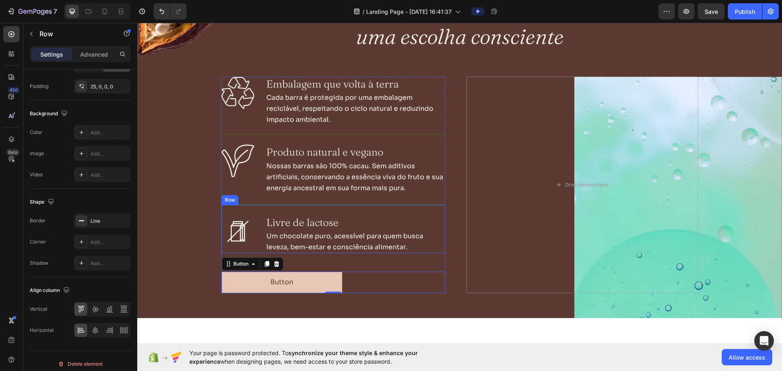
click at [399, 206] on div "Image Livre de lactose Heading Um chocolate puro, acessível para quem busca lev…" at bounding box center [334, 228] width 224 height 49
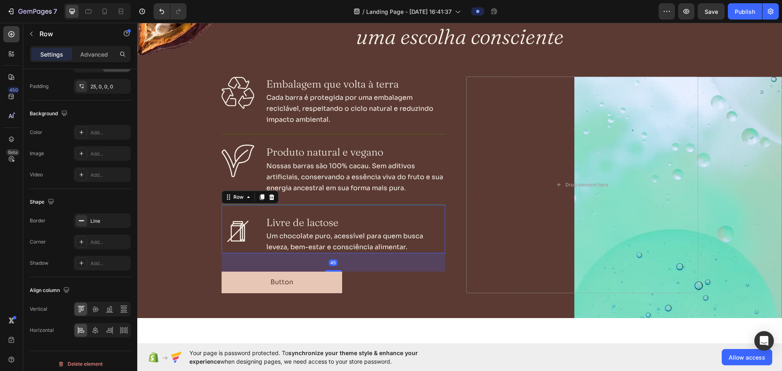
scroll to position [0, 0]
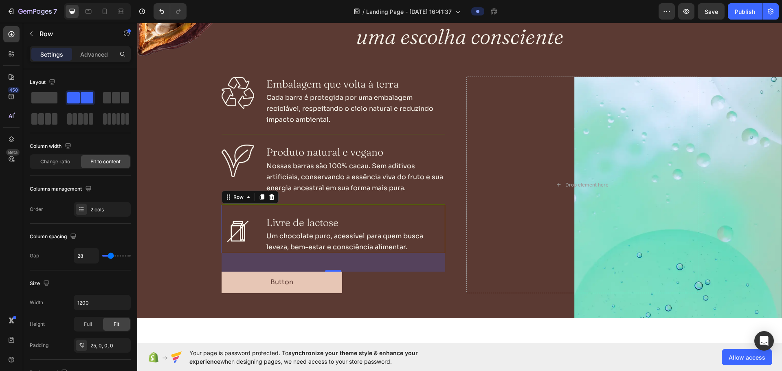
click at [254, 205] on div "Image Livre de lactose Heading Um chocolate puro, acessível para quem busca lev…" at bounding box center [334, 228] width 224 height 49
click at [272, 134] on div "Image Produto natural e vegano Heading Nossas barras são 100% cacau. Sem aditiv…" at bounding box center [334, 164] width 224 height 60
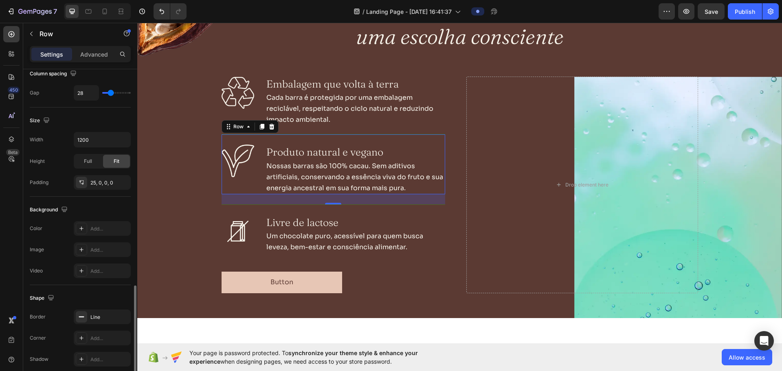
scroll to position [265, 0]
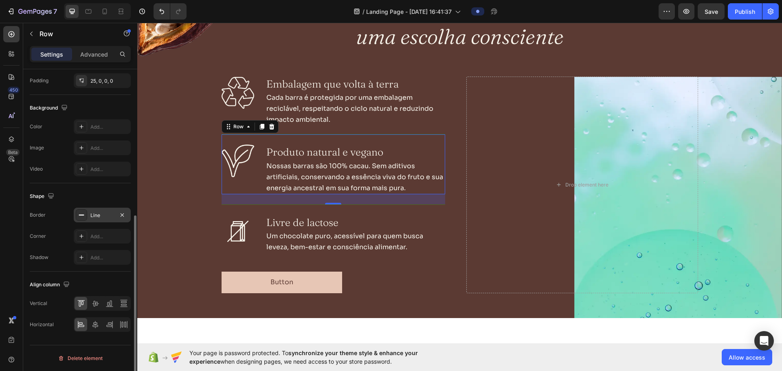
click at [91, 212] on div "Line" at bounding box center [102, 215] width 24 height 7
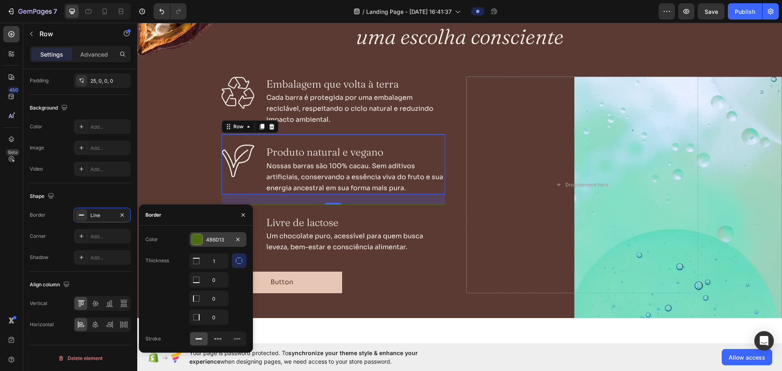
click at [213, 234] on div "4B6D13" at bounding box center [217, 239] width 57 height 15
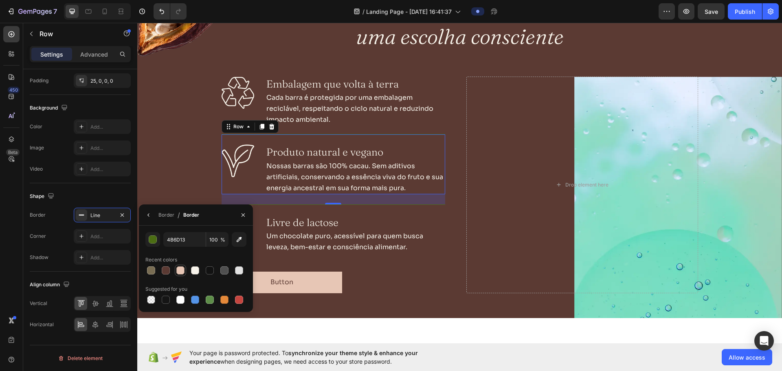
click at [178, 270] on div at bounding box center [180, 270] width 8 height 8
type input "E7C6B5"
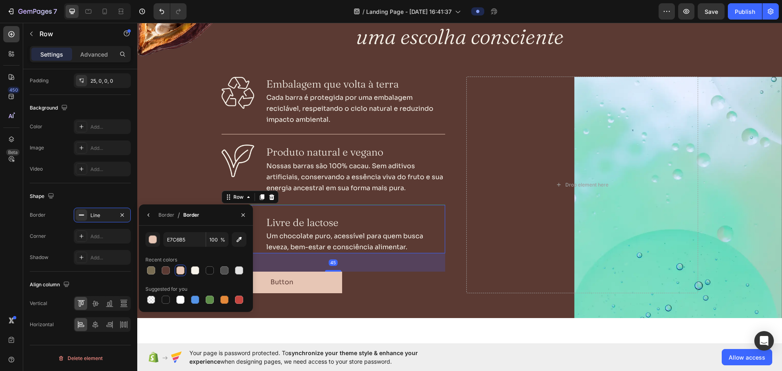
click at [288, 211] on div "Image Livre de lactose Heading Um chocolate puro, acessível para quem busca lev…" at bounding box center [334, 228] width 224 height 49
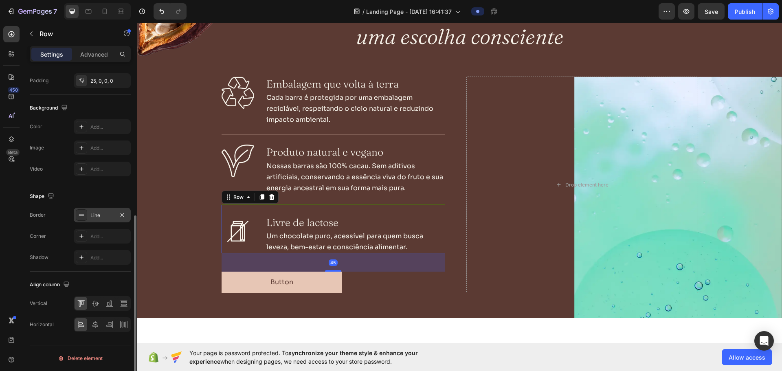
click at [89, 218] on div "Line" at bounding box center [102, 215] width 57 height 15
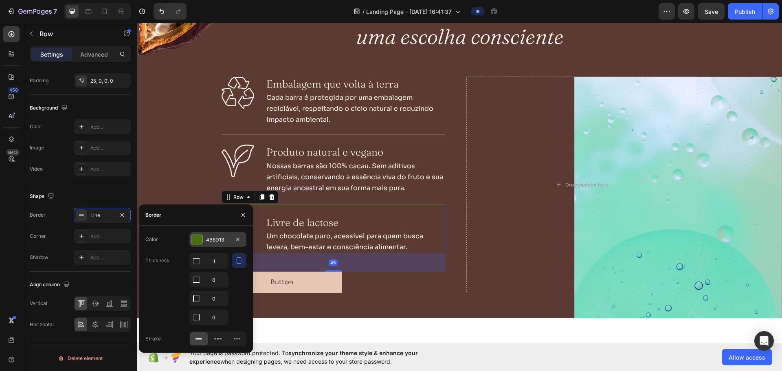
click at [201, 240] on div at bounding box center [197, 239] width 11 height 11
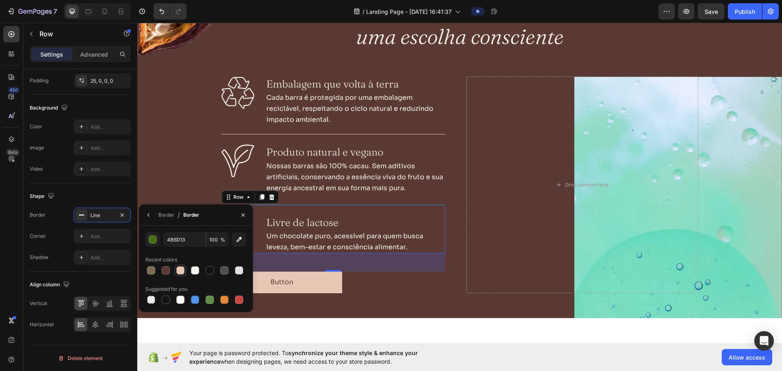
click at [181, 270] on div at bounding box center [180, 270] width 8 height 8
type input "E7C6B5"
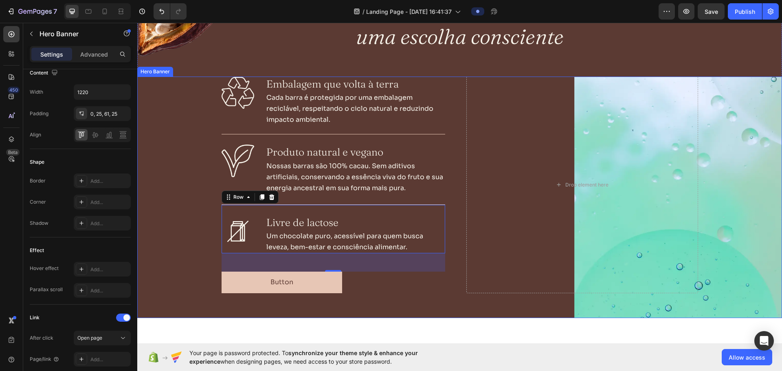
click at [163, 182] on div "Background Image" at bounding box center [459, 198] width 645 height 242
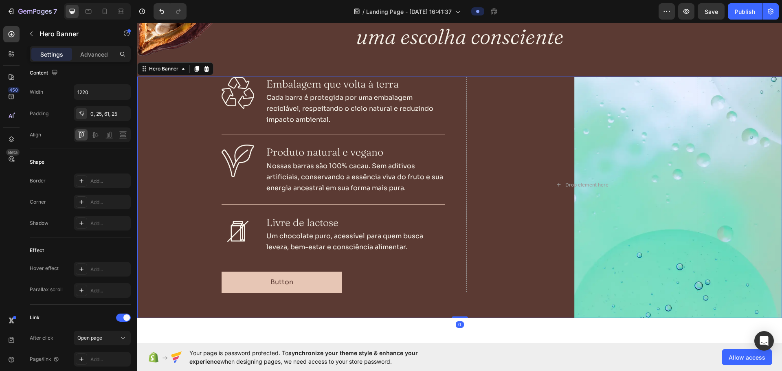
scroll to position [0, 0]
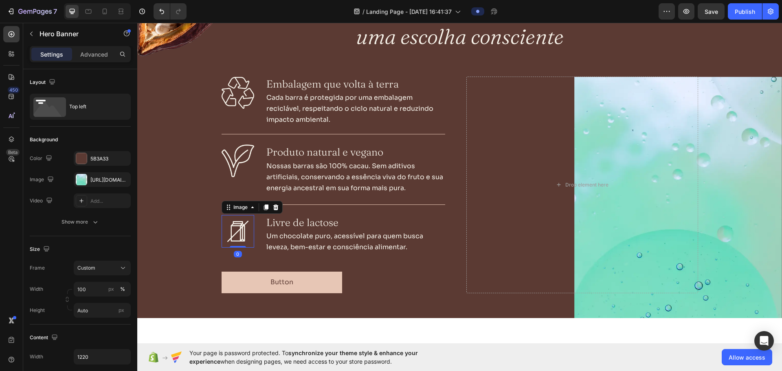
click at [237, 233] on img at bounding box center [238, 231] width 33 height 33
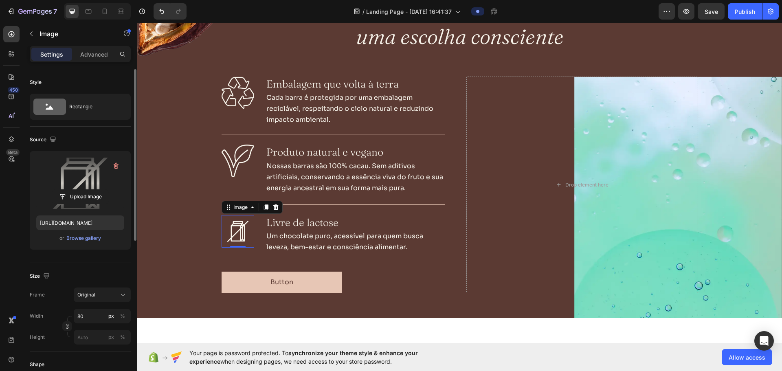
click at [71, 188] on label at bounding box center [80, 183] width 88 height 51
click at [71, 190] on input "file" at bounding box center [80, 197] width 56 height 14
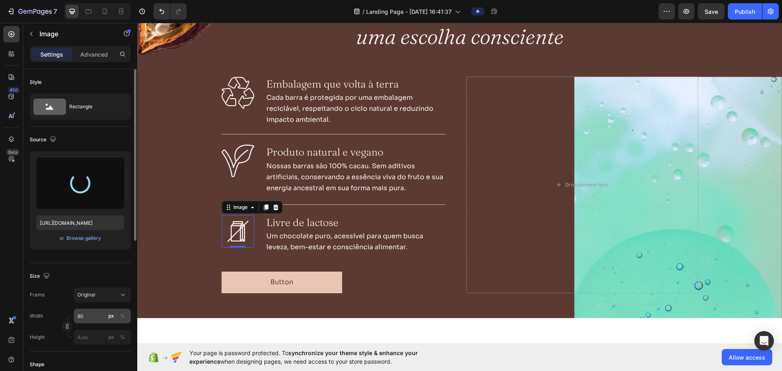
type input "[URL][DOMAIN_NAME]"
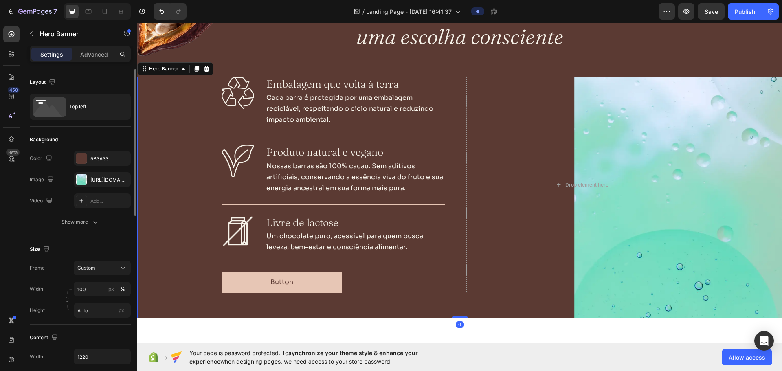
click at [190, 195] on div "Background Image" at bounding box center [459, 198] width 645 height 242
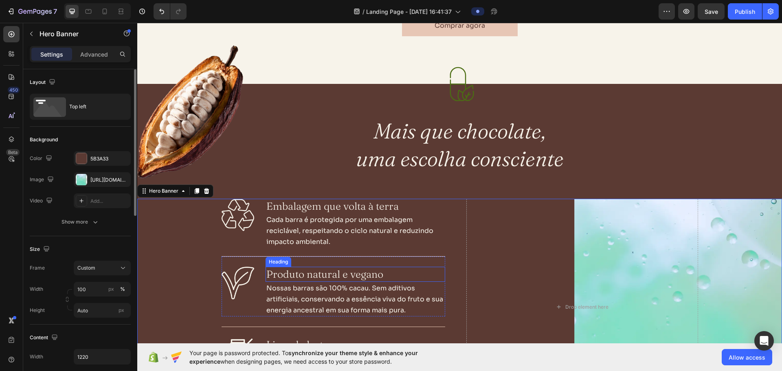
scroll to position [611, 0]
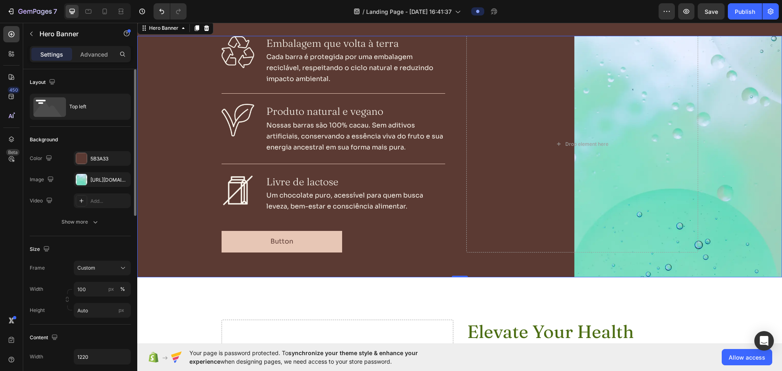
click at [737, 109] on div "Background Image" at bounding box center [459, 157] width 645 height 242
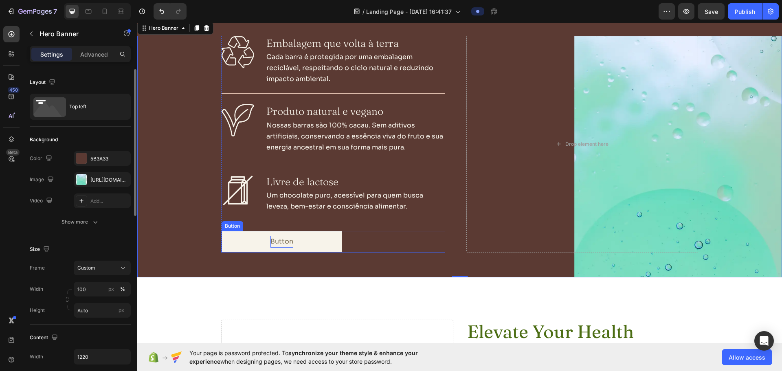
click at [271, 244] on p "Button" at bounding box center [281, 242] width 23 height 12
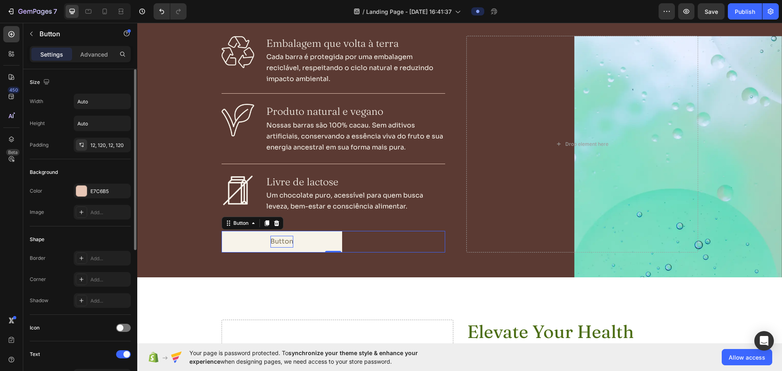
click at [274, 240] on p "Button" at bounding box center [281, 242] width 23 height 12
click at [222, 231] on button "Compre a" at bounding box center [287, 242] width 130 height 22
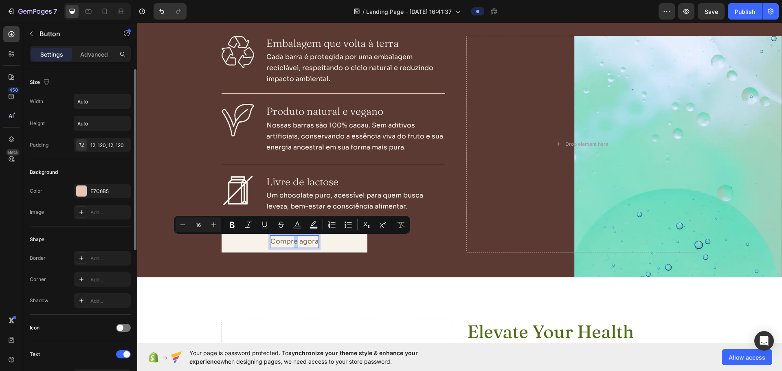
click at [293, 242] on p "Compre agora" at bounding box center [294, 242] width 48 height 12
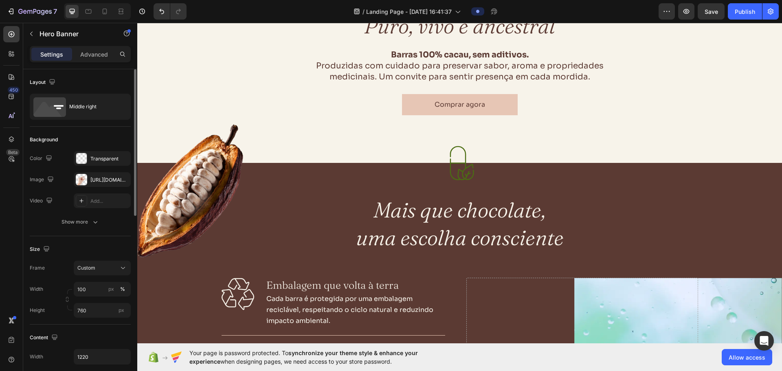
scroll to position [367, 0]
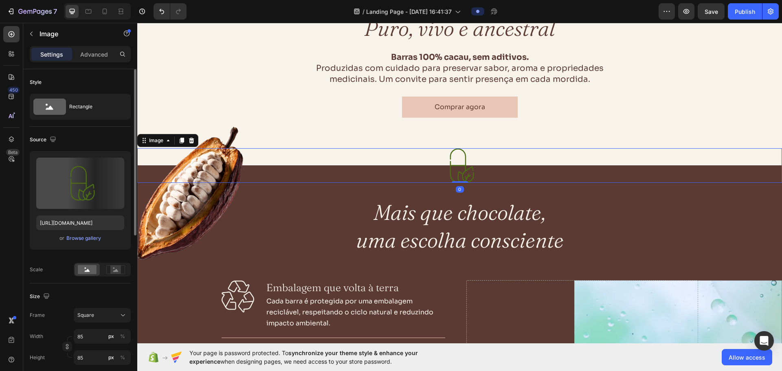
click at [457, 171] on img at bounding box center [459, 165] width 35 height 35
click at [196, 142] on div at bounding box center [192, 141] width 10 height 10
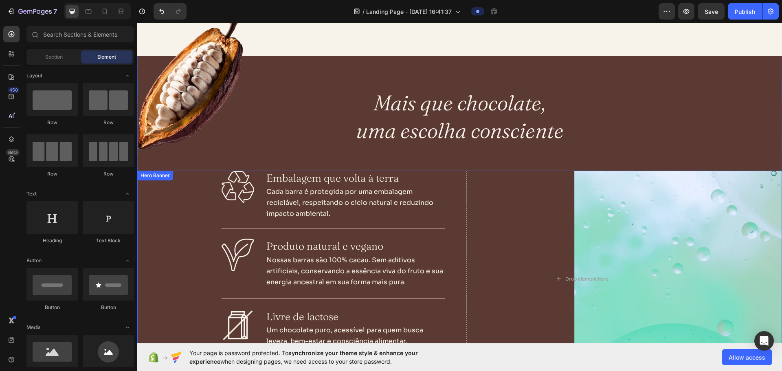
scroll to position [448, 0]
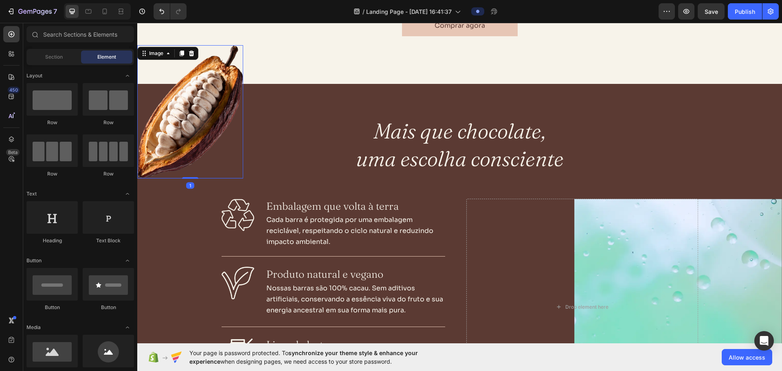
click at [186, 91] on img at bounding box center [190, 111] width 106 height 133
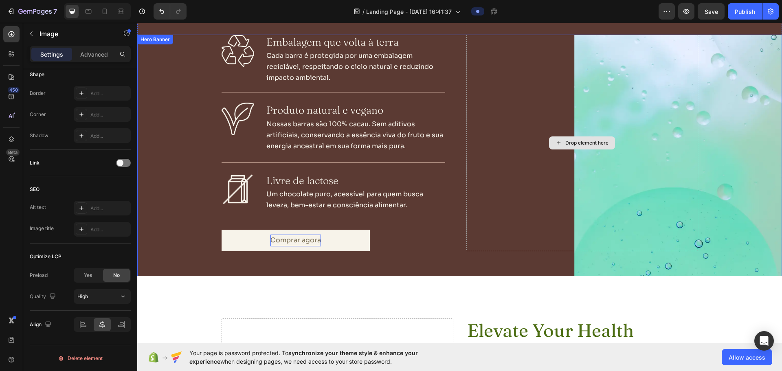
scroll to position [611, 0]
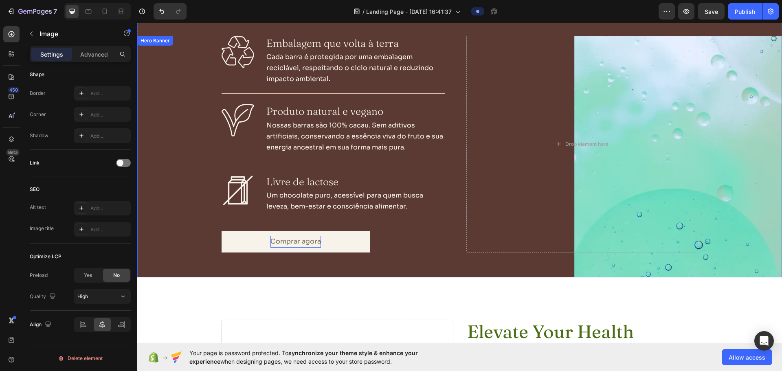
click at [723, 142] on div "Background Image" at bounding box center [459, 157] width 645 height 242
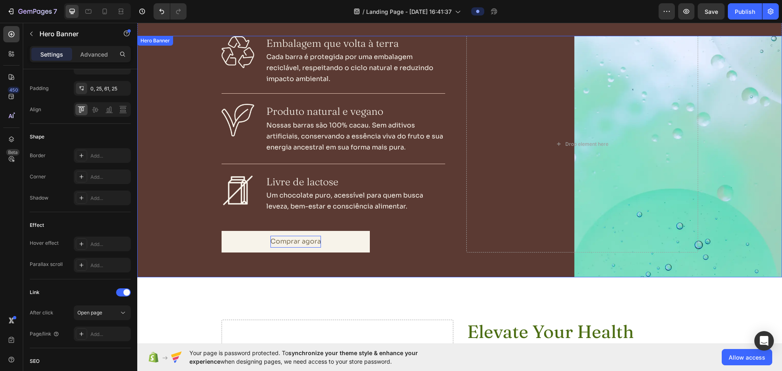
scroll to position [0, 0]
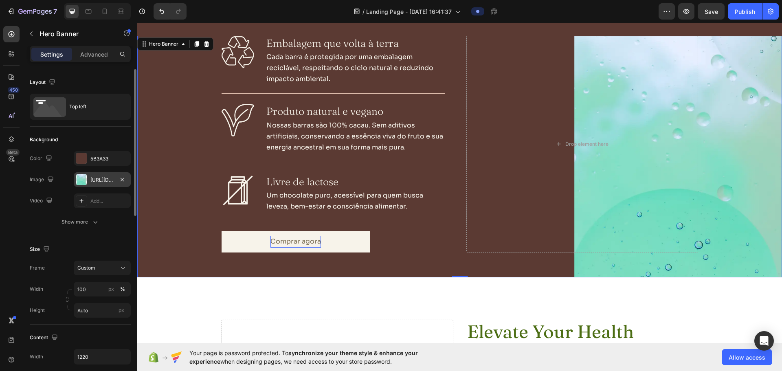
click at [93, 180] on div "[URL][DOMAIN_NAME]" at bounding box center [102, 179] width 24 height 7
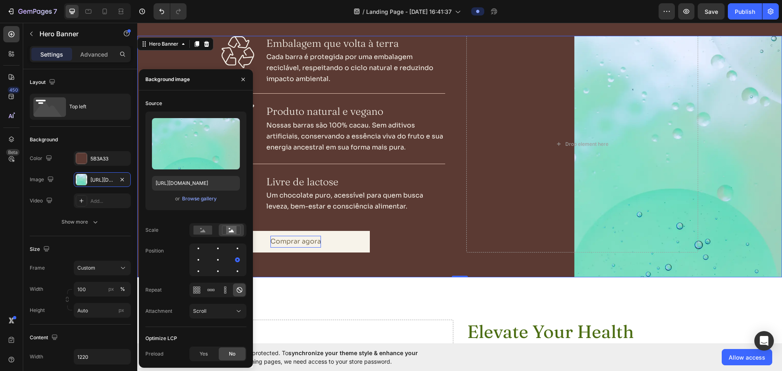
click at [198, 204] on div "Upload Image [URL][DOMAIN_NAME] or Browse gallery" at bounding box center [195, 161] width 101 height 99
click at [200, 201] on div "Browse gallery" at bounding box center [199, 198] width 35 height 7
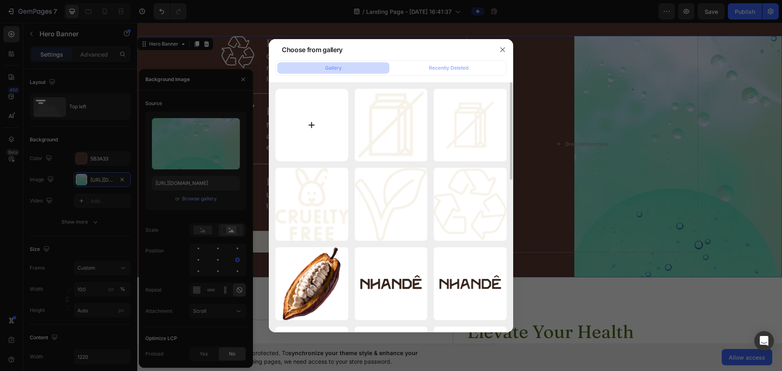
click at [338, 134] on input "file" at bounding box center [311, 125] width 73 height 73
type input "C:\fakepath\bunch-nuts-with-top-half-them-showing-top-half-nut.jpg"
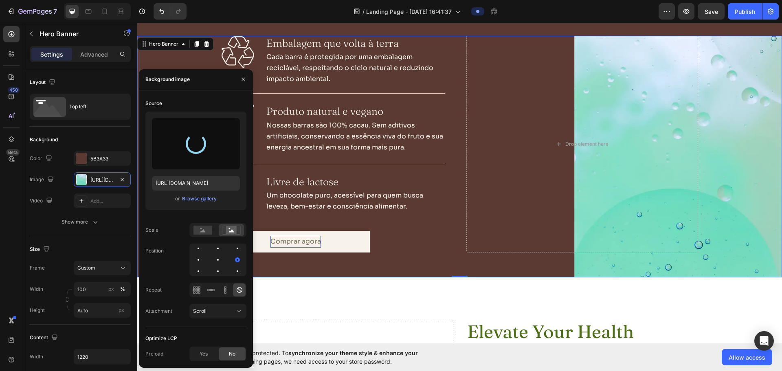
type input "[URL][DOMAIN_NAME]"
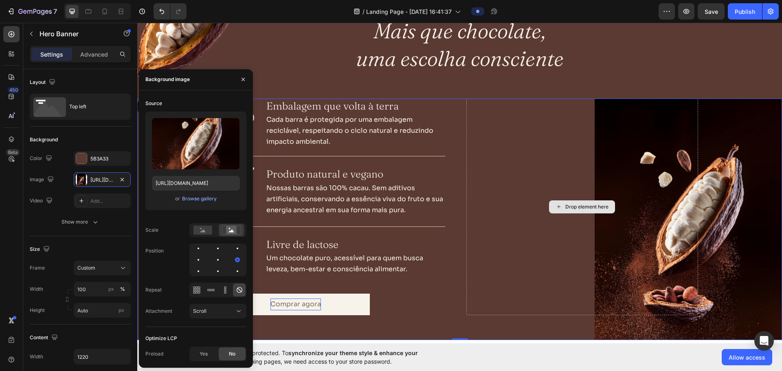
scroll to position [530, 0]
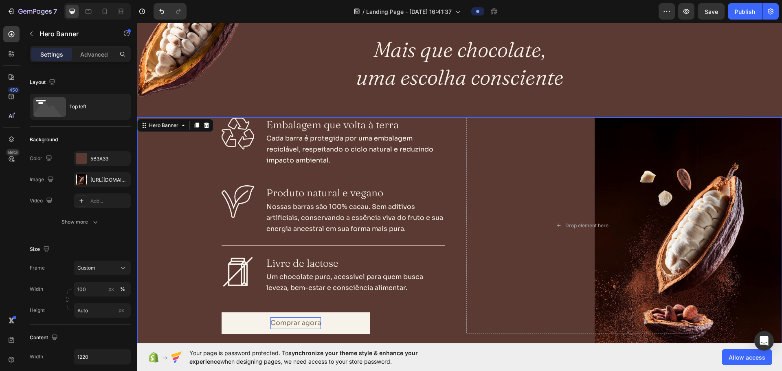
click at [451, 136] on div "Image Embalagem que volta à [GEOGRAPHIC_DATA] Cada barra é protegida por uma em…" at bounding box center [459, 238] width 497 height 242
click at [92, 158] on div "5B3A33" at bounding box center [102, 158] width 24 height 7
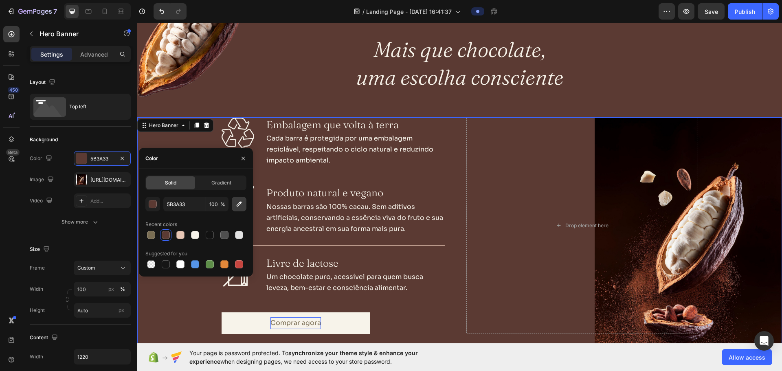
click at [236, 203] on icon "button" at bounding box center [239, 204] width 8 height 8
type input "030001"
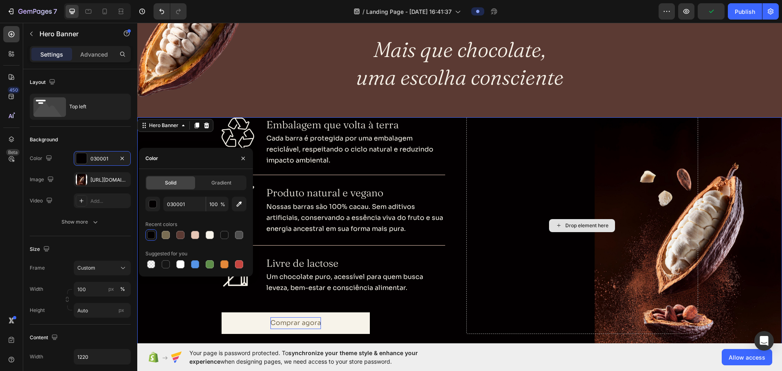
type input "5B3A33"
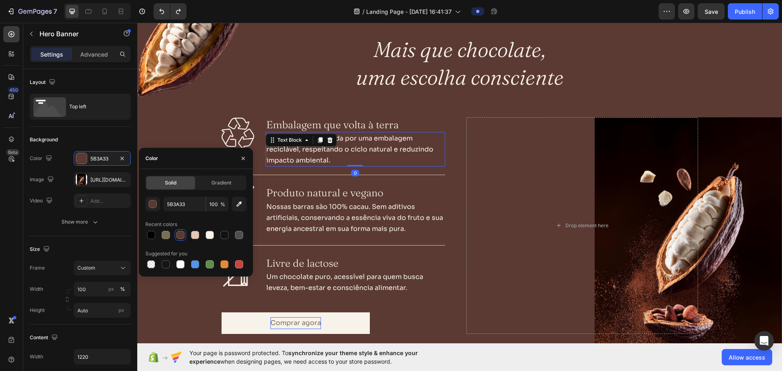
click at [369, 136] on p "Cada barra é protegida por uma embalagem reciclável, respeitando o ciclo natura…" at bounding box center [355, 149] width 178 height 33
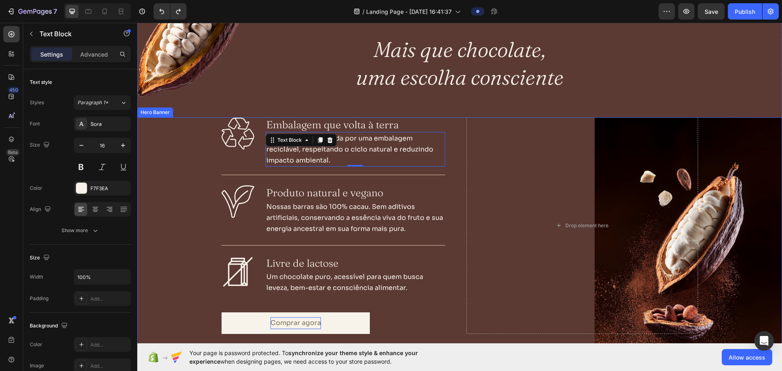
click at [718, 168] on div "Background Image" at bounding box center [459, 238] width 645 height 242
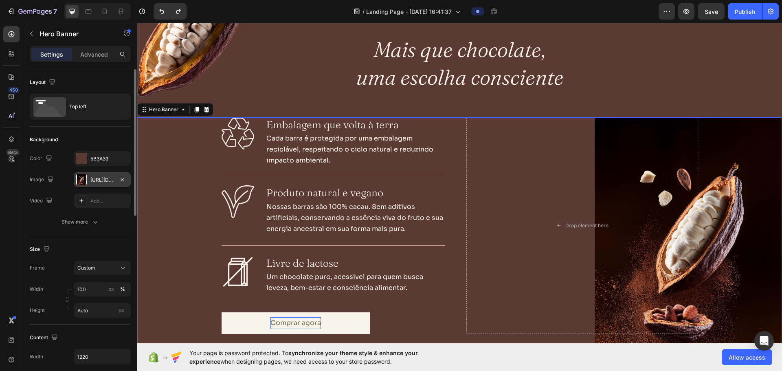
click at [87, 179] on div "[URL][DOMAIN_NAME]" at bounding box center [102, 179] width 57 height 15
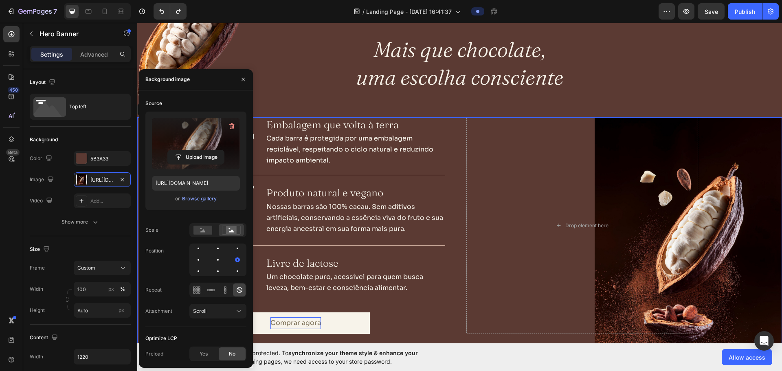
click at [189, 142] on label at bounding box center [196, 143] width 88 height 51
click at [189, 150] on input "file" at bounding box center [196, 157] width 56 height 14
click at [196, 196] on div "Browse gallery" at bounding box center [199, 198] width 35 height 7
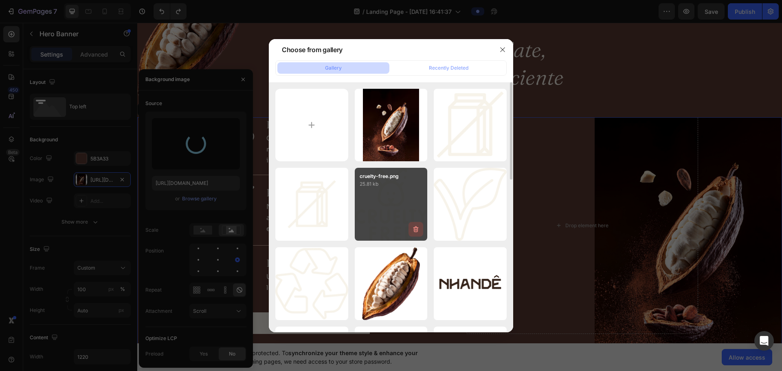
click at [416, 231] on icon "button" at bounding box center [416, 229] width 8 height 8
click at [405, 232] on div "Delete" at bounding box center [411, 230] width 15 height 7
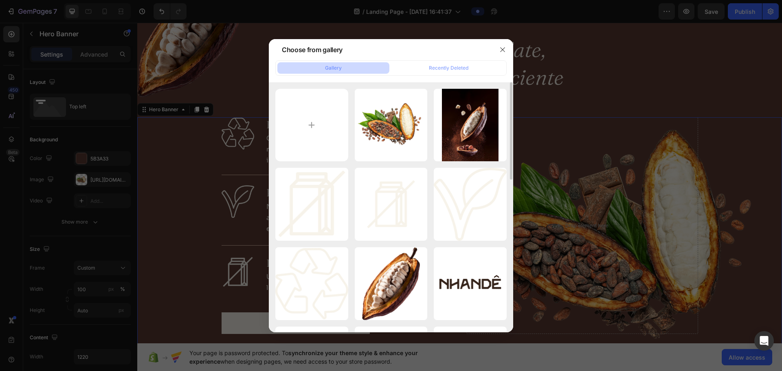
click at [125, 79] on div at bounding box center [391, 185] width 782 height 371
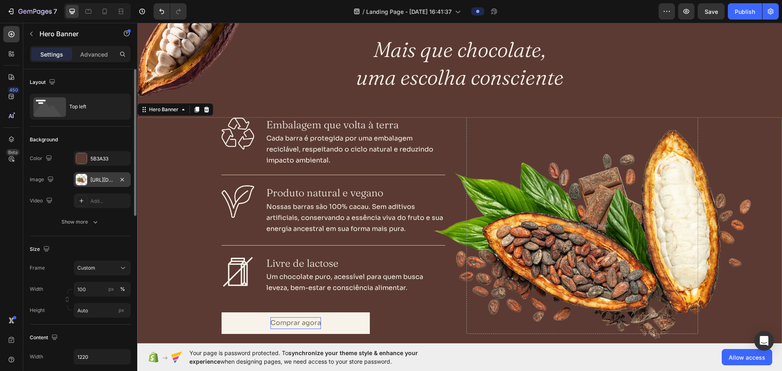
click at [101, 183] on div "[URL][DOMAIN_NAME]" at bounding box center [102, 179] width 24 height 7
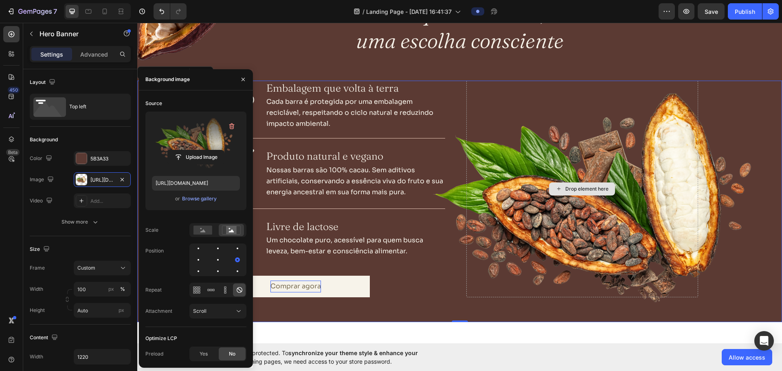
scroll to position [570, 0]
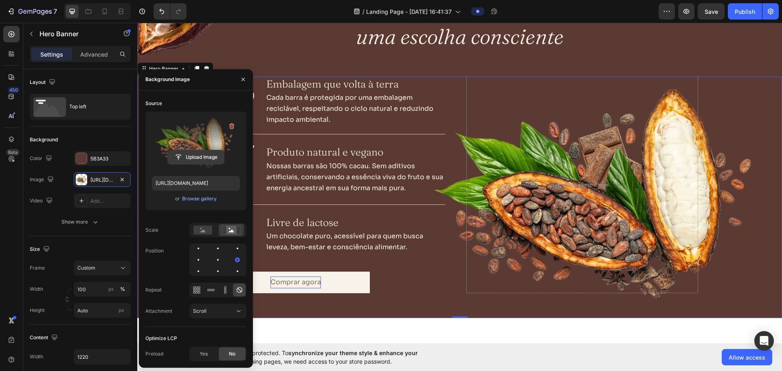
click at [193, 150] on input "file" at bounding box center [196, 157] width 56 height 14
click at [195, 156] on input "file" at bounding box center [196, 157] width 56 height 14
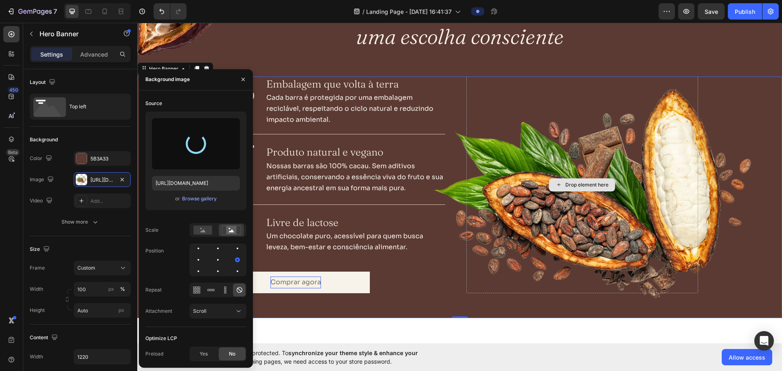
type input "[URL][DOMAIN_NAME]"
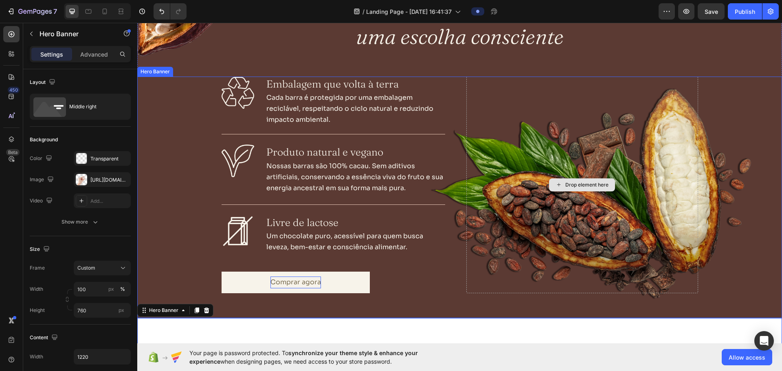
click at [470, 89] on div "Drop element here" at bounding box center [582, 185] width 232 height 217
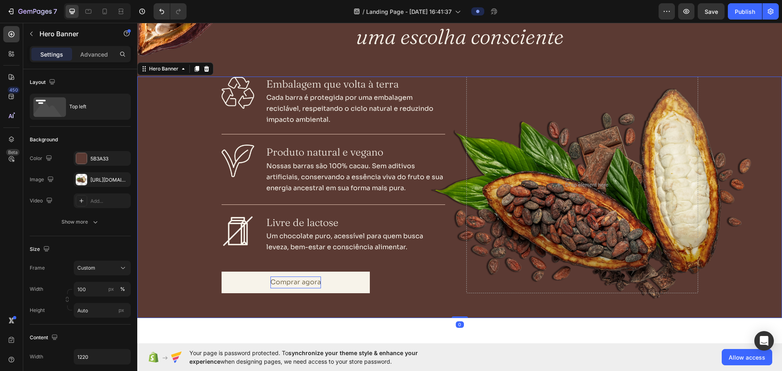
click at [463, 103] on div "Image Embalagem que volta à [GEOGRAPHIC_DATA] Cada barra é protegida por uma em…" at bounding box center [459, 198] width 497 height 242
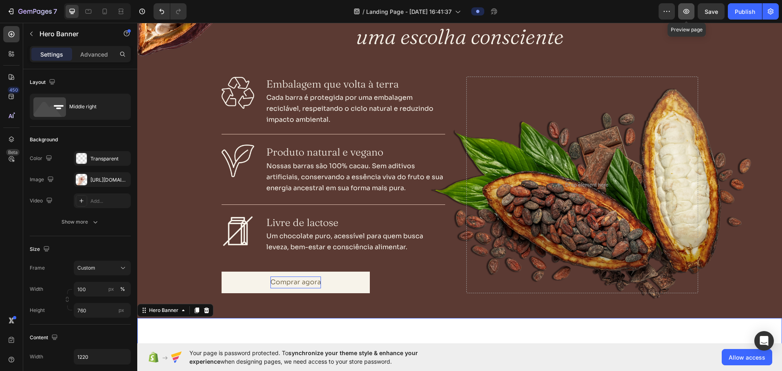
click at [686, 17] on button "button" at bounding box center [686, 11] width 16 height 16
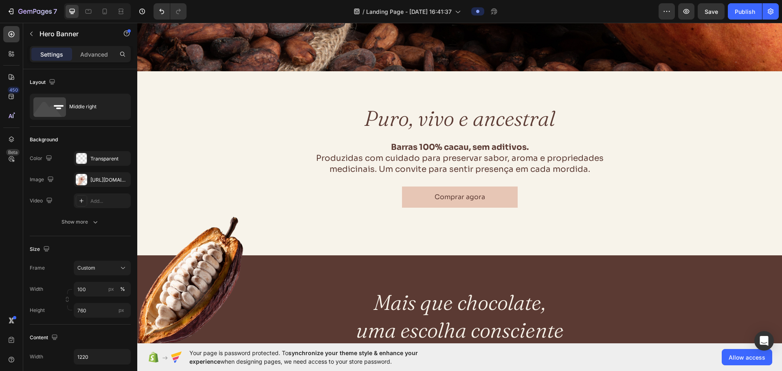
scroll to position [0, 0]
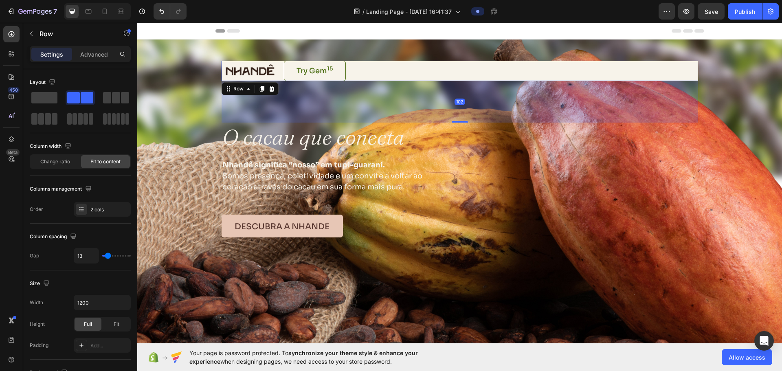
click at [354, 74] on div "Image Try Gem 15 Button Row 102" at bounding box center [460, 71] width 477 height 20
click at [270, 88] on icon at bounding box center [271, 89] width 5 height 6
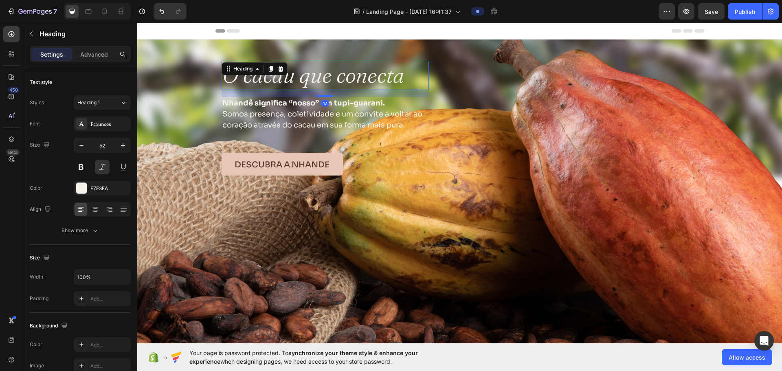
click at [262, 62] on icon "O cacau que conecta" at bounding box center [313, 75] width 182 height 26
click at [468, 143] on div "O cacau que conecta Heading 17 Nhandê significa “nosso” em tupi-guarani. Somos …" at bounding box center [460, 118] width 477 height 115
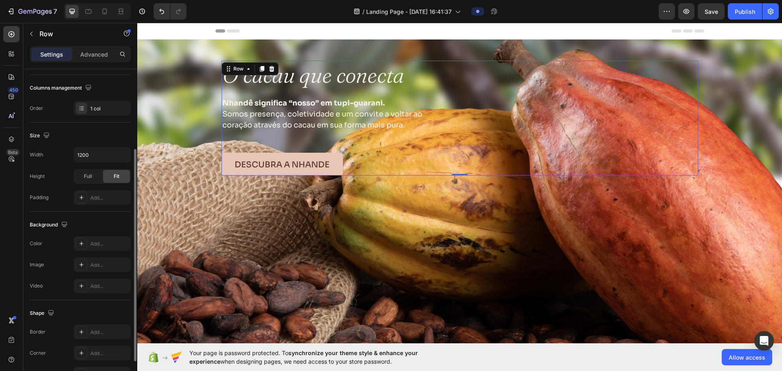
scroll to position [172, 0]
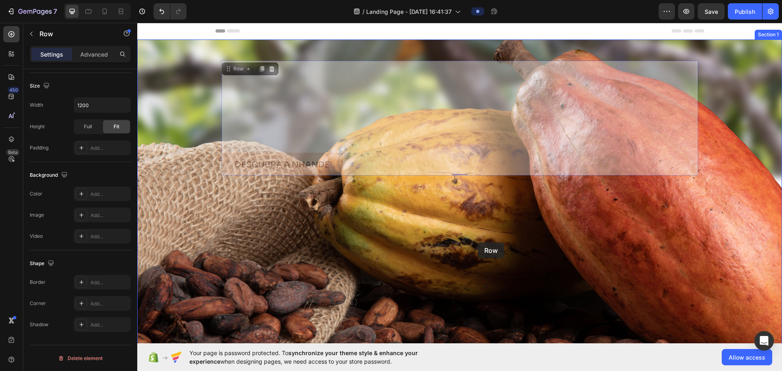
drag, startPoint x: 479, startPoint y: 146, endPoint x: 478, endPoint y: 242, distance: 96.5
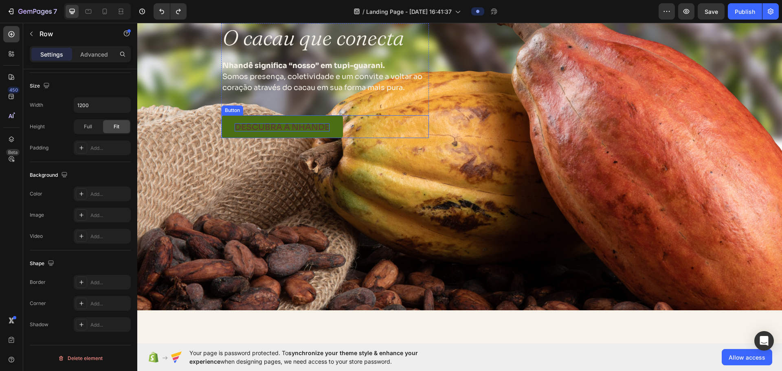
scroll to position [0, 0]
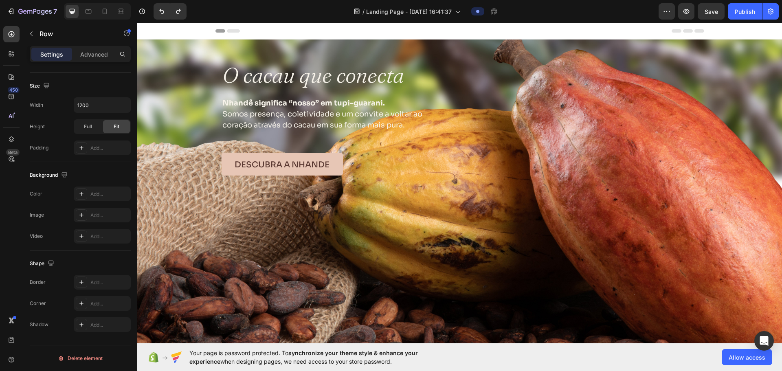
click at [516, 107] on div "O cacau que conecta Heading Nhandê significa “nosso” em tupi-guarani. Somos pre…" at bounding box center [460, 118] width 477 height 115
click at [484, 74] on div "O cacau que conecta Heading Nhandê significa “nosso” em tupi-guarani. Somos pre…" at bounding box center [460, 118] width 477 height 115
click at [390, 91] on div "O cacau que conecta Heading Nhandê significa “nosso” em tupi-guarani. Somos pre…" at bounding box center [325, 118] width 207 height 115
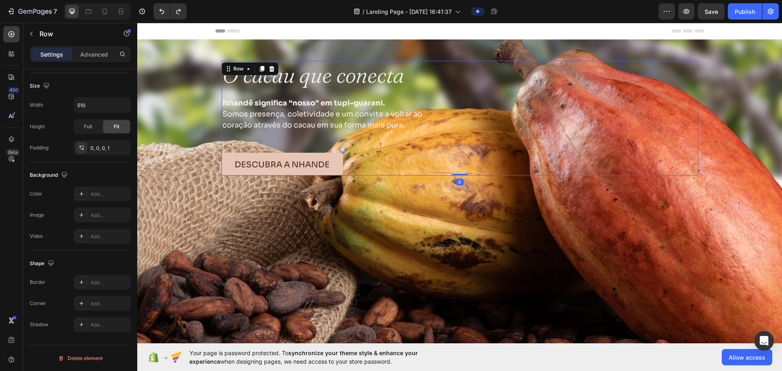
click at [526, 87] on div "O cacau que conecta Heading Nhandê significa “nosso” em tupi-guarani. Somos pre…" at bounding box center [460, 118] width 477 height 115
click at [245, 68] on icon at bounding box center [248, 69] width 7 height 7
click at [247, 68] on icon at bounding box center [248, 69] width 2 height 2
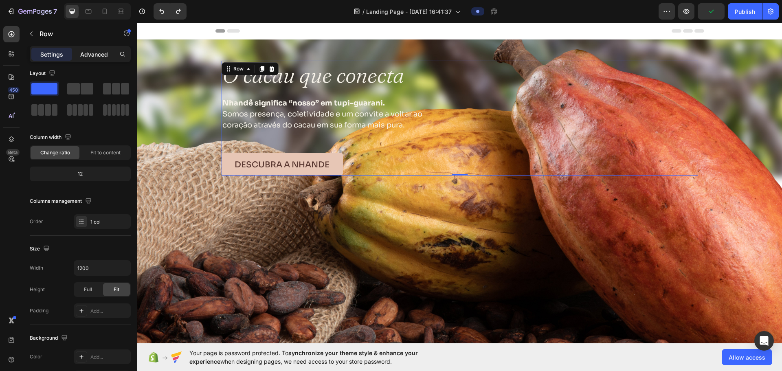
click at [102, 54] on p "Advanced" at bounding box center [94, 54] width 28 height 9
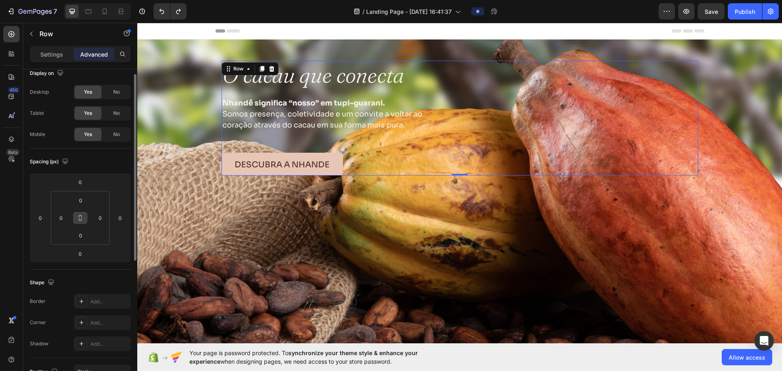
click at [81, 220] on icon at bounding box center [80, 218] width 7 height 7
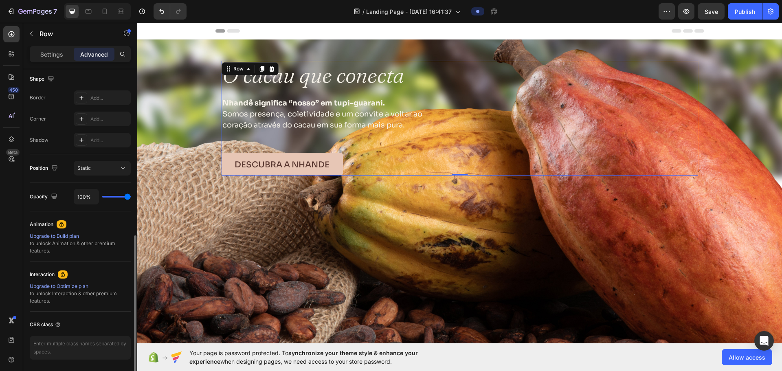
scroll to position [240, 0]
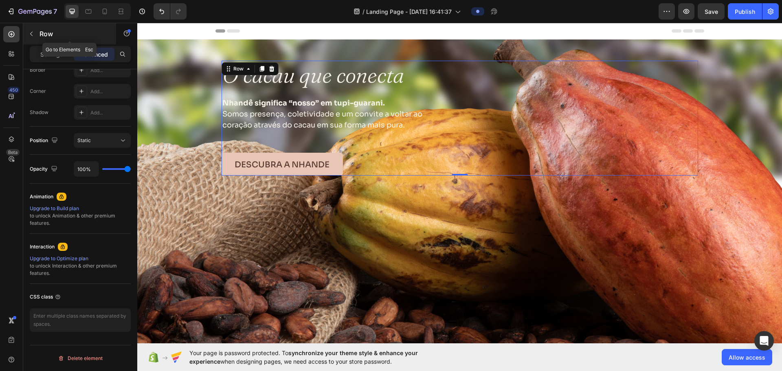
click at [38, 38] on div "Row" at bounding box center [69, 33] width 93 height 21
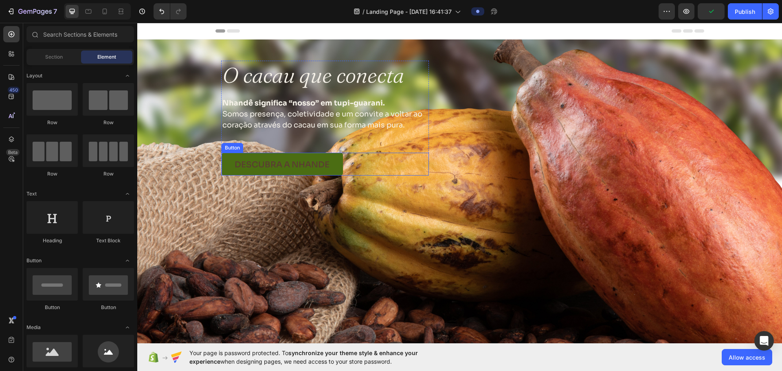
click at [328, 164] on link "descubra a nhandê" at bounding box center [282, 164] width 121 height 23
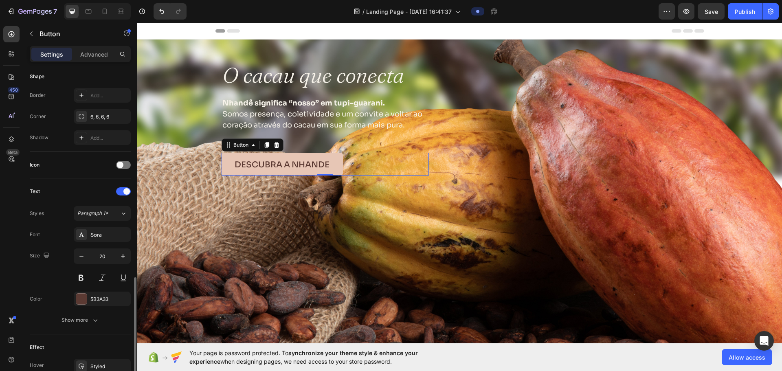
scroll to position [301, 0]
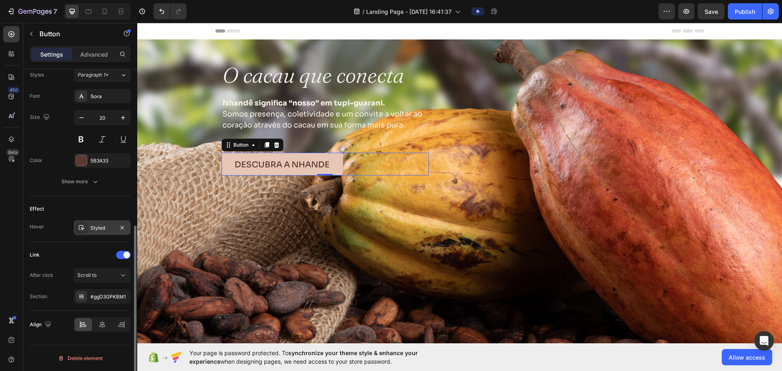
click at [99, 224] on div "Styled" at bounding box center [102, 227] width 24 height 7
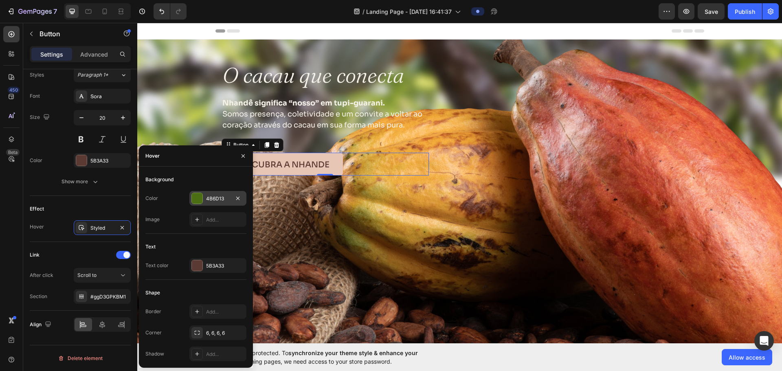
click at [222, 201] on div "4B6D13" at bounding box center [218, 198] width 24 height 7
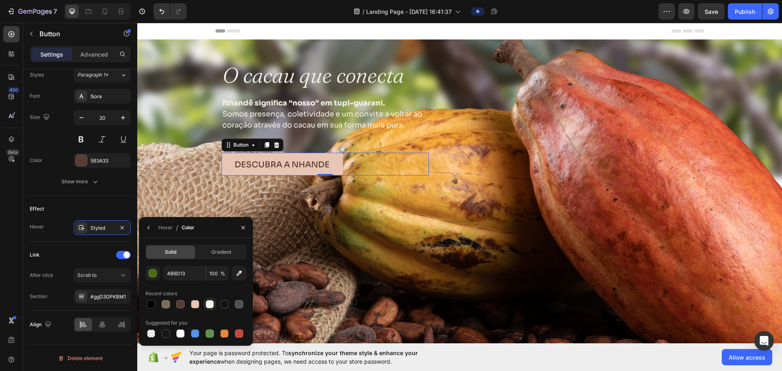
click at [209, 305] on div at bounding box center [210, 304] width 8 height 8
type input "F7F3EA"
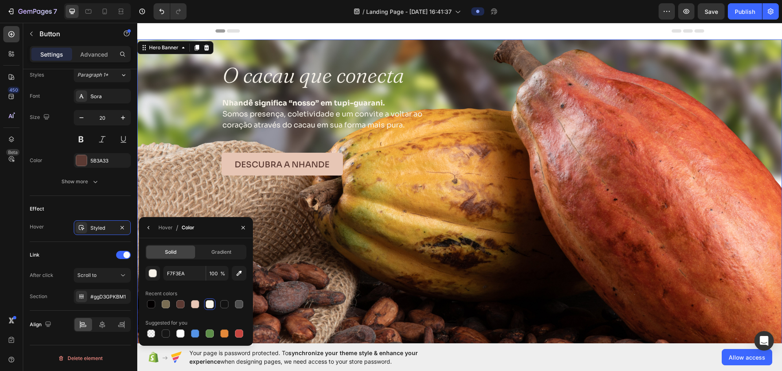
click at [342, 257] on div "Background Image" at bounding box center [459, 194] width 645 height 308
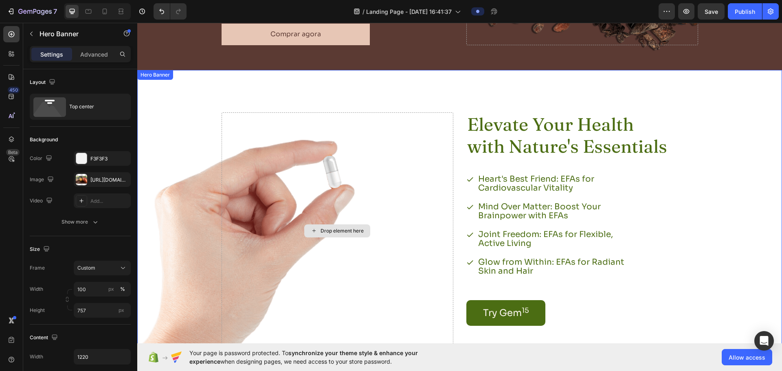
scroll to position [815, 0]
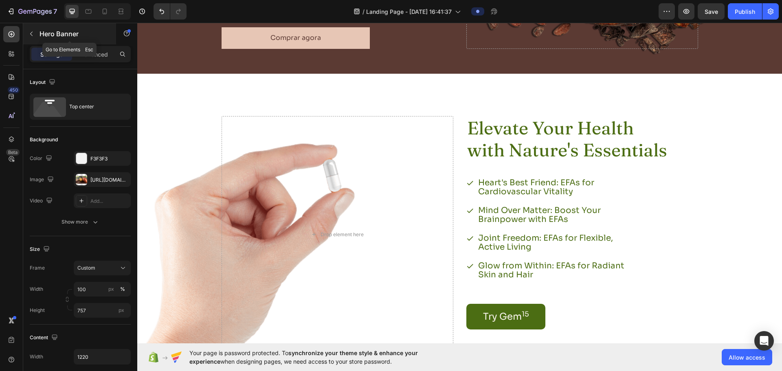
click at [38, 35] on div "Hero Banner" at bounding box center [69, 33] width 93 height 21
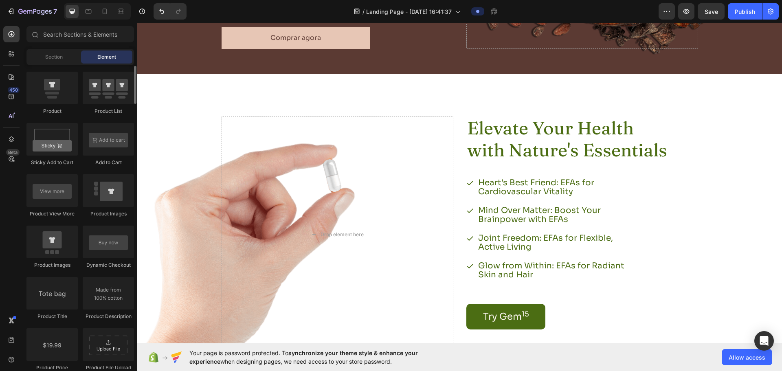
scroll to position [978, 0]
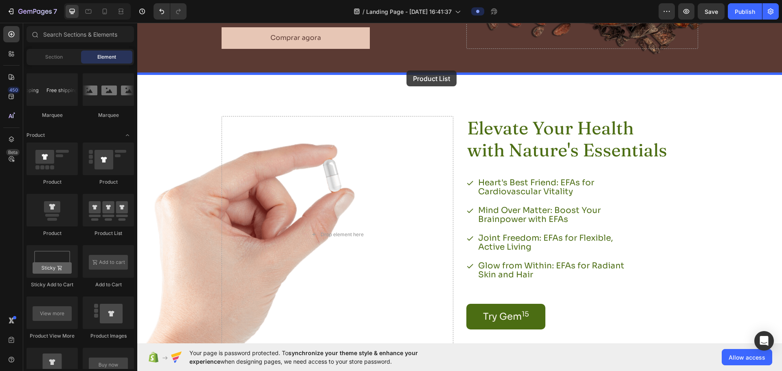
drag, startPoint x: 242, startPoint y: 240, endPoint x: 407, endPoint y: 70, distance: 236.5
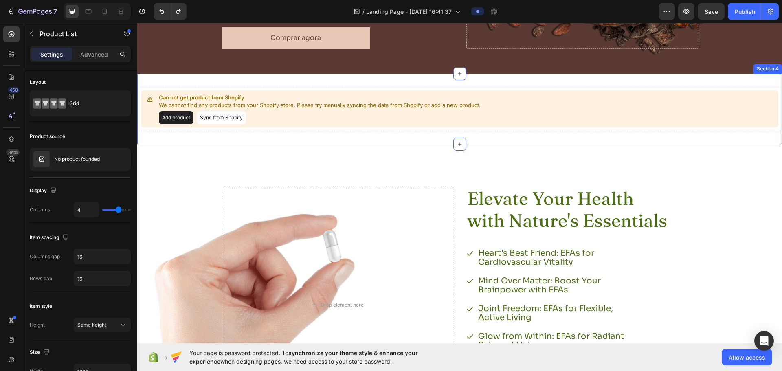
click at [290, 80] on div "Can not get product from Shopify We cannot find any products from your Shopify …" at bounding box center [459, 109] width 645 height 70
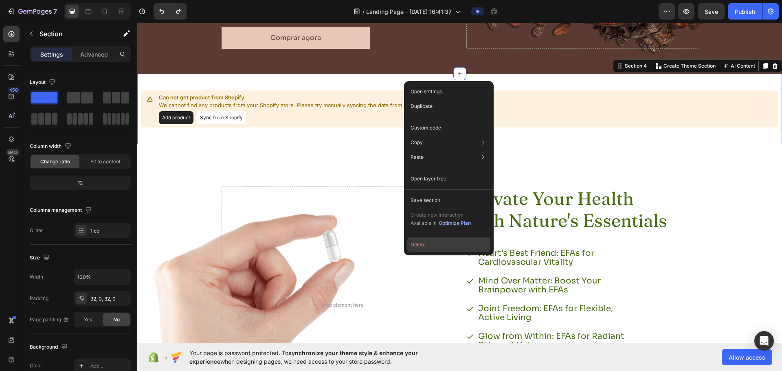
click at [432, 248] on button "Delete" at bounding box center [448, 244] width 83 height 15
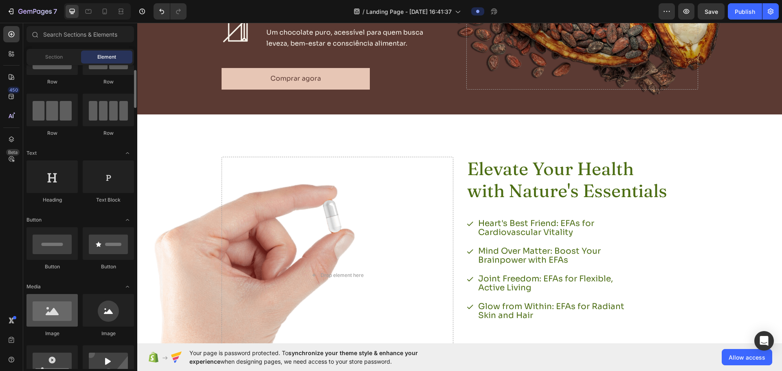
scroll to position [122, 0]
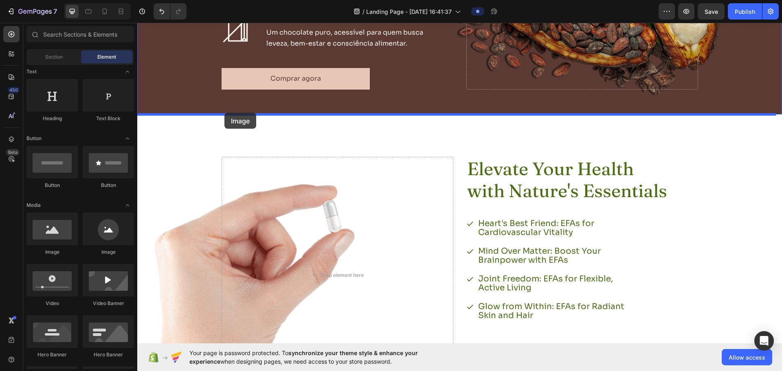
drag, startPoint x: 194, startPoint y: 262, endPoint x: 224, endPoint y: 113, distance: 152.5
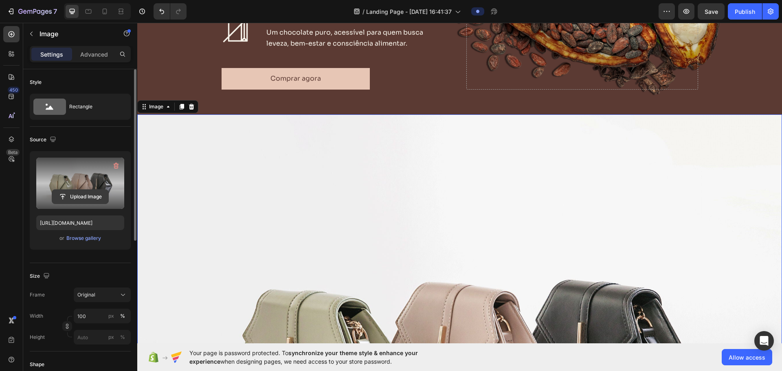
click at [75, 196] on input "file" at bounding box center [80, 197] width 56 height 14
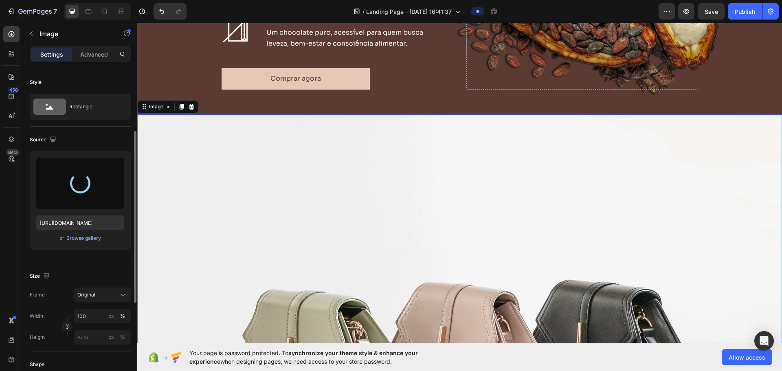
scroll to position [81, 0]
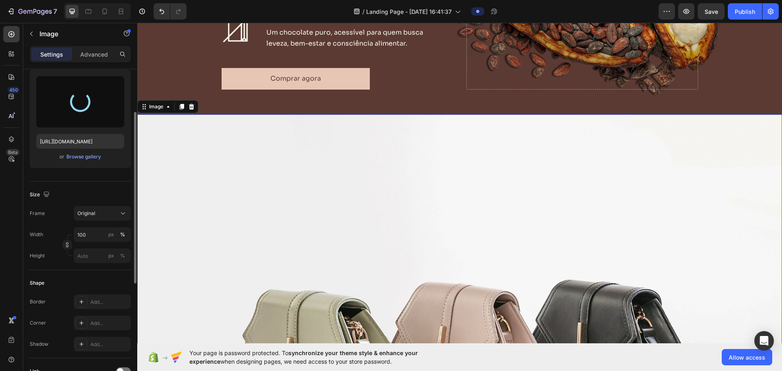
type input "[URL][DOMAIN_NAME]"
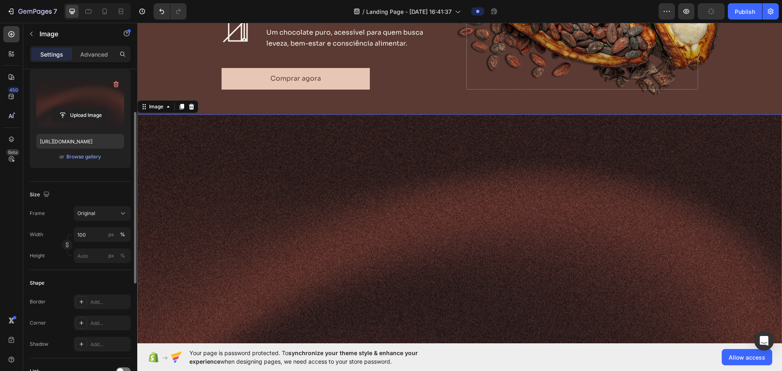
scroll to position [122, 0]
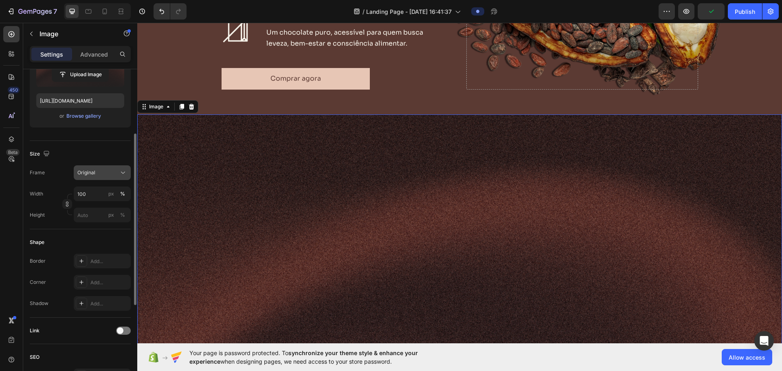
click at [98, 177] on button "Original" at bounding box center [102, 172] width 57 height 15
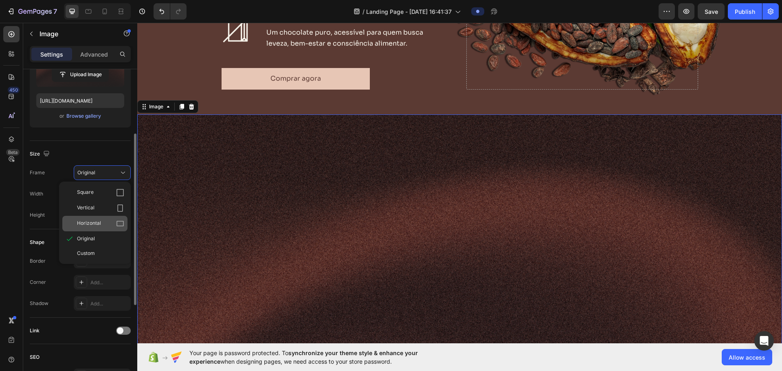
click at [108, 221] on div "Horizontal" at bounding box center [100, 224] width 47 height 8
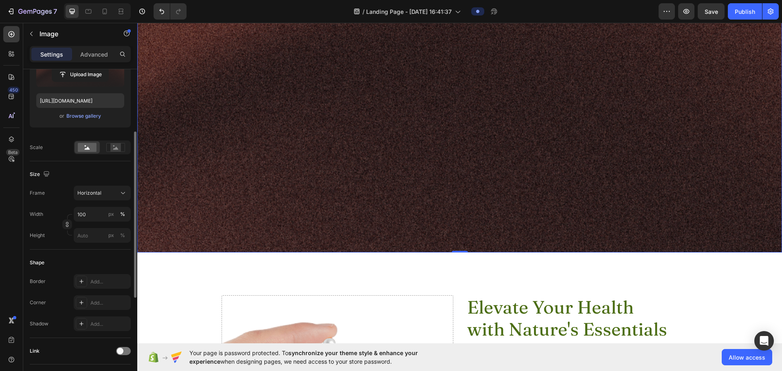
scroll to position [1222, 0]
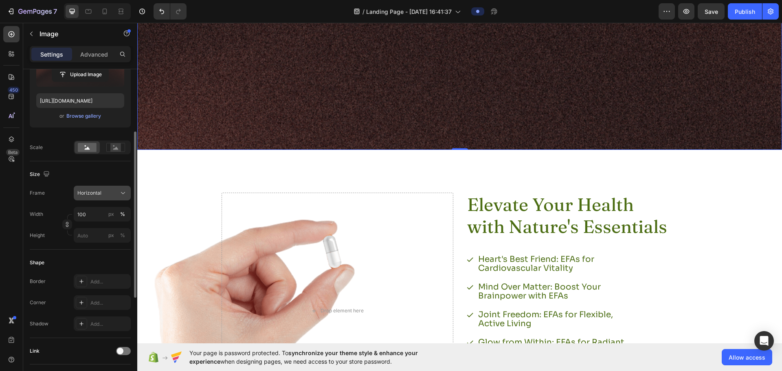
click at [101, 191] on div "Horizontal" at bounding box center [97, 192] width 40 height 7
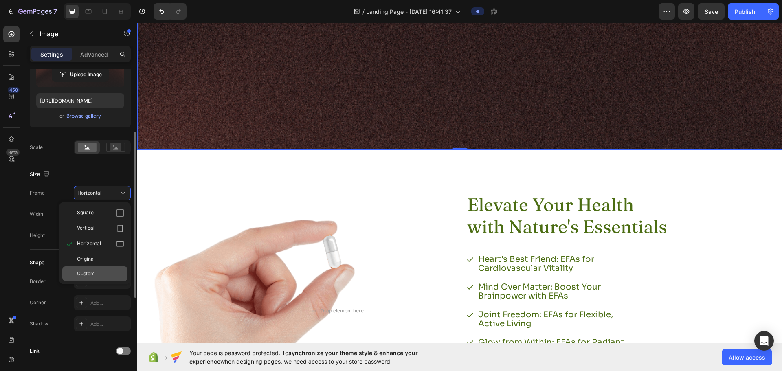
click at [100, 268] on div "Custom" at bounding box center [94, 273] width 65 height 15
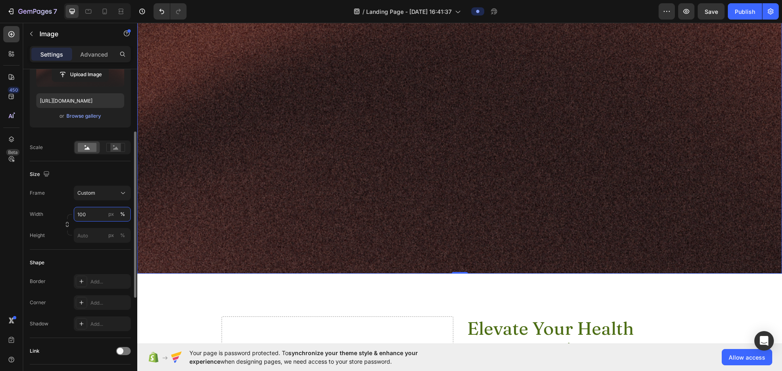
scroll to position [1059, 0]
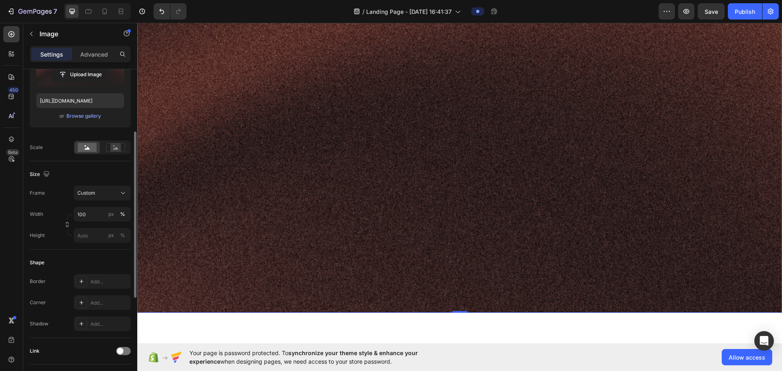
click at [275, 147] on img at bounding box center [459, 71] width 645 height 484
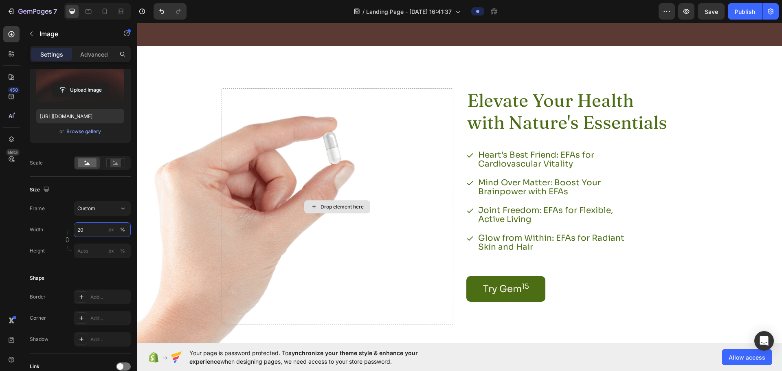
scroll to position [733, 0]
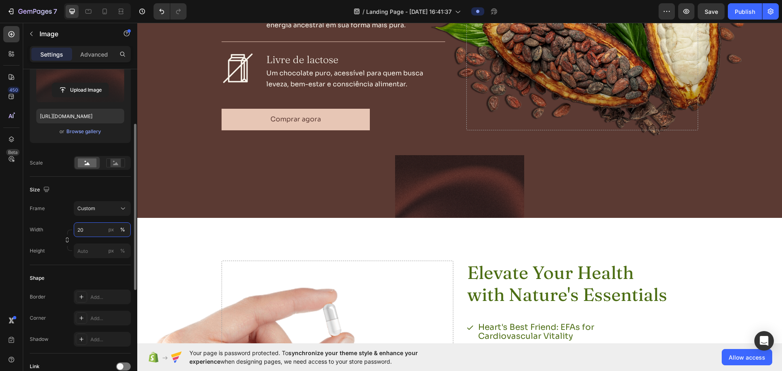
drag, startPoint x: 80, startPoint y: 232, endPoint x: 75, endPoint y: 233, distance: 4.9
click at [75, 233] on input "20" at bounding box center [102, 229] width 57 height 15
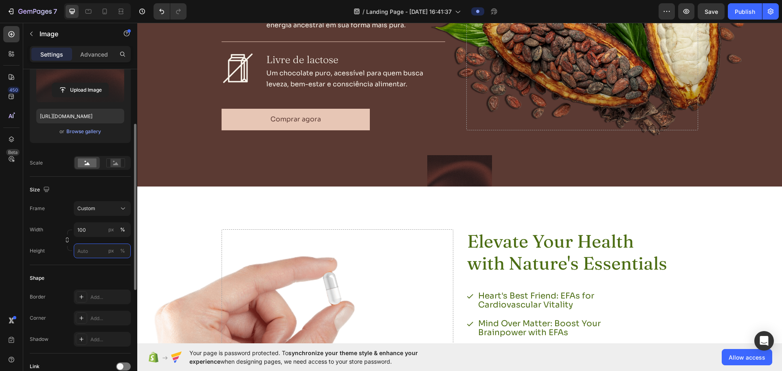
click at [88, 249] on input "px %" at bounding box center [102, 251] width 57 height 15
click at [84, 272] on span "Full" at bounding box center [81, 270] width 8 height 7
type input "10"
type input "100"
click at [121, 228] on div "%" at bounding box center [122, 229] width 5 height 7
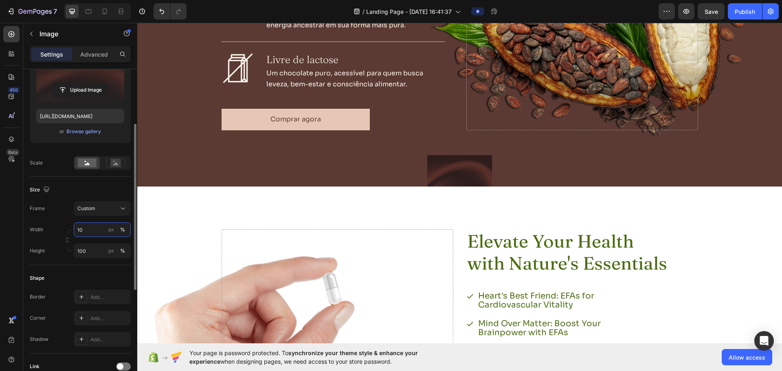
click at [92, 230] on input "10" at bounding box center [102, 229] width 57 height 15
click at [101, 211] on div "Custom" at bounding box center [97, 208] width 40 height 7
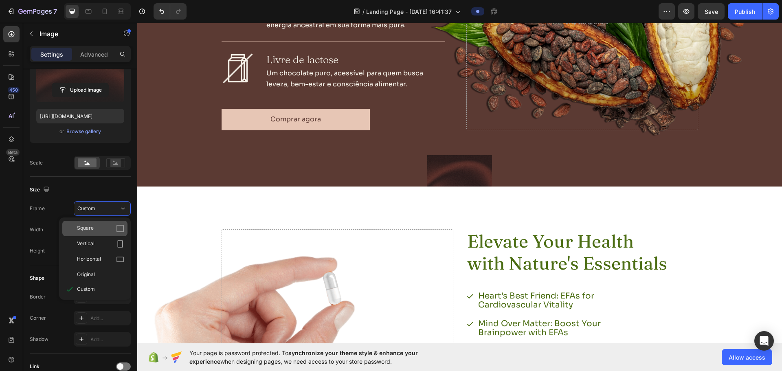
click at [101, 232] on div "Square" at bounding box center [100, 228] width 47 height 8
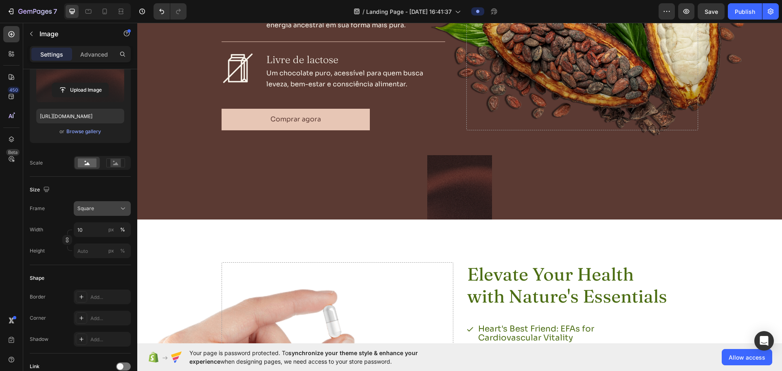
click at [97, 211] on div "Square" at bounding box center [97, 208] width 40 height 7
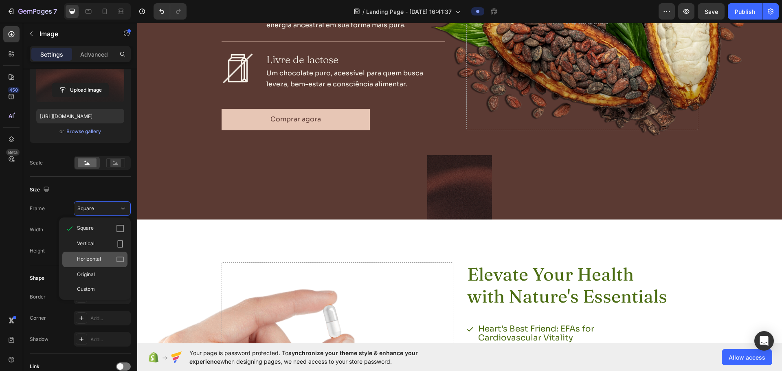
click at [95, 256] on span "Horizontal" at bounding box center [89, 259] width 24 height 8
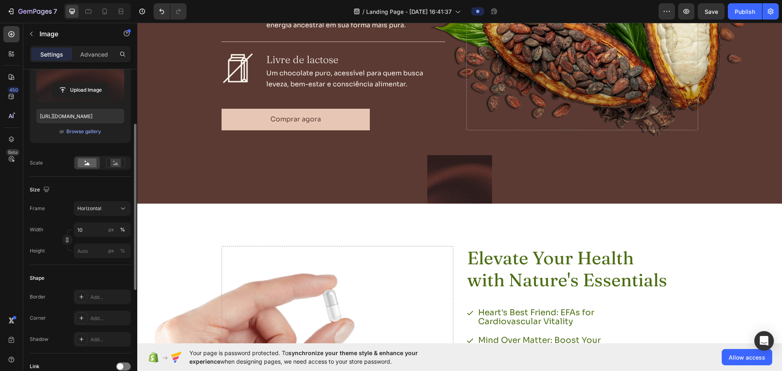
click at [97, 194] on div "Size" at bounding box center [80, 189] width 101 height 13
click at [96, 209] on span "Horizontal" at bounding box center [89, 208] width 24 height 7
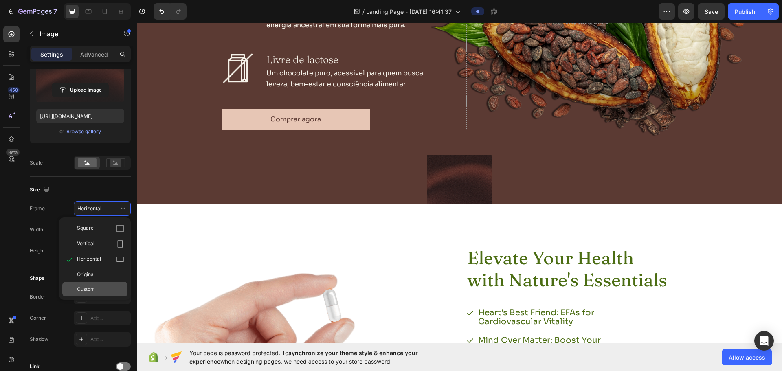
click at [98, 288] on div "Custom" at bounding box center [100, 289] width 47 height 7
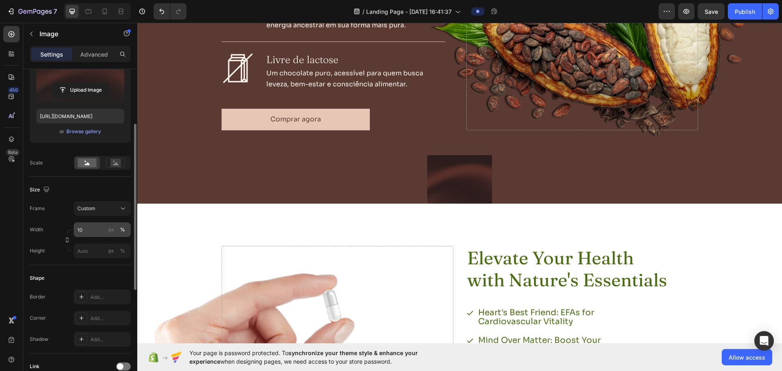
click at [124, 231] on div "%" at bounding box center [122, 229] width 5 height 7
click at [123, 230] on div "%" at bounding box center [122, 229] width 5 height 7
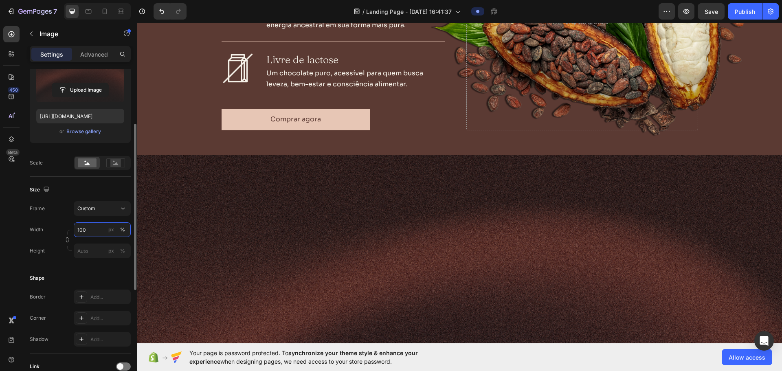
type input "100"
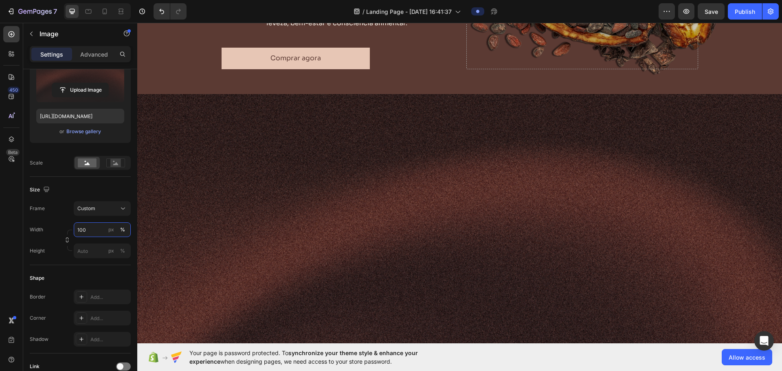
scroll to position [815, 0]
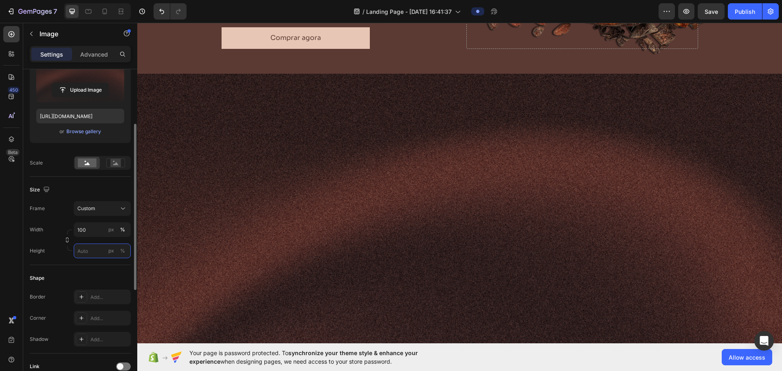
click at [85, 253] on input "px %" at bounding box center [102, 251] width 57 height 15
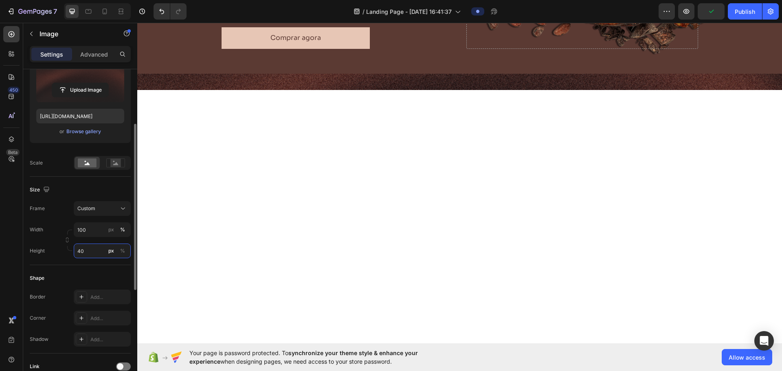
drag, startPoint x: 85, startPoint y: 253, endPoint x: 69, endPoint y: 257, distance: 16.0
click at [70, 257] on div "Height 40 px %" at bounding box center [80, 251] width 101 height 15
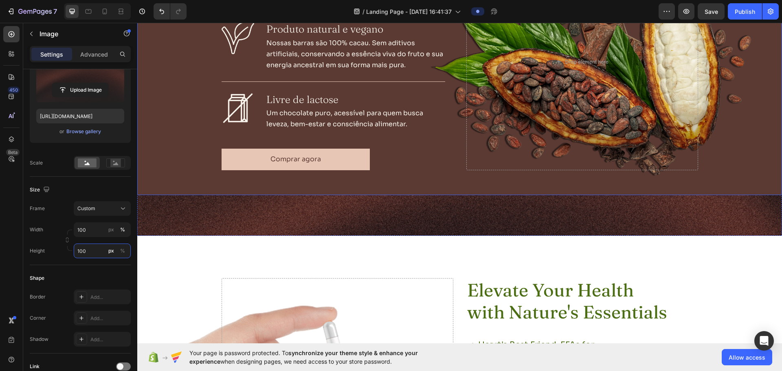
scroll to position [692, 0]
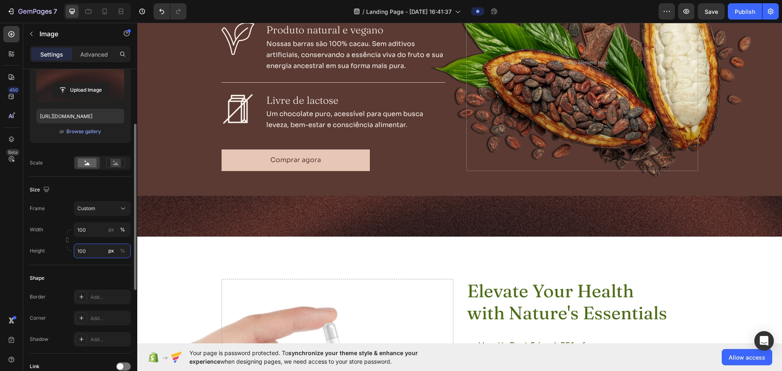
drag, startPoint x: 81, startPoint y: 252, endPoint x: 75, endPoint y: 255, distance: 6.9
click at [75, 255] on input "100" at bounding box center [102, 251] width 57 height 15
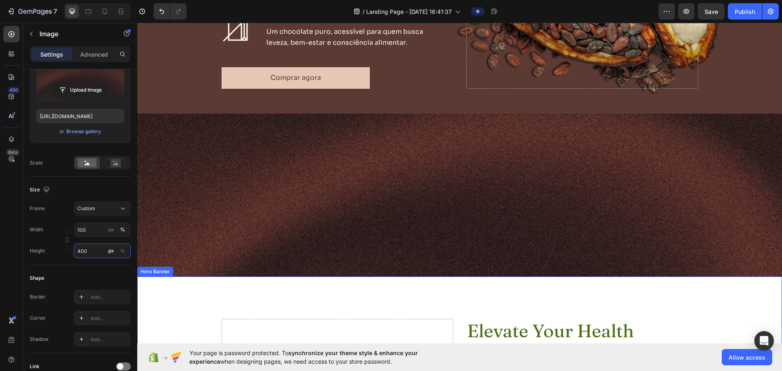
scroll to position [774, 0]
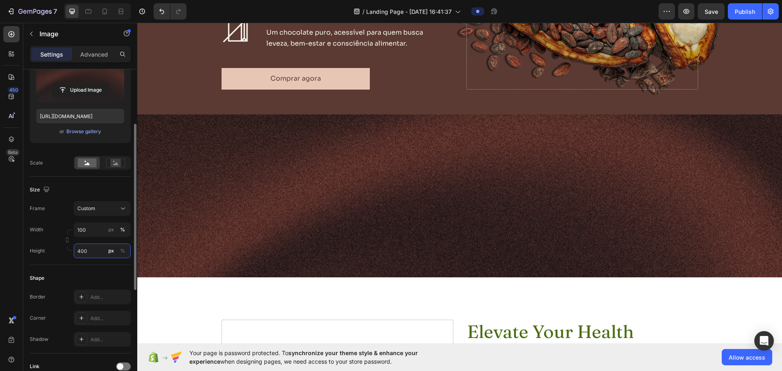
drag, startPoint x: 81, startPoint y: 251, endPoint x: 65, endPoint y: 257, distance: 17.3
click at [65, 257] on div "Height 400 px %" at bounding box center [80, 251] width 101 height 15
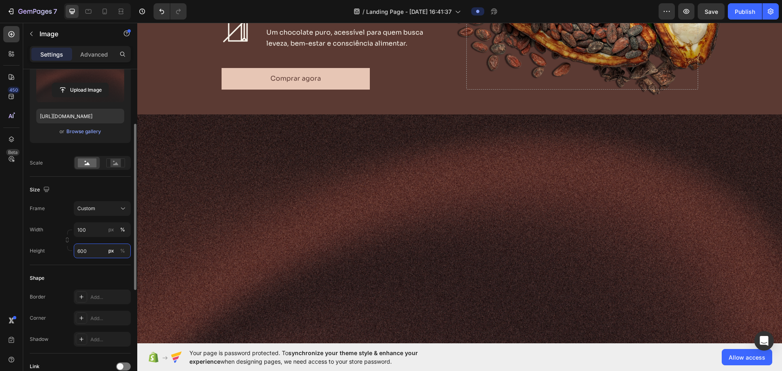
type input "600"
click at [84, 231] on input "100" at bounding box center [102, 229] width 57 height 15
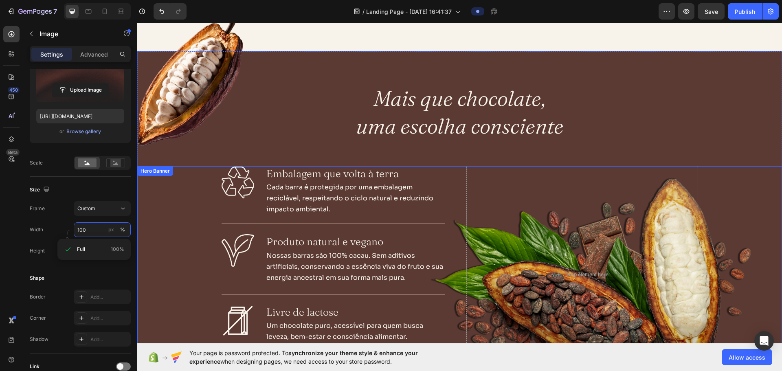
scroll to position [285, 0]
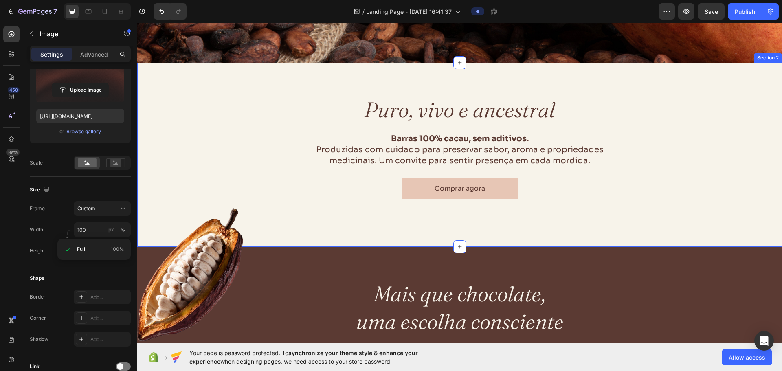
click at [307, 123] on div "Puro, vivo e ancestral Heading Barras 100% cacau, sem aditivos. Produzidas com …" at bounding box center [459, 147] width 645 height 104
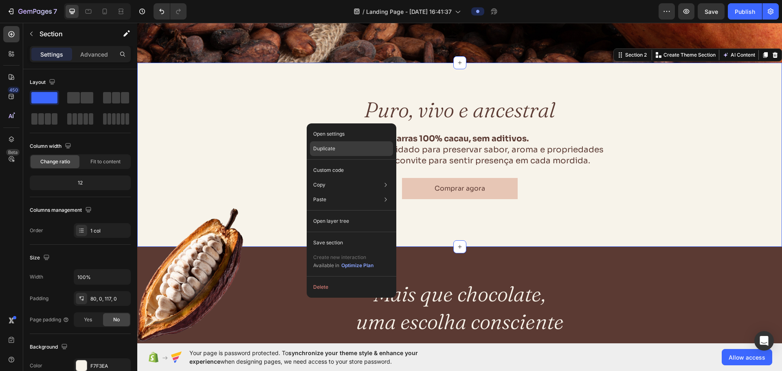
click at [319, 150] on p "Duplicate" at bounding box center [324, 148] width 22 height 7
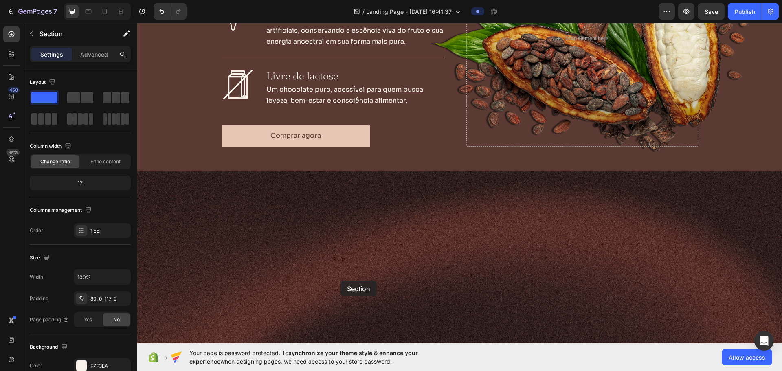
scroll to position [905, 0]
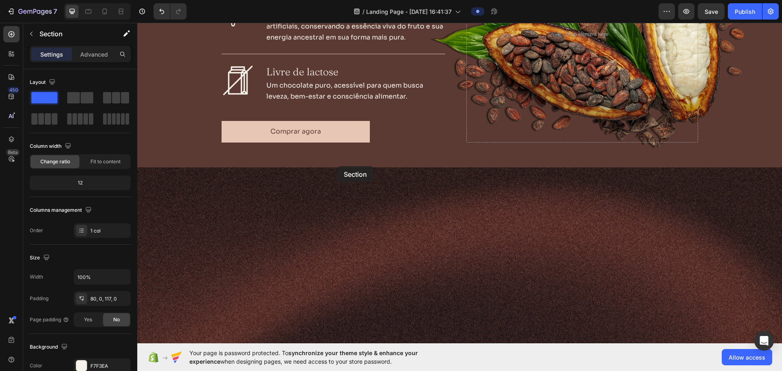
drag, startPoint x: 327, startPoint y: 87, endPoint x: 337, endPoint y: 166, distance: 80.0
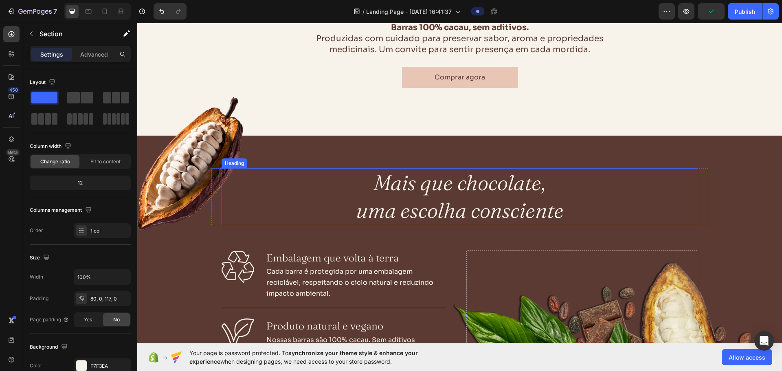
scroll to position [395, 0]
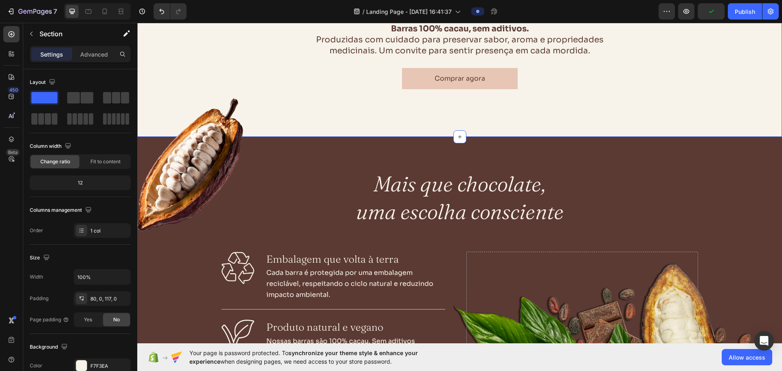
click at [324, 97] on div "Puro, vivo e ancestral Heading Barras 100% cacau, sem aditivos. Produzidas com …" at bounding box center [459, 45] width 645 height 184
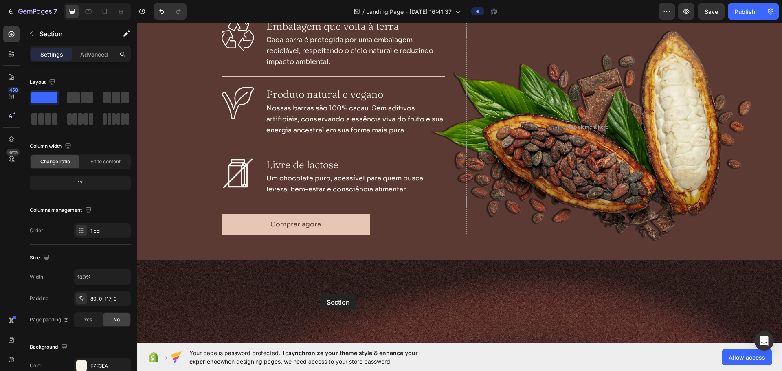
scroll to position [649, 0]
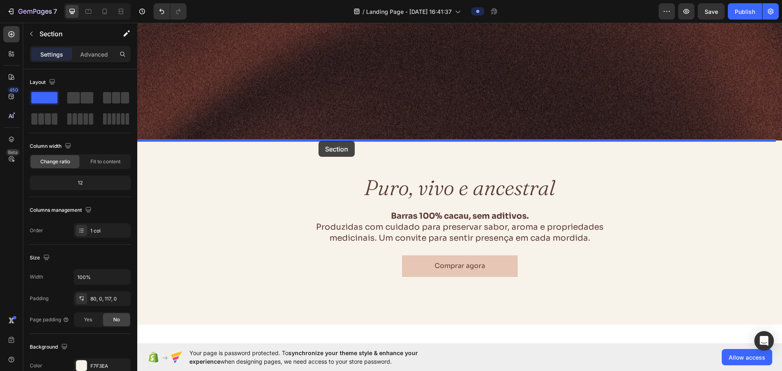
drag, startPoint x: 333, startPoint y: 97, endPoint x: 319, endPoint y: 141, distance: 46.8
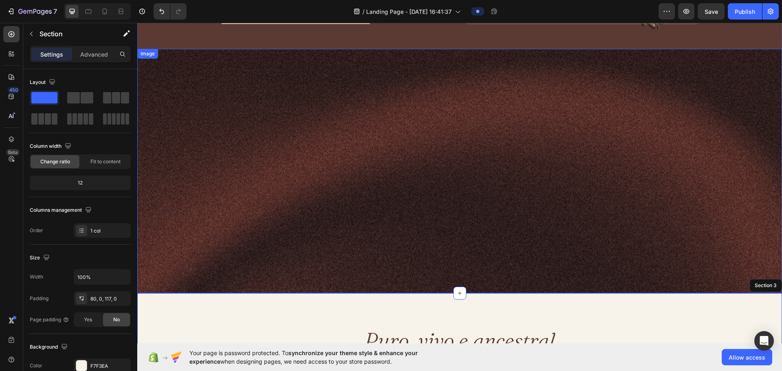
scroll to position [645, 0]
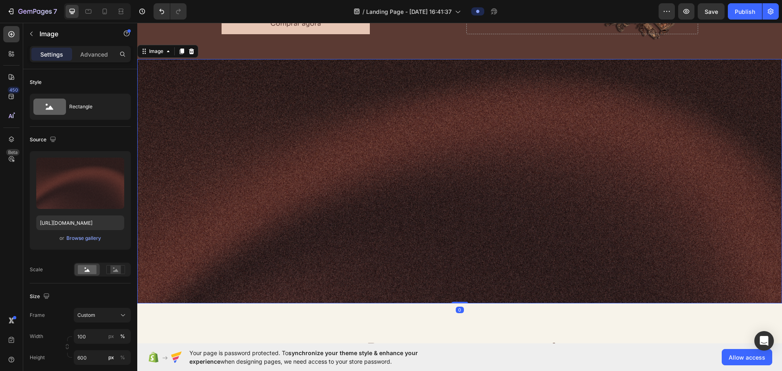
click at [403, 184] on img at bounding box center [459, 181] width 645 height 244
click at [192, 51] on icon at bounding box center [191, 51] width 5 height 6
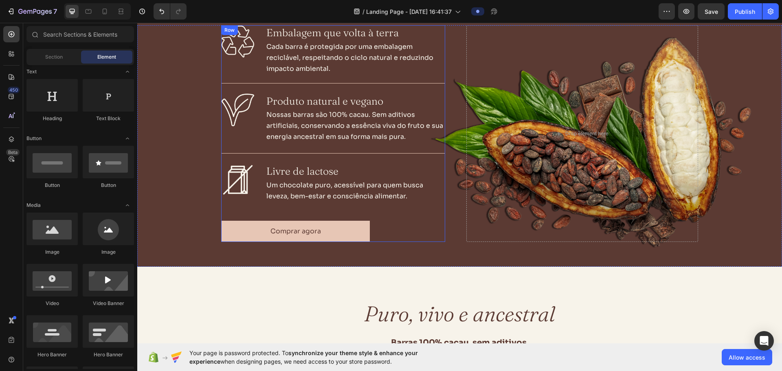
scroll to position [570, 0]
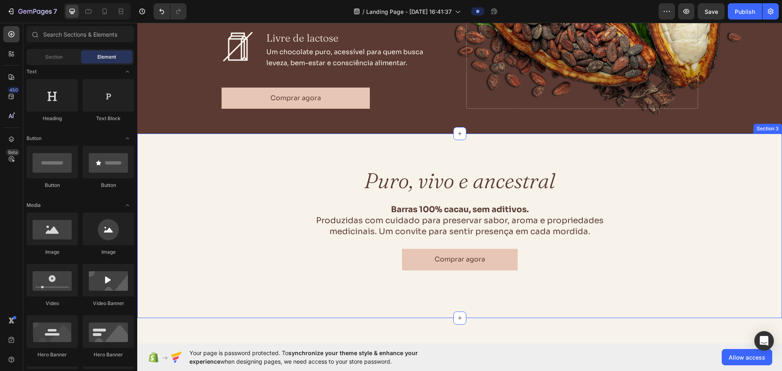
click at [287, 185] on div "Puro, vivo e ancestral Heading Barras 100% cacau, sem aditivos. Produzidas com …" at bounding box center [459, 218] width 645 height 104
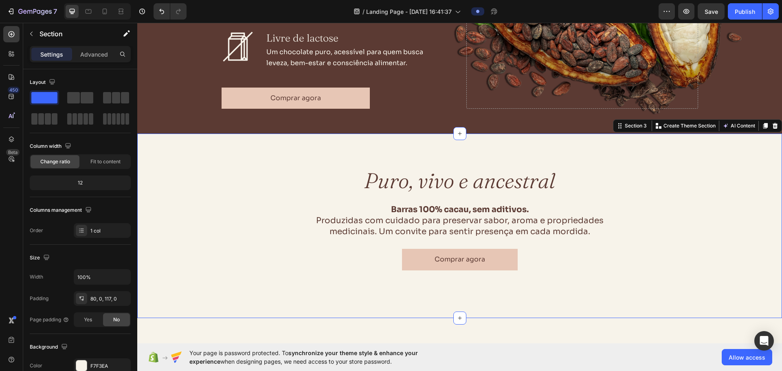
click at [275, 161] on div "Puro, vivo e ancestral Heading Barras 100% cacau, sem aditivos. Produzidas com …" at bounding box center [459, 226] width 645 height 184
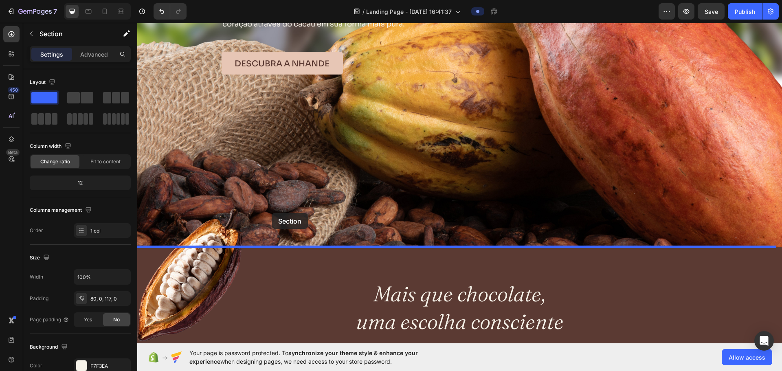
scroll to position [95, 0]
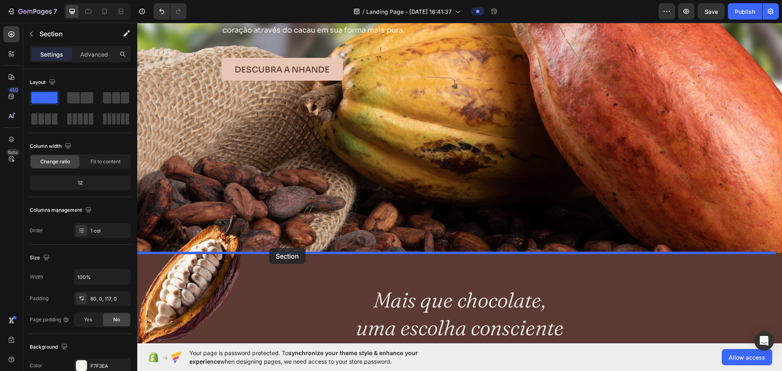
drag, startPoint x: 197, startPoint y: 165, endPoint x: 269, endPoint y: 248, distance: 110.3
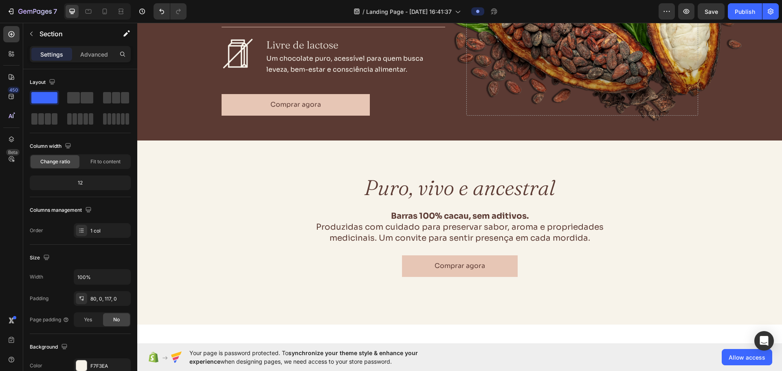
scroll to position [869, 0]
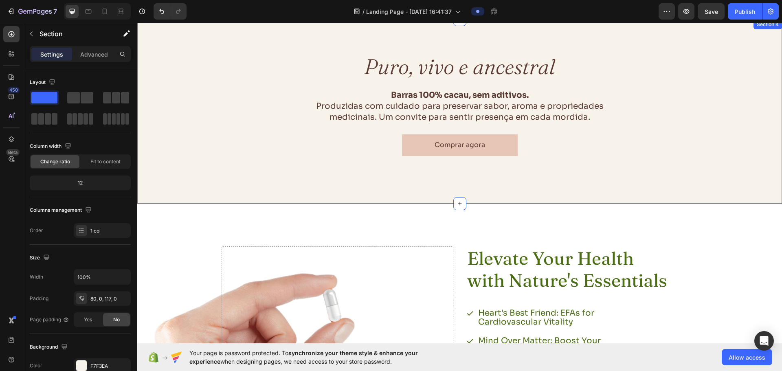
click at [280, 88] on div "Puro, vivo e ancestral Heading Barras 100% cacau, sem aditivos. Produzidas com …" at bounding box center [459, 104] width 645 height 104
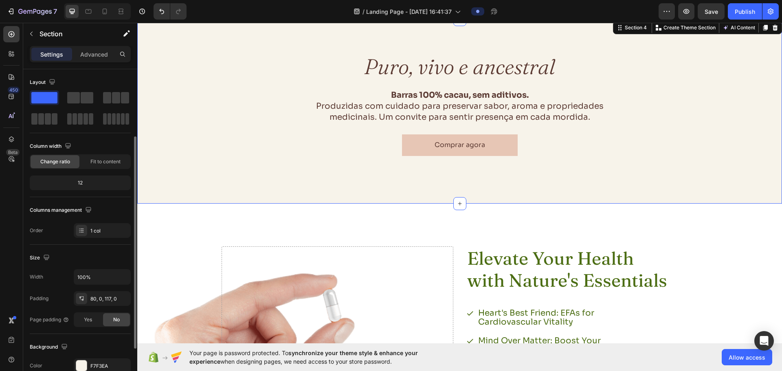
scroll to position [81, 0]
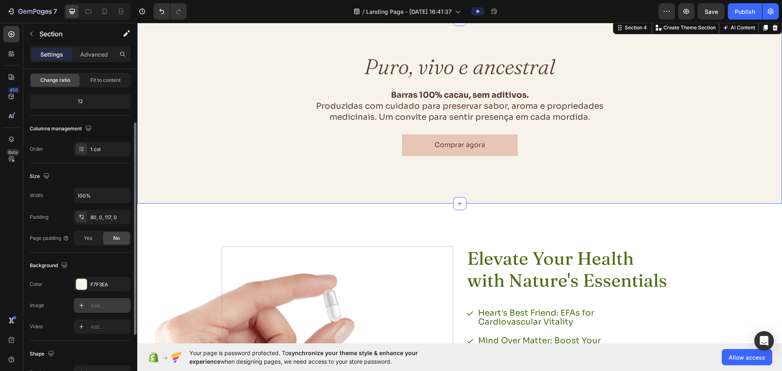
click at [85, 310] on div at bounding box center [81, 305] width 11 height 11
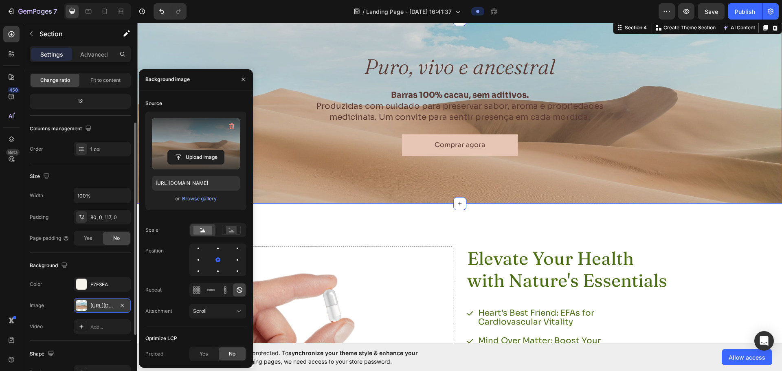
click at [207, 147] on label at bounding box center [196, 143] width 88 height 51
click at [207, 150] on input "file" at bounding box center [196, 157] width 56 height 14
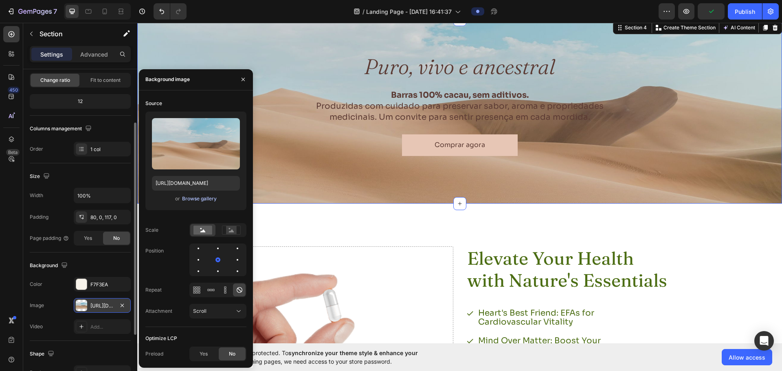
click at [193, 201] on div "Browse gallery" at bounding box center [199, 198] width 35 height 7
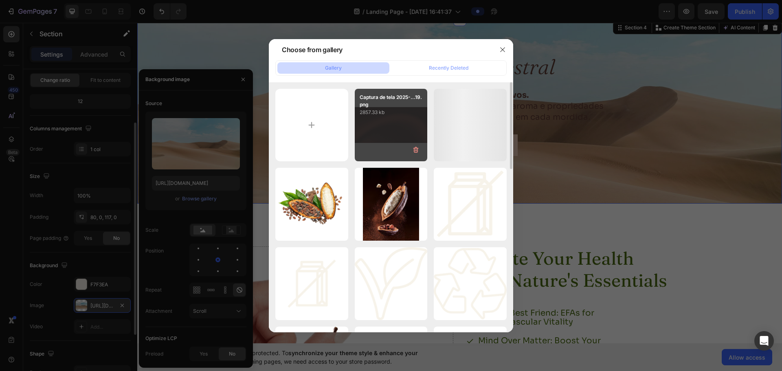
click at [366, 127] on div "Captura de tela 2025-...19.png 2857.33 kb" at bounding box center [391, 125] width 73 height 73
type input "[URL][DOMAIN_NAME]"
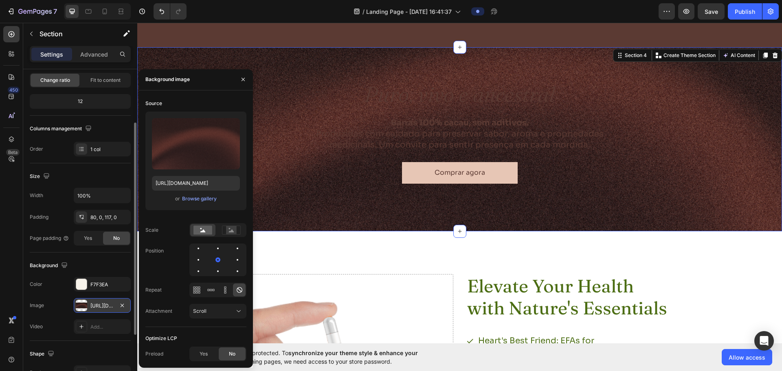
scroll to position [828, 0]
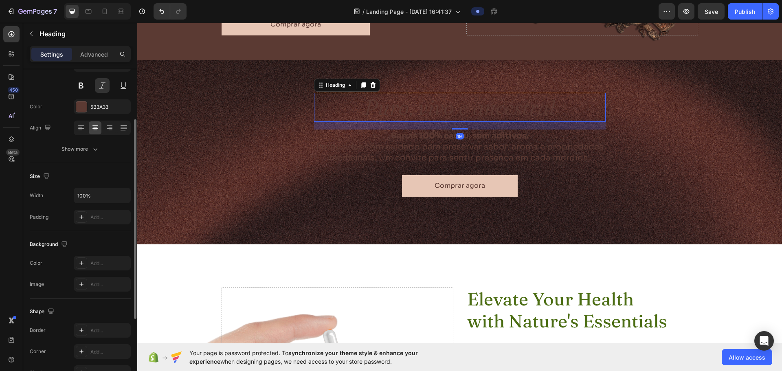
click at [502, 110] on h2 "Puro, vivo e ancestral" at bounding box center [460, 107] width 292 height 29
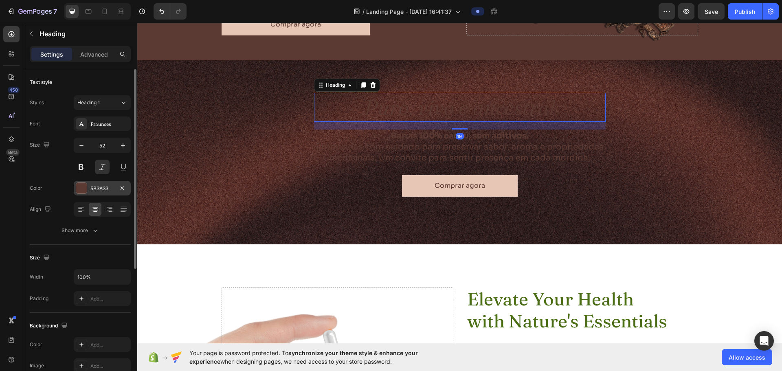
click at [90, 189] on div "5B3A33" at bounding box center [102, 188] width 57 height 15
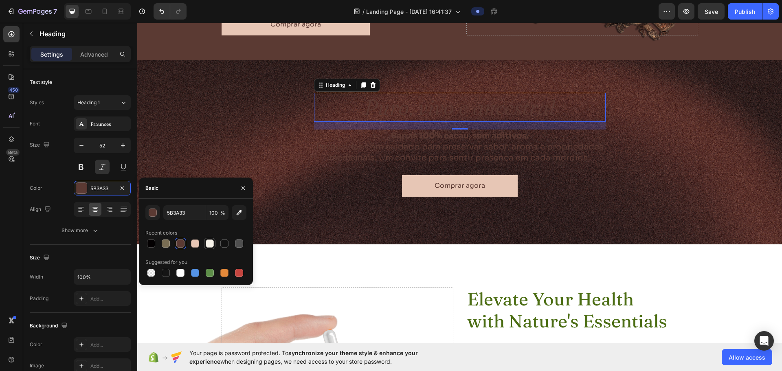
click at [209, 242] on div at bounding box center [210, 244] width 8 height 8
type input "F7F3EA"
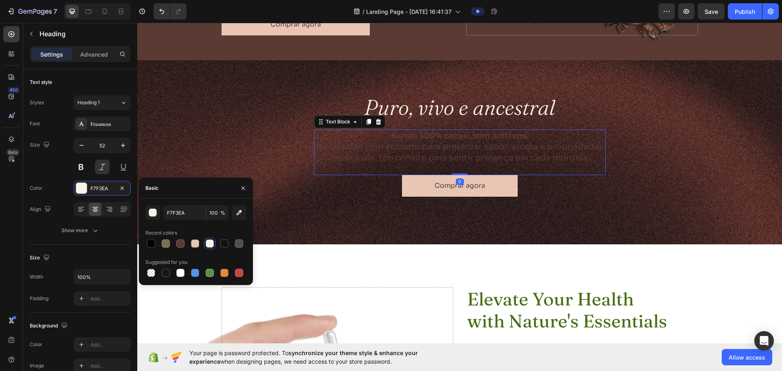
click at [427, 149] on p "Barras 100% cacau, sem aditivos. Produzidas com cuidado para preservar sabor, a…" at bounding box center [460, 146] width 290 height 33
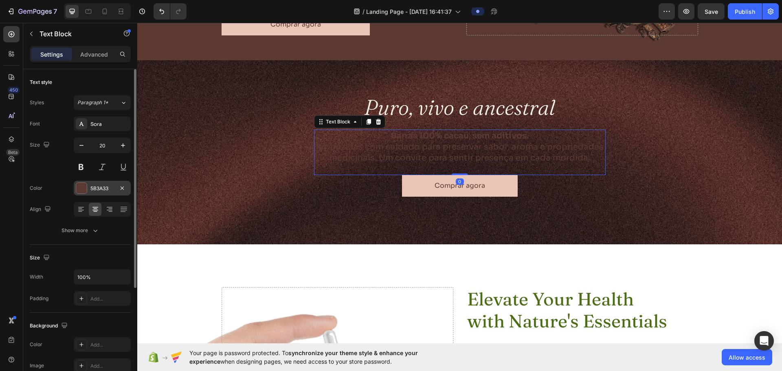
click at [101, 187] on div "5B3A33" at bounding box center [102, 188] width 24 height 7
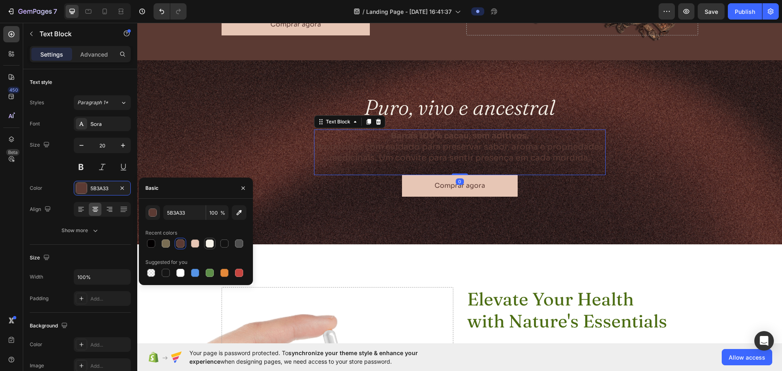
click at [207, 246] on div at bounding box center [210, 244] width 8 height 8
type input "F7F3EA"
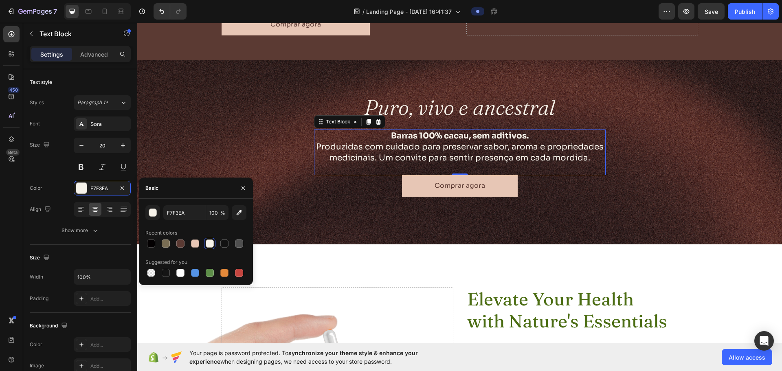
scroll to position [828, 0]
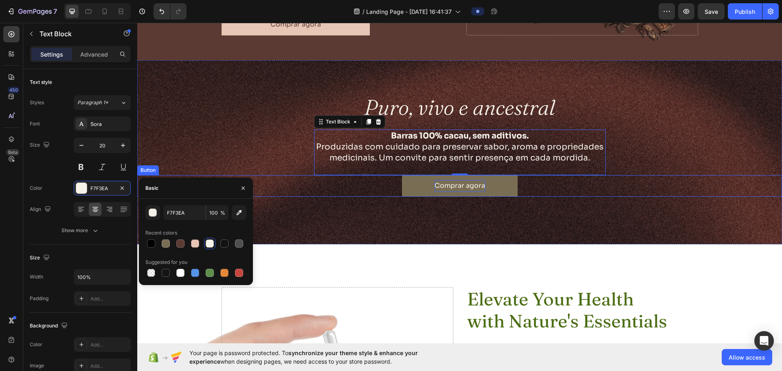
click at [449, 190] on p "Comprar agora" at bounding box center [460, 186] width 51 height 12
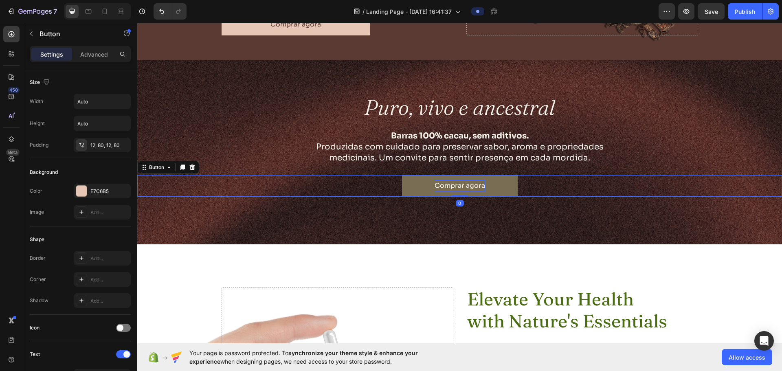
click at [449, 190] on p "Comprar agora" at bounding box center [460, 186] width 51 height 12
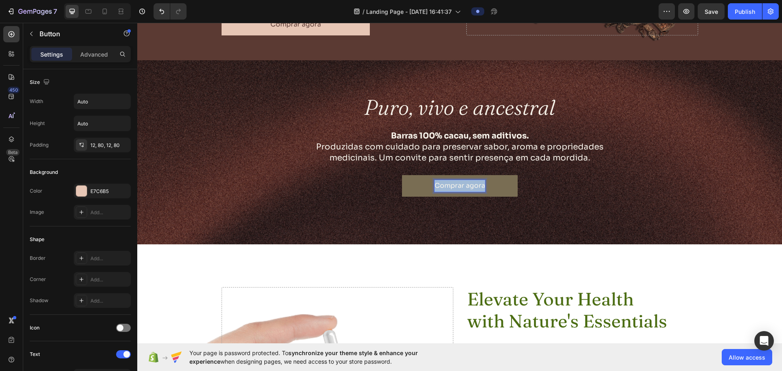
drag, startPoint x: 480, startPoint y: 185, endPoint x: 422, endPoint y: 190, distance: 57.7
click at [424, 191] on button "Comprar agora" at bounding box center [460, 186] width 116 height 22
click at [413, 175] on button "Vivencie" at bounding box center [460, 186] width 94 height 22
click at [410, 175] on button "Vivencie o" at bounding box center [460, 186] width 100 height 22
click at [537, 189] on div "Vivencie o Cacau Button 0" at bounding box center [459, 186] width 645 height 22
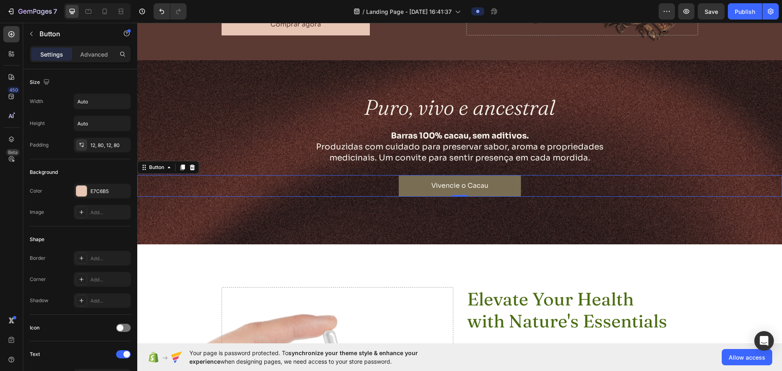
click at [500, 188] on button "Vivencie o Cacau" at bounding box center [460, 186] width 122 height 22
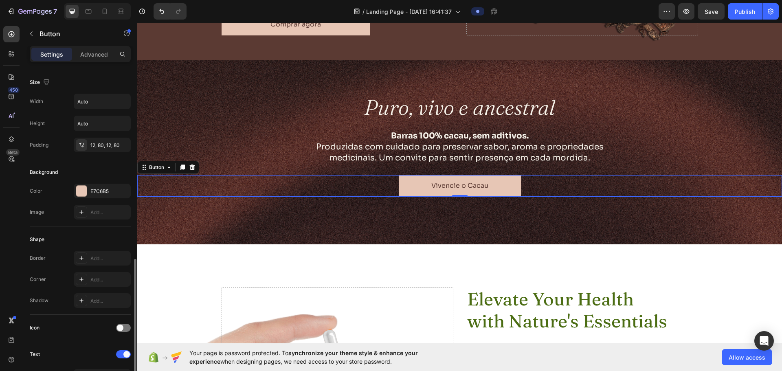
scroll to position [259, 0]
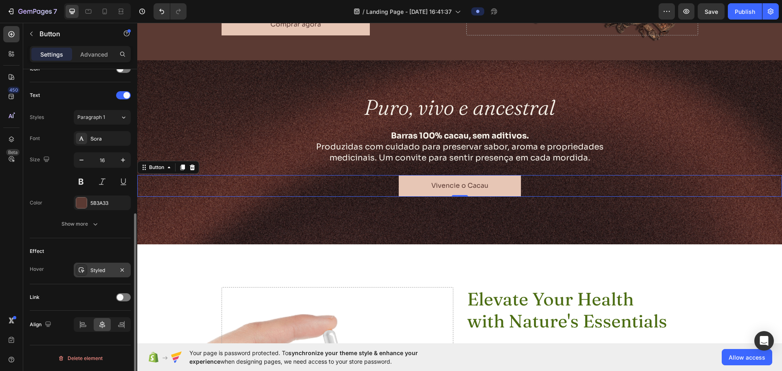
click at [103, 270] on div "Styled" at bounding box center [102, 270] width 24 height 7
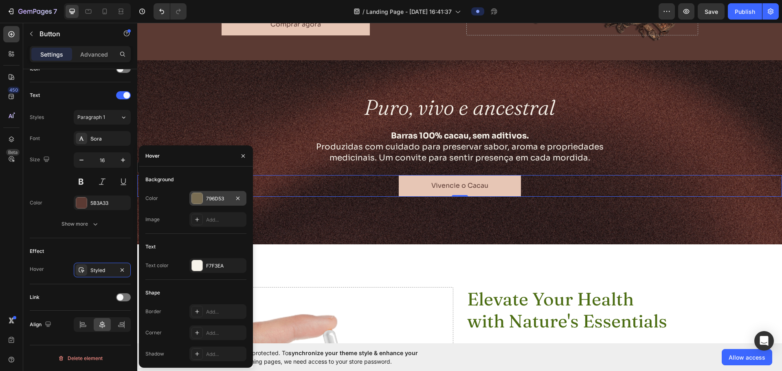
click at [210, 202] on div "796D53" at bounding box center [218, 198] width 24 height 7
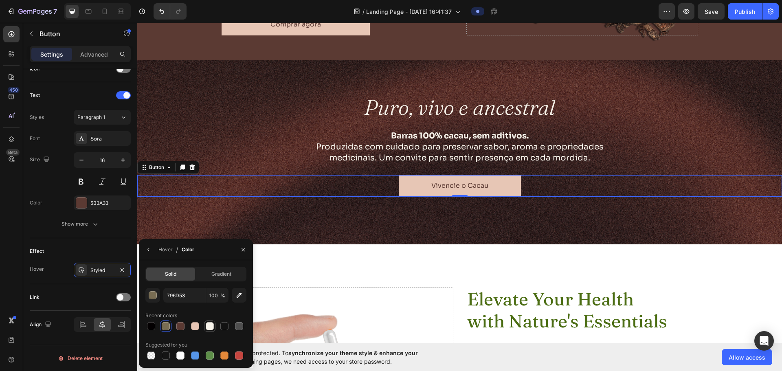
click at [209, 328] on div at bounding box center [210, 326] width 8 height 8
type input "F7F3EA"
click at [161, 251] on div "Hover" at bounding box center [165, 249] width 14 height 7
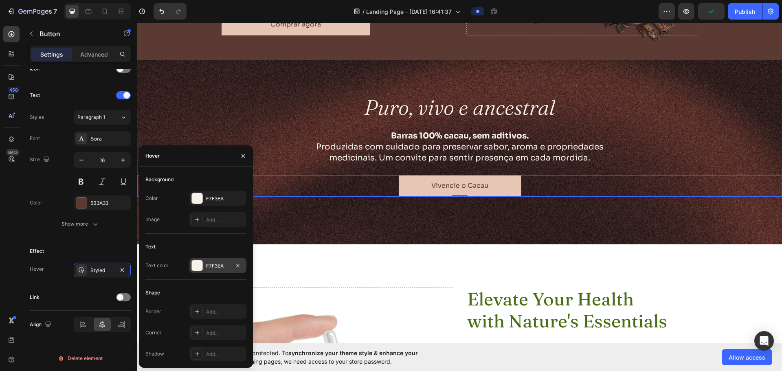
click at [217, 270] on div "F7F3EA" at bounding box center [217, 265] width 57 height 15
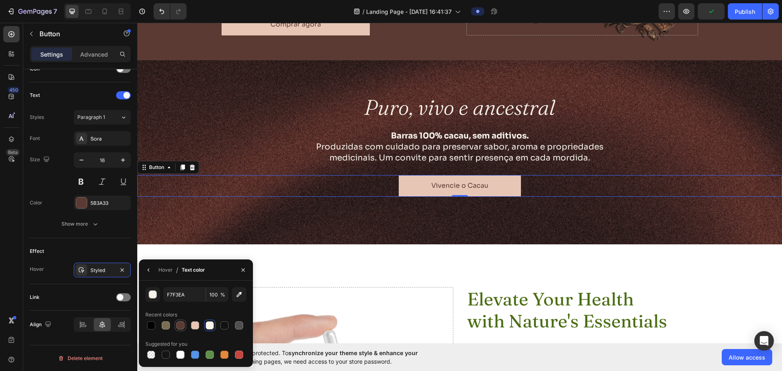
click at [177, 327] on div at bounding box center [180, 325] width 8 height 8
type input "5B3A33"
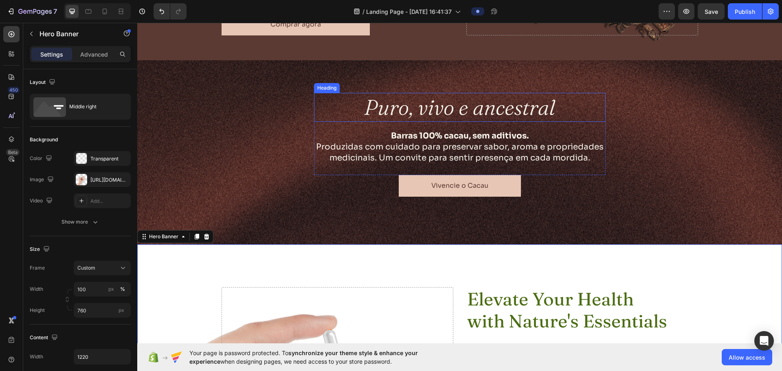
click at [444, 109] on h2 "Puro, vivo e ancestral" at bounding box center [460, 107] width 292 height 29
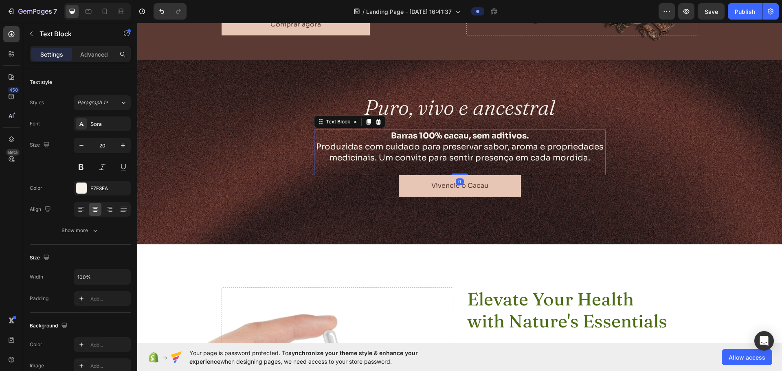
click at [512, 142] on p "Barras 100% cacau, sem aditivos. Produzidas com cuidado para preservar sabor, a…" at bounding box center [460, 146] width 290 height 33
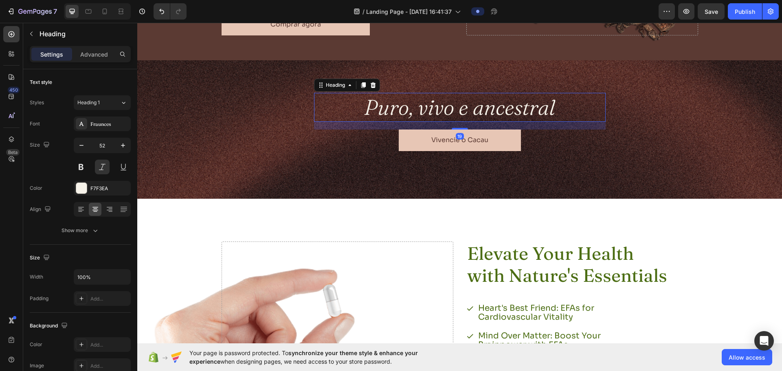
click at [483, 110] on h2 "Puro, vivo e ancestral" at bounding box center [460, 107] width 292 height 29
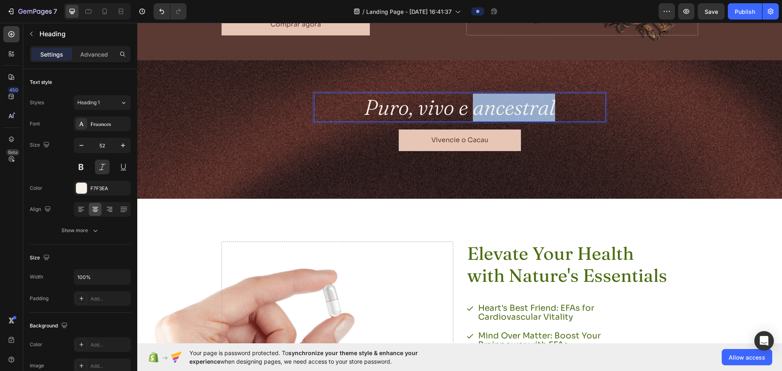
click at [483, 110] on p "Puro, vivo e ancestral" at bounding box center [460, 108] width 290 height 28
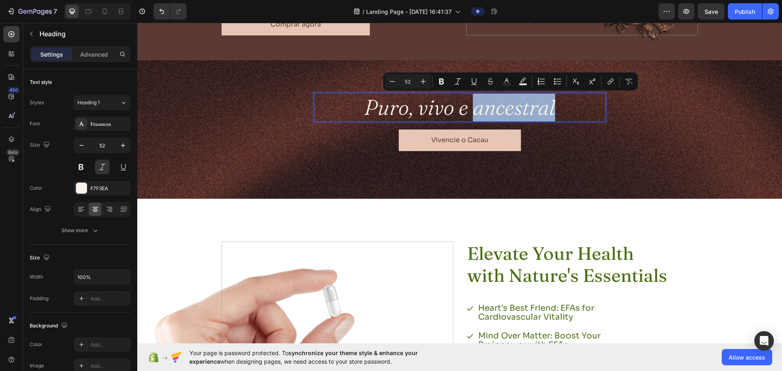
click at [565, 105] on p "Puro, vivo e ancestral" at bounding box center [460, 108] width 290 height 28
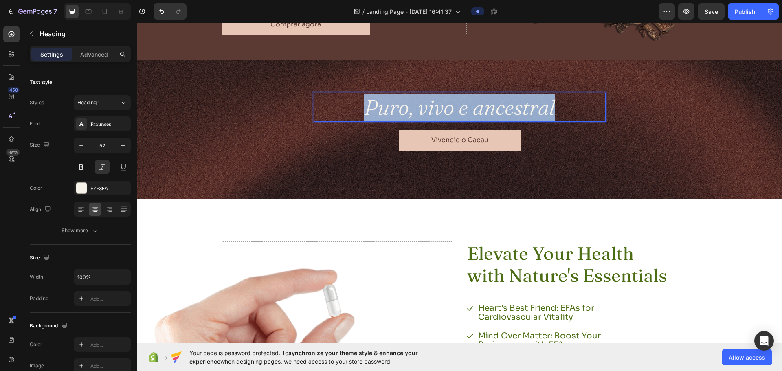
drag, startPoint x: 559, startPoint y: 106, endPoint x: 358, endPoint y: 105, distance: 201.2
click at [356, 109] on p "Puro, vivo e ancestral" at bounding box center [460, 108] width 290 height 28
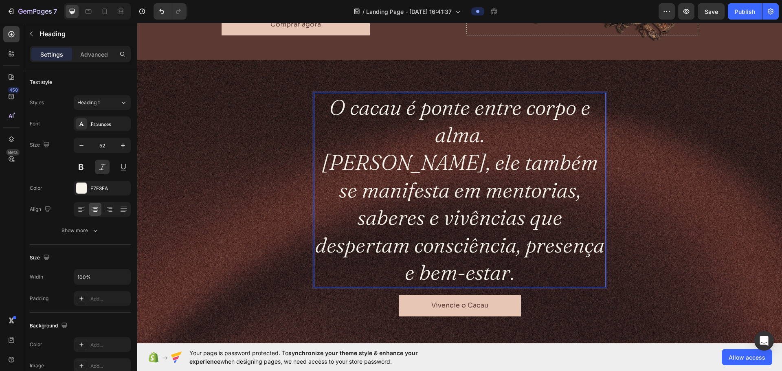
click at [344, 159] on p "O cacau é ponte entre corpo e alma. Na Nhandê, ele também se manifesta em mento…" at bounding box center [460, 190] width 290 height 193
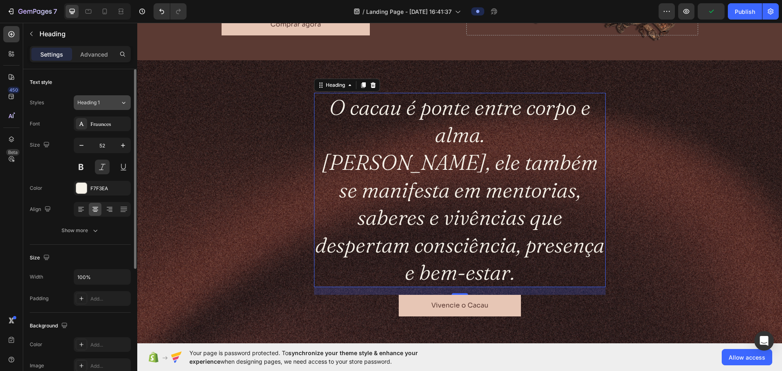
click at [116, 103] on div "Heading 1" at bounding box center [98, 102] width 43 height 7
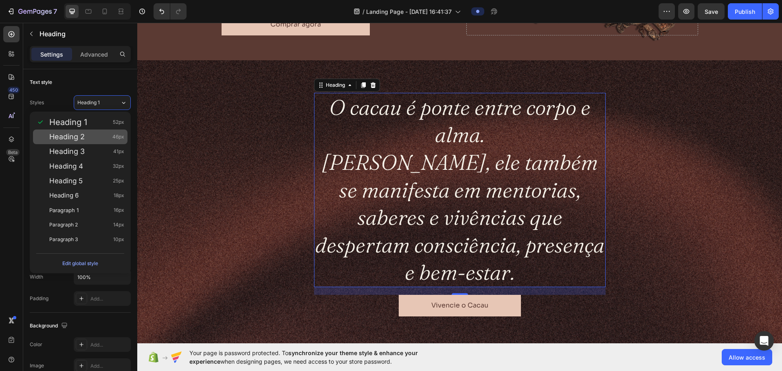
click at [82, 138] on span "Heading 2" at bounding box center [66, 137] width 35 height 8
type input "46"
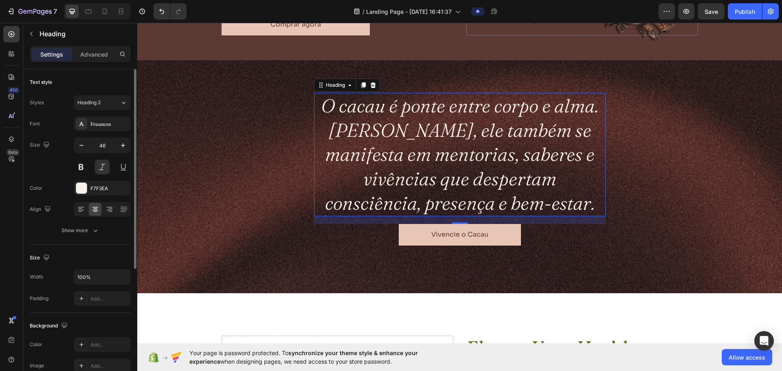
scroll to position [163, 0]
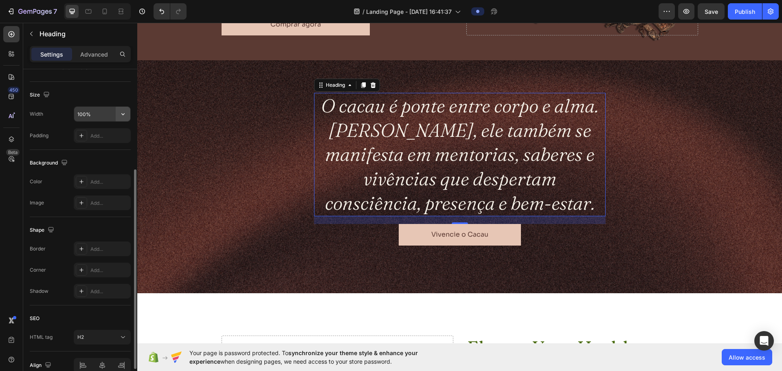
click at [120, 113] on icon "button" at bounding box center [123, 114] width 8 height 8
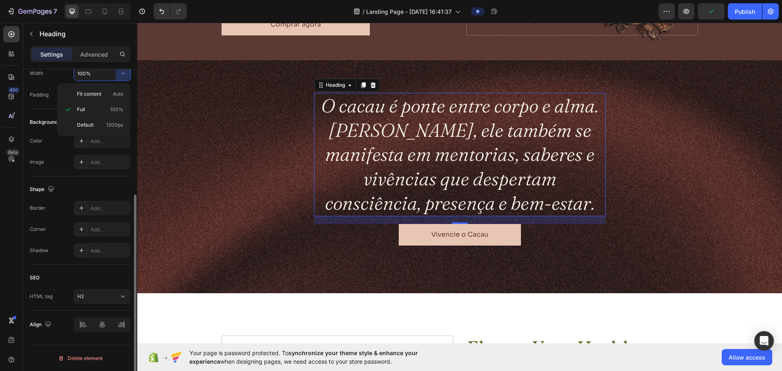
scroll to position [81, 0]
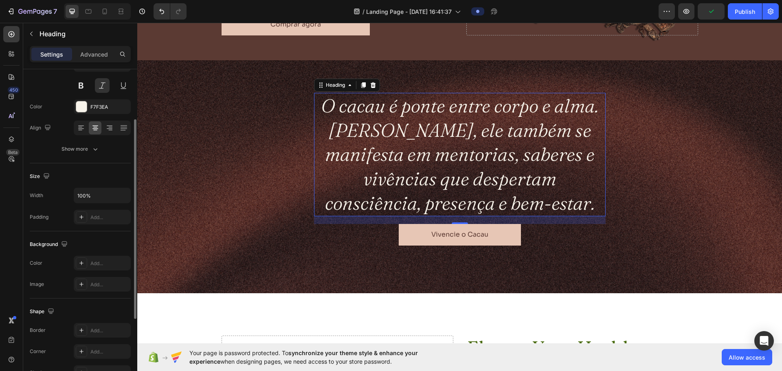
click at [57, 164] on div "Size Width 100% Padding Add..." at bounding box center [80, 197] width 101 height 68
click at [99, 216] on div "Add..." at bounding box center [109, 217] width 38 height 7
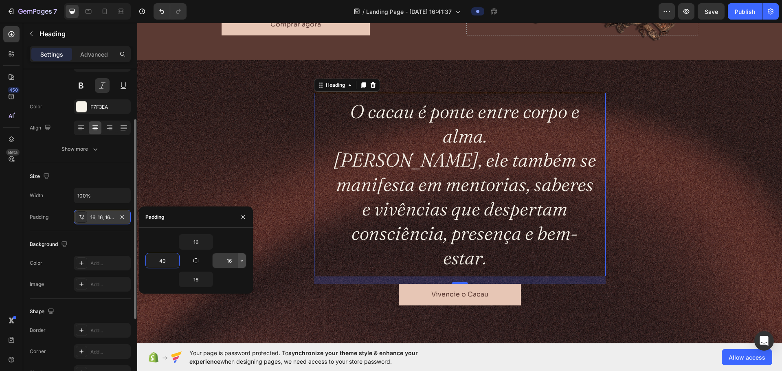
type input "40"
click at [240, 261] on icon "button" at bounding box center [242, 260] width 7 height 7
click at [230, 263] on input "16" at bounding box center [229, 260] width 33 height 15
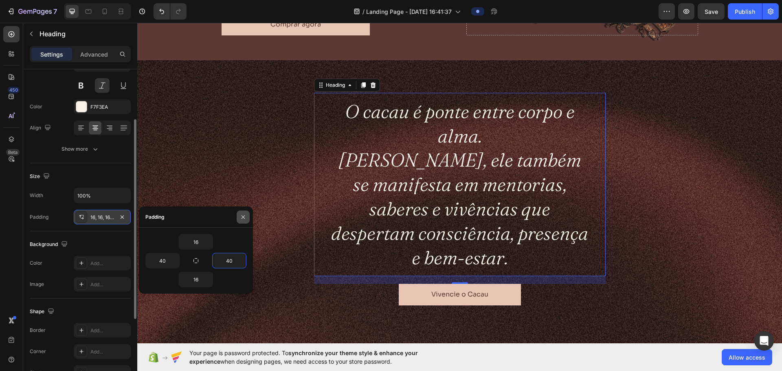
type input "40"
click at [242, 213] on button "button" at bounding box center [243, 217] width 13 height 13
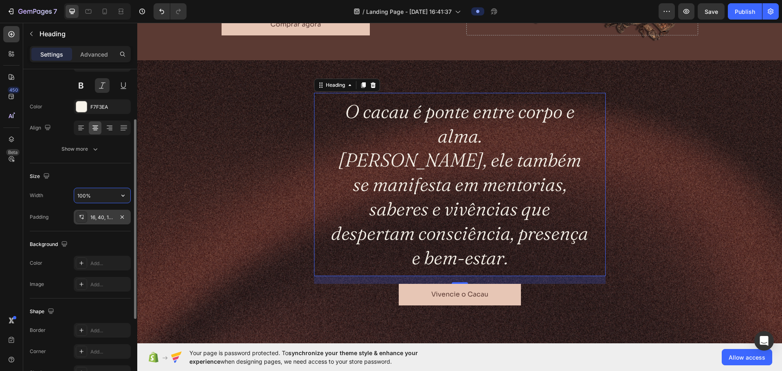
click at [94, 197] on input "100%" at bounding box center [102, 195] width 56 height 15
click at [122, 218] on icon "button" at bounding box center [122, 217] width 7 height 7
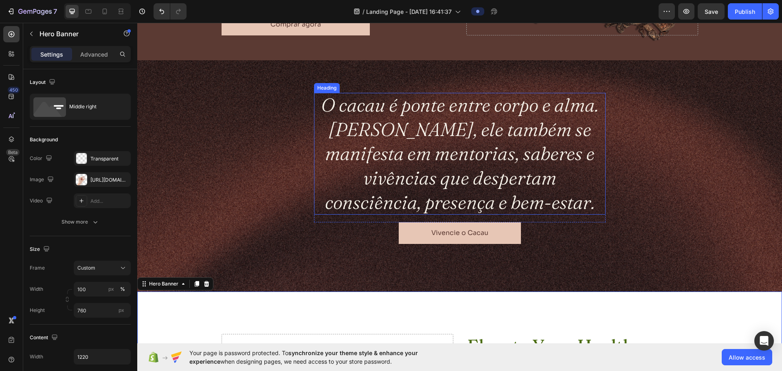
click at [352, 148] on p "O cacau é ponte entre corpo e alma. Na Nhandê, ele também se manifesta em mento…" at bounding box center [460, 154] width 292 height 122
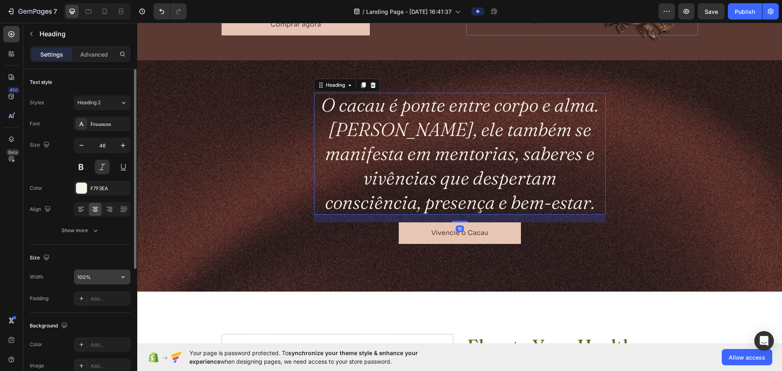
click at [99, 279] on input "100%" at bounding box center [102, 277] width 56 height 15
click at [123, 280] on icon "button" at bounding box center [123, 277] width 8 height 8
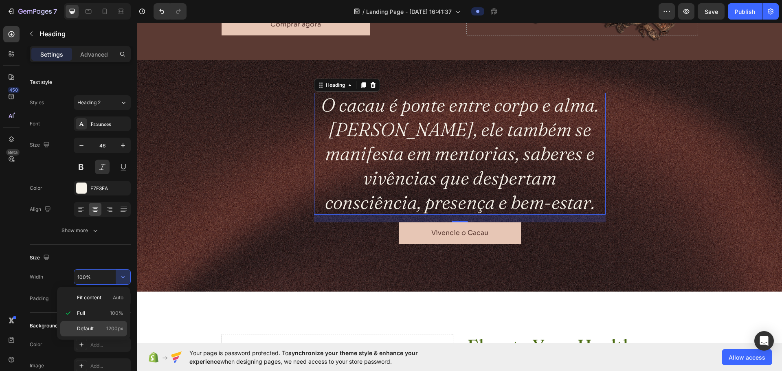
click at [96, 331] on p "Default 1200px" at bounding box center [100, 328] width 46 height 7
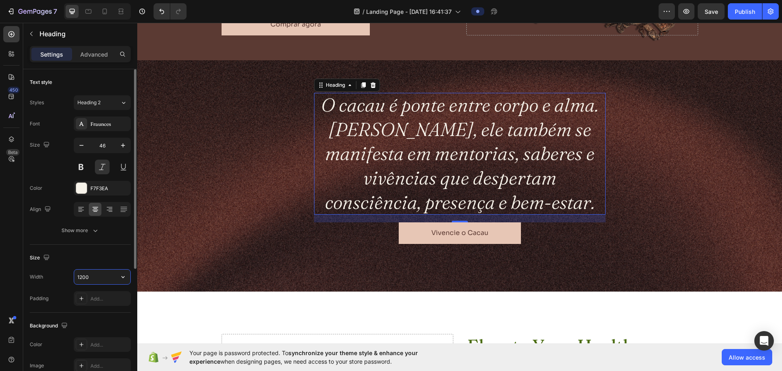
click at [89, 280] on input "1200" at bounding box center [102, 277] width 56 height 15
click at [126, 280] on icon "button" at bounding box center [123, 277] width 8 height 8
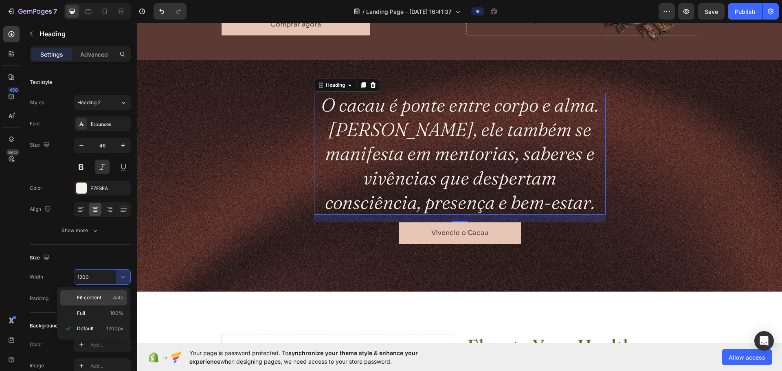
click at [99, 297] on span "Fit content" at bounding box center [89, 297] width 24 height 7
type input "Auto"
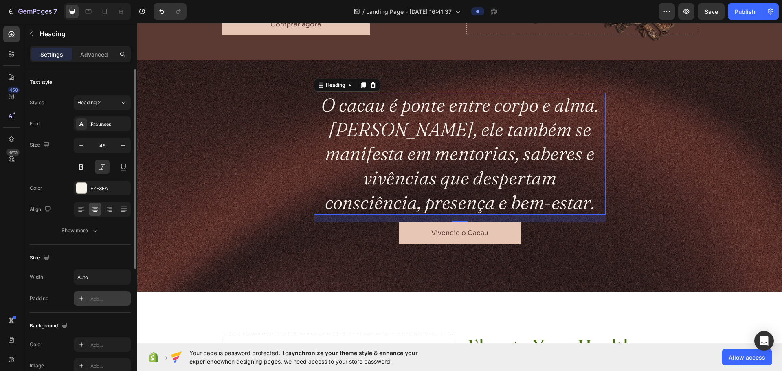
click at [95, 297] on div "Add..." at bounding box center [109, 298] width 38 height 7
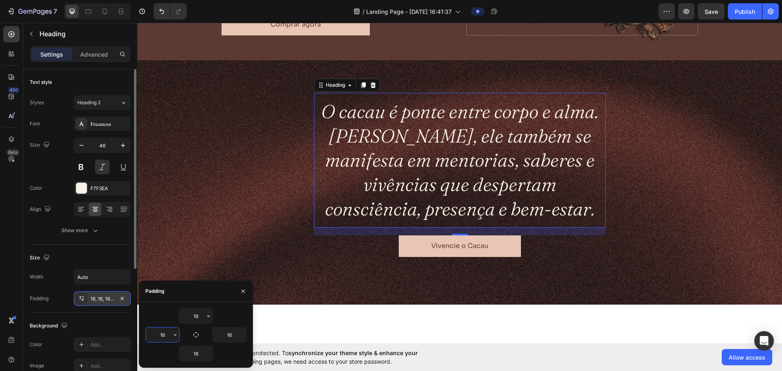
click at [165, 337] on input "16" at bounding box center [162, 334] width 33 height 15
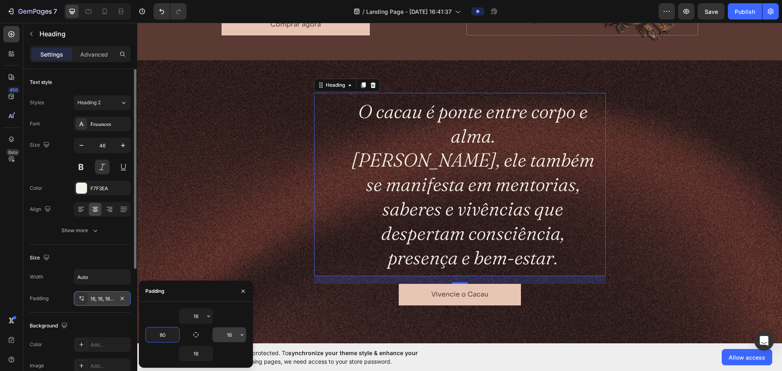
type input "80"
click at [229, 336] on input "16" at bounding box center [229, 334] width 33 height 15
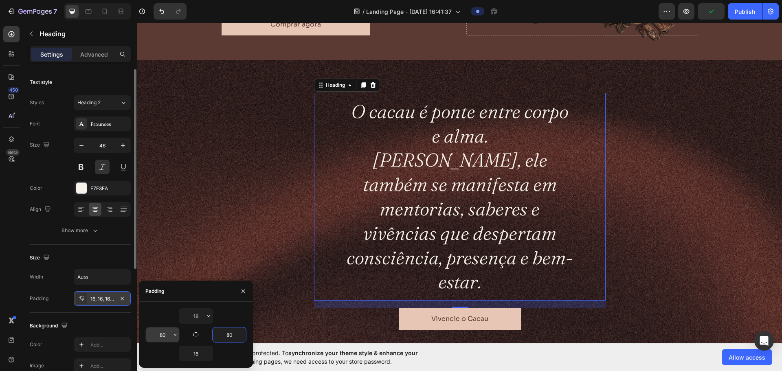
type input "80"
click at [167, 332] on input "80" at bounding box center [162, 334] width 33 height 15
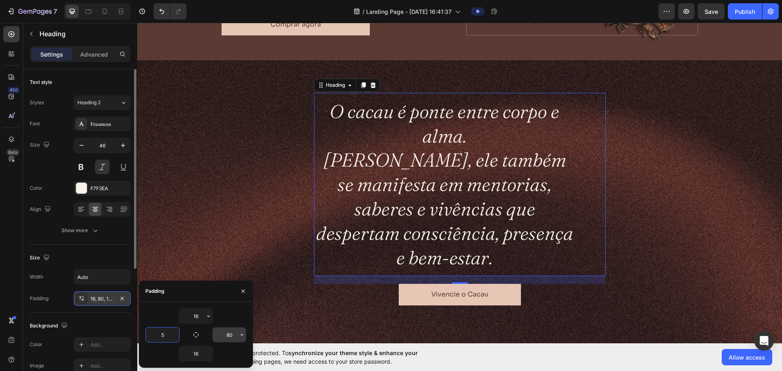
type input "5"
click at [229, 334] on input "80" at bounding box center [229, 334] width 33 height 15
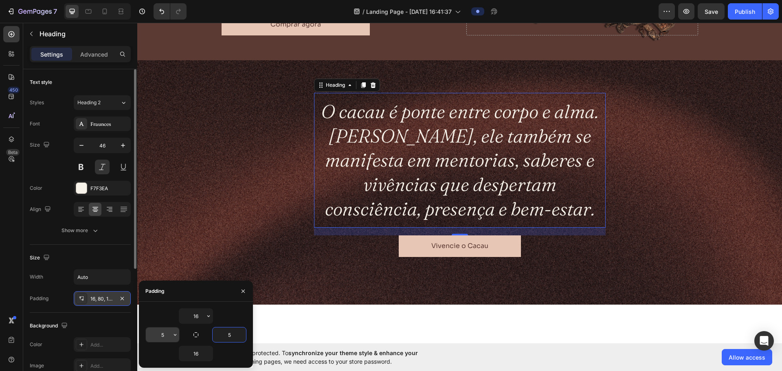
type input "5"
click at [163, 336] on input "5" at bounding box center [162, 334] width 33 height 15
type input "0"
click at [228, 337] on input "5" at bounding box center [229, 334] width 33 height 15
type input "0"
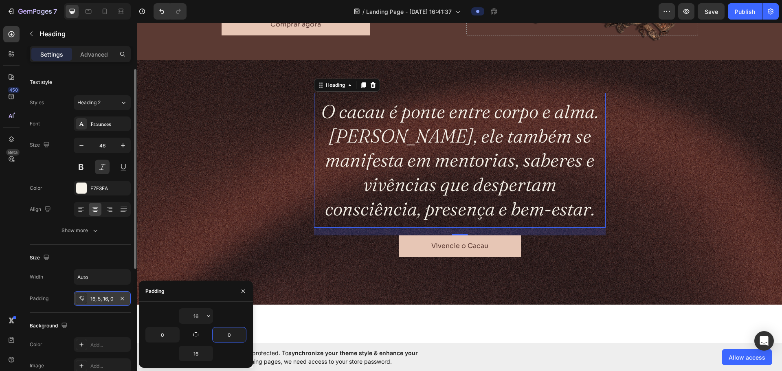
click at [51, 301] on div "Padding 16, 5, 16, 0" at bounding box center [80, 298] width 101 height 15
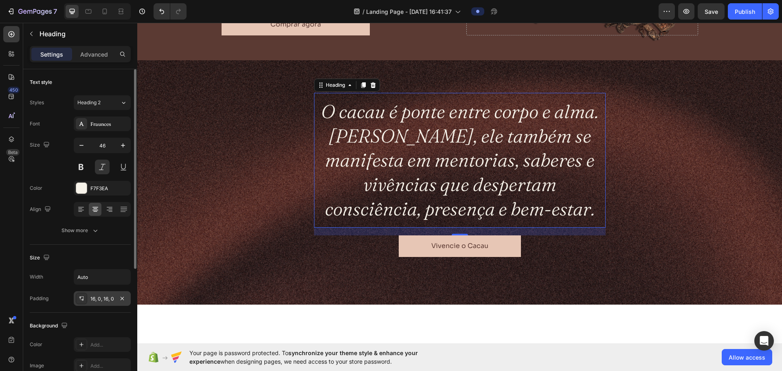
click at [103, 95] on div "Styles Heading 2 Font Fraunces Size 46 Color F7F3EA Align Show more" at bounding box center [80, 166] width 101 height 144
click at [103, 99] on div "Heading 2" at bounding box center [93, 102] width 33 height 7
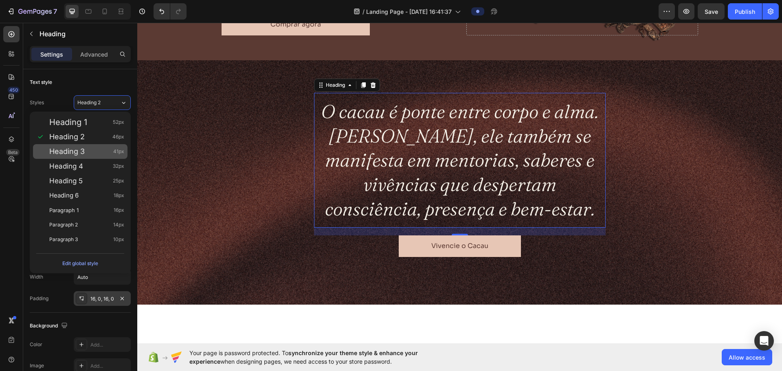
click at [85, 155] on span "Heading 3" at bounding box center [66, 151] width 35 height 8
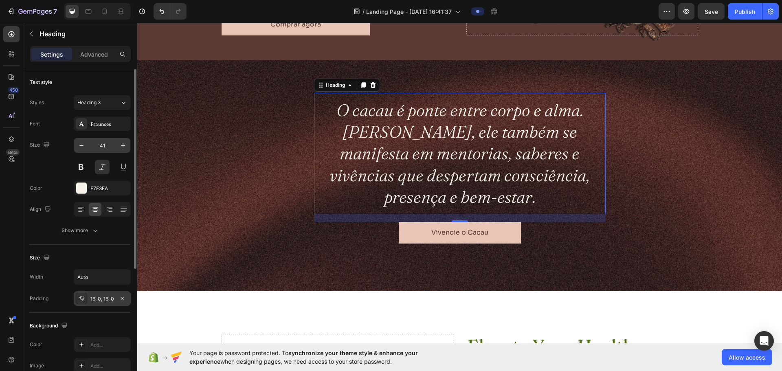
click at [100, 146] on input "41" at bounding box center [102, 145] width 27 height 15
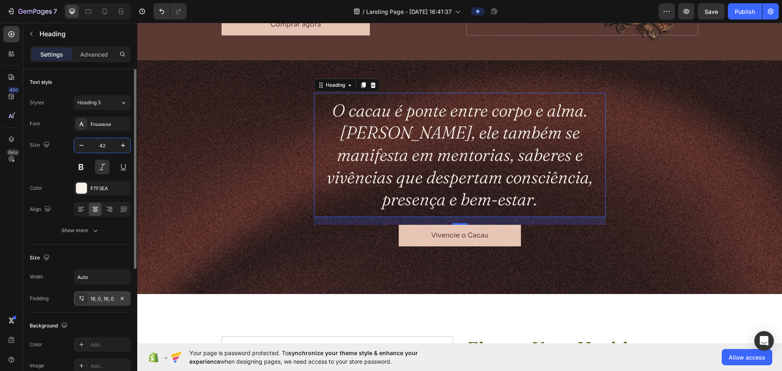
scroll to position [41, 0]
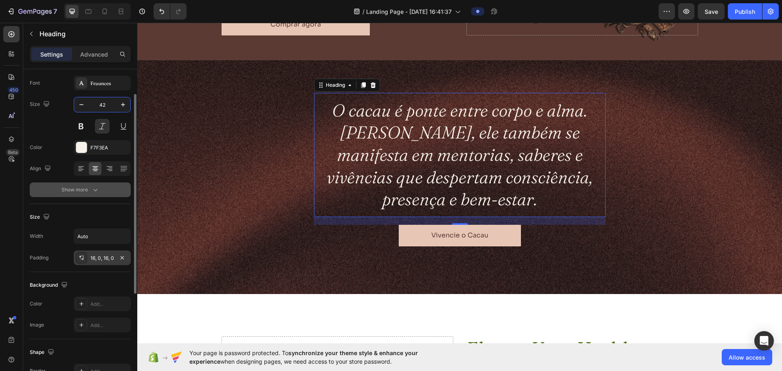
type input "42"
click at [71, 195] on button "Show more" at bounding box center [80, 189] width 101 height 15
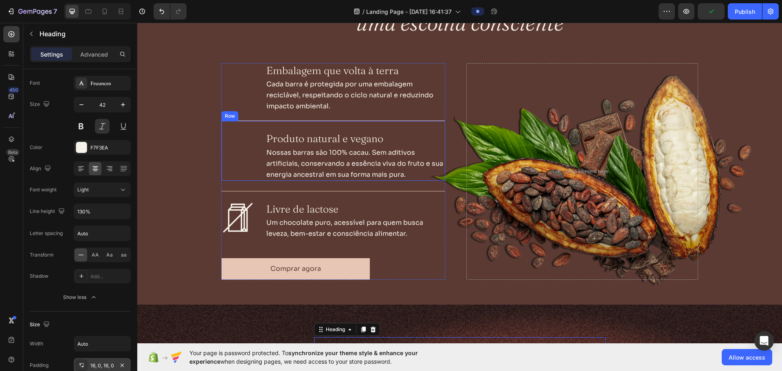
scroll to position [421, 0]
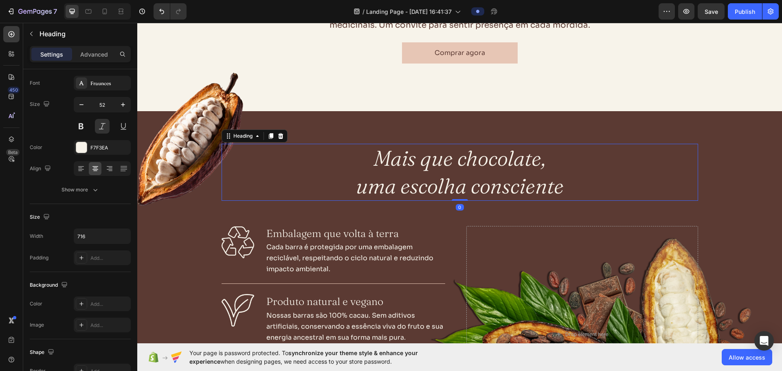
drag, startPoint x: 437, startPoint y: 177, endPoint x: 137, endPoint y: 272, distance: 314.3
click at [437, 177] on h2 "Mais que chocolate, uma escolha consciente" at bounding box center [460, 172] width 292 height 57
click at [68, 189] on div "Show more" at bounding box center [81, 190] width 38 height 8
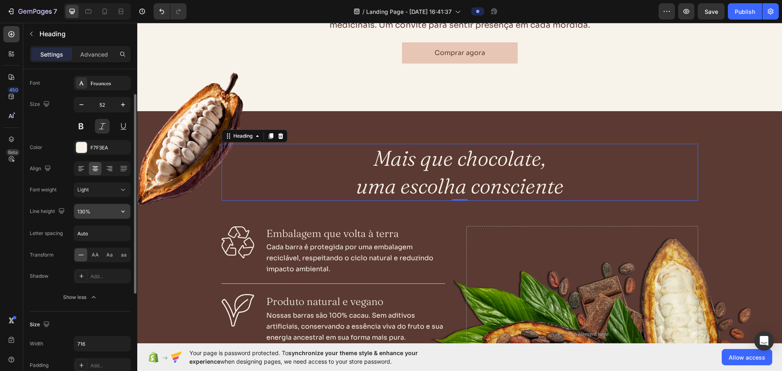
click at [83, 215] on input "130%" at bounding box center [102, 211] width 56 height 15
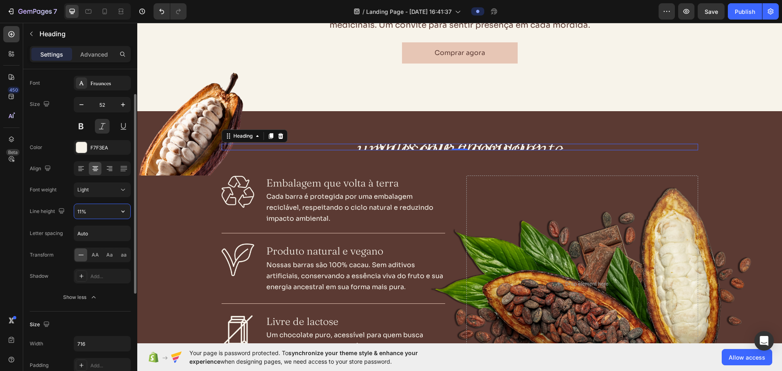
type input "110%"
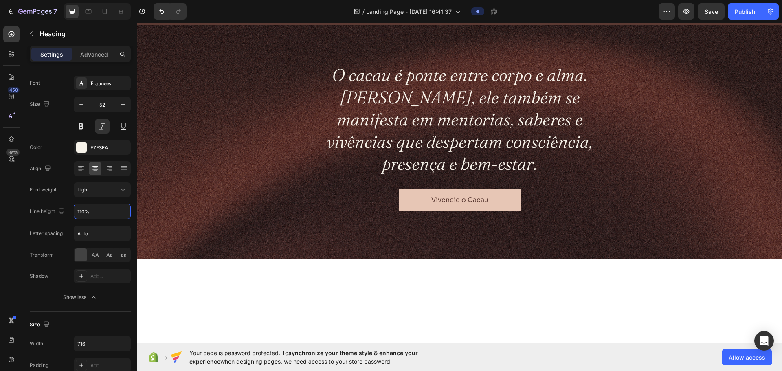
scroll to position [855, 0]
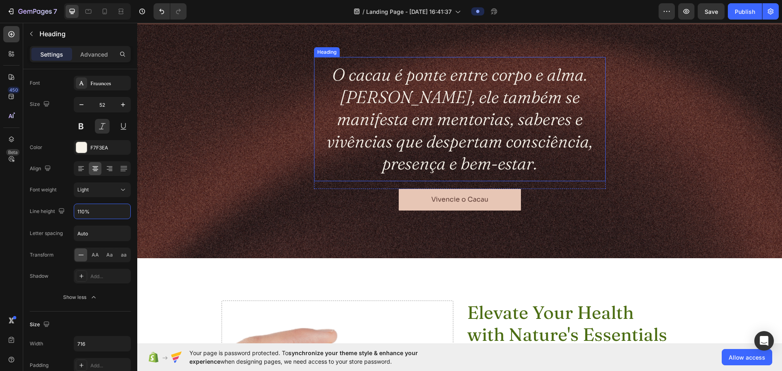
click at [485, 114] on h2 "O cacau é ponte entre corpo e alma. Na Nhandê, ele também se manifesta em mento…" at bounding box center [460, 119] width 292 height 124
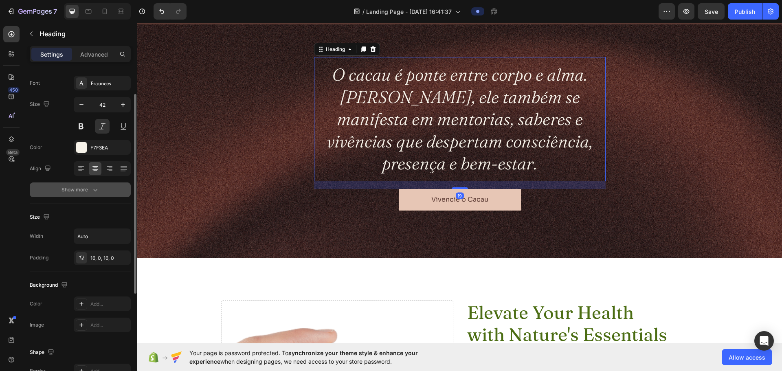
click at [65, 190] on div "Show more" at bounding box center [81, 190] width 38 height 8
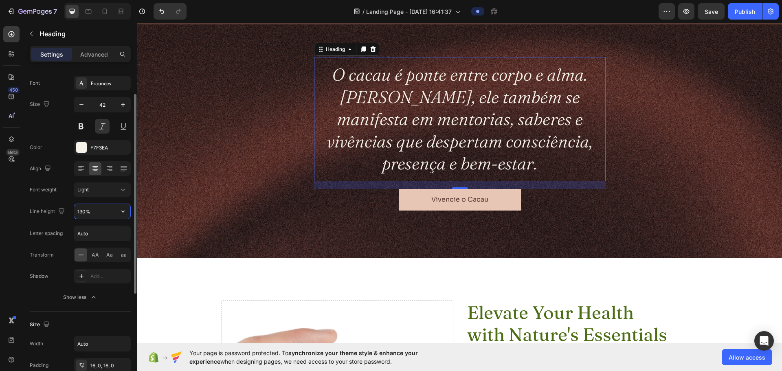
click at [82, 211] on input "130%" at bounding box center [102, 211] width 56 height 15
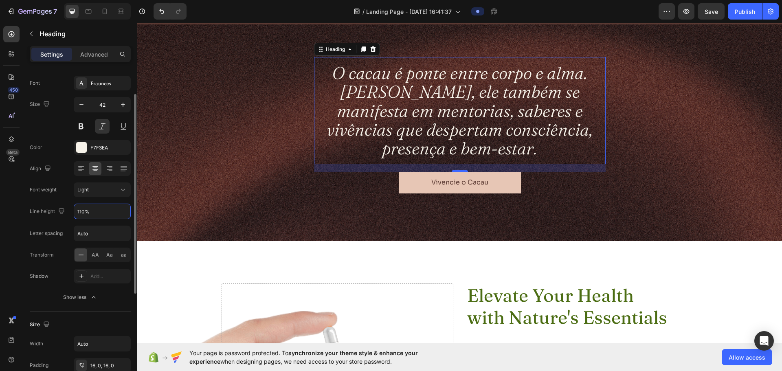
type input "110%"
click at [48, 222] on div "Font Fraunces Size 42 Color F7F3EA Align Font weight Light Line height 110% Let…" at bounding box center [80, 190] width 101 height 229
click at [54, 302] on button "Show less" at bounding box center [80, 297] width 101 height 15
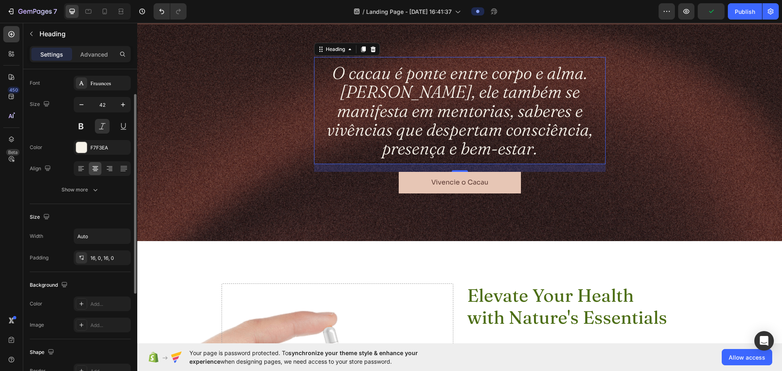
scroll to position [81, 0]
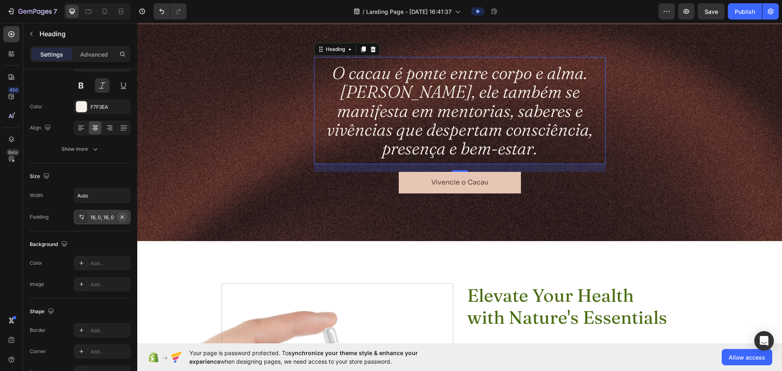
click at [126, 219] on button "button" at bounding box center [122, 217] width 10 height 10
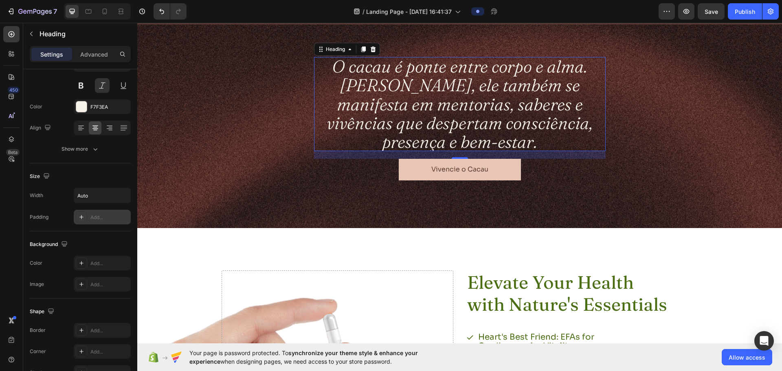
click at [103, 214] on div "Add..." at bounding box center [109, 217] width 38 height 7
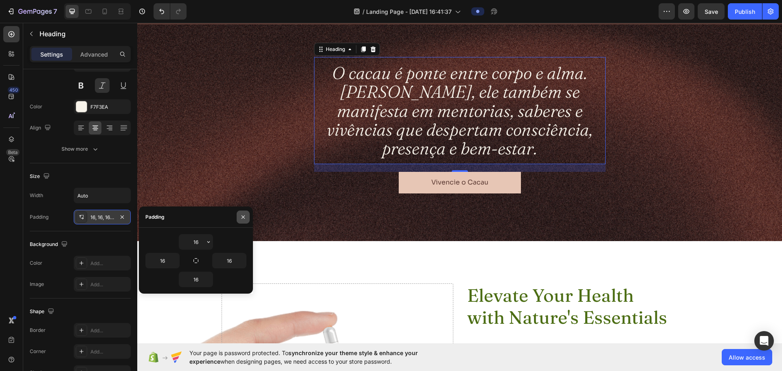
click at [243, 215] on icon "button" at bounding box center [243, 217] width 7 height 7
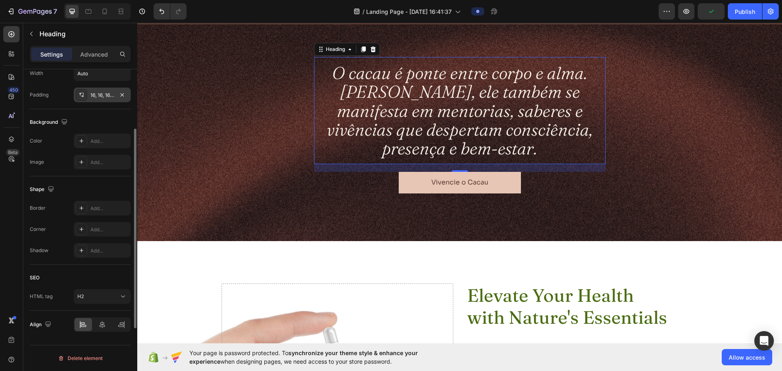
scroll to position [163, 0]
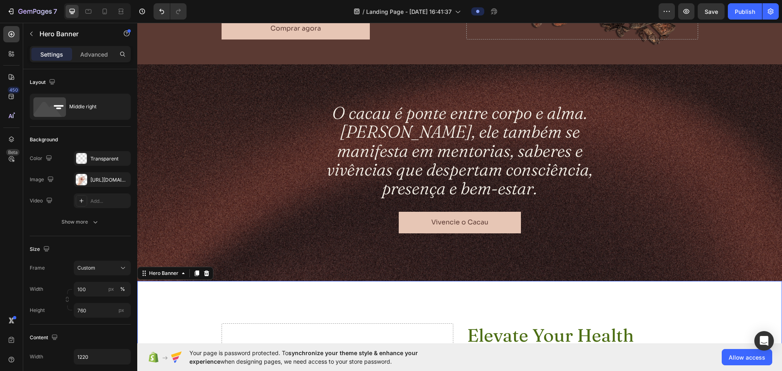
scroll to position [815, 0]
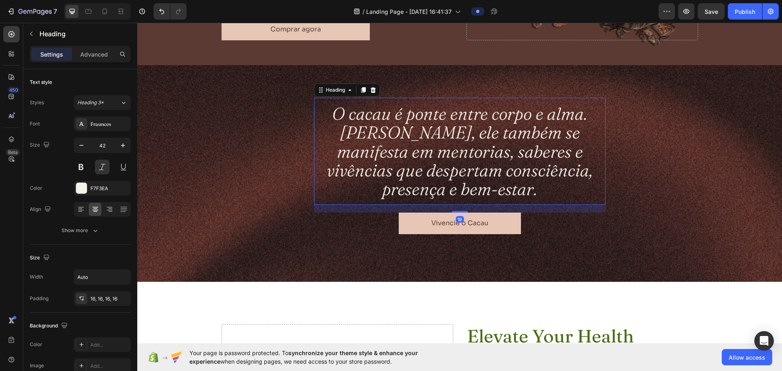
click at [352, 141] on h2 "O cacau é ponte entre corpo e alma. Na Nhandê, ele também se manifesta em mento…" at bounding box center [460, 151] width 292 height 107
click at [95, 277] on input "Auto" at bounding box center [102, 277] width 56 height 15
click at [128, 278] on button "button" at bounding box center [123, 277] width 15 height 15
click at [111, 311] on span "100%" at bounding box center [116, 313] width 13 height 7
click at [75, 275] on input "100%" at bounding box center [102, 277] width 56 height 15
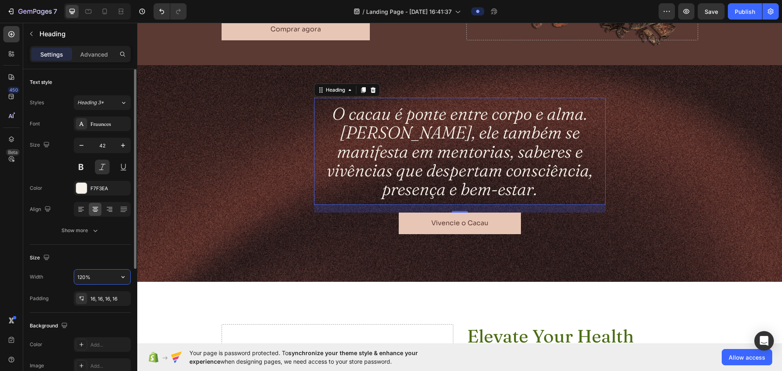
click at [80, 279] on input "120%" at bounding box center [102, 277] width 56 height 15
click at [81, 278] on input "160%" at bounding box center [102, 277] width 56 height 15
drag, startPoint x: 77, startPoint y: 278, endPoint x: 82, endPoint y: 278, distance: 4.9
click at [82, 278] on input "160%" at bounding box center [102, 277] width 56 height 15
drag, startPoint x: 77, startPoint y: 278, endPoint x: 84, endPoint y: 276, distance: 7.1
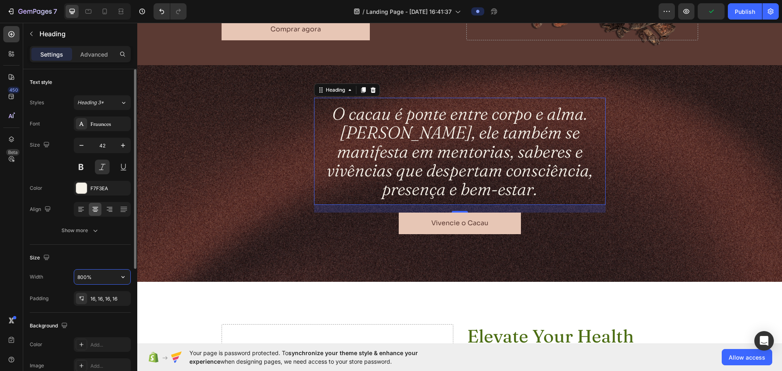
click at [84, 276] on input "800%" at bounding box center [102, 277] width 56 height 15
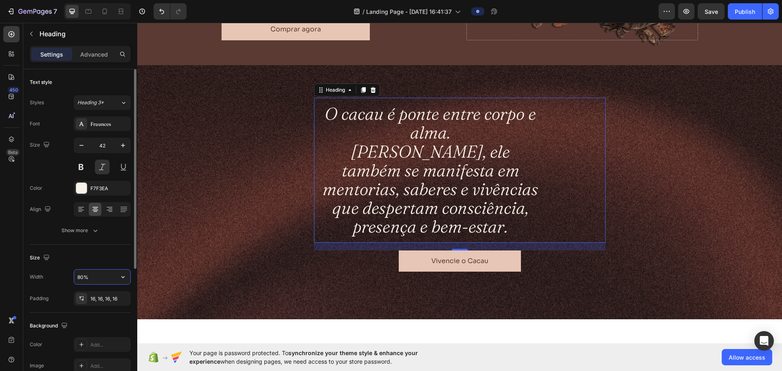
drag, startPoint x: 84, startPoint y: 276, endPoint x: 75, endPoint y: 278, distance: 10.1
click at [75, 278] on input "80%" at bounding box center [102, 277] width 56 height 15
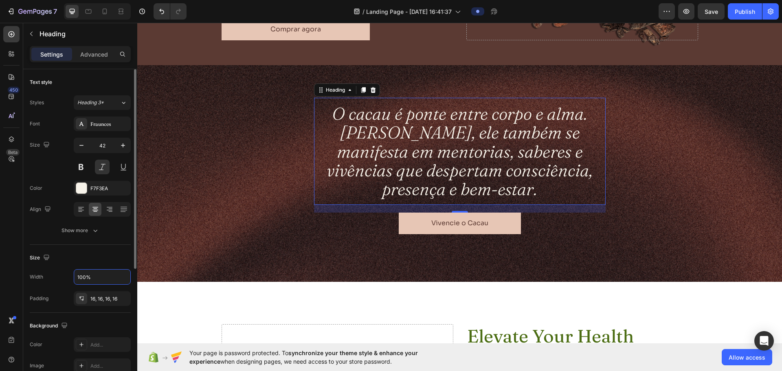
type input "100%"
click at [104, 252] on div "Size" at bounding box center [80, 257] width 101 height 13
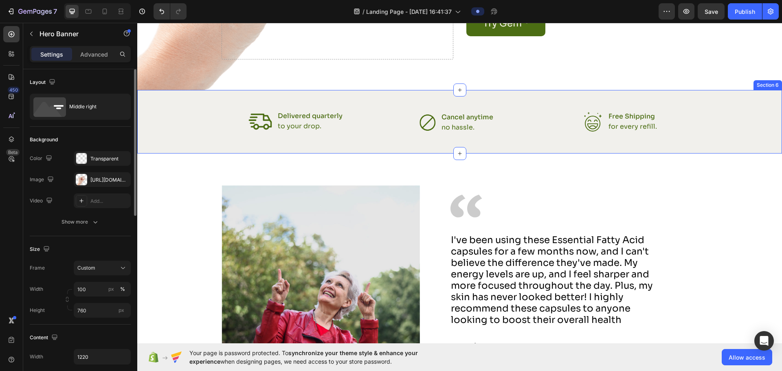
scroll to position [1426, 0]
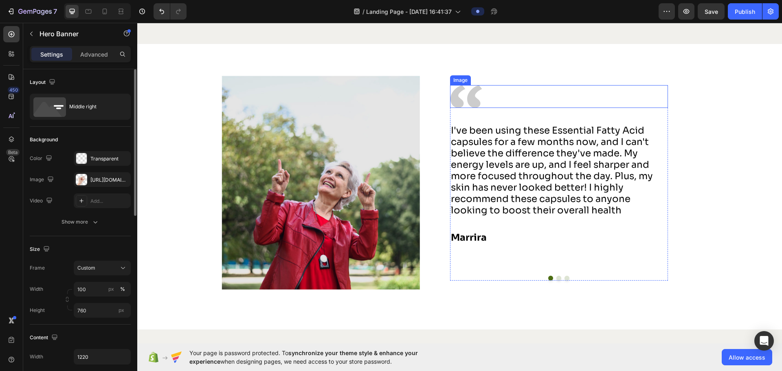
click at [468, 103] on img at bounding box center [466, 96] width 32 height 23
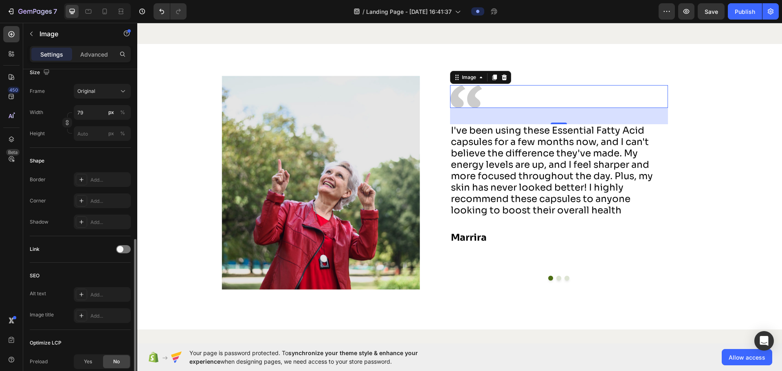
scroll to position [285, 0]
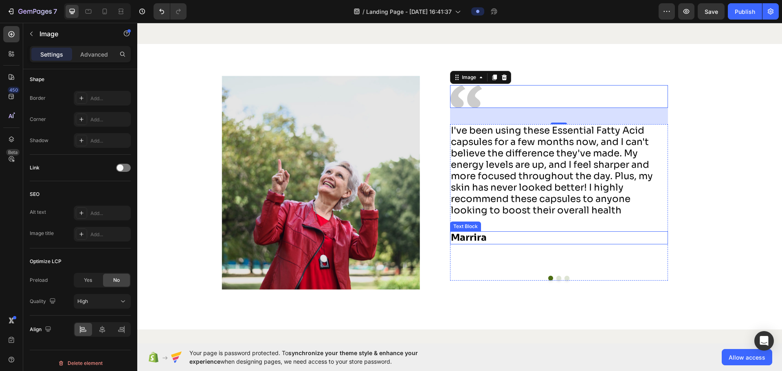
click at [476, 238] on p "Marrira" at bounding box center [559, 237] width 216 height 11
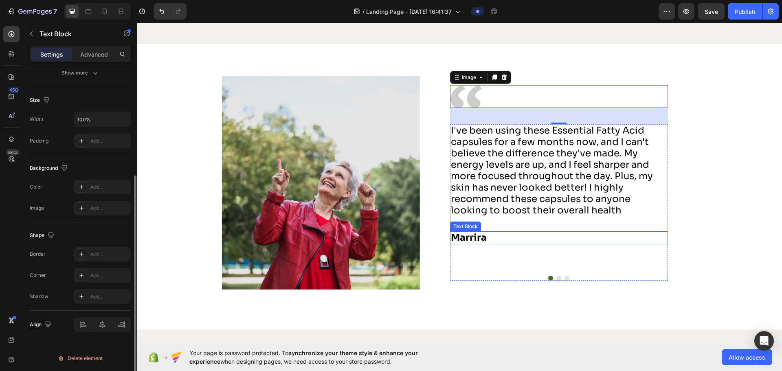
scroll to position [0, 0]
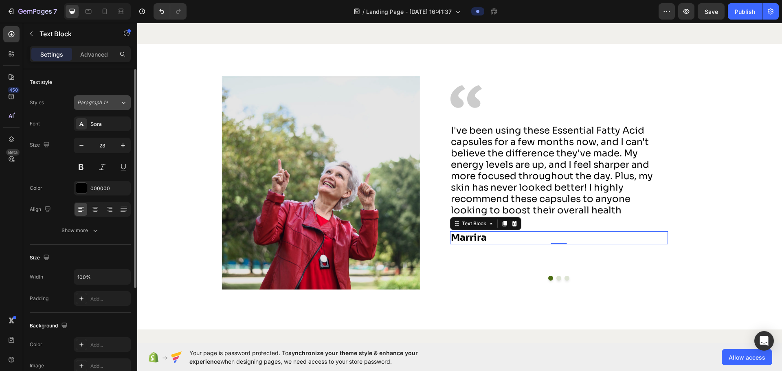
click at [117, 101] on div "Paragraph 1*" at bounding box center [98, 102] width 43 height 7
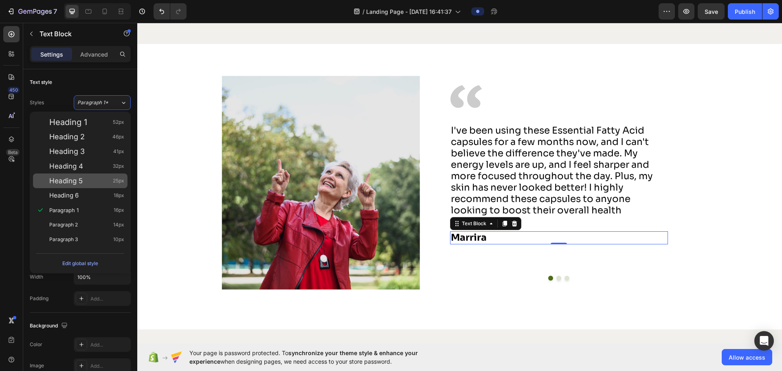
click at [76, 182] on span "Heading 5" at bounding box center [65, 181] width 33 height 8
type input "25"
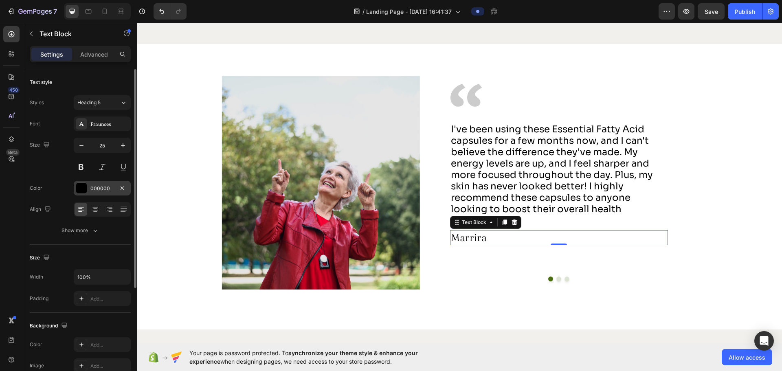
click at [101, 184] on div "000000" at bounding box center [102, 188] width 57 height 15
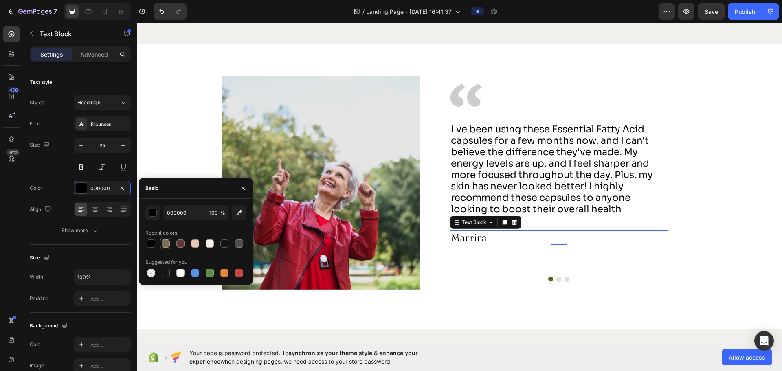
click at [164, 245] on div at bounding box center [166, 244] width 8 height 8
type input "796D53"
click at [88, 169] on button at bounding box center [81, 167] width 15 height 15
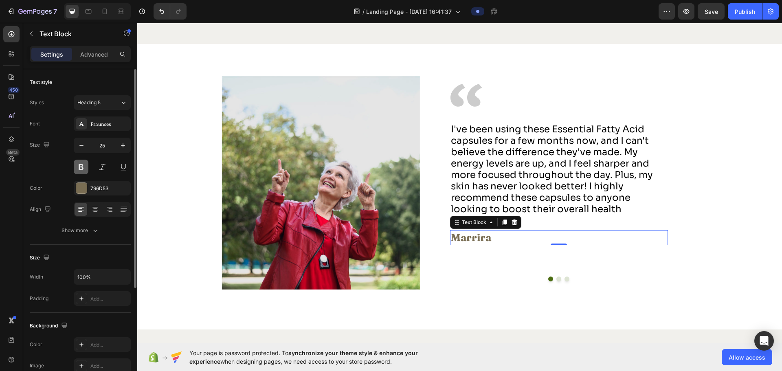
click at [80, 167] on button at bounding box center [81, 167] width 15 height 15
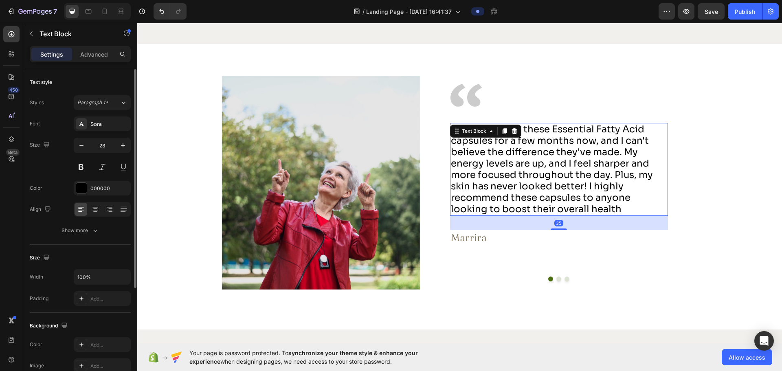
click at [564, 156] on p "I've been using these Essential Fatty Acid capsules for a few months now, and I…" at bounding box center [559, 169] width 216 height 91
click at [107, 104] on span "Paragraph 1*" at bounding box center [92, 102] width 31 height 7
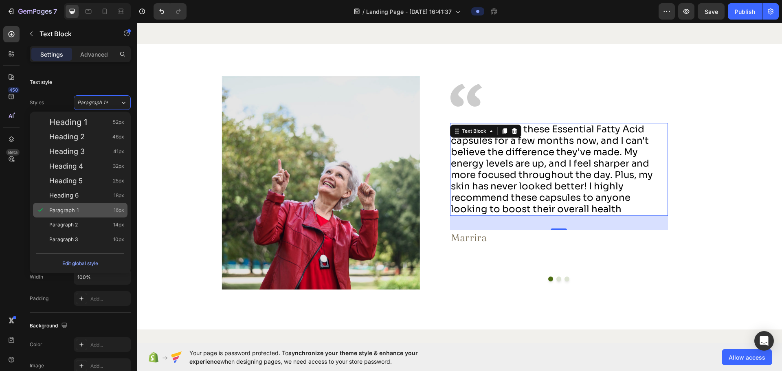
click at [89, 207] on div "Paragraph 1 16px" at bounding box center [86, 210] width 75 height 8
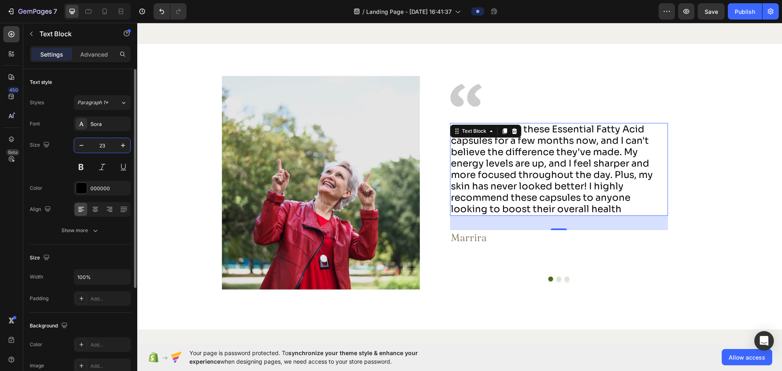
click at [107, 144] on input "23" at bounding box center [102, 145] width 27 height 15
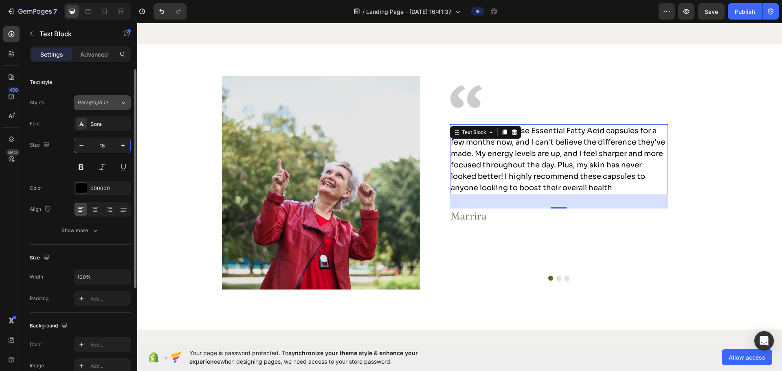
click at [109, 97] on button "Paragraph 1*" at bounding box center [102, 102] width 57 height 15
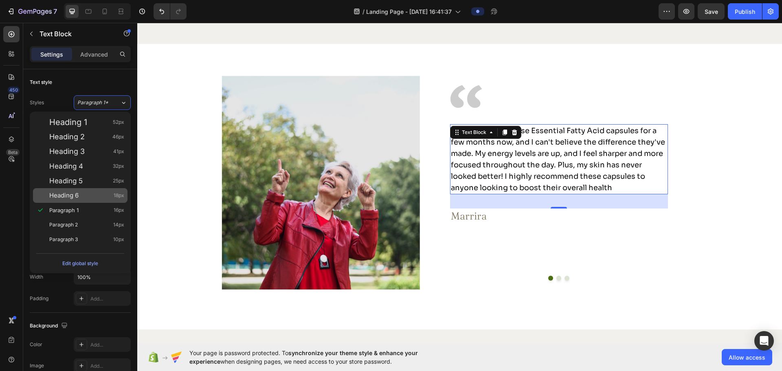
click at [106, 192] on div "Heading 6 18px" at bounding box center [86, 195] width 75 height 8
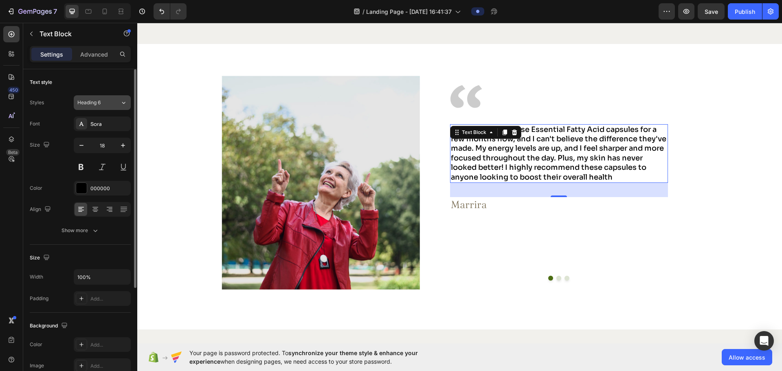
click at [108, 101] on div "Heading 6" at bounding box center [93, 102] width 33 height 7
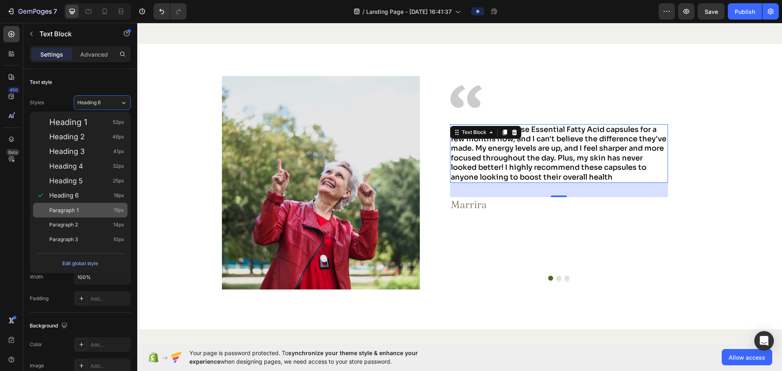
click at [78, 208] on span "Paragraph 1" at bounding box center [63, 210] width 29 height 8
type input "16"
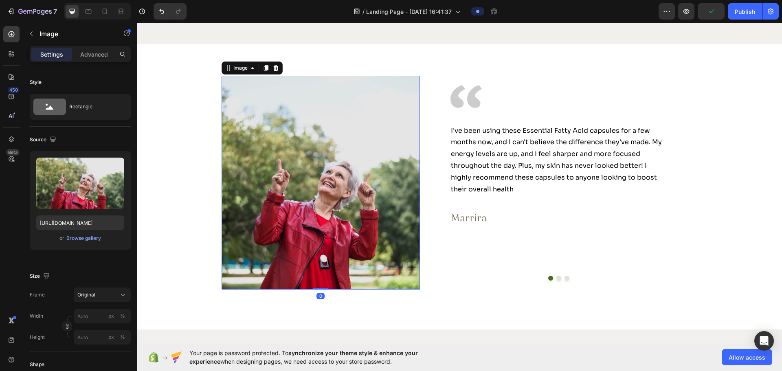
click at [358, 187] on img at bounding box center [321, 183] width 199 height 214
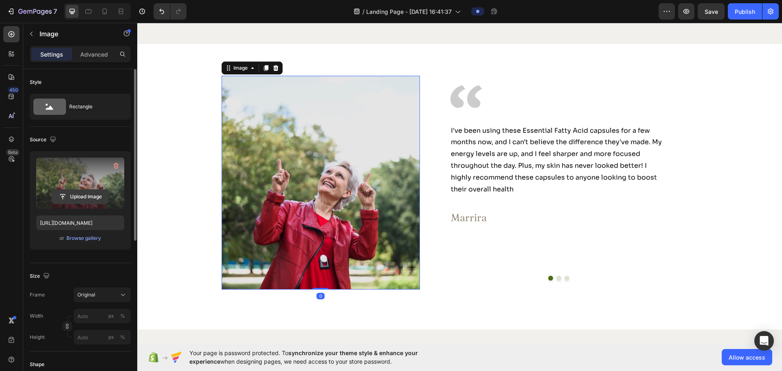
click at [76, 199] on input "file" at bounding box center [80, 197] width 56 height 14
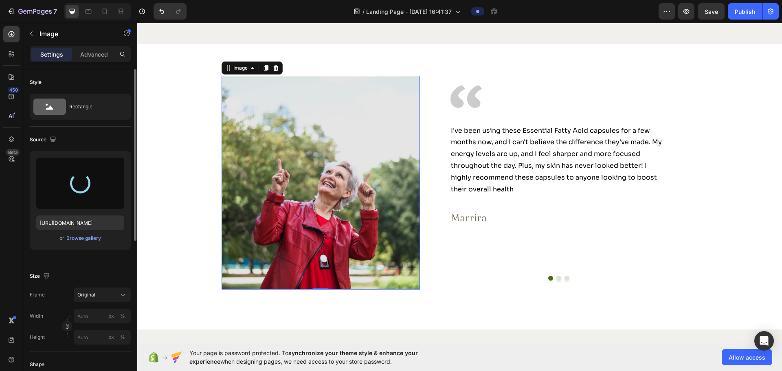
type input "https://cdn.shopify.com/s/files/1/0766/2737/8199/files/gempages_581823684407198…"
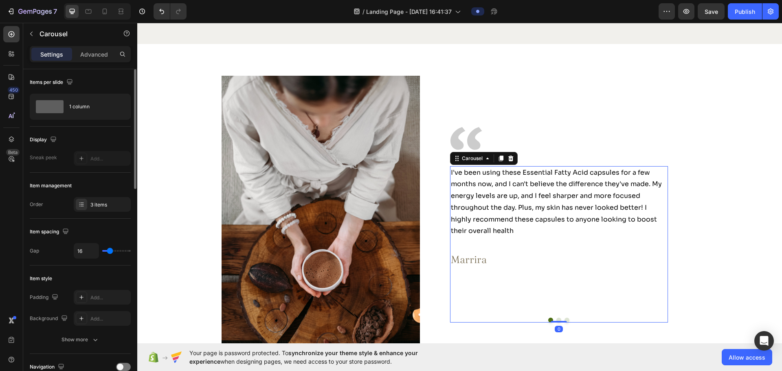
click at [556, 318] on button "Dot" at bounding box center [558, 320] width 5 height 5
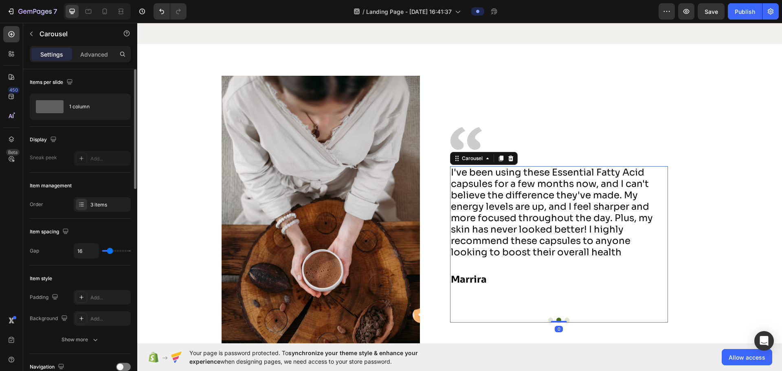
click at [548, 318] on button "Dot" at bounding box center [550, 320] width 5 height 5
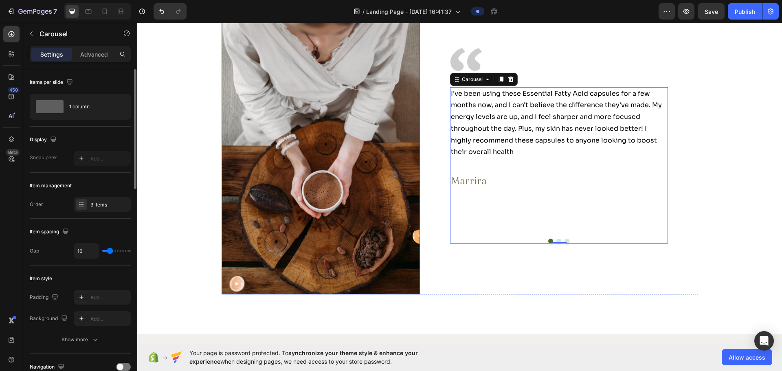
scroll to position [1507, 0]
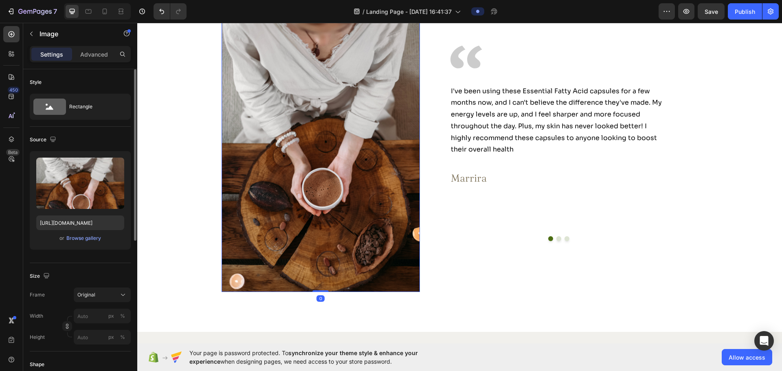
click at [323, 142] on img at bounding box center [321, 143] width 199 height 298
click at [100, 297] on div "Original" at bounding box center [97, 294] width 40 height 7
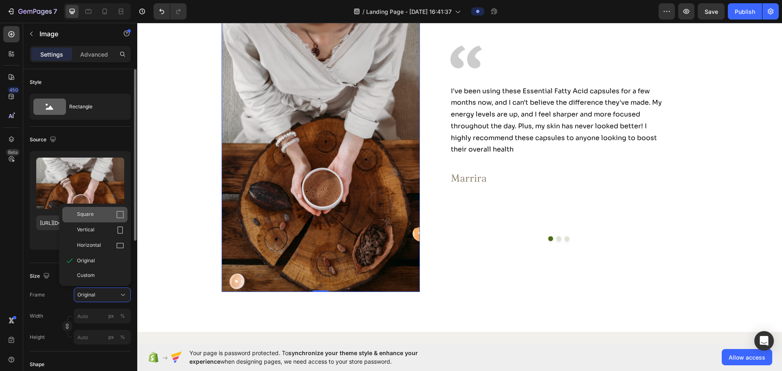
click at [91, 218] on span "Square" at bounding box center [85, 215] width 17 height 8
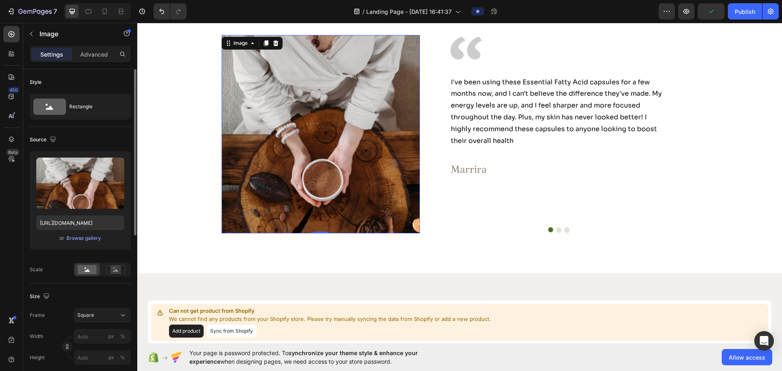
scroll to position [1426, 0]
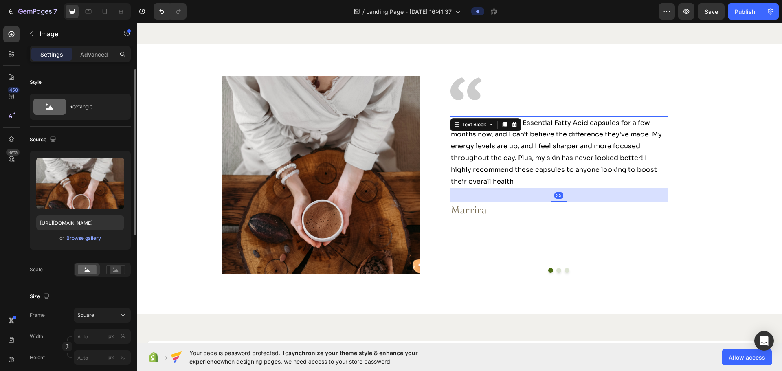
click at [499, 144] on p "I've been using these Essential Fatty Acid capsules for a few months now, and I…" at bounding box center [559, 152] width 216 height 70
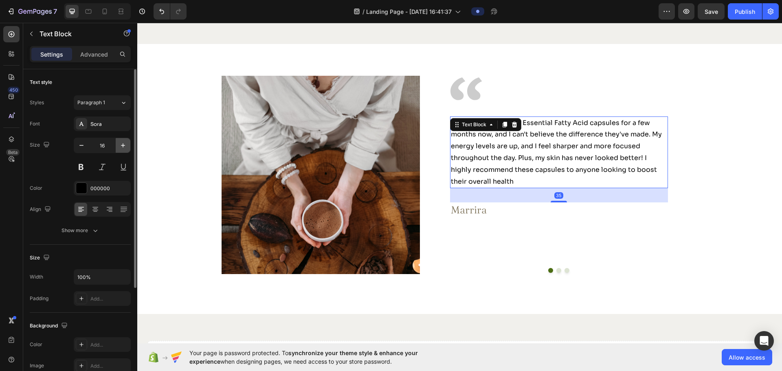
click at [119, 146] on icon "button" at bounding box center [123, 145] width 8 height 8
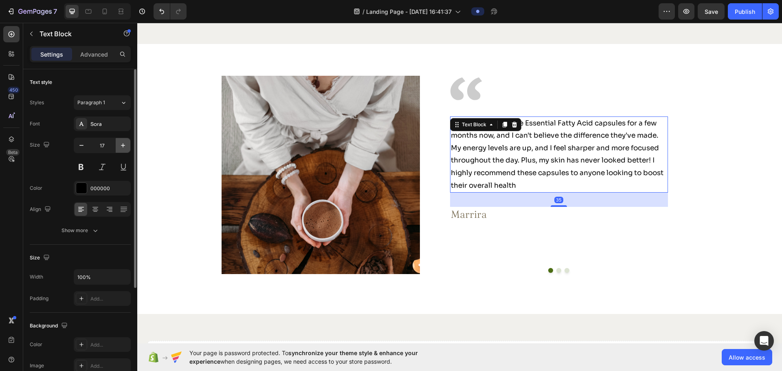
click at [119, 146] on icon "button" at bounding box center [123, 145] width 8 height 8
type input "18"
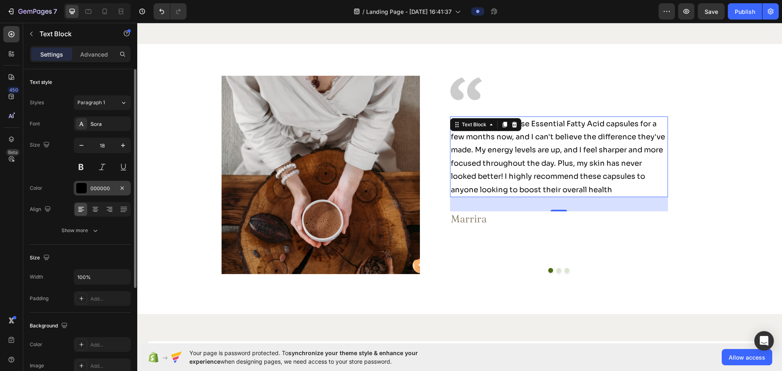
click at [97, 184] on div "000000" at bounding box center [102, 188] width 57 height 15
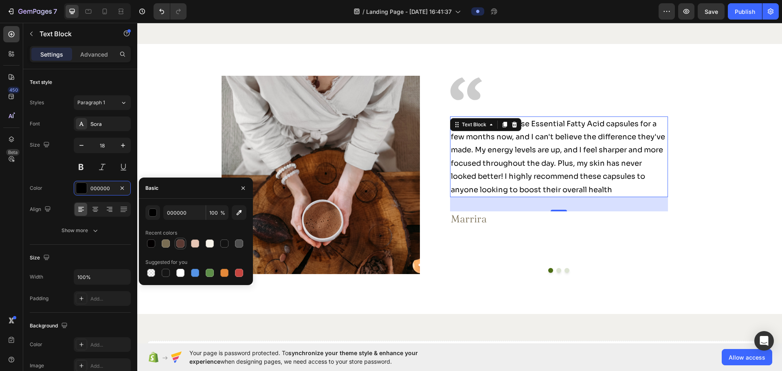
click at [182, 240] on div at bounding box center [180, 244] width 8 height 8
type input "5B3A33"
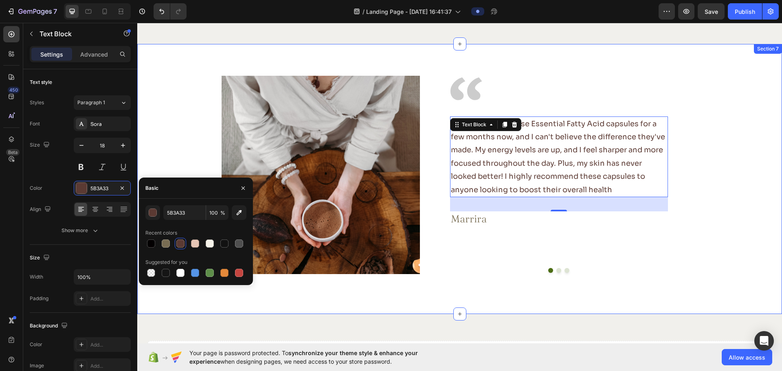
click at [483, 281] on div "Image Image I've been using these Essential Fatty Acid capsules for a few month…" at bounding box center [459, 179] width 645 height 270
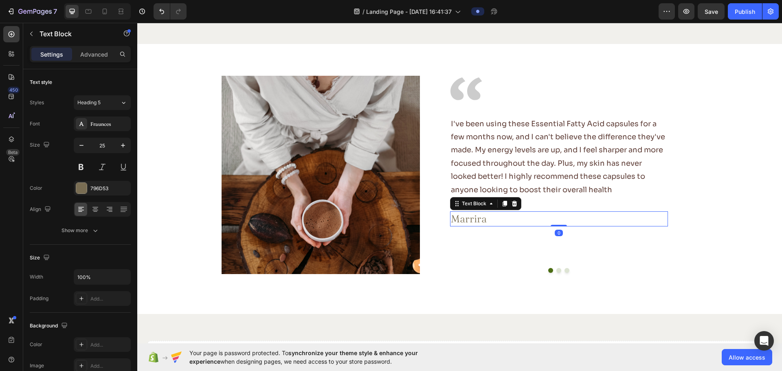
click at [479, 223] on p "Marrira" at bounding box center [559, 218] width 216 height 13
click at [101, 187] on div "796D53" at bounding box center [102, 188] width 24 height 7
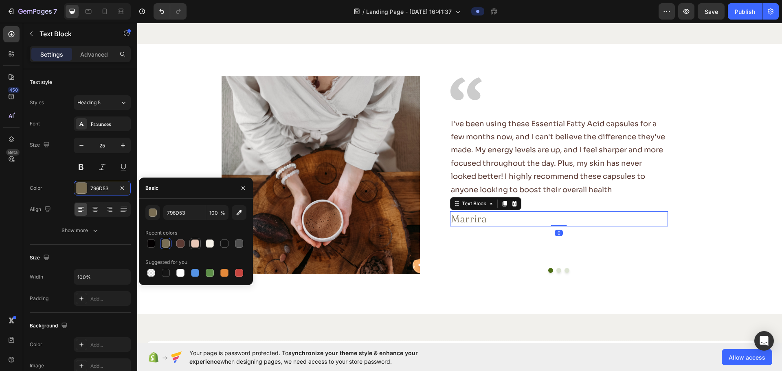
click at [191, 242] on div at bounding box center [195, 244] width 8 height 8
click at [164, 243] on div at bounding box center [166, 244] width 8 height 8
type input "796D53"
click at [73, 254] on div "Size" at bounding box center [80, 257] width 101 height 13
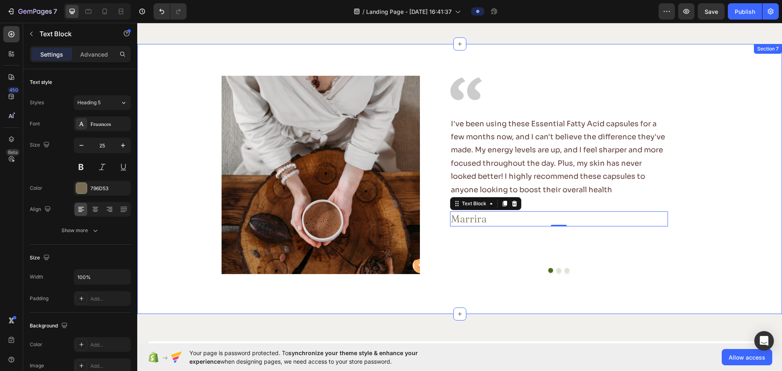
click at [179, 234] on div "Image Image I've been using these Essential Fatty Acid capsules for a few month…" at bounding box center [459, 175] width 624 height 199
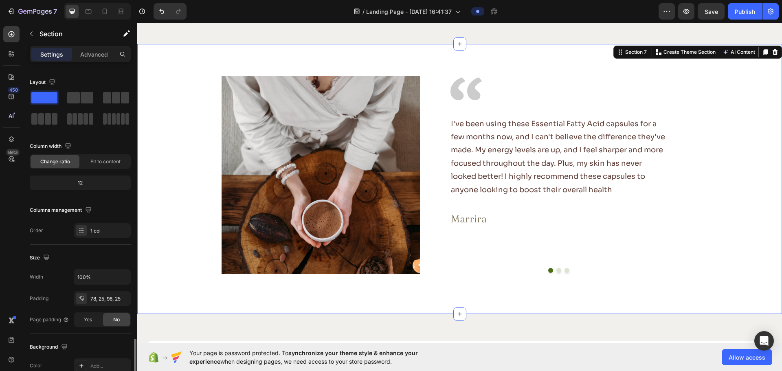
scroll to position [172, 0]
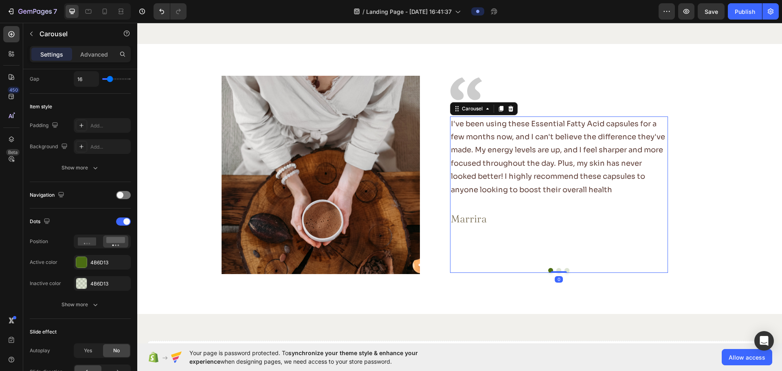
click at [548, 268] on button "Dot" at bounding box center [550, 270] width 5 height 5
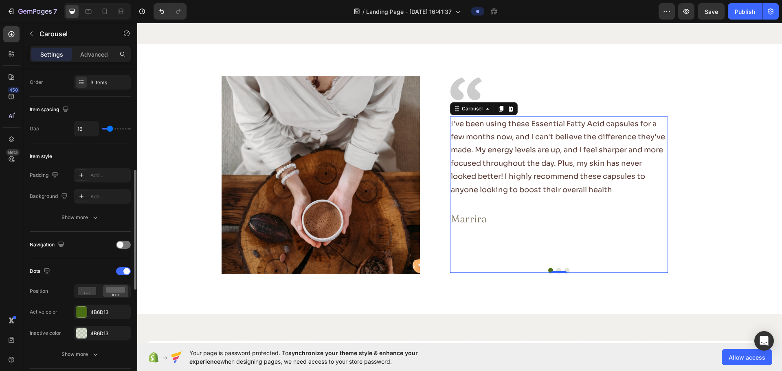
scroll to position [163, 0]
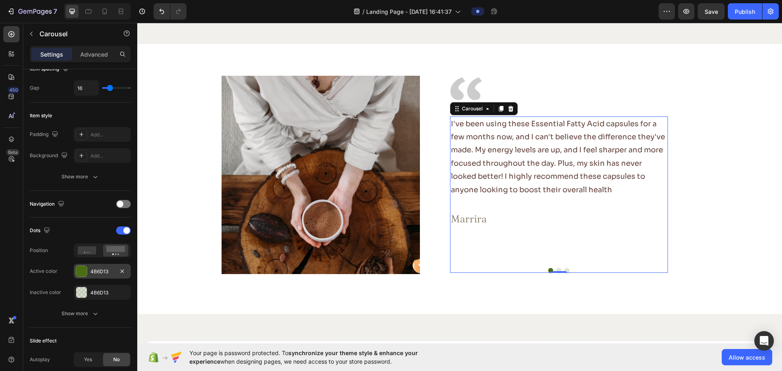
click at [103, 275] on div "4B6D13" at bounding box center [102, 271] width 24 height 7
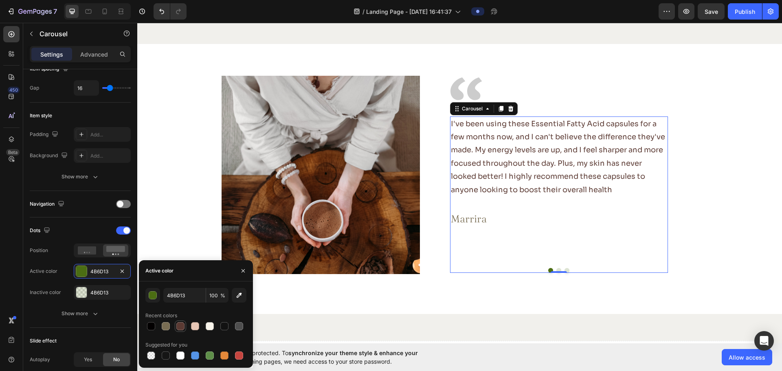
click at [180, 329] on div at bounding box center [180, 326] width 8 height 8
type input "5B3A33"
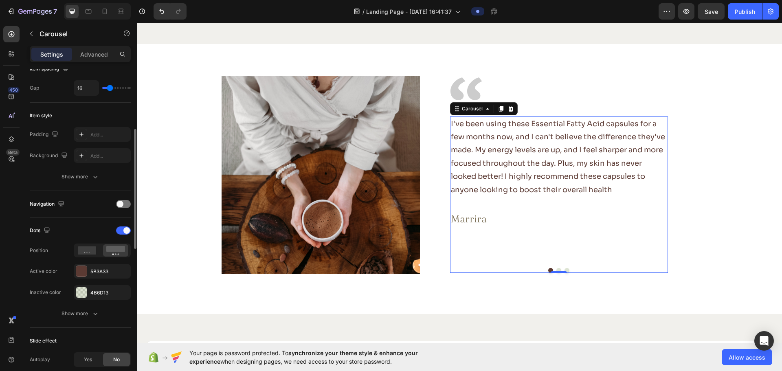
click at [97, 300] on div "Dots Position Active color 5B3A33 Inactive color 4B6D13 Show more" at bounding box center [80, 272] width 101 height 97
click at [100, 297] on div "4B6D13" at bounding box center [102, 292] width 57 height 15
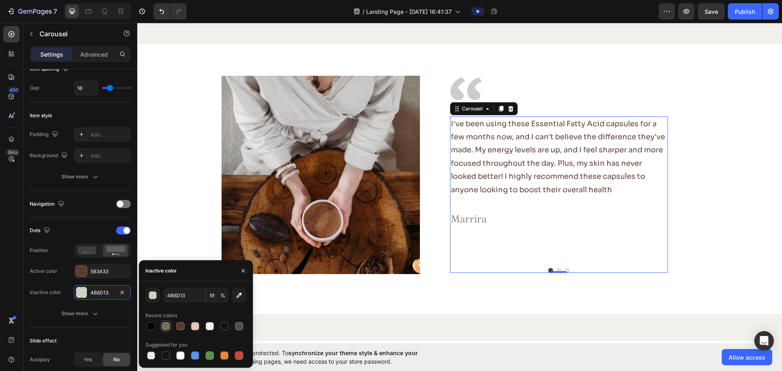
click at [169, 326] on div at bounding box center [166, 326] width 8 height 8
type input "796D53"
click at [0, 0] on input "100" at bounding box center [0, 0] width 0 height 0
type input "5"
type input "40"
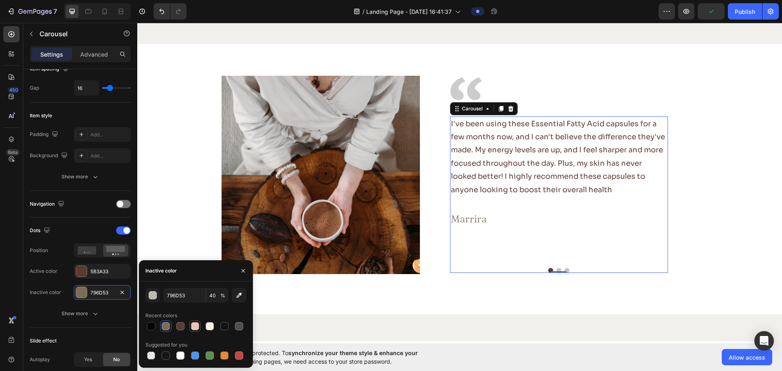
click at [195, 323] on div at bounding box center [195, 326] width 101 height 11
click at [210, 325] on div at bounding box center [210, 326] width 8 height 8
type input "E7C6B5"
click at [0, 0] on input "100" at bounding box center [0, 0] width 0 height 0
type input "50"
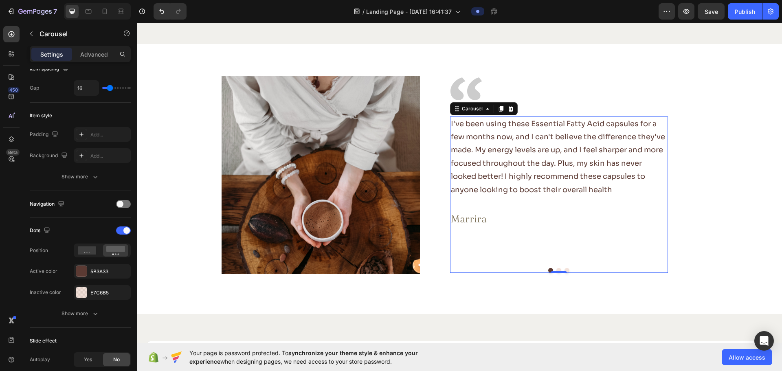
click at [555, 282] on div "0" at bounding box center [559, 279] width 8 height 7
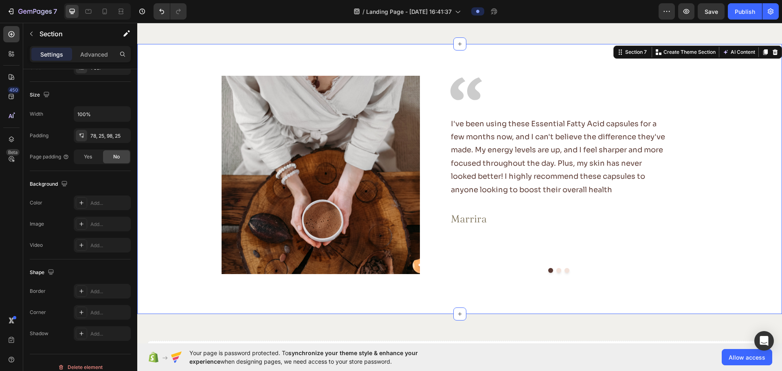
click at [169, 157] on div "Image Image I've been using these Essential Fatty Acid capsules for a few month…" at bounding box center [459, 175] width 624 height 199
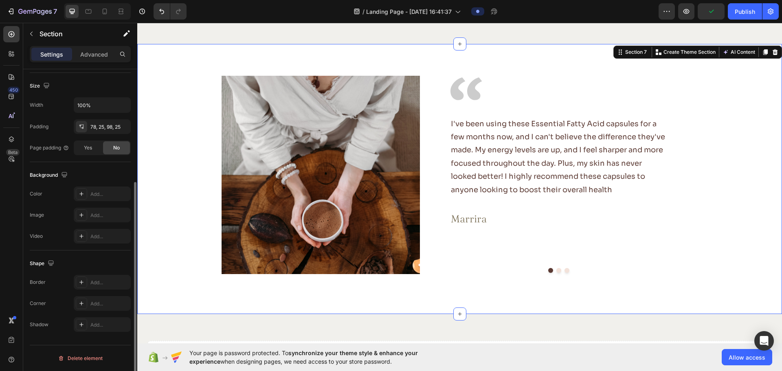
scroll to position [0, 0]
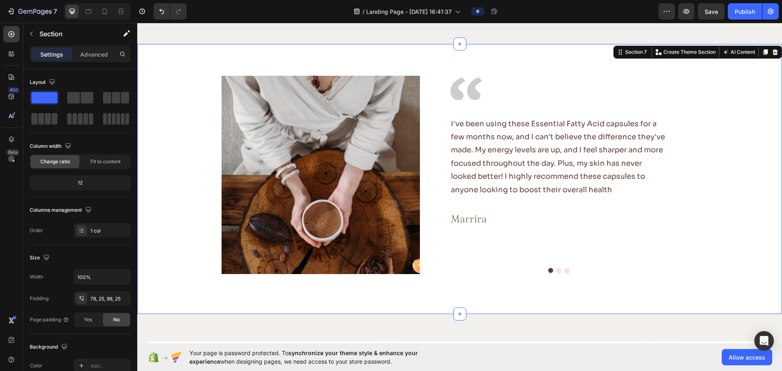
click at [191, 169] on div "Image Image I've been using these Essential Fatty Acid capsules for a few month…" at bounding box center [459, 175] width 624 height 199
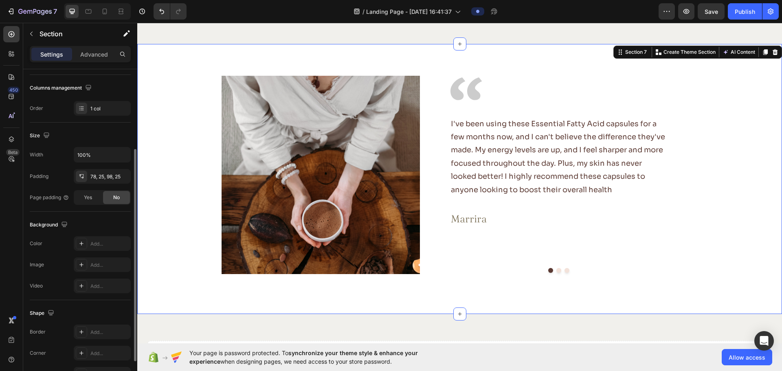
scroll to position [172, 0]
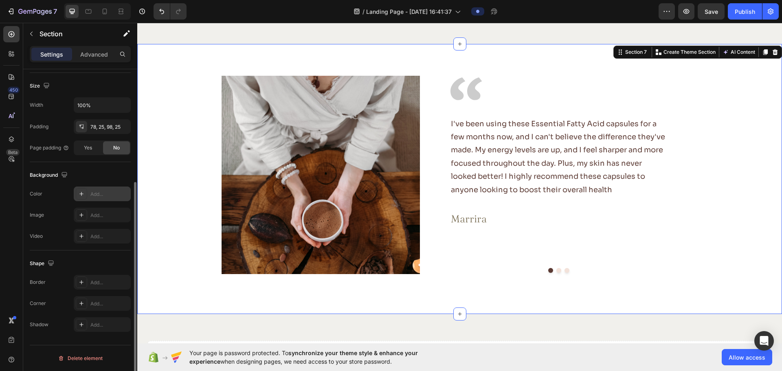
click at [104, 195] on div "Add..." at bounding box center [109, 194] width 38 height 7
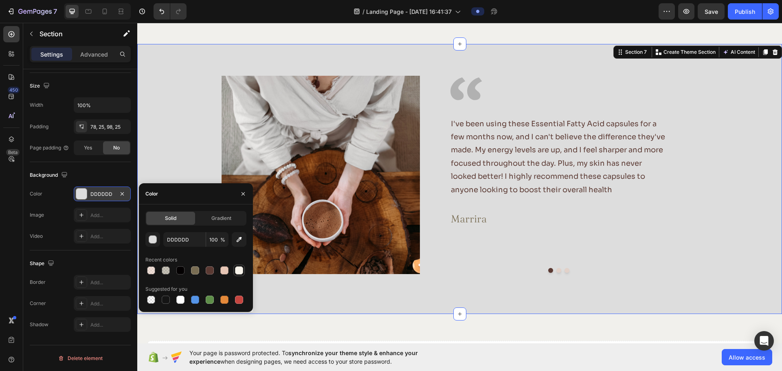
click at [235, 270] on div at bounding box center [239, 270] width 8 height 8
type input "F7F3EA"
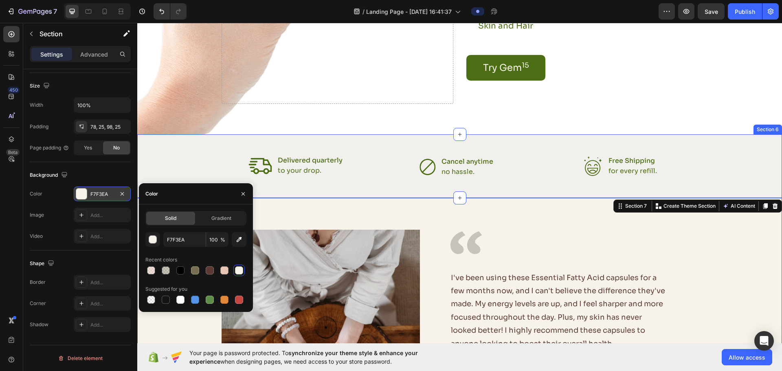
scroll to position [1263, 0]
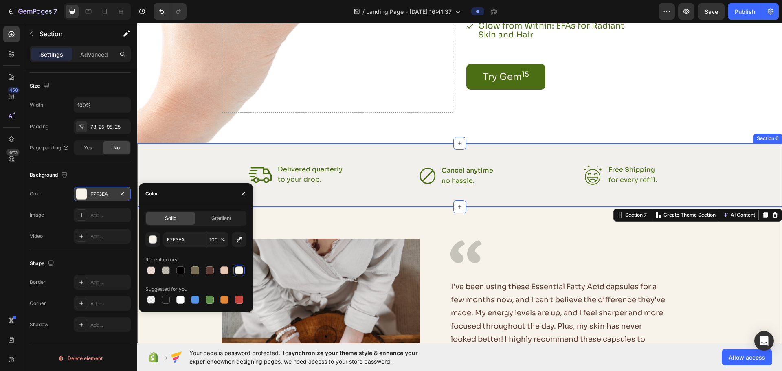
click at [205, 152] on div "Icon Delivered quarterly Text Block to your drop. Text Block Advanced List Icon…" at bounding box center [459, 175] width 645 height 64
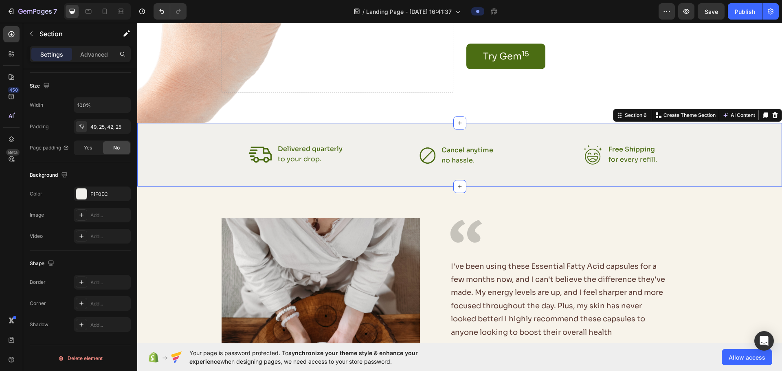
scroll to position [1303, 0]
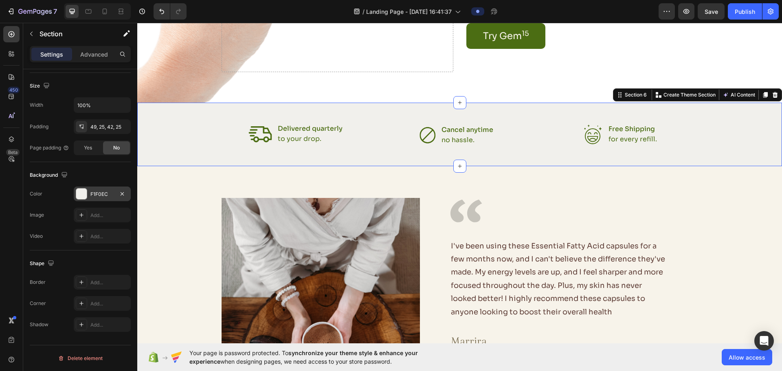
click at [94, 191] on div "F1F0EC" at bounding box center [102, 194] width 24 height 7
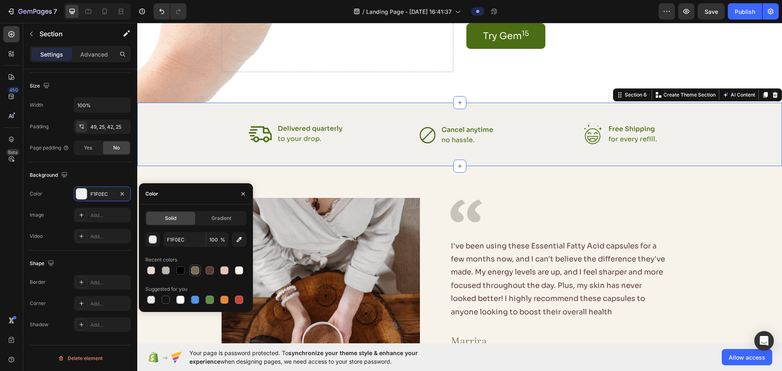
click at [196, 271] on div at bounding box center [195, 270] width 8 height 8
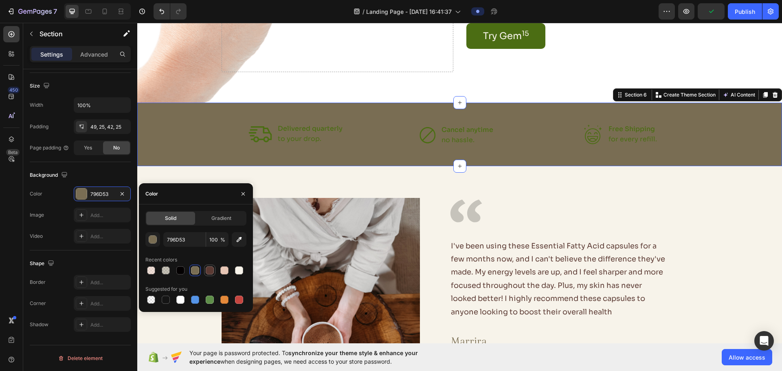
click at [209, 271] on div at bounding box center [210, 270] width 8 height 8
type input "5B3A33"
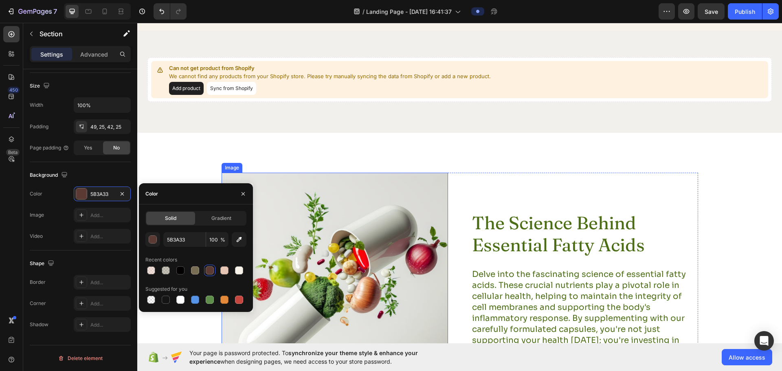
scroll to position [1711, 0]
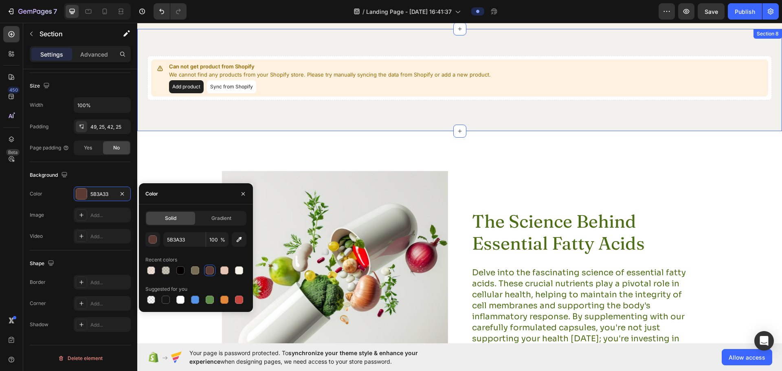
click at [340, 105] on div "Can not get product from Shopify We cannot find any products from your Shopify …" at bounding box center [459, 80] width 645 height 102
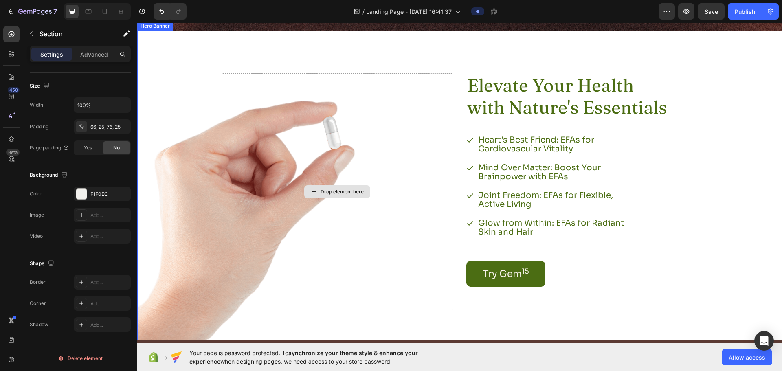
scroll to position [1042, 0]
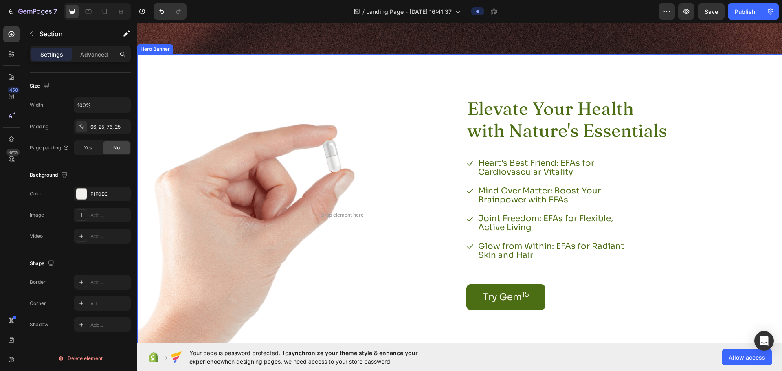
click at [203, 79] on div "Background Image" at bounding box center [459, 209] width 645 height 310
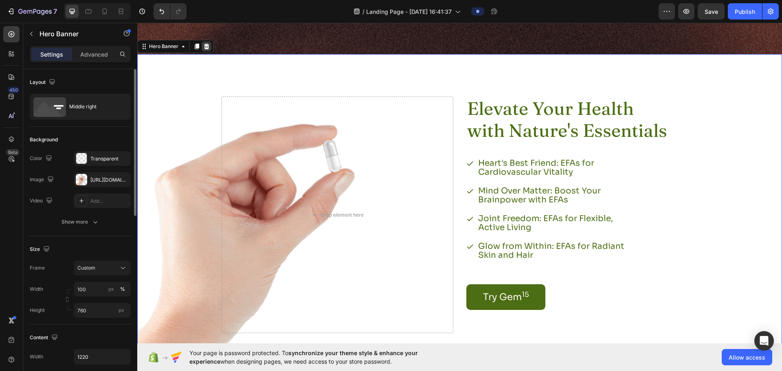
click at [208, 46] on icon at bounding box center [206, 47] width 5 height 6
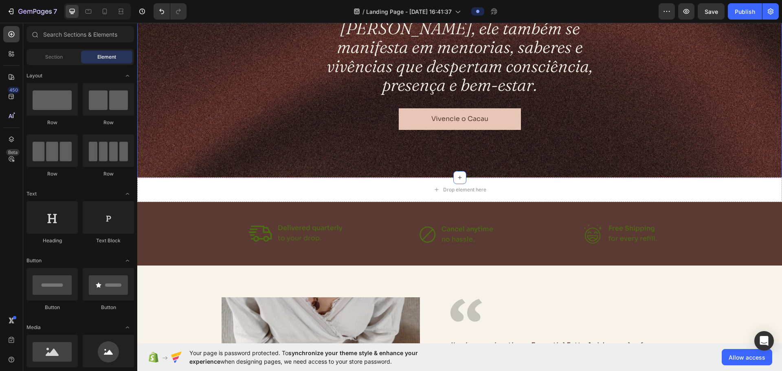
scroll to position [920, 0]
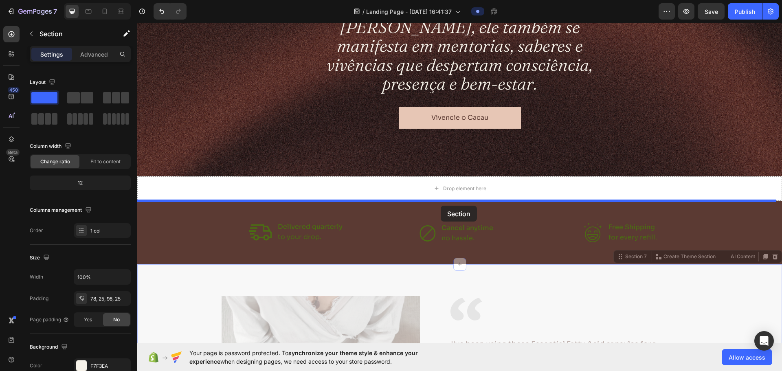
drag, startPoint x: 439, startPoint y: 279, endPoint x: 441, endPoint y: 206, distance: 73.8
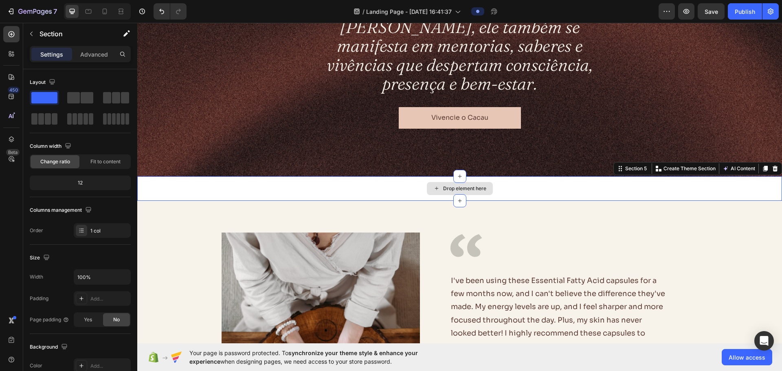
click at [388, 185] on div "Drop element here" at bounding box center [459, 188] width 645 height 24
click at [772, 167] on icon at bounding box center [775, 168] width 7 height 7
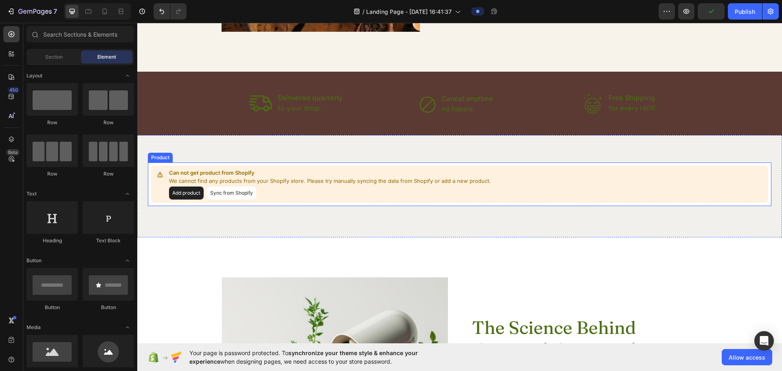
scroll to position [1287, 0]
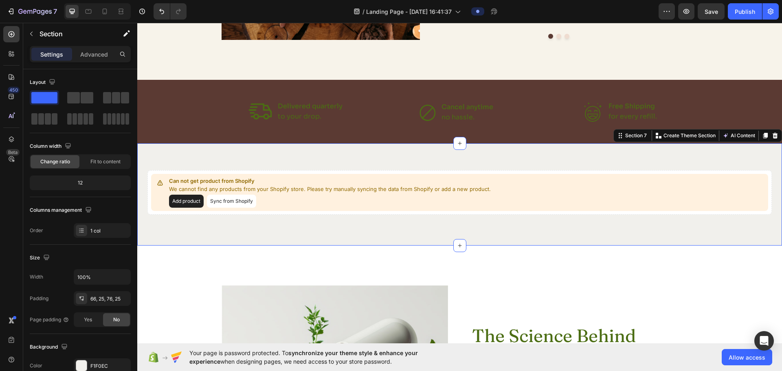
click at [358, 146] on div "Can not get product from Shopify We cannot find any products from your Shopify …" at bounding box center [459, 194] width 645 height 102
click at [773, 134] on icon at bounding box center [775, 136] width 5 height 6
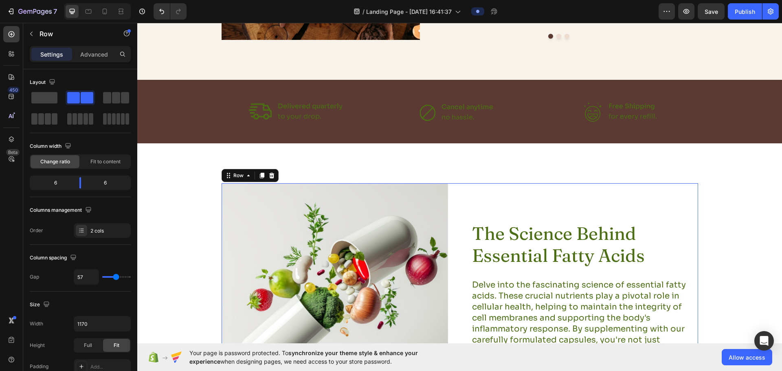
click at [495, 184] on div "The Science Behind Essential Fatty Acids Heading Delve into the fascinating sci…" at bounding box center [584, 294] width 227 height 223
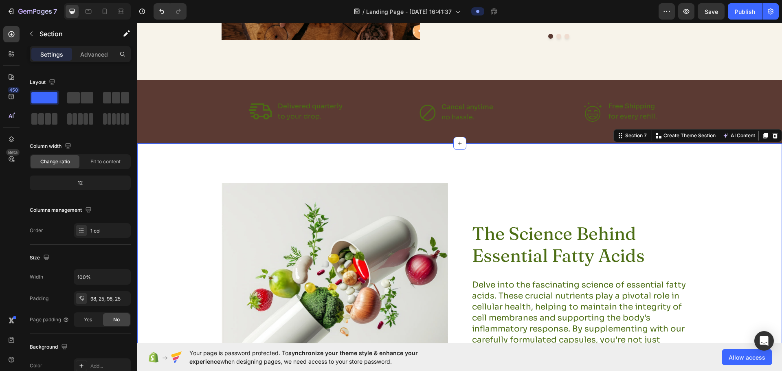
click at [501, 161] on div "Image The Science Behind Essential Fatty Acids Heading Delve into the fascinati…" at bounding box center [459, 294] width 645 height 303
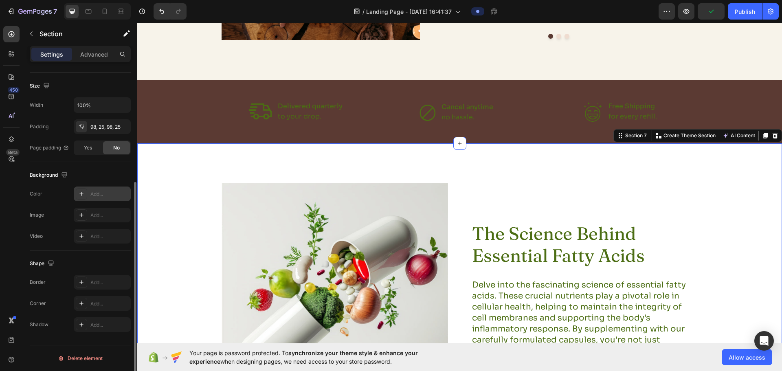
click at [94, 193] on div "Add..." at bounding box center [109, 194] width 38 height 7
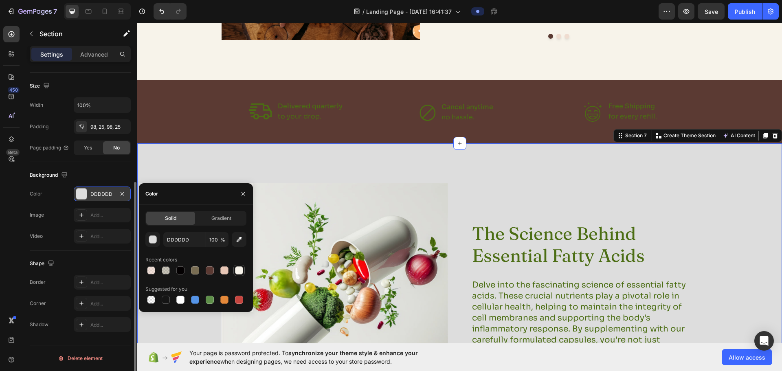
click at [237, 271] on div at bounding box center [239, 270] width 8 height 8
type input "F7F3EA"
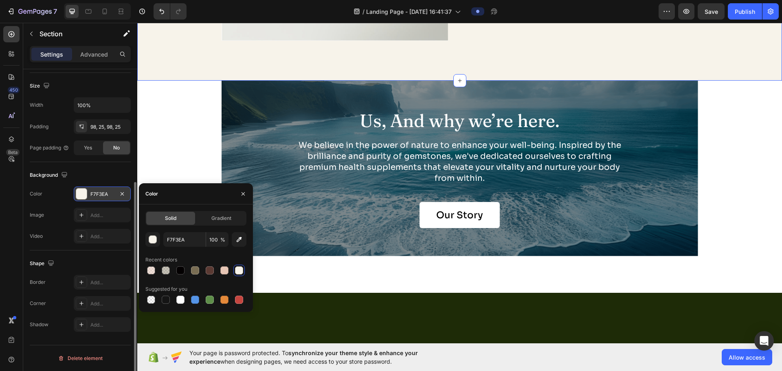
scroll to position [1653, 0]
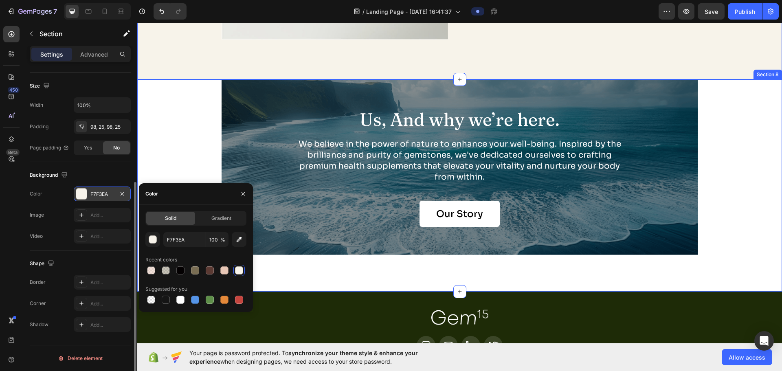
click at [735, 163] on div "Us, And why we’re here. Heading We believe in the power of nature to enhance yo…" at bounding box center [459, 167] width 645 height 176
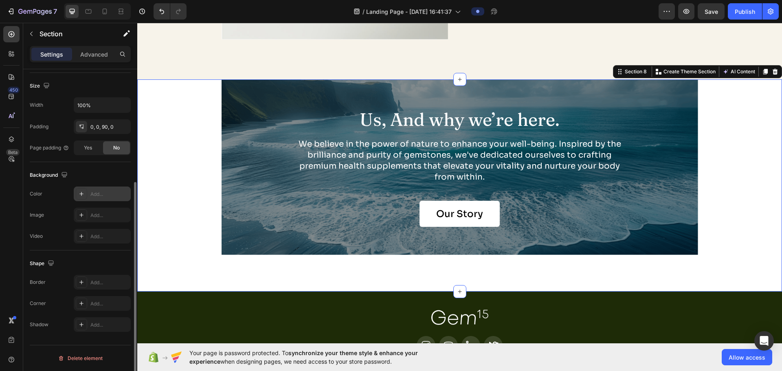
click at [98, 191] on div "Add..." at bounding box center [109, 194] width 38 height 7
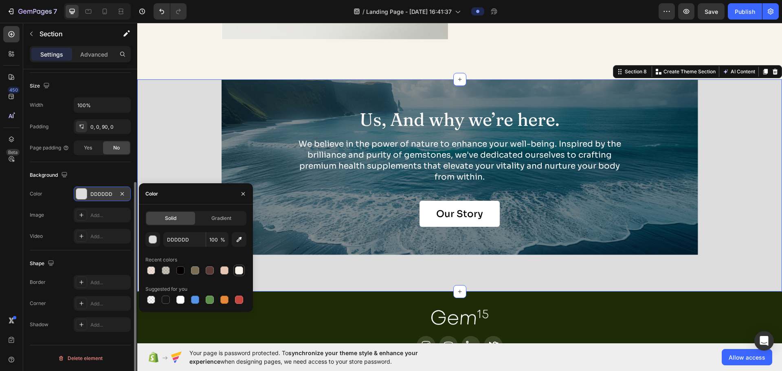
click at [240, 269] on div at bounding box center [239, 270] width 8 height 8
type input "F7F3EA"
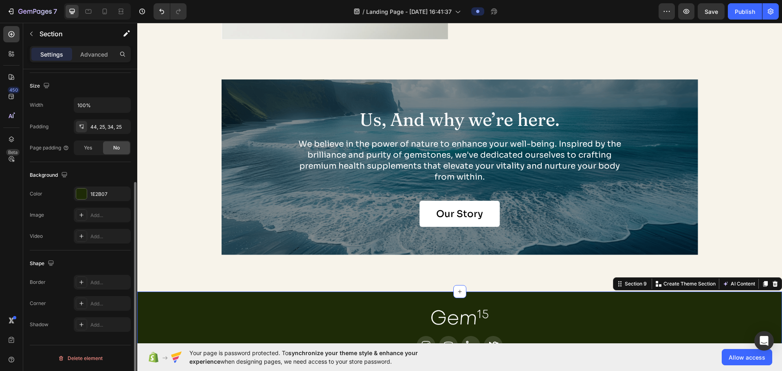
click at [95, 194] on div "1E2B07" at bounding box center [102, 194] width 24 height 7
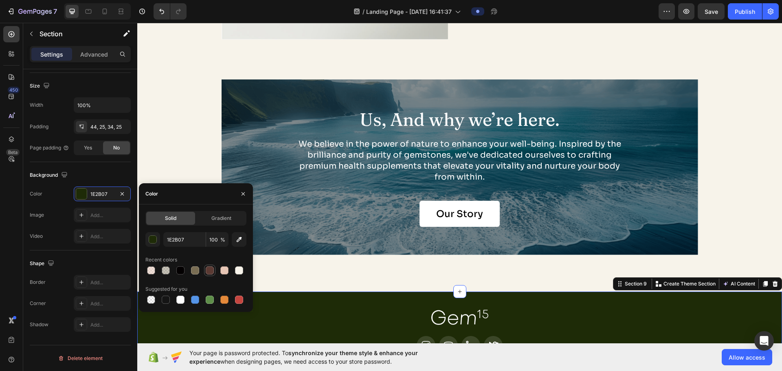
click at [209, 270] on div at bounding box center [210, 270] width 8 height 8
type input "5B3A33"
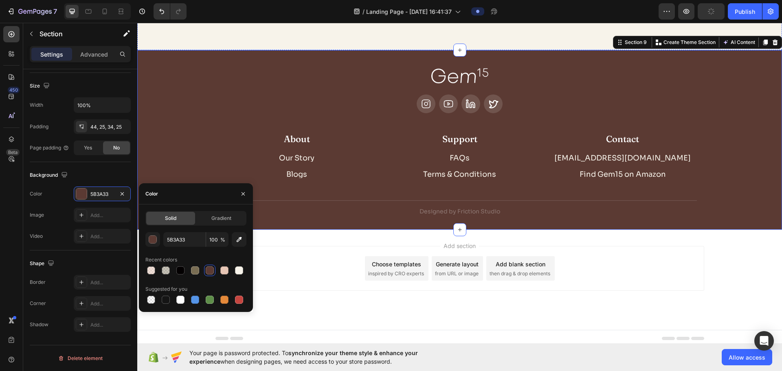
scroll to position [1898, 0]
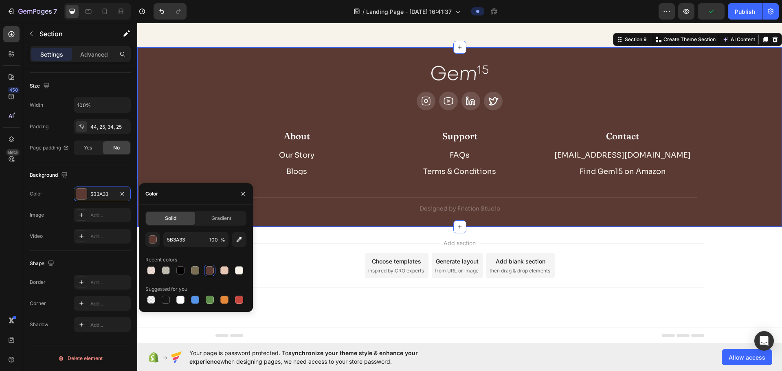
click at [314, 291] on div "Add section Choose templates inspired by CRO experts Generate layout from URL o…" at bounding box center [459, 277] width 645 height 100
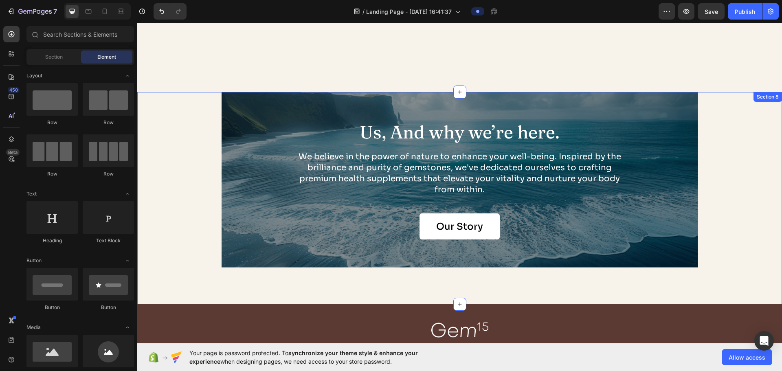
scroll to position [1613, 0]
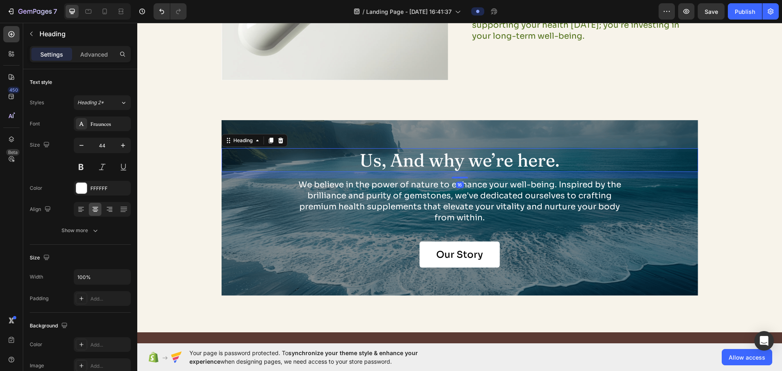
click at [461, 165] on h2 "Us, And why we’re here." at bounding box center [460, 160] width 477 height 24
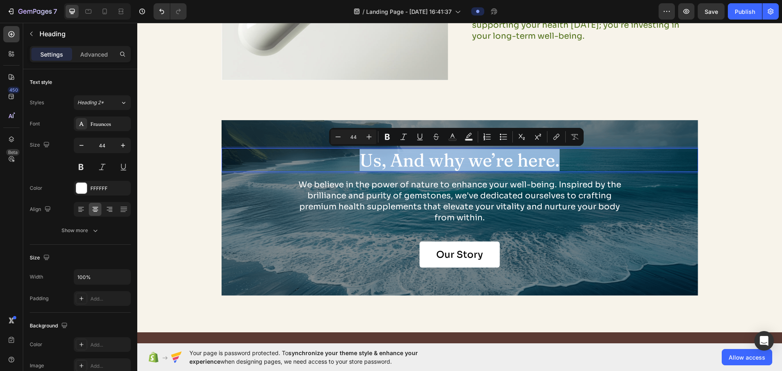
drag, startPoint x: 555, startPoint y: 154, endPoint x: 322, endPoint y: 158, distance: 233.0
click at [322, 158] on p "Us, And why we’re here." at bounding box center [459, 160] width 475 height 22
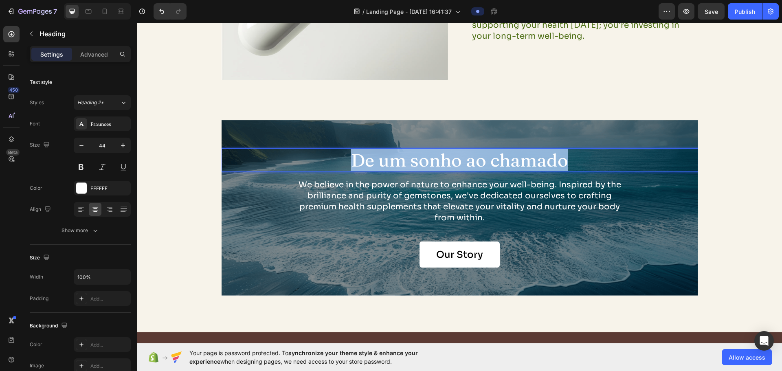
drag, startPoint x: 355, startPoint y: 160, endPoint x: 640, endPoint y: 160, distance: 285.1
click at [640, 160] on p "De um sonho ao chamado" at bounding box center [459, 160] width 475 height 22
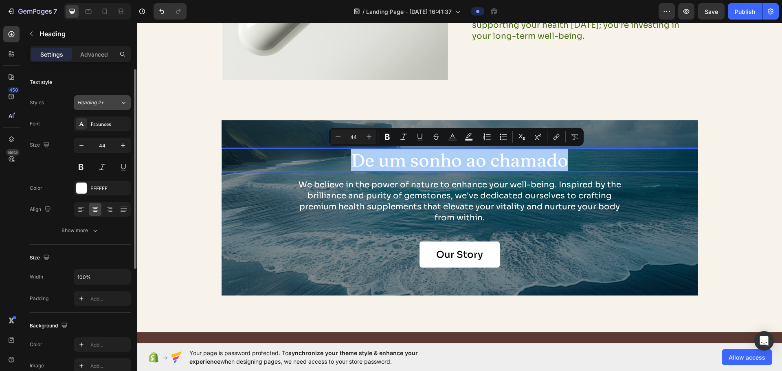
click at [101, 99] on span "Heading 2*" at bounding box center [90, 102] width 26 height 7
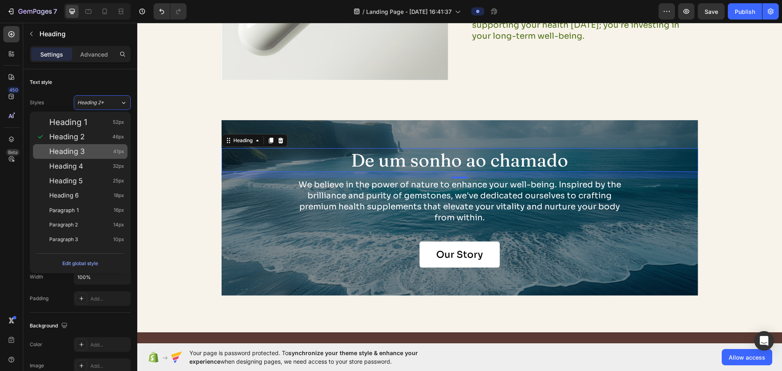
click at [89, 155] on div "Heading 3 41px" at bounding box center [86, 151] width 75 height 8
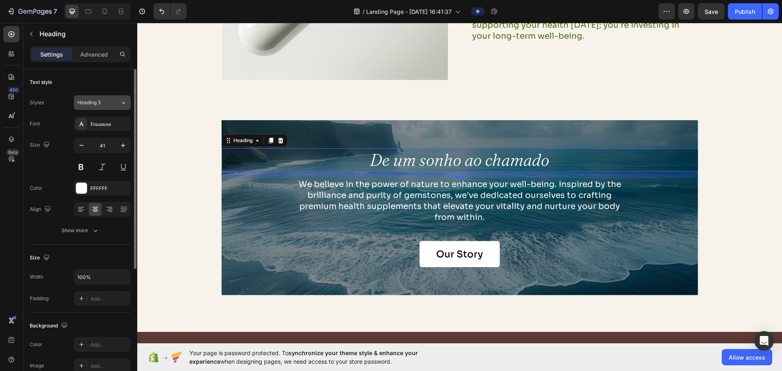
click at [96, 107] on button "Heading 3" at bounding box center [102, 102] width 57 height 15
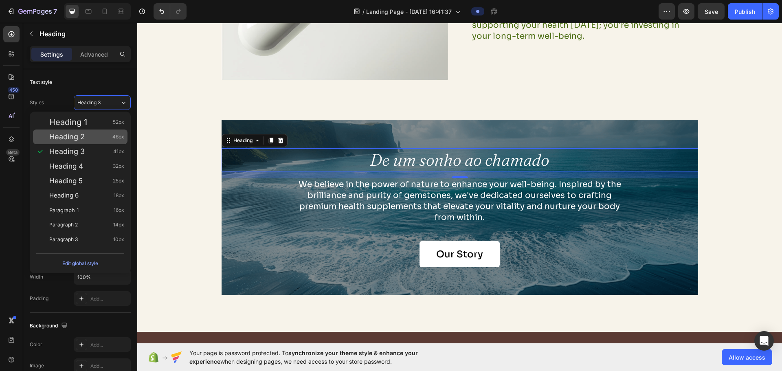
click at [94, 132] on div "Heading 2 46px" at bounding box center [80, 137] width 95 height 15
type input "46"
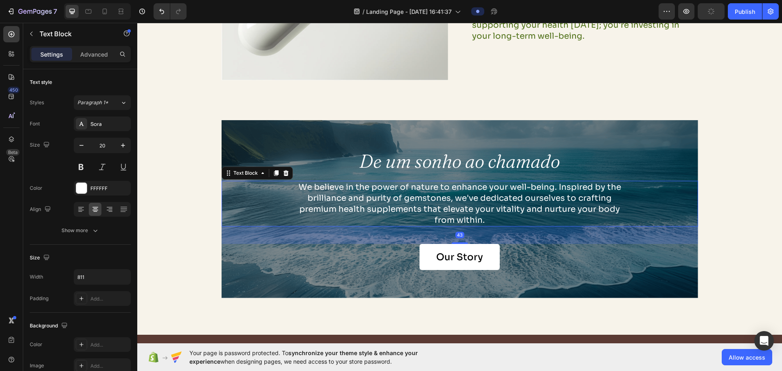
click at [356, 207] on p "We believe in the power of nature to enhance your well-being. Inspired by the b…" at bounding box center [459, 204] width 329 height 44
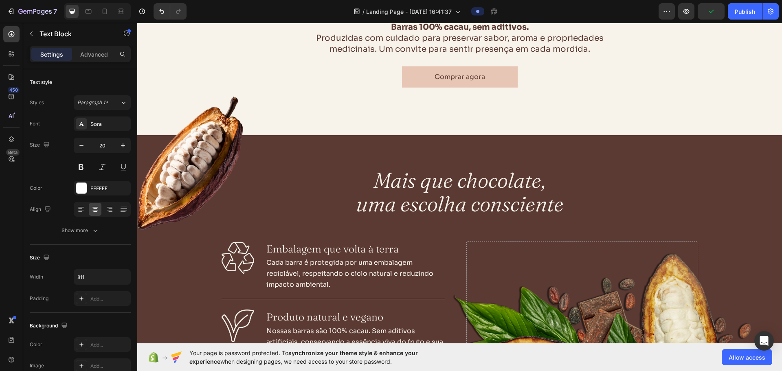
scroll to position [0, 0]
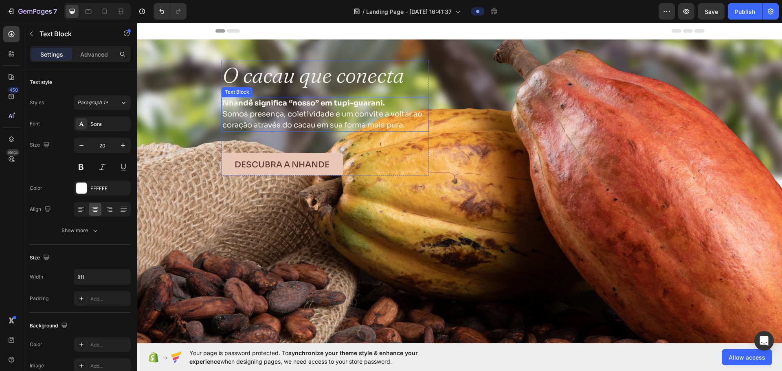
click at [333, 114] on p "Nhandê significa “nosso” em tupi-guarani. Somos presença, coletividade e um con…" at bounding box center [324, 114] width 205 height 33
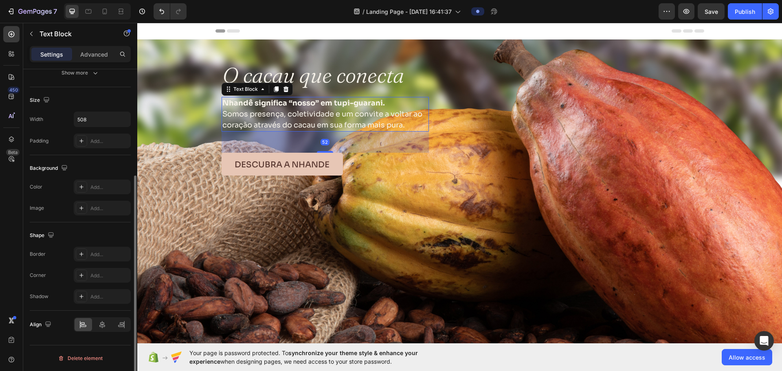
click at [344, 115] on p "Nhandê significa “nosso” em tupi-guarani. Somos presença, coletividade e um con…" at bounding box center [324, 114] width 205 height 33
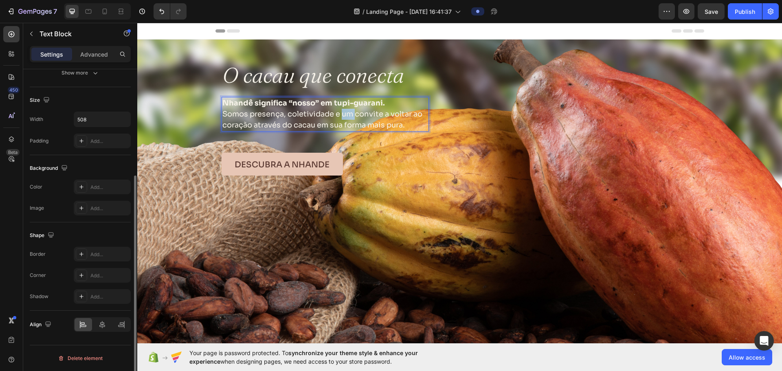
click at [344, 115] on p "Nhandê significa “nosso” em tupi-guarani. Somos presença, coletividade e um con…" at bounding box center [324, 114] width 205 height 33
click at [229, 117] on p "Nhandê significa “nosso” em tupi-guarani. Somos presença, coletividade e um con…" at bounding box center [324, 114] width 205 height 33
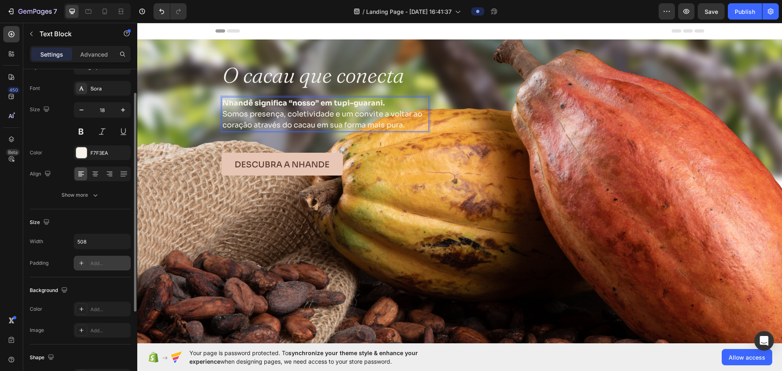
scroll to position [0, 0]
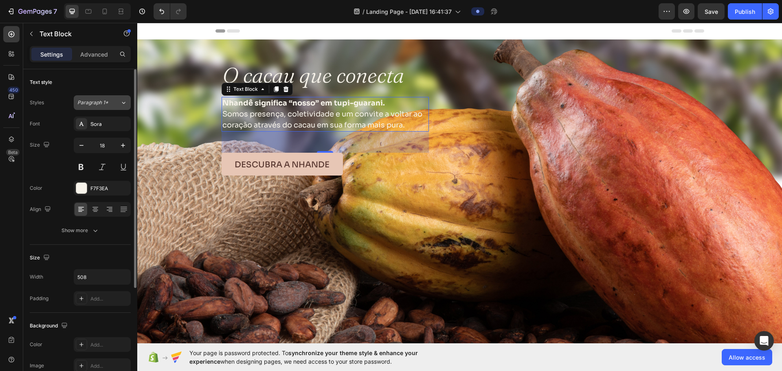
click at [122, 103] on icon at bounding box center [123, 103] width 7 height 8
click at [63, 88] on div "Text style" at bounding box center [80, 82] width 101 height 13
click at [108, 107] on button "Paragraph 1*" at bounding box center [102, 102] width 57 height 15
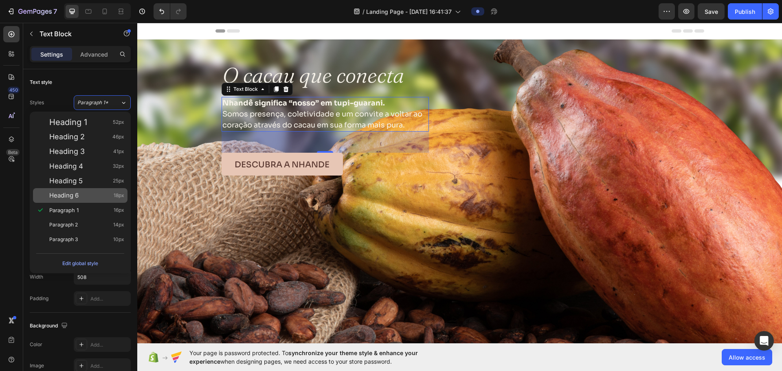
click at [116, 198] on span "18px" at bounding box center [119, 195] width 11 height 8
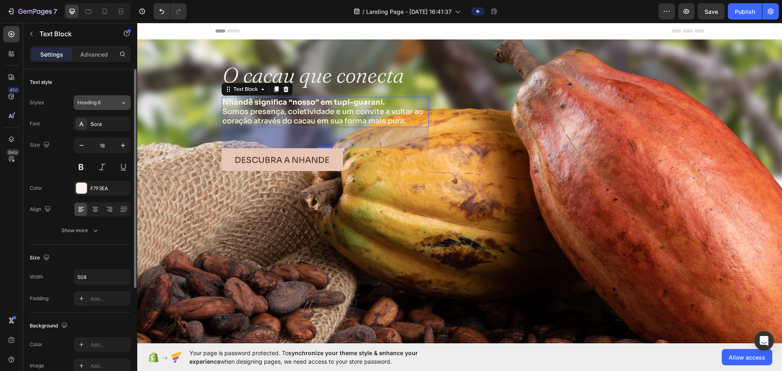
click at [118, 105] on div "Heading 6" at bounding box center [98, 102] width 43 height 7
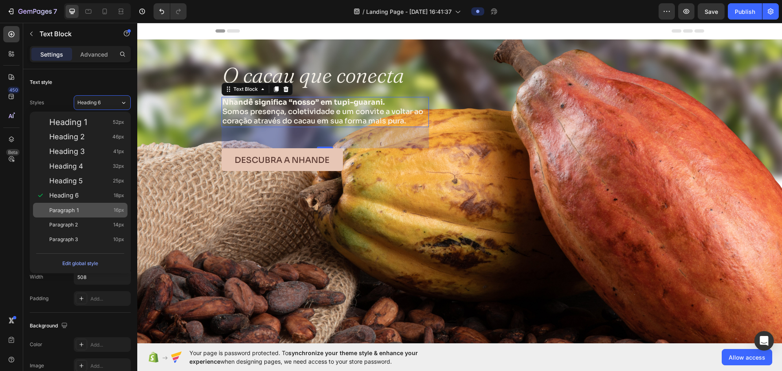
click at [80, 212] on div "Paragraph 1 16px" at bounding box center [86, 210] width 75 height 8
type input "16"
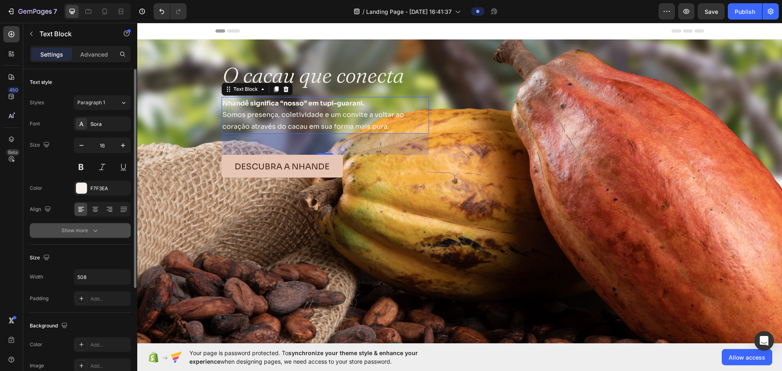
click at [103, 231] on button "Show more" at bounding box center [80, 230] width 101 height 15
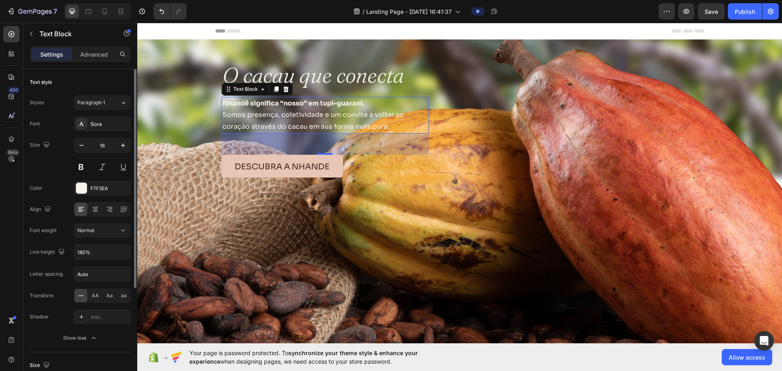
click at [82, 260] on div "Font Sora Size 16 Color F7F3EA Align Font weight Normal Line height 180% Letter…" at bounding box center [80, 230] width 101 height 229
click at [84, 253] on input "180%" at bounding box center [102, 252] width 56 height 15
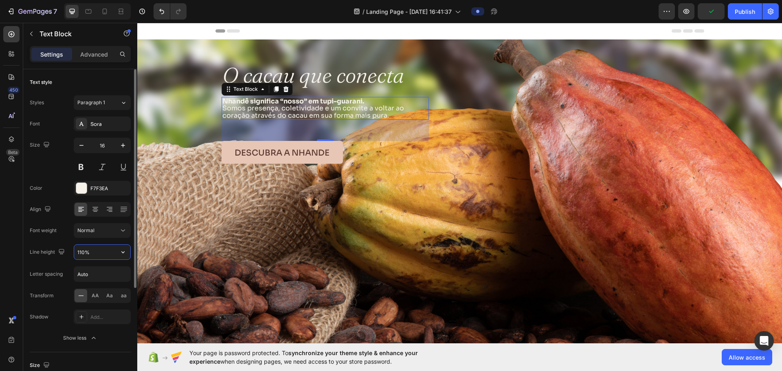
click at [83, 253] on input "110%" at bounding box center [102, 252] width 56 height 15
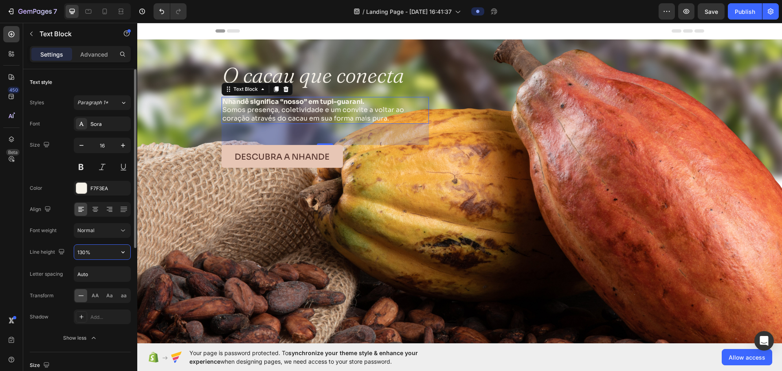
click at [80, 253] on input "130%" at bounding box center [102, 252] width 56 height 15
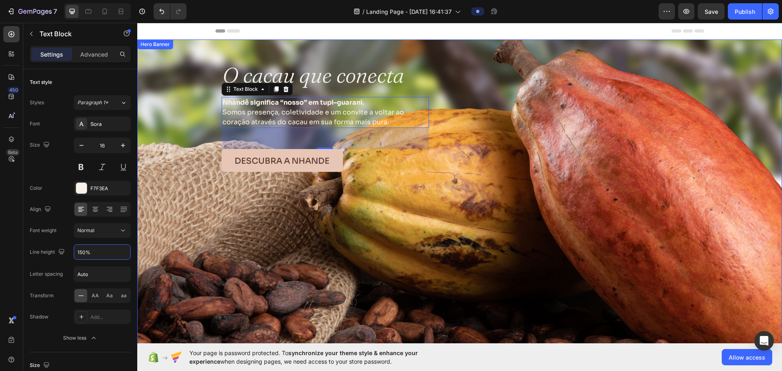
type input "150%"
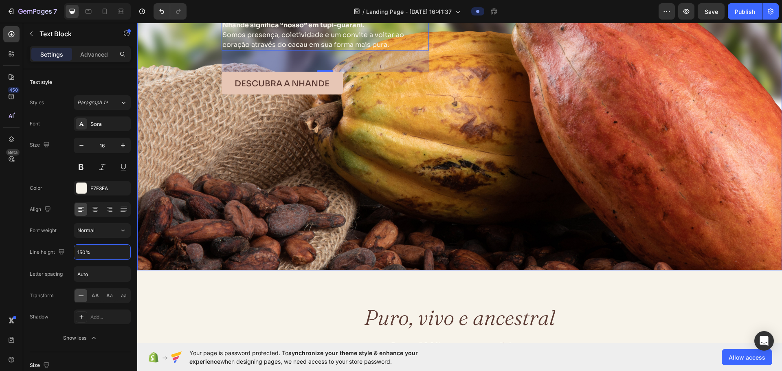
scroll to position [204, 0]
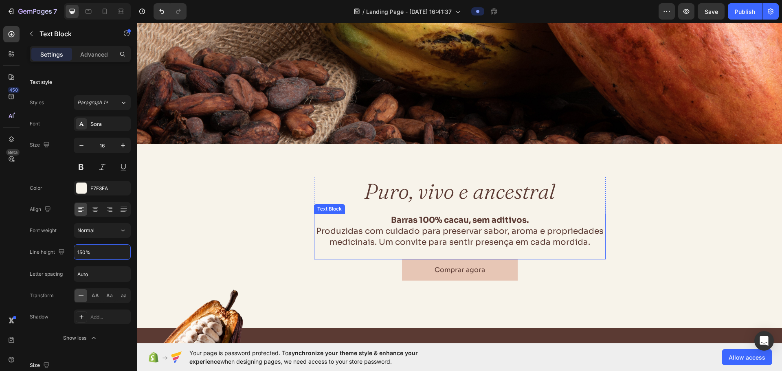
click at [403, 229] on p "Barras 100% cacau, sem aditivos. Produzidas com cuidado para preservar sabor, a…" at bounding box center [460, 231] width 290 height 33
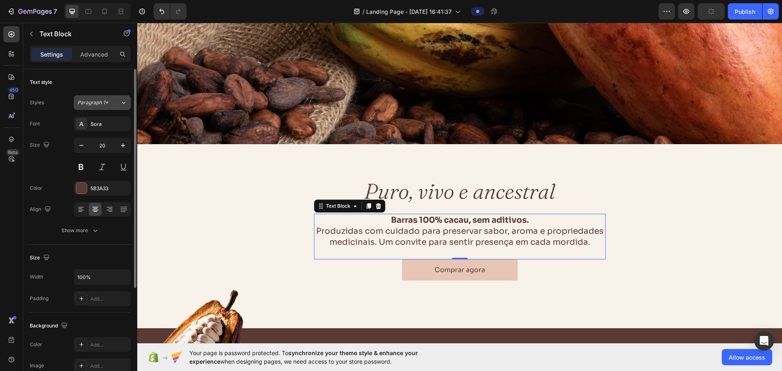
click at [98, 105] on span "Paragraph 1*" at bounding box center [92, 102] width 31 height 7
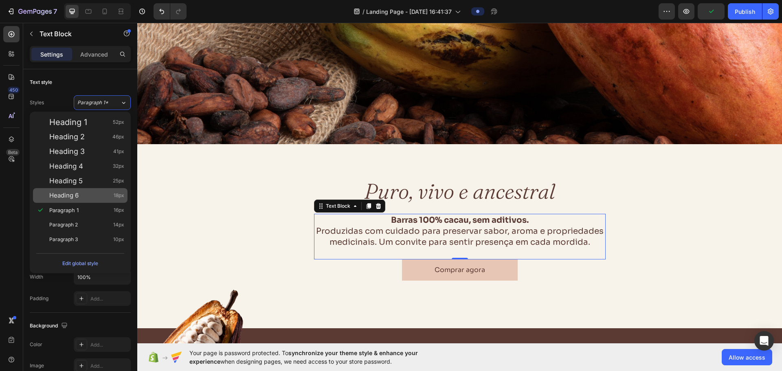
click at [78, 194] on span "Heading 6" at bounding box center [63, 195] width 29 height 8
type input "18"
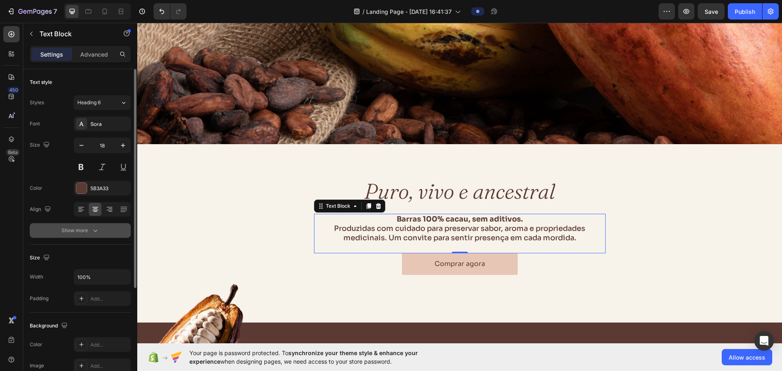
click at [95, 232] on icon "button" at bounding box center [95, 230] width 8 height 8
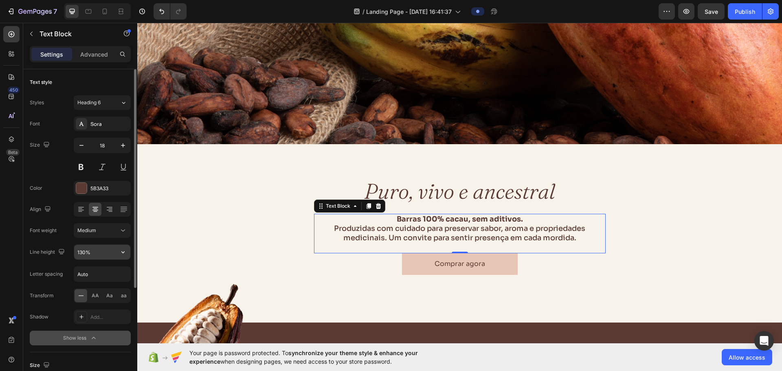
click at [83, 255] on input "130%" at bounding box center [102, 252] width 56 height 15
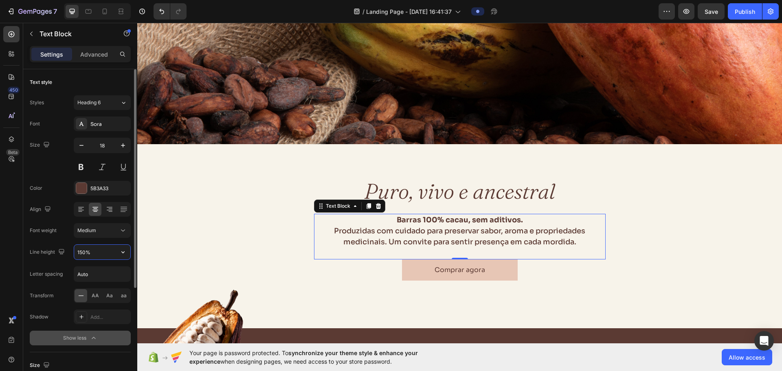
type input "150%"
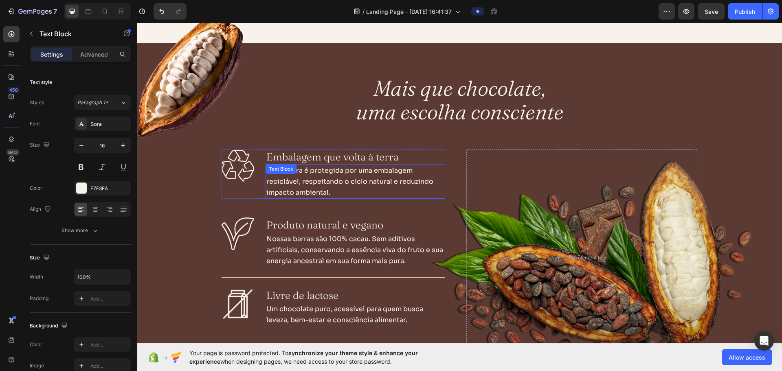
click at [351, 182] on p "Cada barra é protegida por uma embalagem reciclável, respeitando o ciclo natura…" at bounding box center [355, 181] width 178 height 33
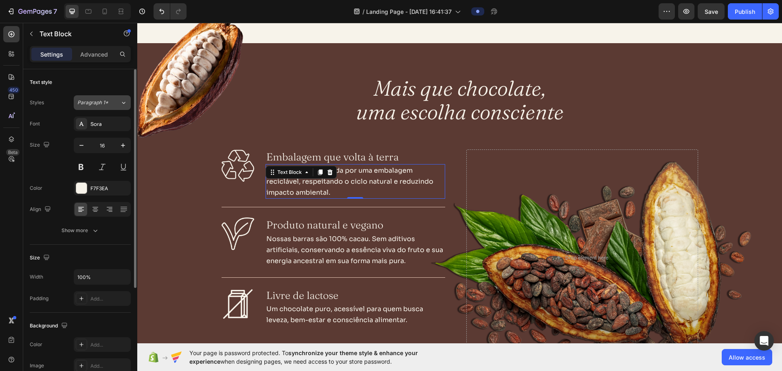
click at [117, 103] on div "Paragraph 1*" at bounding box center [98, 102] width 43 height 7
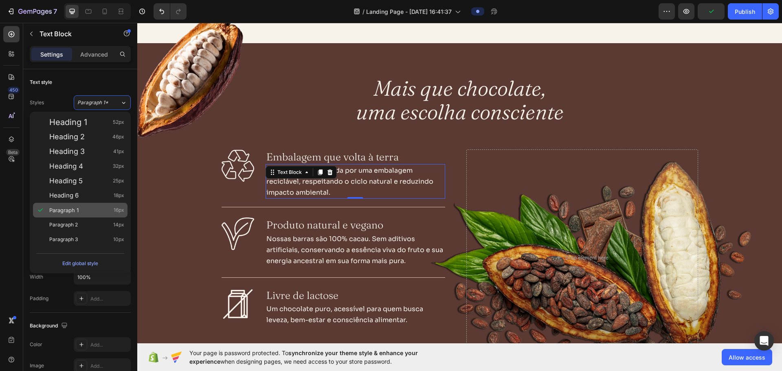
click at [91, 210] on div "Paragraph 1 16px" at bounding box center [86, 210] width 75 height 8
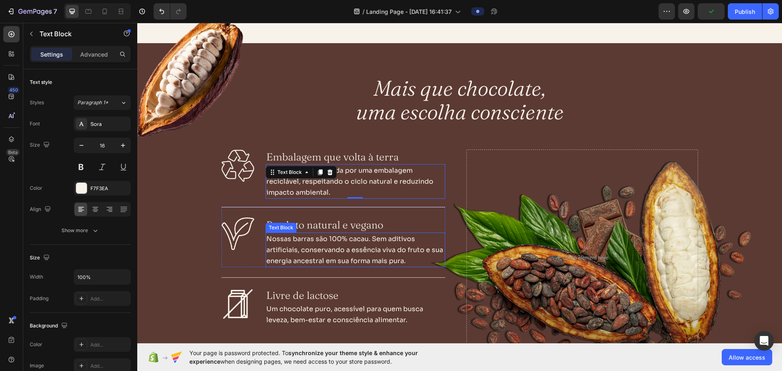
click at [304, 255] on p "Nossas barras são 100% cacau. Sem aditivos artificiais, conservando a essência …" at bounding box center [355, 249] width 178 height 33
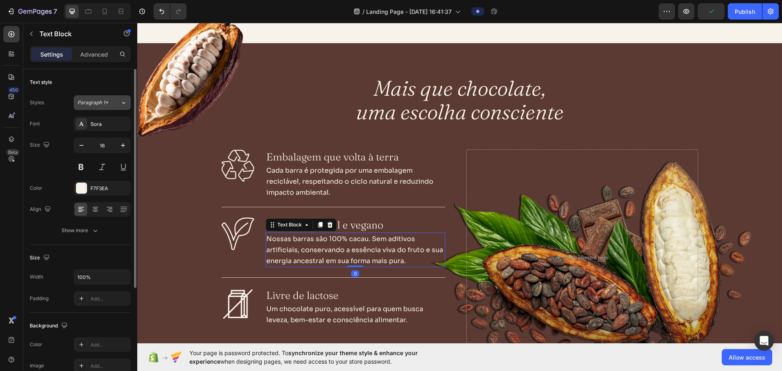
click at [101, 106] on span "Paragraph 1*" at bounding box center [92, 102] width 31 height 7
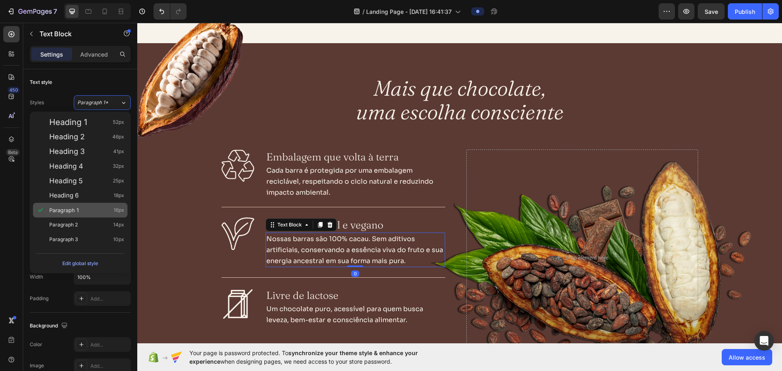
click at [70, 206] on div "Paragraph 1 16px" at bounding box center [80, 210] width 95 height 15
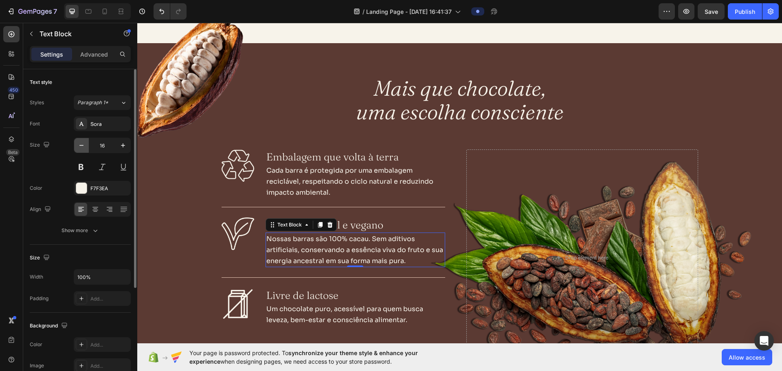
click at [85, 151] on button "button" at bounding box center [81, 145] width 15 height 15
click at [123, 147] on icon "button" at bounding box center [123, 145] width 8 height 8
click at [121, 103] on icon at bounding box center [123, 103] width 7 height 8
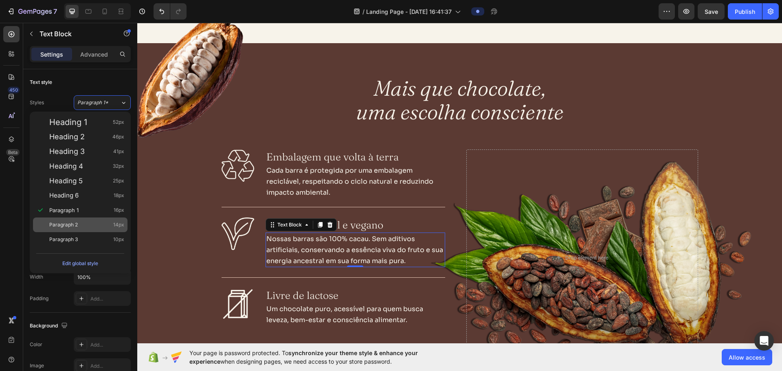
click at [97, 229] on div "Paragraph 2 14px" at bounding box center [80, 225] width 95 height 15
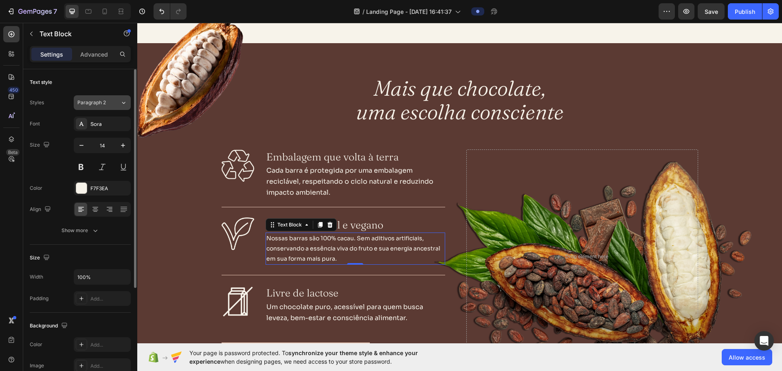
click at [114, 97] on button "Paragraph 2" at bounding box center [102, 102] width 57 height 15
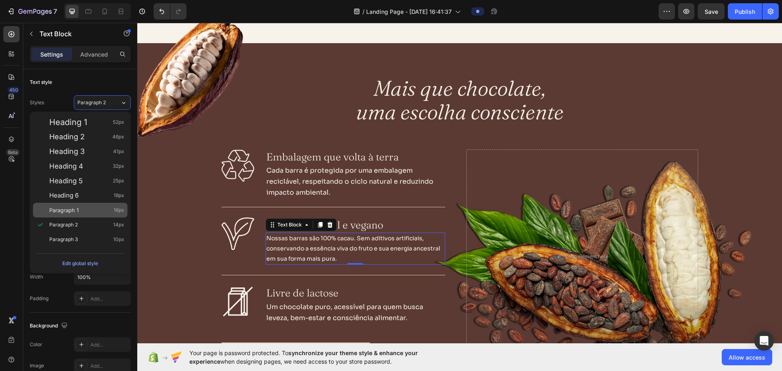
click at [78, 210] on span "Paragraph 1" at bounding box center [63, 210] width 29 height 8
type input "16"
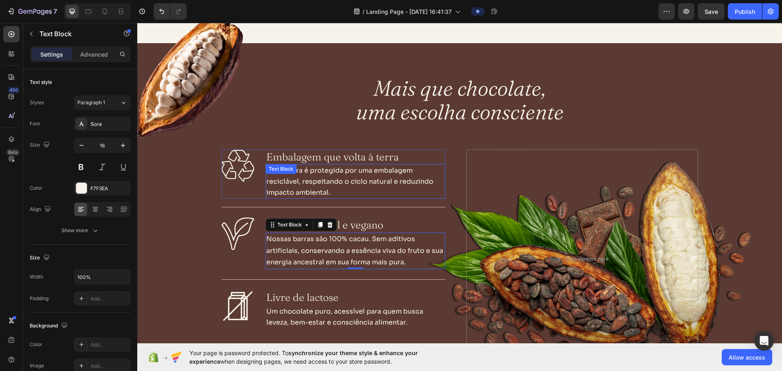
click at [317, 184] on p "Cada barra é protegida por uma embalagem reciclável, respeitando o ciclo natura…" at bounding box center [355, 181] width 178 height 33
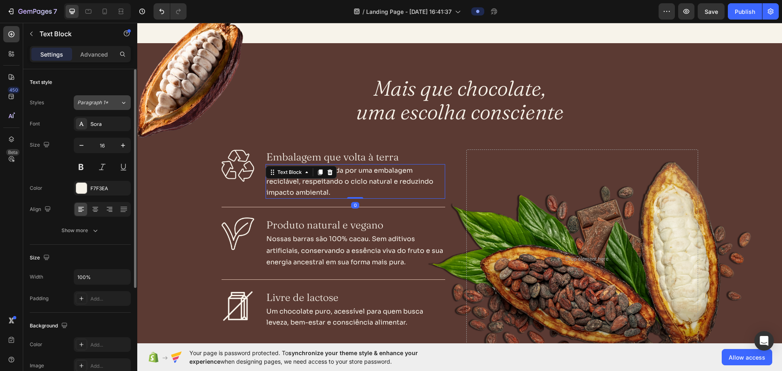
click at [98, 103] on span "Paragraph 1*" at bounding box center [92, 102] width 31 height 7
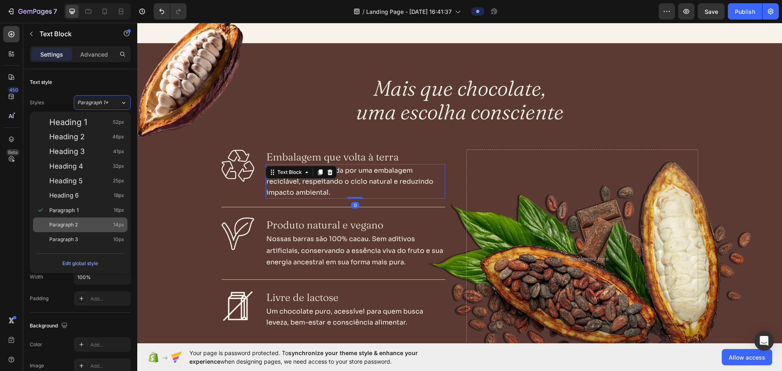
click at [85, 224] on div "Paragraph 2 14px" at bounding box center [86, 225] width 75 height 8
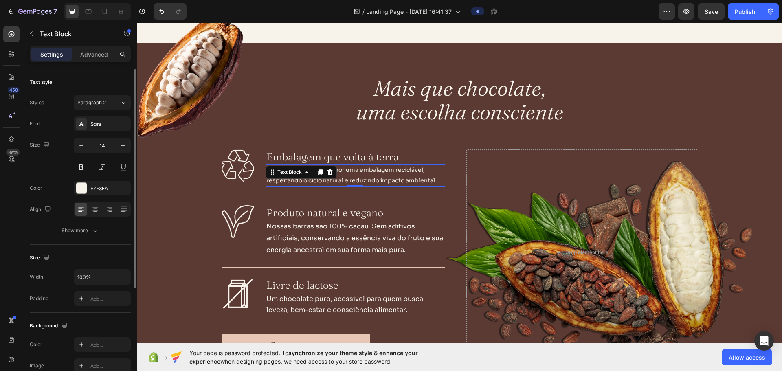
click at [102, 94] on div "Styles Paragraph 2 Font Sora Size 14 Color F7F3EA Align Show more" at bounding box center [80, 166] width 101 height 144
click at [102, 102] on span "Paragraph 2" at bounding box center [91, 102] width 29 height 7
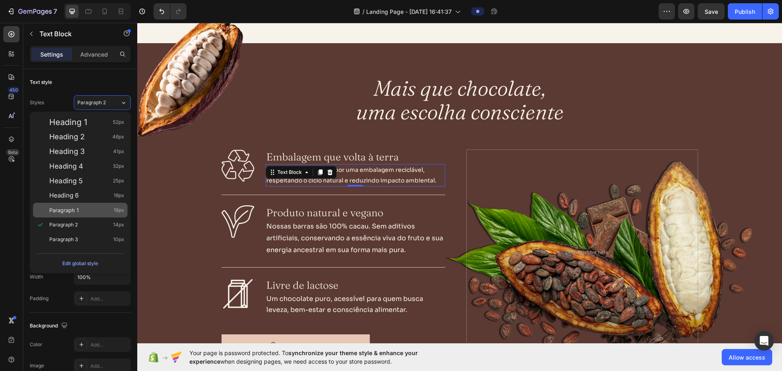
click at [77, 209] on span "Paragraph 1" at bounding box center [63, 210] width 29 height 8
type input "16"
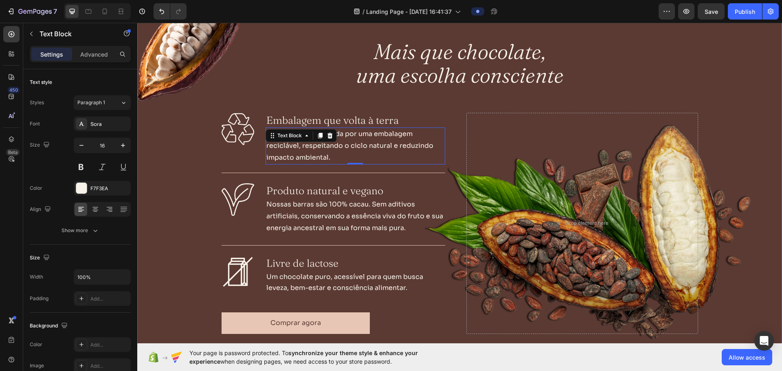
scroll to position [611, 0]
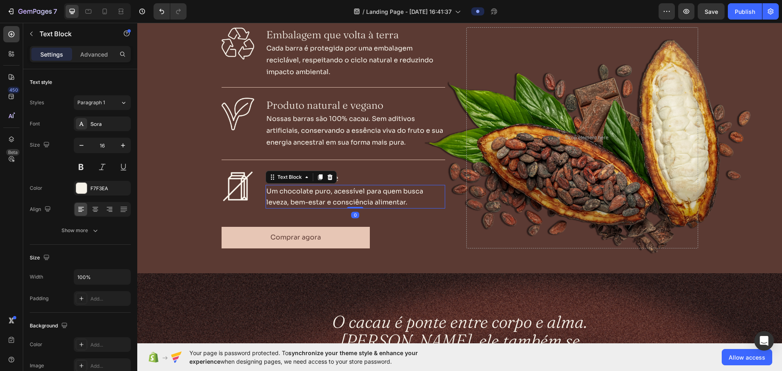
click at [325, 202] on p "Um chocolate puro, acessível para quem busca leveza, bem-estar e consciência al…" at bounding box center [355, 197] width 178 height 22
click at [112, 105] on div "Paragraph 1*" at bounding box center [98, 102] width 43 height 7
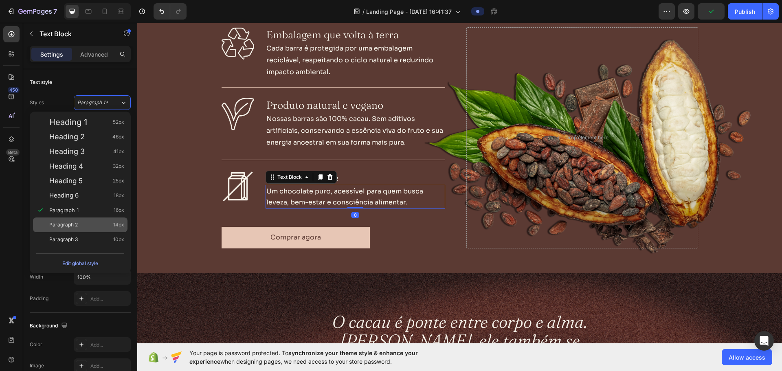
click at [86, 221] on div "Paragraph 2 14px" at bounding box center [86, 225] width 75 height 8
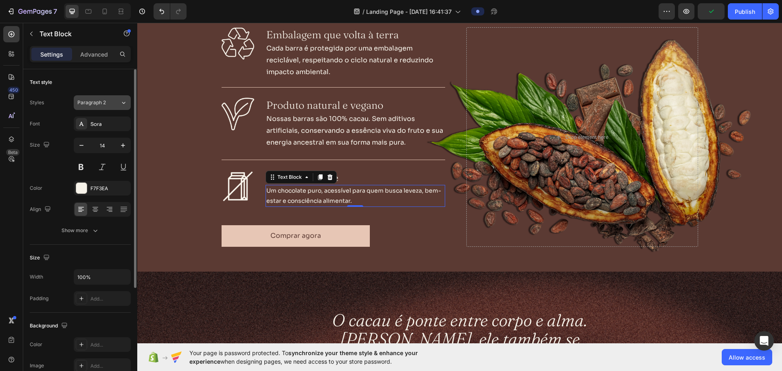
click at [109, 99] on div "Paragraph 2" at bounding box center [93, 102] width 33 height 7
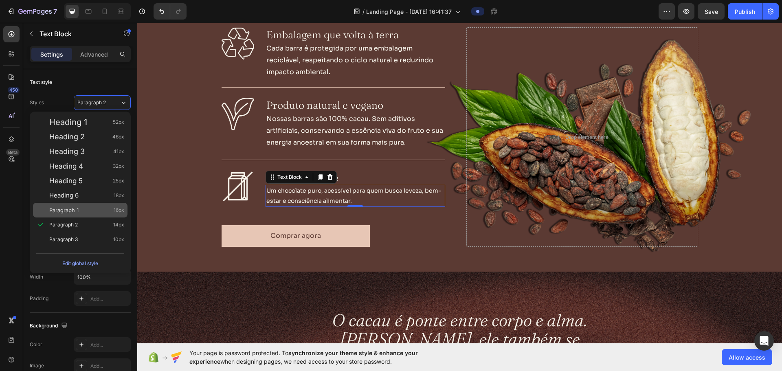
click at [70, 215] on div "Paragraph 1 16px" at bounding box center [80, 210] width 95 height 15
type input "16"
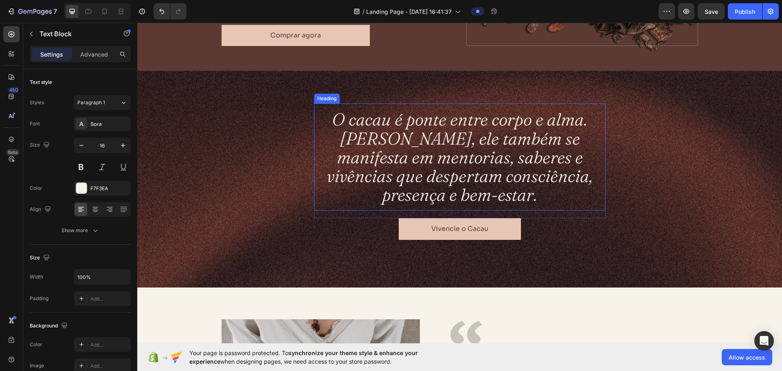
scroll to position [1018, 0]
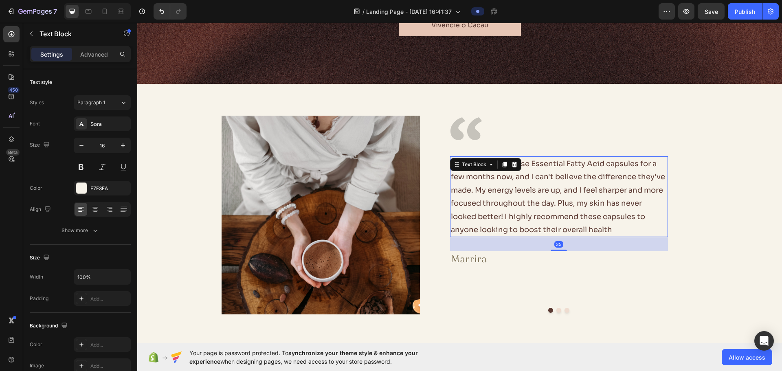
click at [532, 185] on p "I've been using these Essential Fatty Acid capsules for a few months now, and I…" at bounding box center [559, 196] width 216 height 79
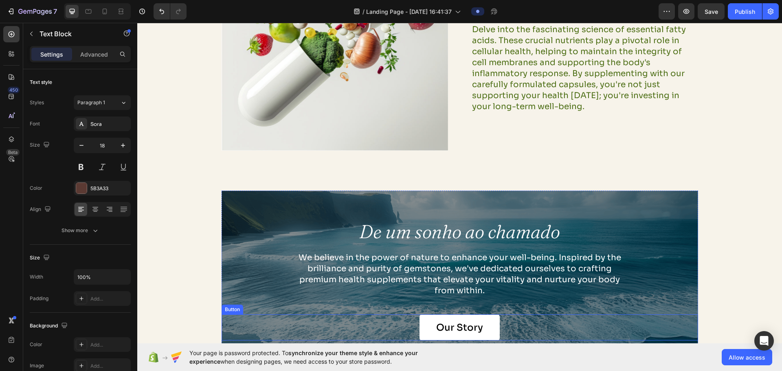
scroll to position [1711, 0]
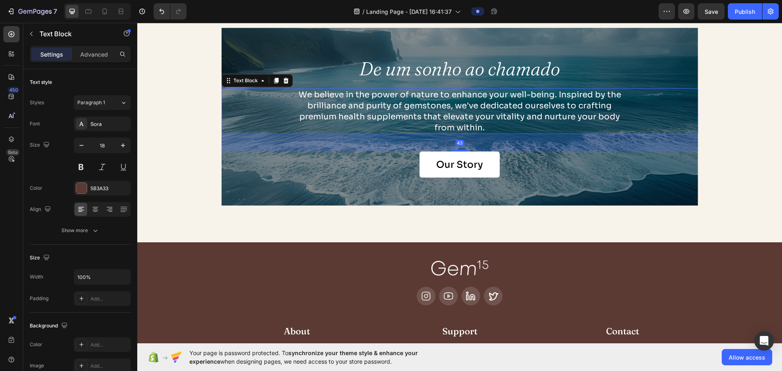
click at [423, 114] on p "We believe in the power of nature to enhance your well-being. Inspired by the b…" at bounding box center [459, 111] width 329 height 44
click at [117, 97] on button "Paragraph 1*" at bounding box center [102, 102] width 57 height 15
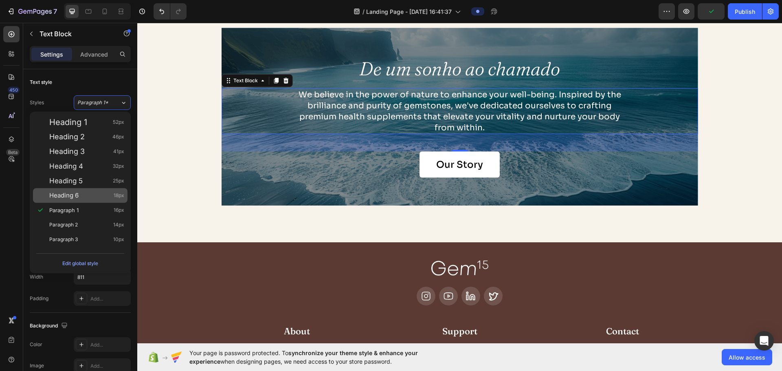
click at [78, 200] on div "Heading 6 18px" at bounding box center [80, 195] width 95 height 15
type input "18"
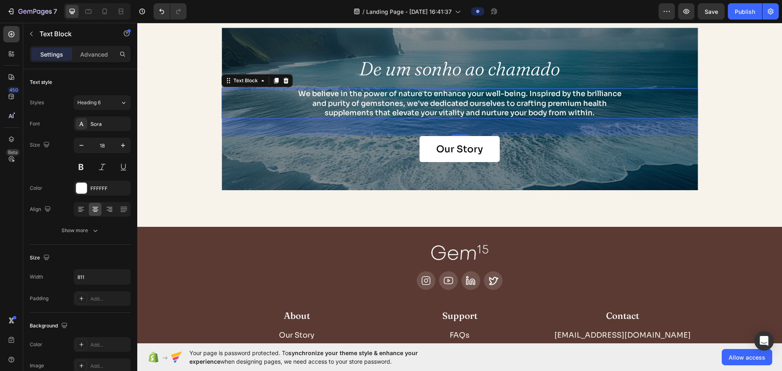
click at [451, 101] on p "We believe in the power of nature to enhance your well-being. Inspired by the b…" at bounding box center [459, 103] width 329 height 29
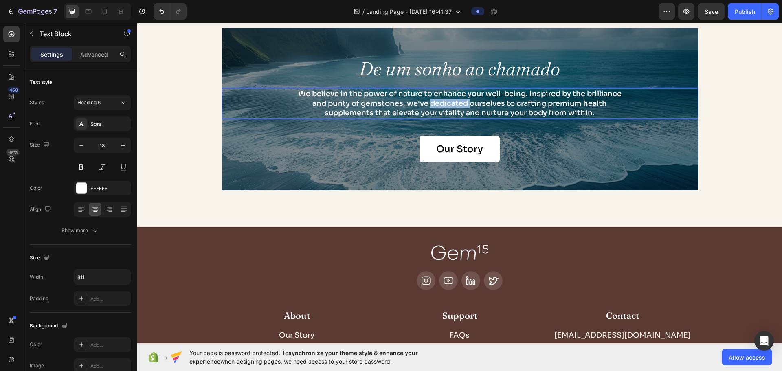
click at [451, 101] on p "We believe in the power of nature to enhance your well-being. Inspired by the b…" at bounding box center [459, 103] width 329 height 29
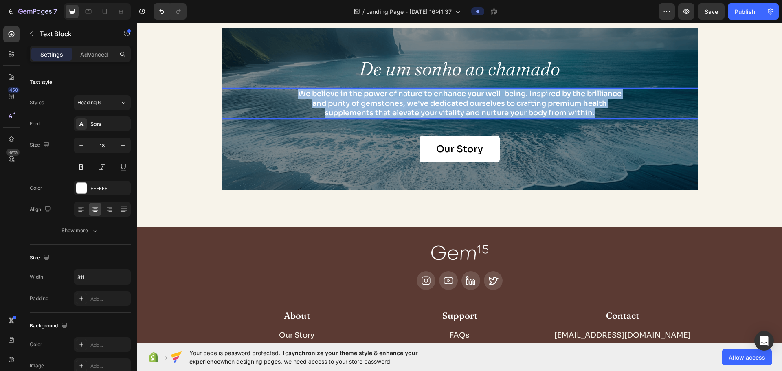
drag, startPoint x: 598, startPoint y: 114, endPoint x: 268, endPoint y: 96, distance: 330.0
click at [268, 96] on div "We believe in the power of nature to enhance your well-being. Inspired by the b…" at bounding box center [460, 103] width 477 height 30
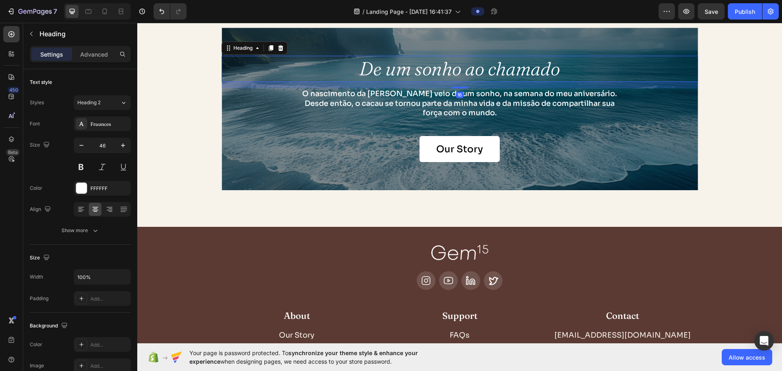
click at [337, 62] on h2 "De um sonho ao chamado" at bounding box center [460, 69] width 477 height 26
click at [321, 33] on div "De um sonho ao chamado Heading 16 O nascimento da Nhandê veio de um sonho, na s…" at bounding box center [460, 109] width 477 height 163
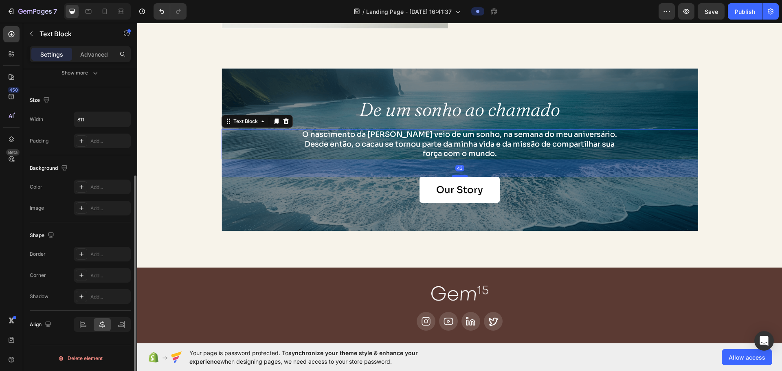
scroll to position [0, 0]
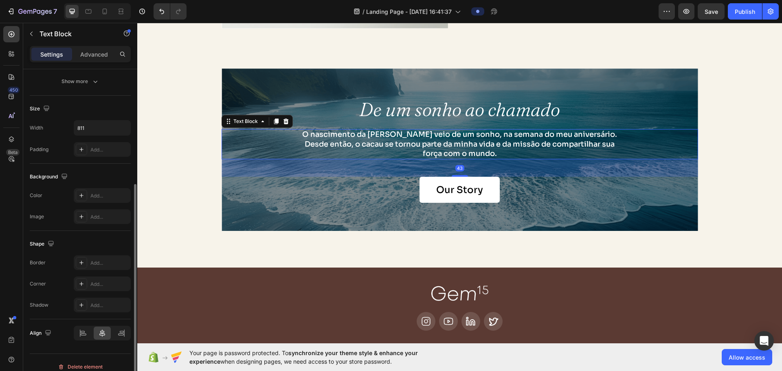
click at [529, 141] on p "O nascimento da Nhandê veio de um sonho, na semana do meu aniversário. Desde en…" at bounding box center [459, 144] width 329 height 29
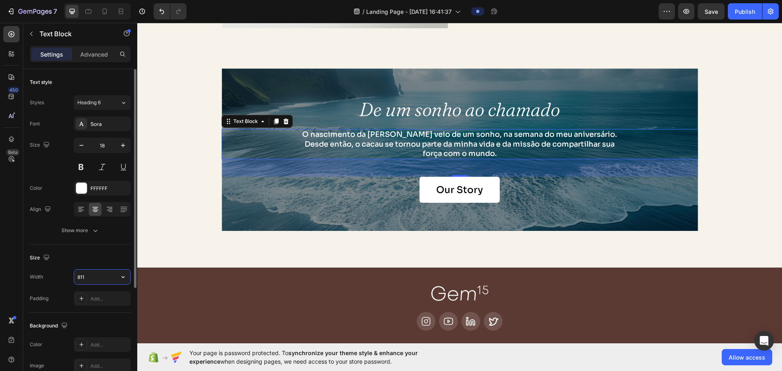
click at [81, 277] on input "811" at bounding box center [102, 277] width 56 height 15
type input "800"
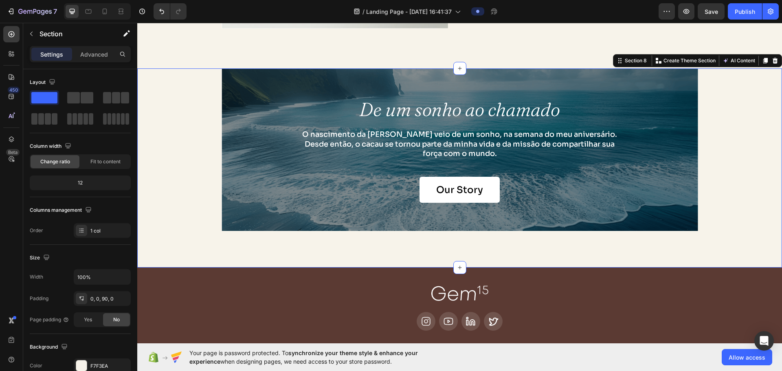
click at [207, 222] on div "De um sonho ao chamado Heading O nascimento da Nhandê veio de um sonho, na sema…" at bounding box center [459, 149] width 645 height 163
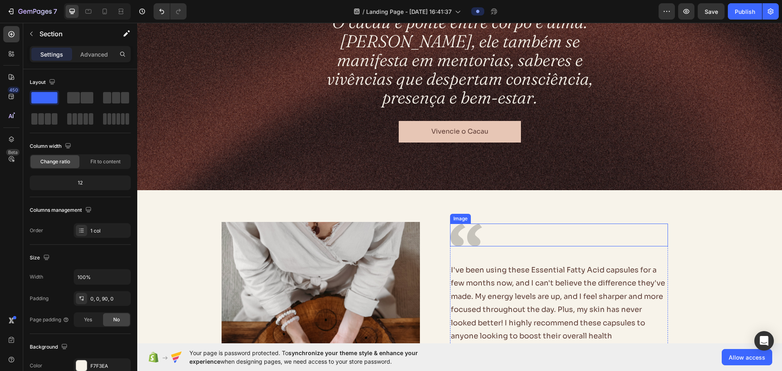
scroll to position [815, 0]
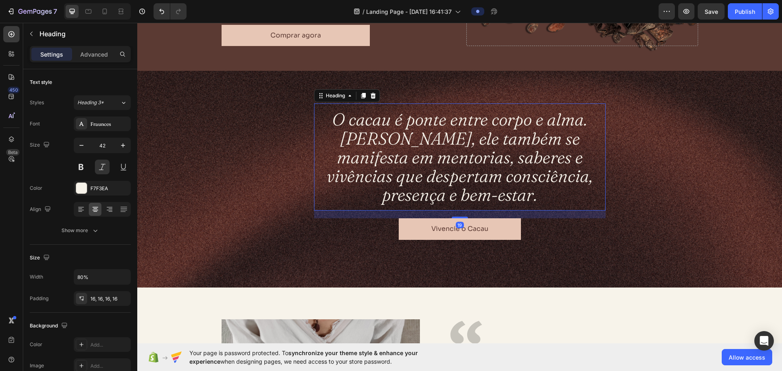
click at [454, 141] on h2 "O cacau é ponte entre corpo e alma. Na Nhandê, ele também se manifesta em mento…" at bounding box center [460, 156] width 292 height 107
click at [124, 299] on icon "button" at bounding box center [122, 298] width 7 height 7
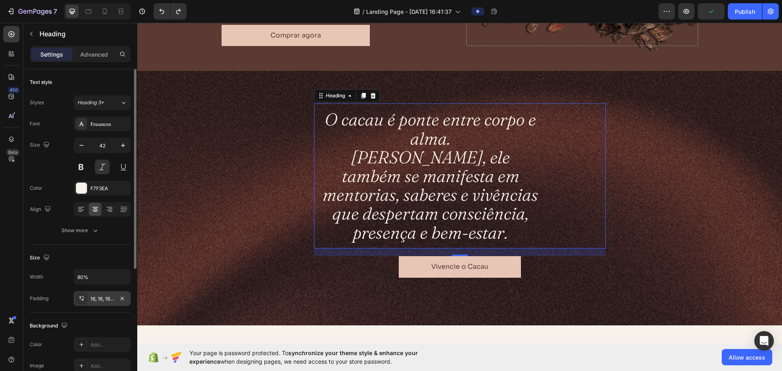
click at [64, 293] on div "Padding 16, 16, 16, 16" at bounding box center [80, 298] width 101 height 15
click at [101, 280] on input "80%" at bounding box center [102, 277] width 56 height 15
click at [122, 272] on button "button" at bounding box center [123, 277] width 15 height 15
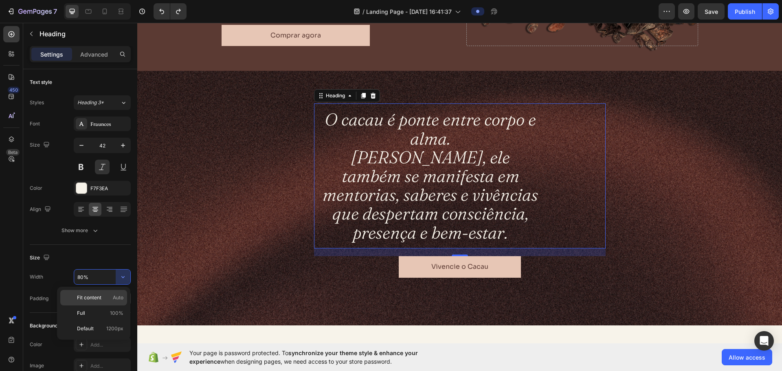
click at [102, 301] on p "Fit content Auto" at bounding box center [100, 297] width 46 height 7
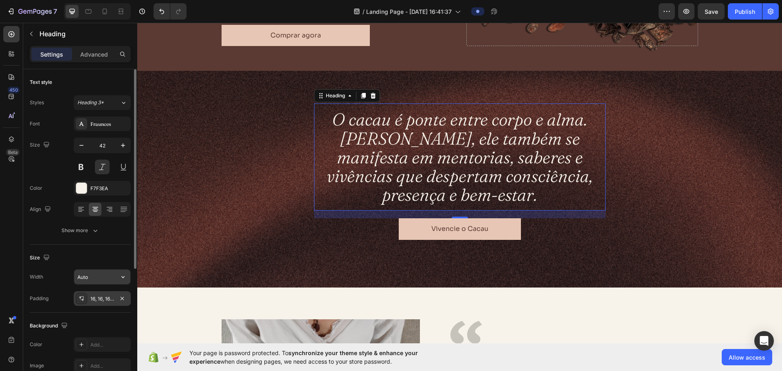
click at [92, 277] on input "Auto" at bounding box center [102, 277] width 56 height 15
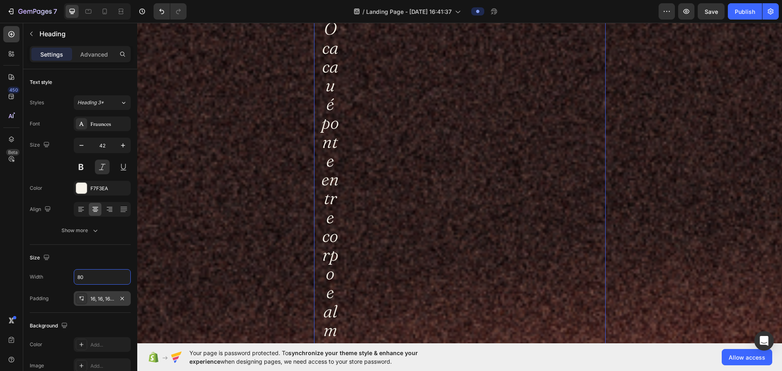
scroll to position [1059, 0]
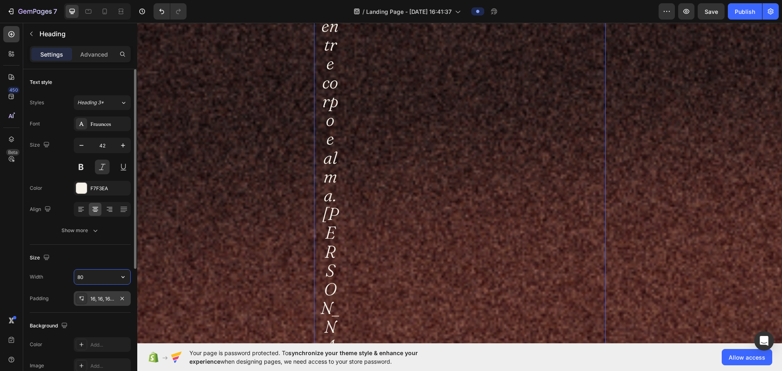
drag, startPoint x: 90, startPoint y: 277, endPoint x: 64, endPoint y: 277, distance: 26.5
click at [64, 277] on div "Width 80" at bounding box center [80, 276] width 101 height 15
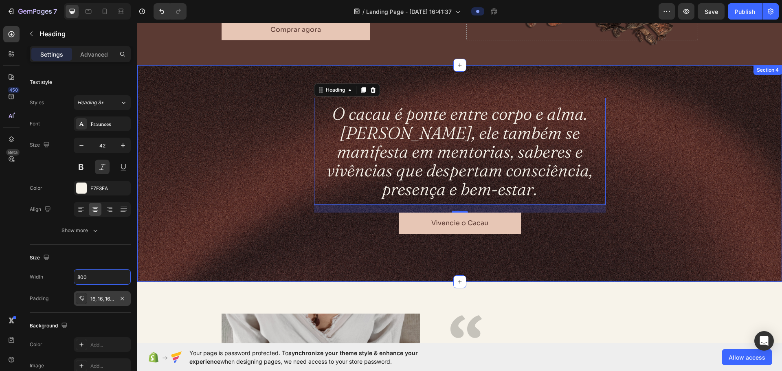
scroll to position [815, 0]
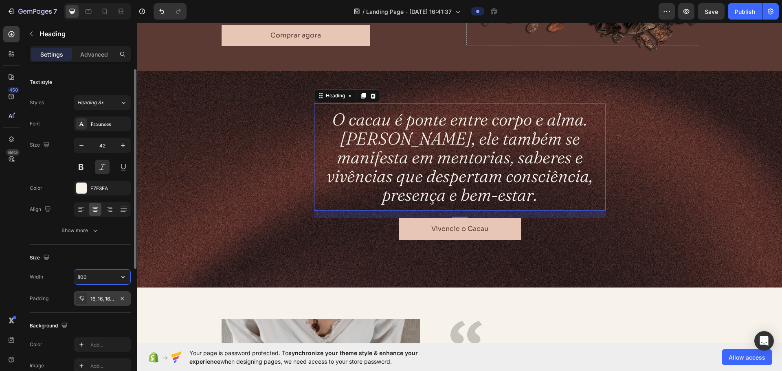
drag, startPoint x: 88, startPoint y: 277, endPoint x: 70, endPoint y: 278, distance: 17.5
click at [71, 278] on div "Width 800" at bounding box center [80, 276] width 101 height 15
drag, startPoint x: 85, startPoint y: 279, endPoint x: 80, endPoint y: 279, distance: 4.5
click at [80, 279] on input "1000" at bounding box center [102, 277] width 56 height 15
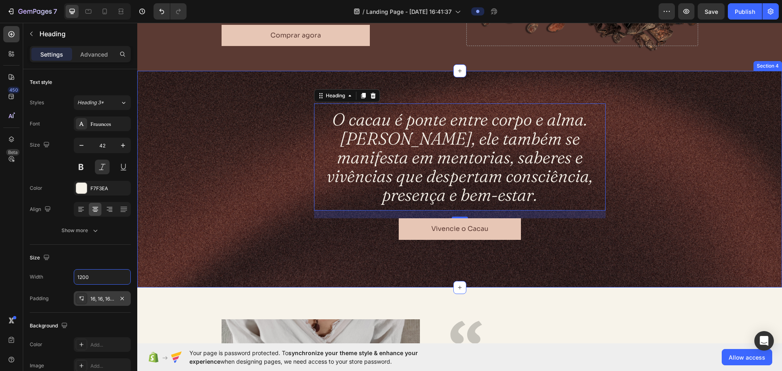
type input "1200"
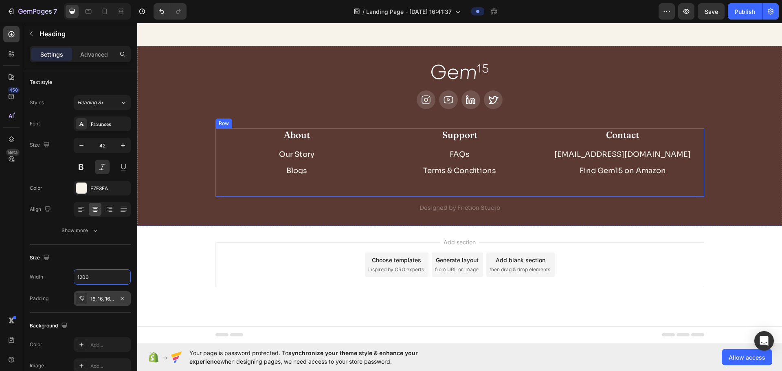
scroll to position [1729, 0]
